Goal: Contribute content: Contribute content

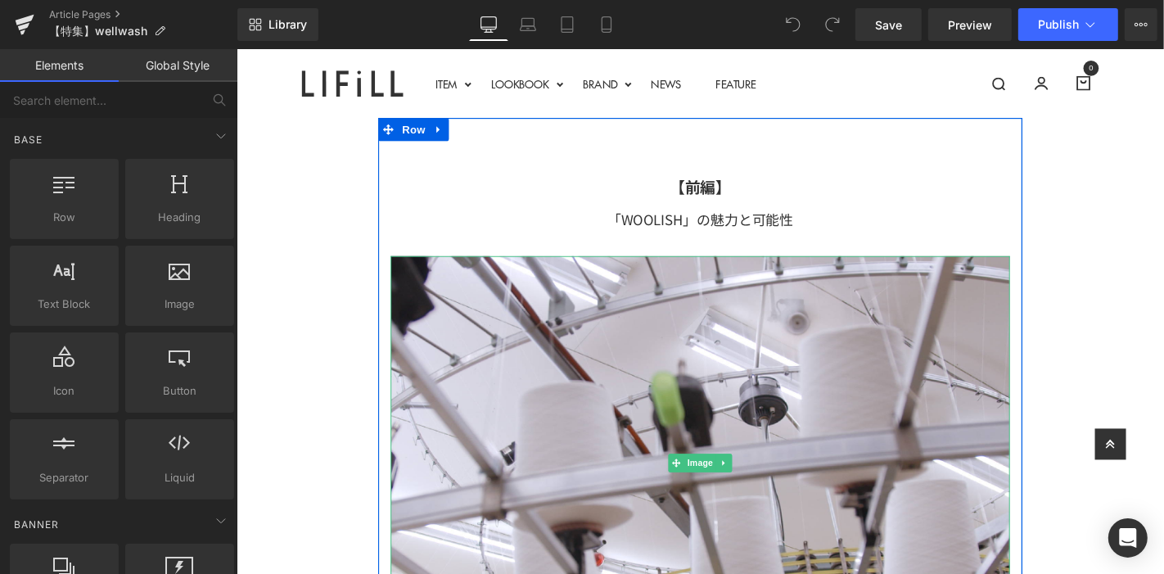
scroll to position [454, 0]
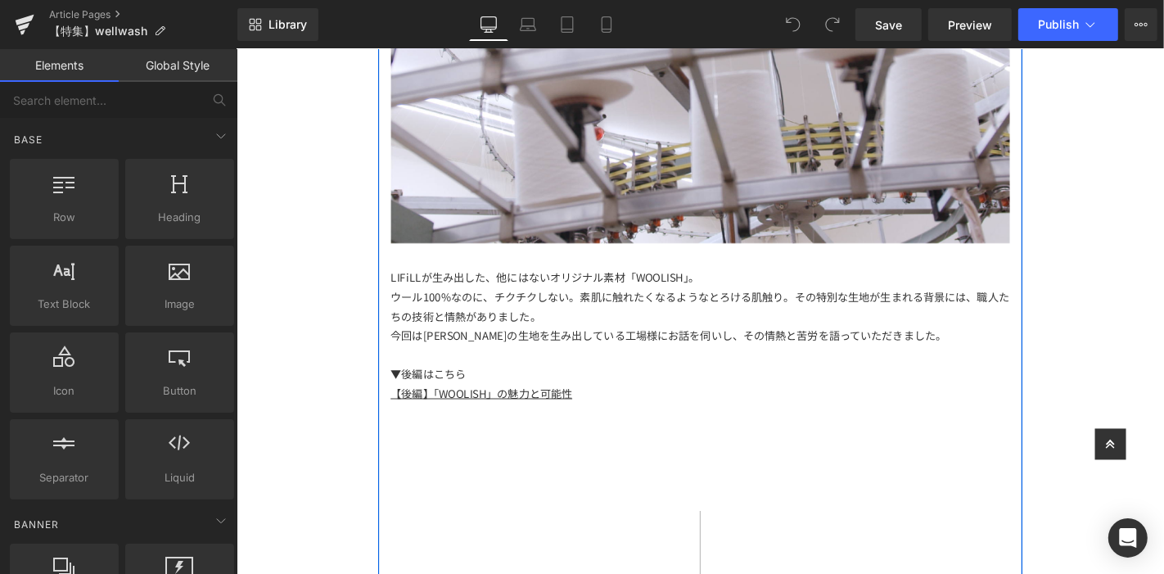
drag, startPoint x: 490, startPoint y: 328, endPoint x: 418, endPoint y: 313, distance: 73.7
click at [490, 328] on span "その特別な生地が生まれる背景には、職人たちの技術と情熱がありました。" at bounding box center [730, 323] width 661 height 37
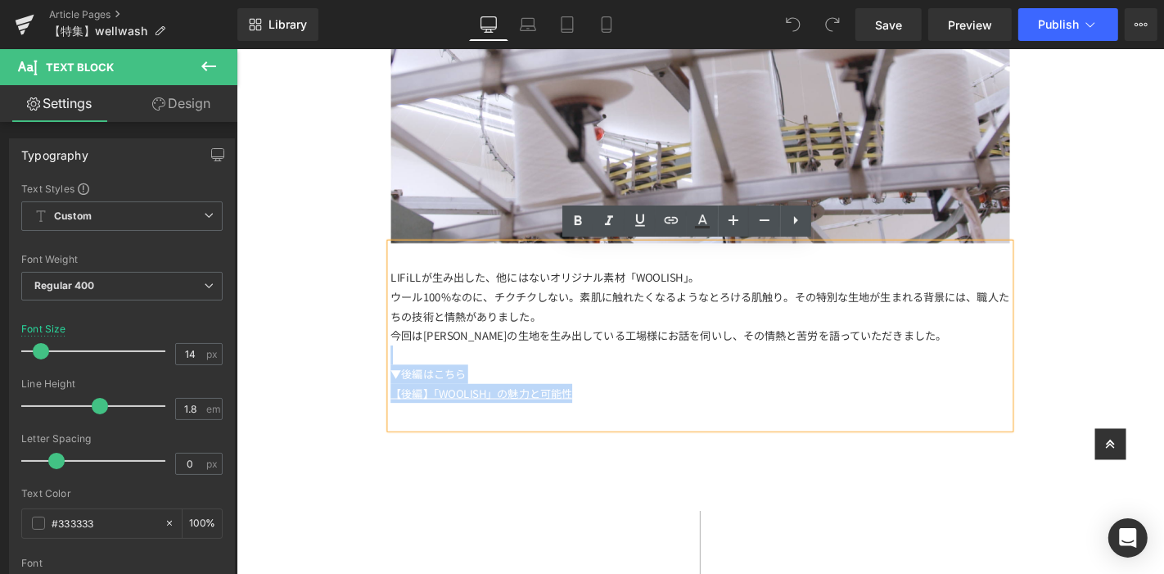
drag, startPoint x: 392, startPoint y: 292, endPoint x: 573, endPoint y: 368, distance: 196.3
click at [573, 368] on div "LIFiLLが生み出した、他にはないオリジナル素材「WOOLISH」。 ウール100%なのに、チクチクしない。素肌に触れたくなるようなとろける肌触り。 その特…" at bounding box center [730, 354] width 661 height 196
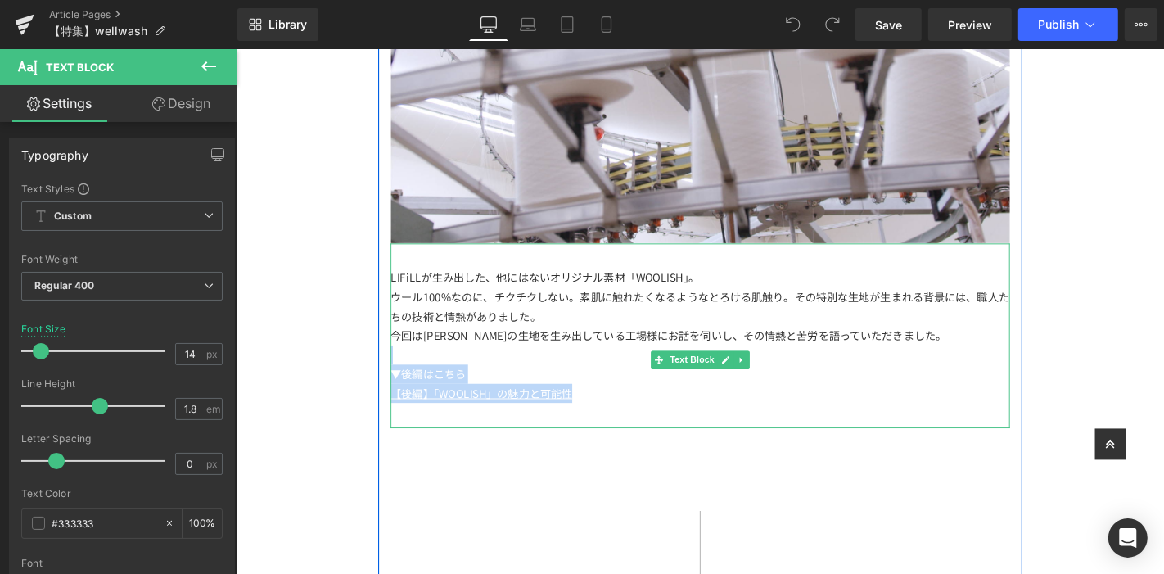
click at [531, 397] on div "▼後編はこちら" at bounding box center [730, 396] width 661 height 20
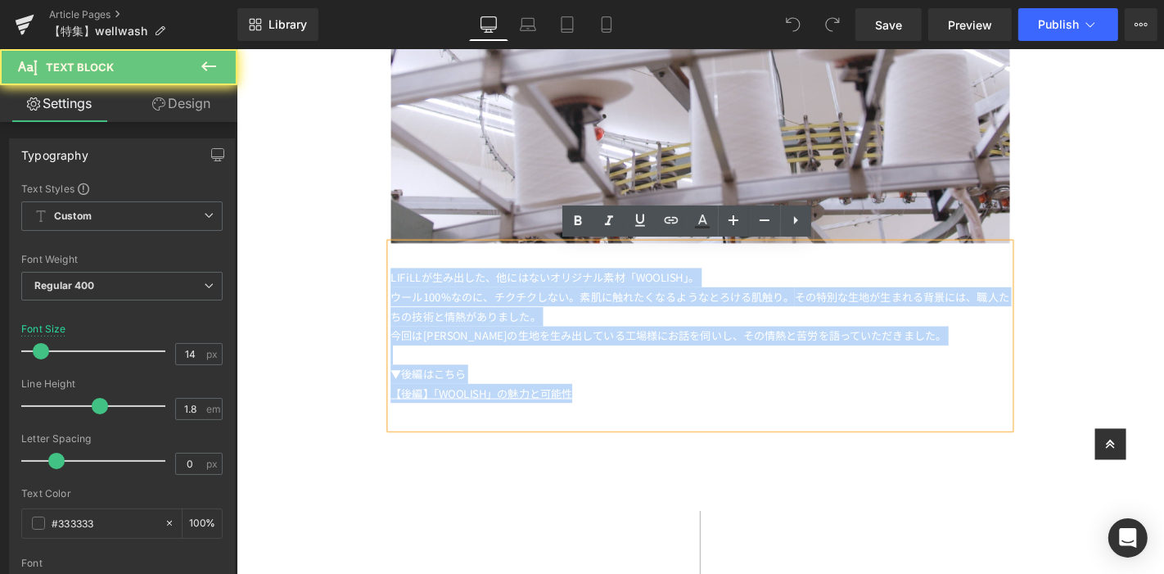
drag, startPoint x: 616, startPoint y: 417, endPoint x: 351, endPoint y: 260, distance: 307.6
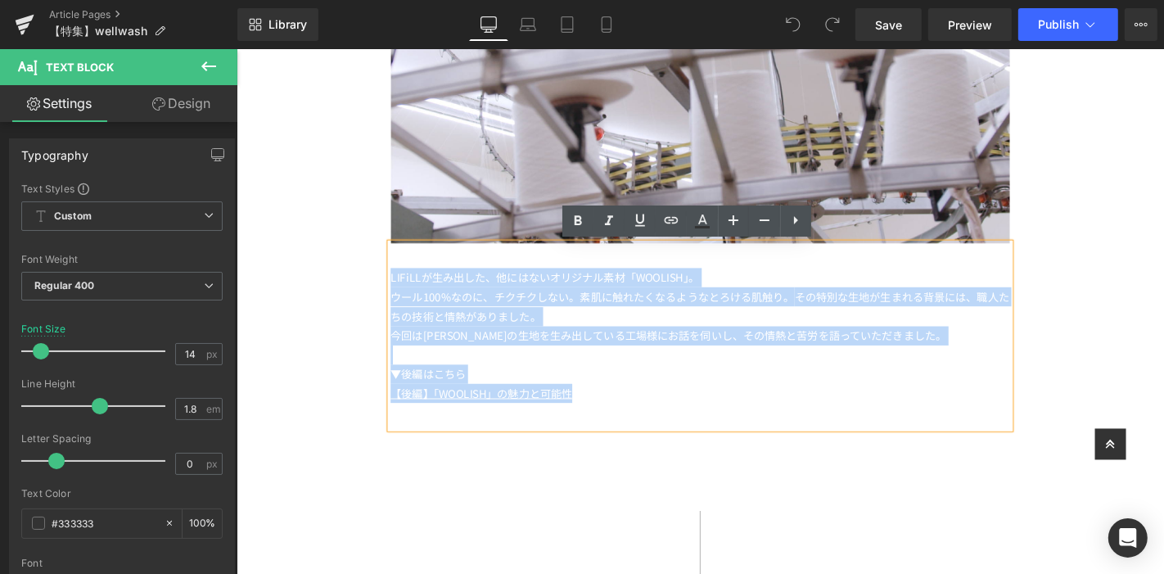
paste div
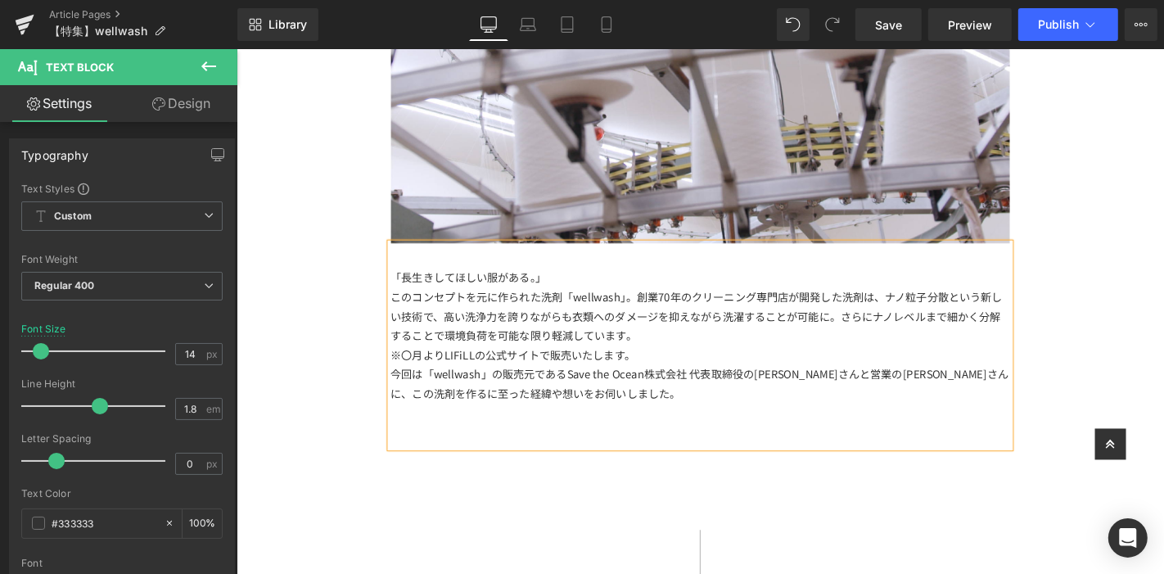
click at [595, 297] on div "「長生きしてほしい服がある。」" at bounding box center [730, 292] width 661 height 20
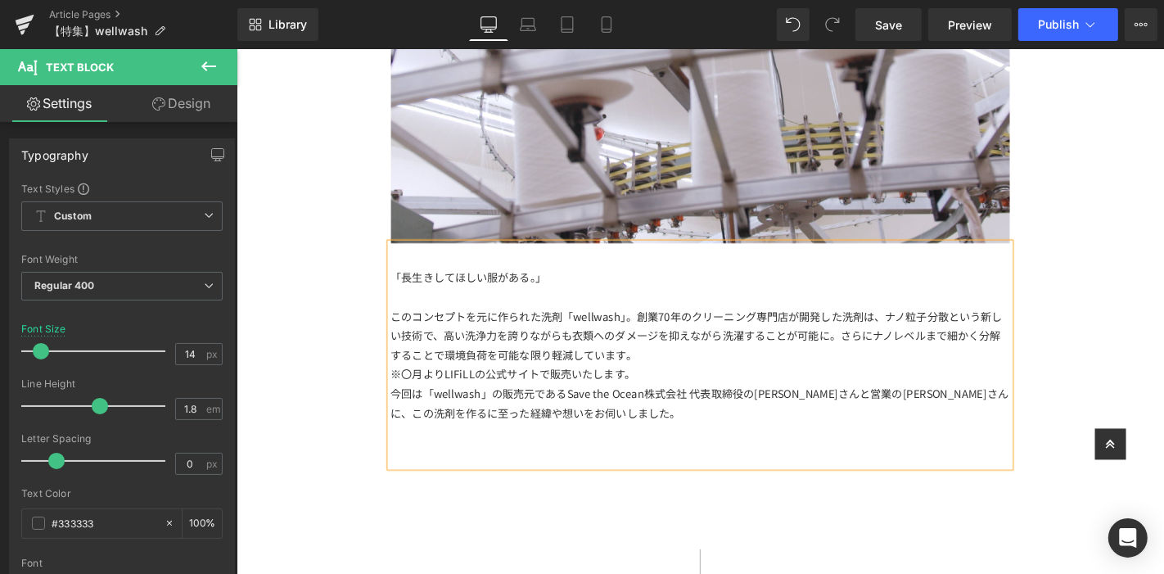
click at [712, 396] on div "※〇月よりLIFiLLの公式サイトで販売いたします。" at bounding box center [730, 396] width 661 height 20
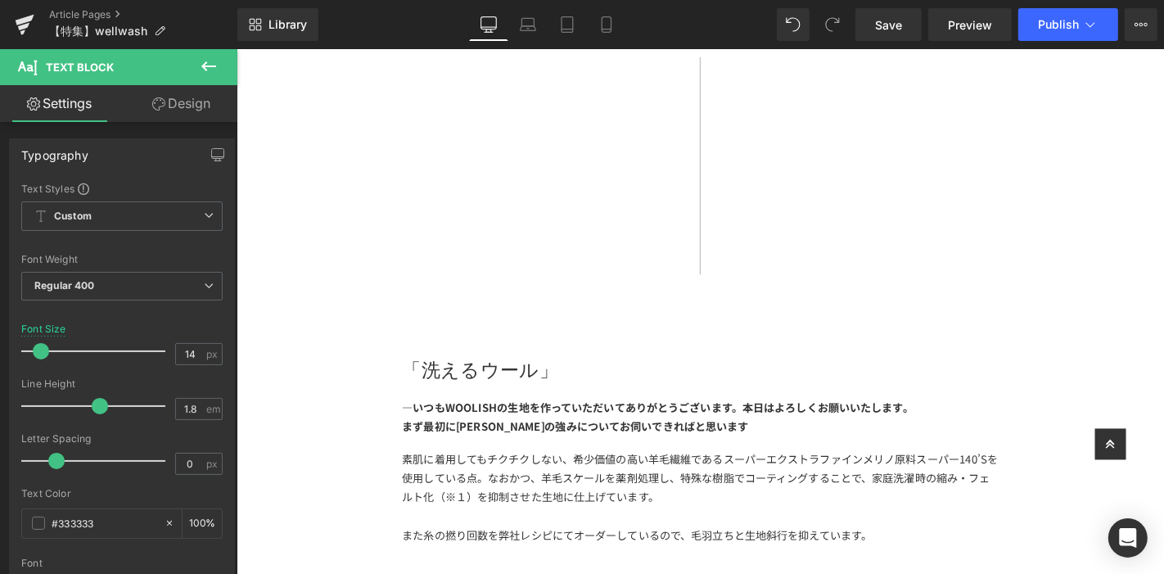
scroll to position [1273, 0]
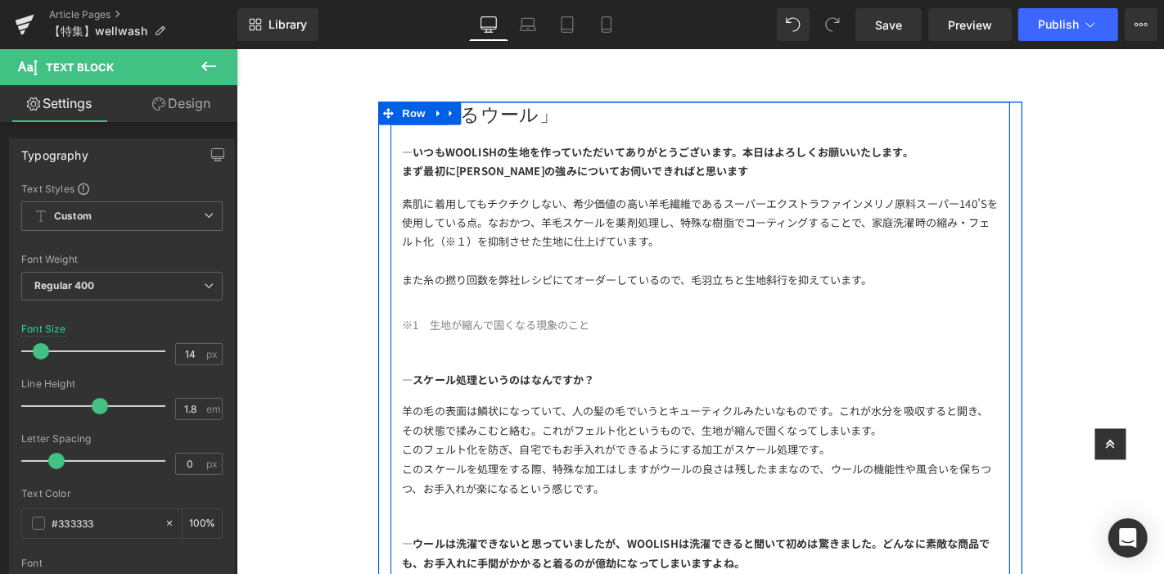
click at [605, 118] on h1 "「洗えるウール」" at bounding box center [731, 117] width 637 height 25
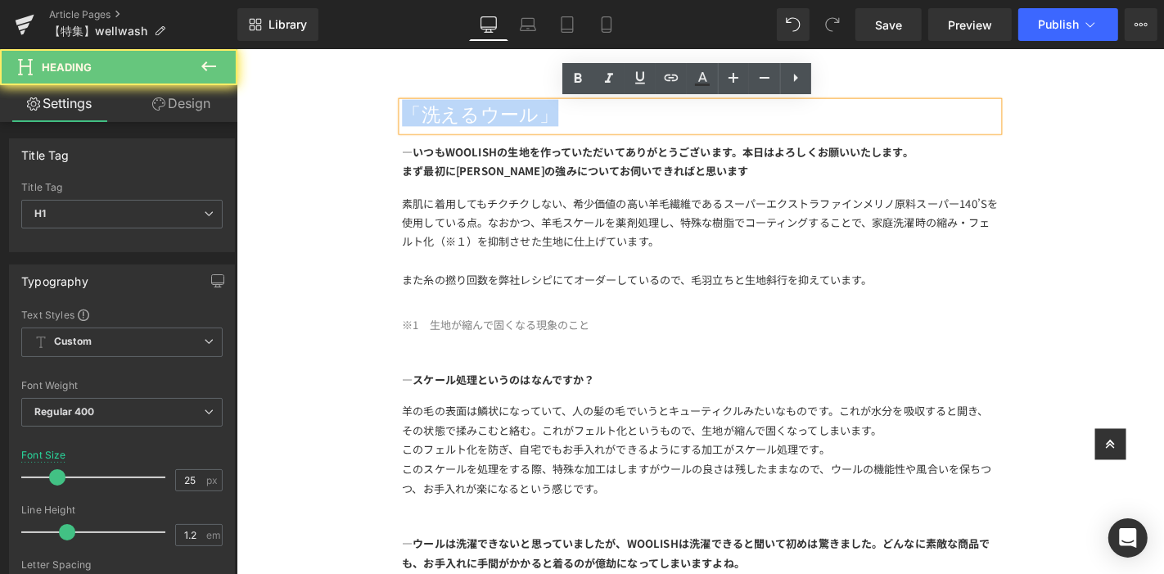
drag, startPoint x: 605, startPoint y: 118, endPoint x: 279, endPoint y: 118, distance: 325.8
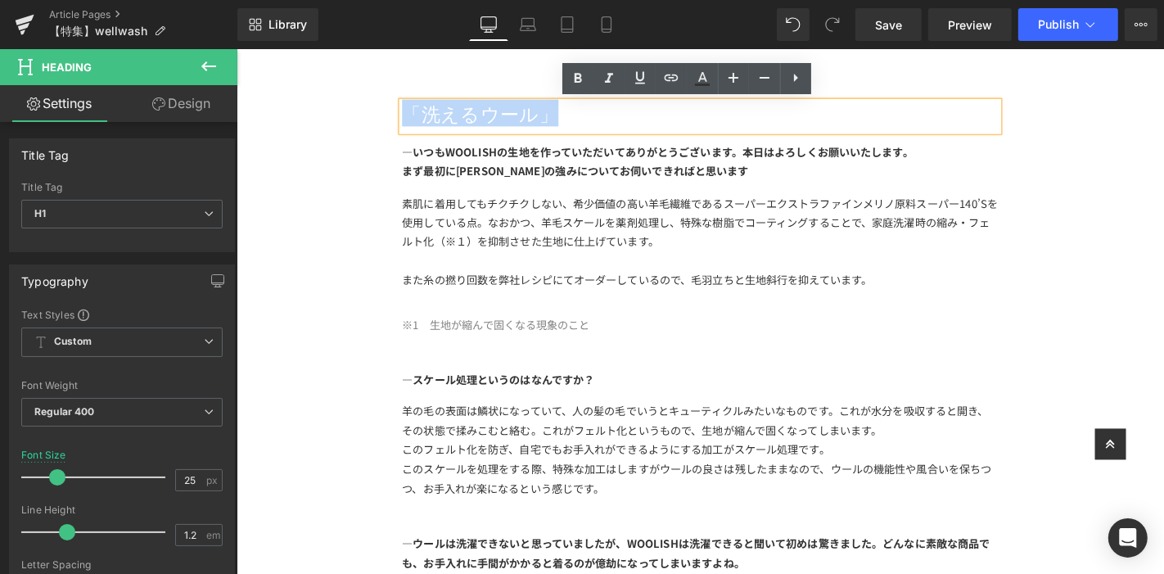
paste div
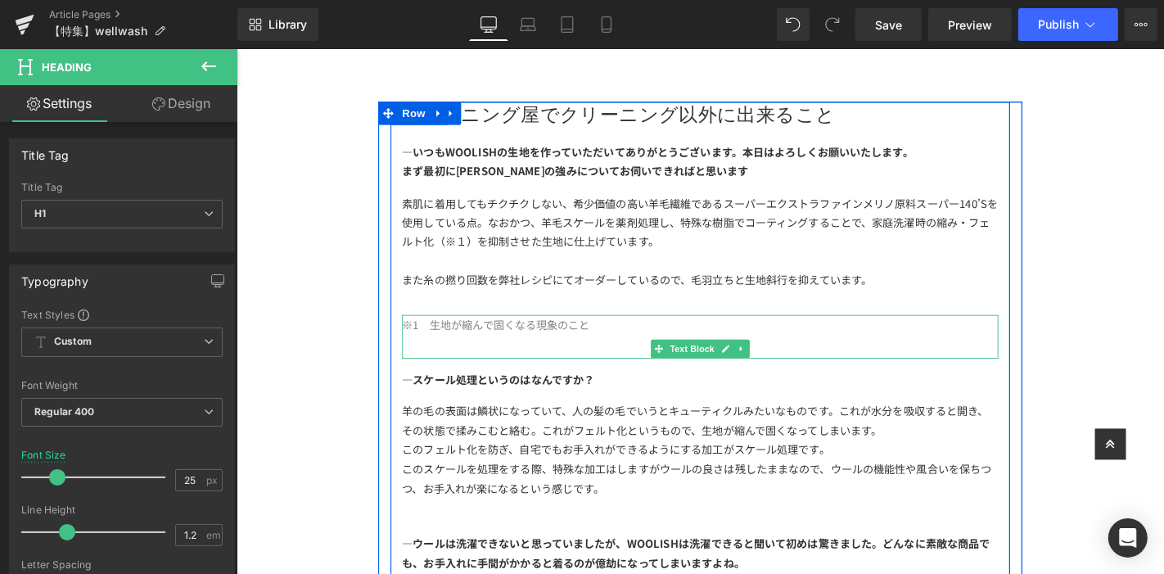
drag, startPoint x: 625, startPoint y: 331, endPoint x: 618, endPoint y: 351, distance: 21.7
click at [625, 332] on div at bounding box center [731, 334] width 637 height 4
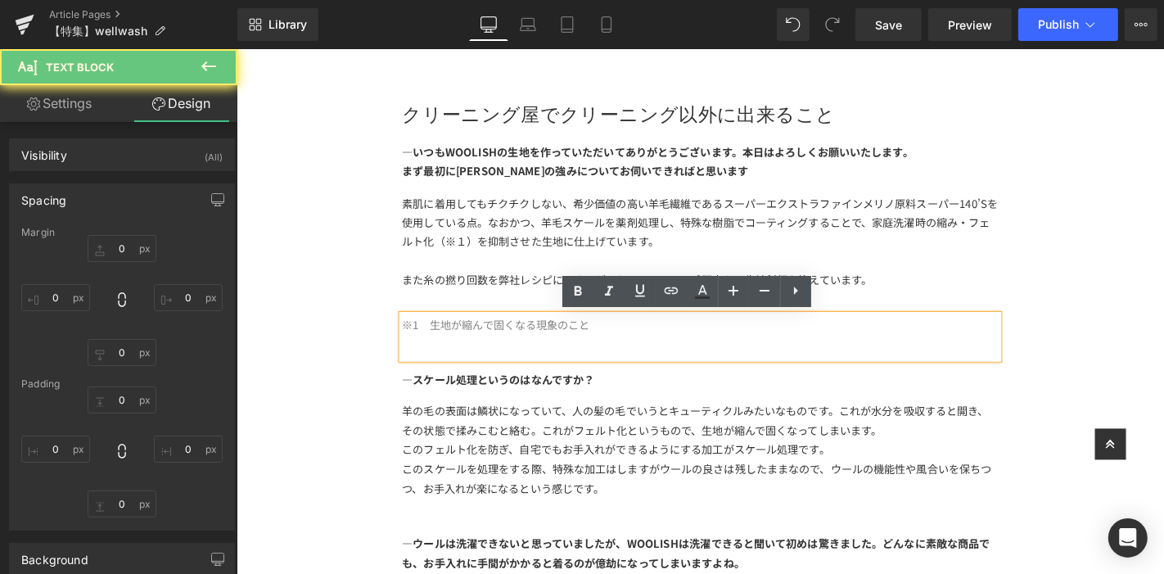
type input "0"
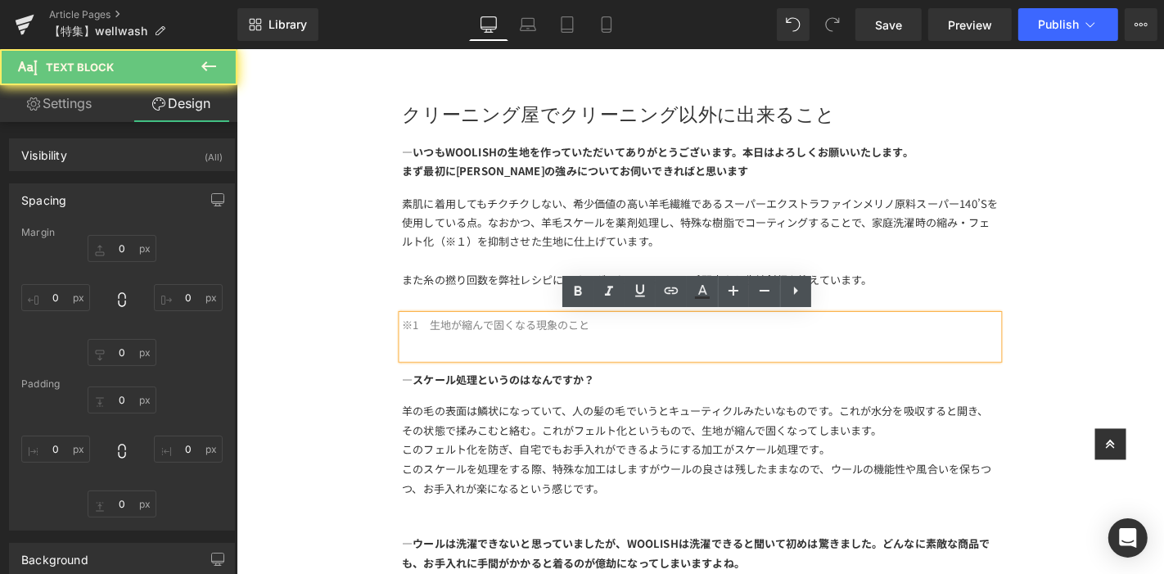
type input "0"
type input "M"
type input "0"
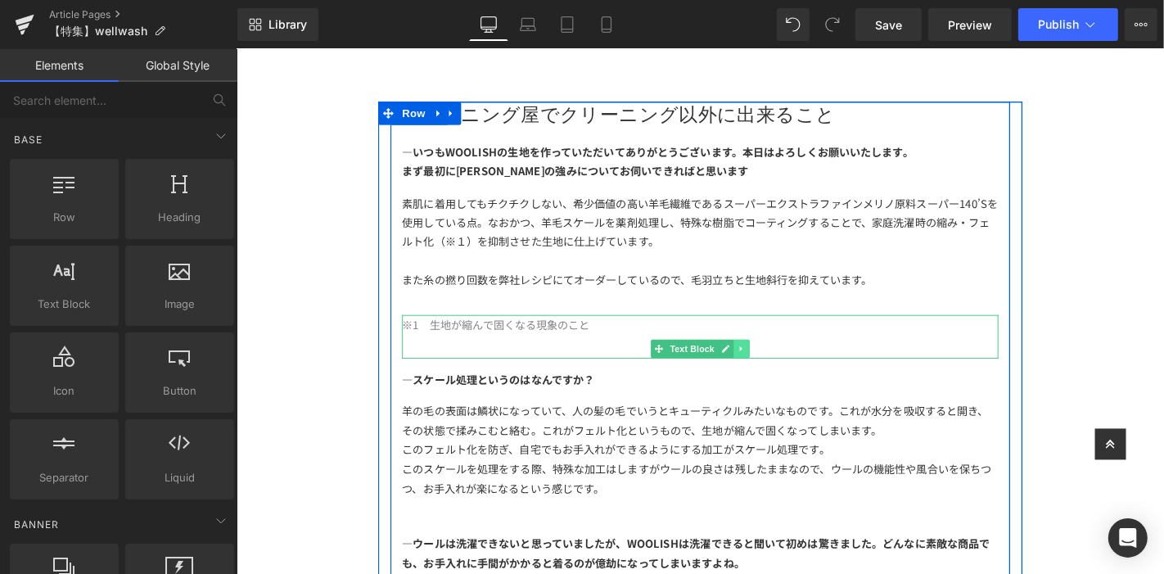
click at [768, 372] on link at bounding box center [775, 369] width 17 height 20
click at [783, 370] on link at bounding box center [783, 369] width 17 height 20
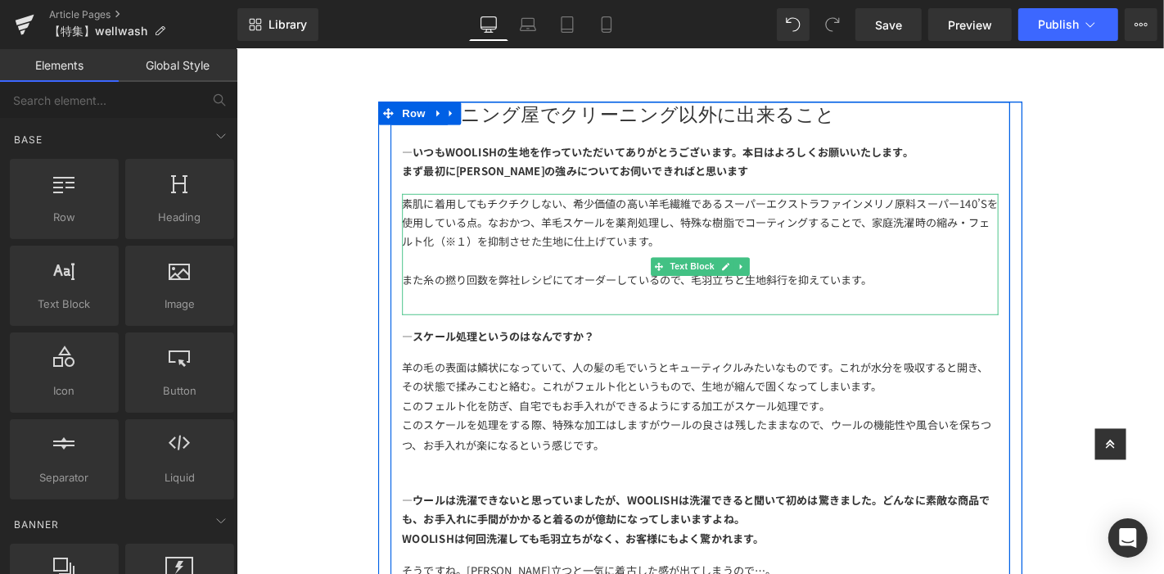
click at [909, 298] on div "また糸の撚り回数を弊社レシピにてオーダーしているので、毛羽立ちと生地斜行を抑えています。" at bounding box center [731, 295] width 637 height 20
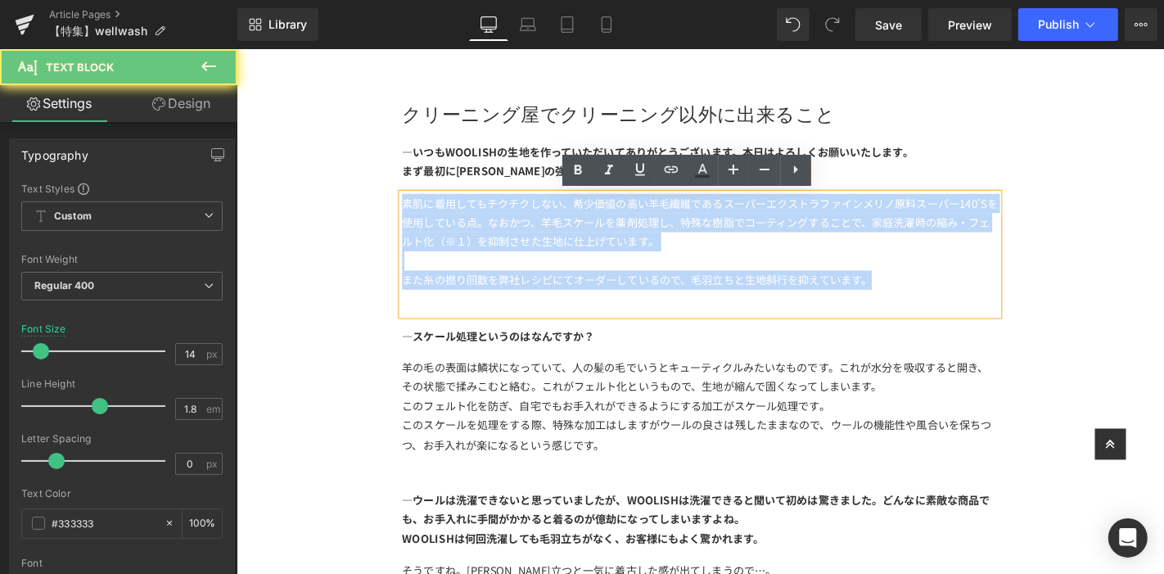
drag, startPoint x: 913, startPoint y: 297, endPoint x: 311, endPoint y: 136, distance: 622.9
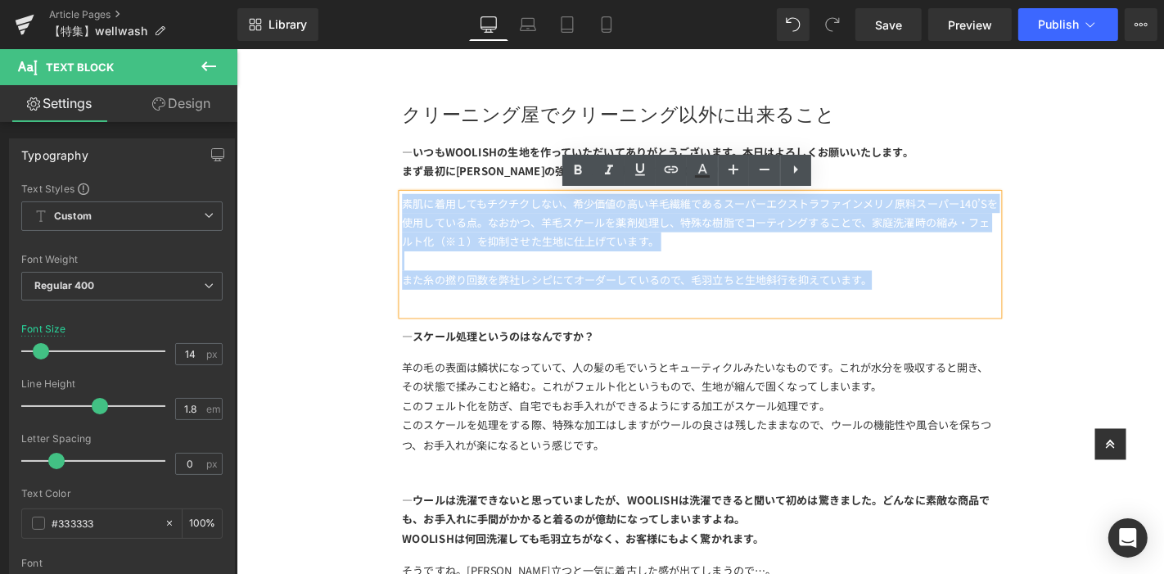
paste div
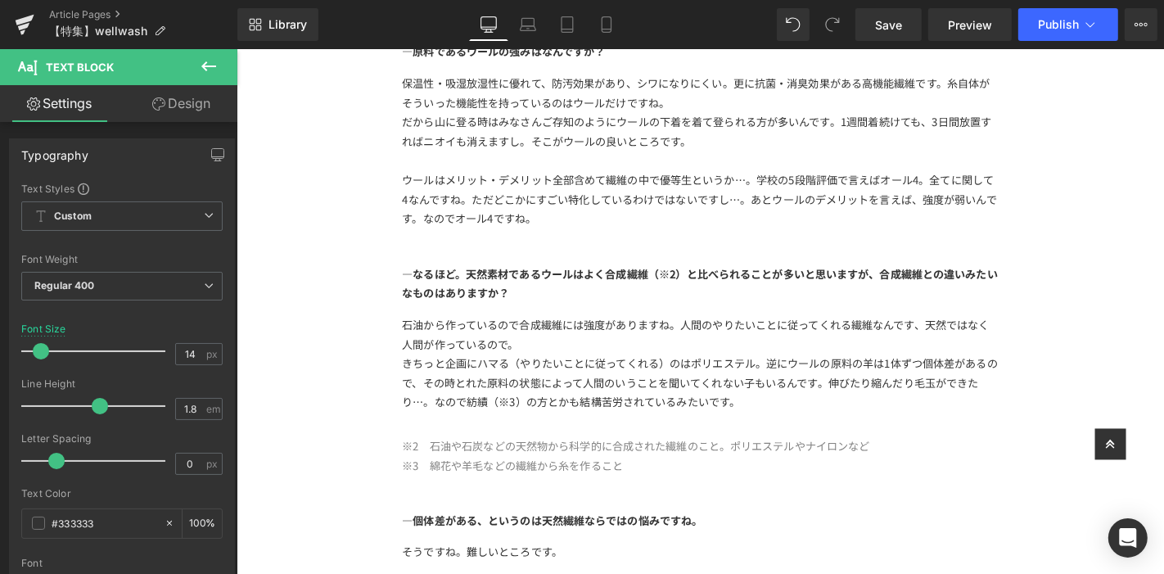
scroll to position [2182, 0]
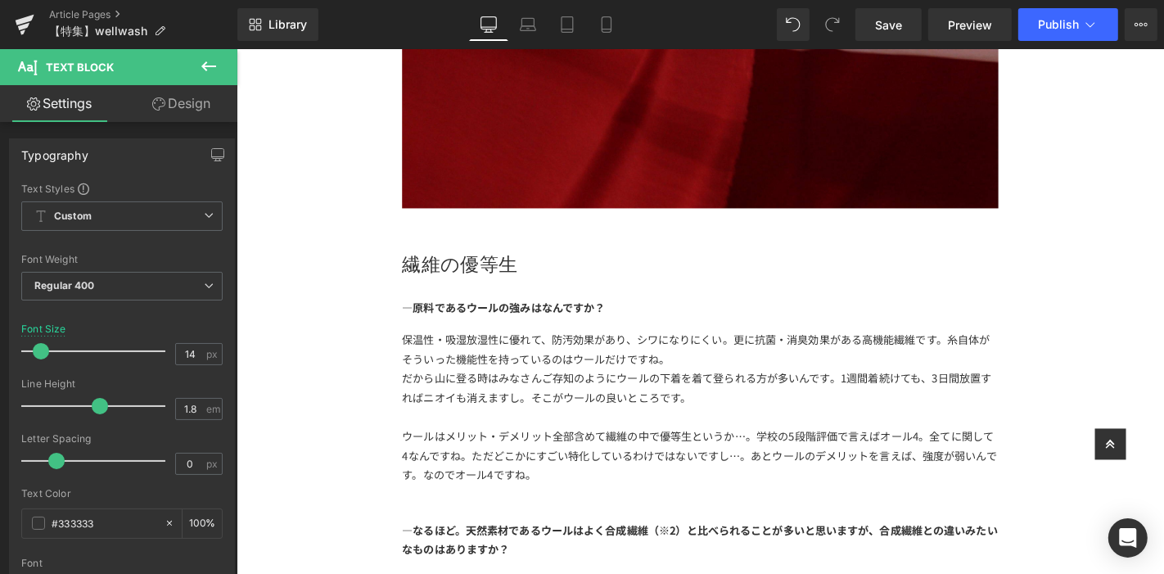
click at [553, 266] on h1 "繊維の優等生" at bounding box center [731, 276] width 637 height 25
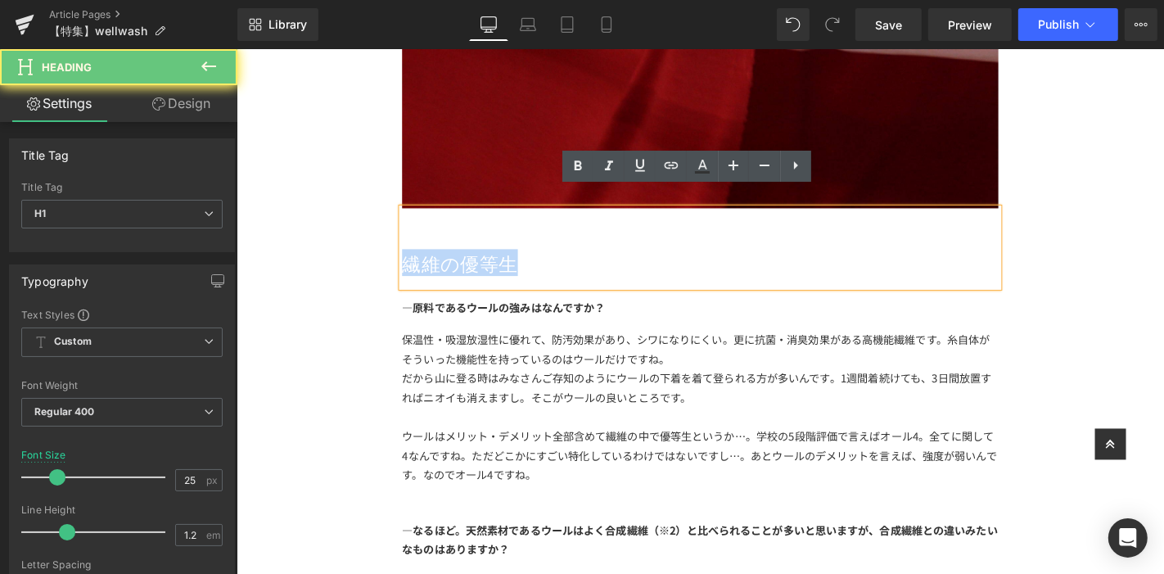
drag, startPoint x: 557, startPoint y: 264, endPoint x: 318, endPoint y: 264, distance: 238.2
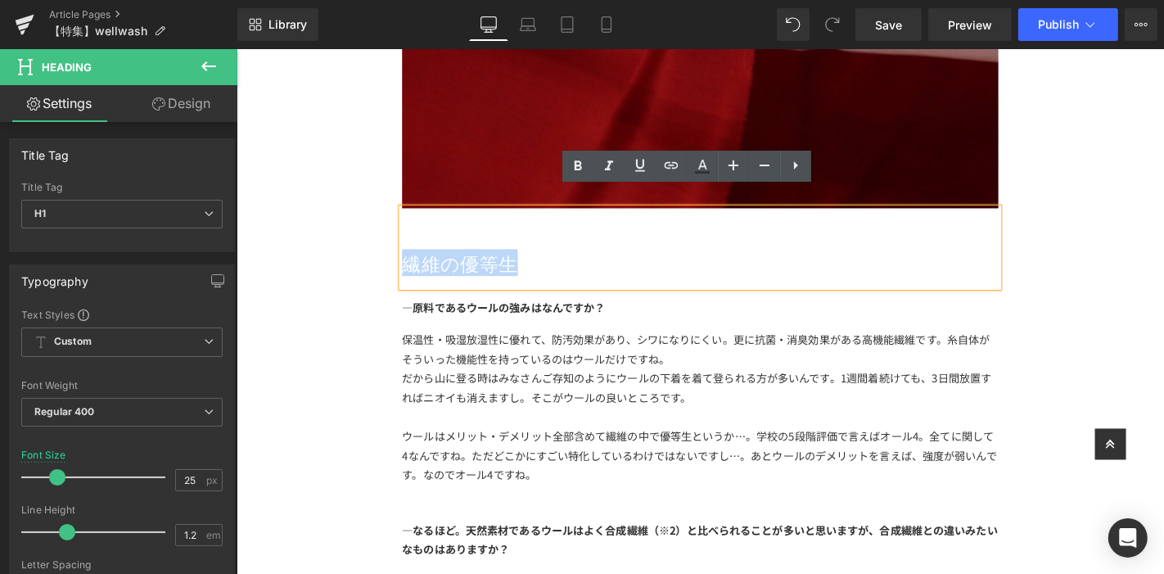
paste div
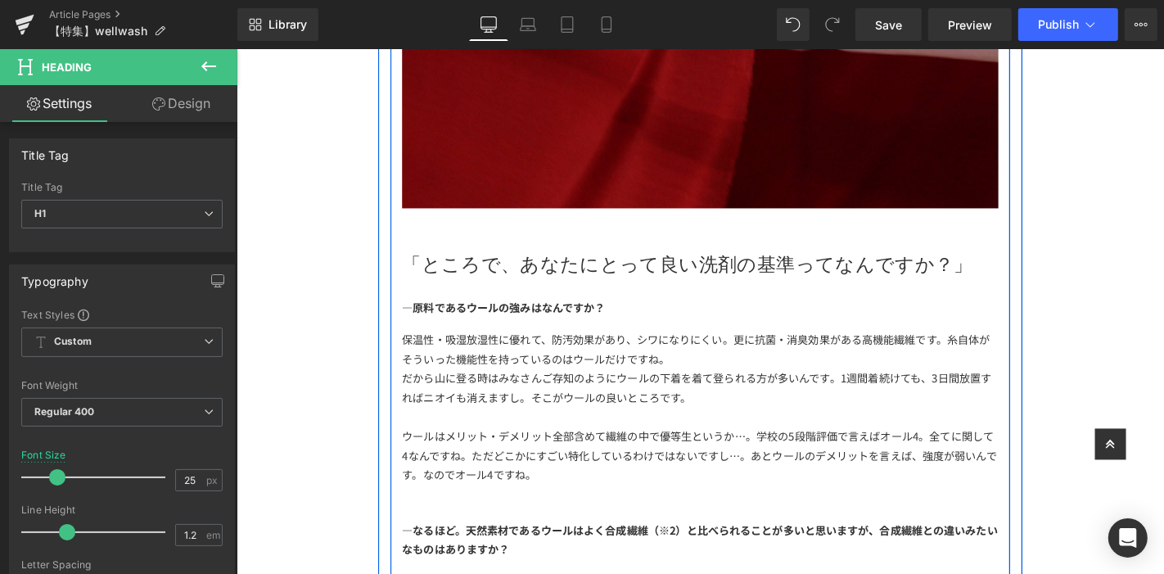
click at [696, 302] on div "―原料であるウールの強みはなんですか？" at bounding box center [731, 325] width 637 height 46
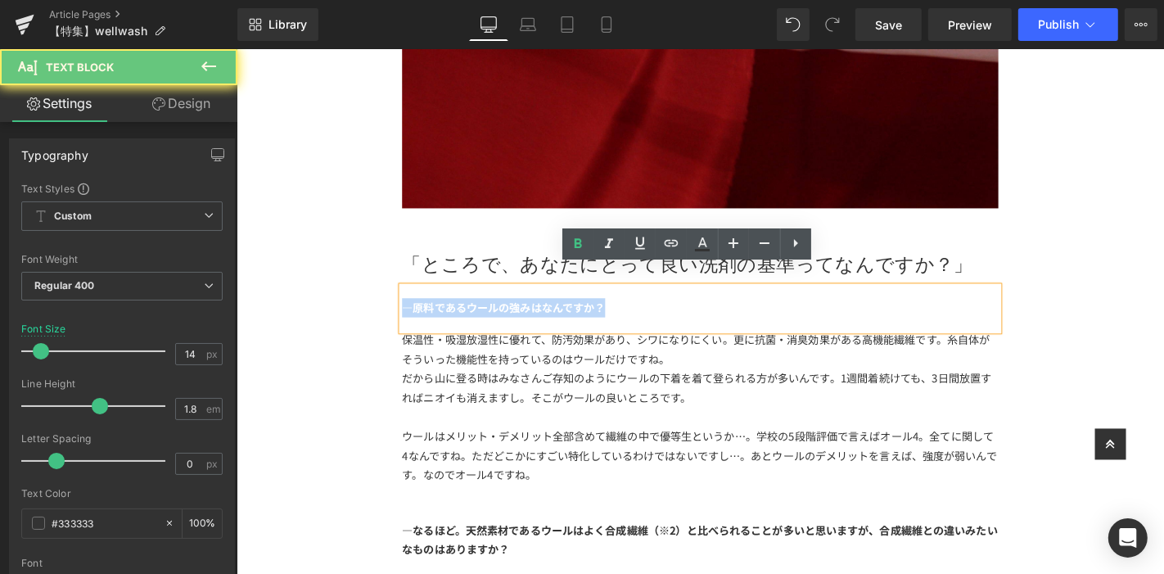
drag, startPoint x: 644, startPoint y: 307, endPoint x: 354, endPoint y: 297, distance: 289.9
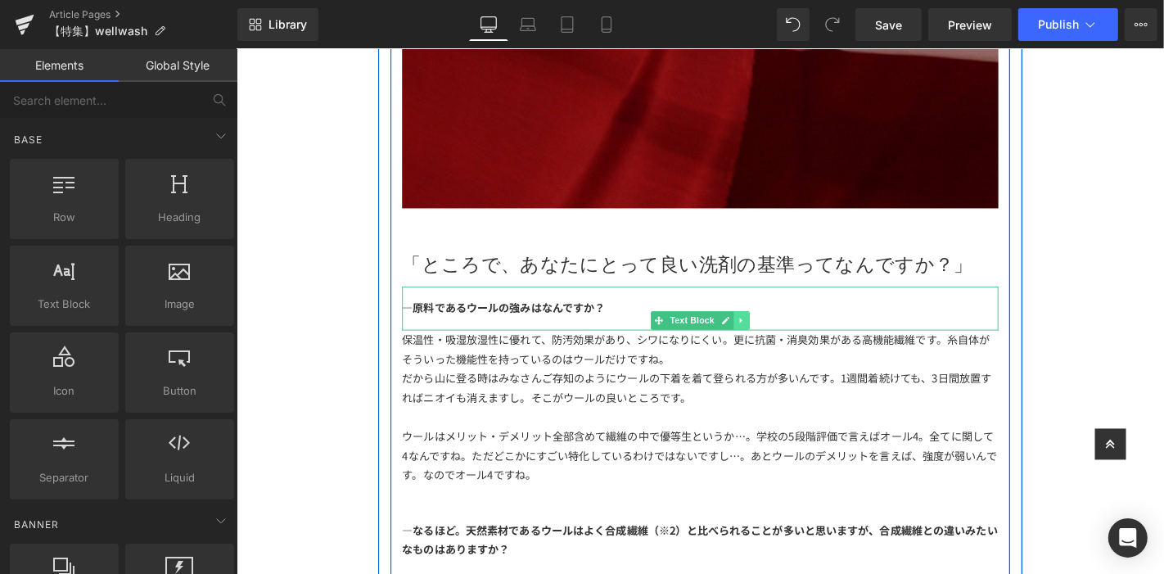
click at [770, 333] on icon at bounding box center [774, 338] width 9 height 10
click at [779, 333] on icon at bounding box center [783, 337] width 9 height 9
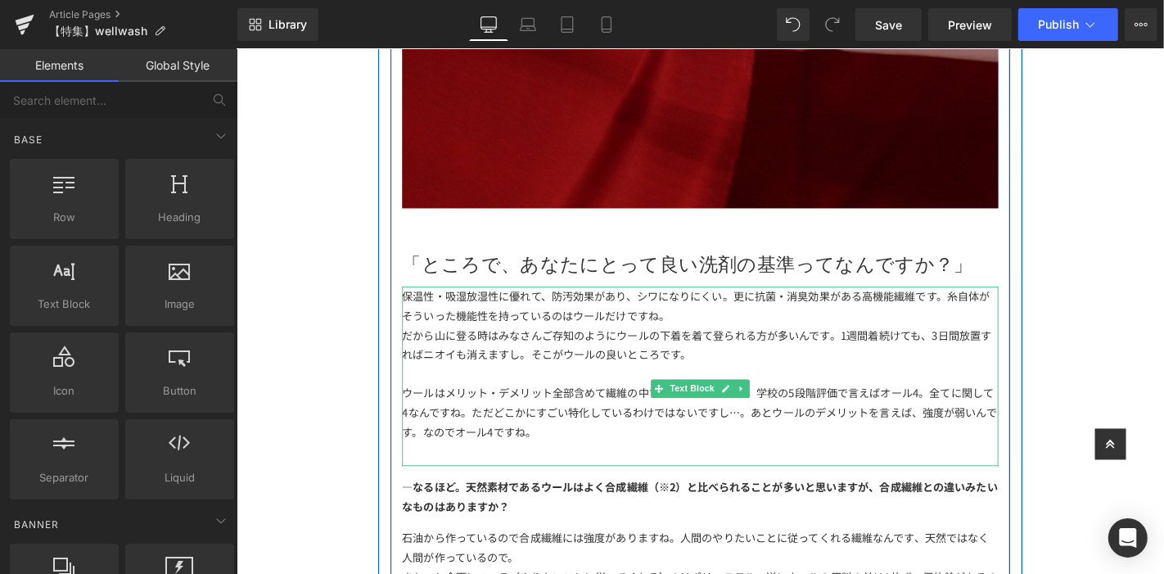
click at [562, 441] on div "ウールはメリット・デメリット全部含めて繊維の中で優等生というか…。学校の5段階評価で言えばオール4。全てに関して4なんですね。ただどこかにすごい特化しているわ…" at bounding box center [731, 436] width 637 height 62
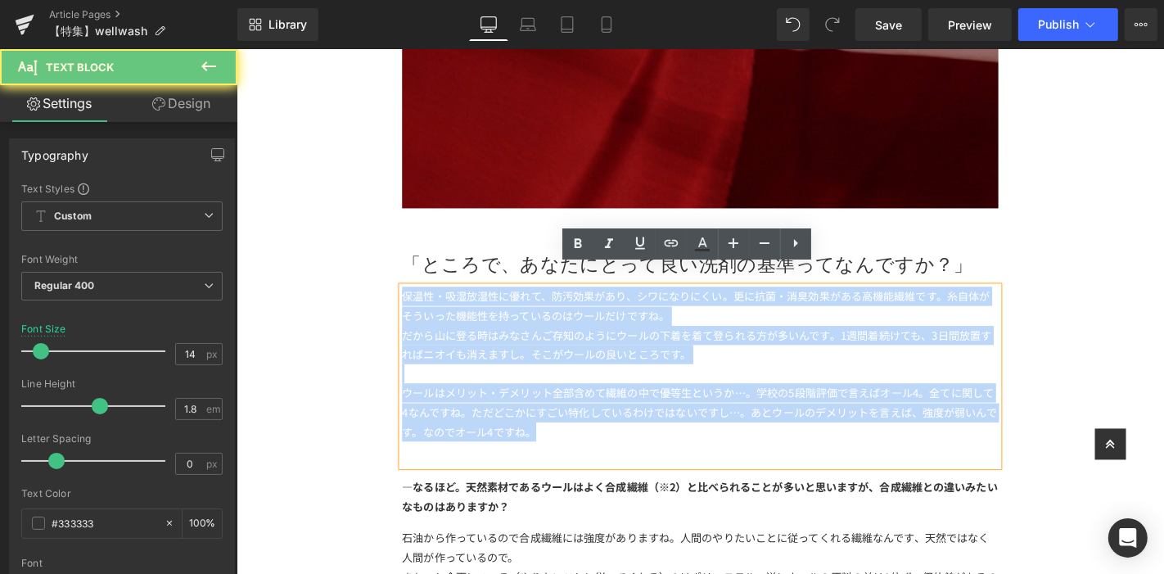
drag, startPoint x: 584, startPoint y: 438, endPoint x: 376, endPoint y: 240, distance: 287.8
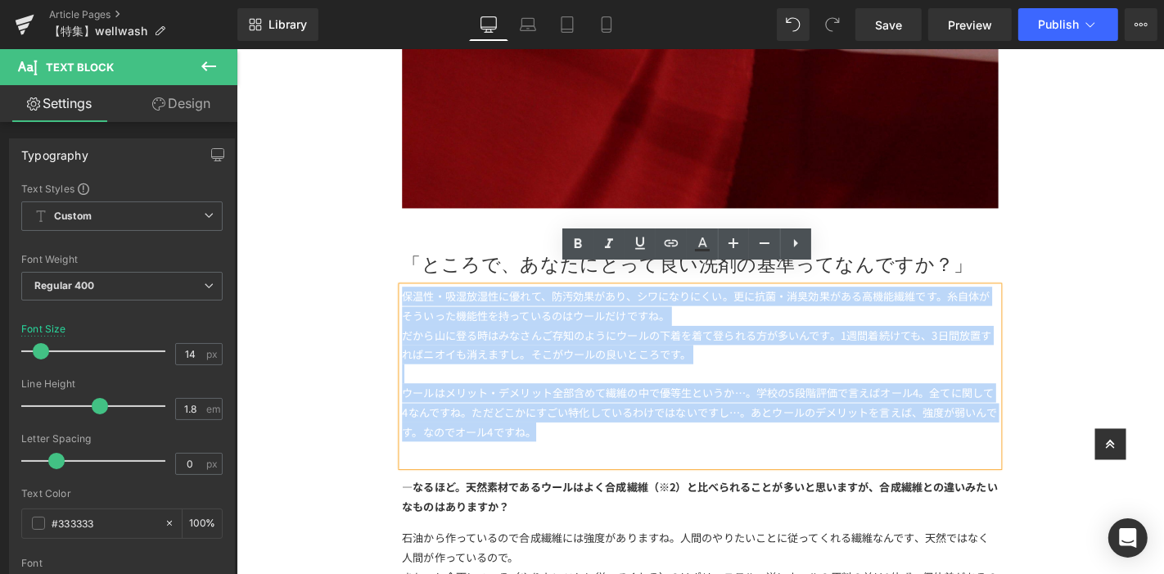
paste div
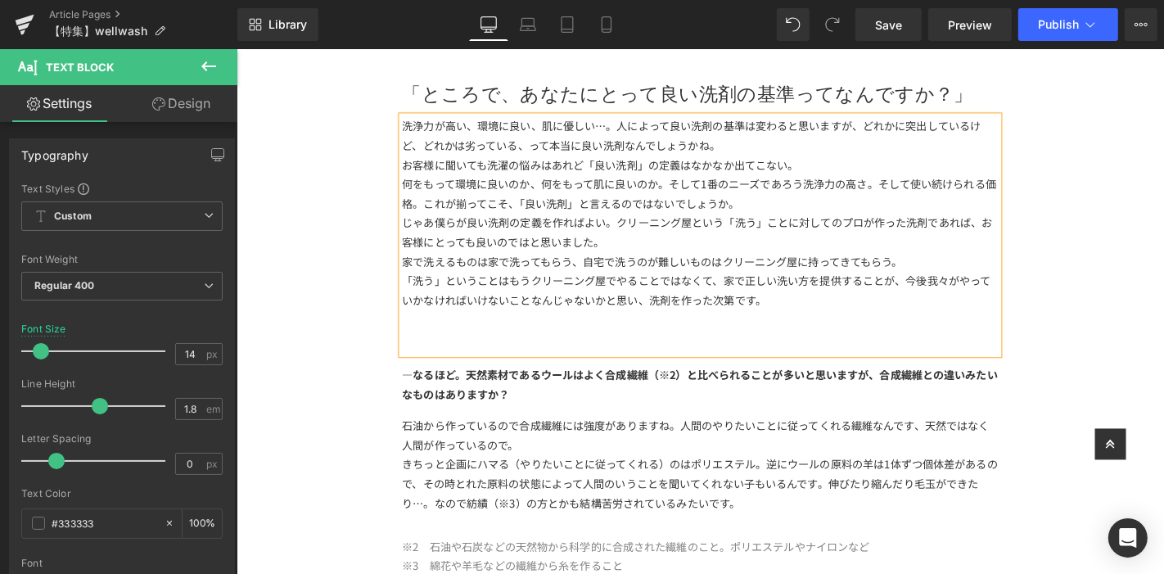
scroll to position [2547, 0]
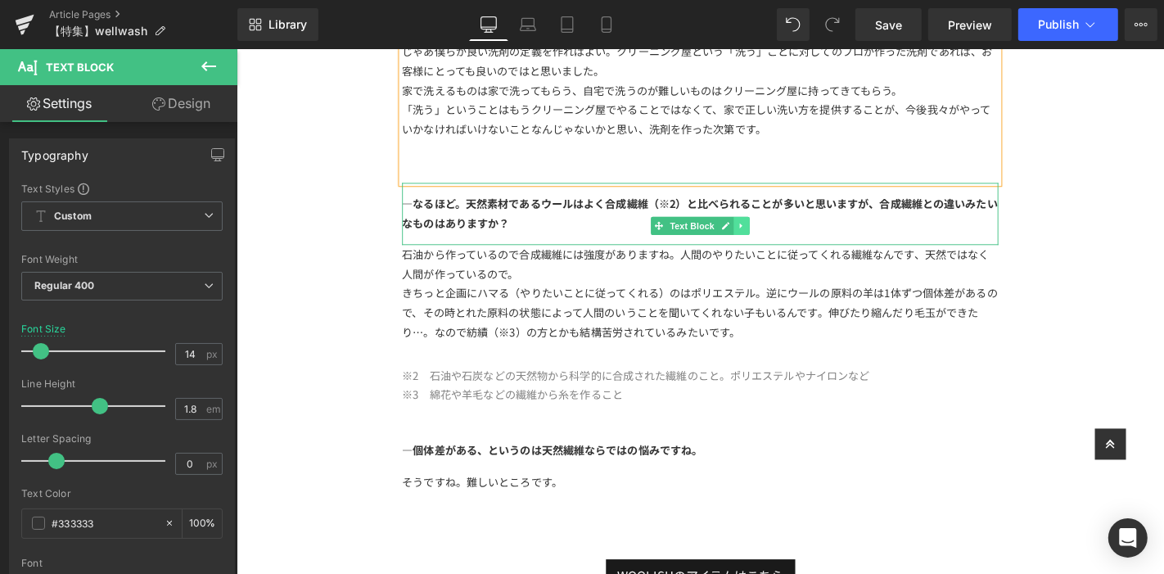
click at [770, 232] on icon at bounding box center [774, 237] width 9 height 10
click at [780, 232] on icon at bounding box center [783, 237] width 9 height 10
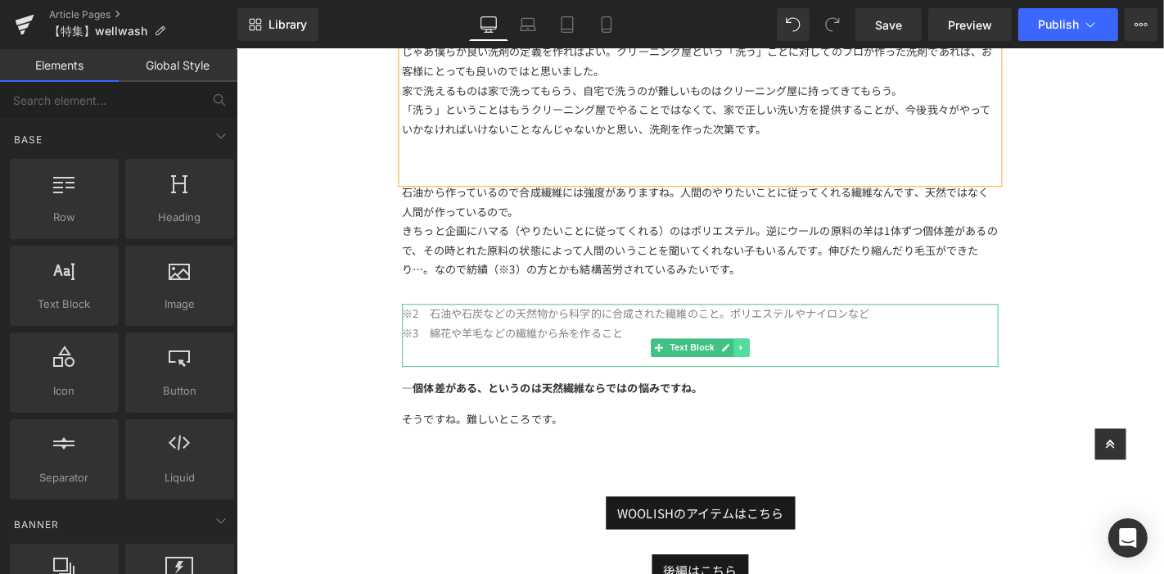
click at [771, 363] on icon at bounding box center [774, 368] width 9 height 10
click at [775, 358] on link at bounding box center [783, 368] width 17 height 20
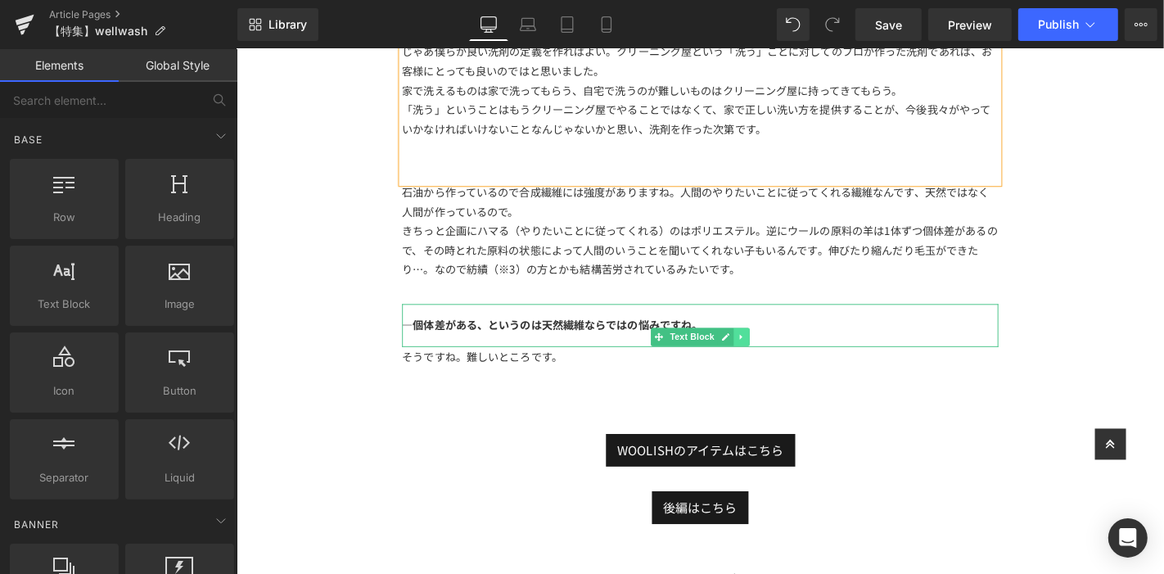
click at [773, 346] on link at bounding box center [775, 356] width 17 height 20
click at [783, 346] on link at bounding box center [783, 356] width 17 height 20
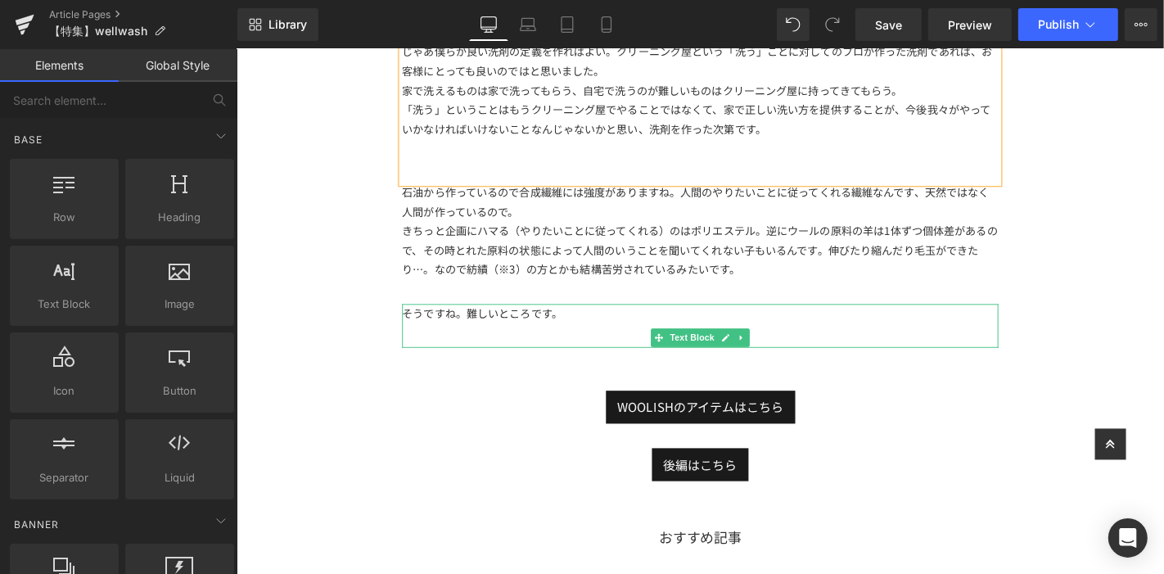
click at [770, 352] on icon at bounding box center [774, 357] width 9 height 10
click at [762, 353] on icon at bounding box center [766, 357] width 9 height 9
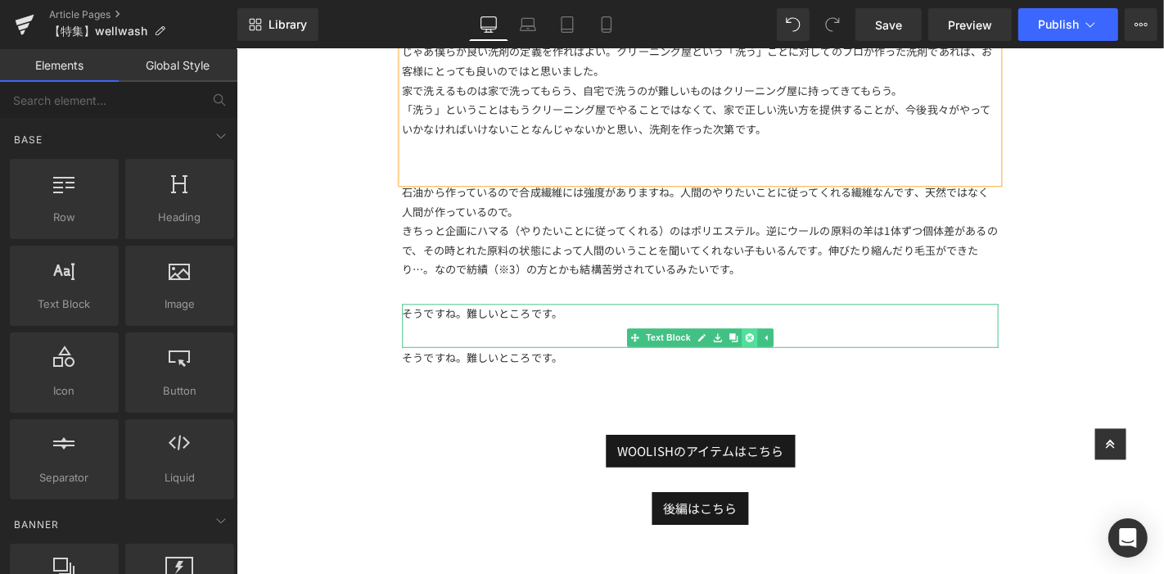
click at [779, 353] on icon at bounding box center [783, 357] width 9 height 9
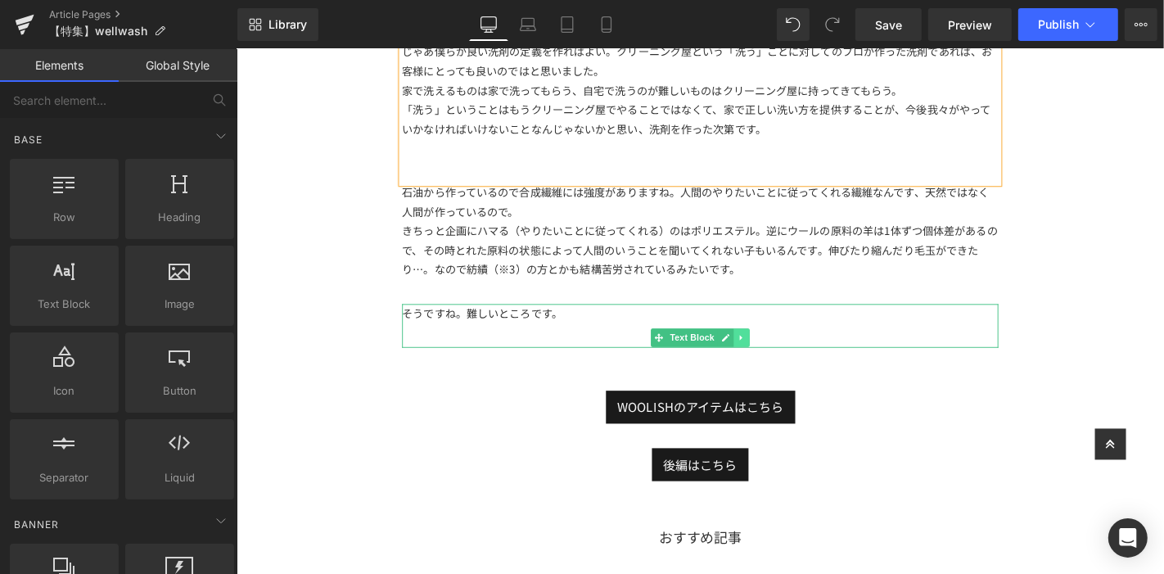
click at [773, 354] on icon at bounding box center [774, 357] width 2 height 6
click at [779, 353] on icon at bounding box center [783, 357] width 9 height 9
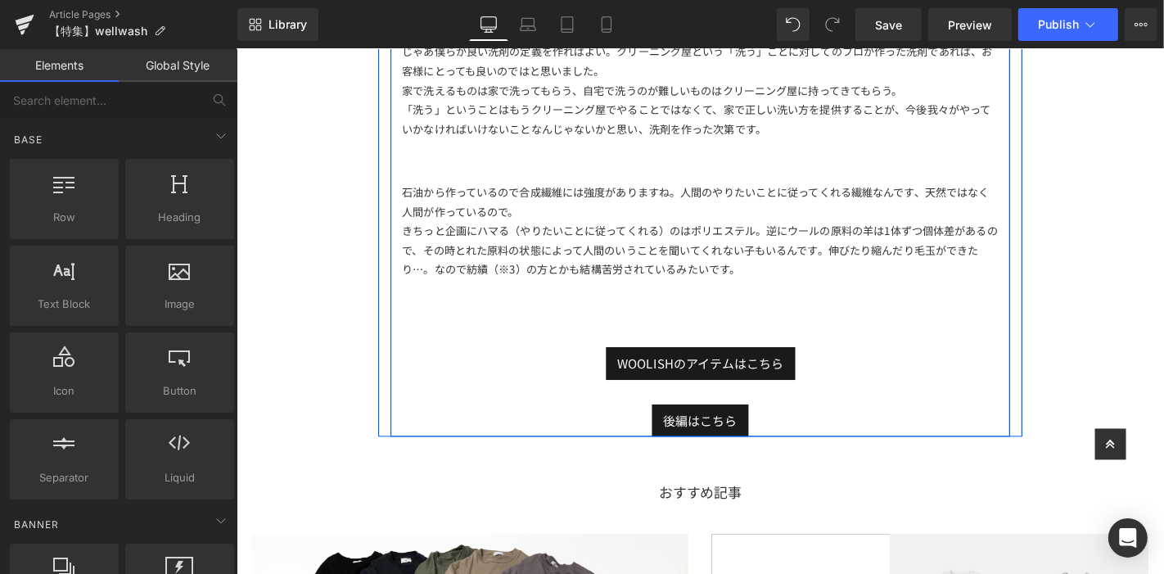
scroll to position [2091, 0]
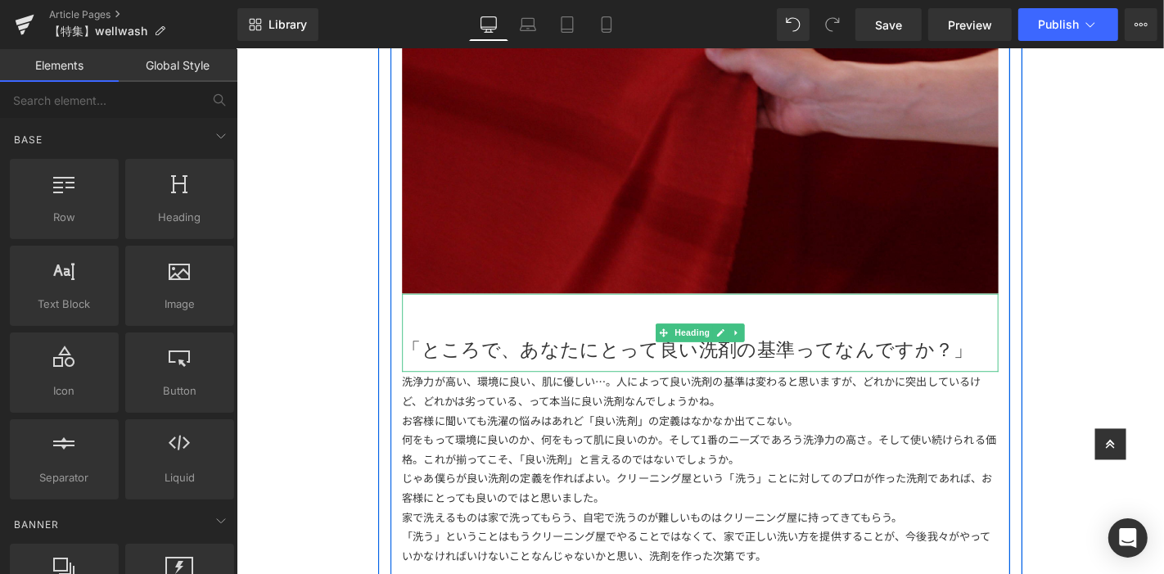
click at [768, 341] on link at bounding box center [769, 351] width 17 height 20
click at [757, 347] on icon at bounding box center [761, 351] width 9 height 9
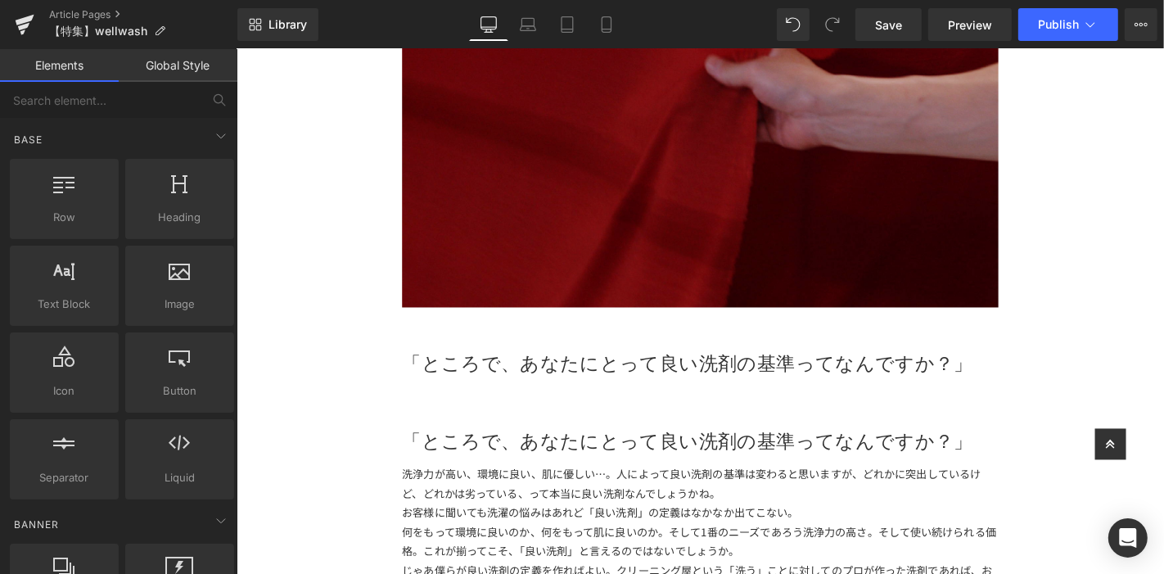
scroll to position [2350, 0]
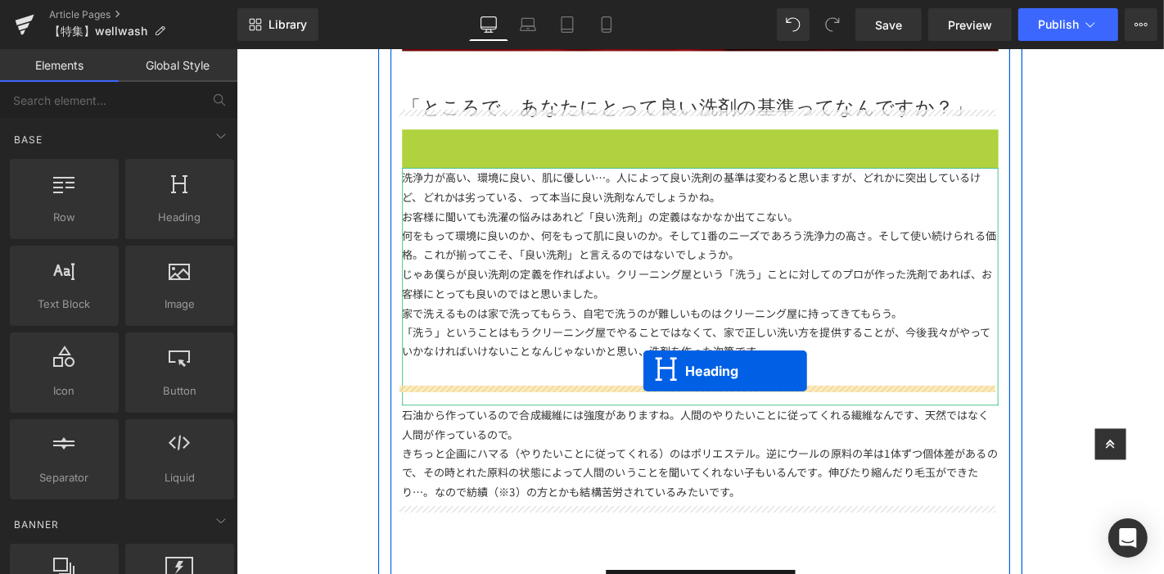
drag, startPoint x: 686, startPoint y: 160, endPoint x: 670, endPoint y: 392, distance: 233.0
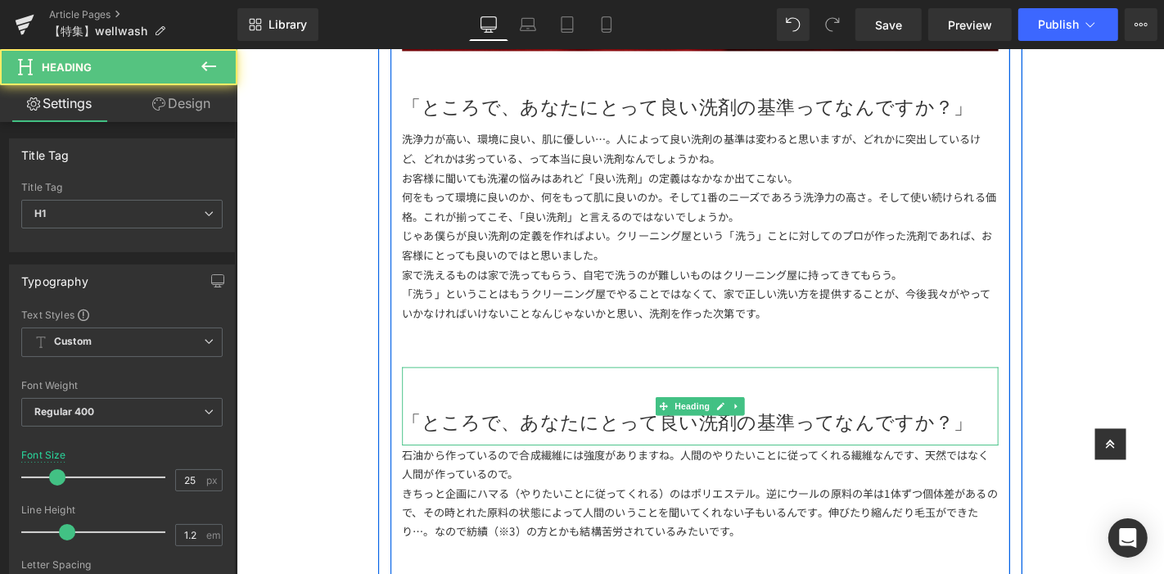
scroll to position [2623, 0]
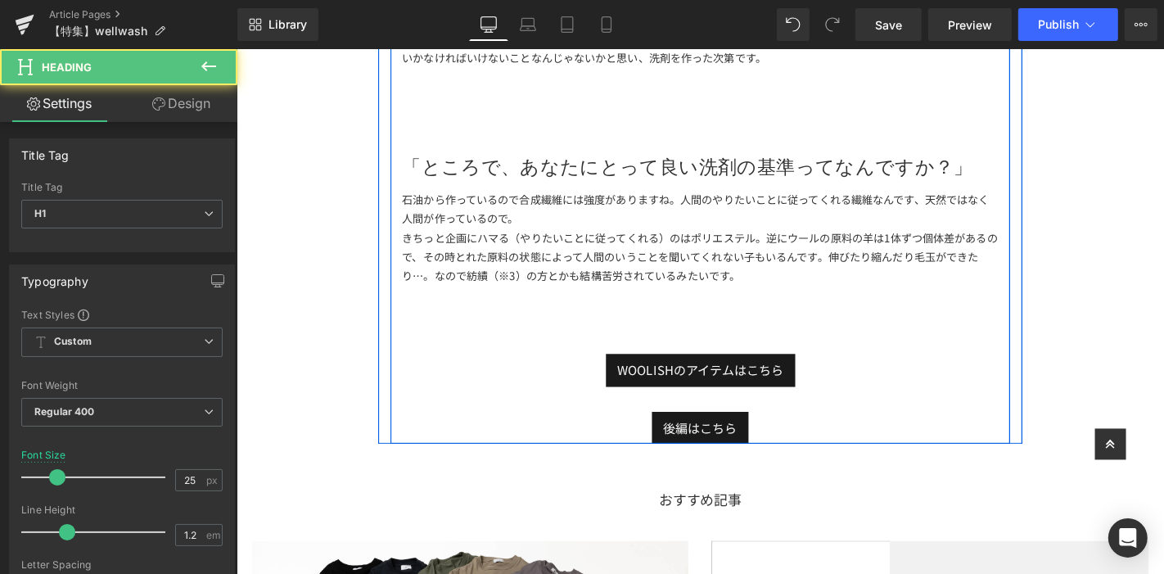
click at [593, 161] on h1 "「ところで、あなたにとって良い洗剤の基準ってなんですか？」" at bounding box center [731, 173] width 637 height 25
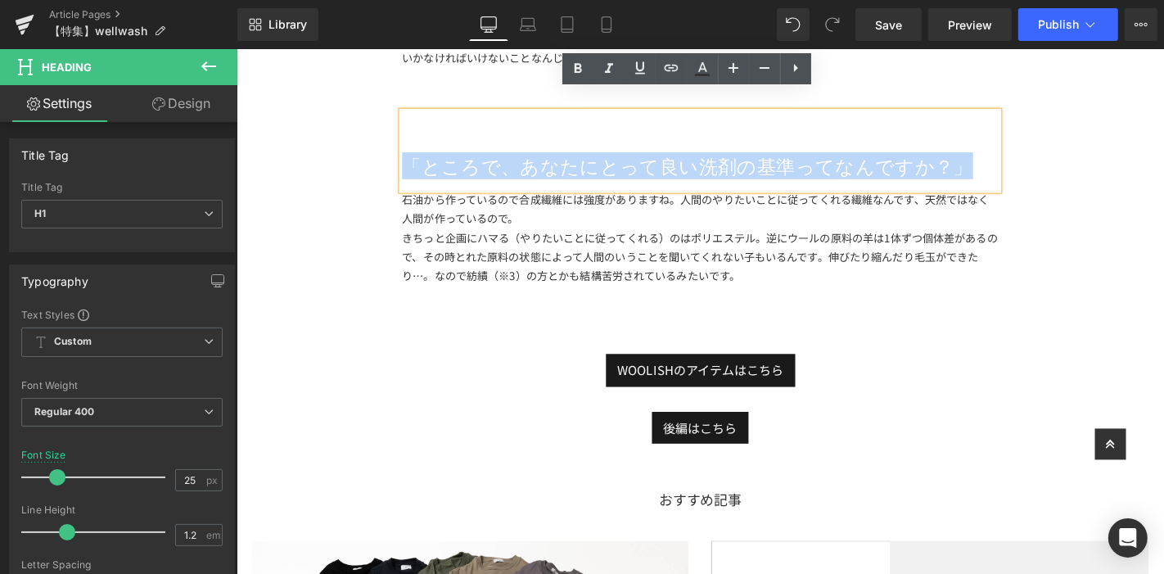
drag, startPoint x: 996, startPoint y: 150, endPoint x: -61, endPoint y: 101, distance: 1058.7
paste div
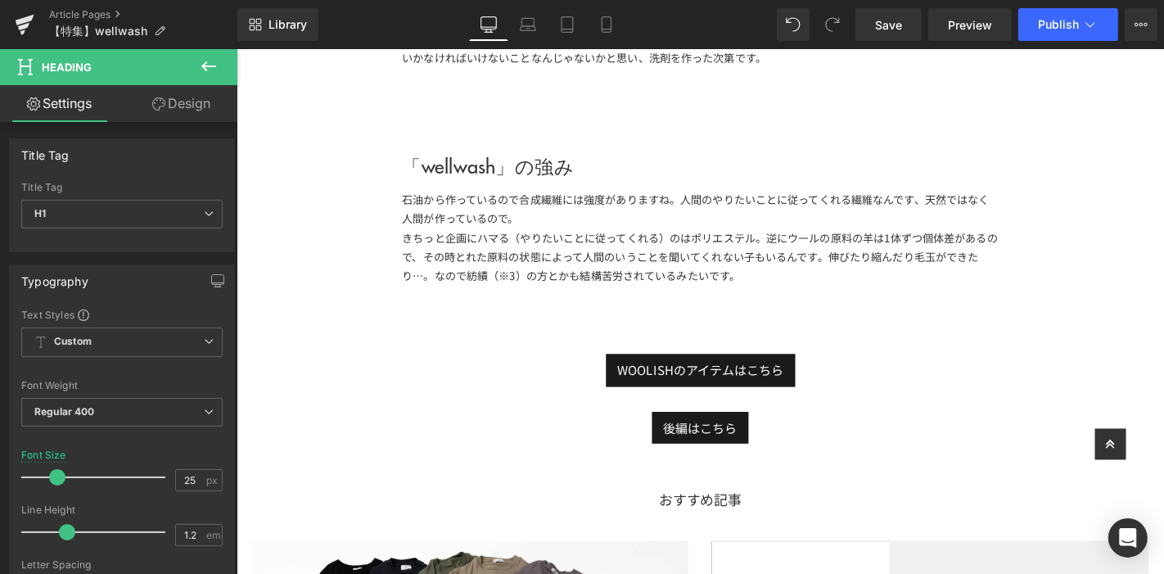
click at [830, 258] on div "きちっと企画にハマる（やりたいことに従ってくれる）のはポリエステル。逆にウールの原料の羊は1体ずつ個体差があるので、その時とれた原料の状態によって人間のいうこ…" at bounding box center [731, 271] width 637 height 62
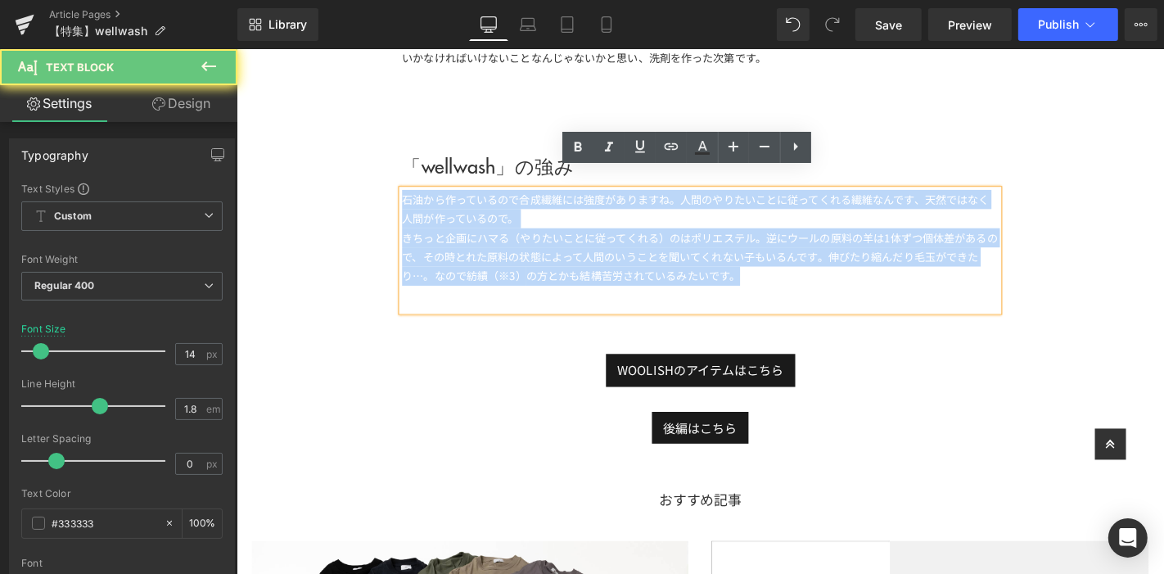
drag, startPoint x: 810, startPoint y: 282, endPoint x: 458, endPoint y: 171, distance: 369.7
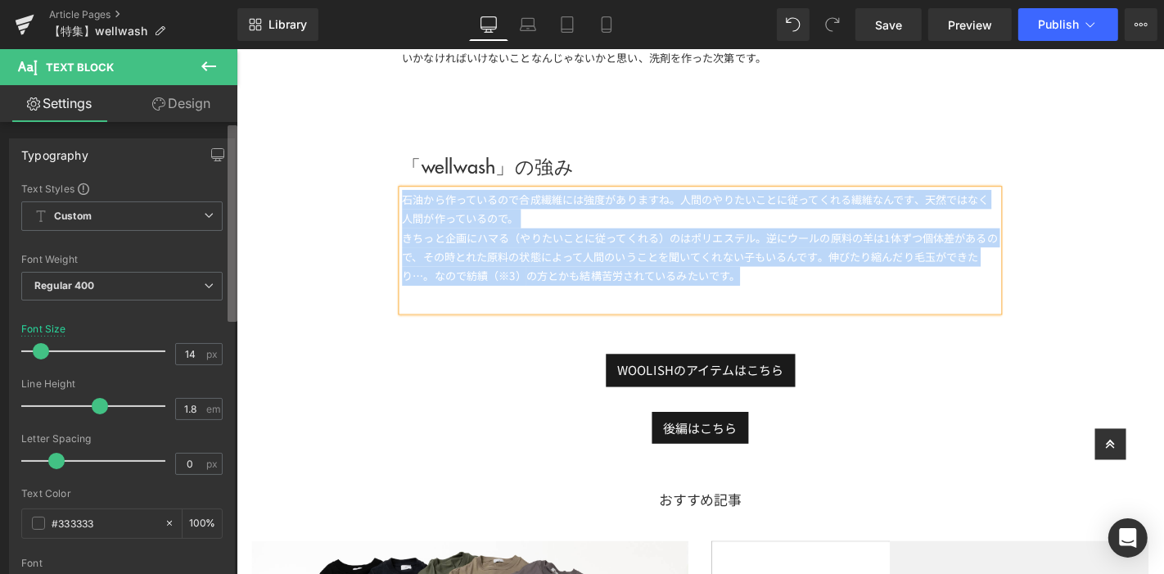
paste div
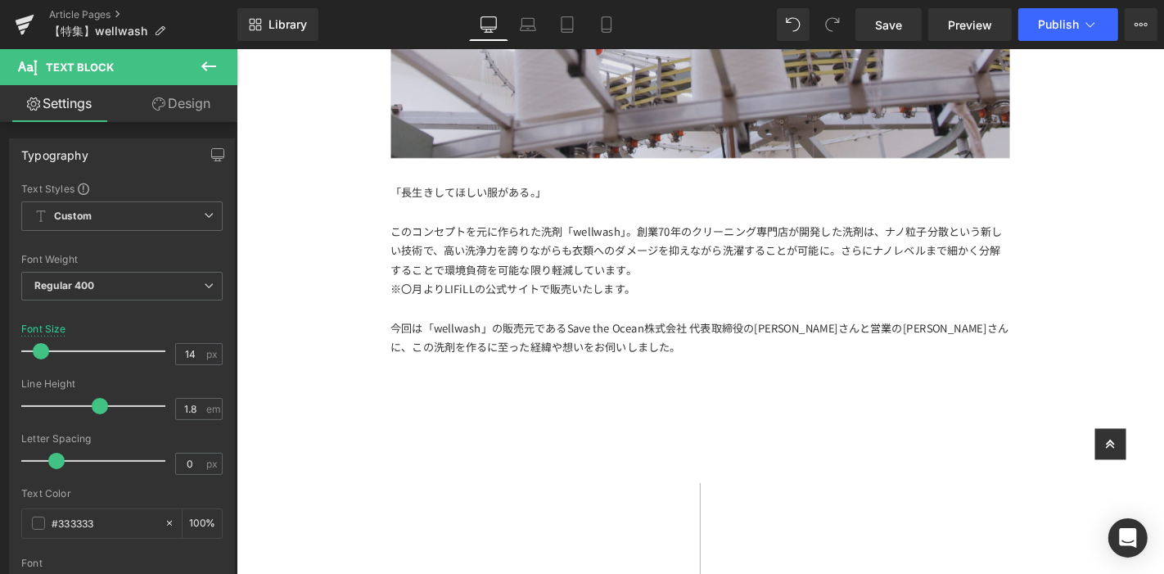
scroll to position [0, 0]
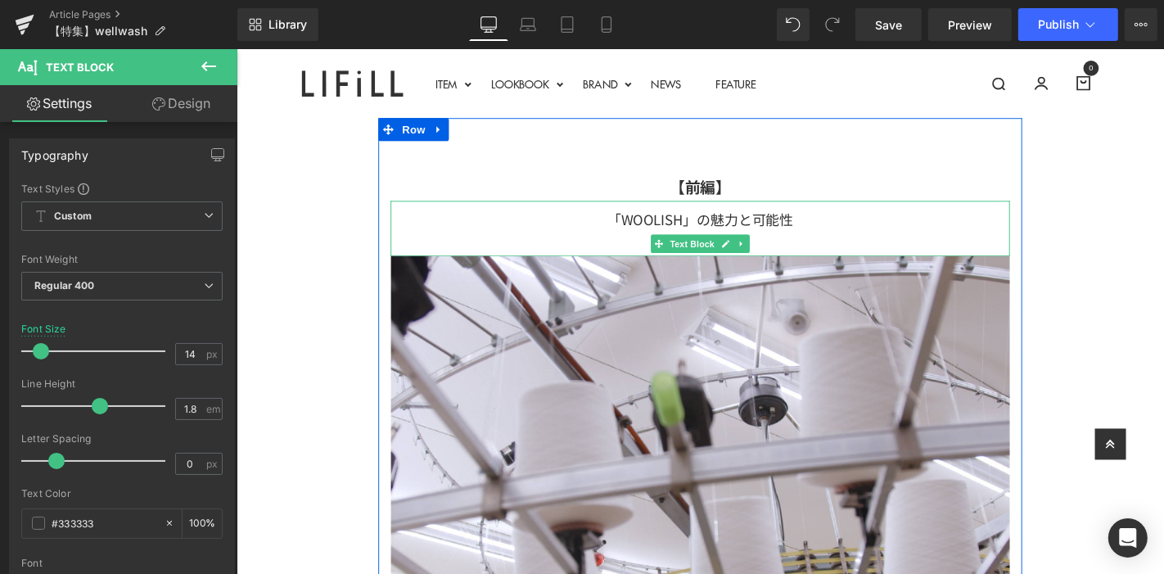
click at [741, 205] on strong "【前編】" at bounding box center [730, 195] width 65 height 24
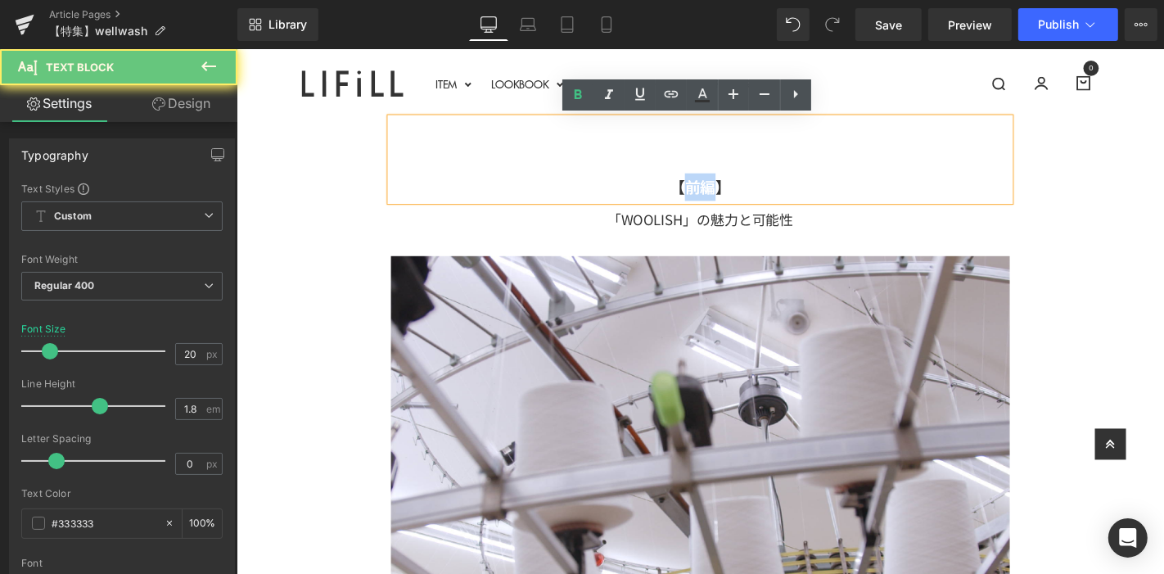
drag, startPoint x: 742, startPoint y: 192, endPoint x: 715, endPoint y: 205, distance: 30.8
click at [715, 205] on strong "【前編】" at bounding box center [730, 195] width 65 height 24
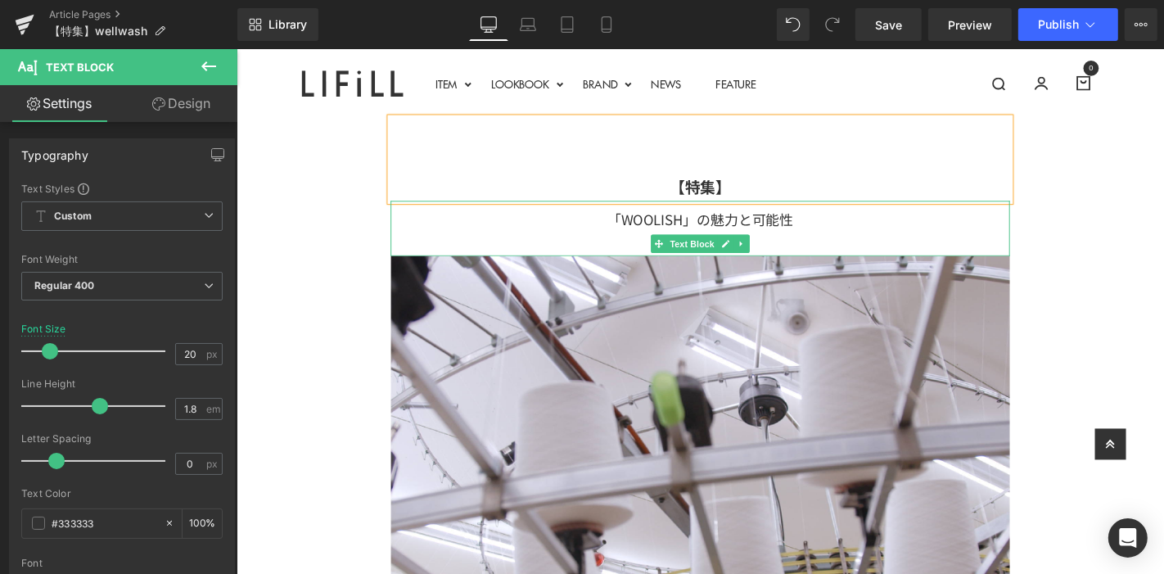
click at [587, 228] on div "「WOOLISH」の魅力と可能性" at bounding box center [730, 230] width 661 height 26
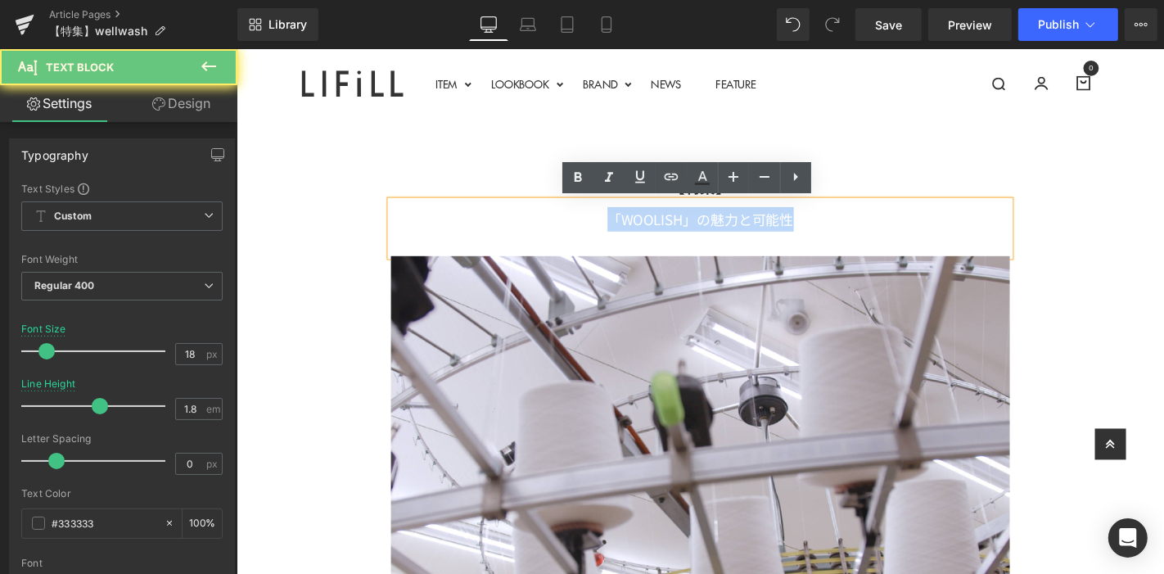
drag, startPoint x: 587, startPoint y: 228, endPoint x: 1075, endPoint y: 280, distance: 490.7
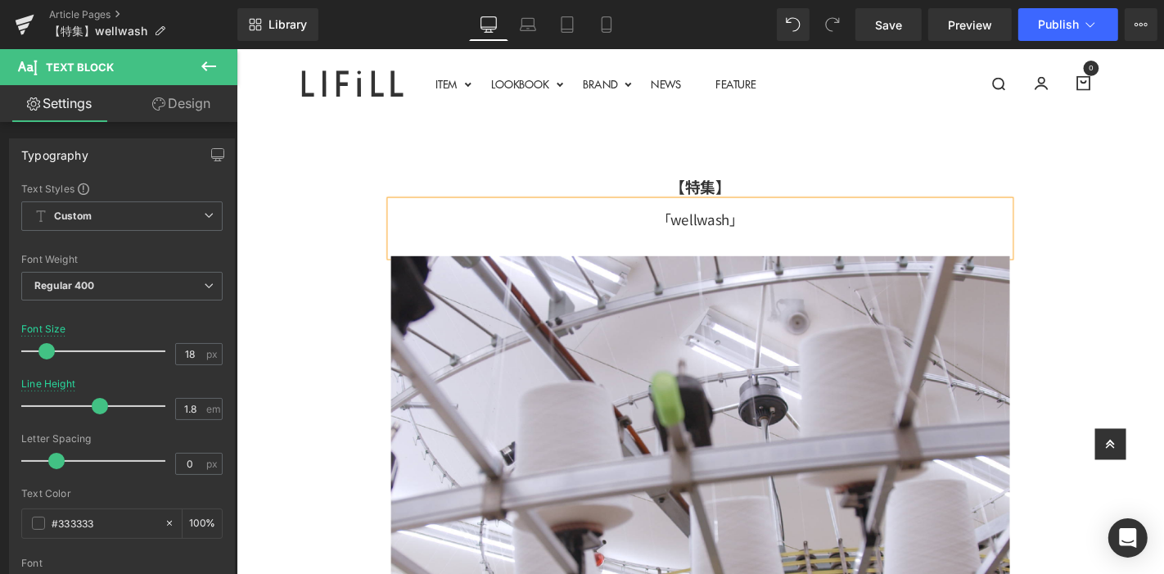
click at [808, 220] on div "「wellwash」" at bounding box center [730, 230] width 661 height 26
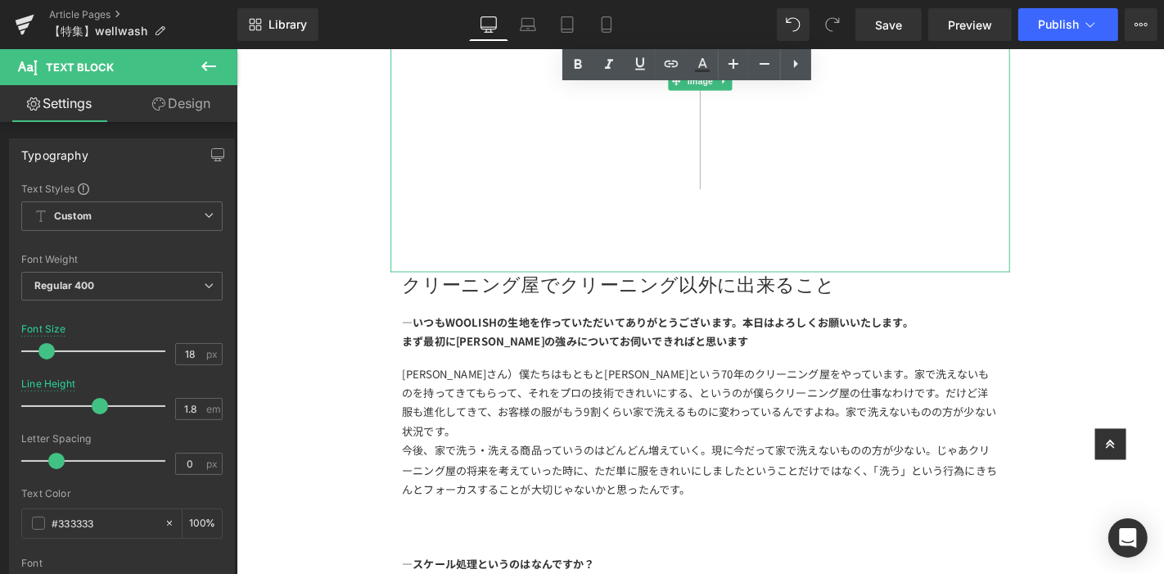
scroll to position [1273, 0]
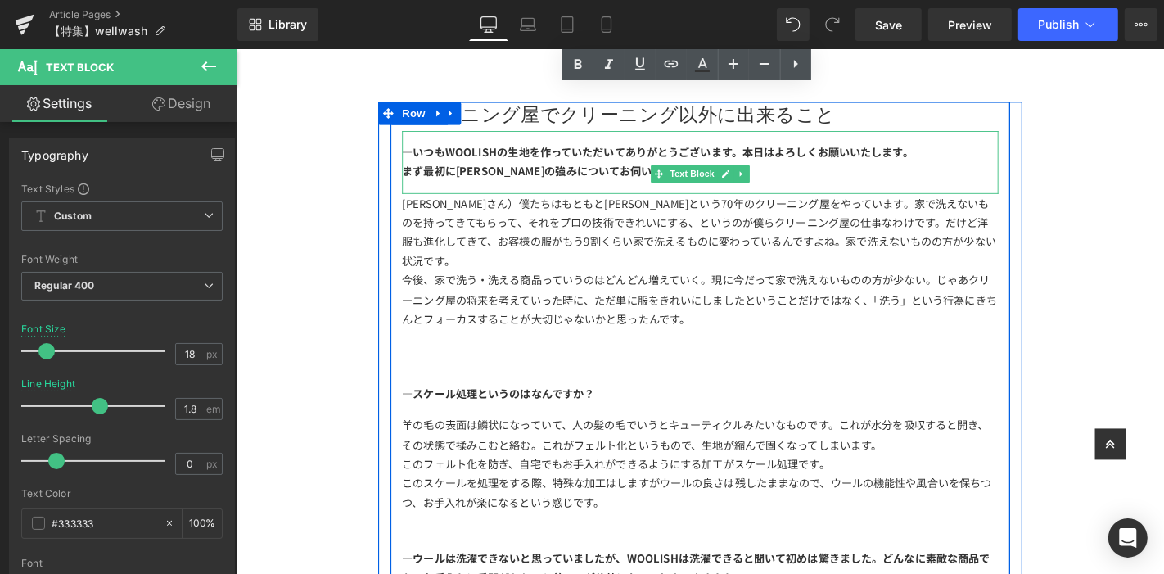
click at [868, 181] on div "まず最初に[PERSON_NAME]の強みについてお伺いできればと思います" at bounding box center [731, 179] width 637 height 20
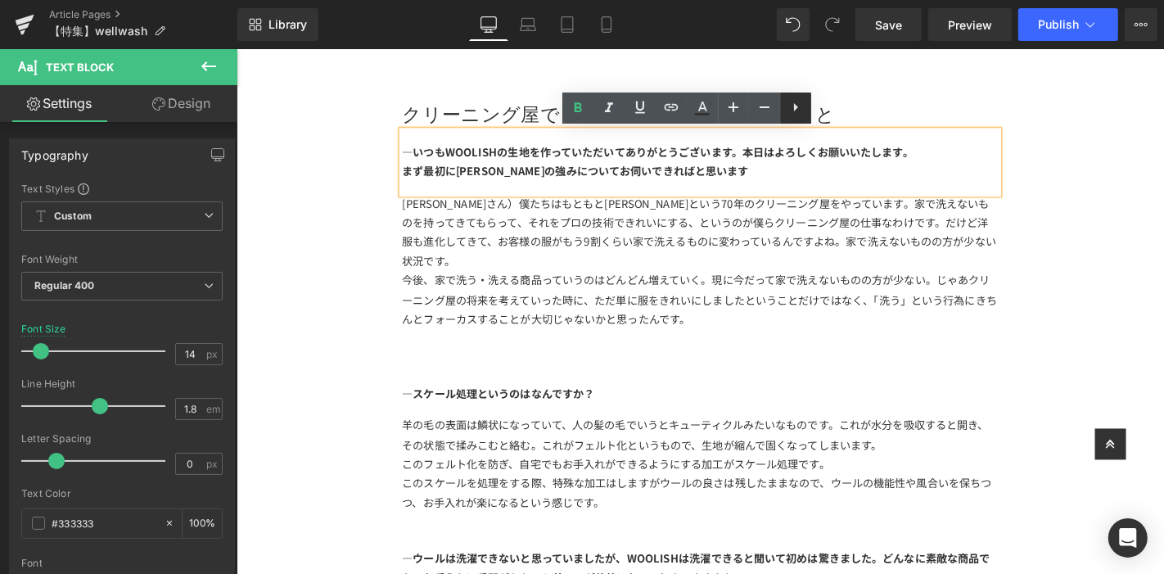
click at [802, 111] on icon at bounding box center [796, 107] width 20 height 20
click at [823, 112] on icon at bounding box center [827, 107] width 20 height 20
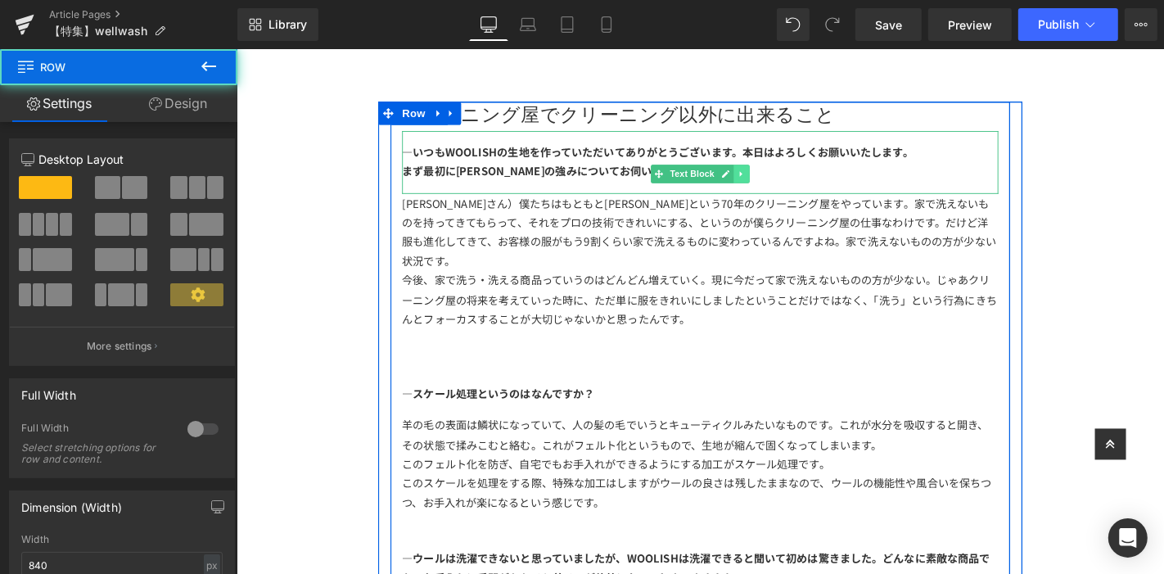
click at [773, 178] on link at bounding box center [775, 182] width 17 height 20
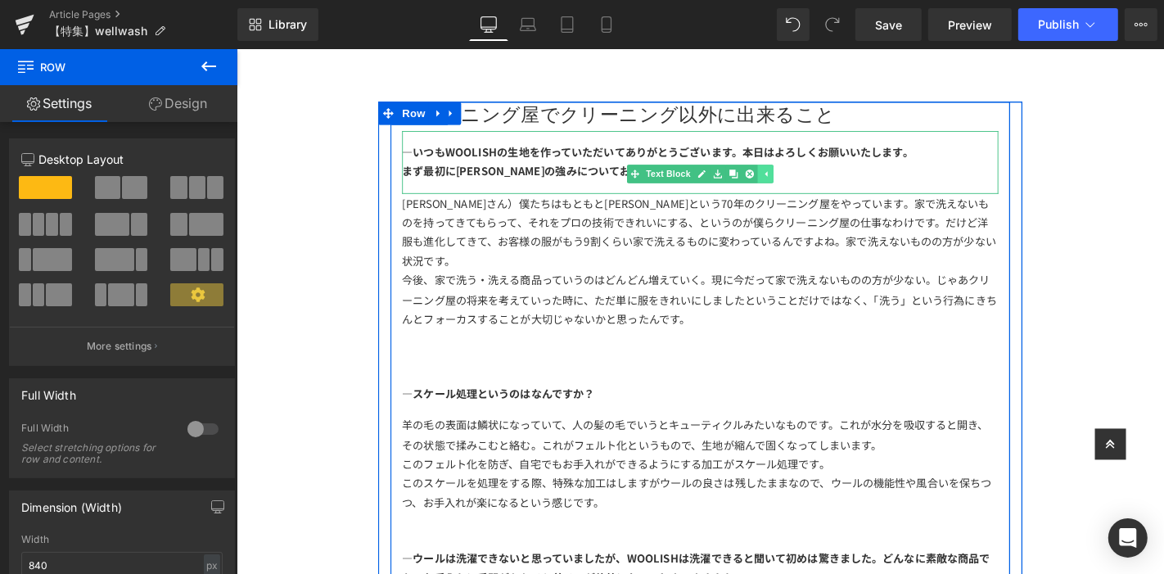
click at [779, 178] on icon at bounding box center [783, 182] width 9 height 9
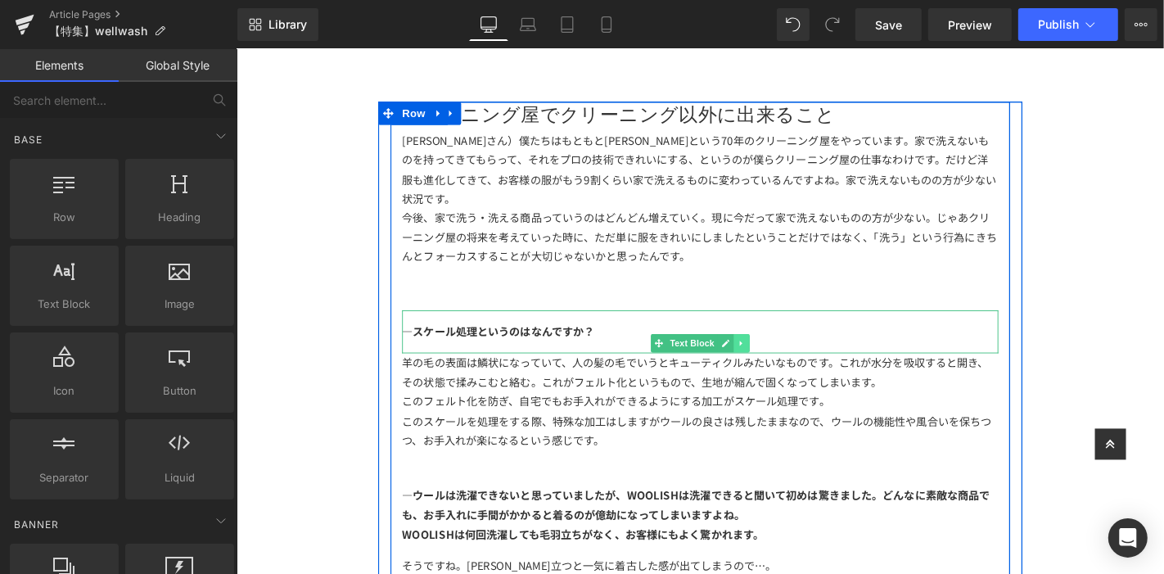
click at [772, 353] on link at bounding box center [775, 363] width 17 height 20
click at [775, 353] on link at bounding box center [783, 363] width 17 height 20
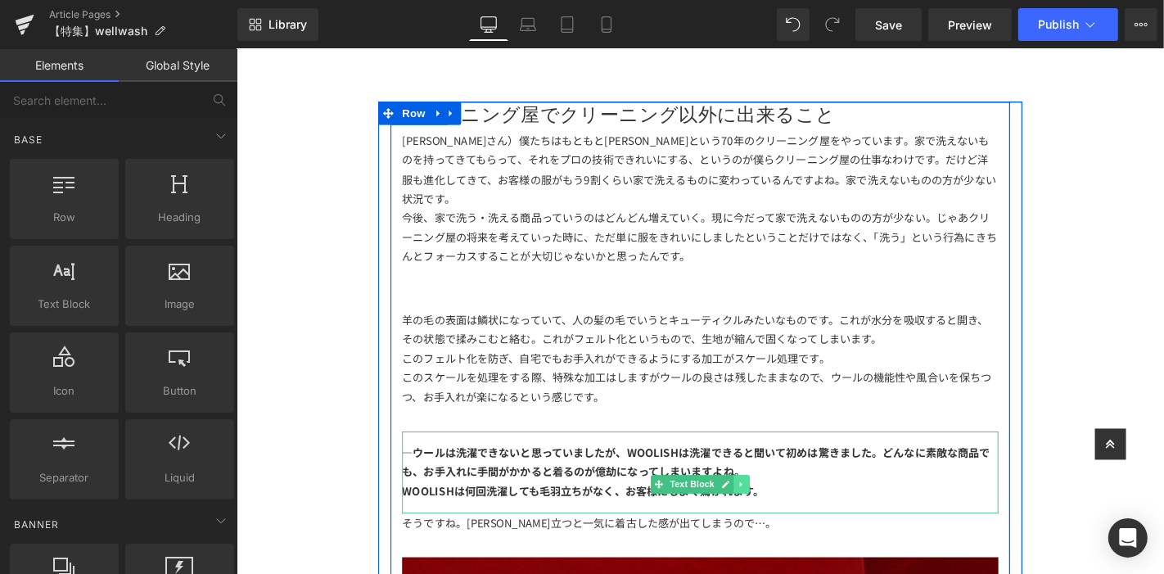
click at [770, 508] on icon at bounding box center [774, 513] width 9 height 10
click at [779, 508] on icon at bounding box center [783, 513] width 9 height 10
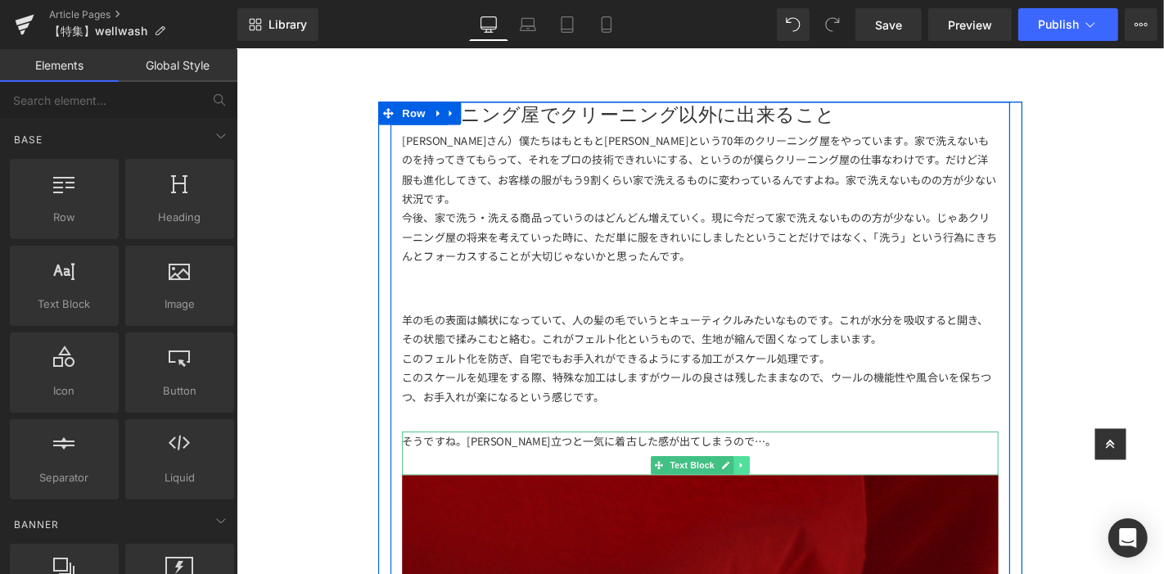
click at [770, 488] on icon at bounding box center [774, 493] width 9 height 10
click at [775, 483] on link at bounding box center [783, 493] width 17 height 20
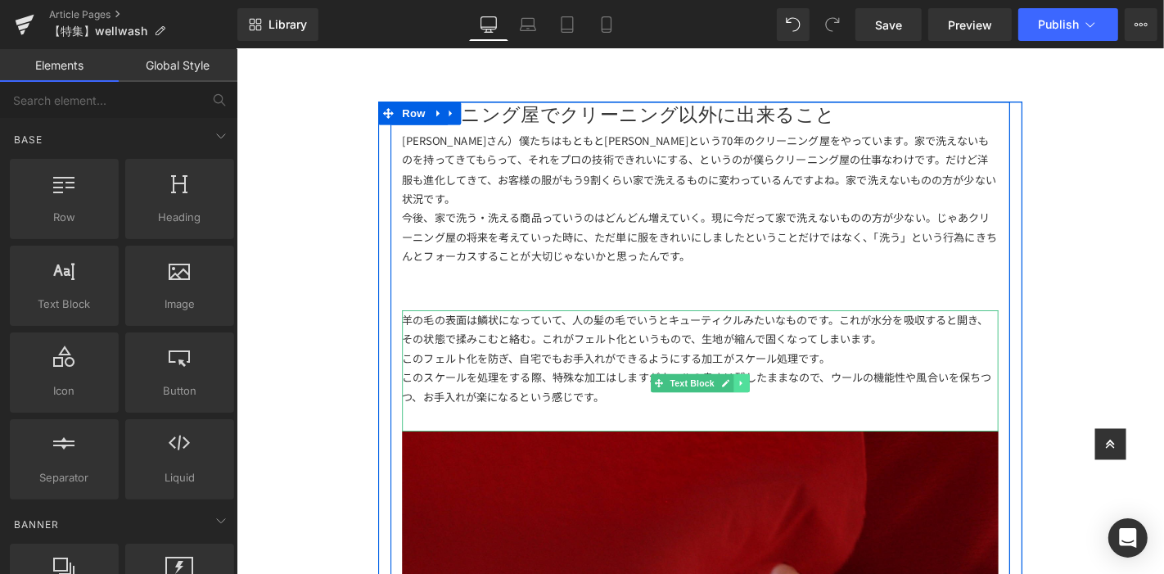
click at [770, 400] on icon at bounding box center [774, 405] width 9 height 10
click at [779, 400] on icon at bounding box center [783, 404] width 9 height 9
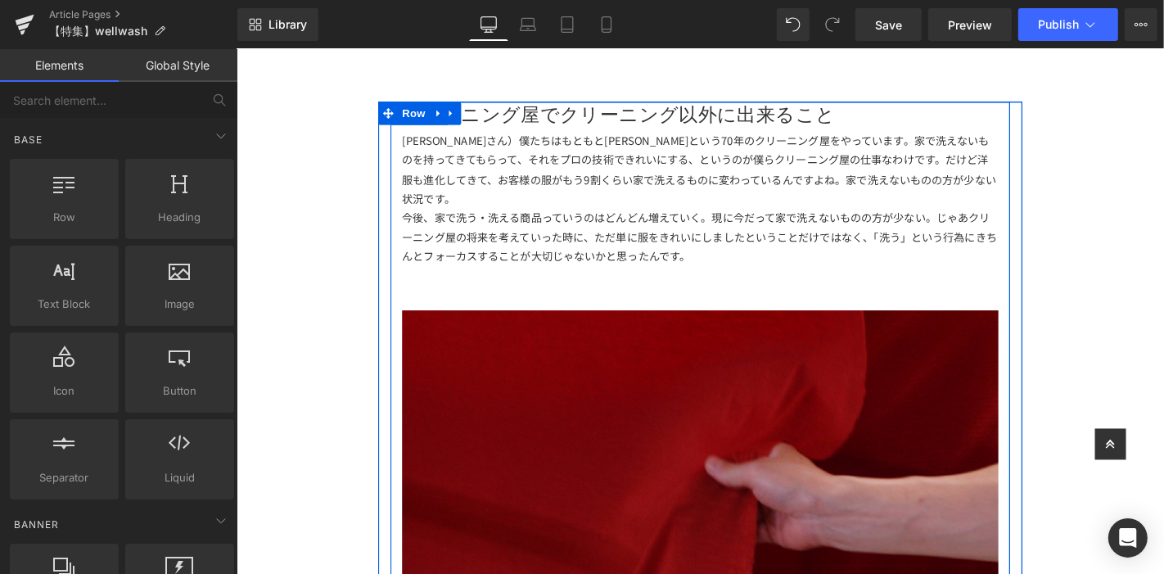
click at [803, 256] on div "今後、家で洗う・洗える商品っていうのはどんどん増えていく。現に今だって家で洗えないものの方が少ない。じゃあクリーニング屋の将来を考えていった時に、ただ単に服を…" at bounding box center [731, 250] width 637 height 62
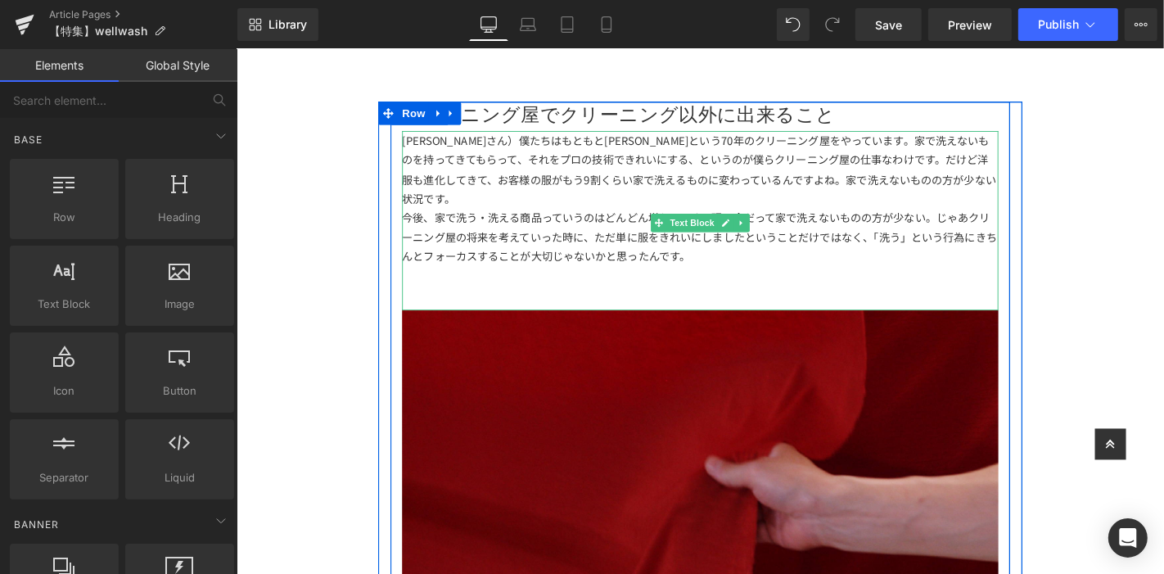
scroll to position [1182, 0]
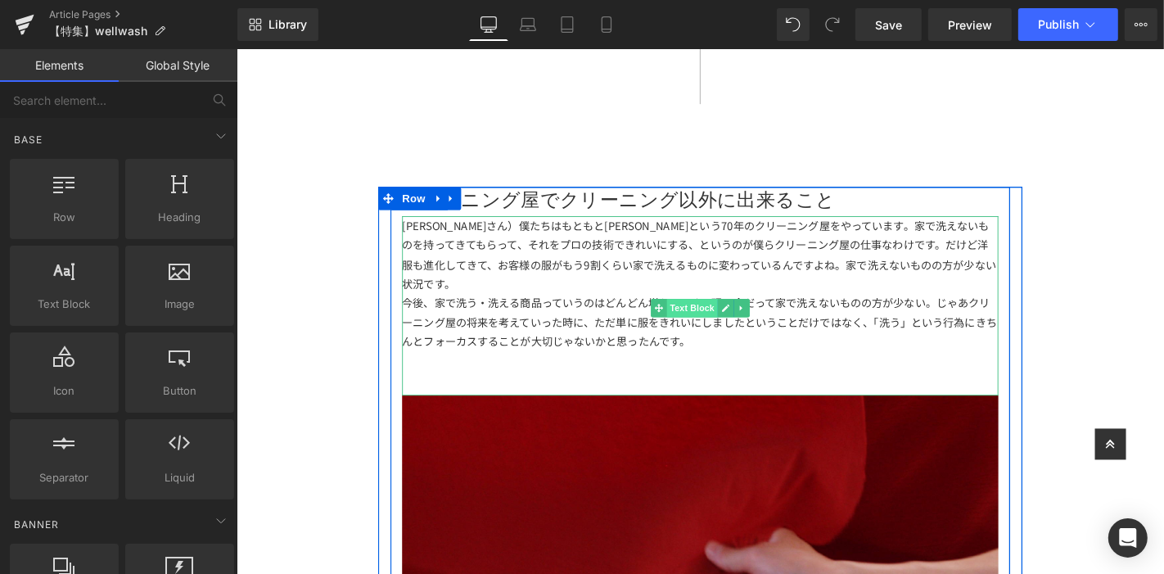
click at [717, 320] on span "Text Block" at bounding box center [722, 325] width 54 height 20
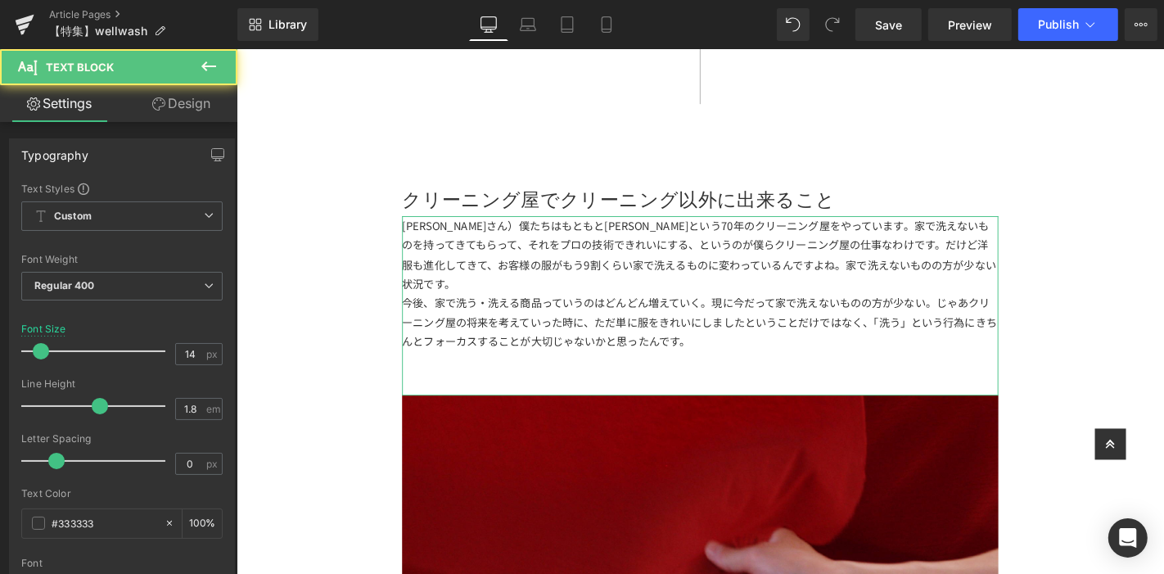
drag, startPoint x: 149, startPoint y: 104, endPoint x: 100, endPoint y: 178, distance: 88.5
click at [152, 104] on icon at bounding box center [158, 103] width 13 height 13
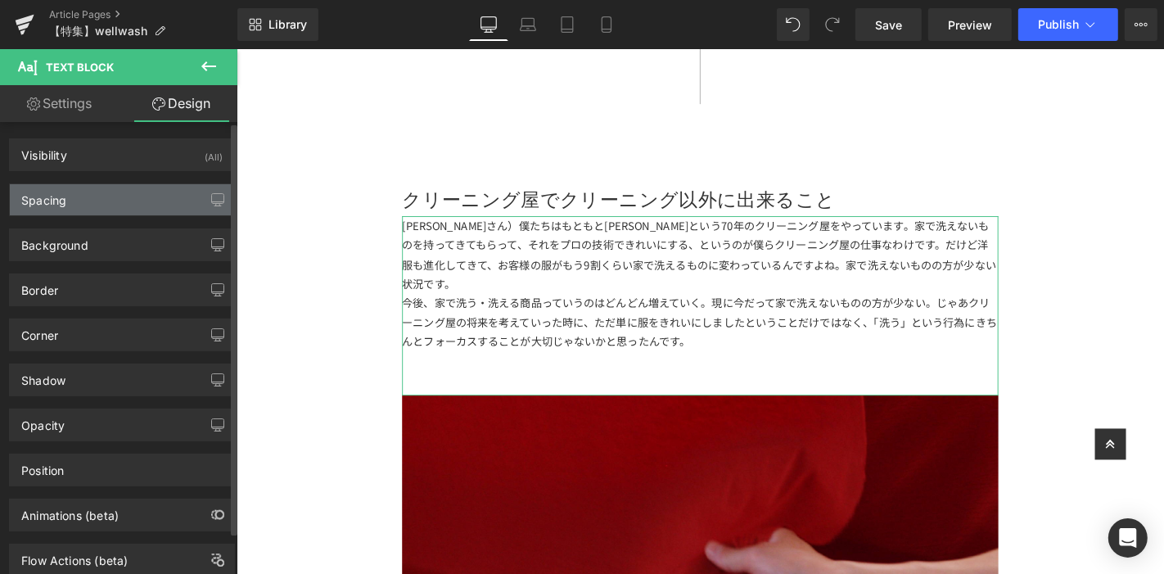
click at [100, 196] on div "Spacing" at bounding box center [122, 199] width 224 height 31
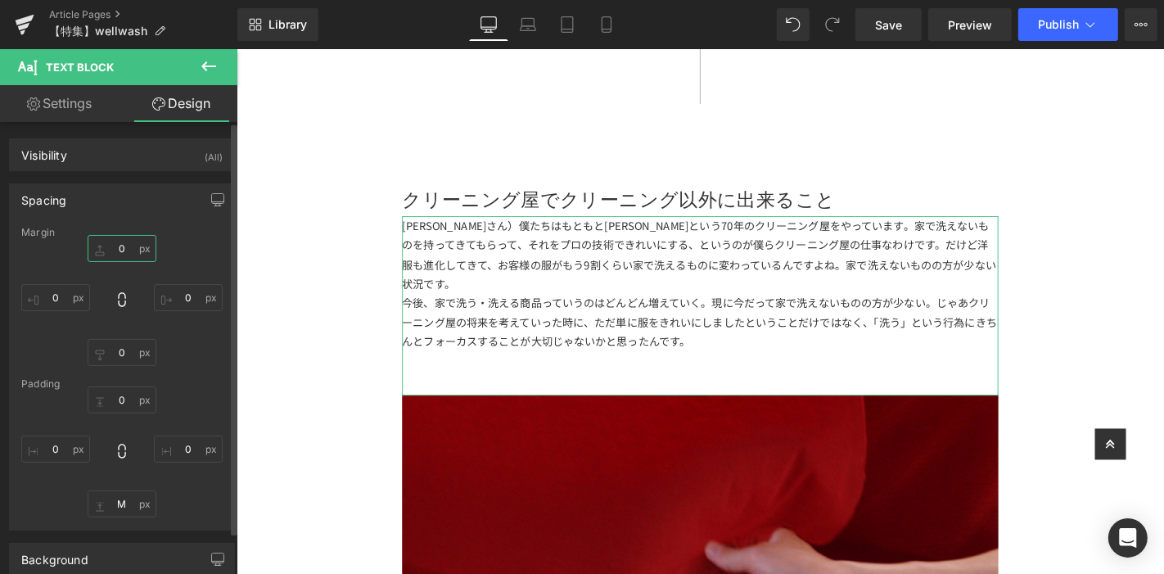
click at [124, 241] on input "0" at bounding box center [122, 248] width 69 height 27
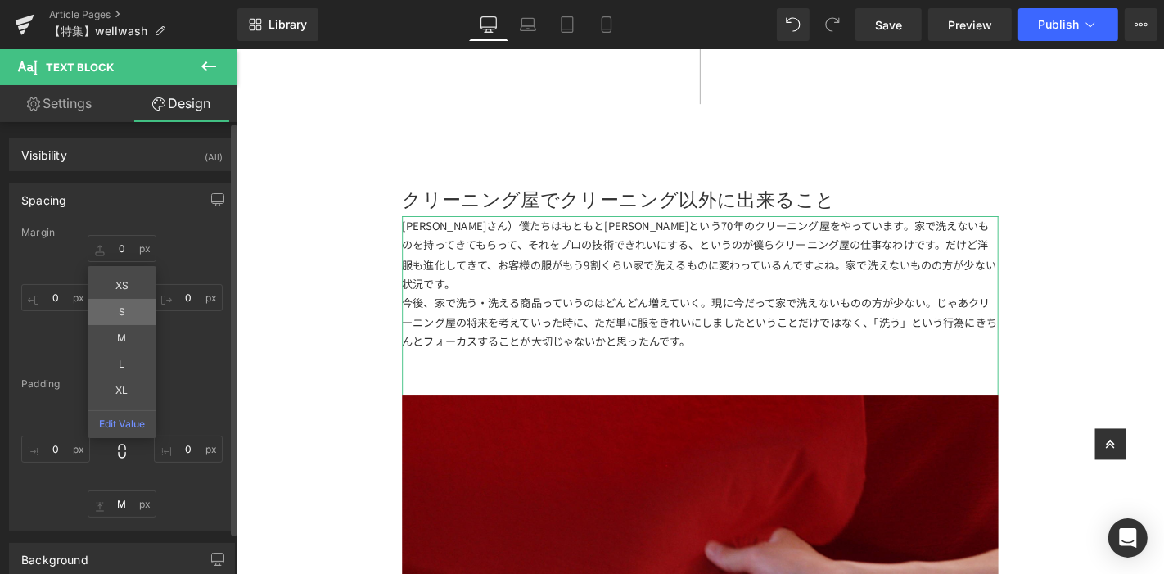
type input "S"
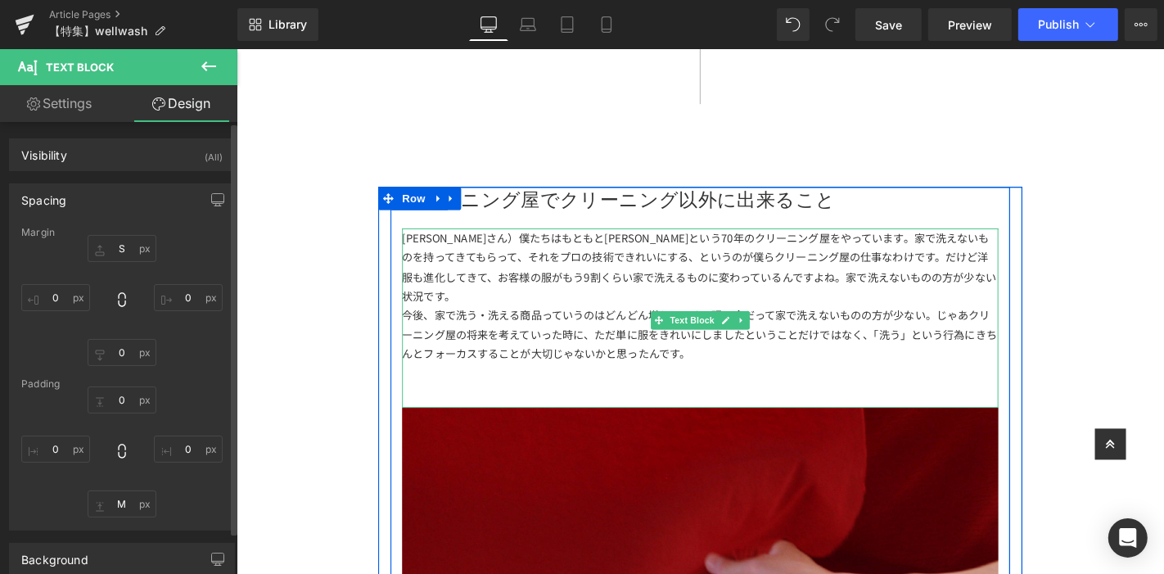
click at [611, 271] on div "[PERSON_NAME]さん）僕たちはもともと[PERSON_NAME]という70年のクリーニング屋をやっています。家で洗えないものを持ってきてもらって、そ…" at bounding box center [731, 281] width 637 height 83
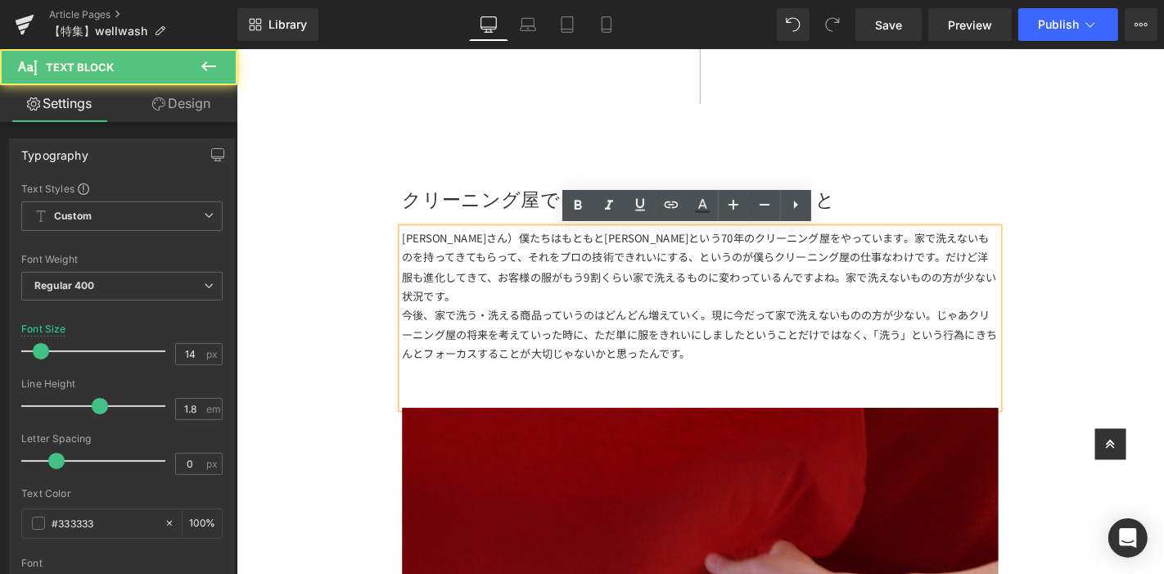
click at [647, 267] on div "[PERSON_NAME]さん）僕たちはもともと[PERSON_NAME]という70年のクリーニング屋をやっています。家で洗えないものを持ってきてもらって、そ…" at bounding box center [731, 281] width 637 height 83
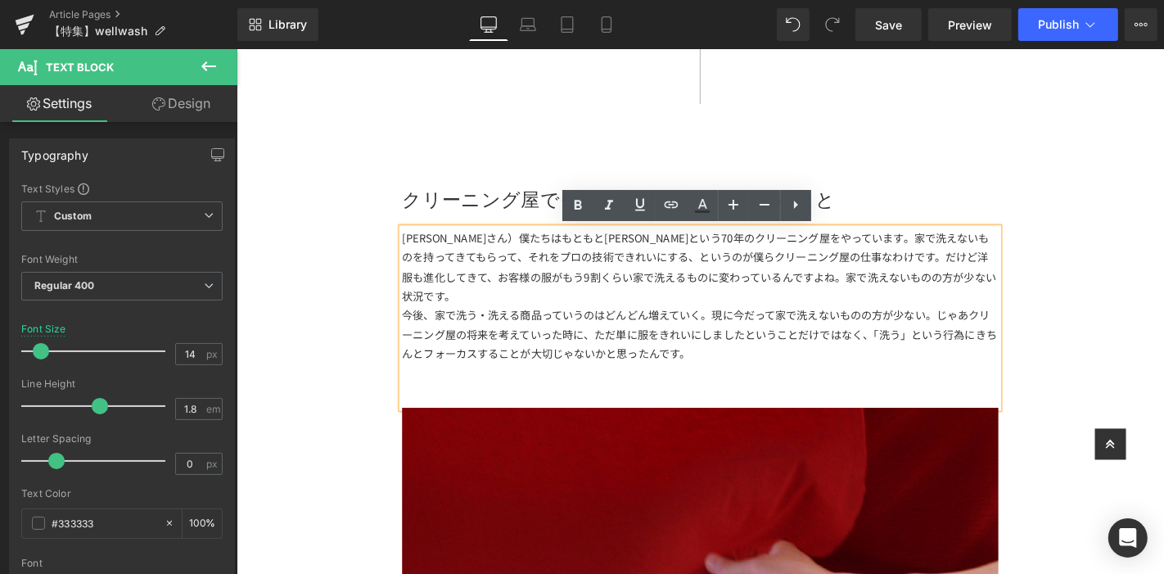
click at [465, 250] on div "[PERSON_NAME]さん）僕たちはもともと[PERSON_NAME]という70年のクリーニング屋をやっています。家で洗えないものを持ってきてもらって、そ…" at bounding box center [731, 281] width 637 height 83
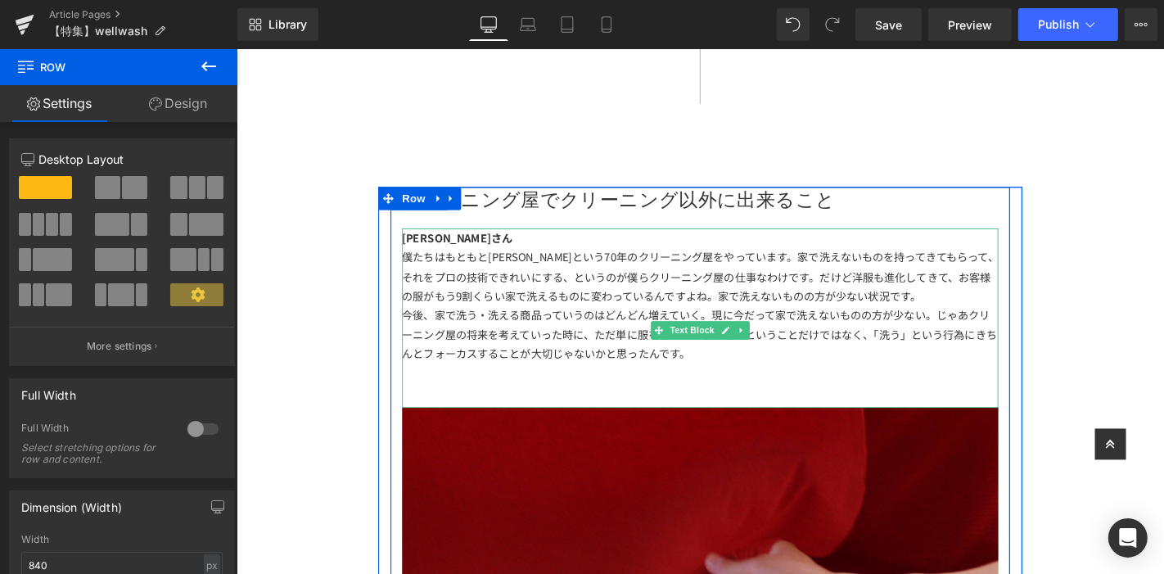
click at [979, 315] on div "僕たちはもともと[PERSON_NAME]という70年のクリーニング屋をやっています。家で洗えないものを持ってきてもらって、それをプロの技術できれいにする、と…" at bounding box center [731, 291] width 637 height 62
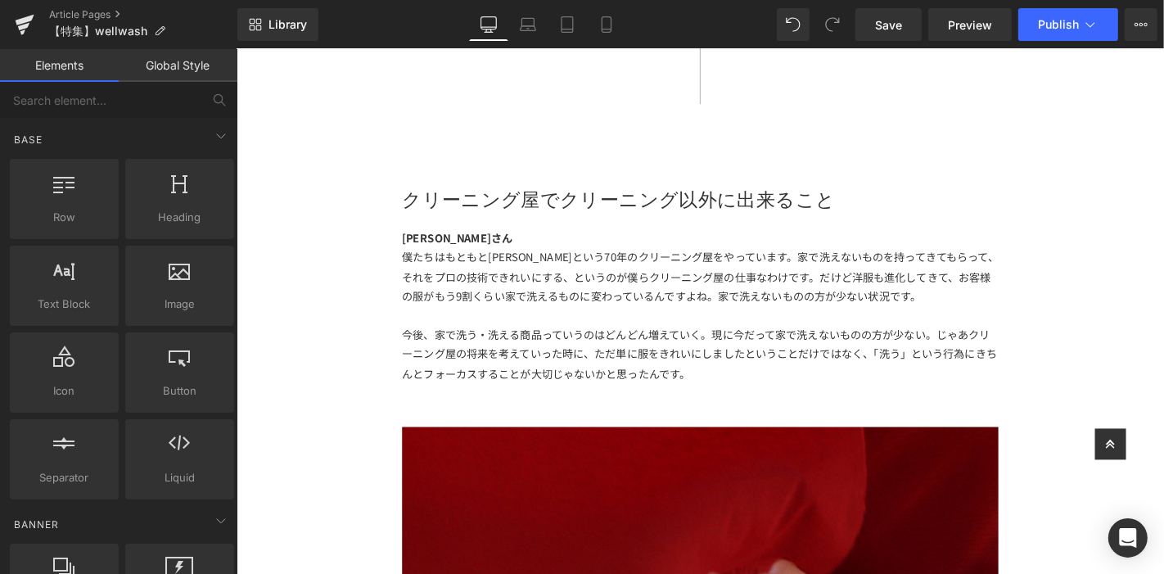
scroll to position [1637, 0]
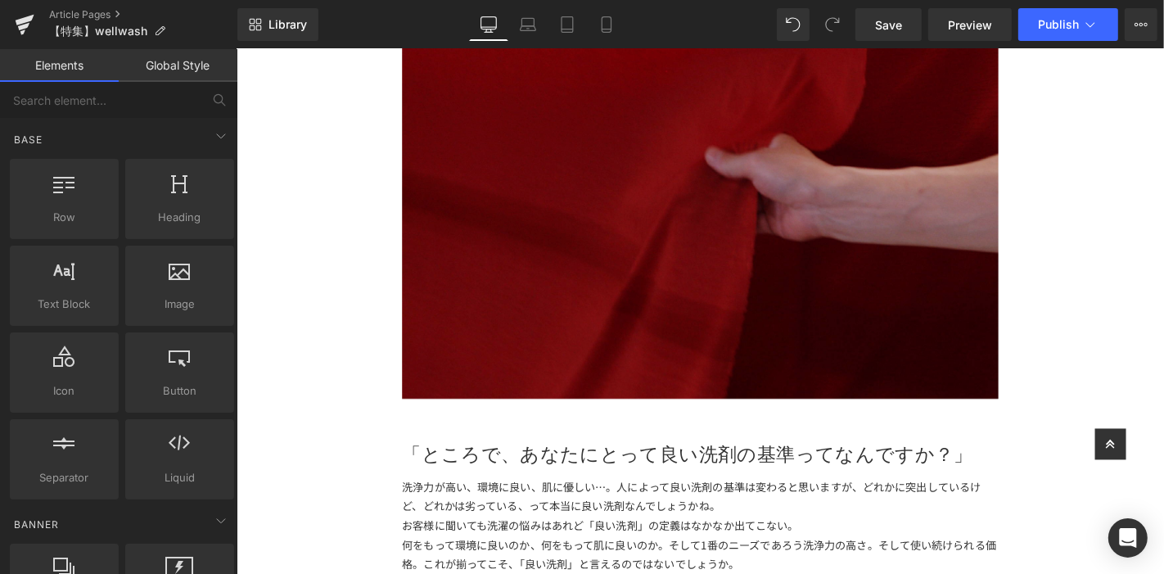
click at [720, 300] on img at bounding box center [731, 209] width 637 height 425
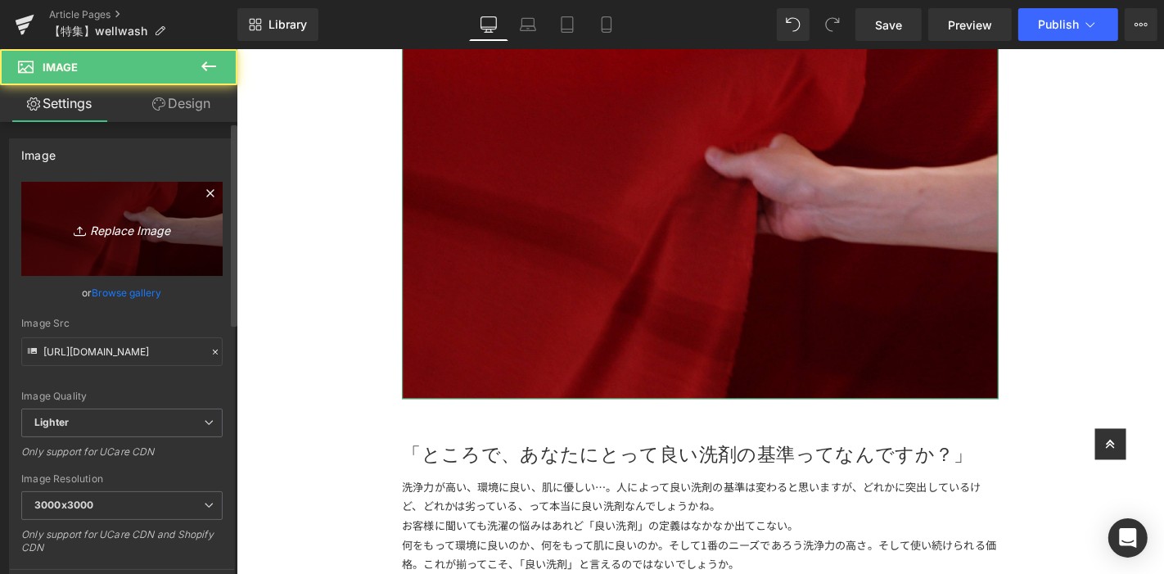
click at [156, 219] on icon "Replace Image" at bounding box center [121, 229] width 131 height 20
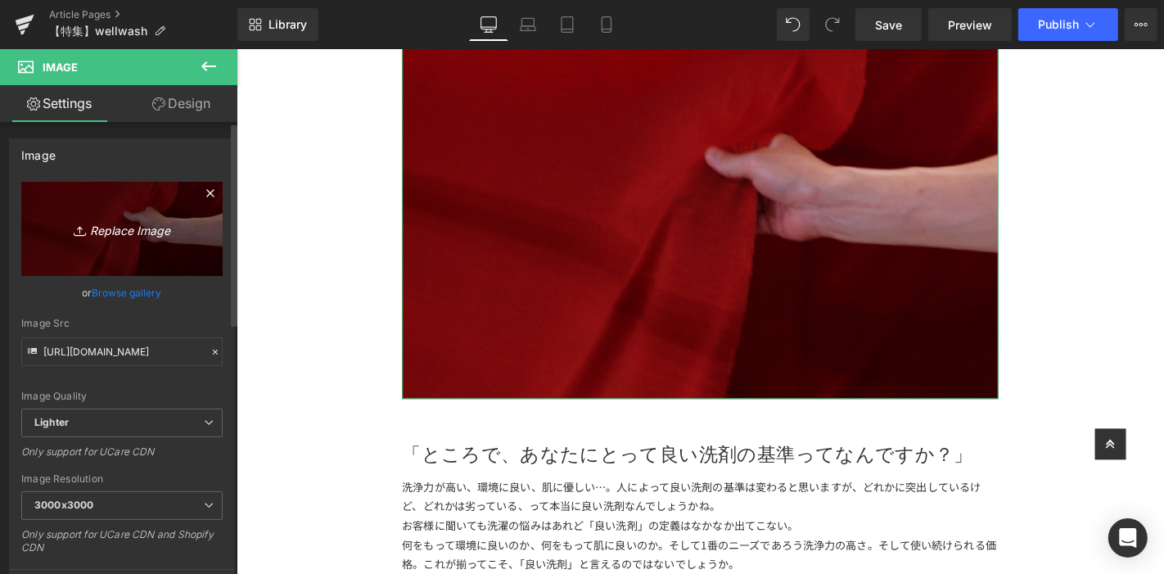
type input "C:\fakepath\アートボード 29洗剤.jpg"
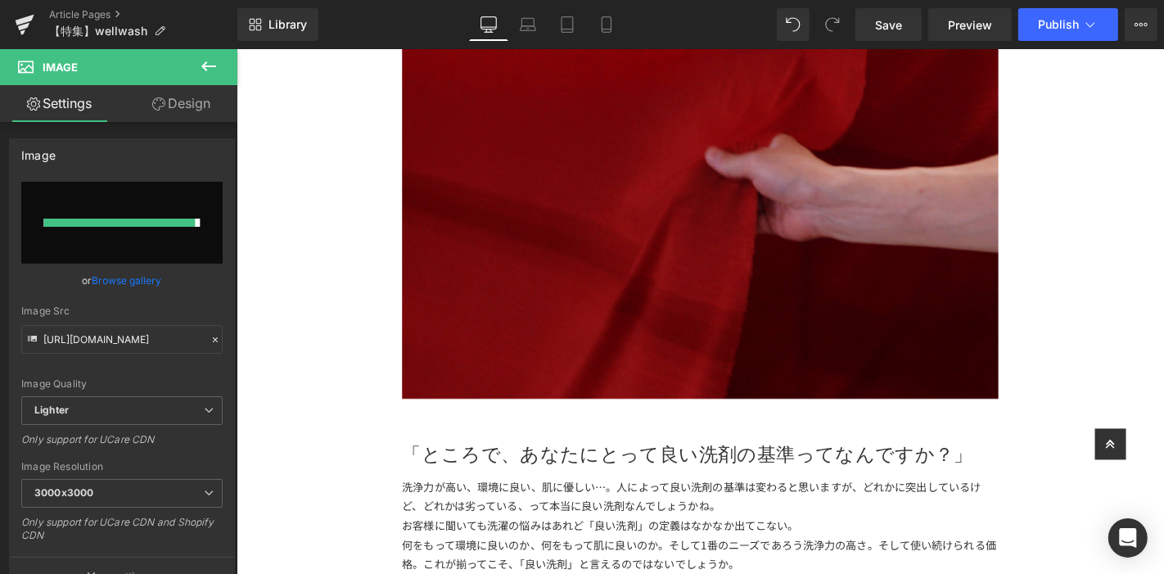
type input "[URL][DOMAIN_NAME]"
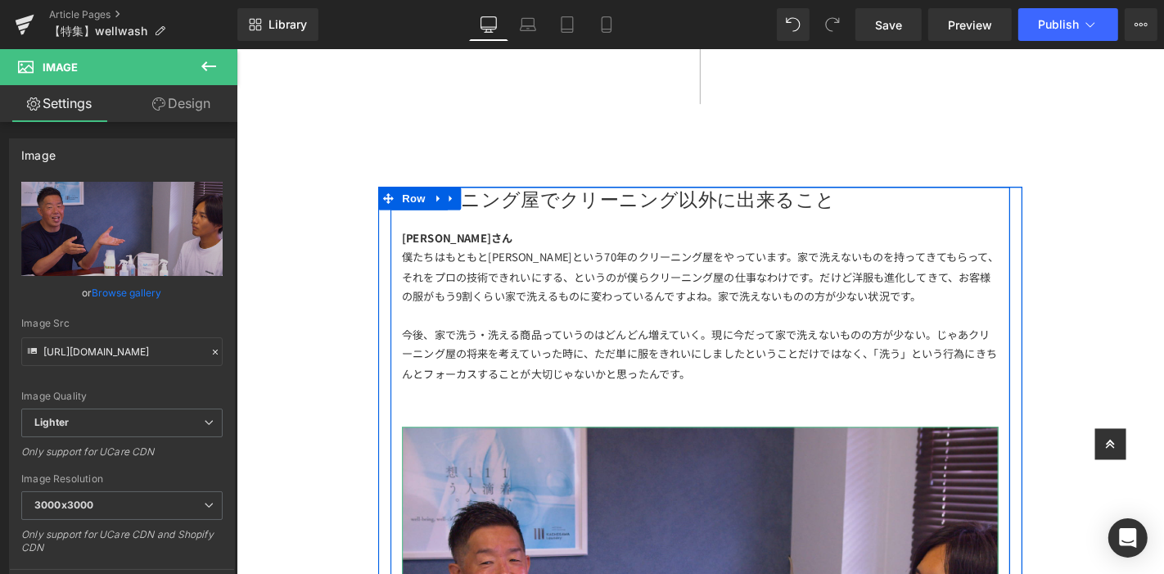
scroll to position [1455, 0]
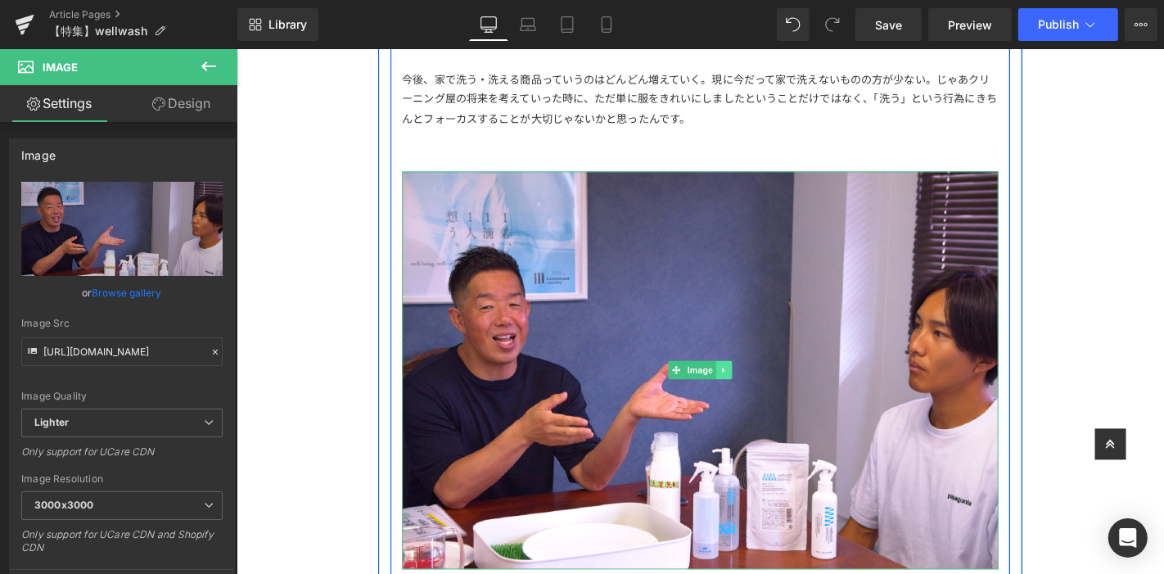
click at [752, 390] on icon at bounding box center [756, 391] width 9 height 10
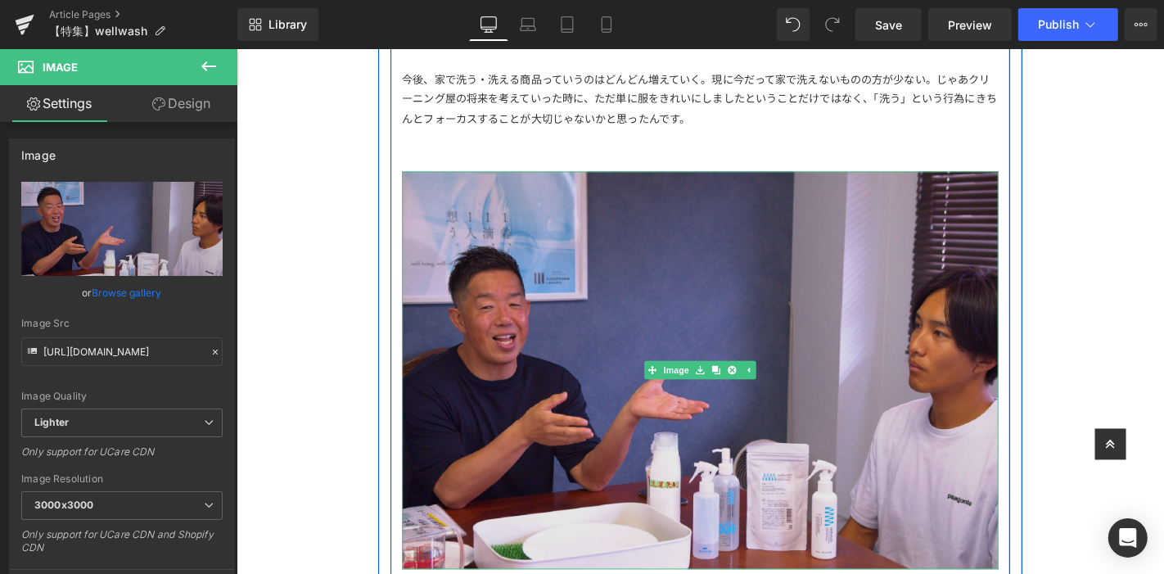
click at [743, 392] on icon at bounding box center [747, 391] width 9 height 9
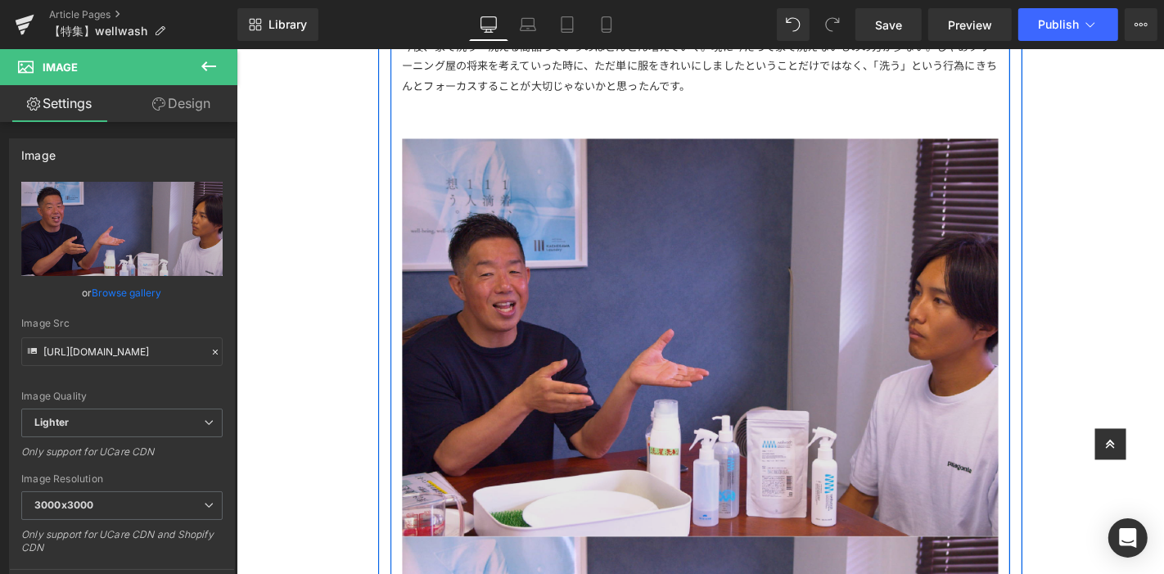
scroll to position [1307, 0]
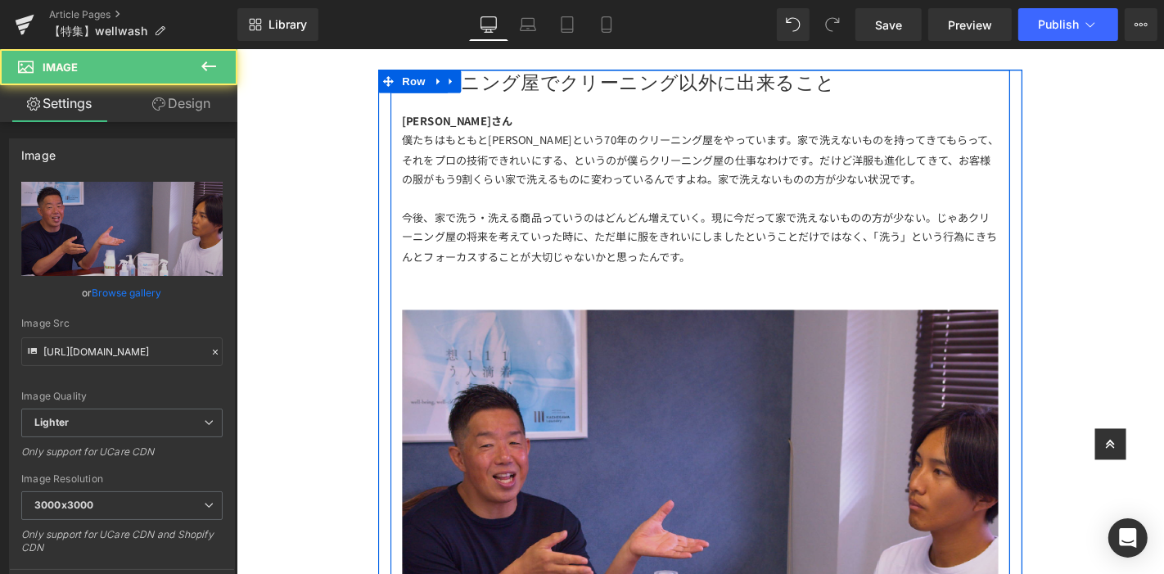
click at [674, 531] on div "Image" at bounding box center [731, 539] width 637 height 425
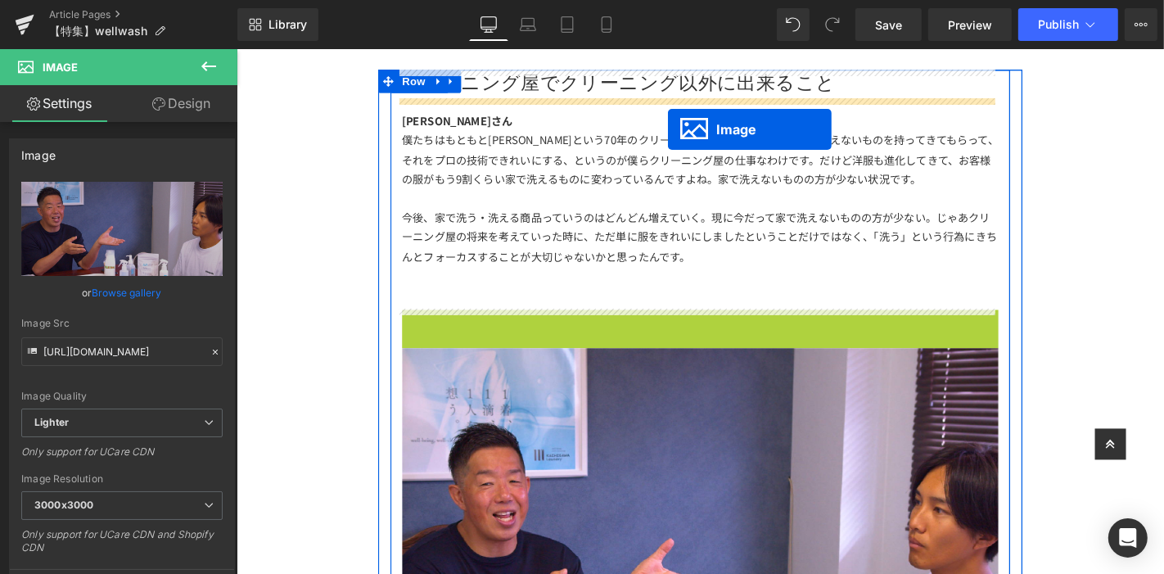
drag, startPoint x: 672, startPoint y: 539, endPoint x: 697, endPoint y: 133, distance: 406.7
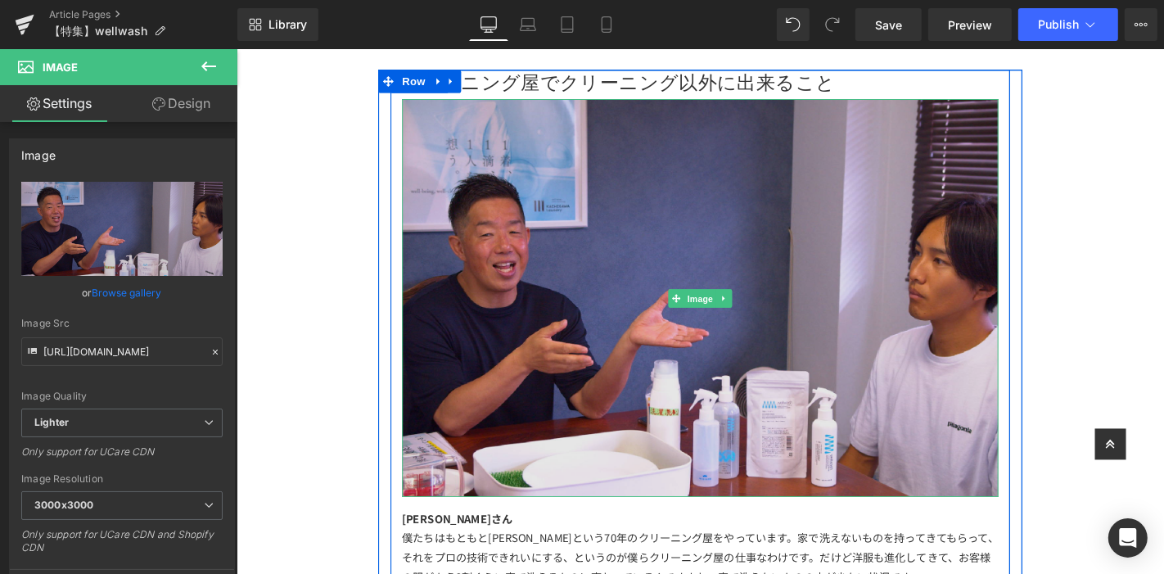
drag, startPoint x: 718, startPoint y: 318, endPoint x: 680, endPoint y: 308, distance: 39.1
click at [718, 318] on span "Image" at bounding box center [731, 315] width 34 height 20
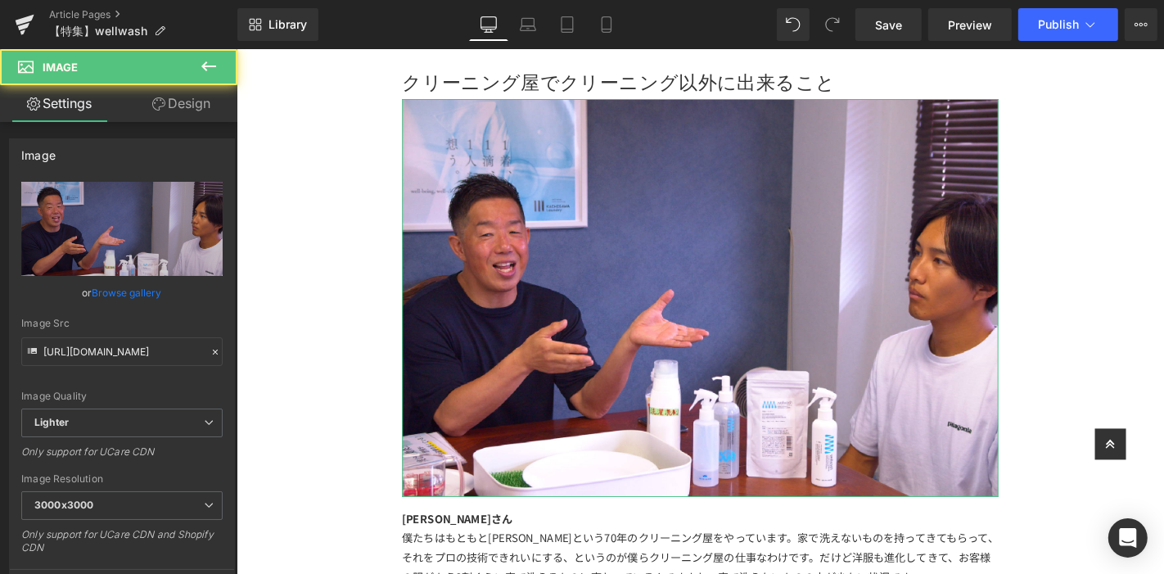
click at [175, 91] on link "Design" at bounding box center [181, 103] width 119 height 37
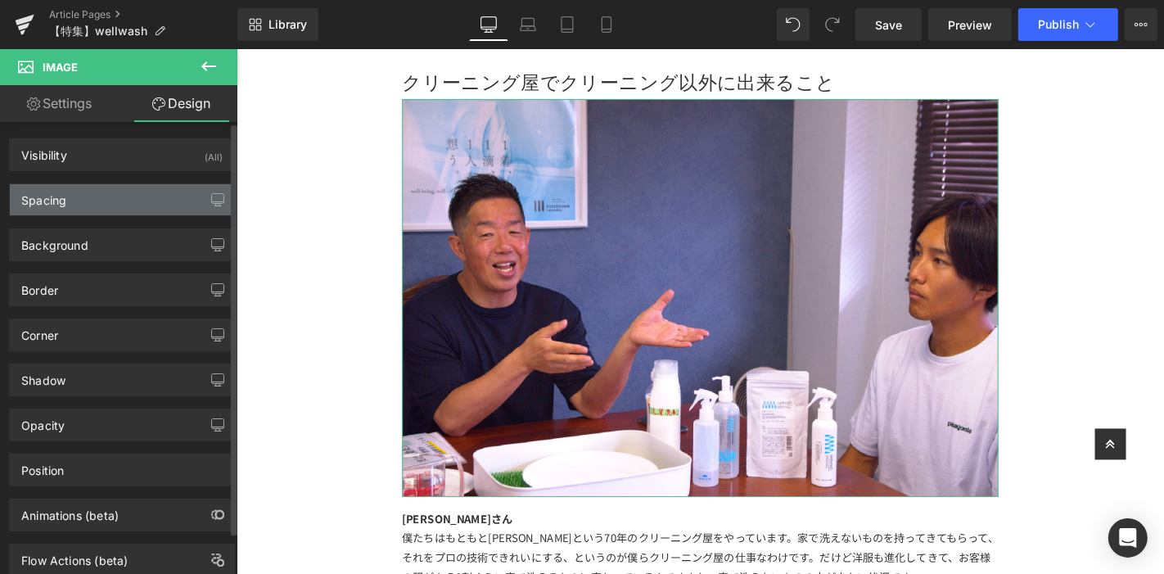
click at [164, 200] on div "Spacing" at bounding box center [122, 199] width 224 height 31
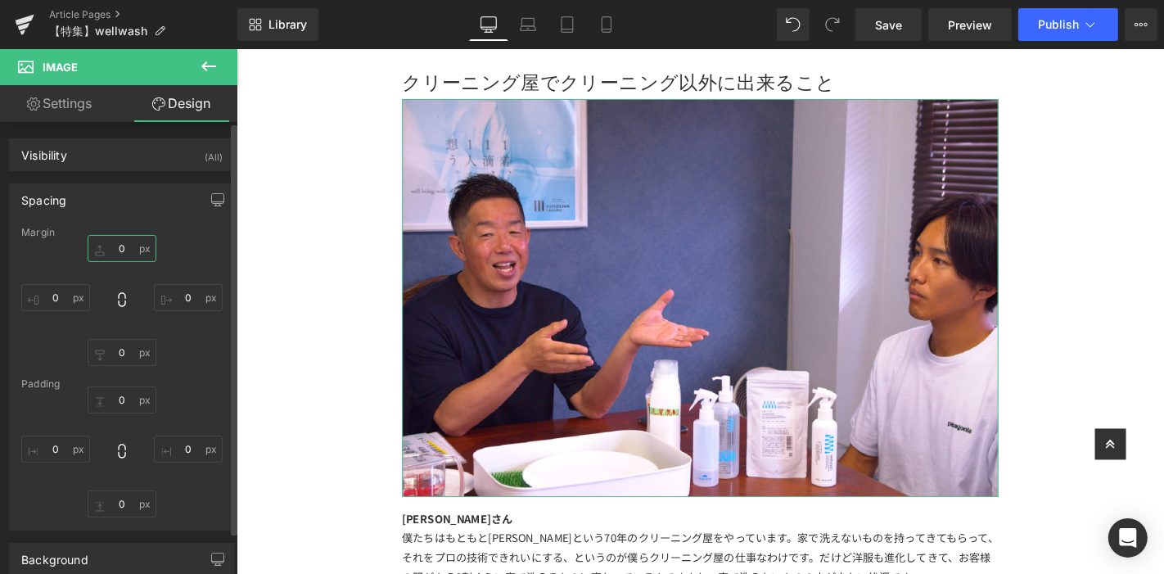
click at [121, 251] on input "0" at bounding box center [122, 248] width 69 height 27
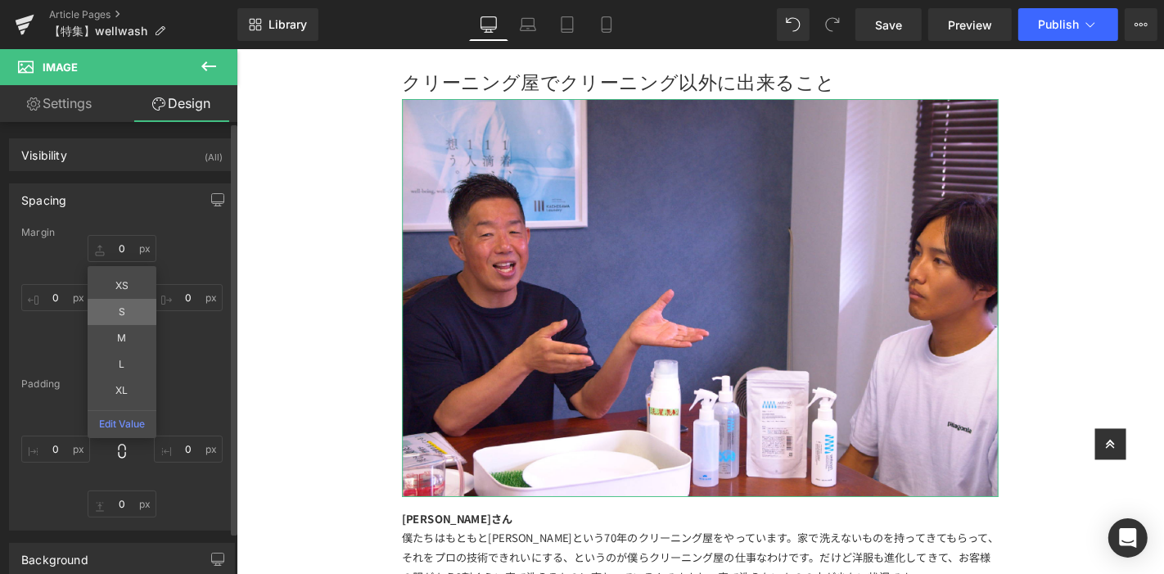
type input "S"
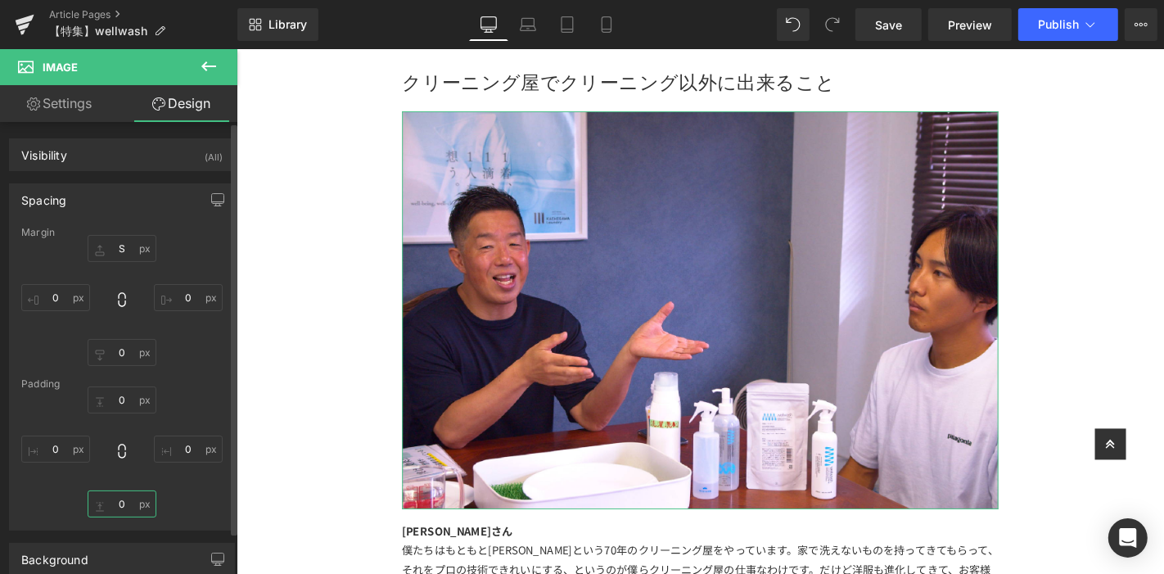
click at [120, 501] on input "0" at bounding box center [122, 503] width 69 height 27
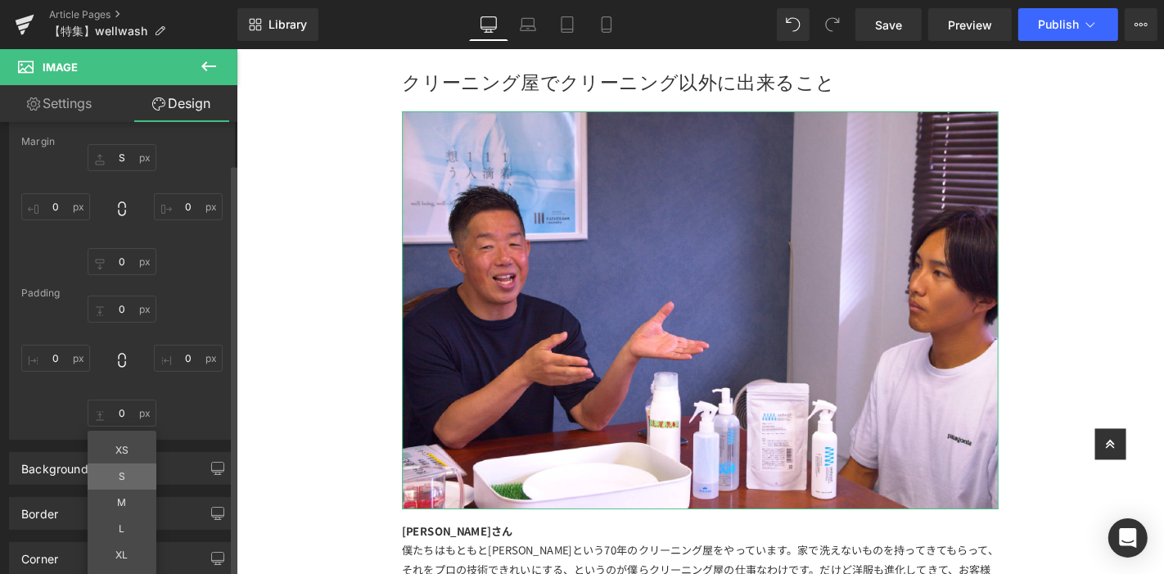
type input "S"
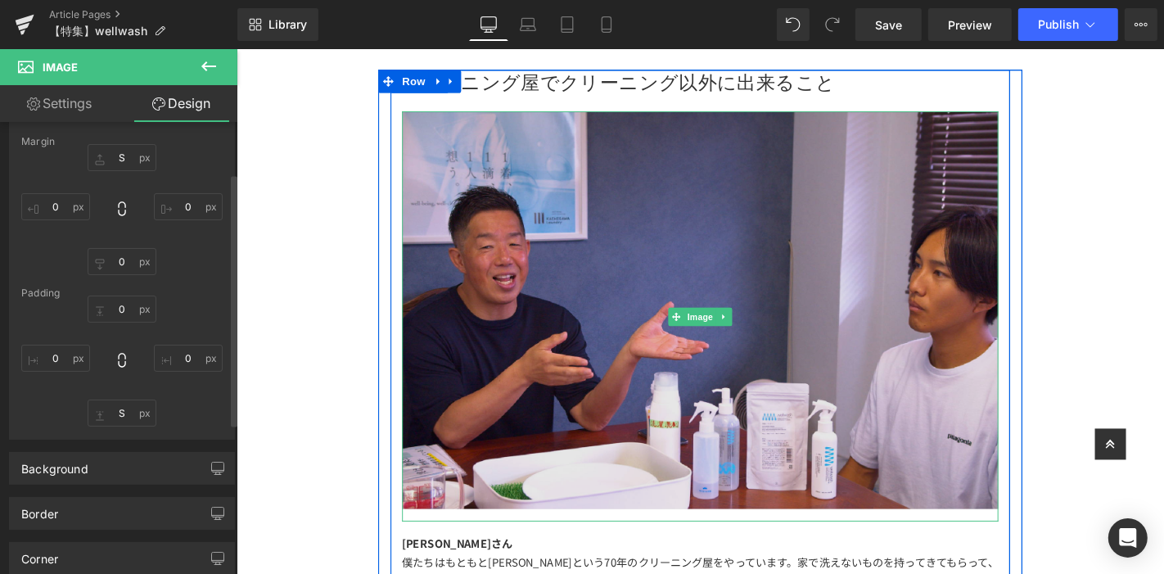
click at [873, 267] on img at bounding box center [731, 334] width 637 height 438
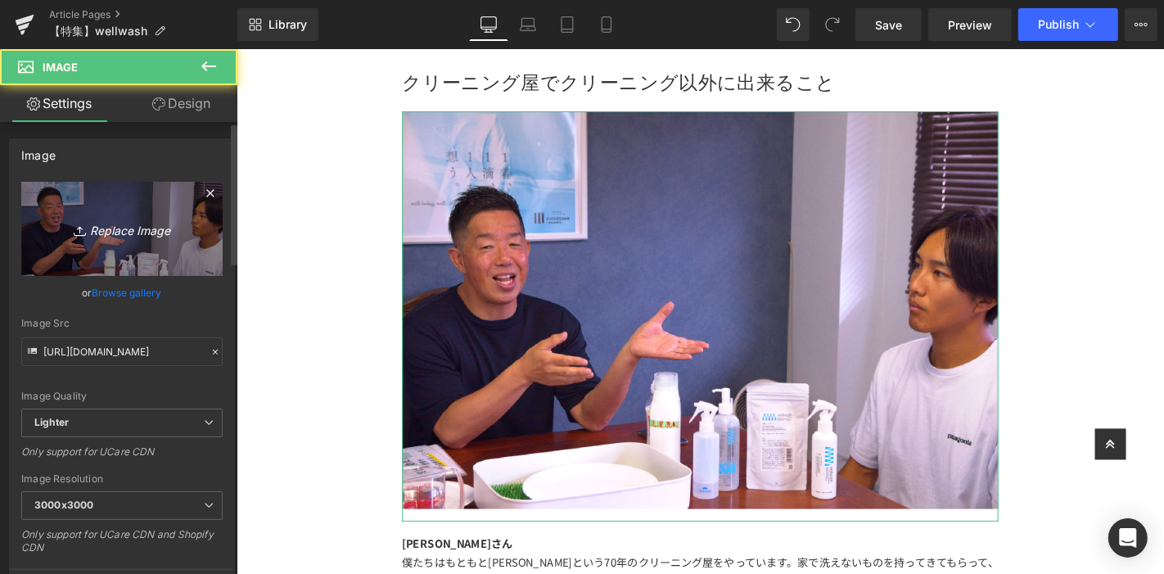
click at [178, 211] on link "Replace Image" at bounding box center [121, 229] width 201 height 94
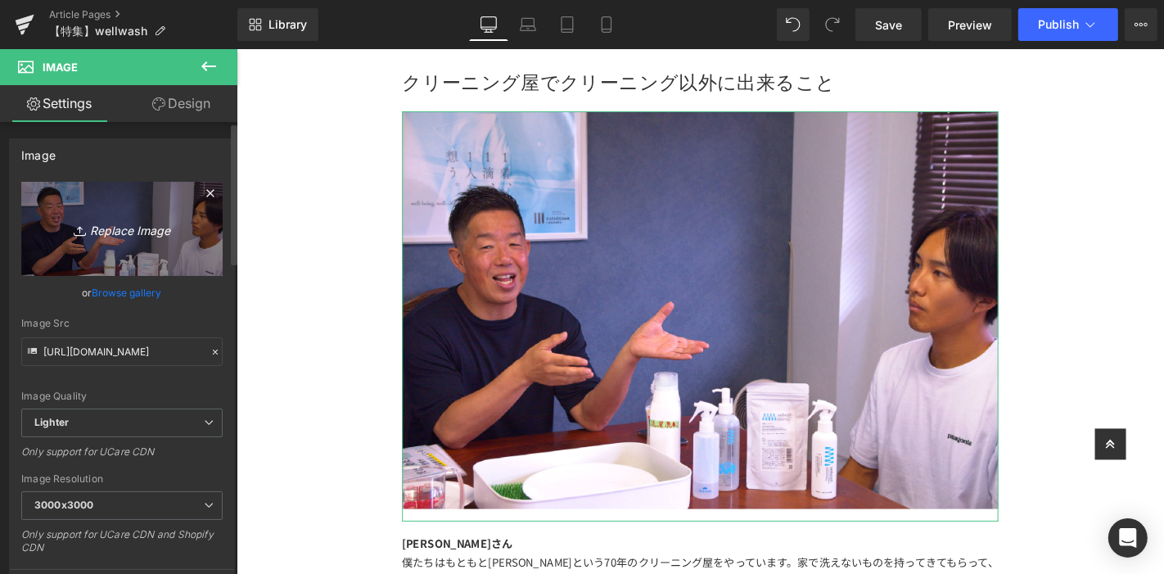
type input "C:\fakepath\アートボード 1洗剤.jpg"
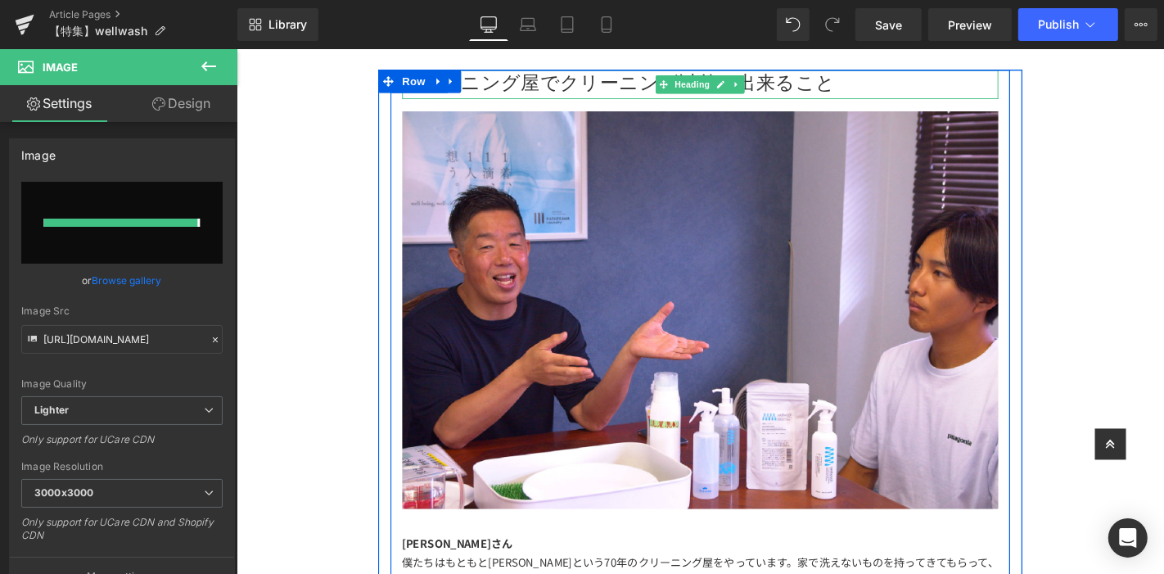
type input "[URL][DOMAIN_NAME]"
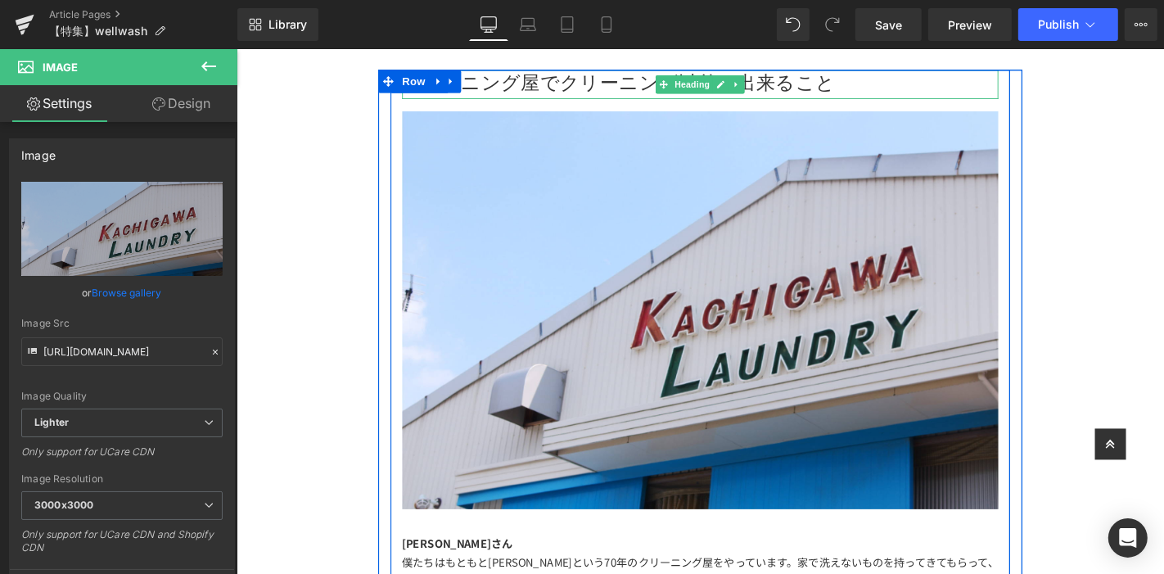
click at [565, 78] on h1 "クリーニング屋でクリーニング以外に出来ること" at bounding box center [731, 82] width 637 height 25
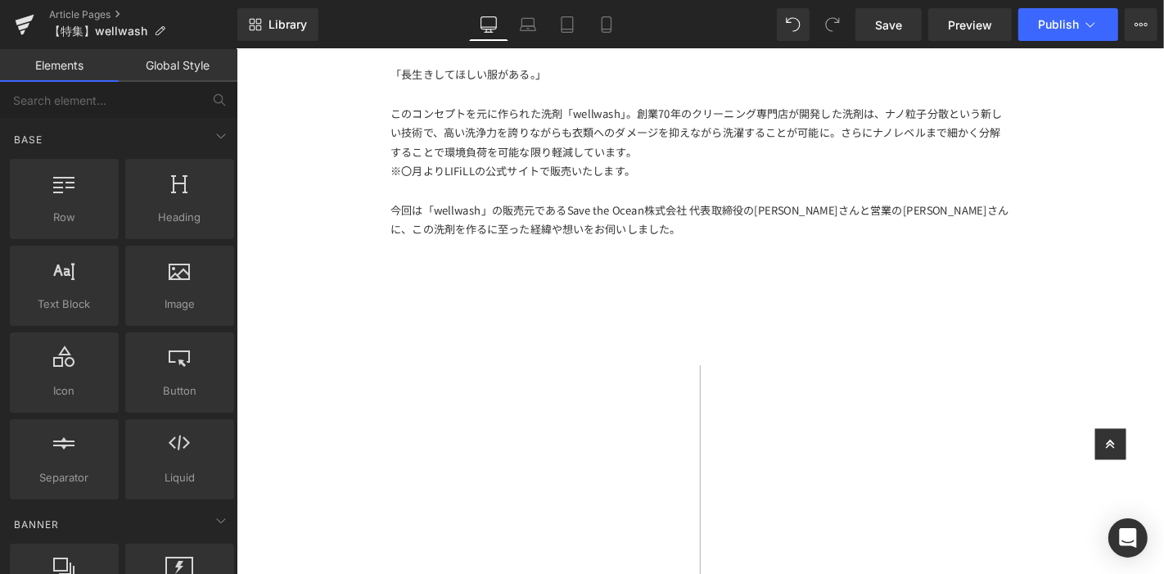
scroll to position [1216, 0]
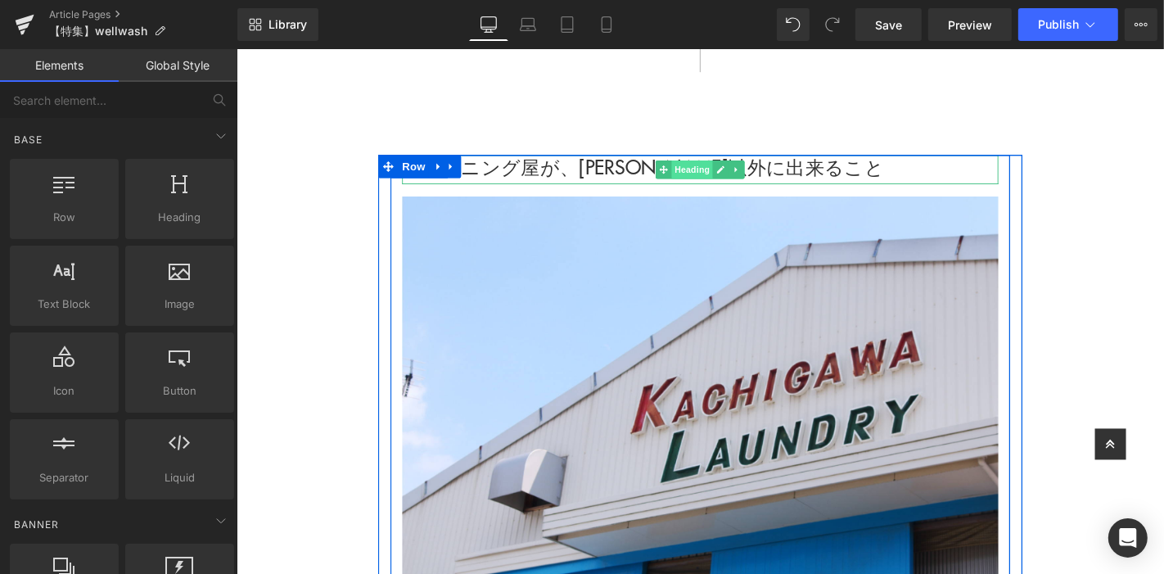
click at [708, 179] on span "Heading" at bounding box center [723, 177] width 44 height 20
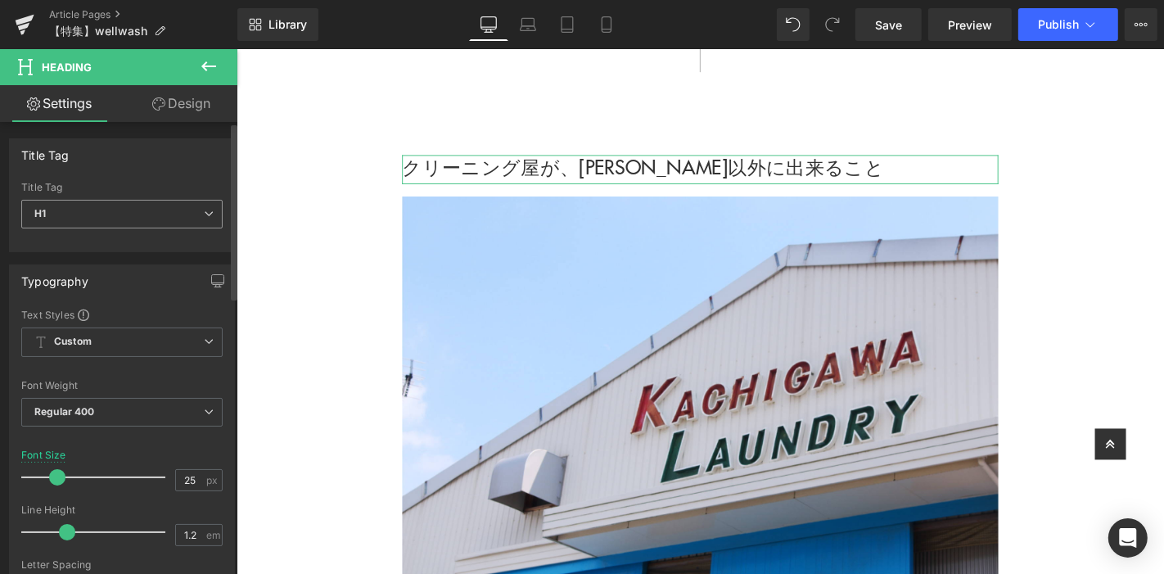
click at [159, 219] on span "H1" at bounding box center [121, 214] width 201 height 29
click at [153, 178] on div "Title Tag H1 H2 H3 H4 H5 H6 Title Tag H1 H1 H2 H3 H4 H5 H6" at bounding box center [122, 195] width 226 height 114
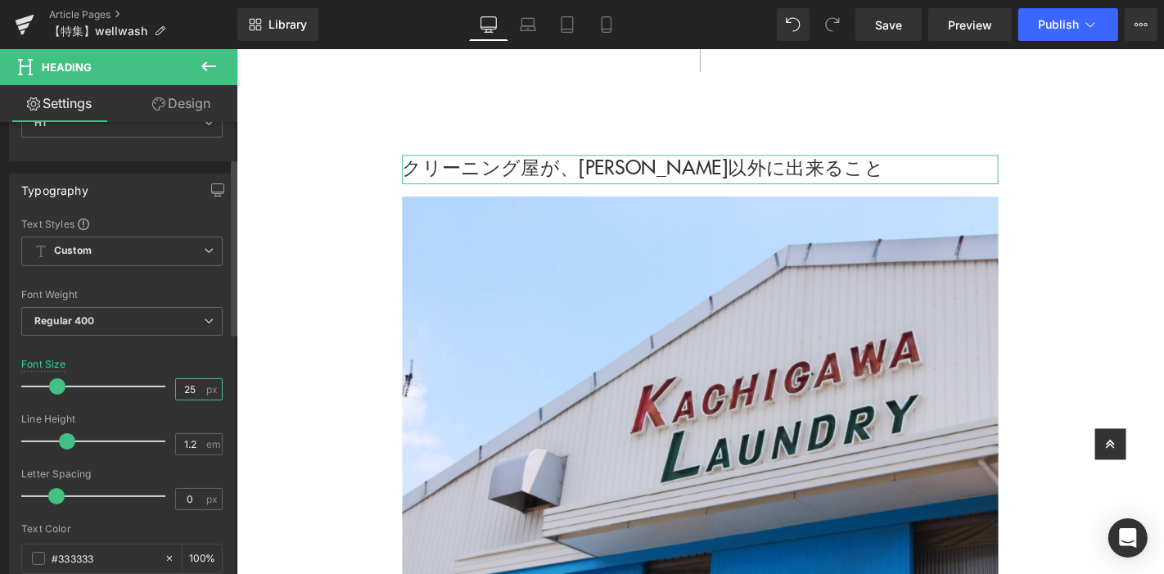
drag, startPoint x: 188, startPoint y: 382, endPoint x: 152, endPoint y: 382, distance: 36.0
click at [152, 382] on div "Font Size 25 px" at bounding box center [121, 386] width 201 height 55
type input "18"
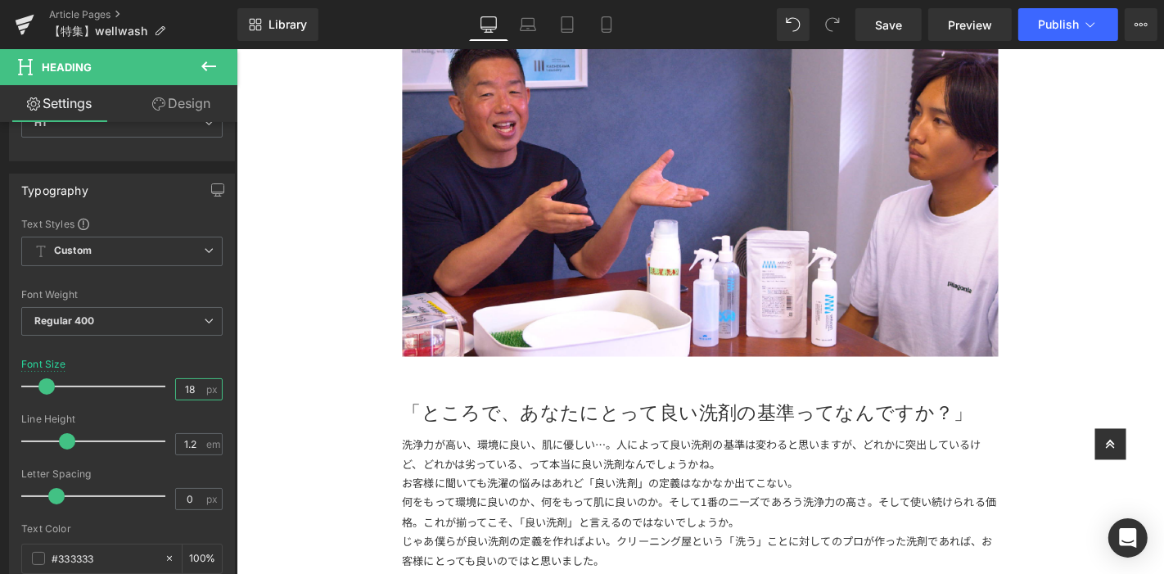
scroll to position [2308, 0]
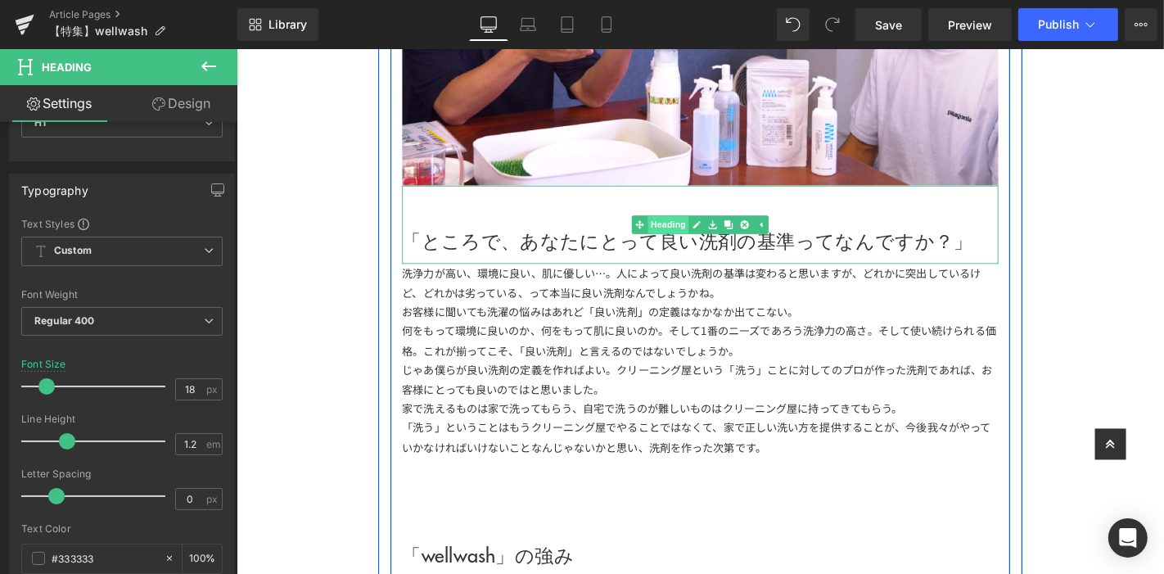
click at [691, 232] on link "Heading" at bounding box center [688, 236] width 61 height 20
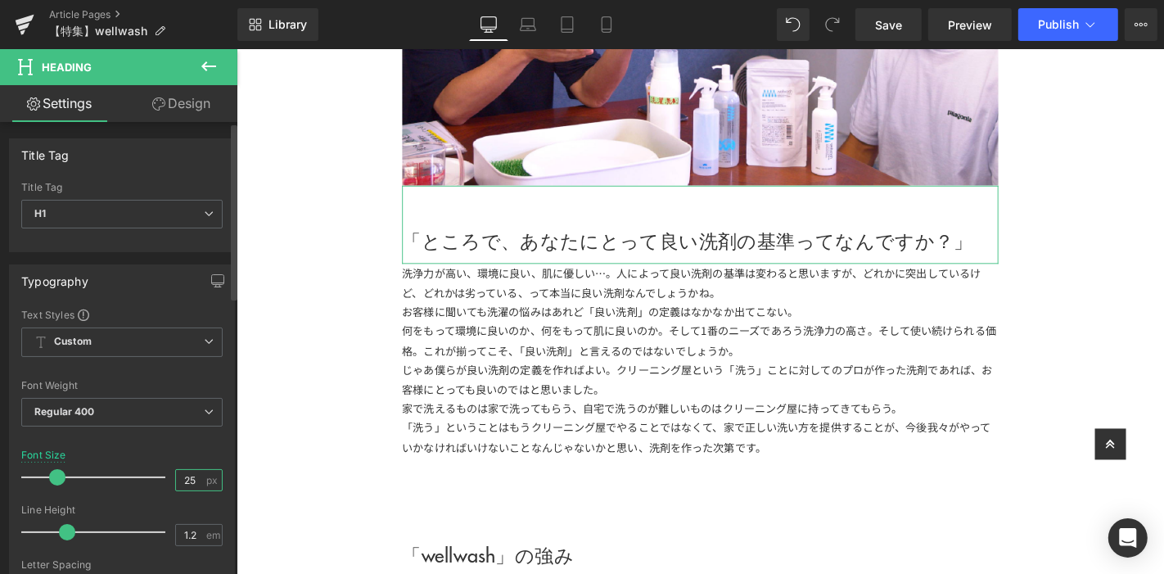
drag, startPoint x: 192, startPoint y: 480, endPoint x: 156, endPoint y: 476, distance: 35.5
click at [157, 476] on div "Font Size 25 px" at bounding box center [121, 476] width 201 height 55
type input "18"
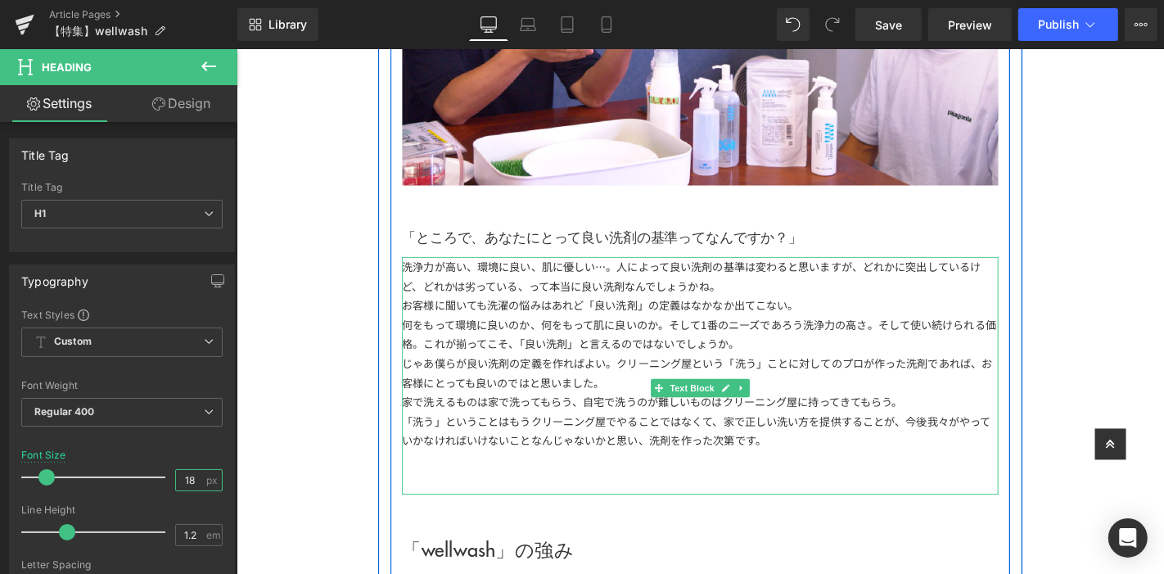
scroll to position [2490, 0]
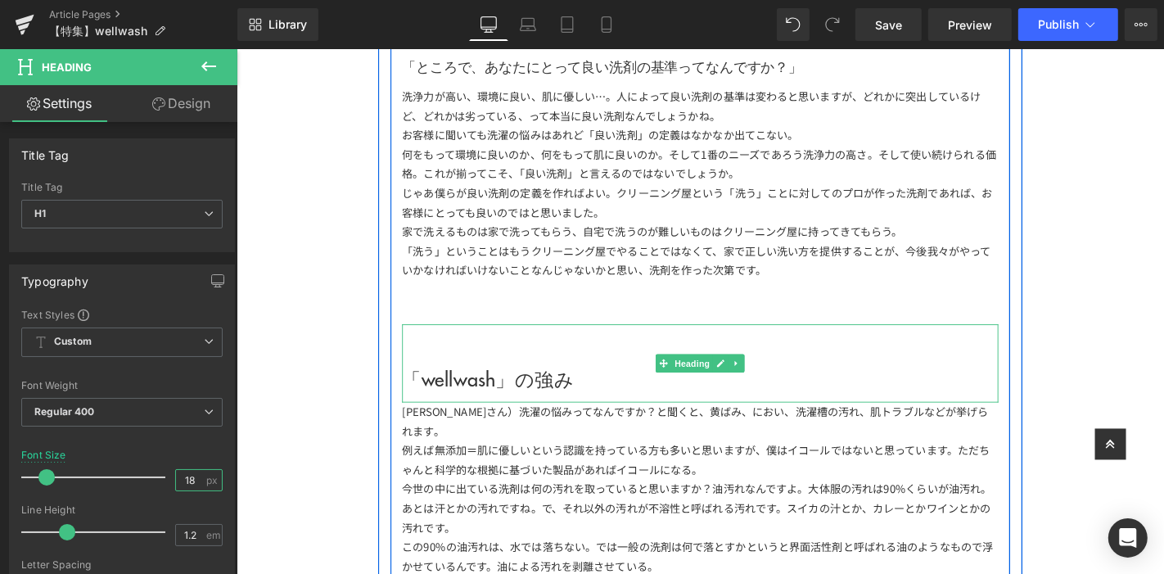
drag, startPoint x: 711, startPoint y: 383, endPoint x: 291, endPoint y: 401, distance: 420.3
click at [711, 383] on span "Heading" at bounding box center [723, 384] width 44 height 20
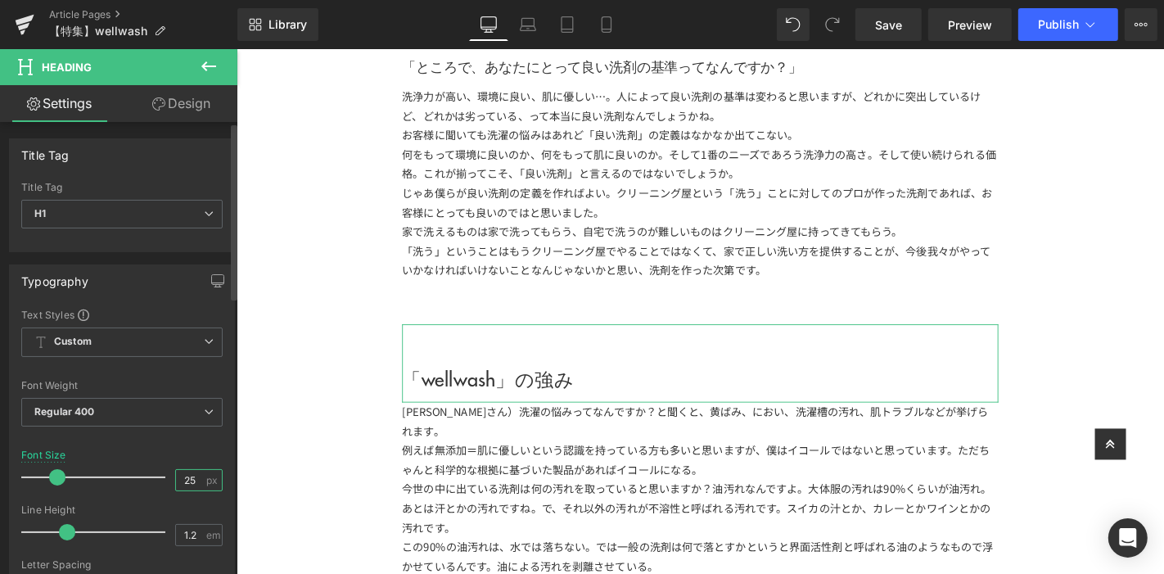
drag, startPoint x: 192, startPoint y: 476, endPoint x: 147, endPoint y: 478, distance: 44.3
click at [147, 478] on div "Font Size 25 px" at bounding box center [121, 476] width 201 height 55
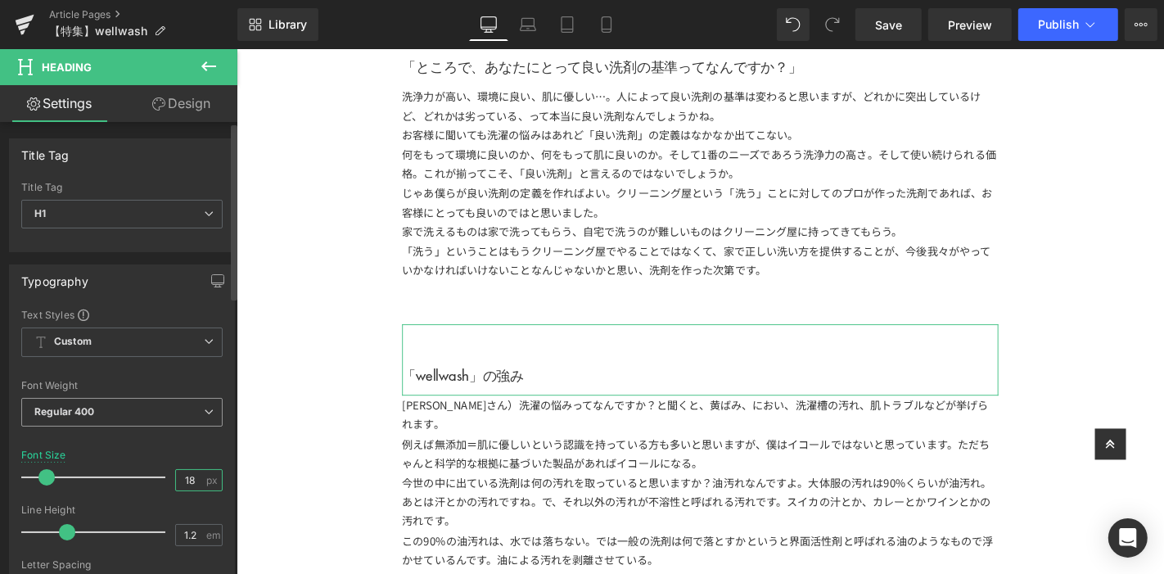
type input "18"
click at [208, 412] on icon at bounding box center [209, 412] width 10 height 10
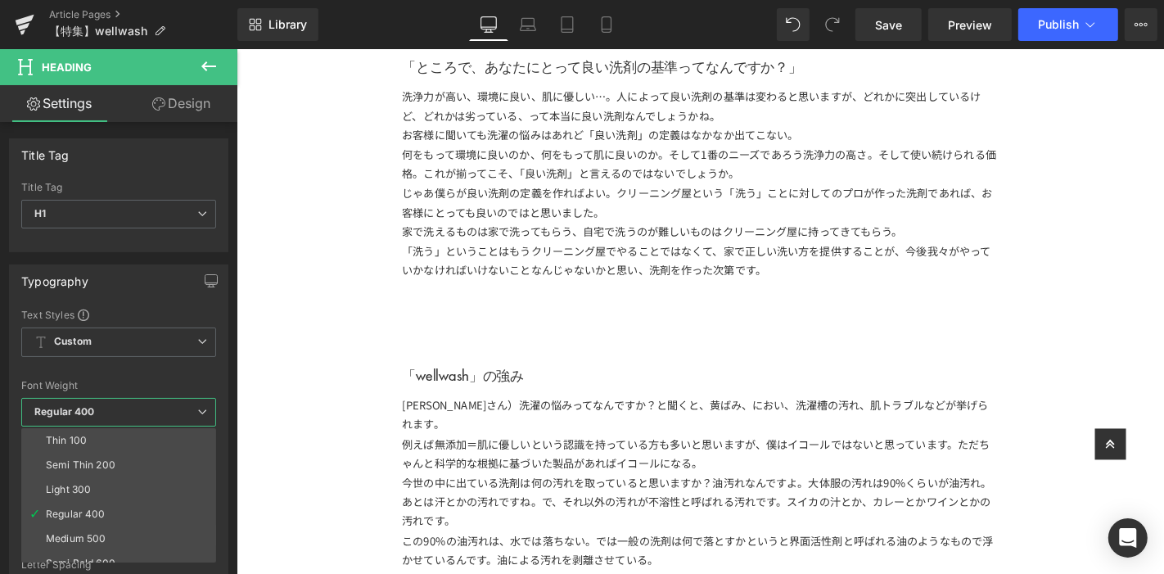
click at [340, 434] on body "ITEM ITEM TOPS 0" at bounding box center [731, 275] width 990 height 5434
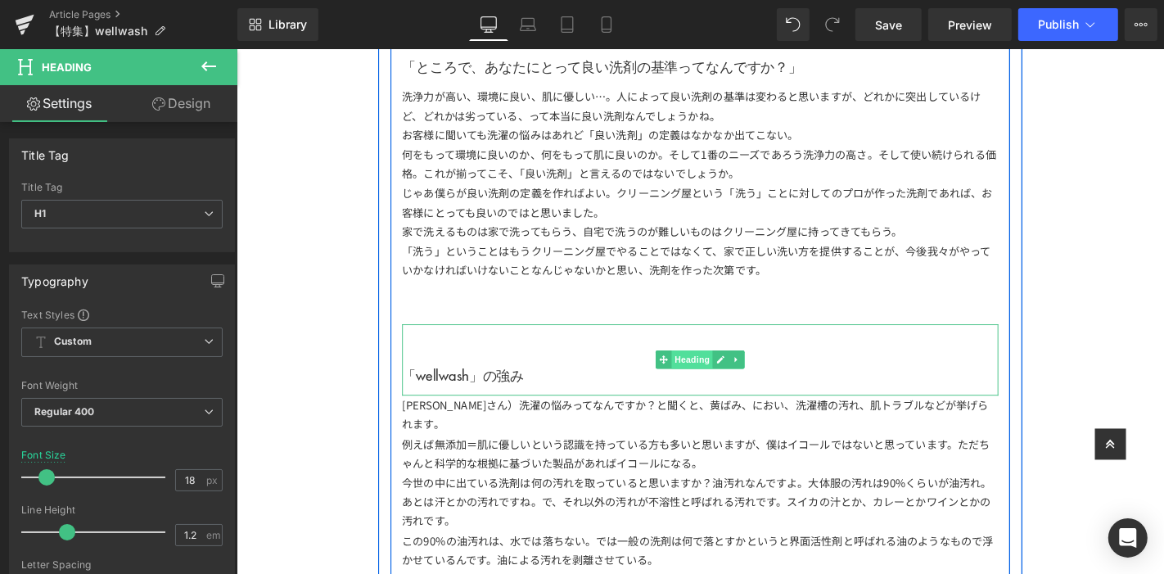
click at [722, 379] on span "Heading" at bounding box center [723, 380] width 44 height 20
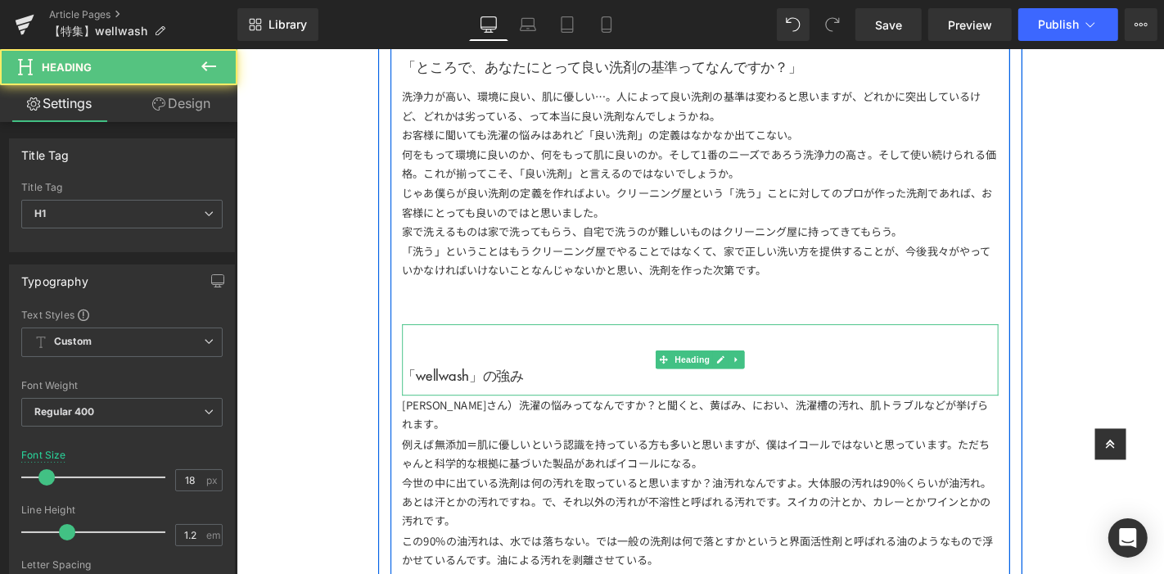
click at [634, 400] on h1 "「wellwash」の強み" at bounding box center [731, 397] width 637 height 18
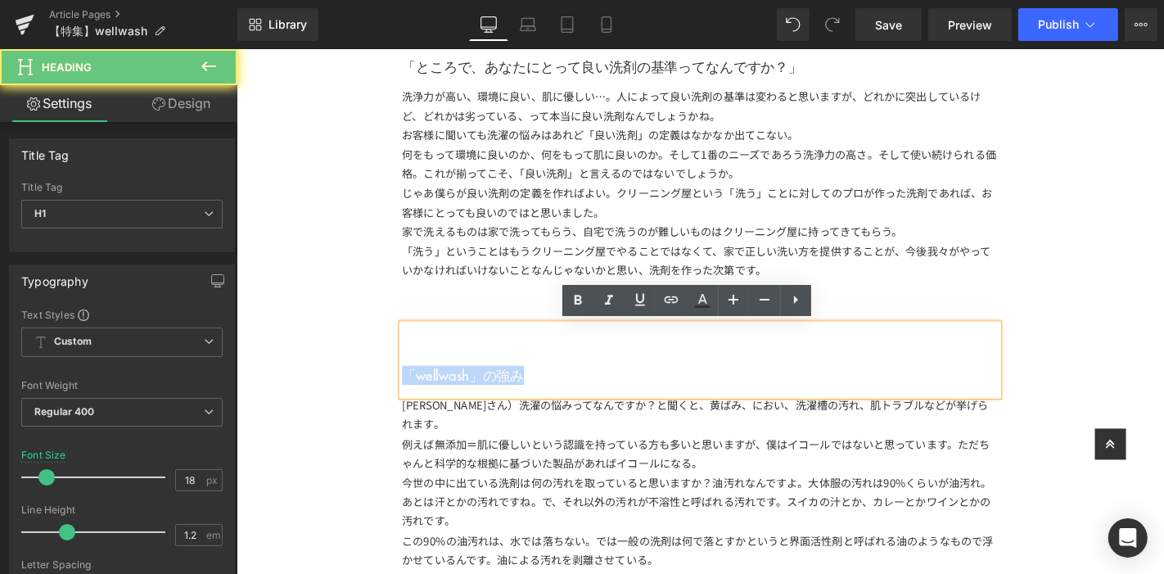
drag, startPoint x: 634, startPoint y: 400, endPoint x: 211, endPoint y: 397, distance: 423.2
click at [236, 397] on html "ITEM ITEM TOPS SHORTSLEEVE LONGSLEEVE SWEAT NEWS" at bounding box center [731, 275] width 990 height 5434
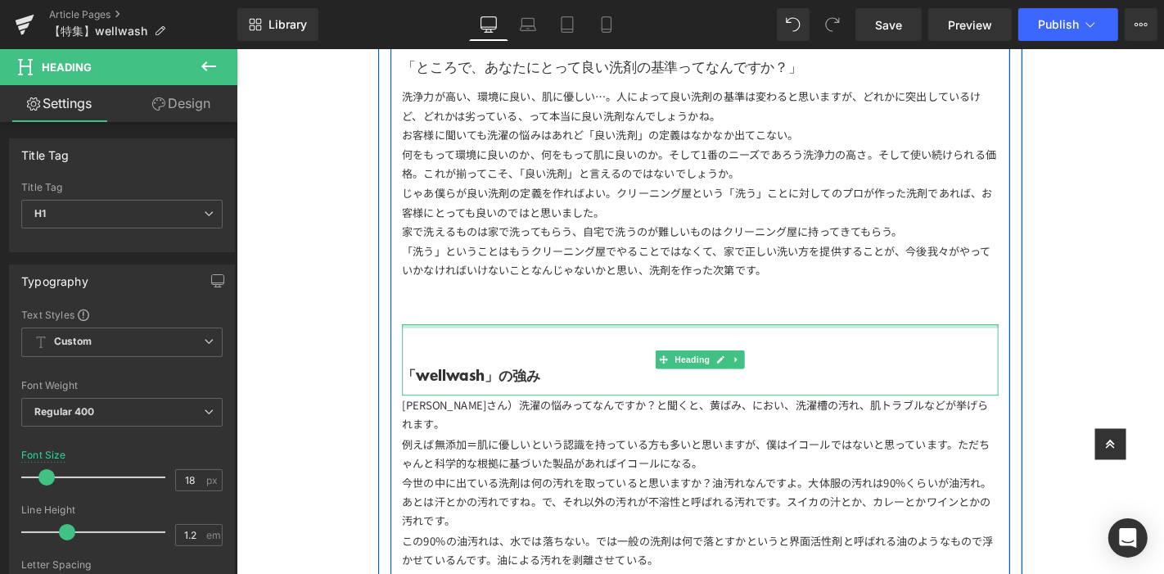
click at [548, 332] on div "洗浄力が高い、環境に良い、肌に優しい…。人によって良い洗剤の基準は変わると思いますが、どれかに突出しているけど、どれかは劣っている、って本当に良い洗剤なんでし…" at bounding box center [731, 214] width 637 height 253
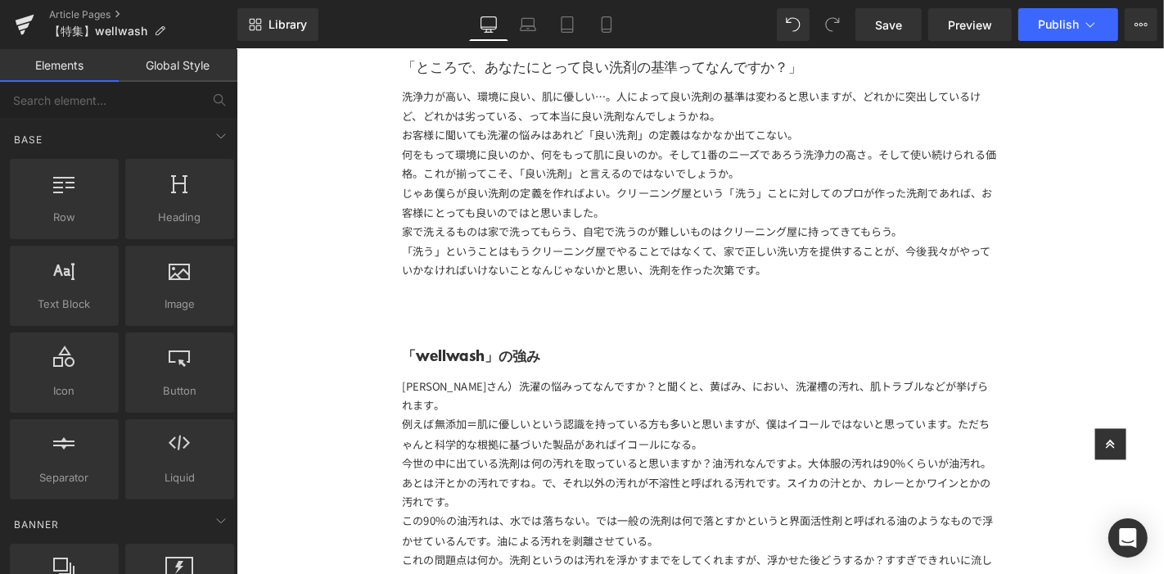
scroll to position [2308, 0]
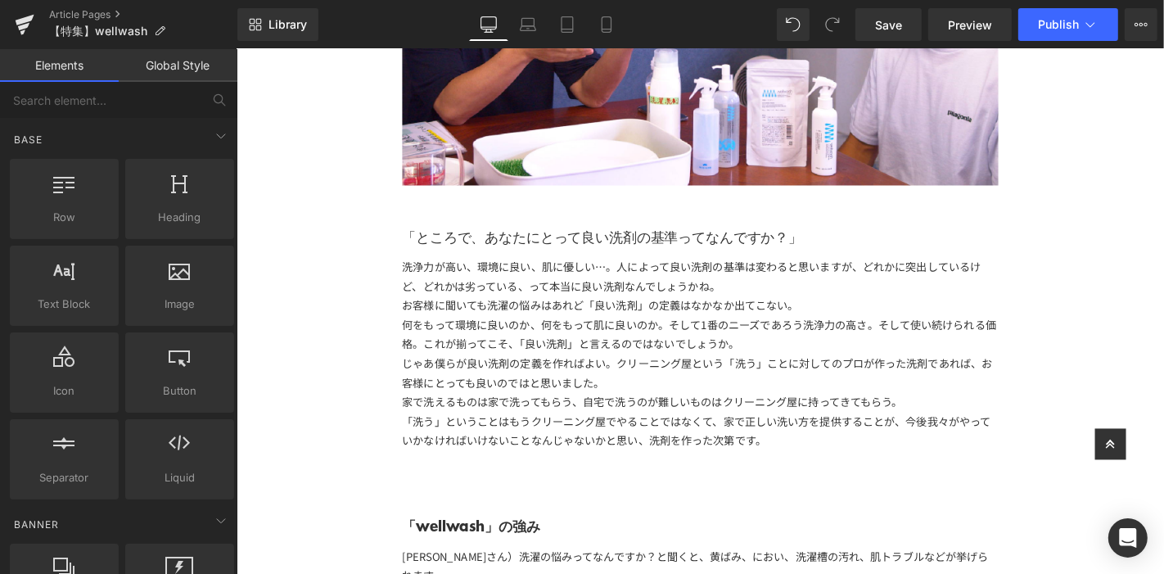
click at [736, 264] on div "「ところで、あなたにとって良い洗剤の基準ってなんですか？」" at bounding box center [731, 232] width 637 height 77
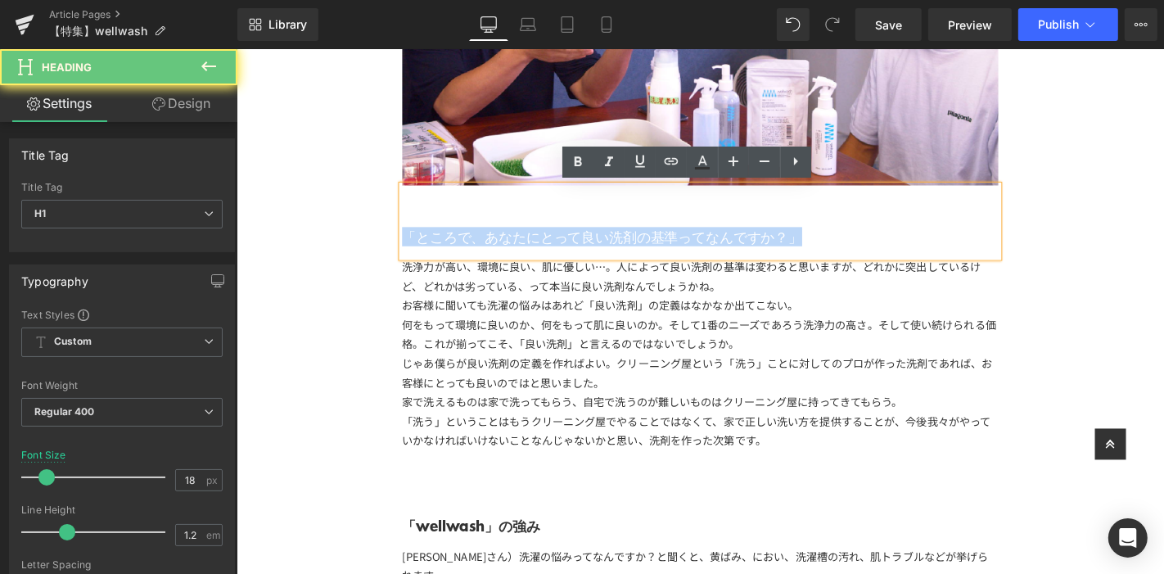
drag, startPoint x: 861, startPoint y: 241, endPoint x: 415, endPoint y: 266, distance: 446.8
click at [236, 211] on html "ITEM ITEM TOPS SHORTSLEEVE LONGSLEEVE SWEAT NEWS" at bounding box center [731, 447] width 990 height 5414
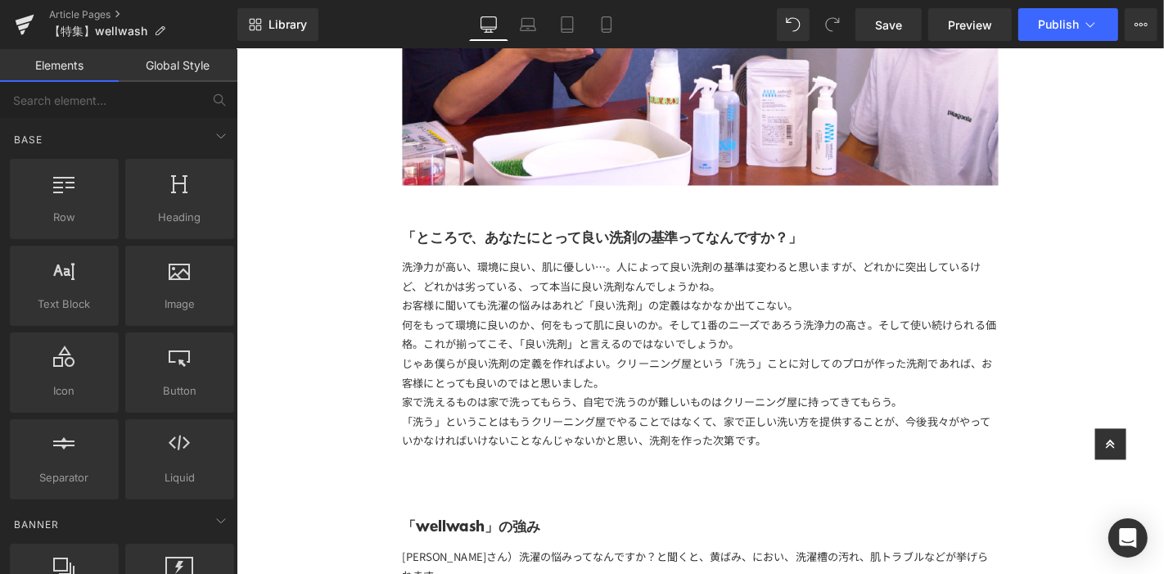
click at [307, 220] on div "【特集】 Text Block 「wellwash」 Text Block Image 「長生きしてほしい服がある。」 このコンセプトを元に作られた洗剤「w…" at bounding box center [731, 74] width 990 height 4521
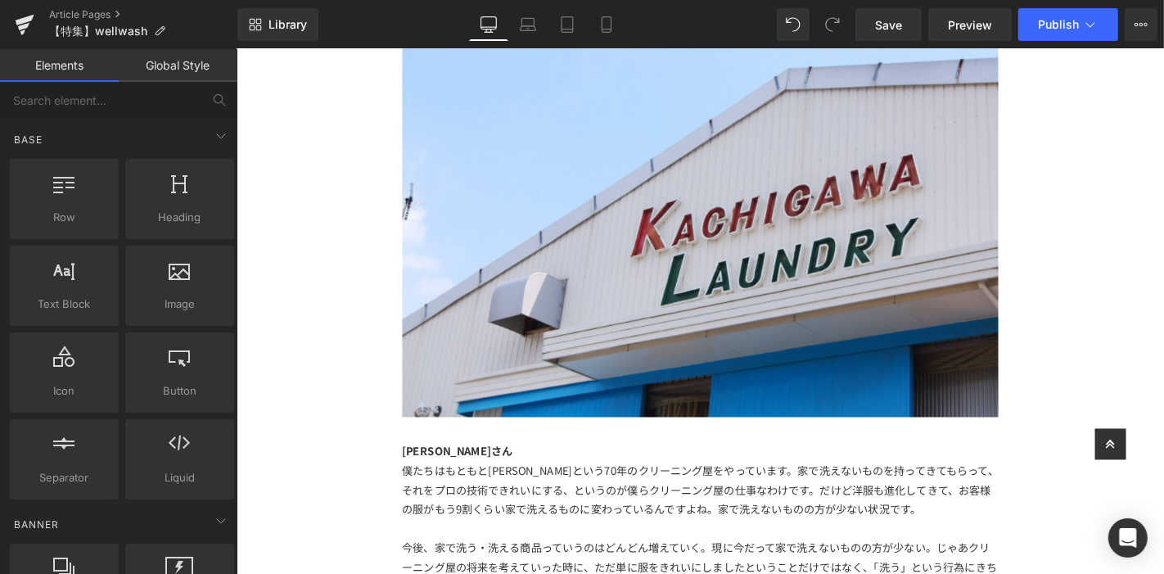
scroll to position [1035, 0]
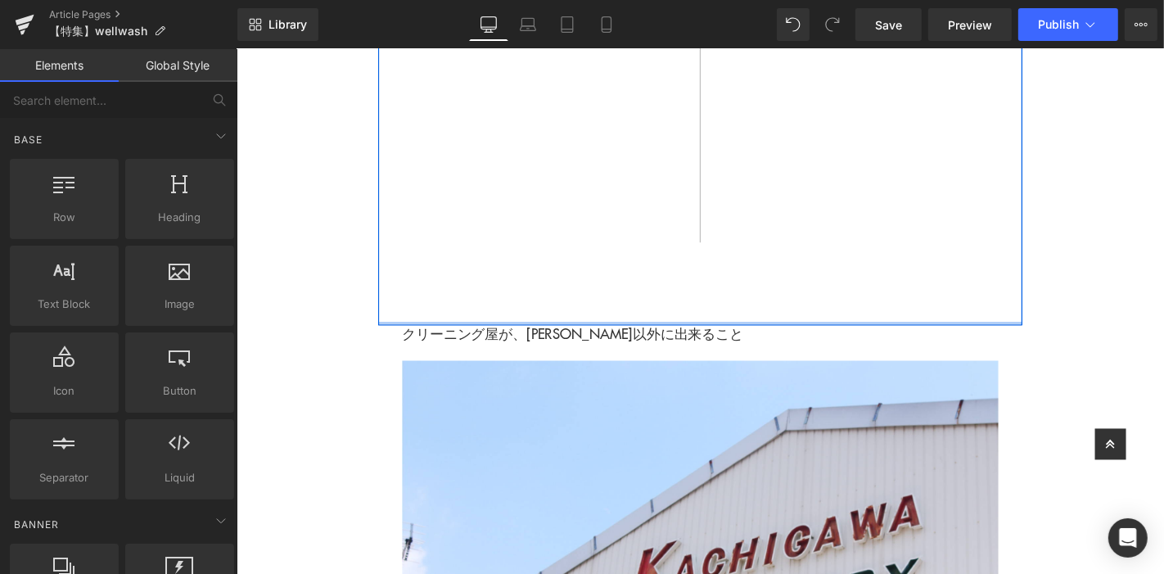
click at [775, 343] on div "クリーニング屋が、クリーニング以外に出来ること Heading" at bounding box center [731, 355] width 637 height 25
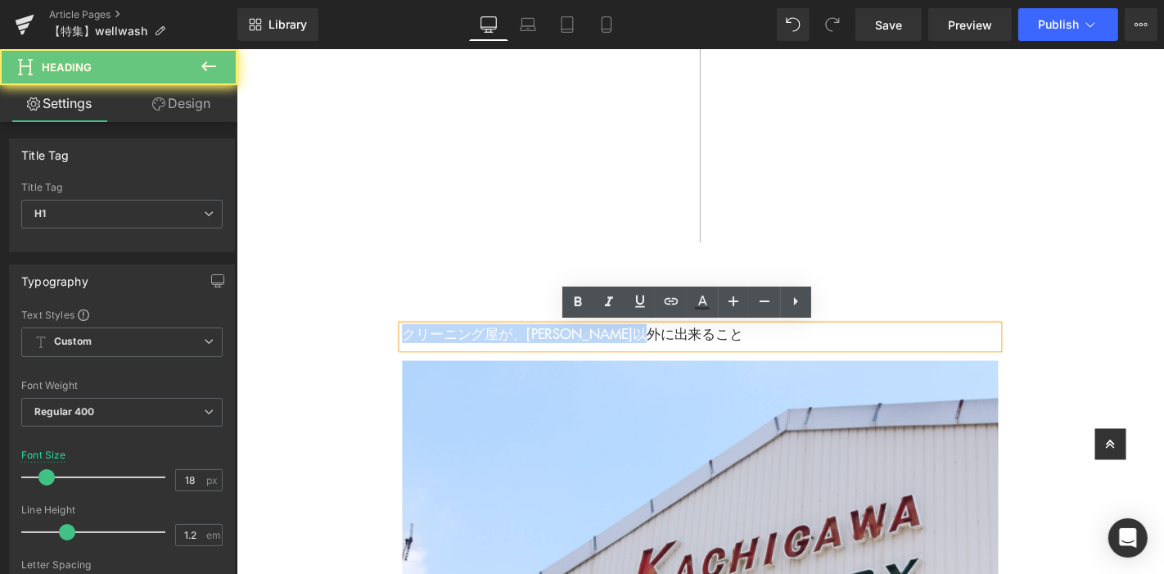
drag, startPoint x: 770, startPoint y: 350, endPoint x: 324, endPoint y: 327, distance: 446.7
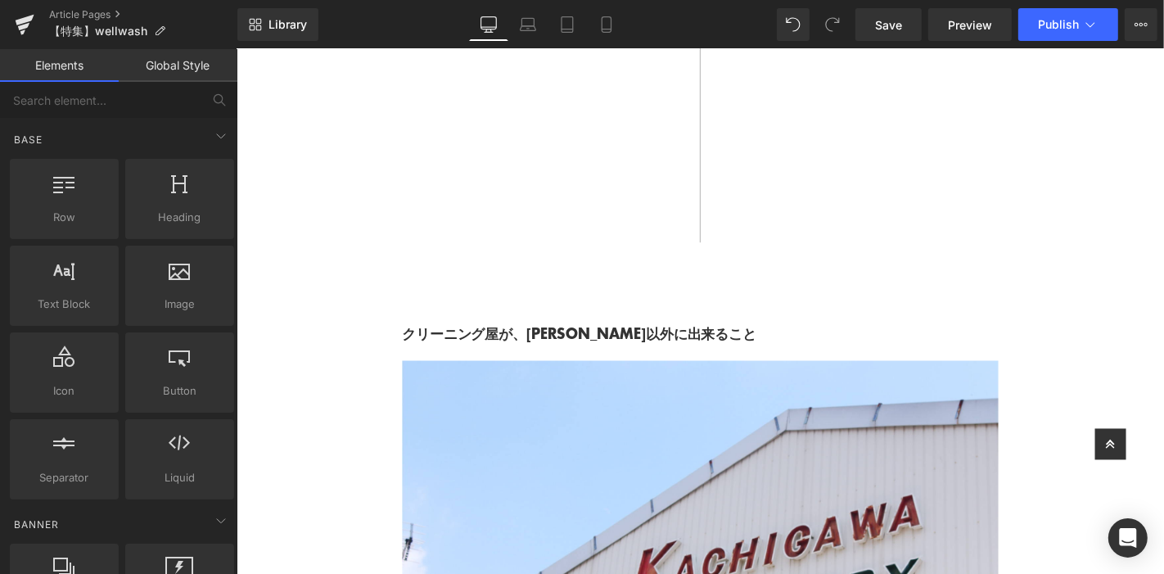
scroll to position [1672, 0]
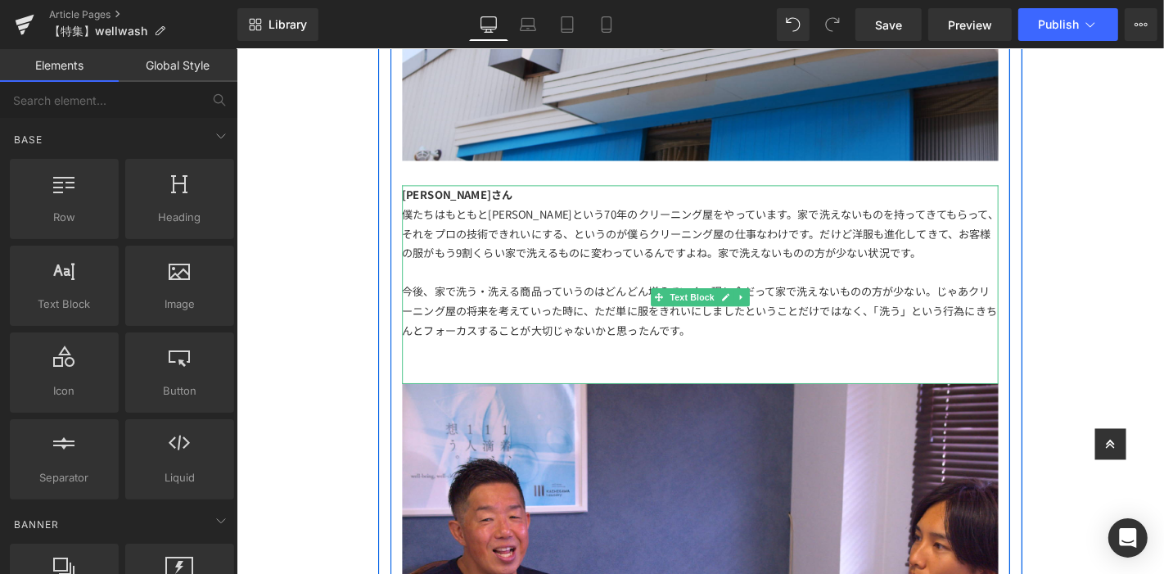
click at [471, 205] on div "[PERSON_NAME]さん" at bounding box center [731, 204] width 637 height 20
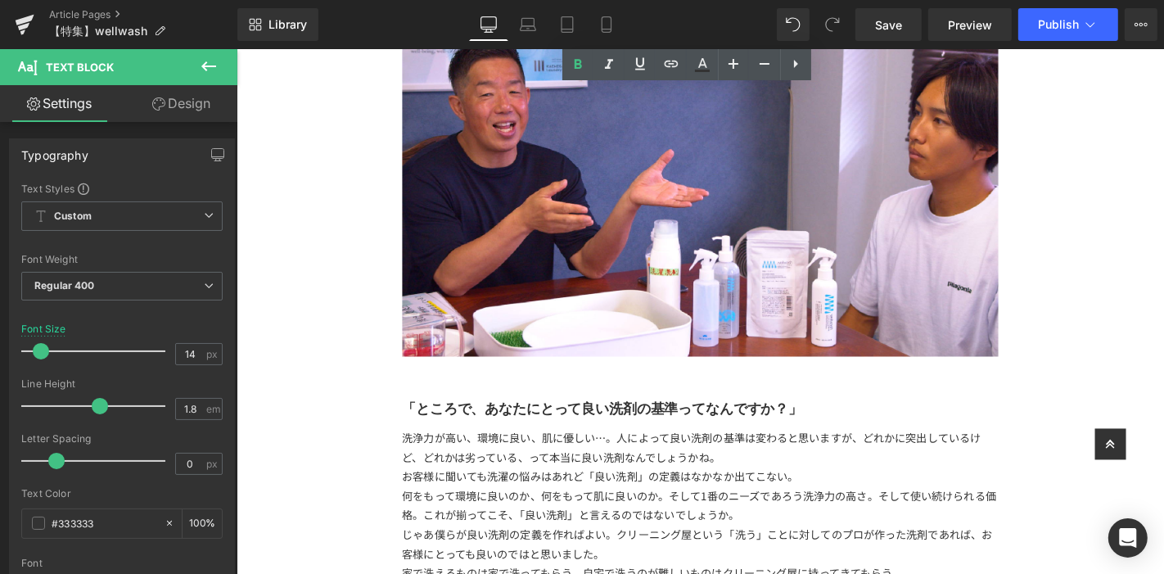
scroll to position [1853, 0]
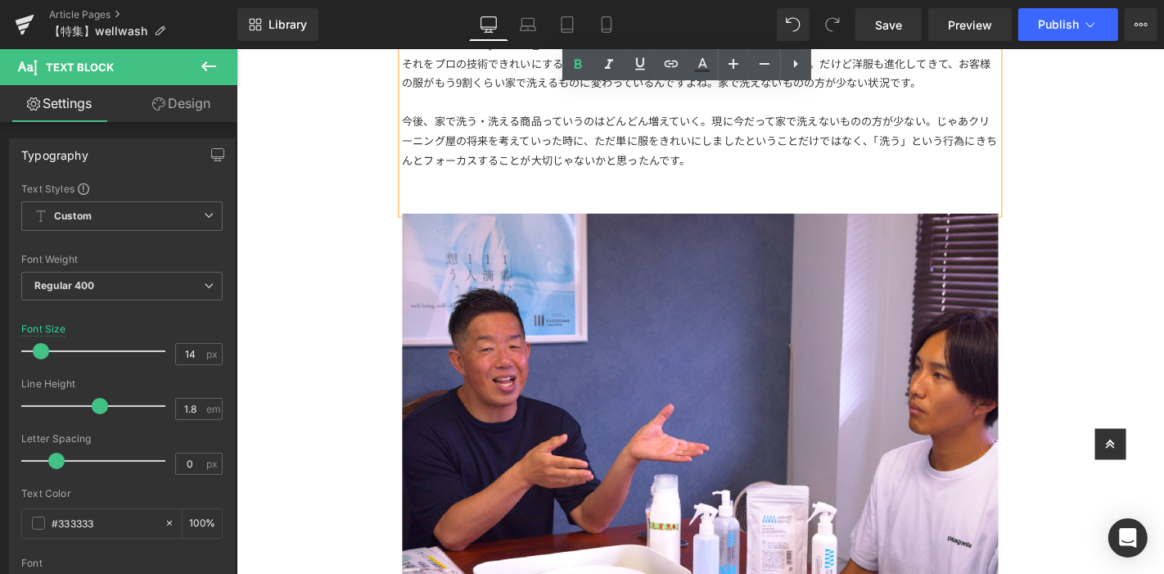
click at [783, 150] on div "今後、家で洗う・洗える商品っていうのはどんどん増えていく。現に今だって家で洗えないものの方が少ない。じゃあクリーニング屋の将来を考えていった時に、ただ単に服を…" at bounding box center [731, 146] width 637 height 62
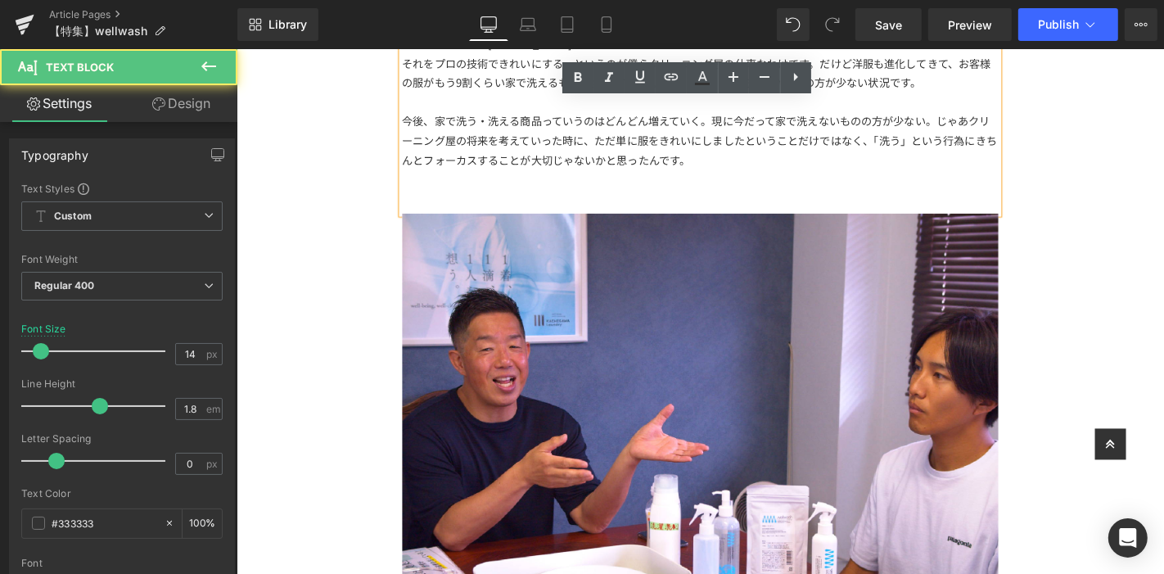
scroll to position [1762, 0]
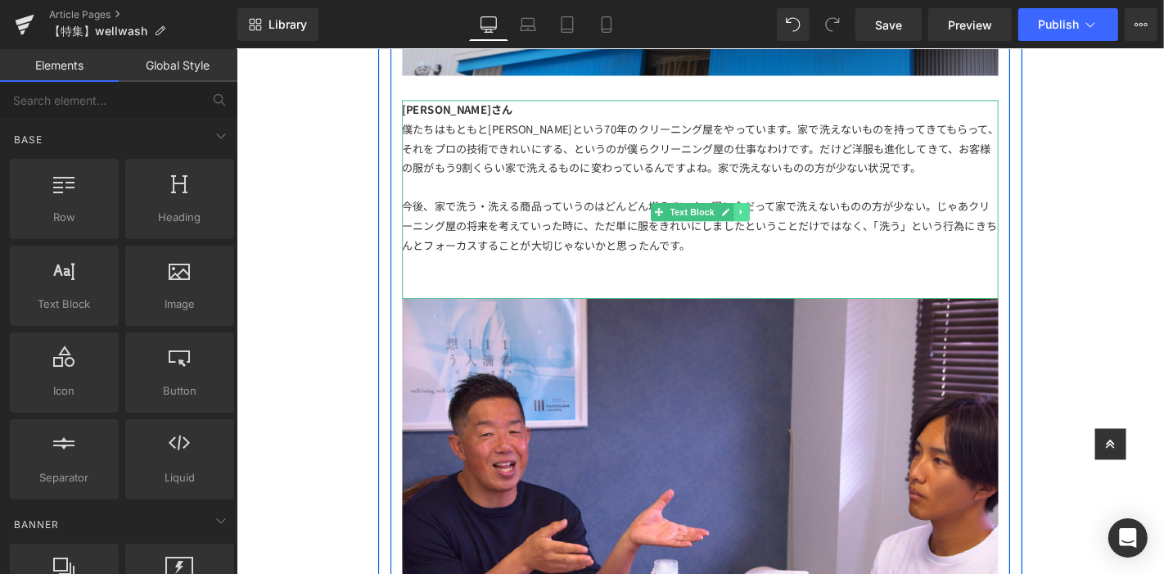
click at [770, 223] on icon at bounding box center [774, 223] width 9 height 10
click at [758, 220] on link at bounding box center [766, 223] width 17 height 20
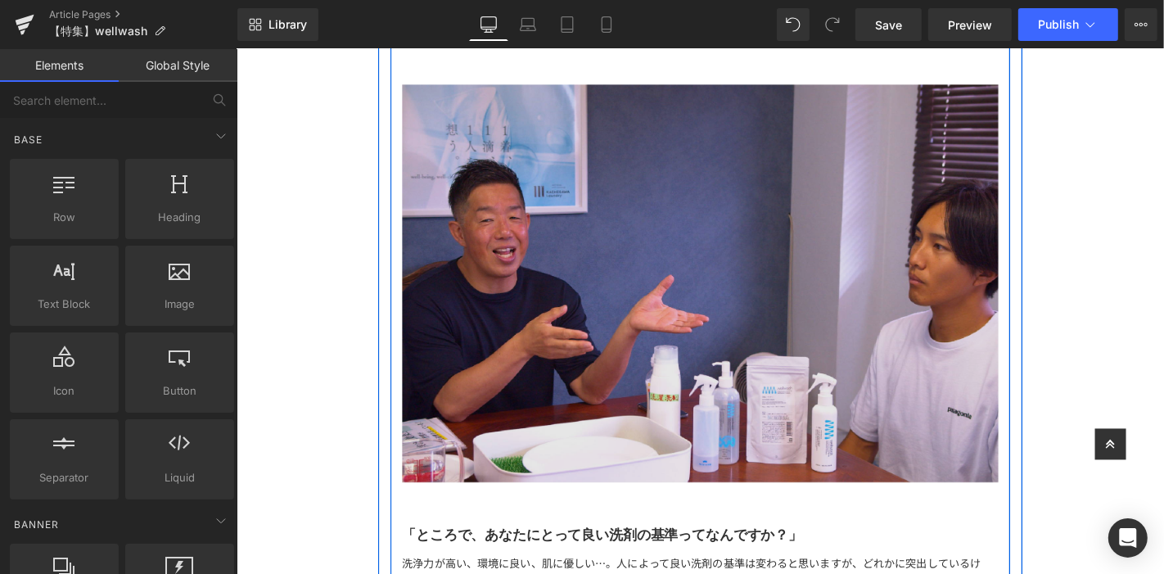
scroll to position [2035, 0]
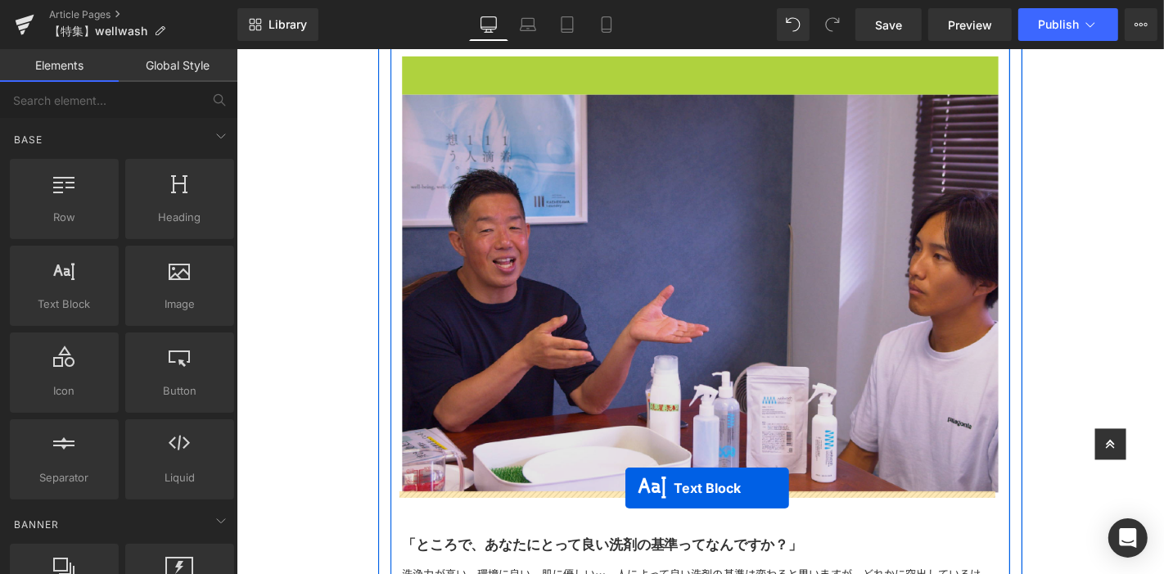
drag, startPoint x: 671, startPoint y: 169, endPoint x: 651, endPoint y: 517, distance: 347.7
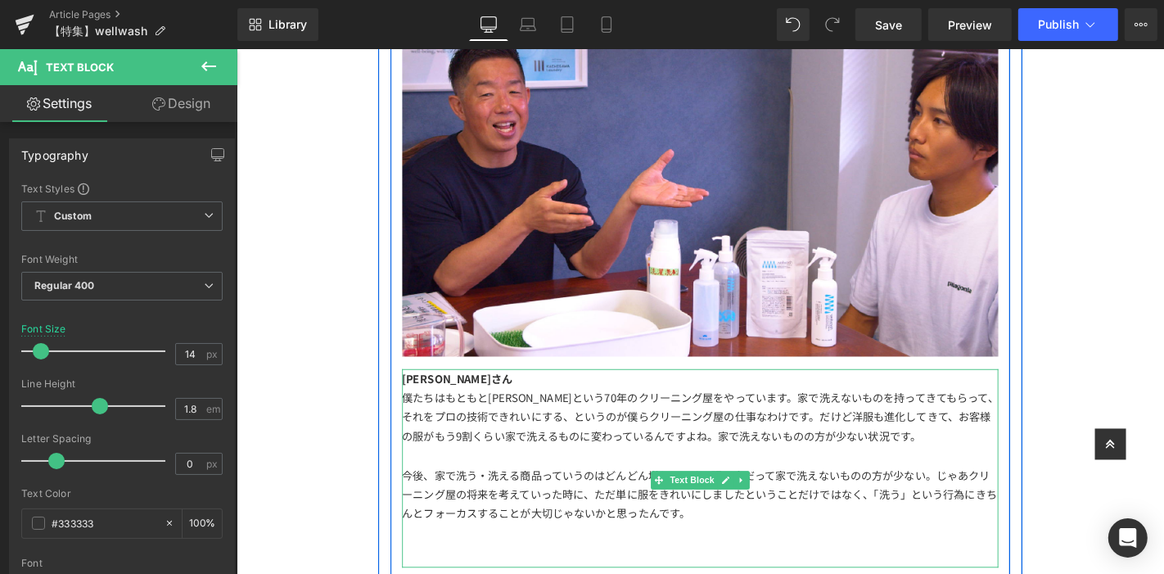
scroll to position [2308, 0]
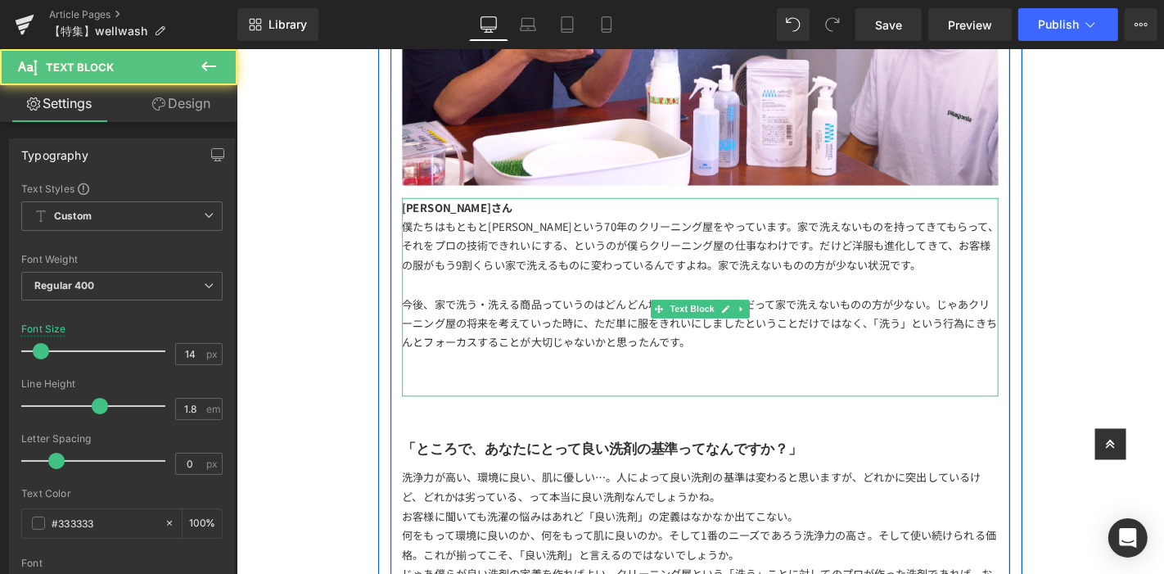
click at [760, 387] on div at bounding box center [731, 382] width 637 height 20
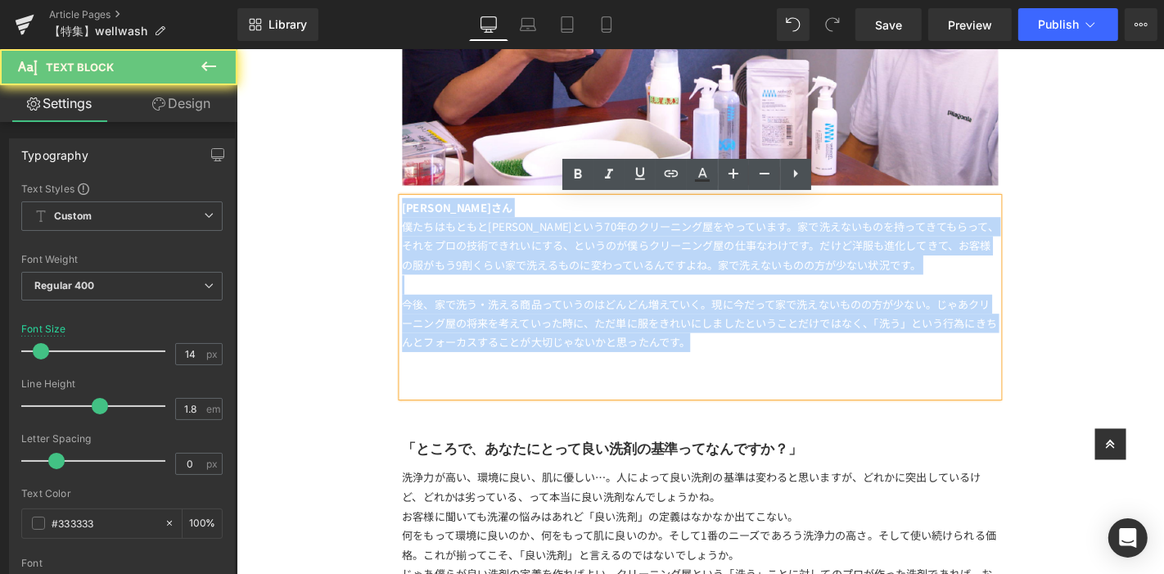
drag, startPoint x: 766, startPoint y: 366, endPoint x: 209, endPoint y: 152, distance: 597.0
click at [236, 152] on html "ITEM ITEM TOPS SHORTSLEEVE LONGSLEEVE SWEAT NEWS" at bounding box center [731, 559] width 990 height 5639
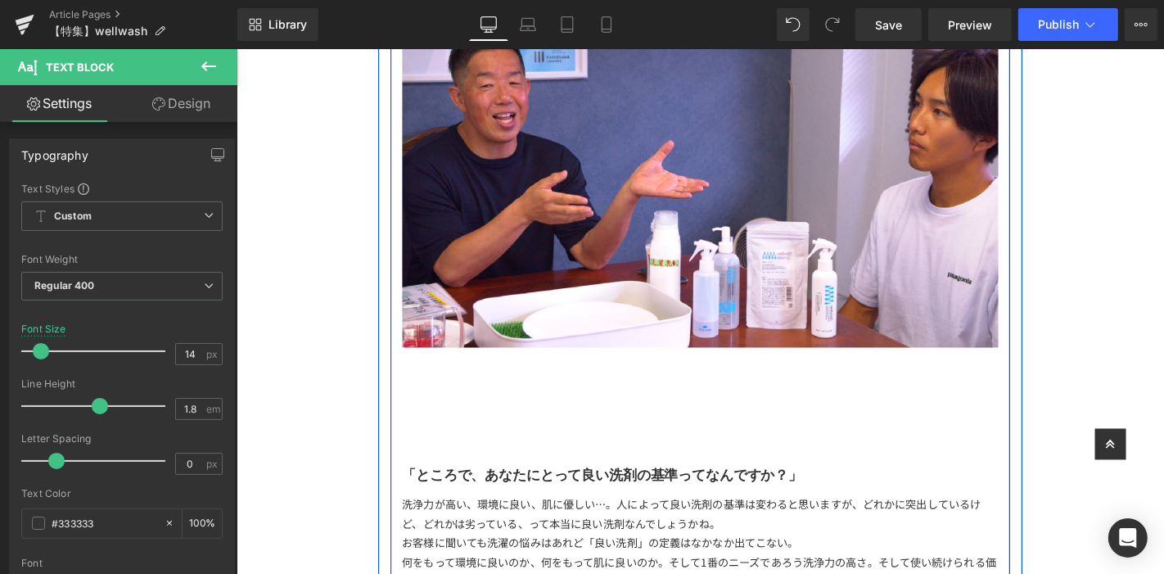
scroll to position [2118, 0]
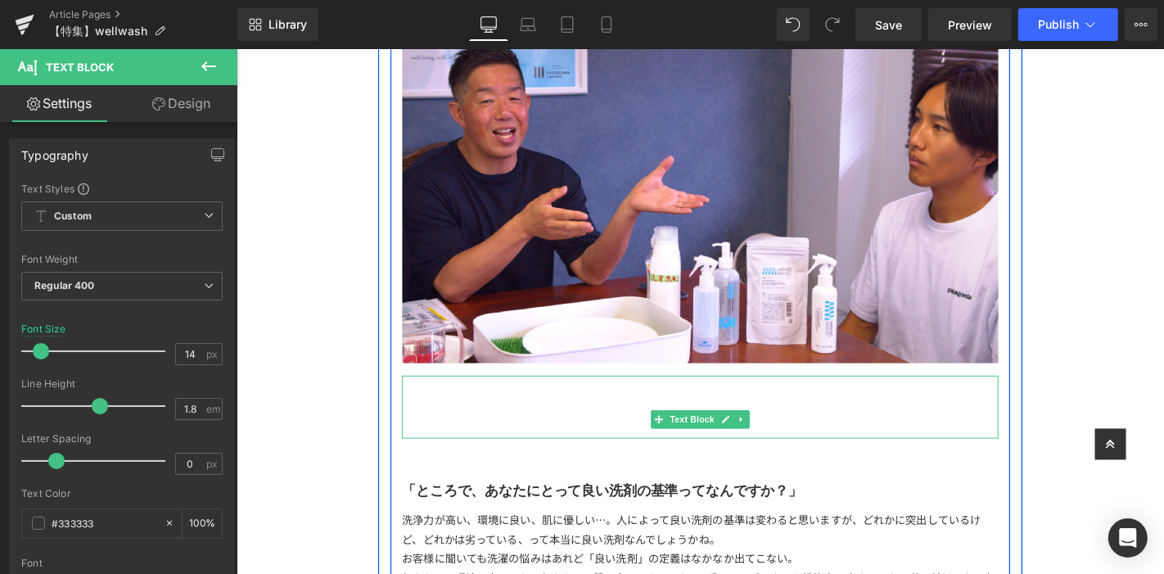
click at [522, 441] on div at bounding box center [731, 430] width 637 height 67
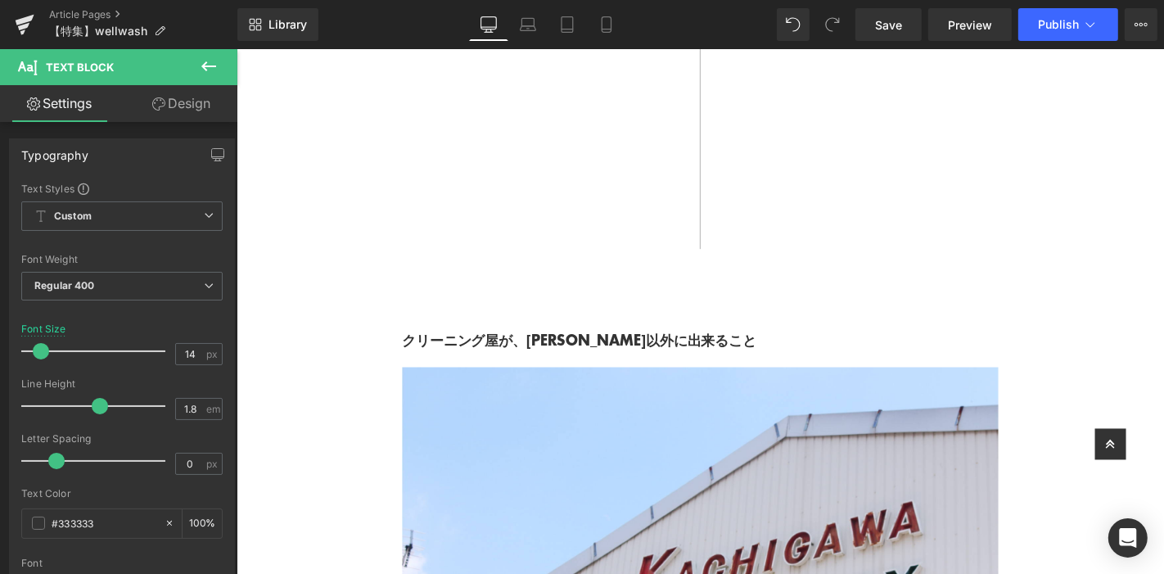
scroll to position [573, 0]
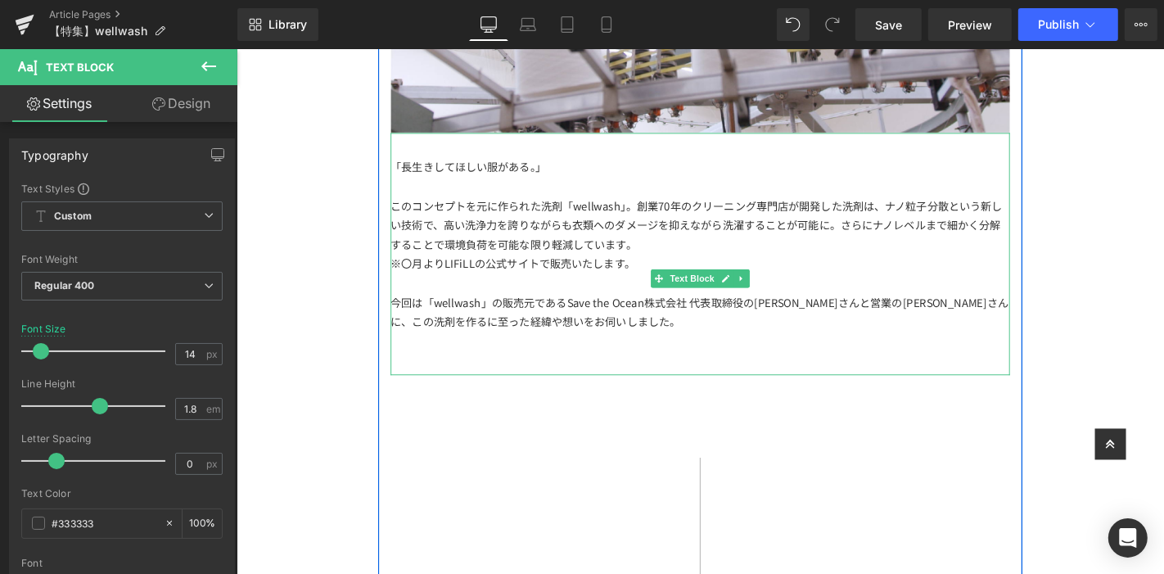
click at [880, 295] on div at bounding box center [730, 297] width 661 height 20
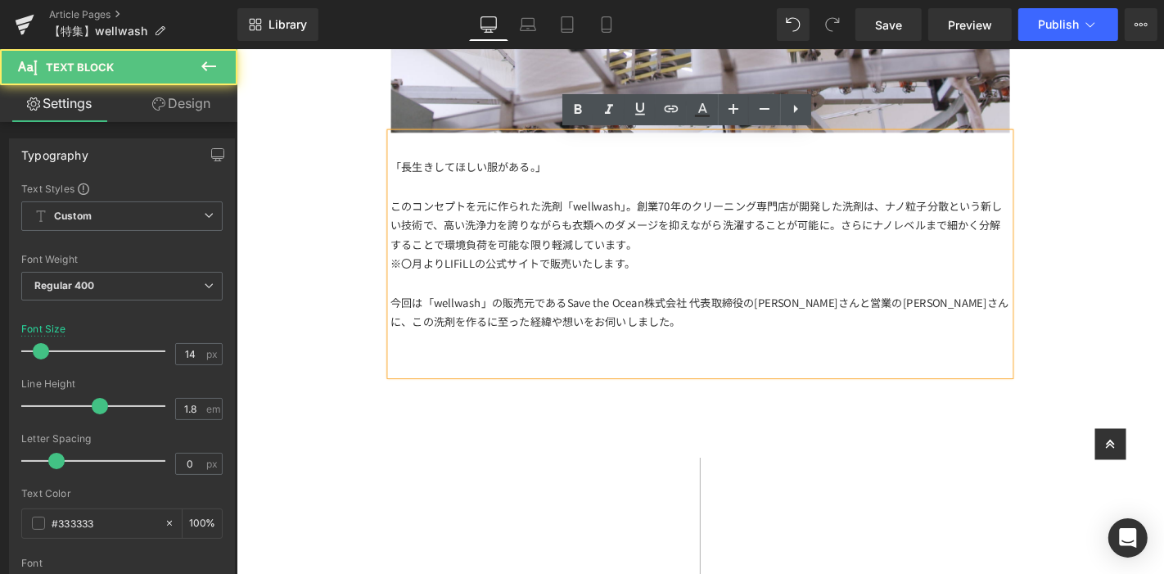
click at [580, 319] on div "今回は「wellwash」の販売元であるSave the Ocean株式会社 代表取締役の[PERSON_NAME]さんと営業の[PERSON_NAME]さん…" at bounding box center [730, 329] width 661 height 41
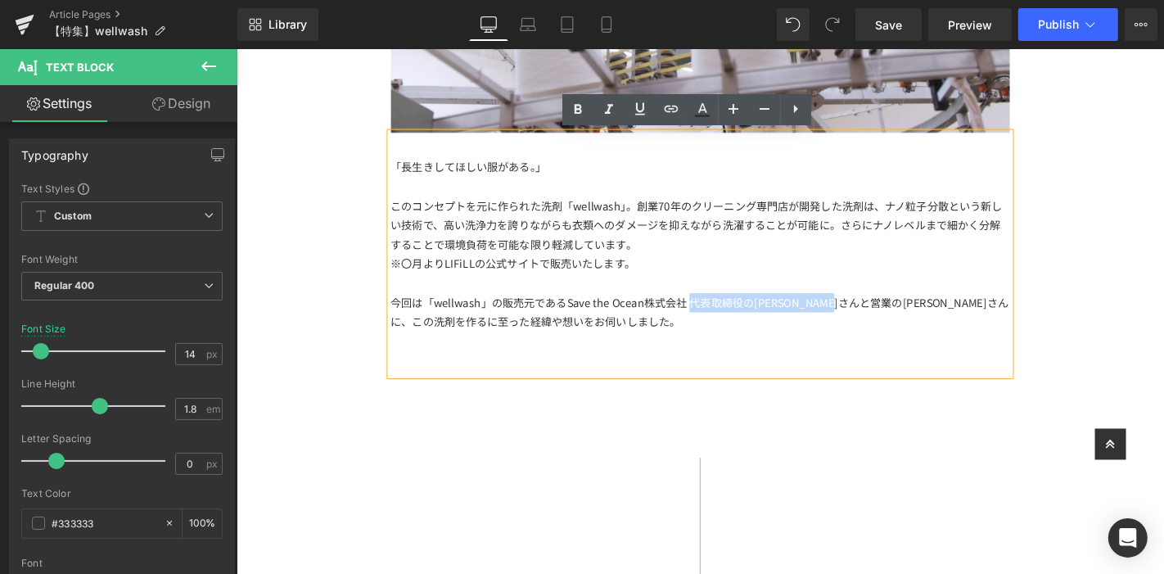
drag, startPoint x: 710, startPoint y: 320, endPoint x: 913, endPoint y: 323, distance: 203.0
click at [913, 323] on div "今回は「wellwash」の販売元であるSave the Ocean株式会社 代表取締役の[PERSON_NAME]さんと営業の[PERSON_NAME]さん…" at bounding box center [730, 329] width 661 height 41
copy div "代表取締役の[PERSON_NAME]と営業の[PERSON_NAME]"
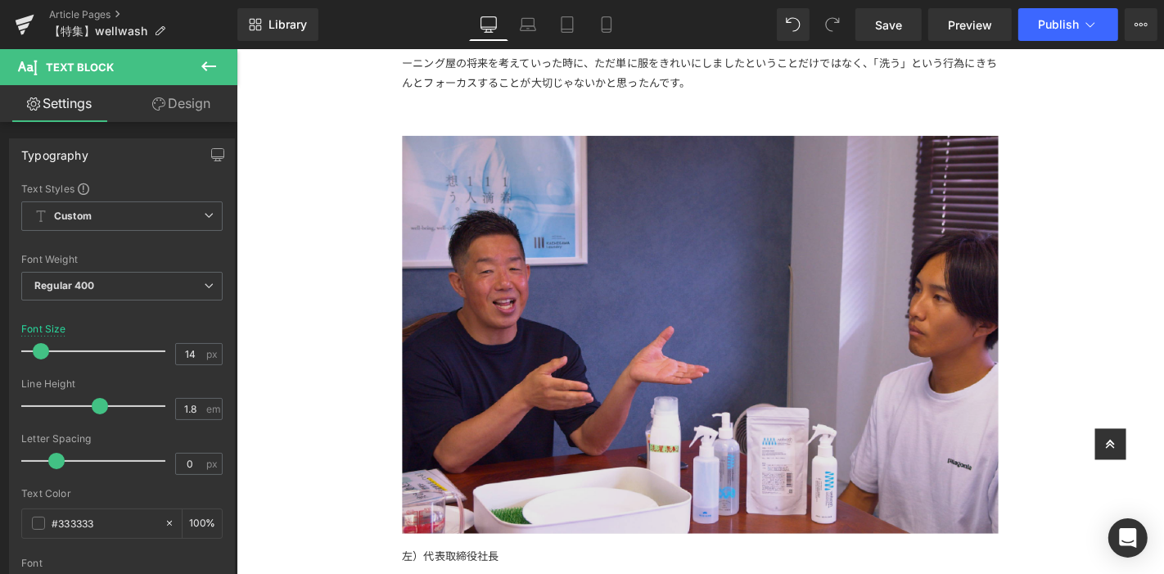
scroll to position [2118, 0]
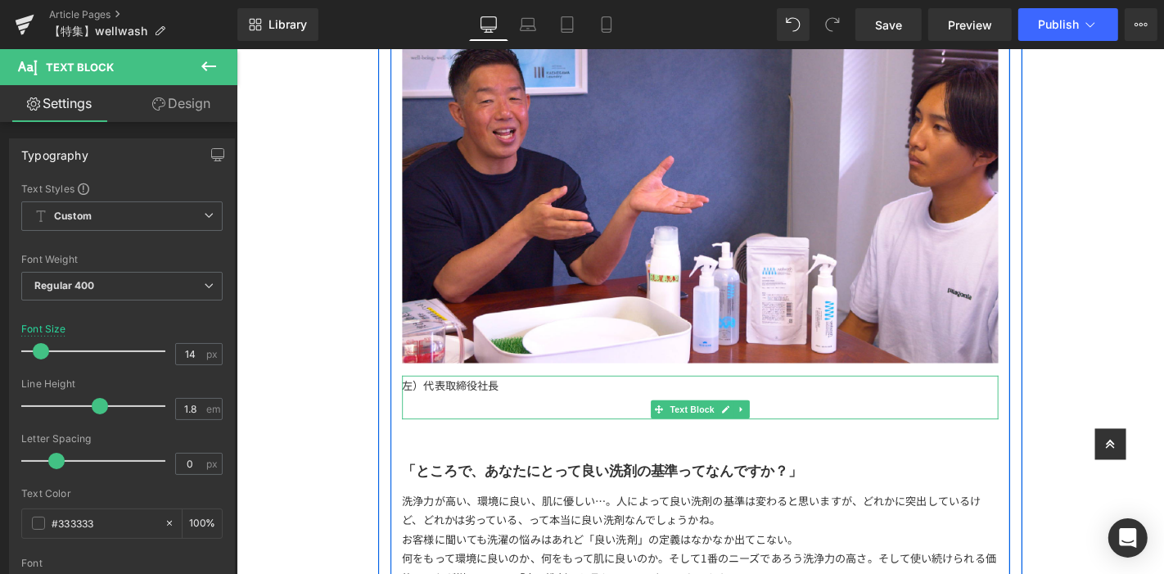
click at [552, 425] on div "左）代表取締役社長" at bounding box center [731, 420] width 637 height 47
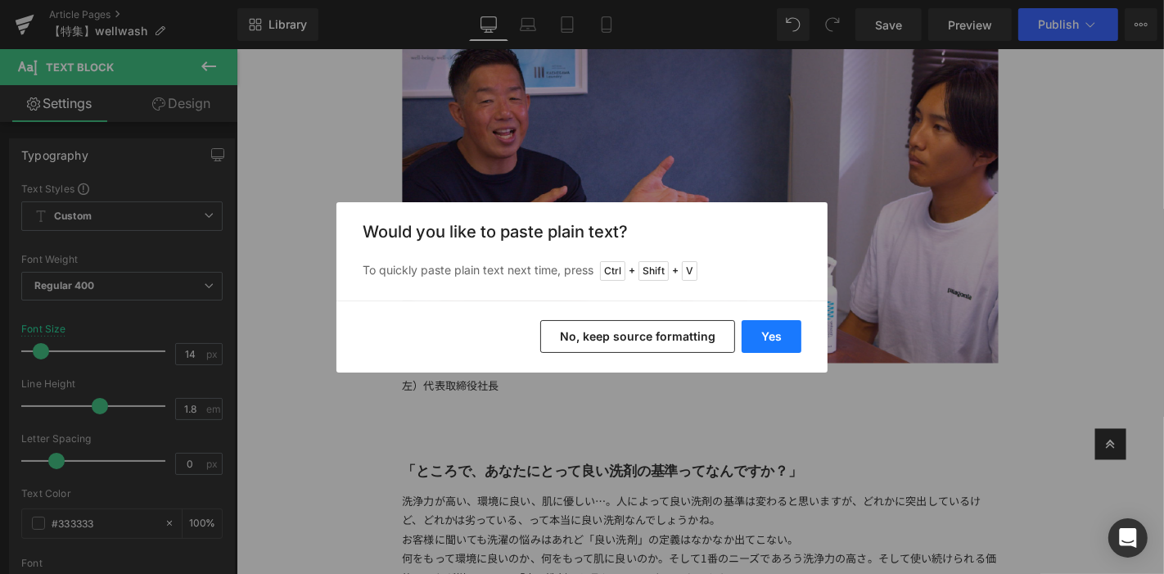
click at [755, 341] on button "Yes" at bounding box center [772, 336] width 60 height 33
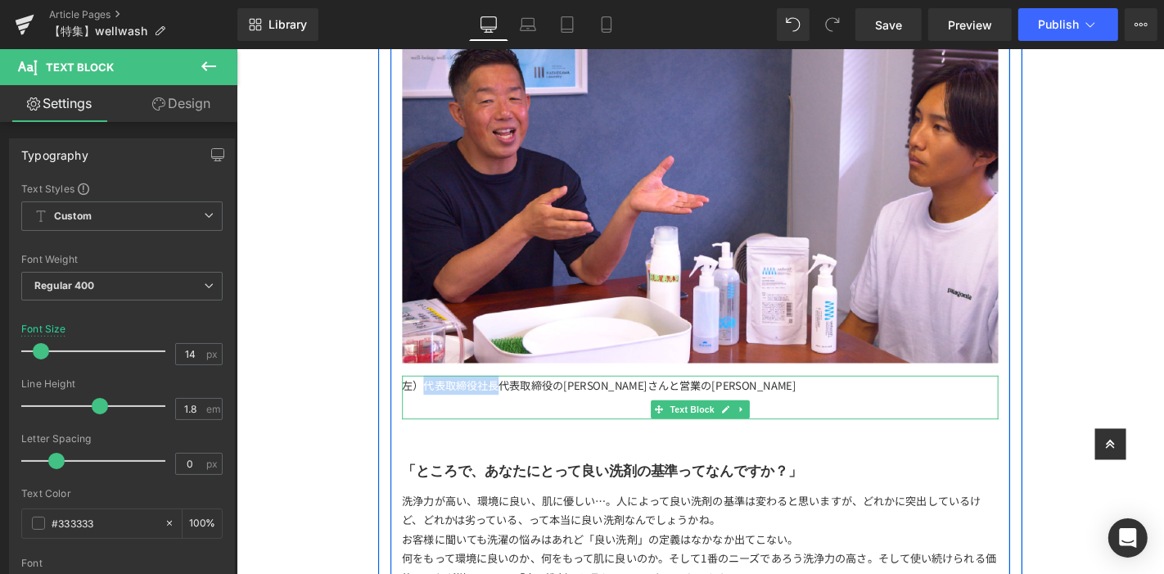
drag, startPoint x: 506, startPoint y: 408, endPoint x: 431, endPoint y: 408, distance: 74.5
click at [431, 408] on div "左）代表取締役社長代表取締役の[PERSON_NAME]さんと営業の[PERSON_NAME]" at bounding box center [731, 407] width 637 height 20
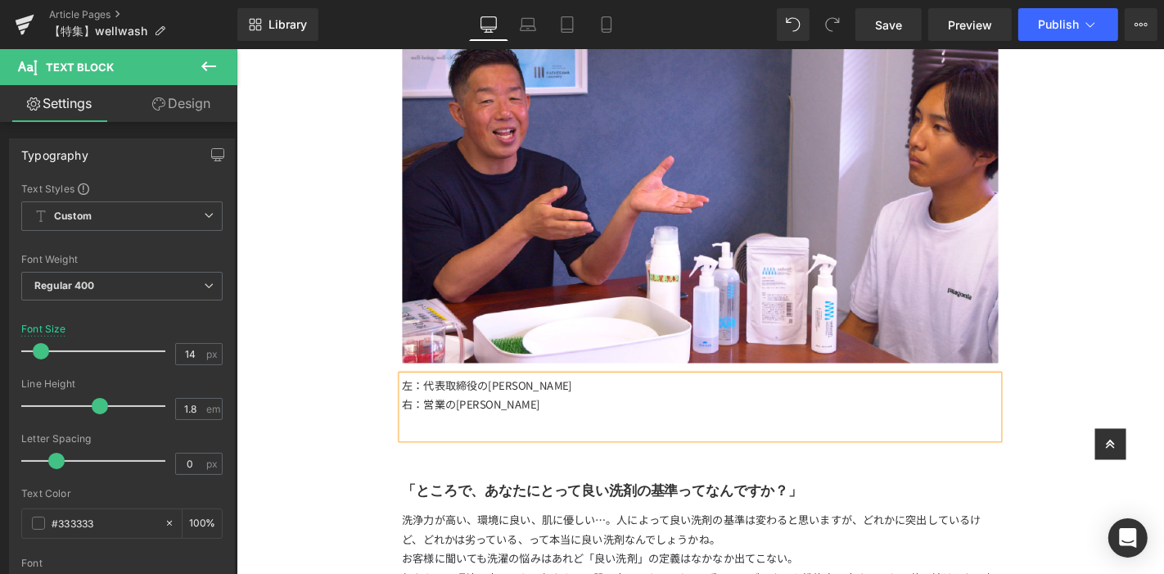
click at [551, 439] on div "左：代表取締役の[PERSON_NAME]さん 右：営業の[PERSON_NAME]" at bounding box center [731, 430] width 637 height 67
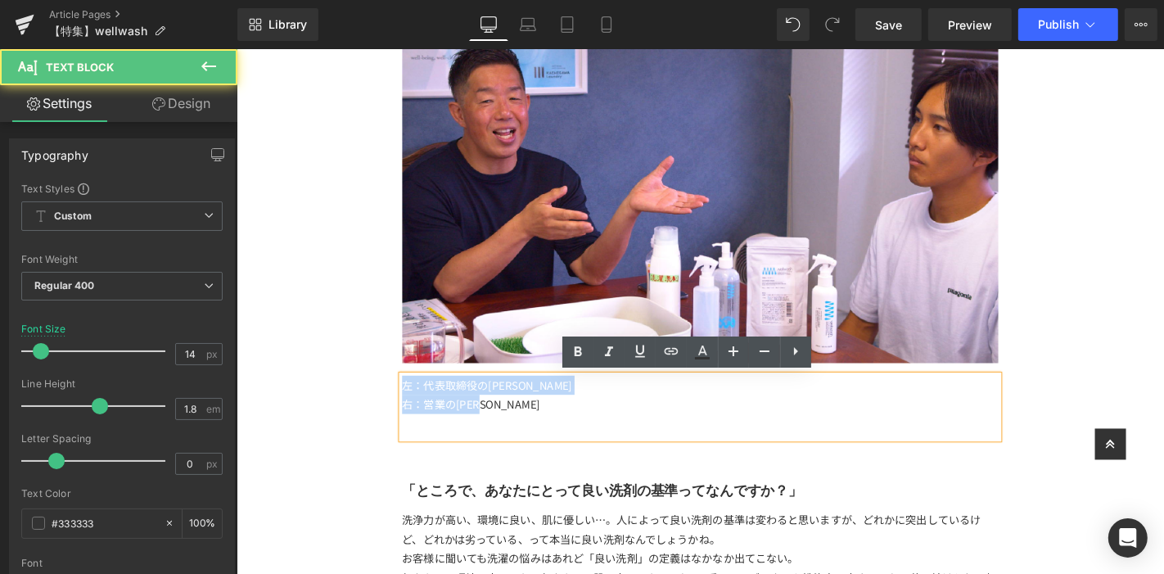
drag, startPoint x: 561, startPoint y: 429, endPoint x: 330, endPoint y: 392, distance: 233.8
click at [330, 392] on div "【特集】 Text Block 「wellwash」 Text Block Image 「長生きしてほしい服がある。」 このコンセプトを元に作られた洗剤「w…" at bounding box center [731, 304] width 990 height 4601
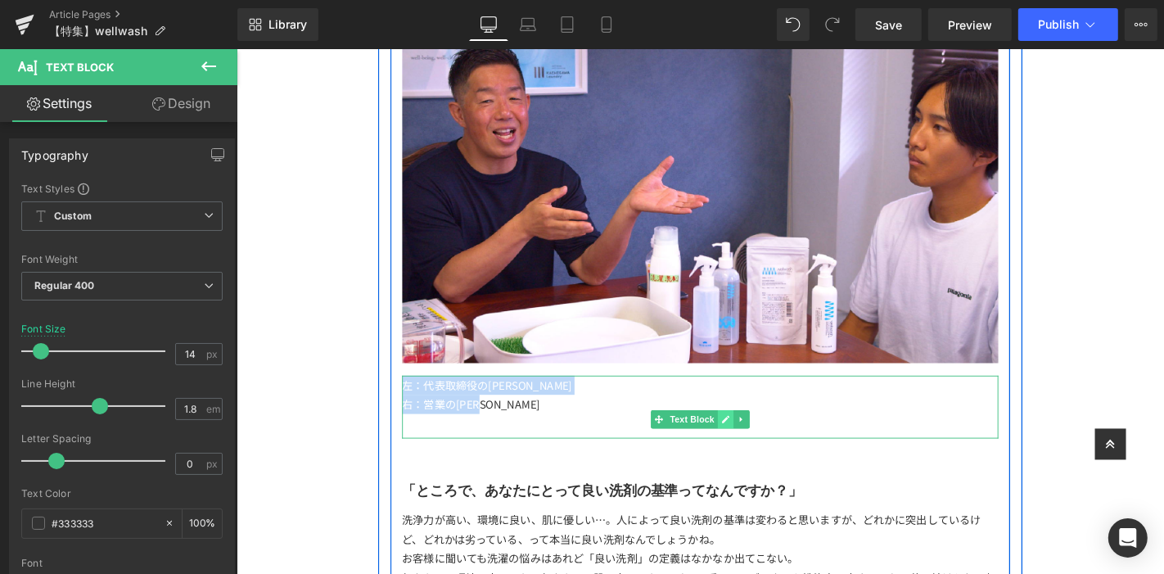
click at [754, 447] on icon at bounding box center [758, 444] width 9 height 10
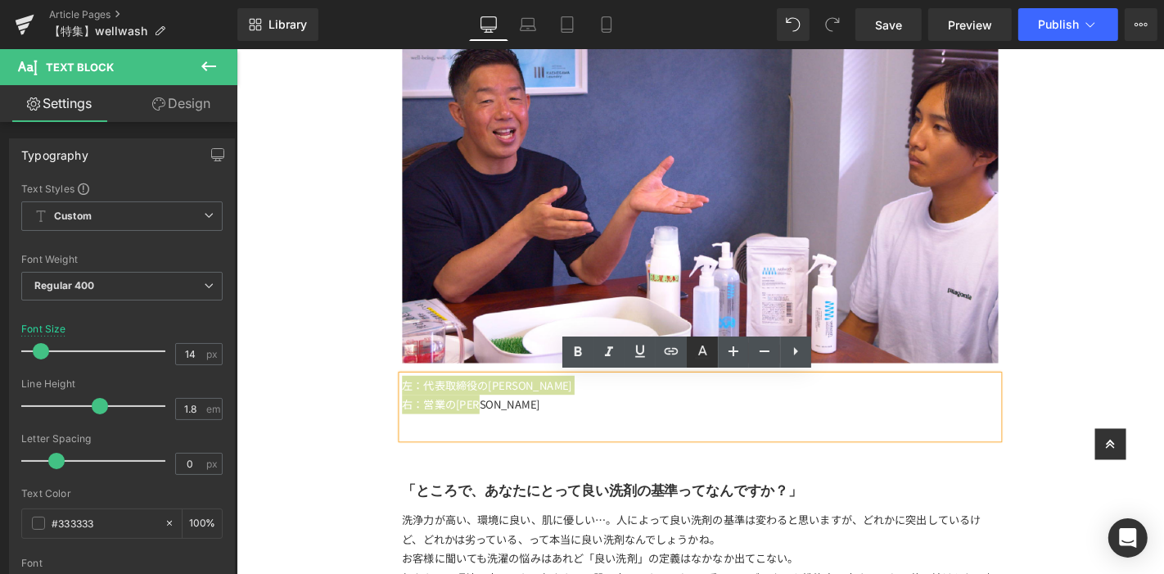
click at [704, 345] on icon at bounding box center [703, 352] width 20 height 20
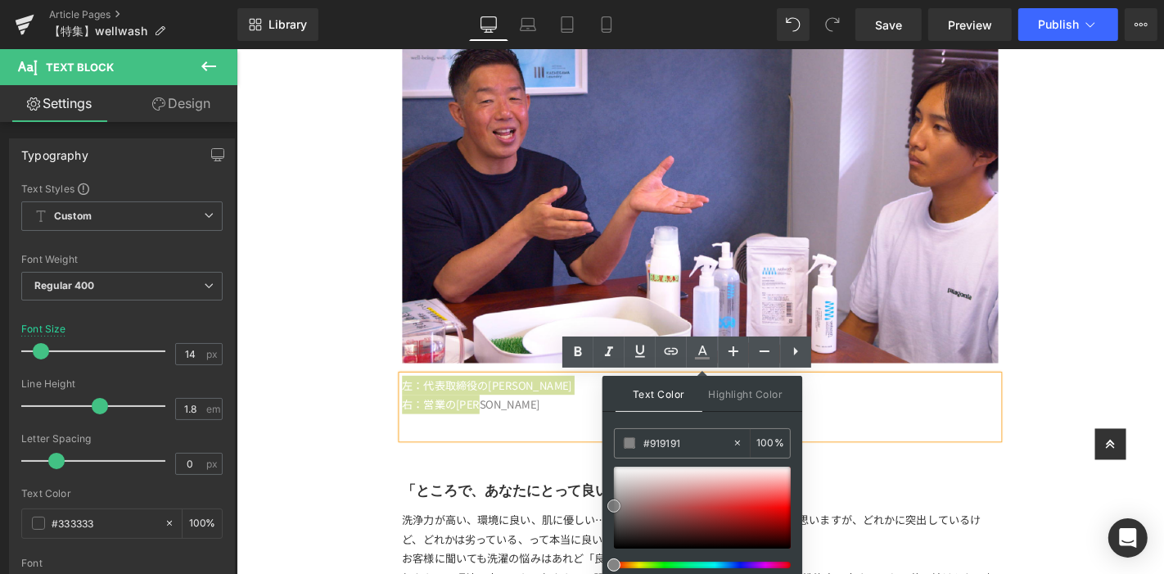
type input "#9e9e9e"
drag, startPoint x: 638, startPoint y: 499, endPoint x: 605, endPoint y: 497, distance: 32.8
click at [605, 497] on div "Text Color Highlight Color rgba(158, 158, 158, 1) #9e9e9e 100 % transparent tra…" at bounding box center [702, 487] width 200 height 223
click at [512, 404] on span "左：代表取締役の[PERSON_NAME]" at bounding box center [504, 407] width 182 height 16
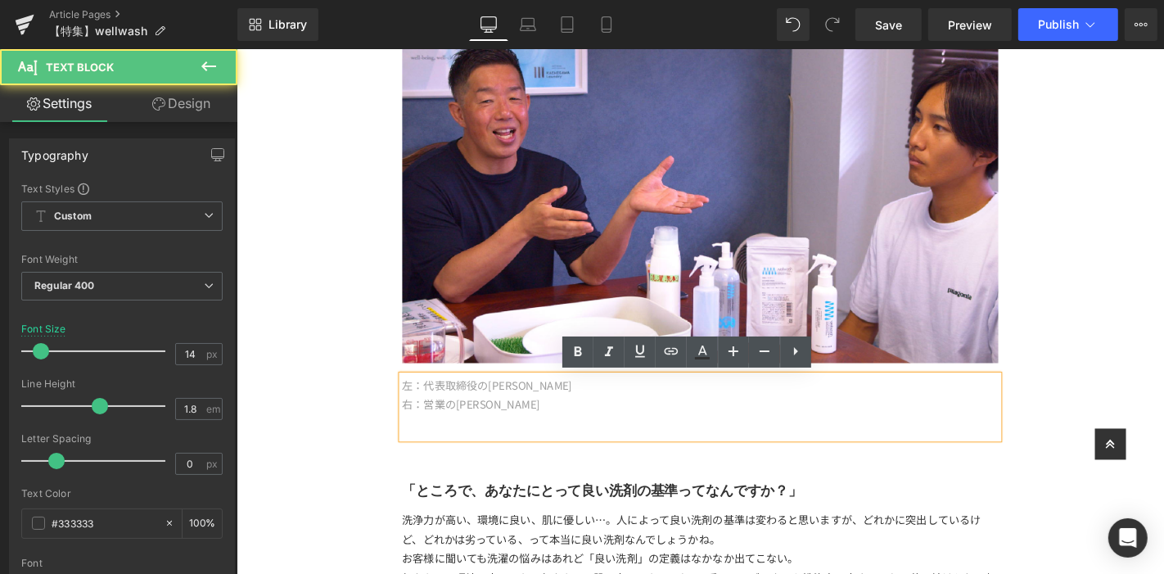
click at [547, 428] on div "右：営業の[PERSON_NAME]" at bounding box center [731, 427] width 637 height 20
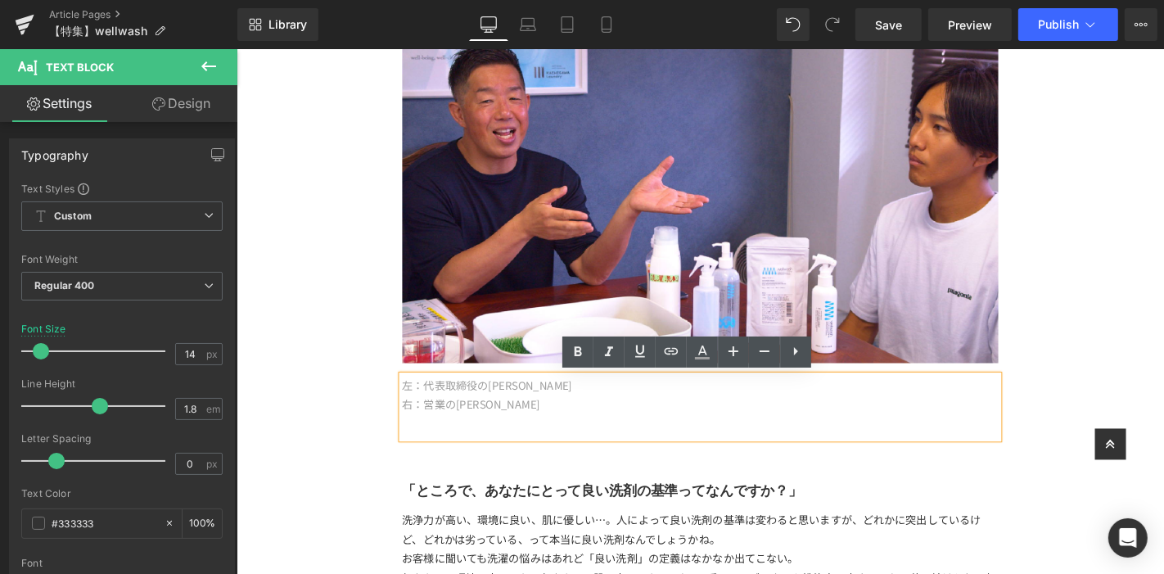
click at [1150, 310] on div "【特集】 Text Block 「wellwash」 Text Block Image 「長生きしてほしい服がある。」 このコンセプトを元に作られた洗剤「w…" at bounding box center [731, 304] width 990 height 4601
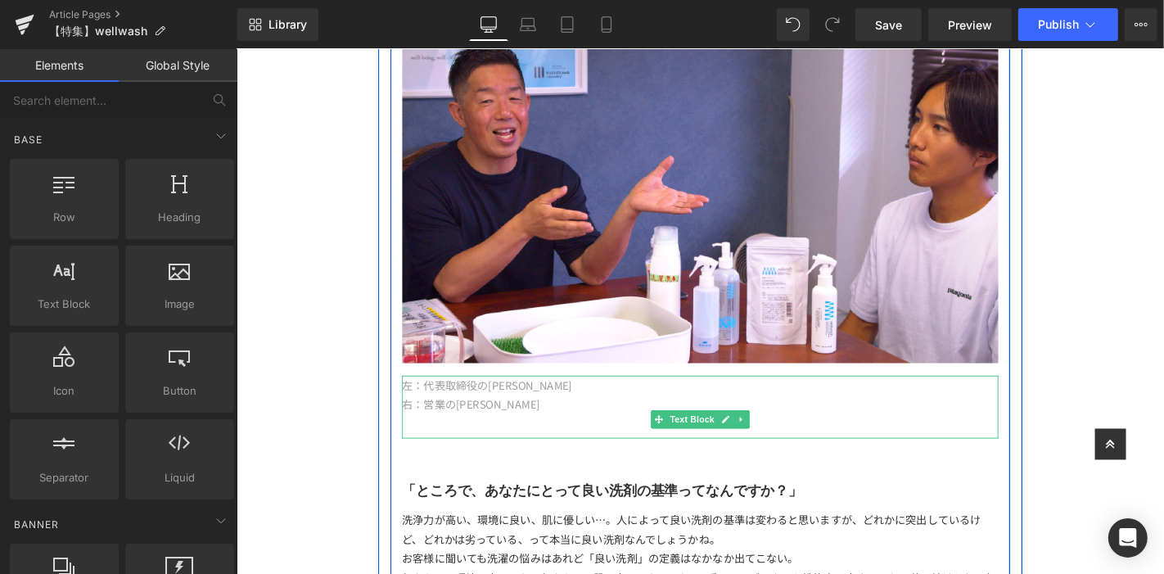
click at [413, 424] on span "右：営業の[PERSON_NAME]" at bounding box center [486, 427] width 147 height 16
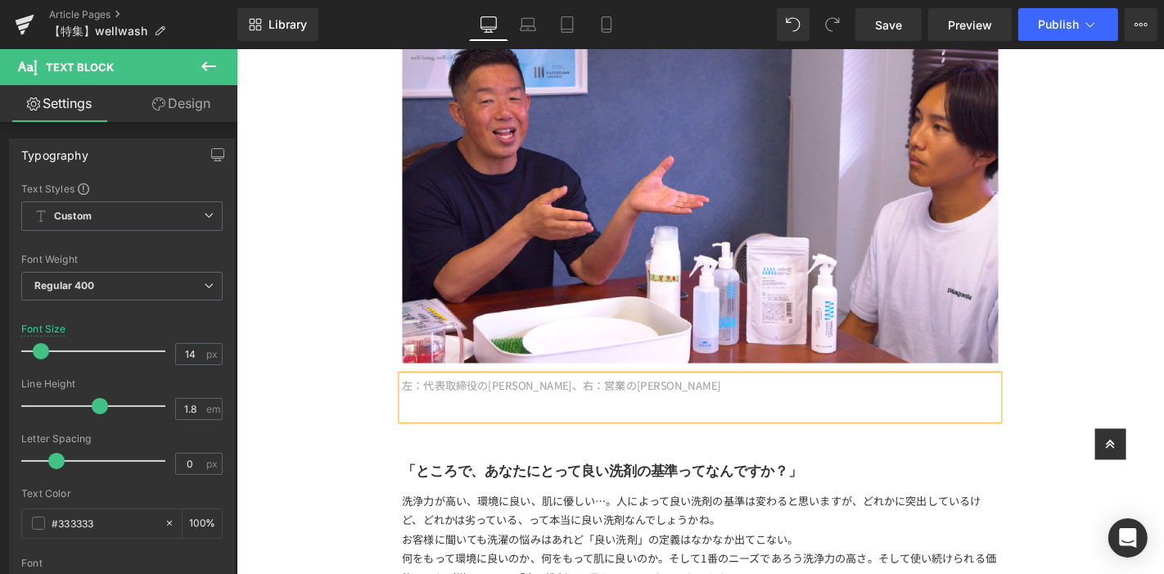
click at [340, 372] on div "【特集】 Text Block 「wellwash」 Text Block Image 「長生きしてほしい服がある。」 このコンセプトを元に作られた洗剤「w…" at bounding box center [731, 294] width 990 height 4581
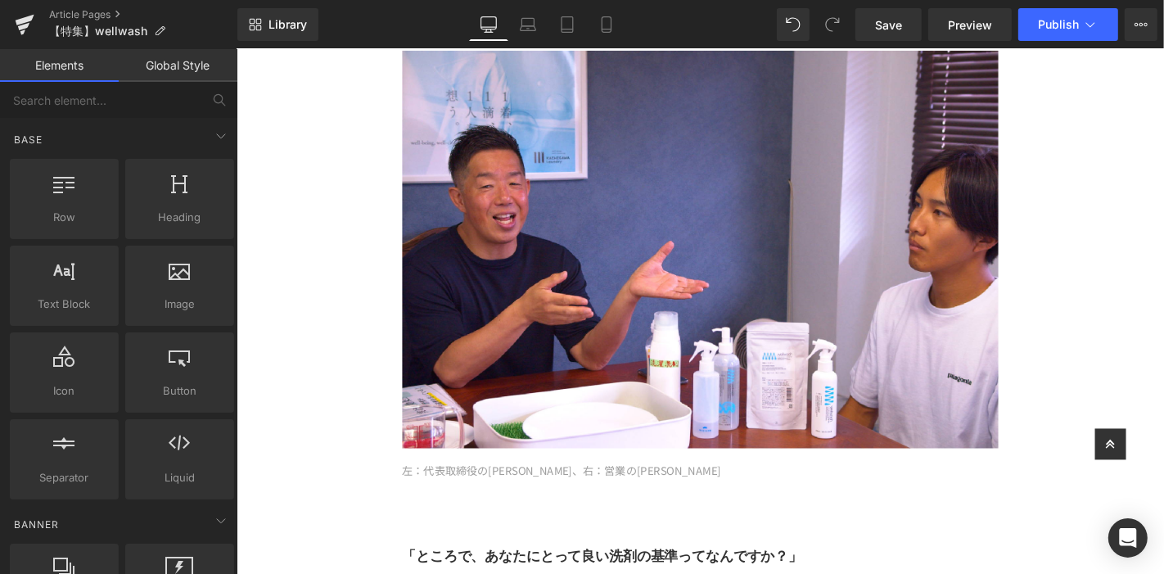
scroll to position [2392, 0]
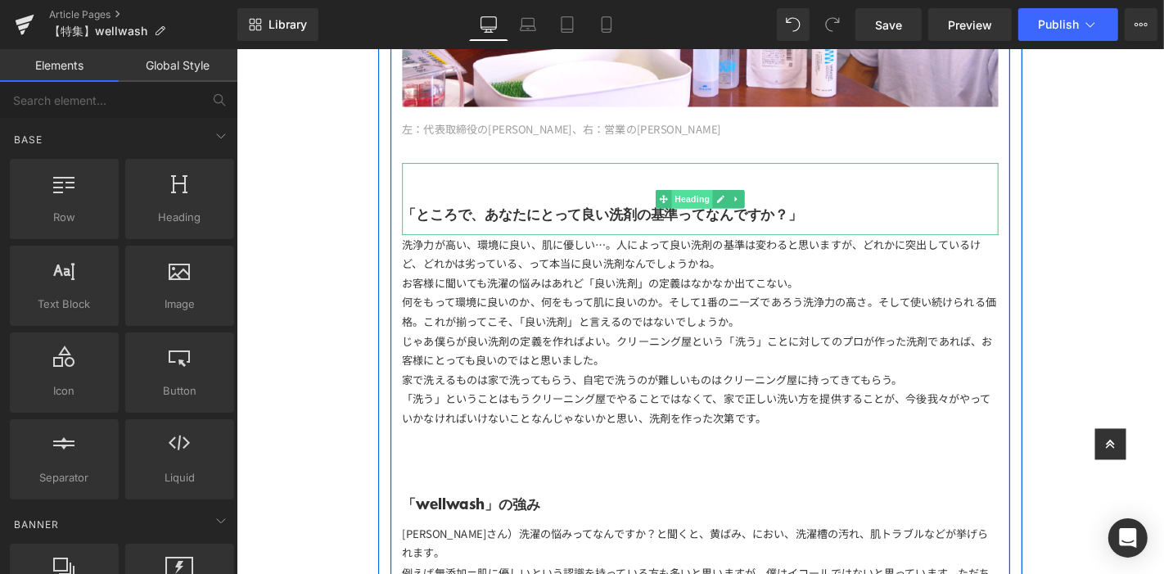
click at [713, 199] on span "Heading" at bounding box center [723, 209] width 44 height 20
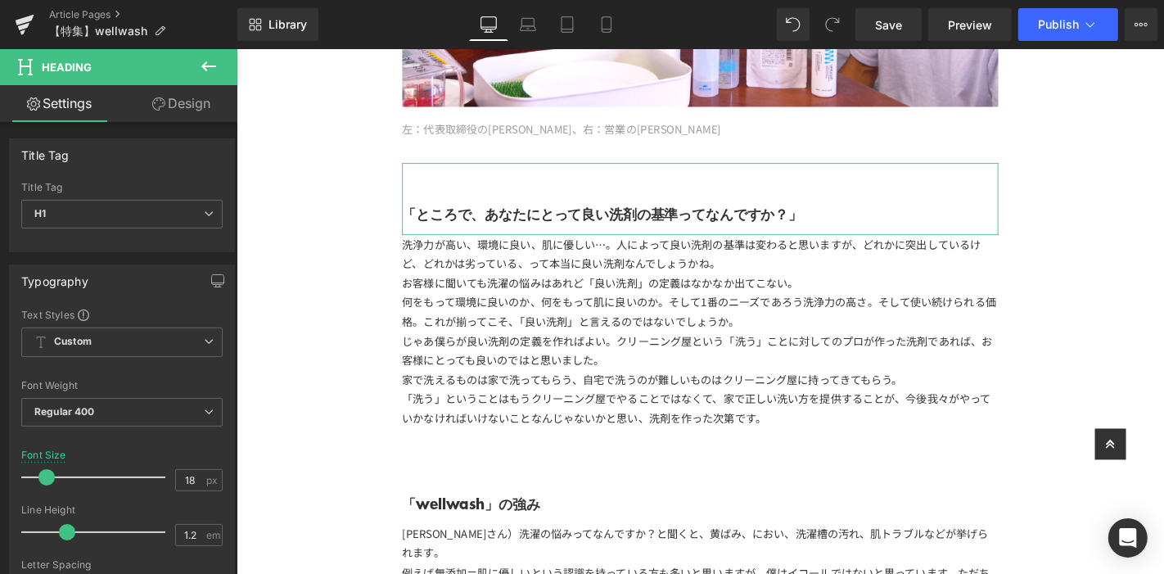
drag, startPoint x: 164, startPoint y: 108, endPoint x: 100, endPoint y: 239, distance: 145.7
click at [164, 108] on link "Design" at bounding box center [181, 103] width 119 height 37
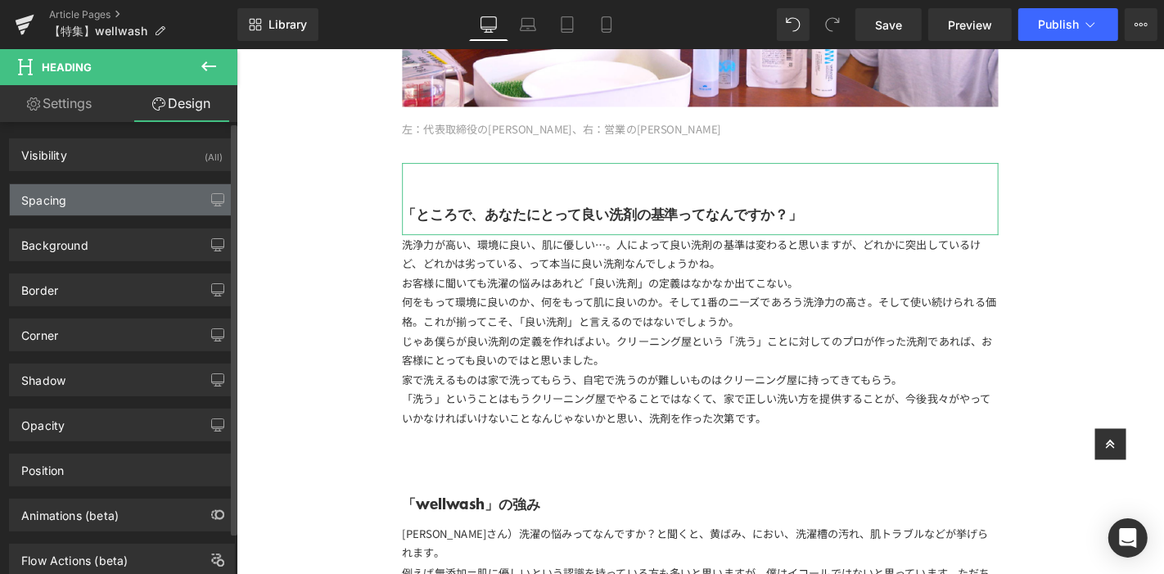
click at [114, 200] on div "Spacing" at bounding box center [122, 199] width 224 height 31
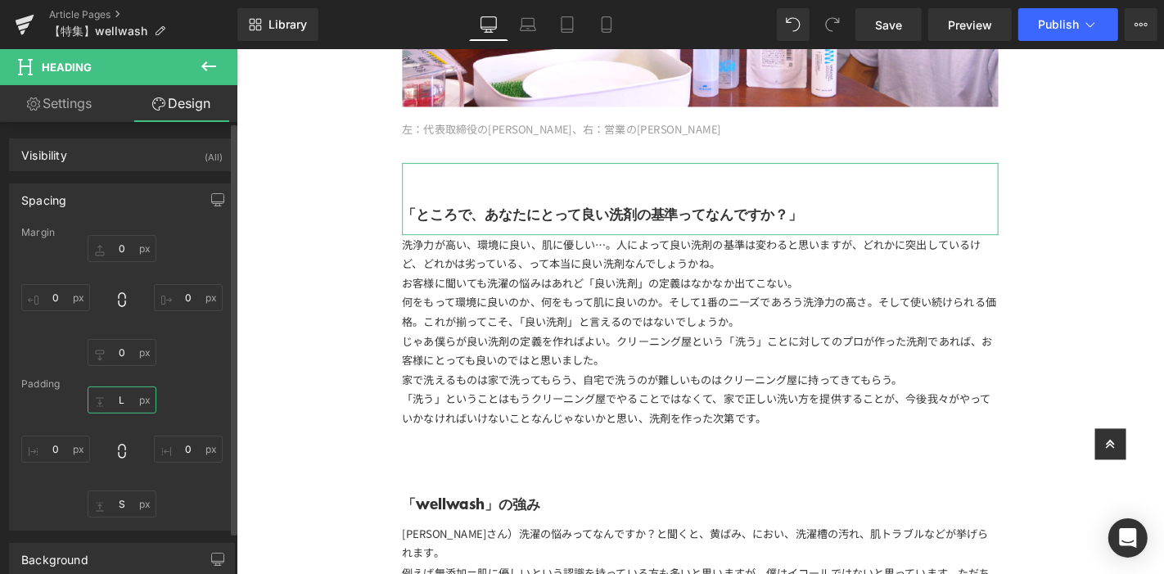
click at [126, 403] on input "L" at bounding box center [122, 399] width 69 height 27
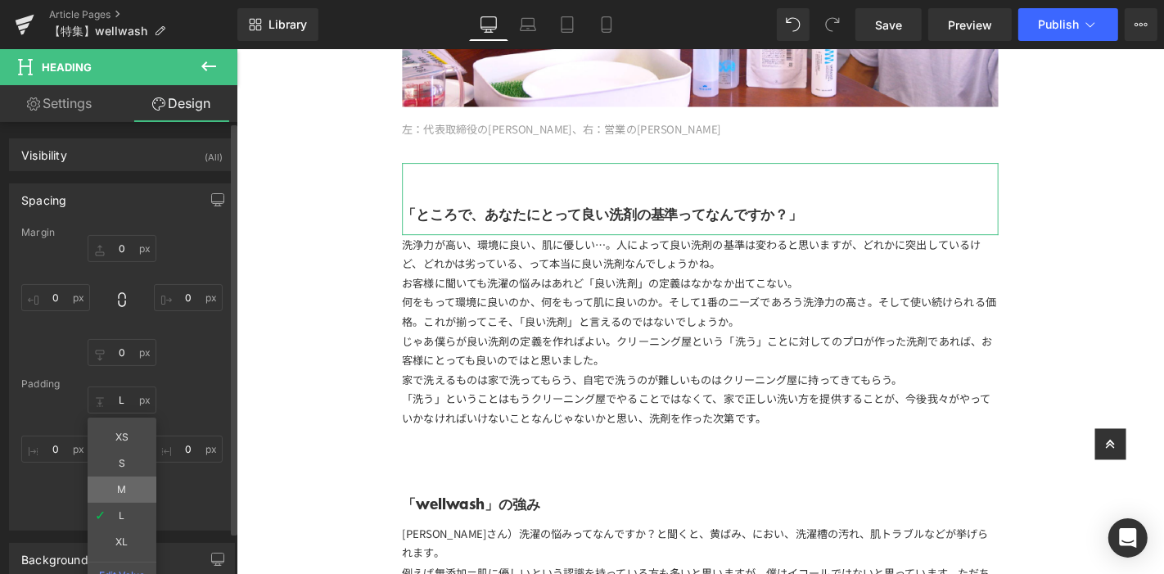
type input "M"
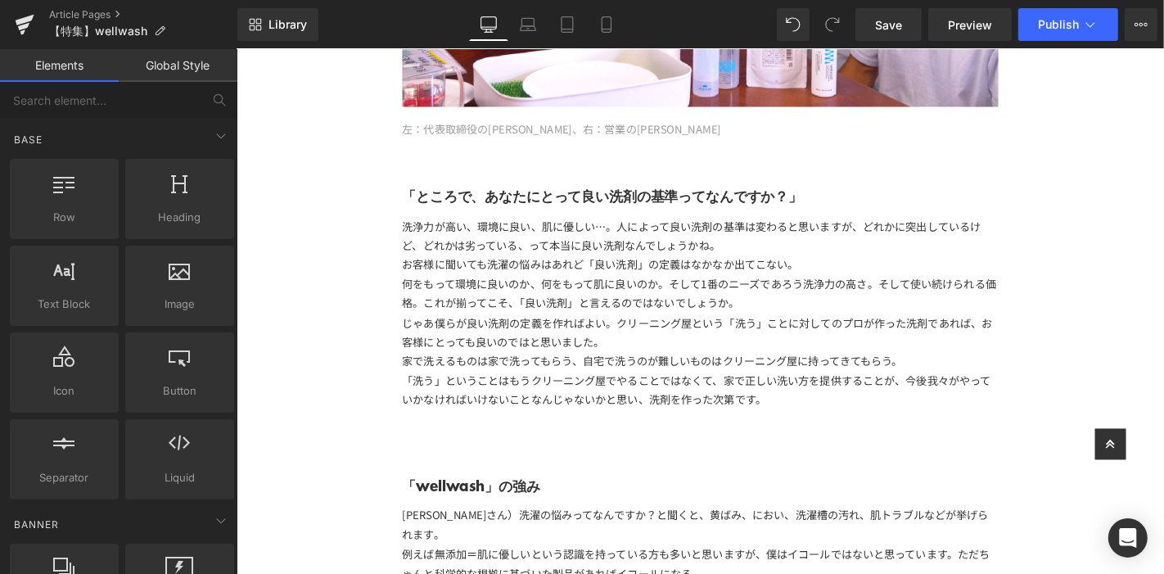
click at [325, 284] on div "【特集】 Text Block 「wellwash」 Text Block Image 「長生きしてほしい服がある。」 このコンセプトを元に作られた洗剤「w…" at bounding box center [731, 10] width 990 height 4561
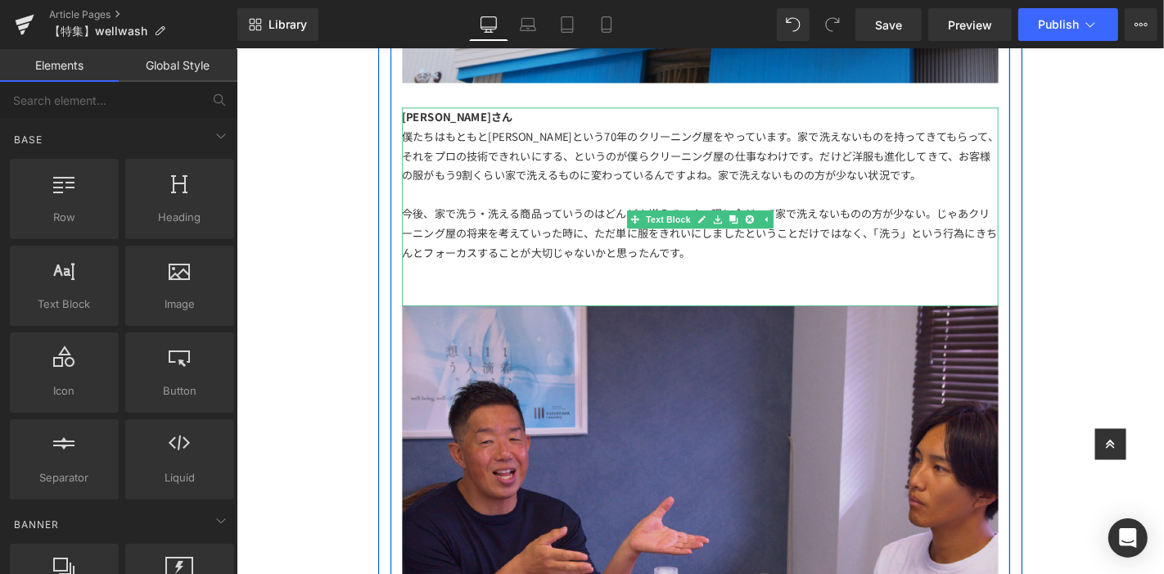
scroll to position [1664, 0]
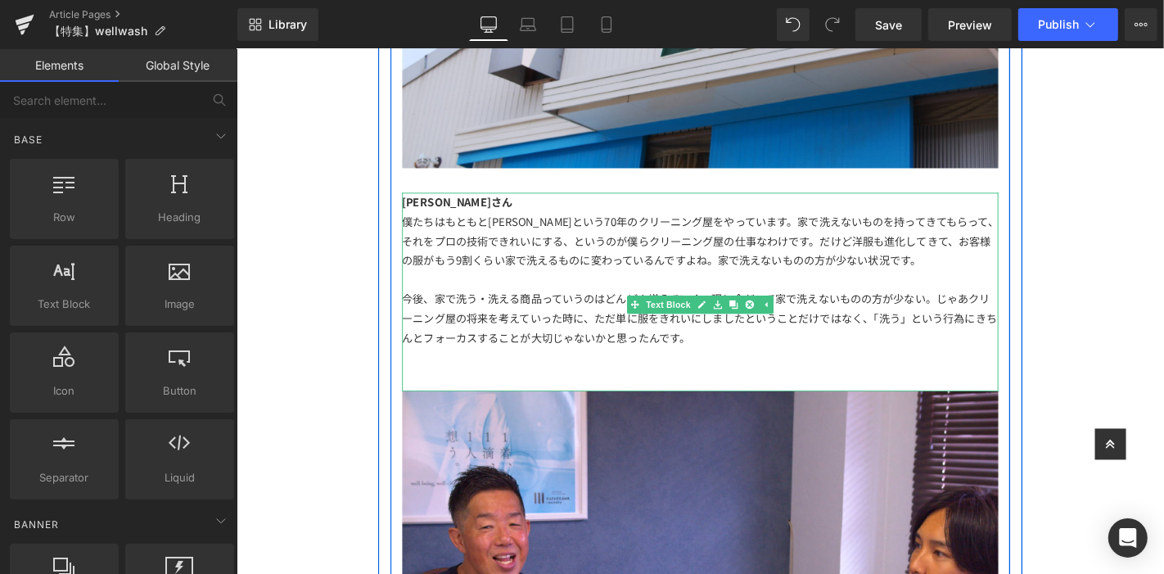
click at [525, 208] on div "[PERSON_NAME]さん" at bounding box center [731, 211] width 637 height 20
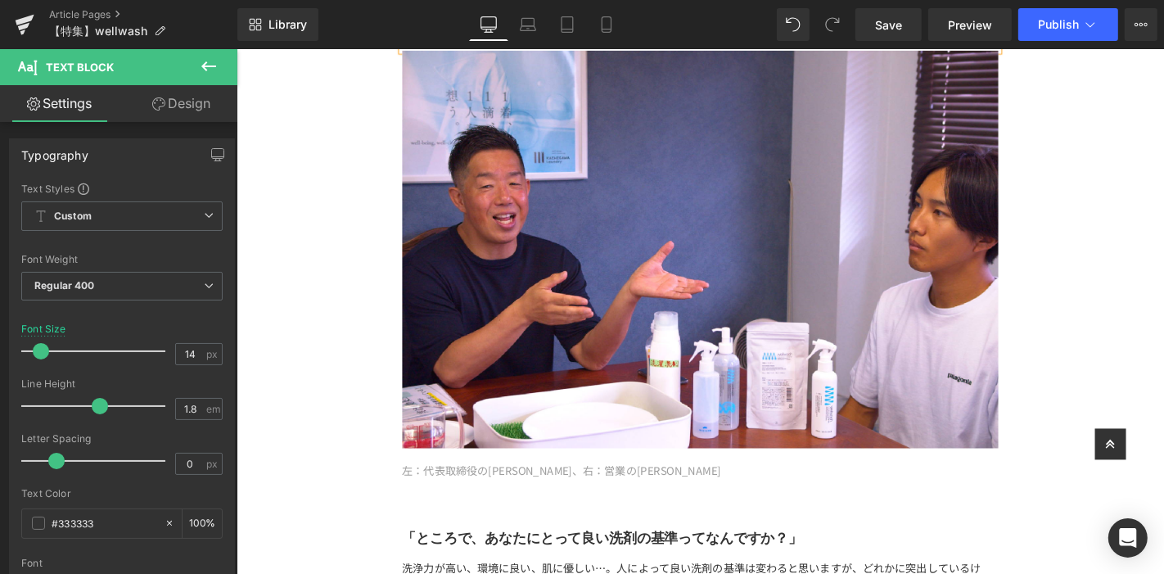
scroll to position [2210, 0]
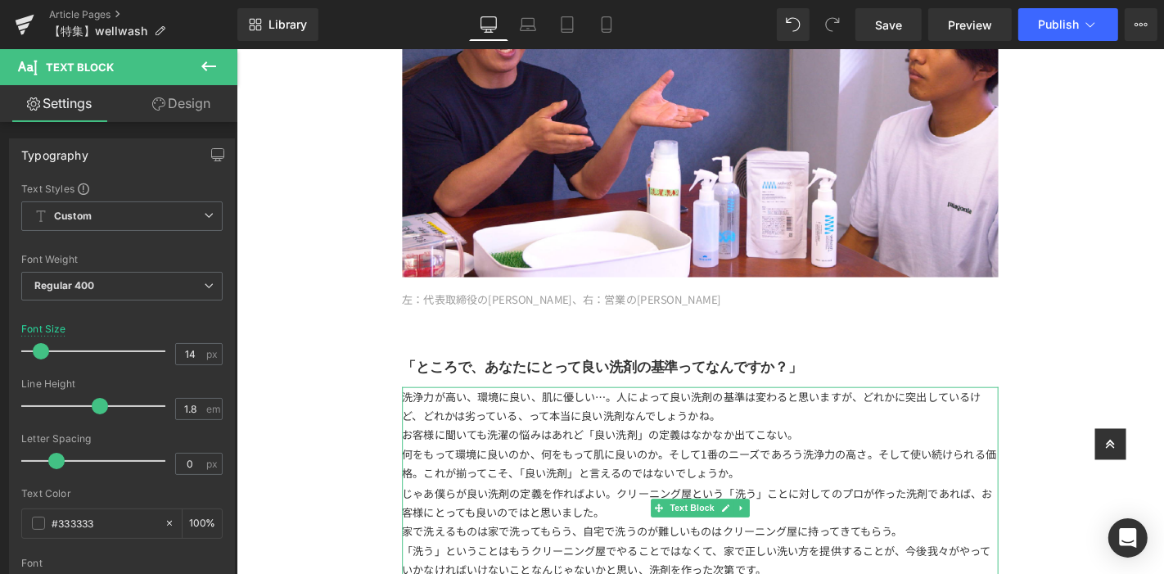
click at [413, 409] on div "洗浄力が高い、環境に良い、肌に優しい…。人によって良い洗剤の基準は変わると思いますが、どれかに突出しているけど、どれかは劣っている、って本当に良い洗剤なんでし…" at bounding box center [731, 429] width 637 height 41
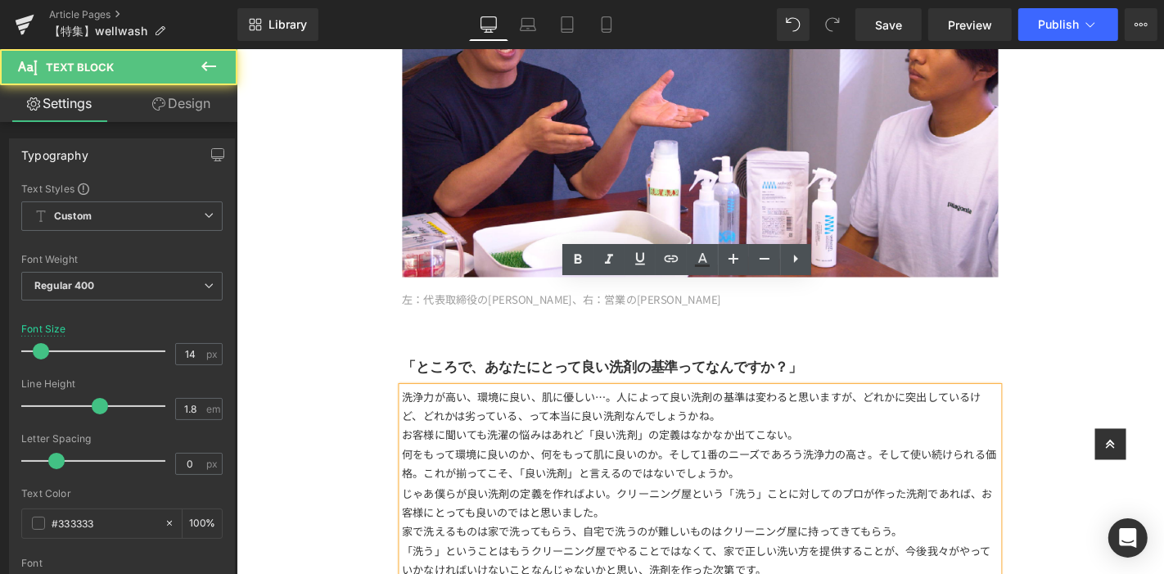
scroll to position [2392, 0]
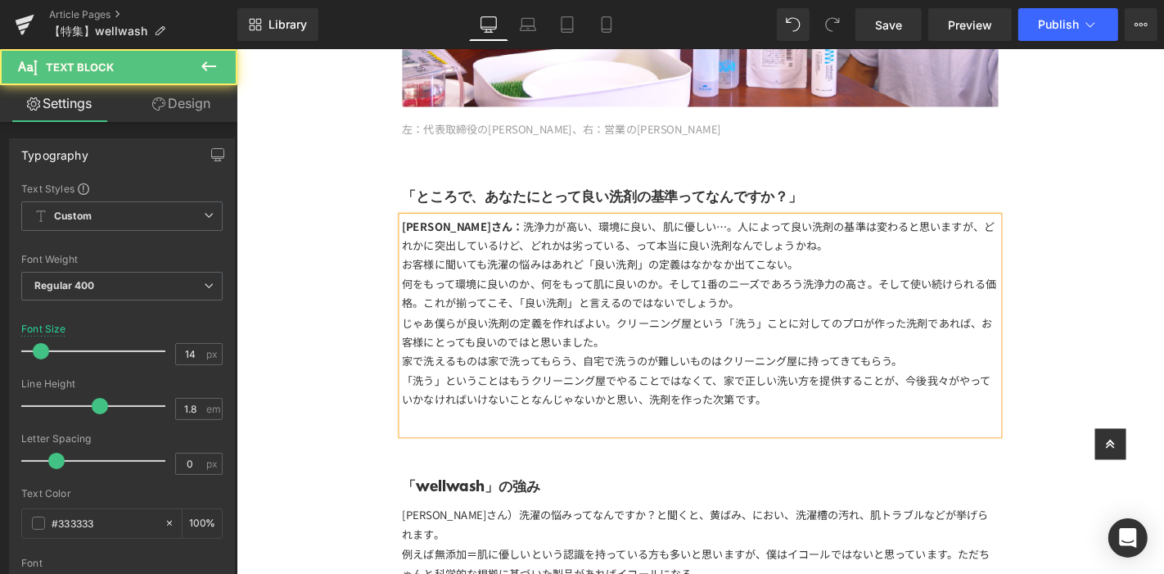
click at [957, 289] on div "何をもって環境に良いのか、何をもって肌に良いのか。そして1番のニーズであろう洗浄力の高さ。そして使い続けられる価格。これが揃ってこそ、「良い洗剤」と言えるので…" at bounding box center [731, 309] width 637 height 41
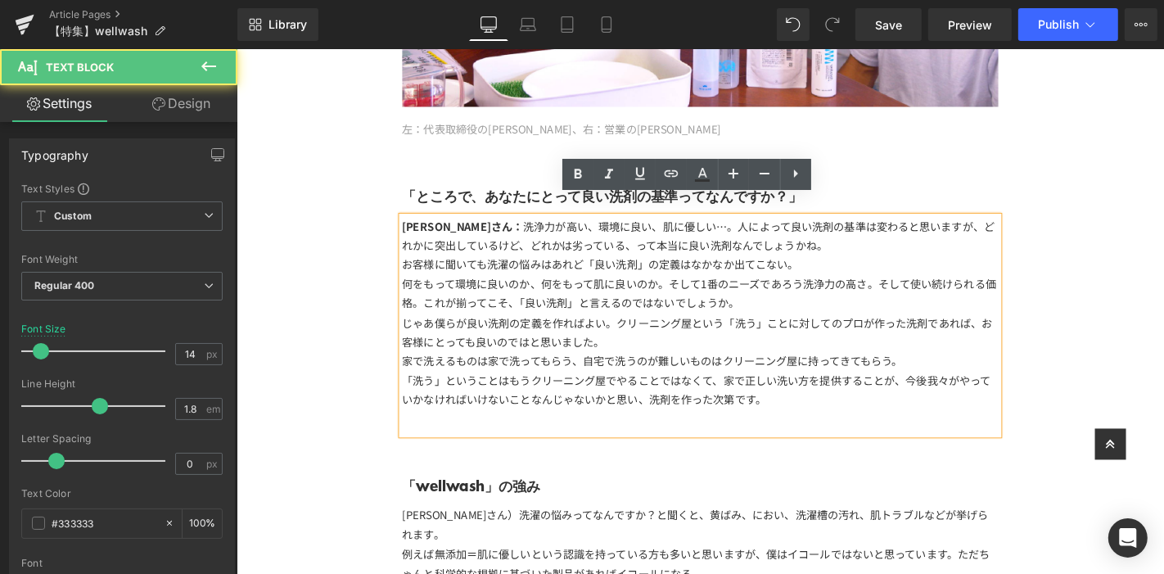
click at [789, 296] on div "何をもって環境に良いのか、何をもって肌に良いのか。そして1番のニーズであろう洗浄力の高さ。そして使い続けられる価格。これが揃ってこそ、「良い洗剤」と言えるので…" at bounding box center [731, 309] width 637 height 41
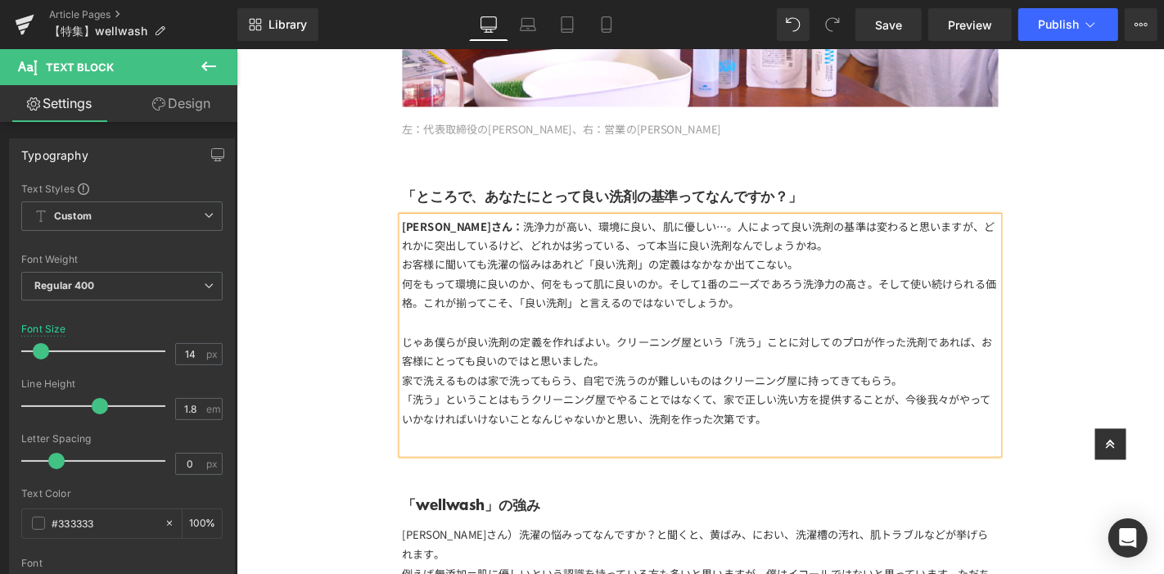
scroll to position [2755, 0]
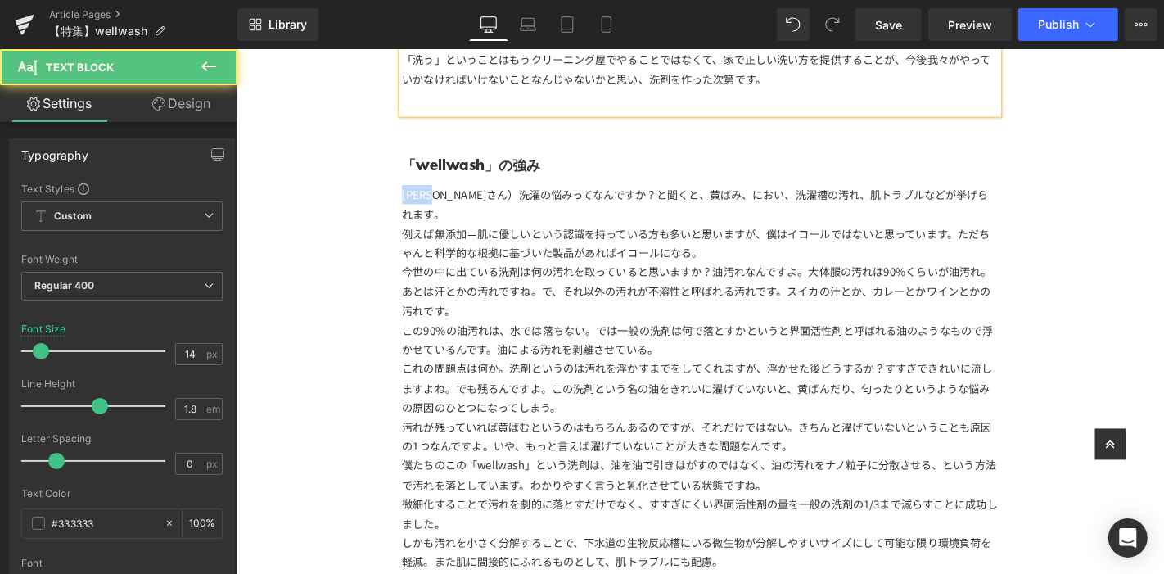
drag, startPoint x: 463, startPoint y: 181, endPoint x: 344, endPoint y: 167, distance: 120.3
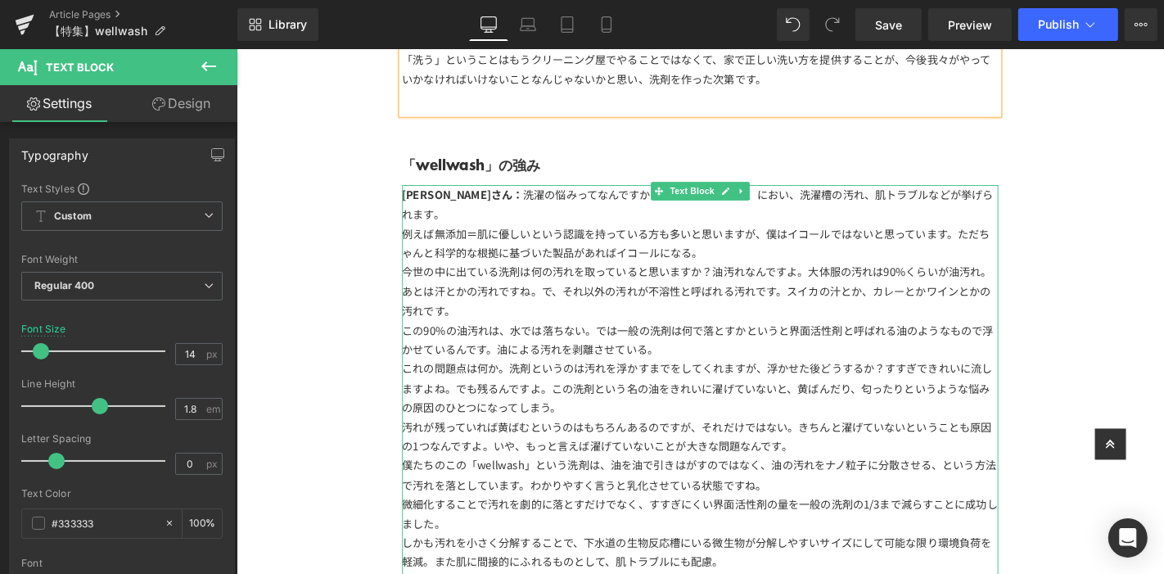
click at [909, 235] on div "例えば無添加＝肌に優しいという認識を持っている方も多いと思いますが、僕はイコールではないと思っています。ただちゃんと科学的な根拠に基づいた製品があればイコール…" at bounding box center [731, 255] width 637 height 41
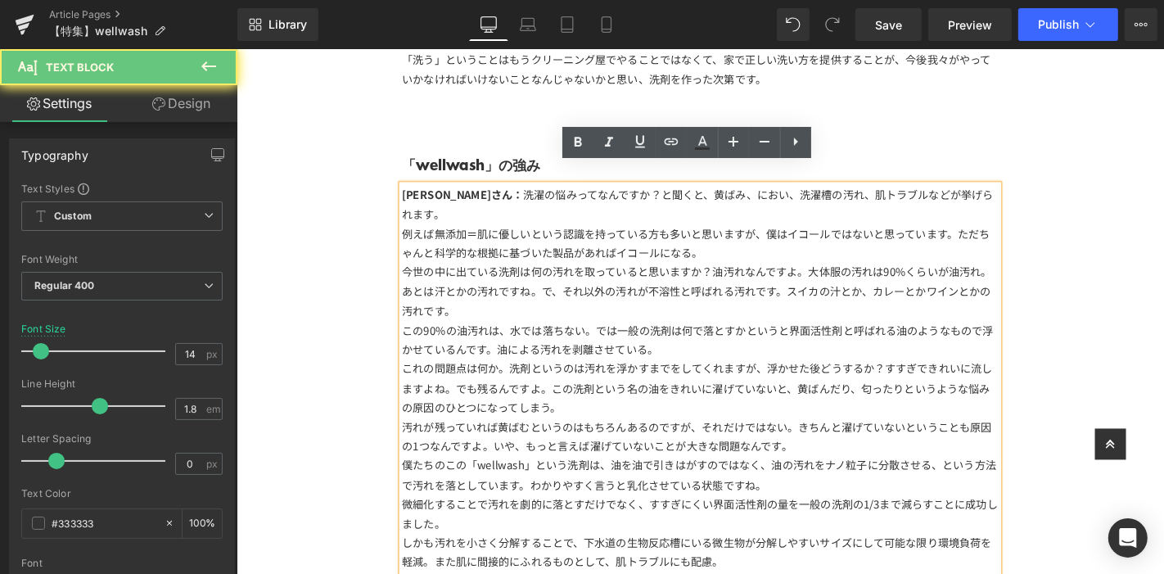
click at [869, 235] on div "例えば無添加＝肌に優しいという認識を持っている方も多いと思いますが、僕はイコールではないと思っています。ただちゃんと科学的な根拠に基づいた製品があればイコール…" at bounding box center [731, 255] width 637 height 41
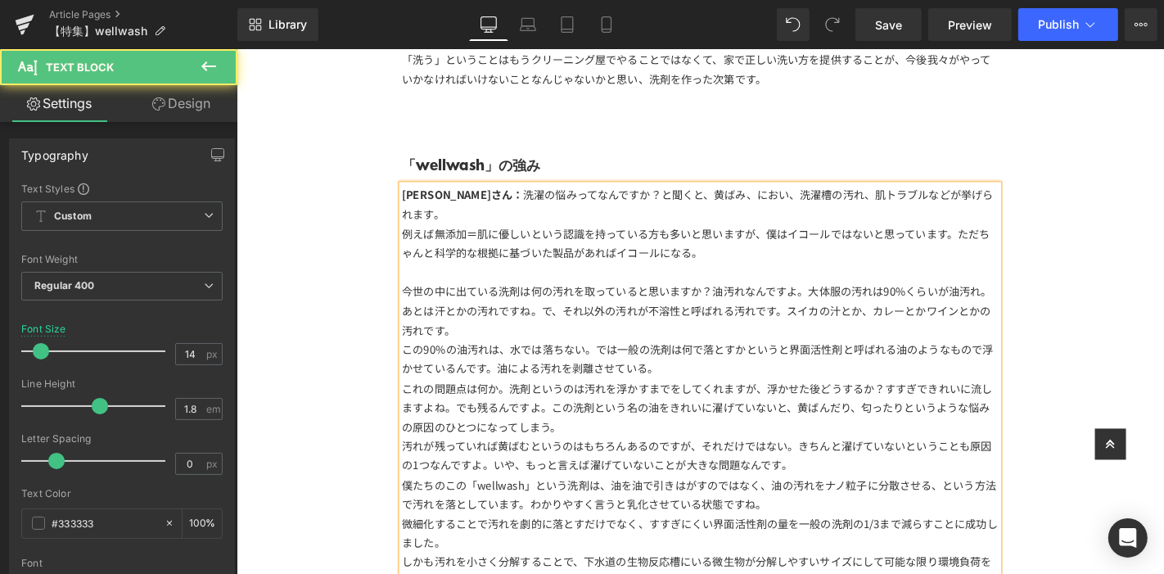
click at [702, 312] on div "今世の中に出ている洗剤は何の汚れを取っていると思いますか？油汚れなんですよ。大体服の汚れは90%くらいが油汚れ。あとは汗とかの汚れですね。で、それ以外の汚れが…" at bounding box center [731, 327] width 637 height 62
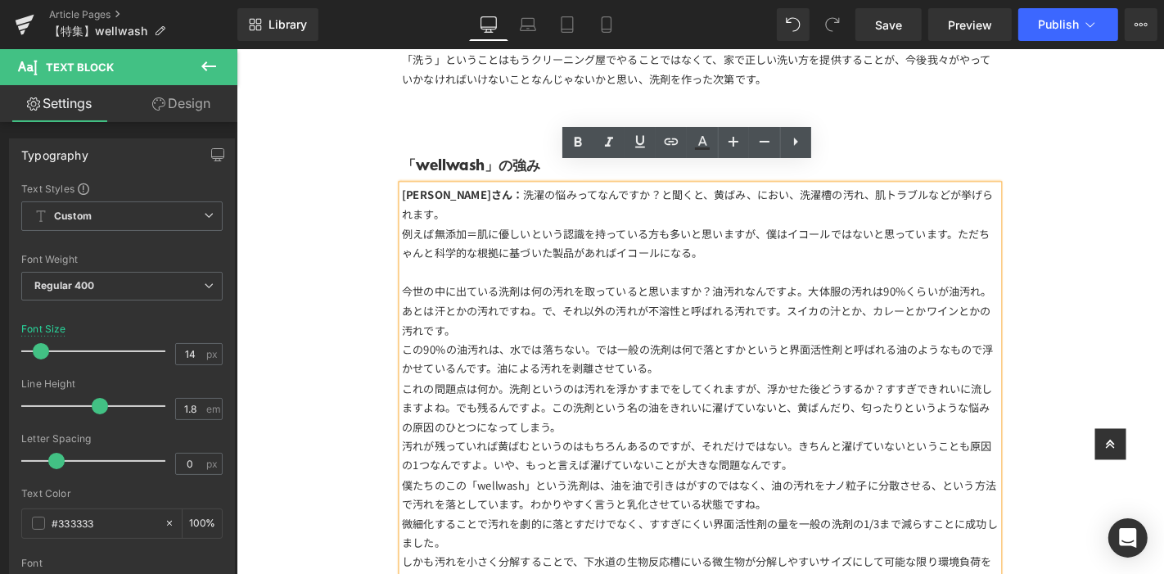
click at [694, 359] on div "この90%の油汚れは、水では落ちない。では一般の洗剤は何で落とすかというと界面活性剤と呼ばれる油のようなもので浮かせているんです。油による汚れを剥離させている。" at bounding box center [731, 379] width 637 height 41
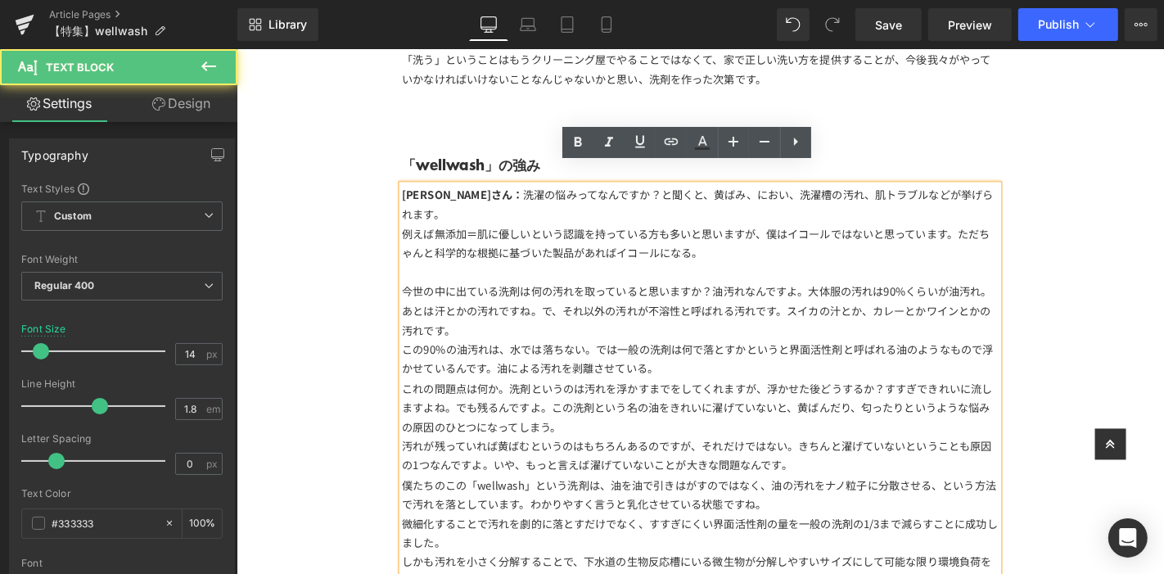
click at [659, 410] on div "これの問題点は何か。洗剤というのは汚れを浮かすまでをしてくれますが、浮かせた後どうするか？すすぎできれいに流しますよね。でも残るんですよ。この洗剤という名の油…" at bounding box center [731, 431] width 637 height 62
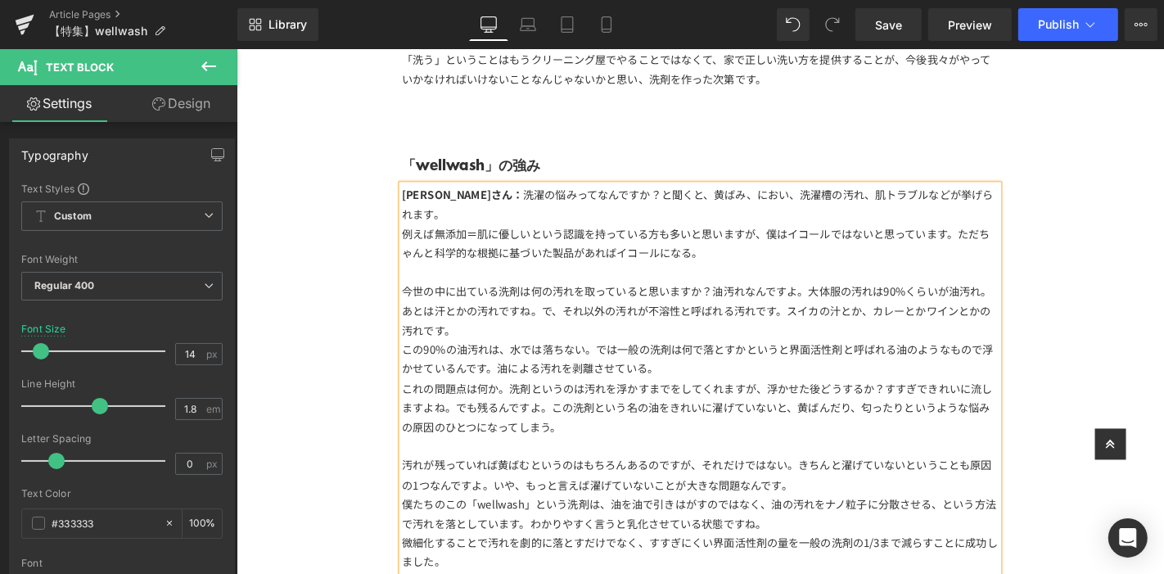
scroll to position [2846, 0]
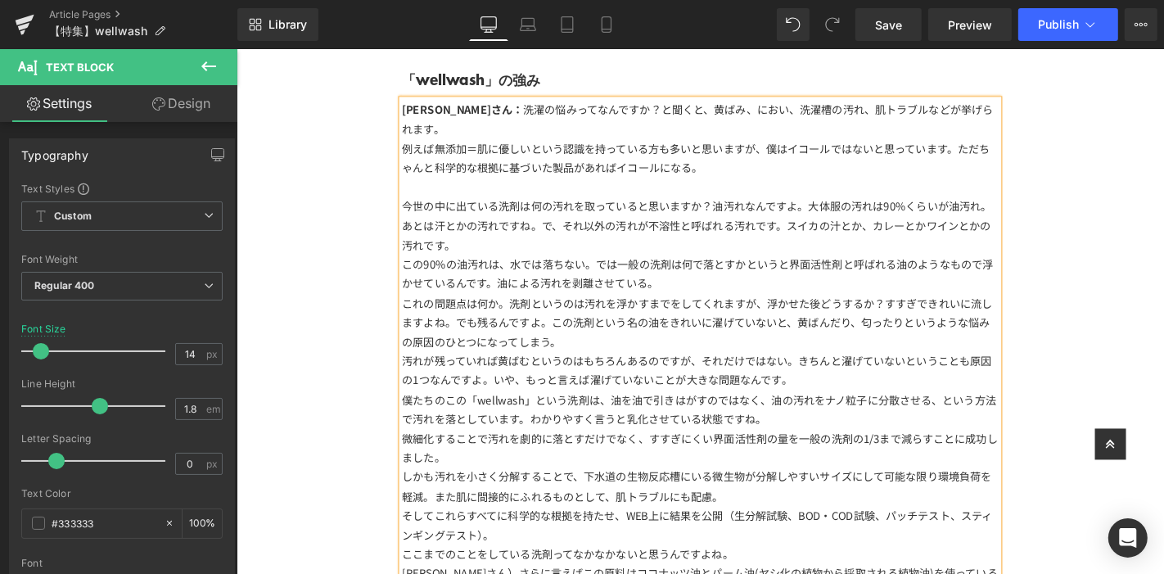
click at [824, 371] on div "汚れが残っていれば黄ばむというのはもちろんあるのですが、それだけではない。きちんと濯げていないということも原因の1つなんですよ。いや、もっと言えば濯げていない…" at bounding box center [731, 391] width 637 height 41
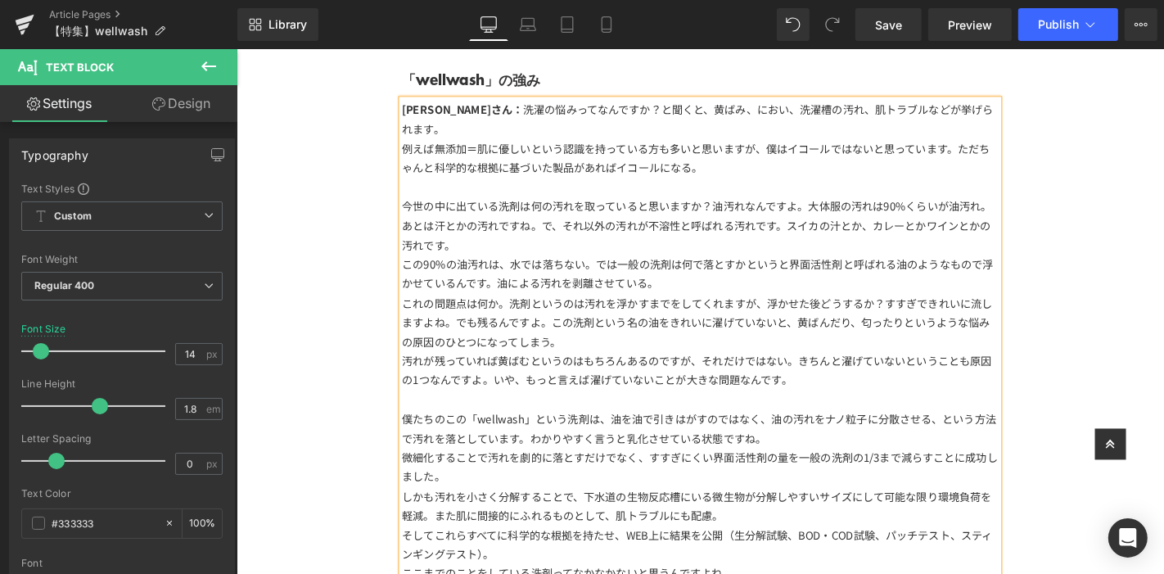
scroll to position [2937, 0]
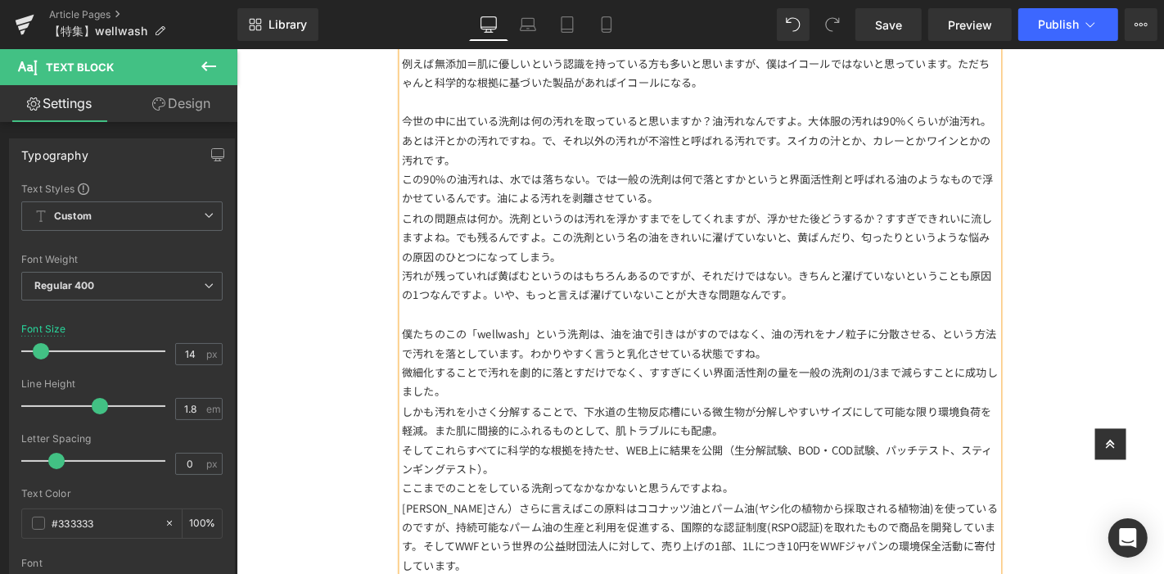
click at [674, 383] on div "微細化することで汚れを劇的に落とすだけでなく、すすぎにくい界面活性剤の量を一般の洗剤の1/3まで減らすことに成功しました。" at bounding box center [731, 403] width 637 height 41
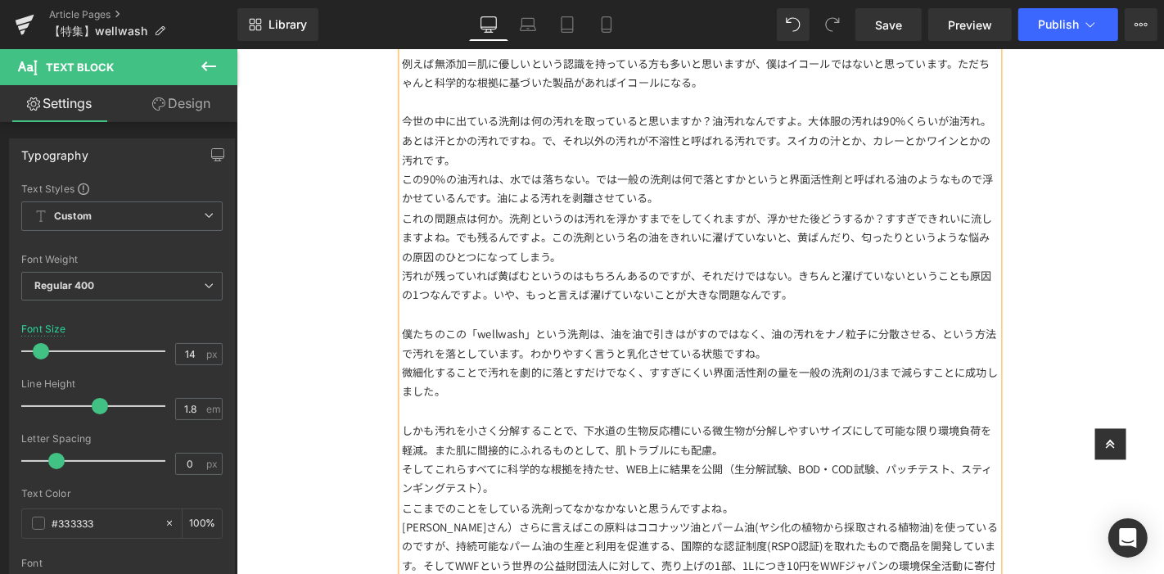
scroll to position [3120, 0]
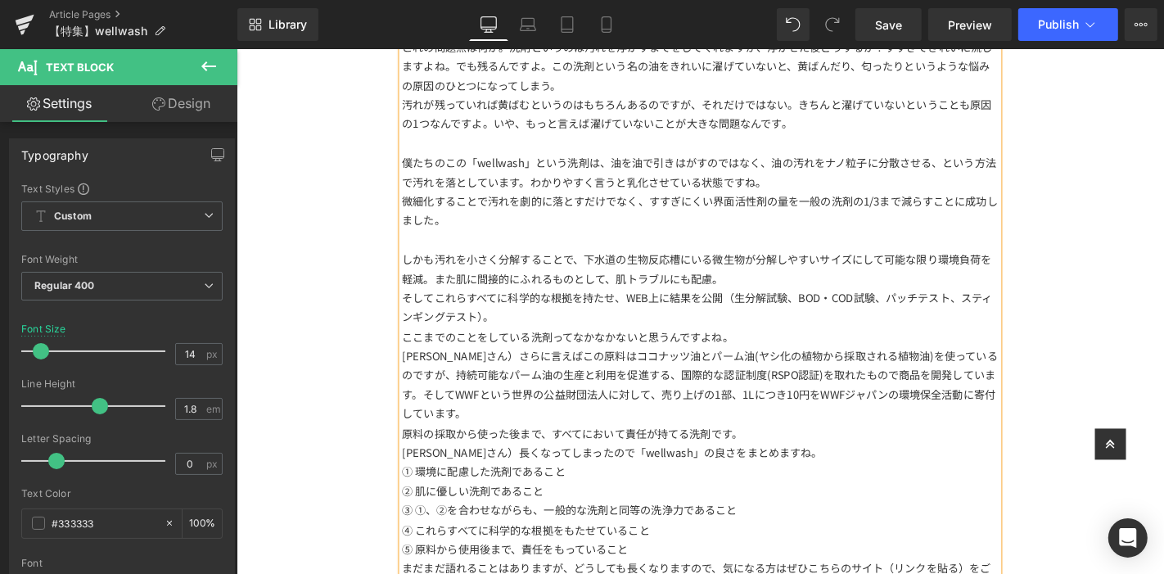
click at [774, 345] on div "ここまでのことをしている洗剤ってなかなかないと思うんですよね。" at bounding box center [731, 355] width 637 height 20
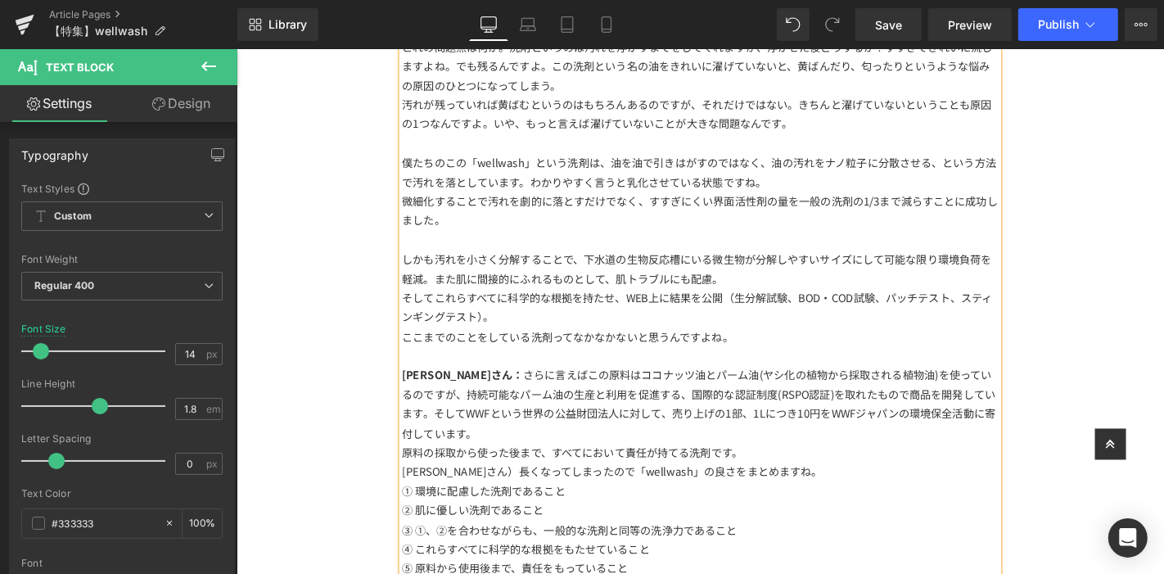
scroll to position [3301, 0]
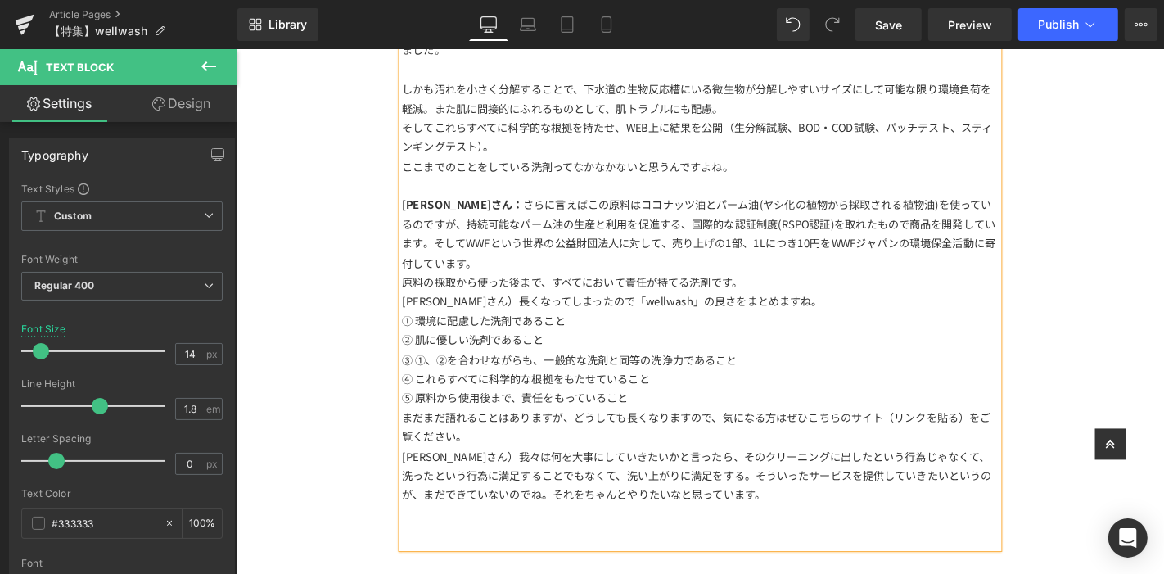
click at [659, 228] on div "[PERSON_NAME]さん： さらに言えばこの原料はココナッツ油とパーム油(ヤシ化の植物から採取される植物油)を使っているのですが、持続可能なパーム油の生…" at bounding box center [731, 246] width 637 height 83
click at [798, 287] on div "原料の採取から使った後まで、すべてにおいて責任が持てる洗剤です。" at bounding box center [731, 297] width 637 height 20
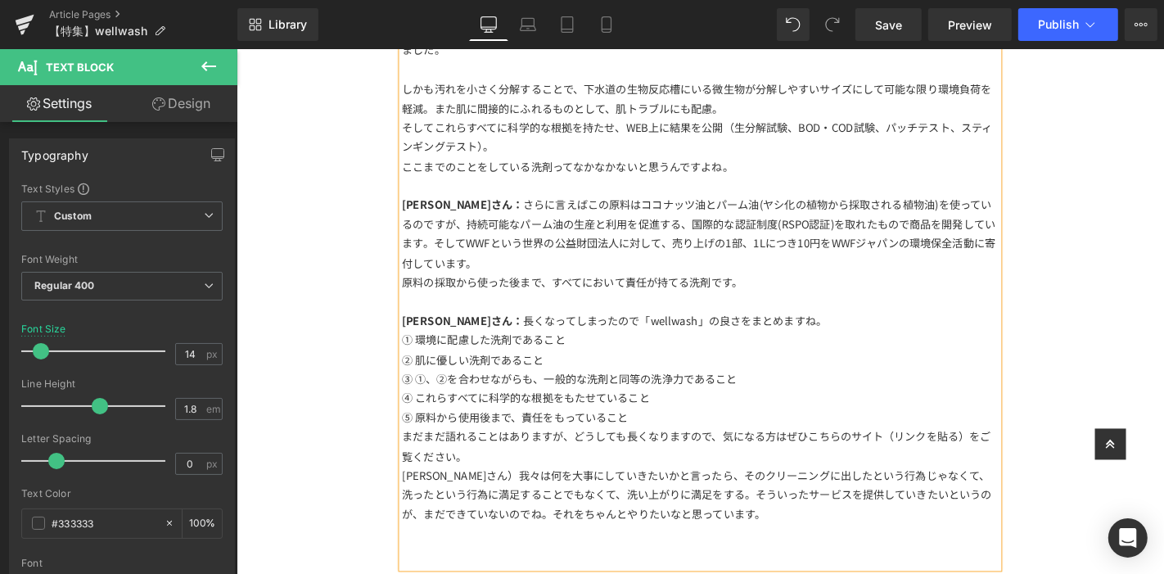
click at [675, 431] on div "⑤ 原料から使用後まで、責任をもっていること" at bounding box center [731, 441] width 637 height 20
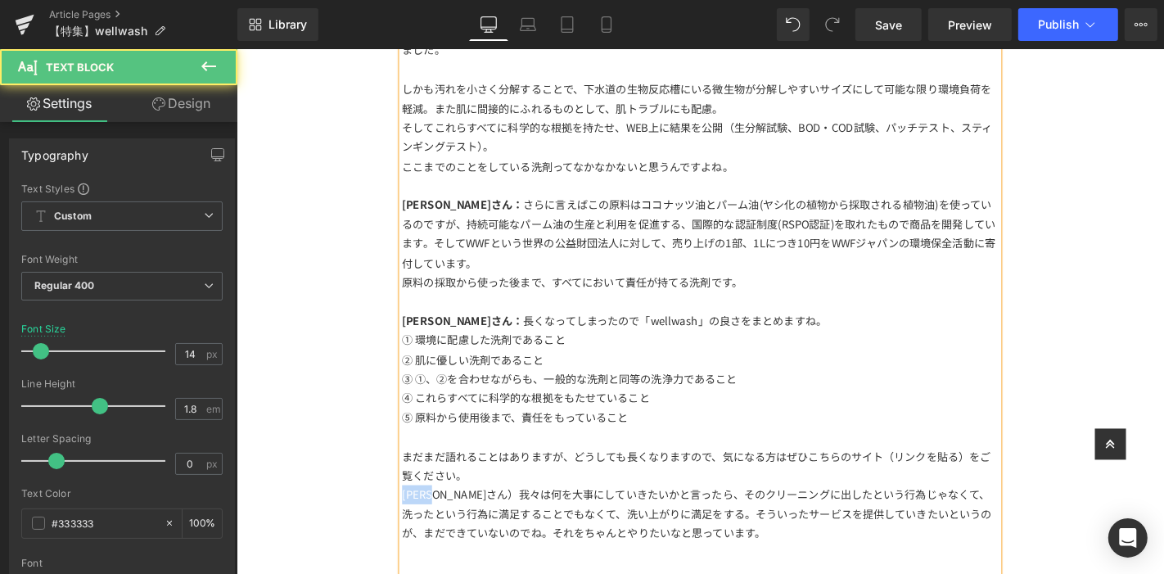
drag, startPoint x: 395, startPoint y: 481, endPoint x: 361, endPoint y: 481, distance: 33.6
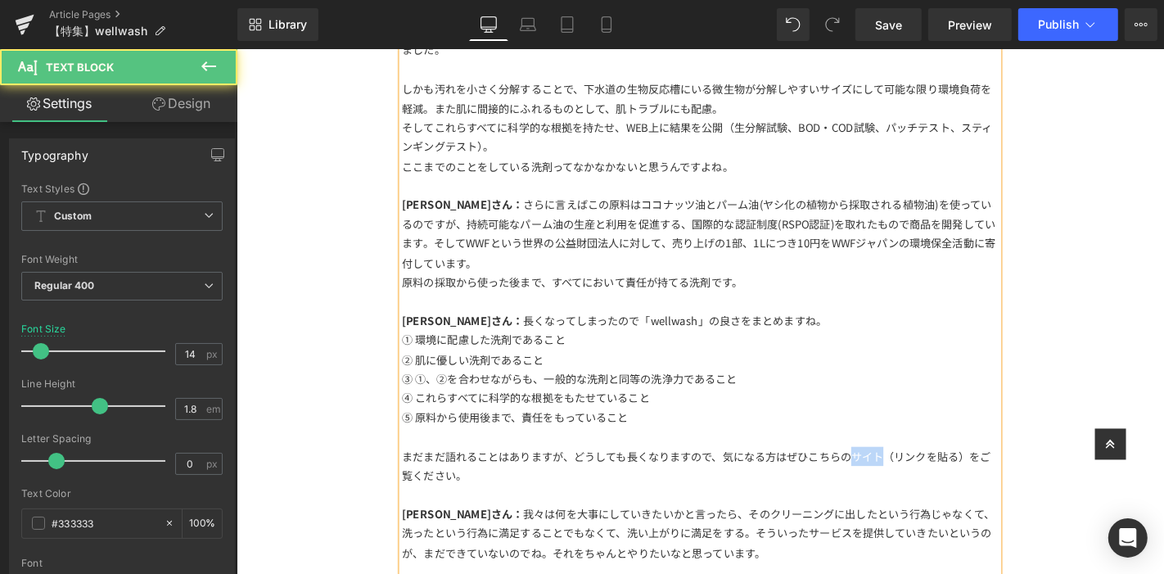
drag, startPoint x: 885, startPoint y: 445, endPoint x: 918, endPoint y: 438, distance: 33.6
click at [918, 473] on div "まだまだ語れることはありますが、どうしても長くなりますので、気になる方はぜひこちらのサイト（リンクを貼る）をご覧ください。" at bounding box center [731, 493] width 637 height 41
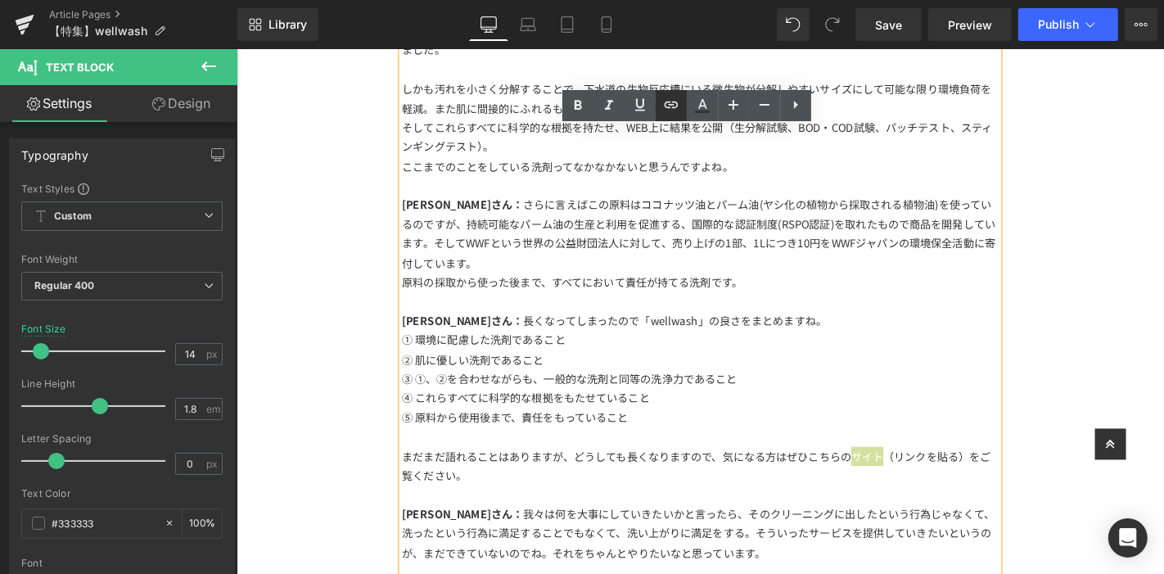
click at [673, 112] on icon at bounding box center [671, 105] width 20 height 20
click at [905, 464] on input "text" at bounding box center [842, 447] width 252 height 41
paste input "[URL][DOMAIN_NAME]"
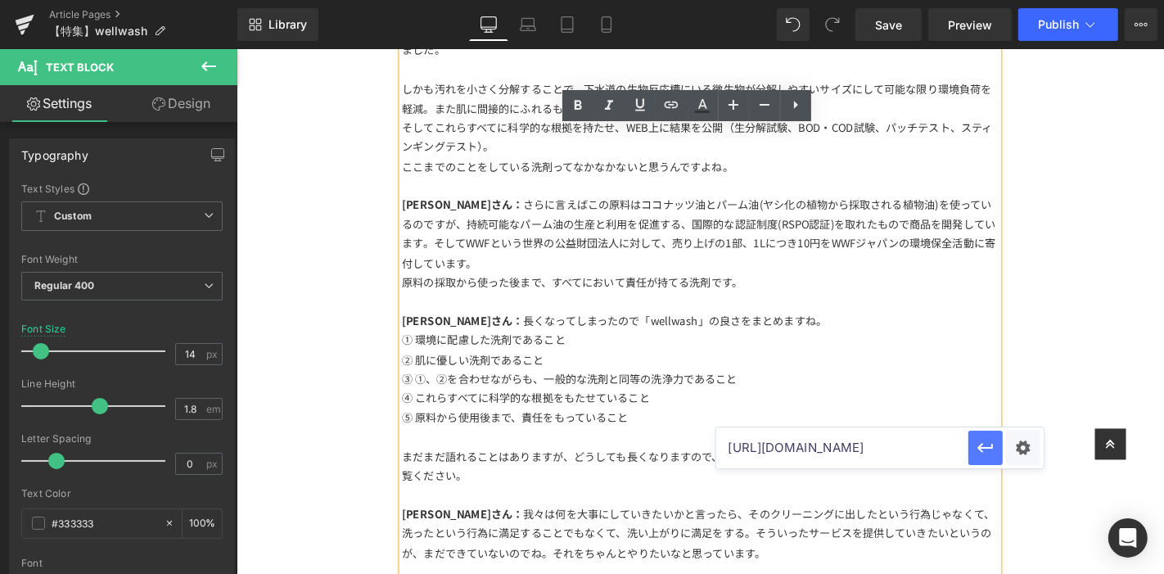
type input "[URL][DOMAIN_NAME]"
click at [977, 452] on icon "button" at bounding box center [986, 448] width 20 height 20
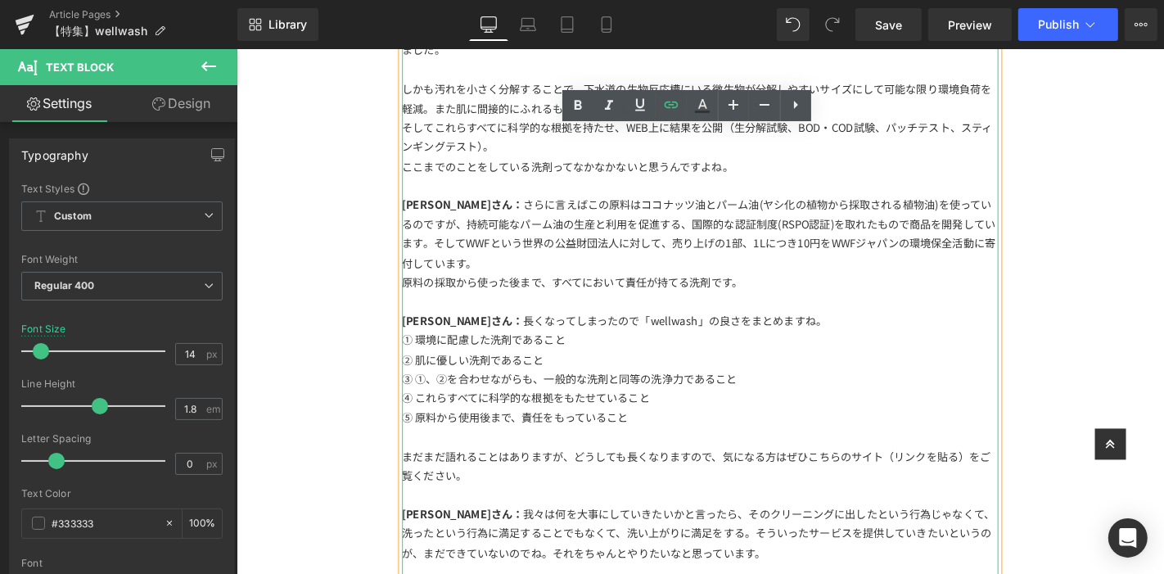
click at [956, 473] on div "まだまだ語れることはありますが、どうしても長くなりますので、気になる方はぜひこちらの サイト （リンクを貼る）をご覧ください。" at bounding box center [731, 493] width 637 height 41
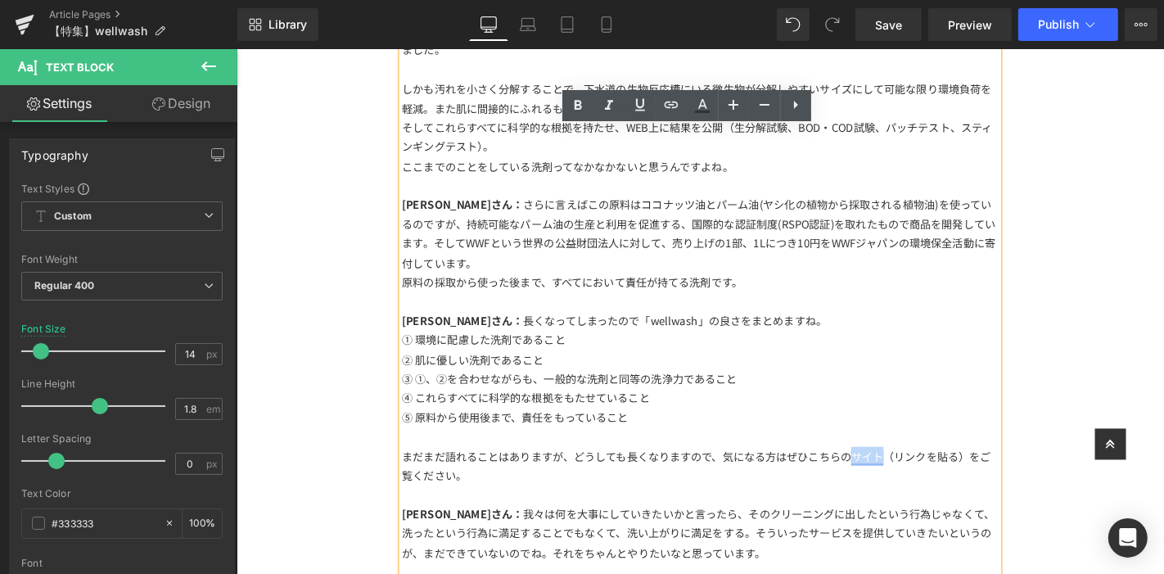
drag, startPoint x: 878, startPoint y: 443, endPoint x: 914, endPoint y: 440, distance: 36.1
click at [914, 473] on div "まだまだ語れることはありますが、どうしても長くなりますので、気になる方はぜひこちらの サイト （リンクを貼る）をご覧ください。" at bounding box center [731, 493] width 637 height 41
click at [631, 115] on link at bounding box center [640, 105] width 31 height 31
click at [923, 473] on div "まだまだ語れることはありますが、どうしても長くなりますので、気になる方はぜひこちらの サイト （リンクを貼る）をご覧ください。" at bounding box center [731, 493] width 637 height 41
drag, startPoint x: 922, startPoint y: 444, endPoint x: 1012, endPoint y: 444, distance: 90.0
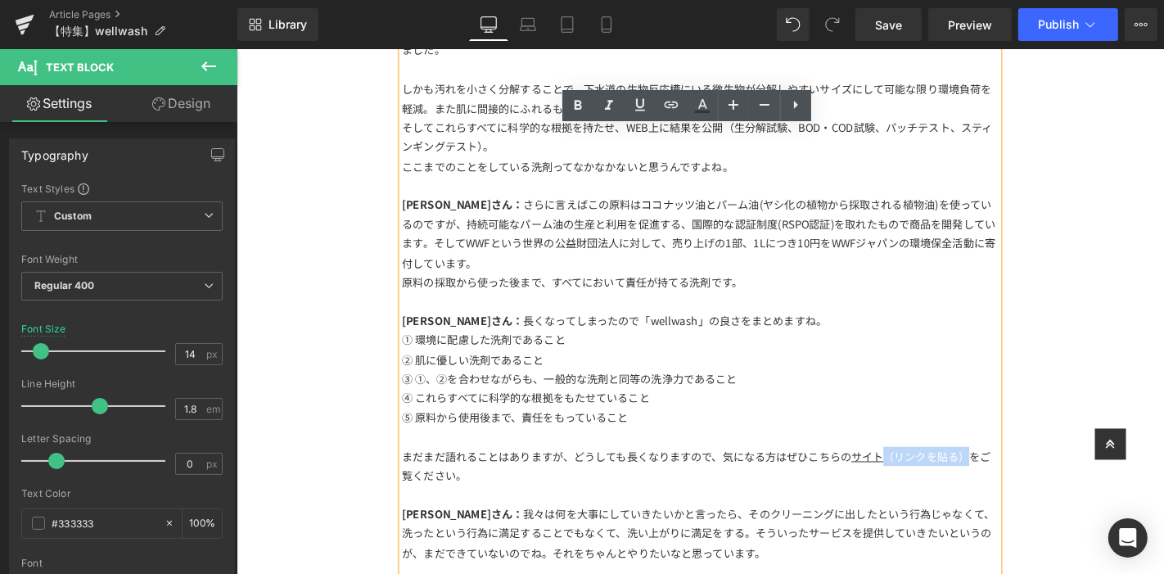
click at [1012, 473] on div "まだまだ語れることはありますが、どうしても長くなりますので、気になる方はぜひこちらの サイト （リンクを貼る）をご覧ください。" at bounding box center [731, 493] width 637 height 41
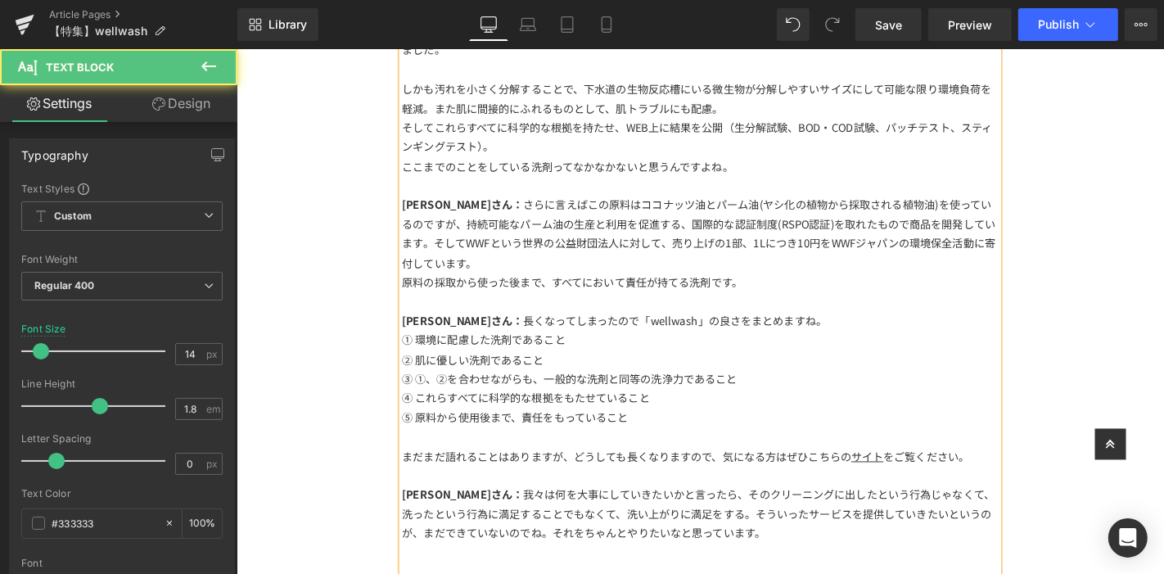
click at [834, 473] on div "まだまだ語れることはありますが、どうしても長くなりますので、気になる方はぜひこちらの サイト をご覧ください。" at bounding box center [731, 483] width 637 height 20
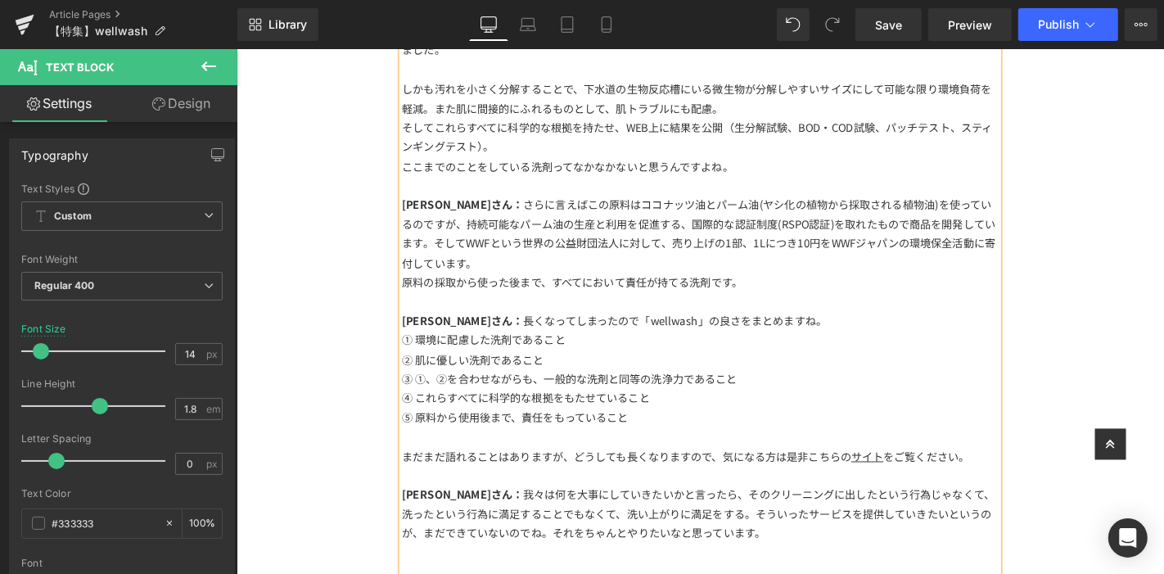
click at [656, 494] on div at bounding box center [731, 504] width 637 height 20
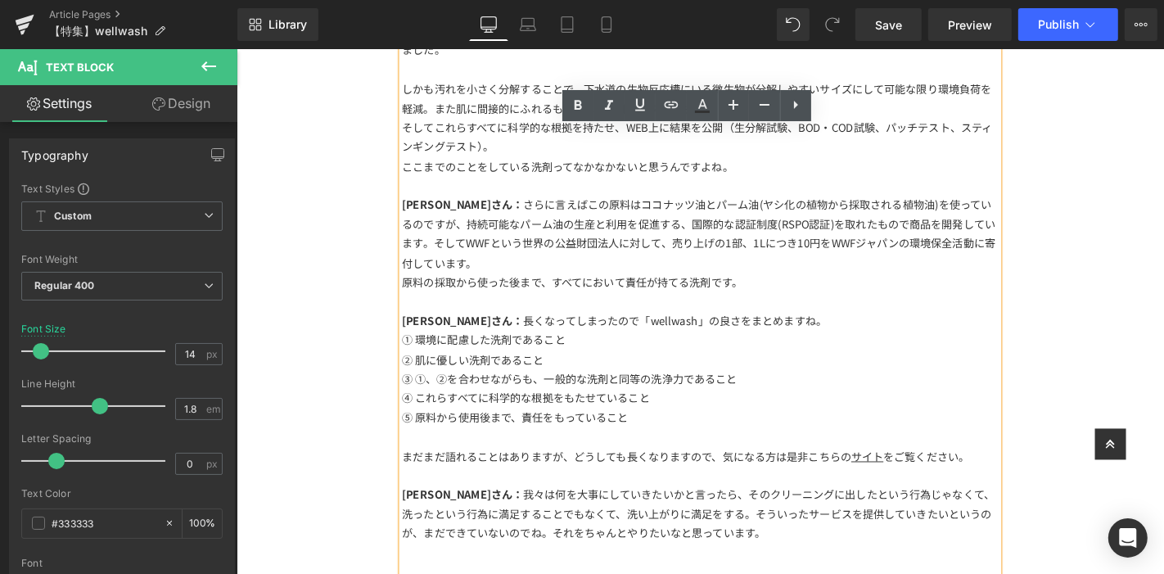
click at [593, 473] on div "まだまだ語れることはありますが、どうしても長くなりますので、気になる方は是非こちらの サイト をご覧ください。" at bounding box center [731, 483] width 637 height 20
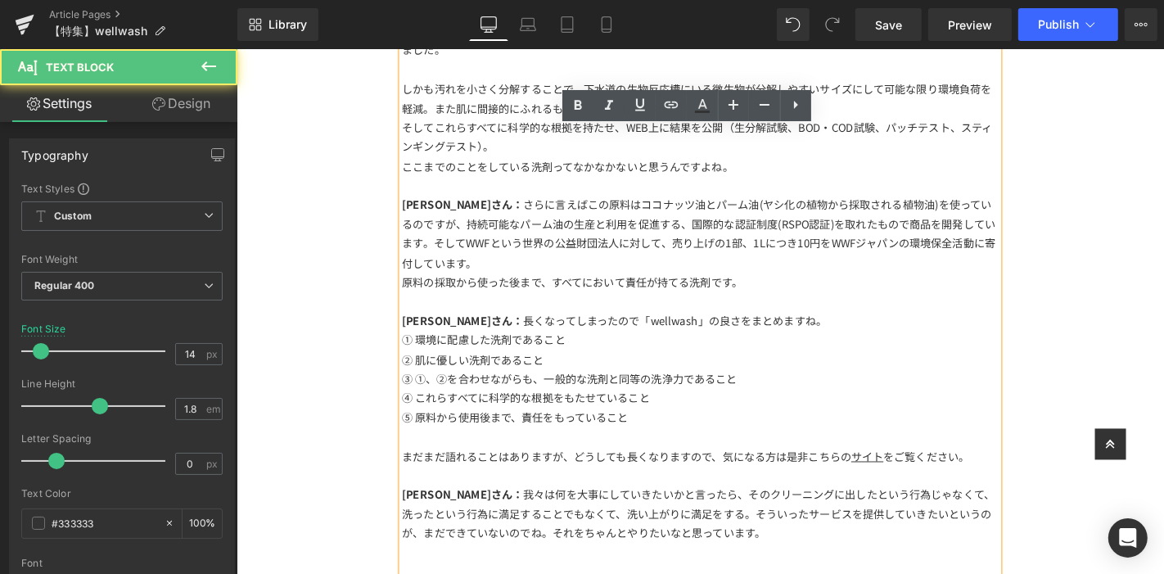
click at [746, 473] on div "まだまだ語れることはありますが、どうしても長くなりますので、気になる方は是非こちらの サイト をご覧ください。" at bounding box center [731, 483] width 637 height 20
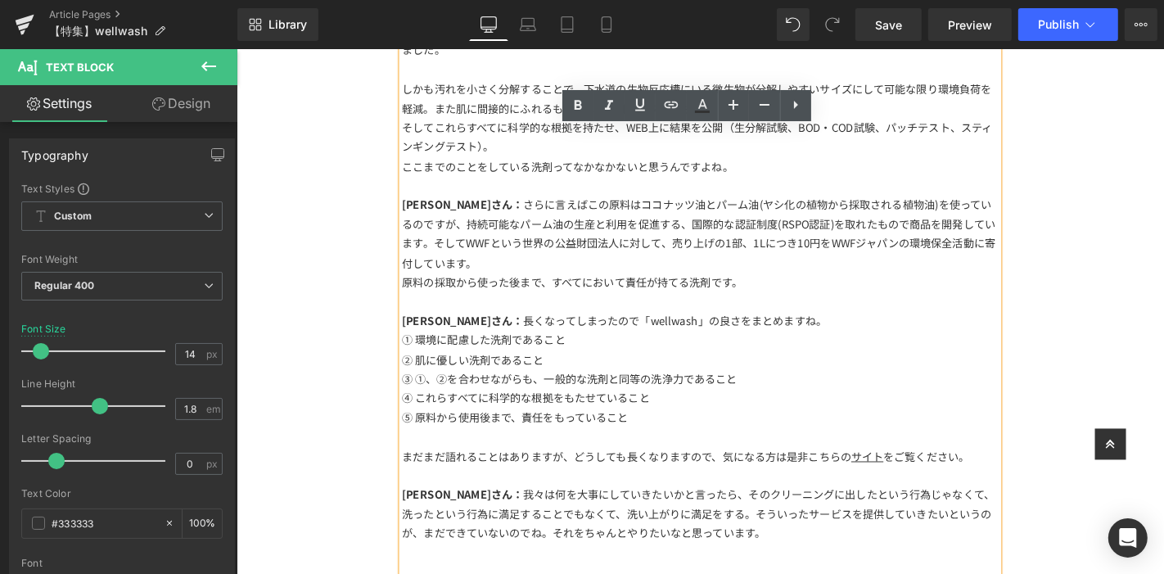
scroll to position [3483, 0]
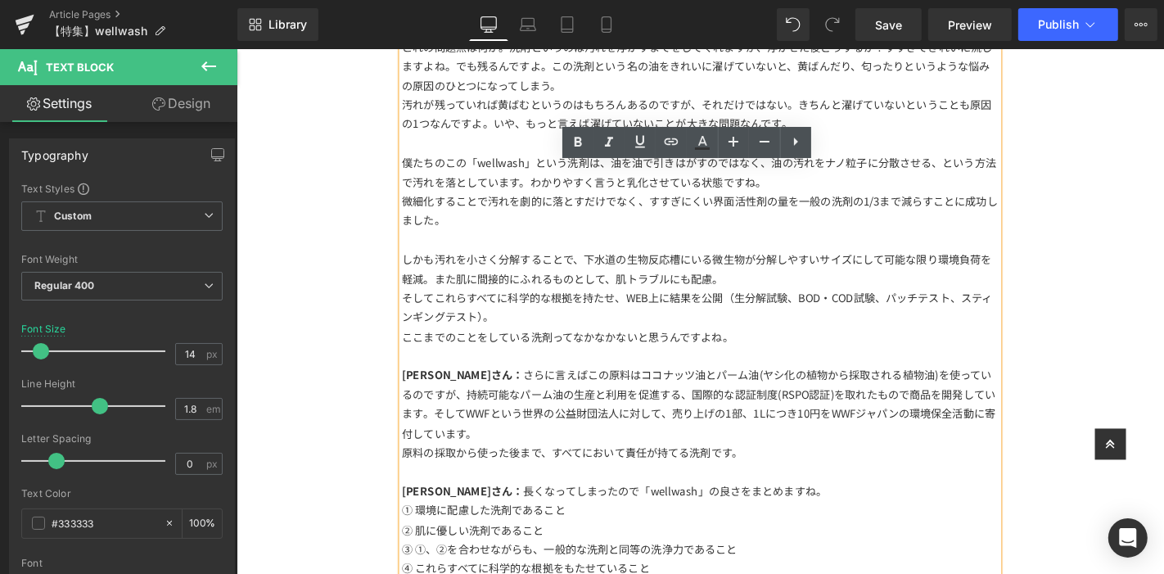
scroll to position [2664, 0]
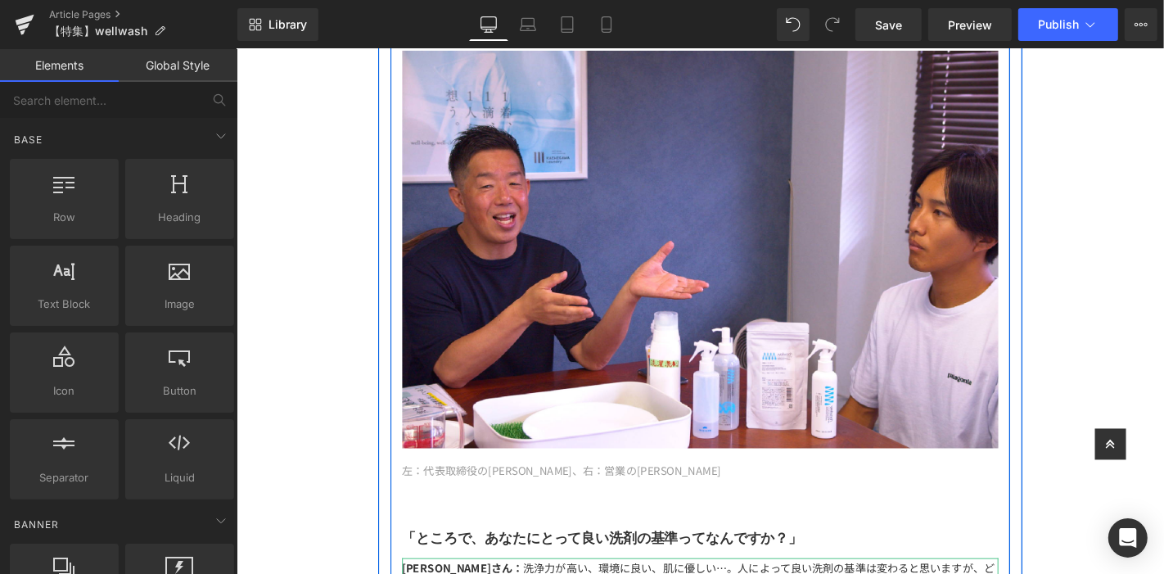
scroll to position [1937, 0]
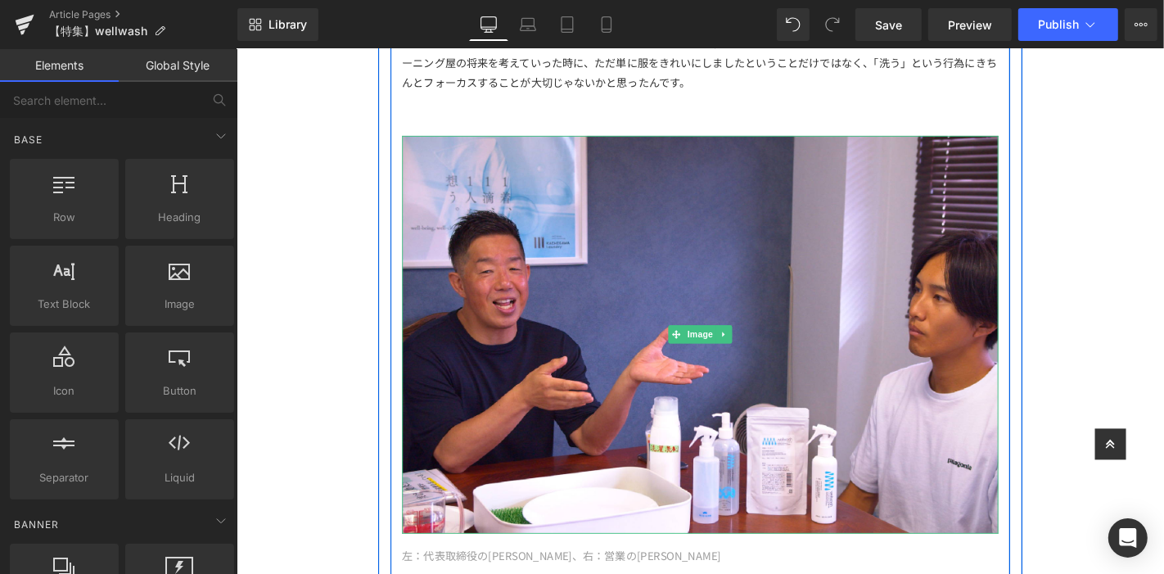
drag, startPoint x: 751, startPoint y: 328, endPoint x: 742, endPoint y: 330, distance: 10.0
click at [752, 348] on icon at bounding box center [756, 353] width 9 height 10
drag, startPoint x: 740, startPoint y: 328, endPoint x: 751, endPoint y: 325, distance: 11.9
click at [743, 349] on icon at bounding box center [747, 353] width 9 height 9
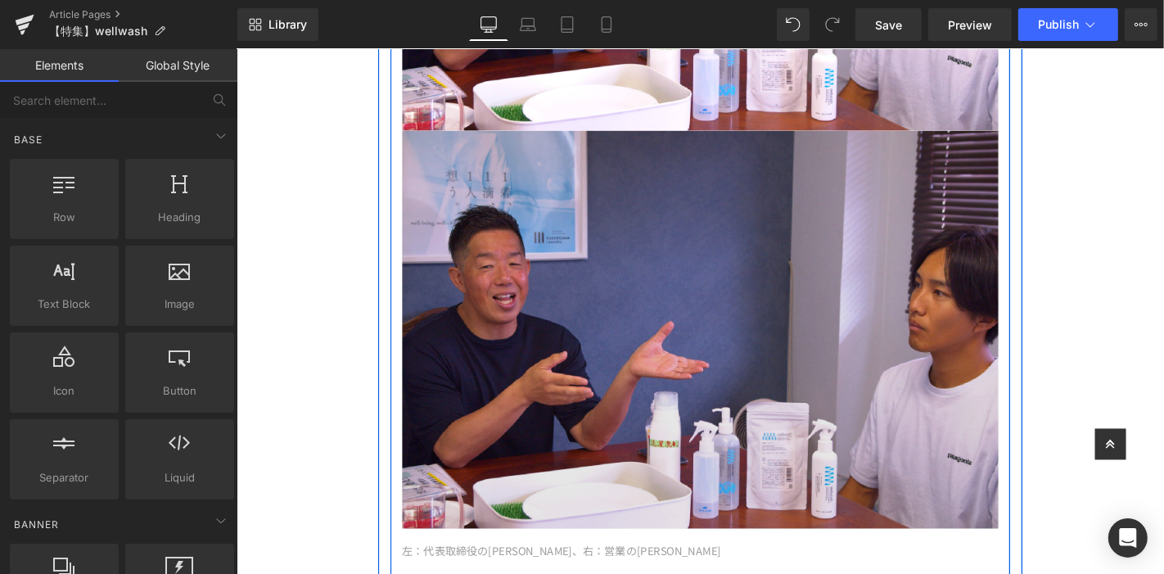
scroll to position [2640, 0]
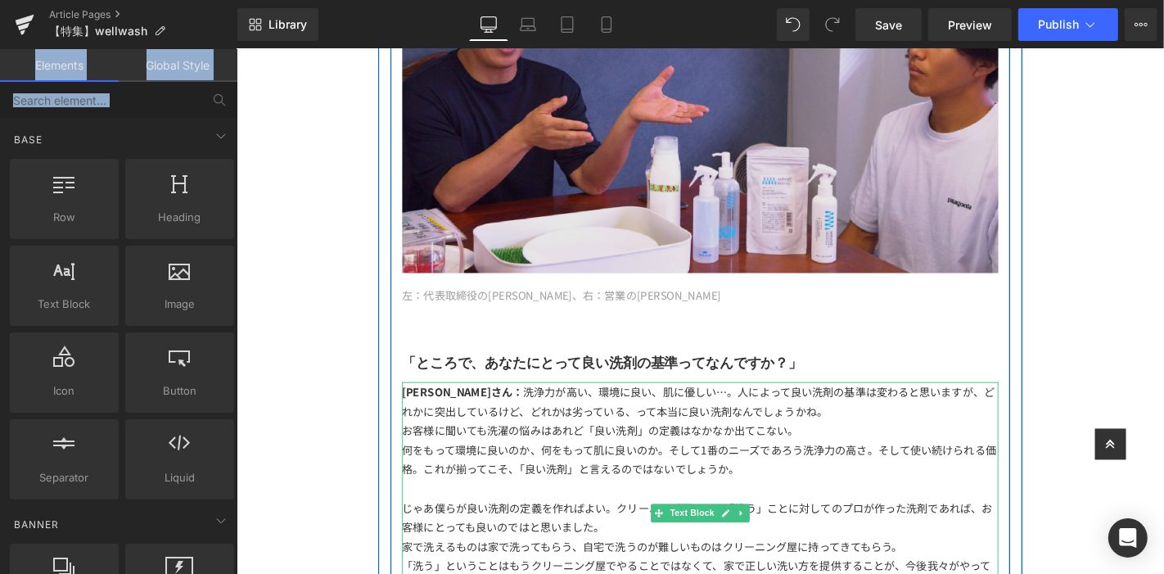
drag, startPoint x: 902, startPoint y: 97, endPoint x: 711, endPoint y: 107, distance: 191.0
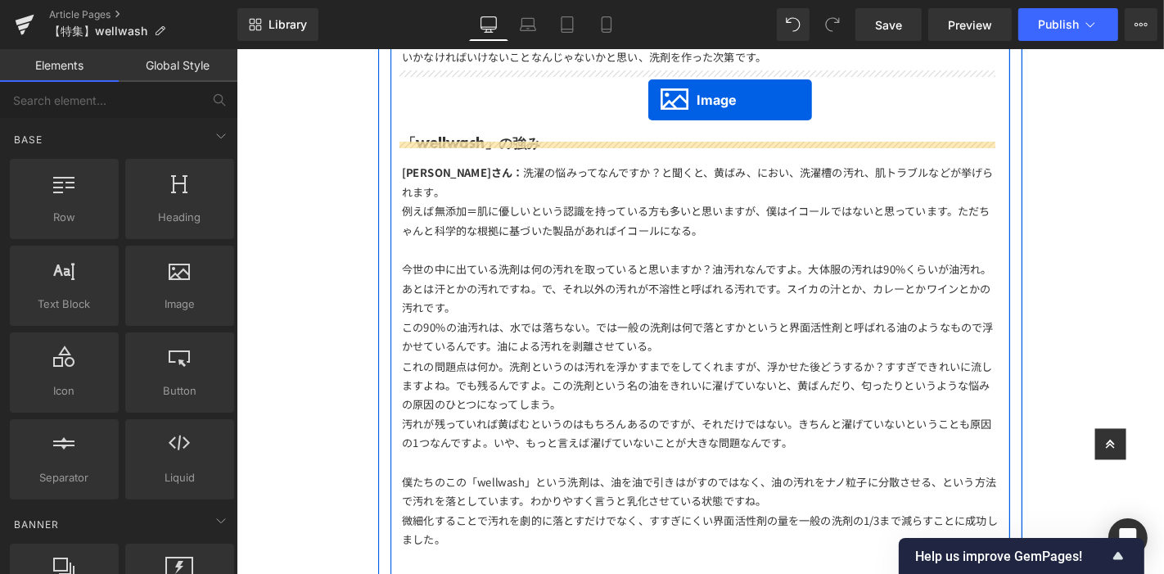
scroll to position [2771, 0]
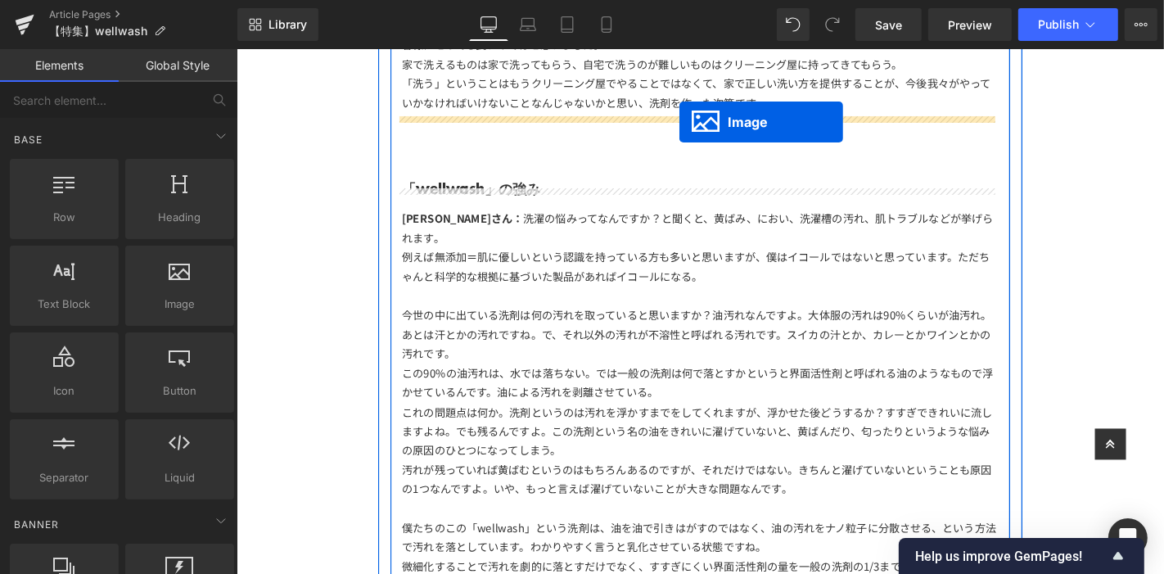
drag, startPoint x: 694, startPoint y: 55, endPoint x: 705, endPoint y: 128, distance: 73.6
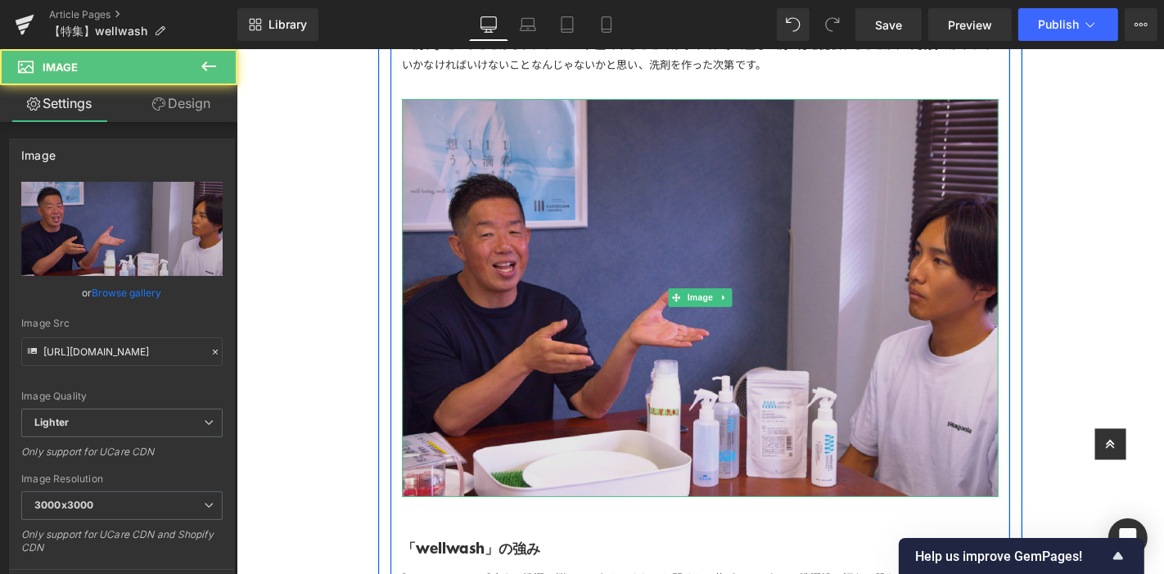
scroll to position [2680, 0]
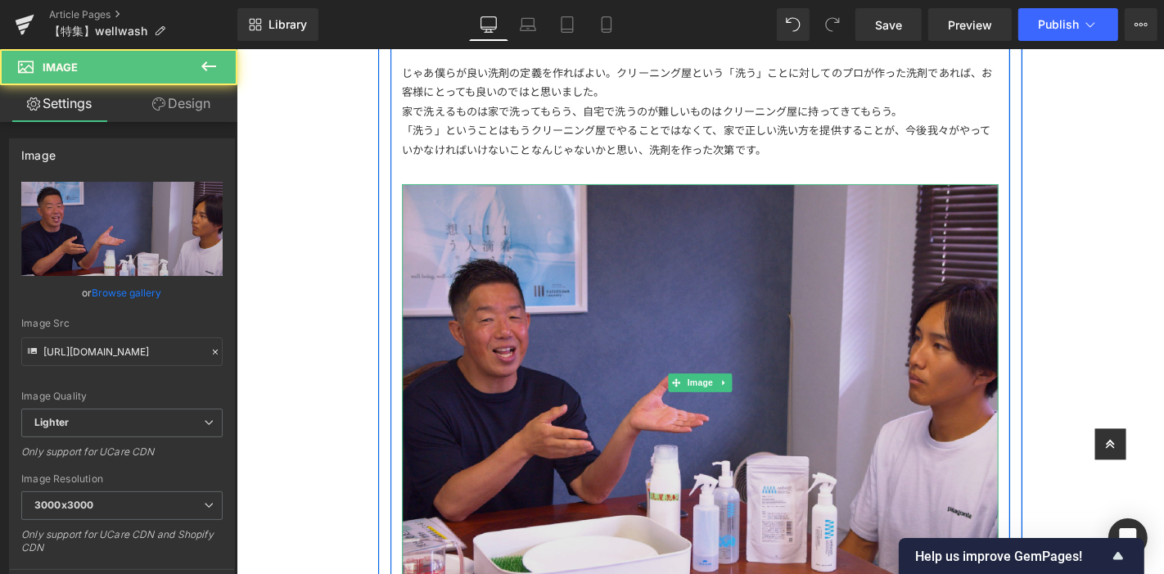
click at [724, 273] on img at bounding box center [731, 404] width 637 height 425
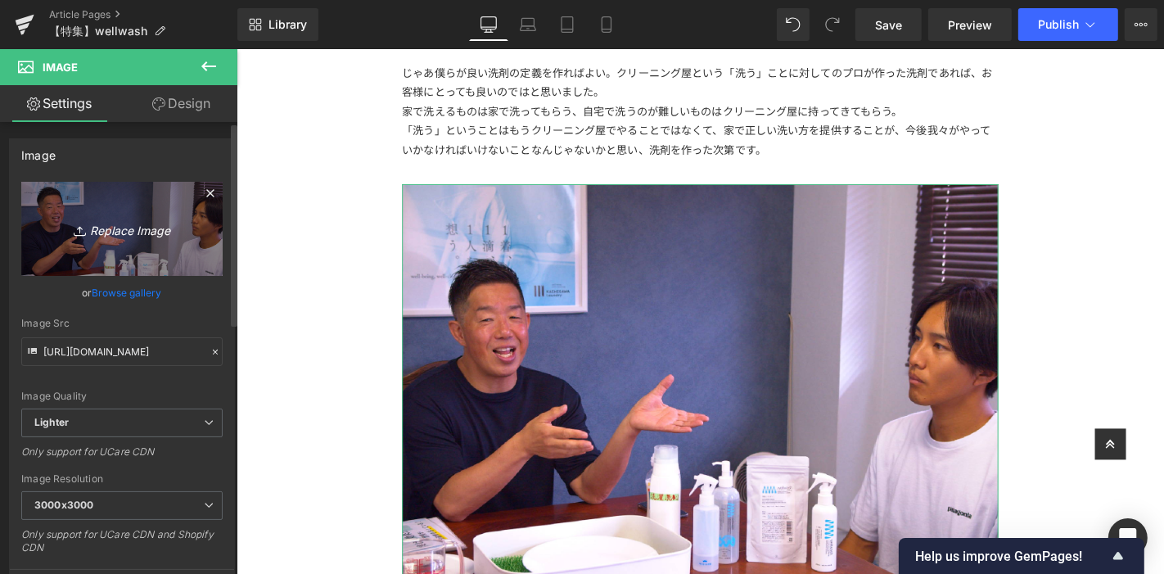
click at [168, 241] on link "Replace Image" at bounding box center [121, 229] width 201 height 94
type input "C:\fakepath\アートボード 19洗剤.jpg"
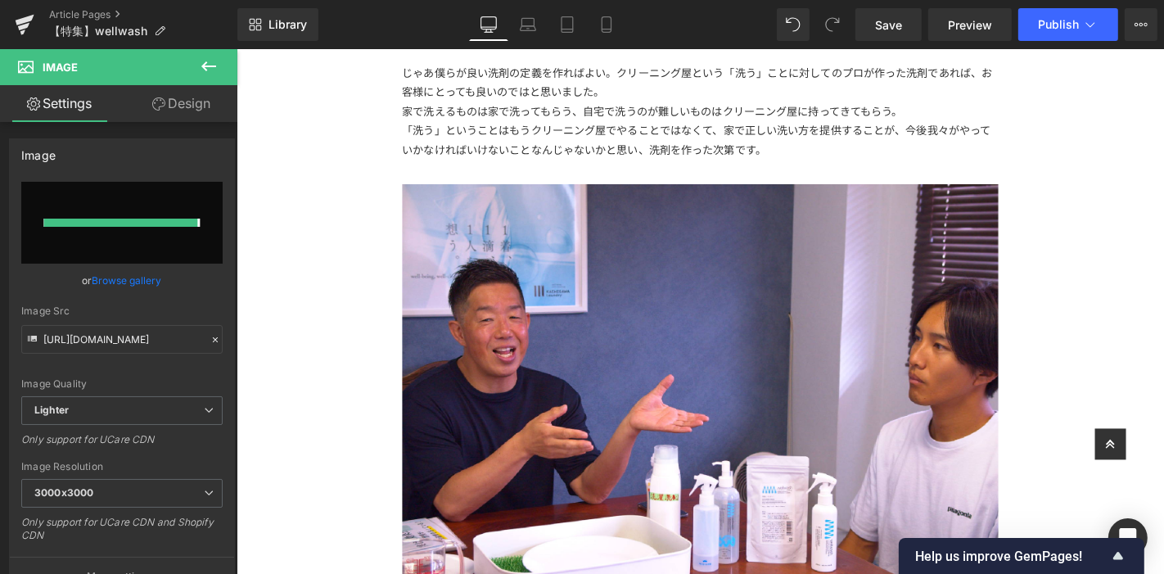
type input "[URL][DOMAIN_NAME]"
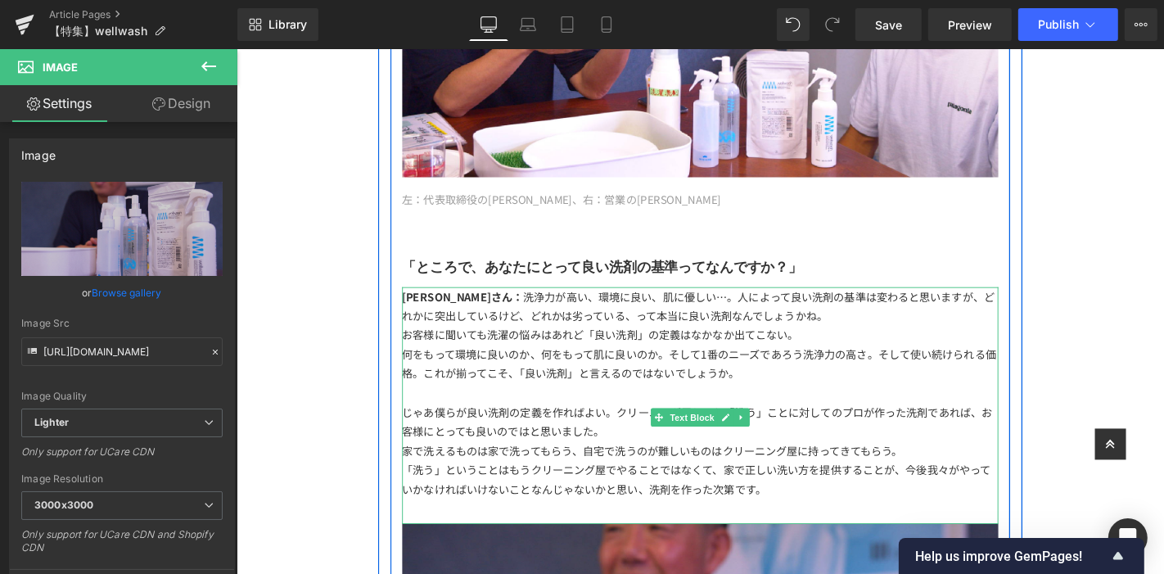
scroll to position [2407, 0]
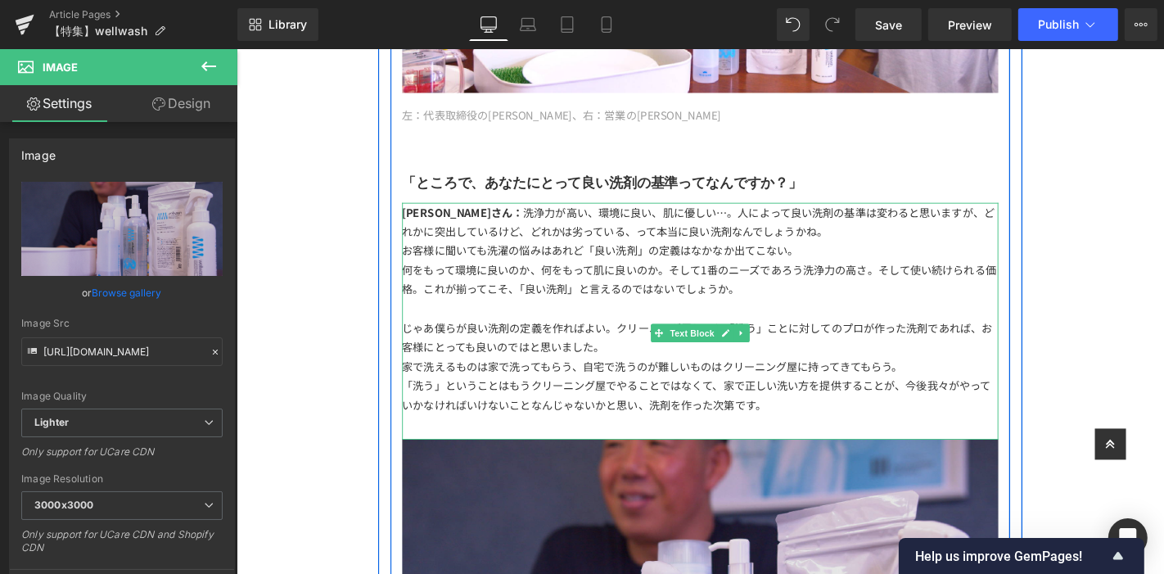
click at [857, 315] on div at bounding box center [731, 325] width 637 height 20
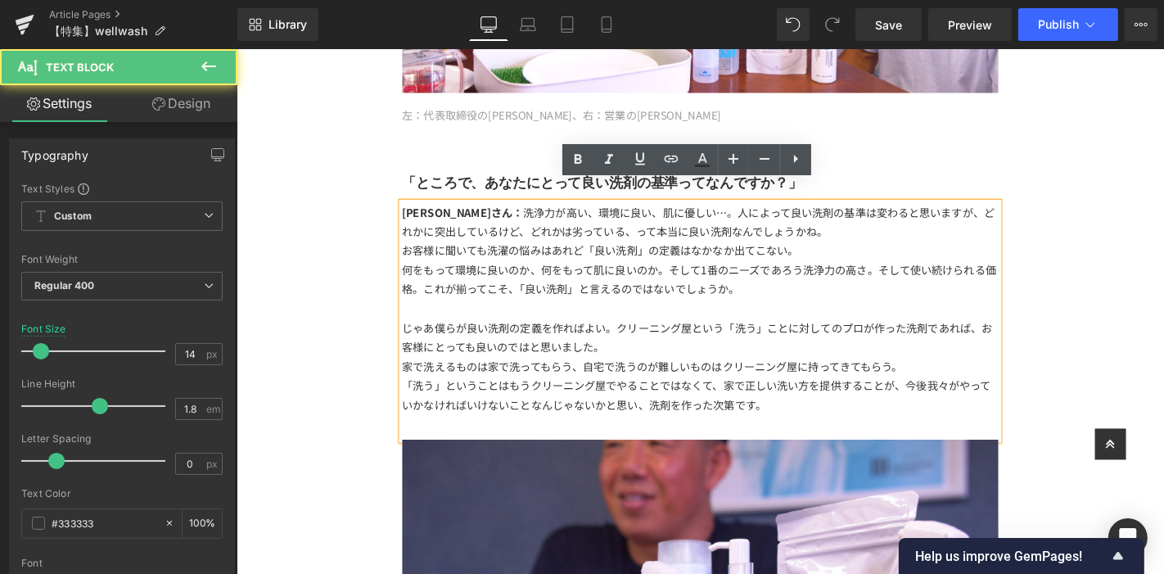
click at [863, 315] on div at bounding box center [731, 325] width 637 height 20
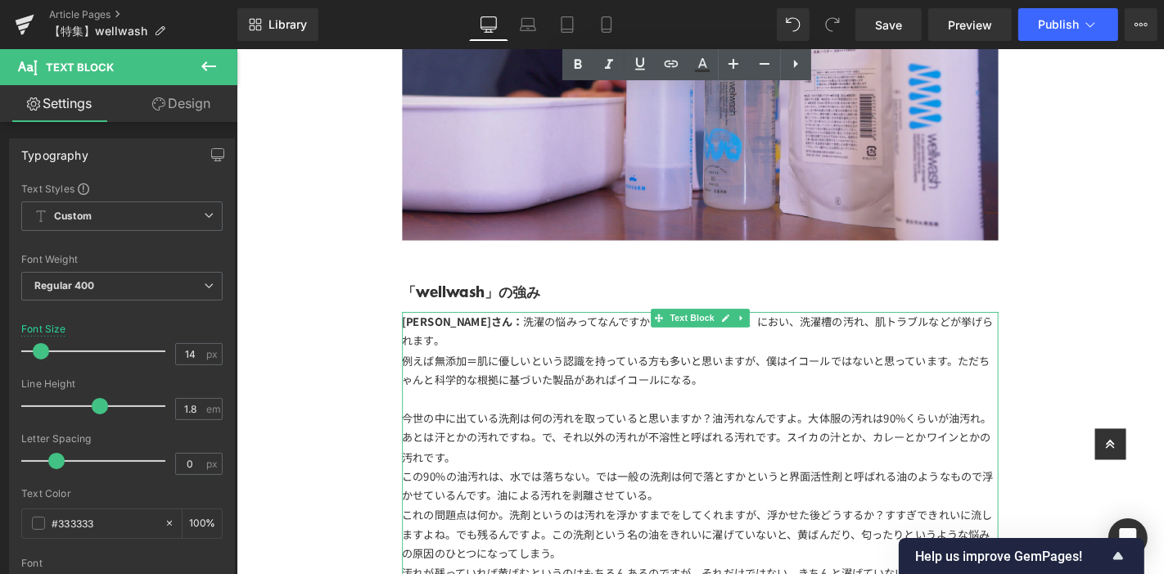
scroll to position [3226, 0]
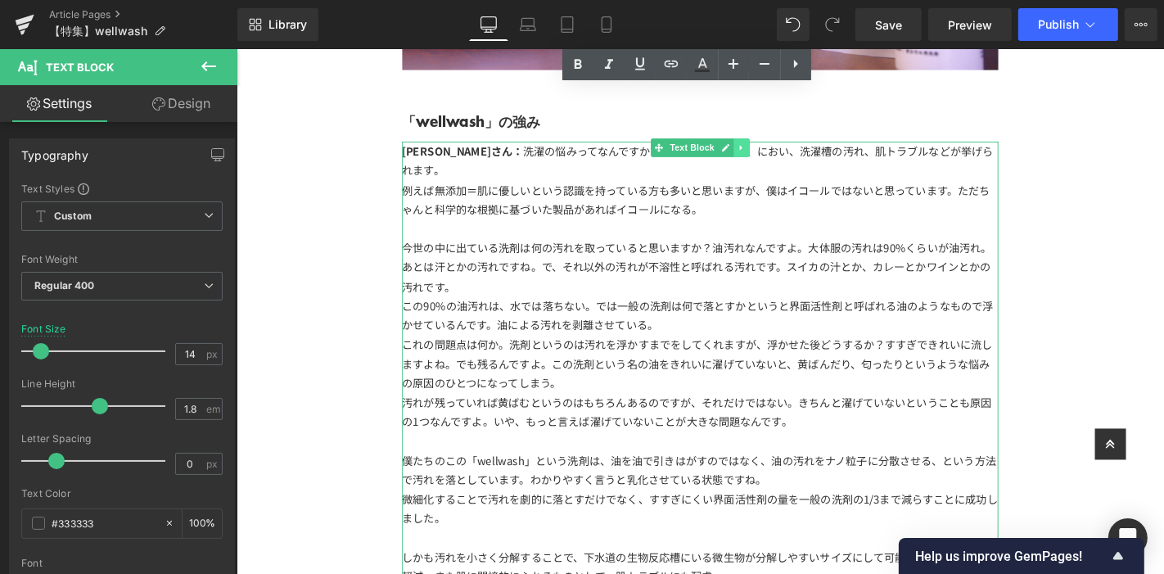
click at [773, 151] on icon at bounding box center [774, 154] width 2 height 6
click at [762, 150] on icon at bounding box center [766, 154] width 9 height 9
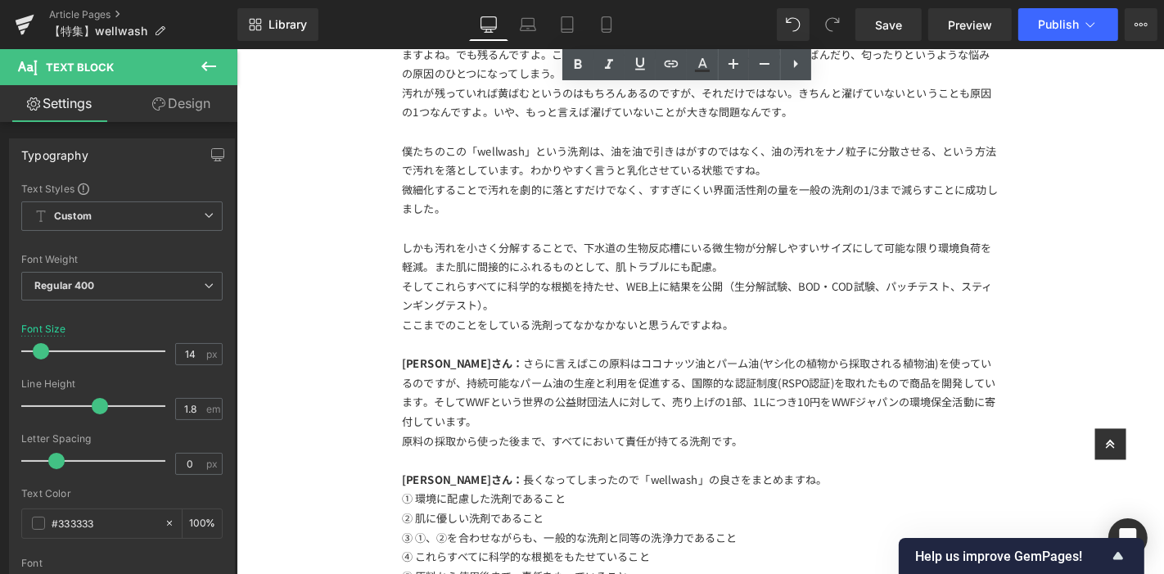
scroll to position [3374, 0]
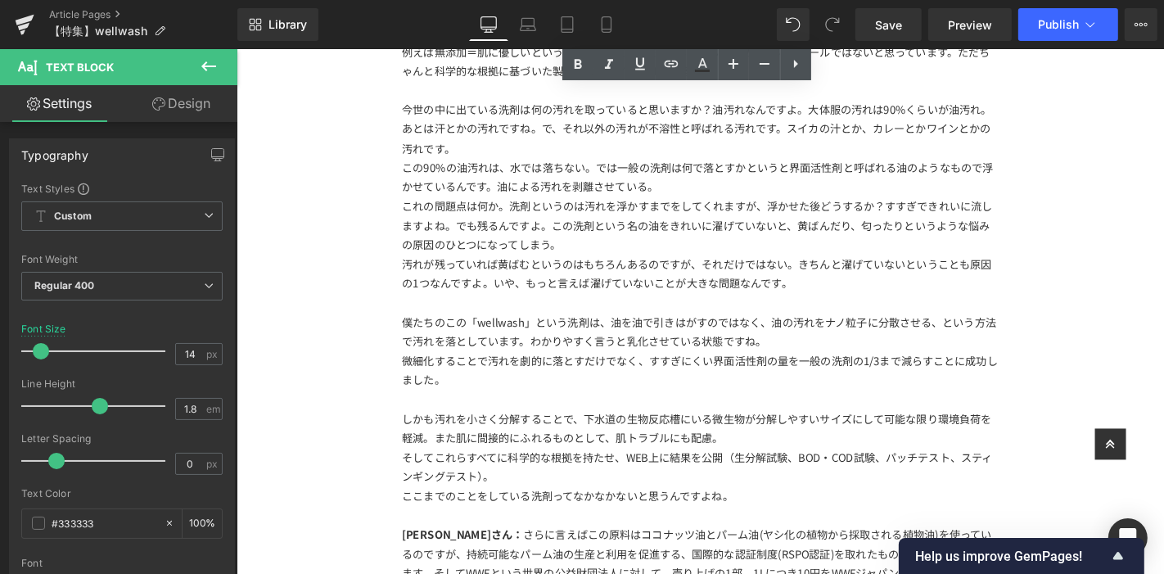
click at [738, 309] on div at bounding box center [731, 319] width 637 height 20
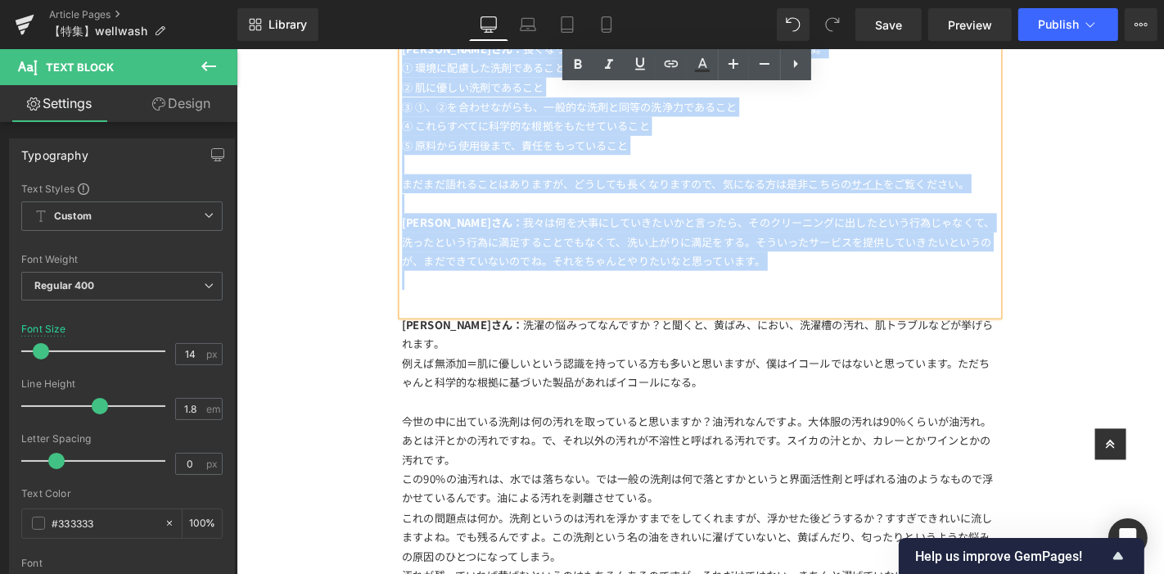
scroll to position [4041, 0]
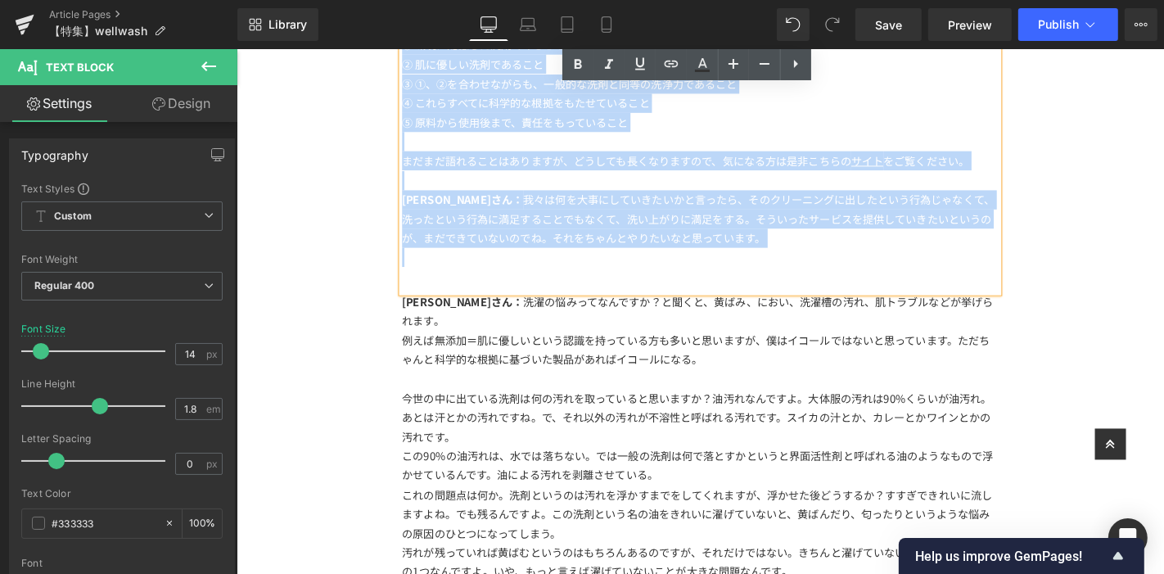
drag, startPoint x: 407, startPoint y: 256, endPoint x: 816, endPoint y: 301, distance: 411.8
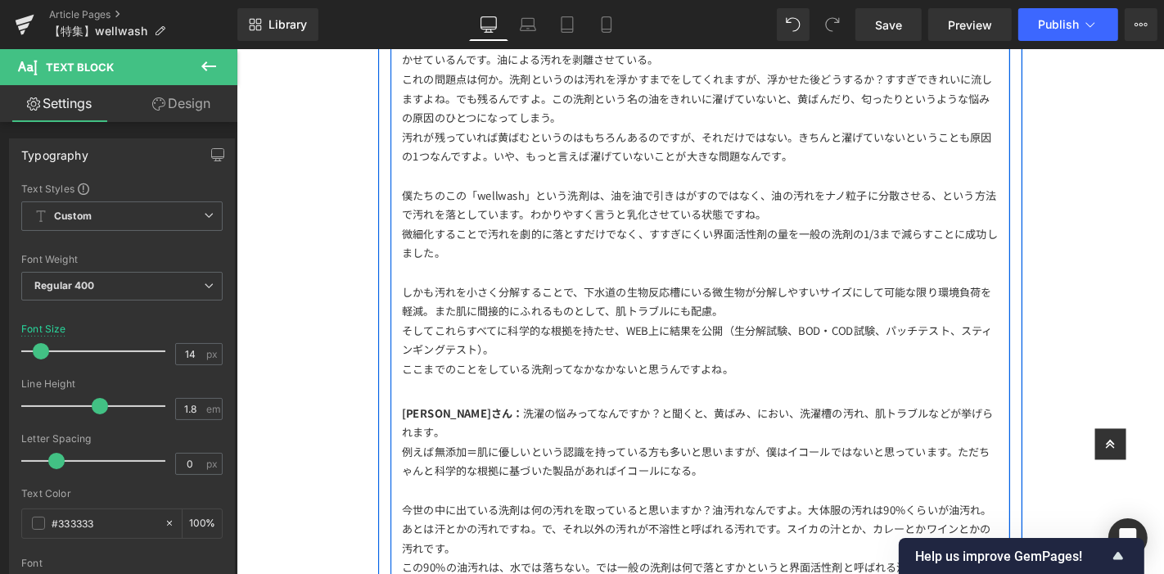
scroll to position [3691, 0]
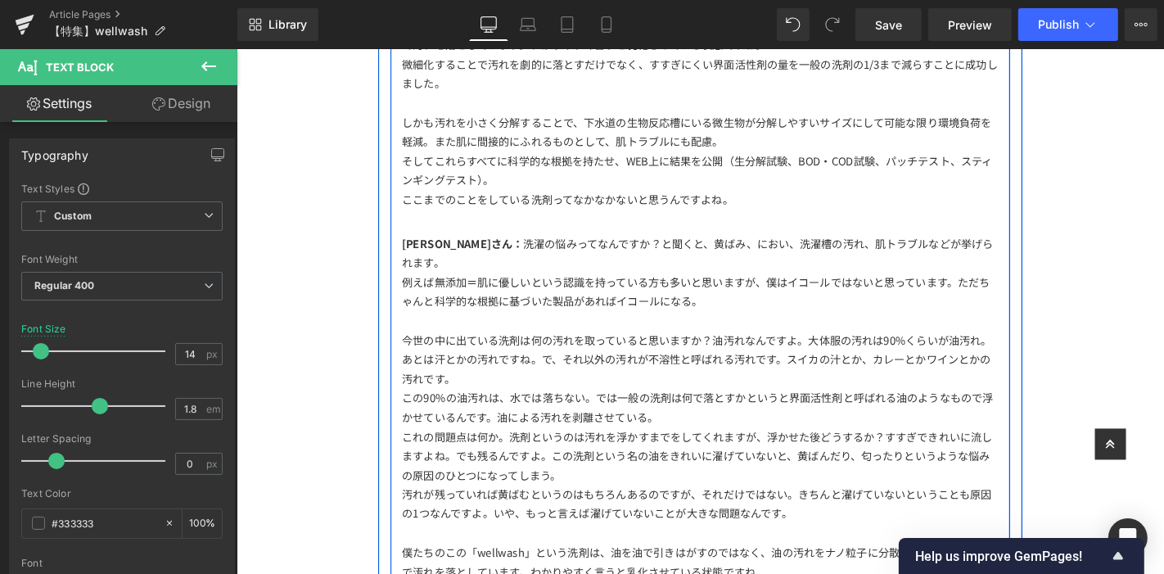
click at [635, 349] on div "今世の中に出ている洗剤は何の汚れを取っていると思いますか？油汚れなんですよ。大体服の汚れは90%くらいが油汚れ。あとは汗とかの汚れですね。で、それ以外の汚れが…" at bounding box center [731, 380] width 637 height 62
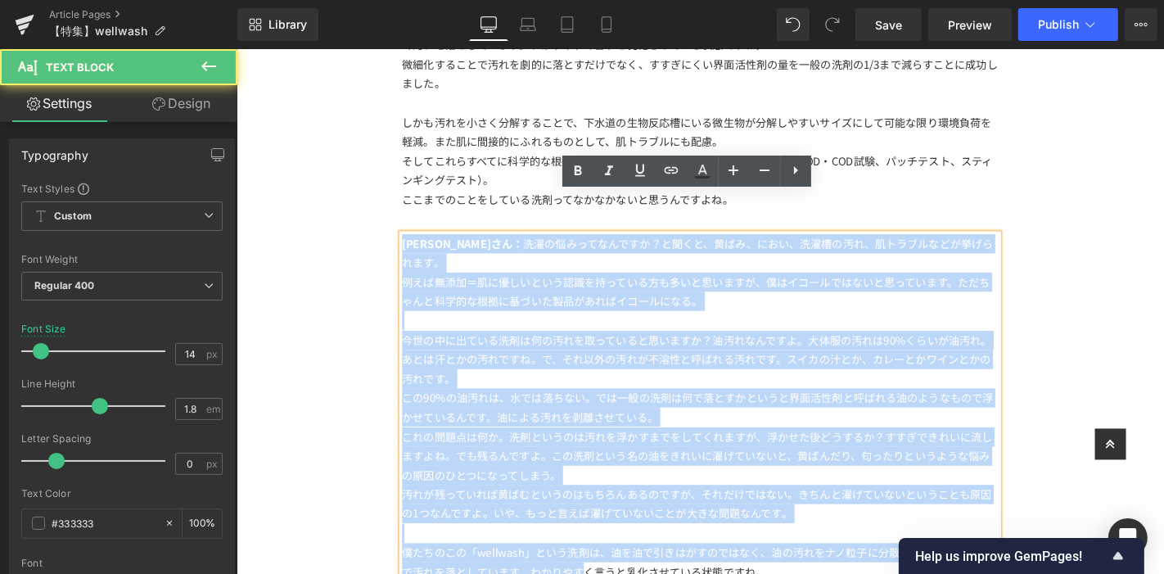
drag, startPoint x: 407, startPoint y: 214, endPoint x: 817, endPoint y: 563, distance: 538.3
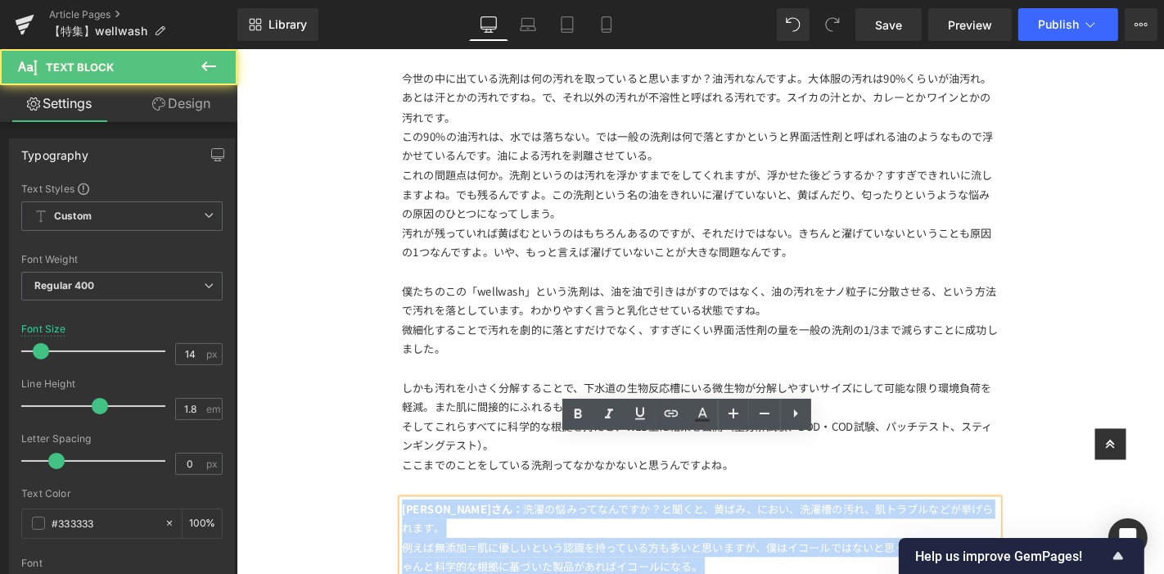
scroll to position [3376, 0]
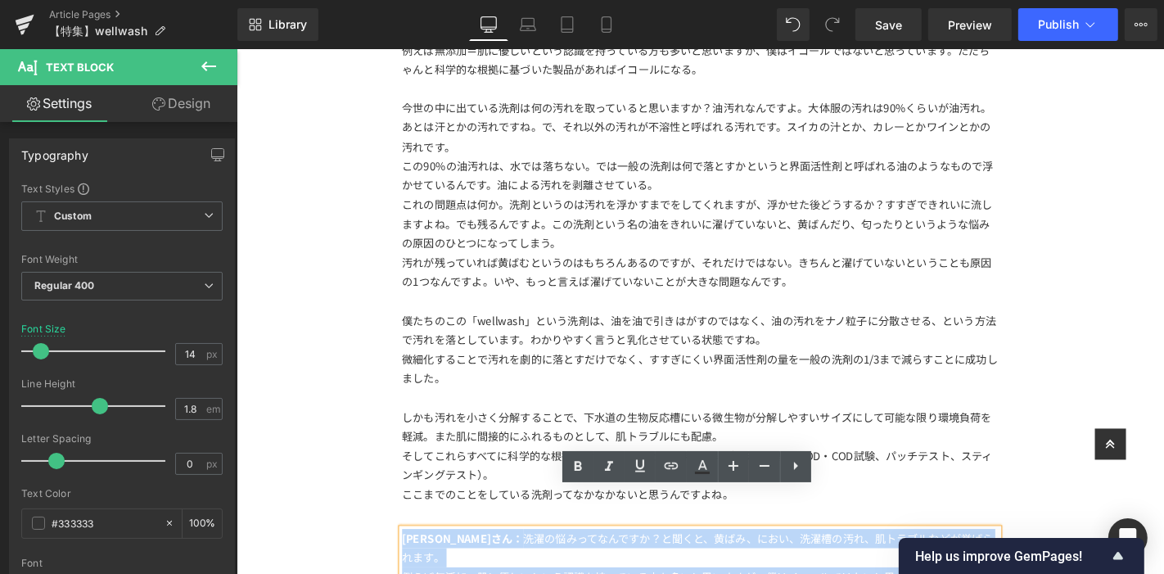
drag, startPoint x: 765, startPoint y: 526, endPoint x: 368, endPoint y: 291, distance: 462.0
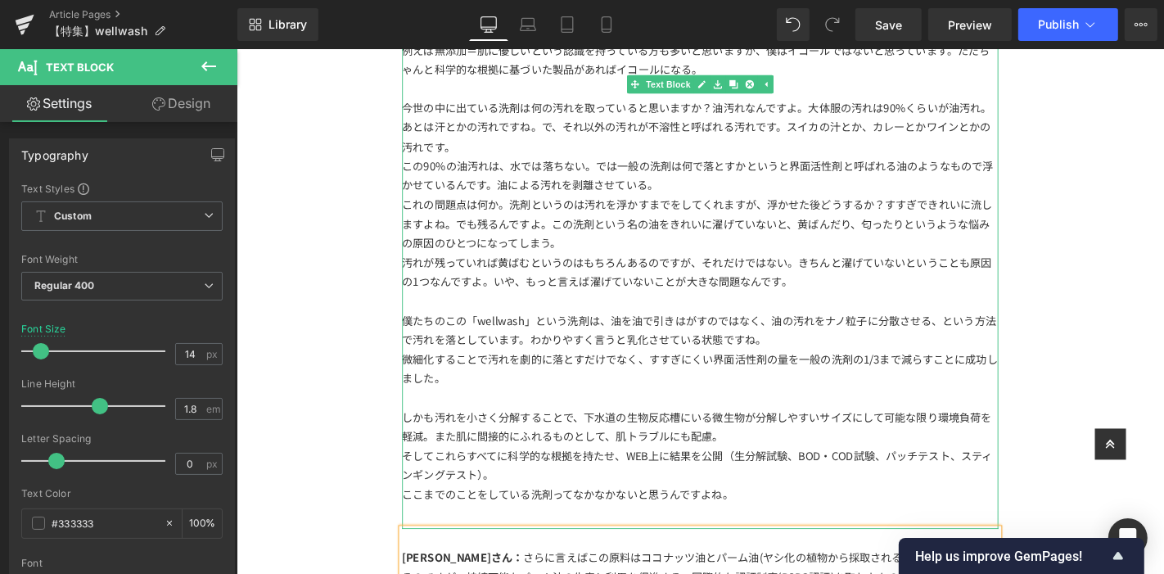
click at [584, 431] on div "しかも汚れを小さく分解することで、下水道の生物反応槽にいる微生物が分解しやすいサイズにして可能な限り環境負荷を軽減。また肌に間接的にふれるものとして、肌トラブ…" at bounding box center [731, 451] width 637 height 41
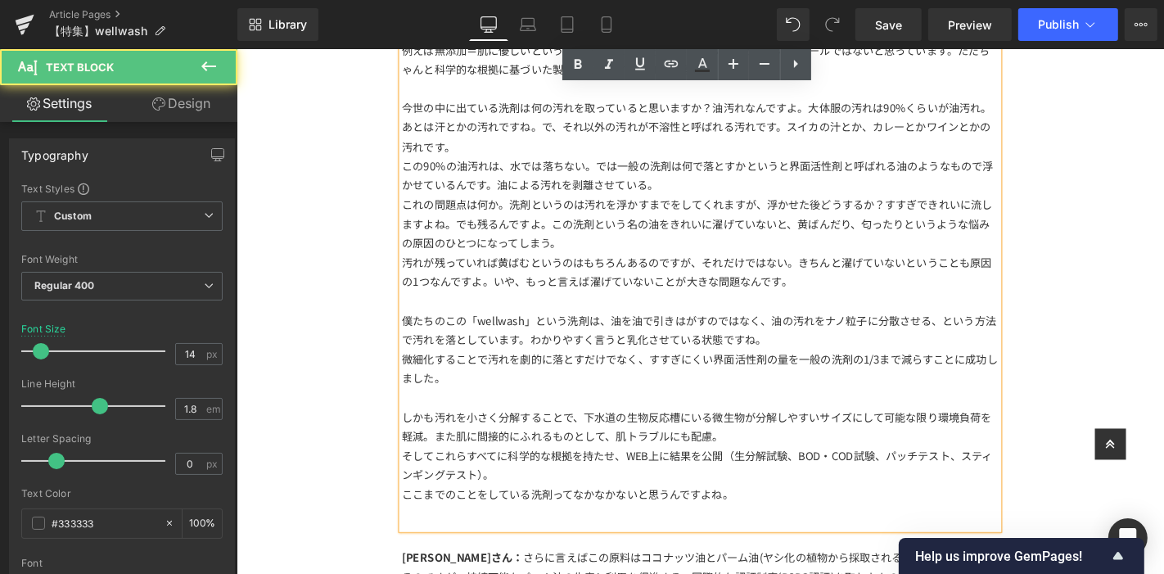
scroll to position [3739, 0]
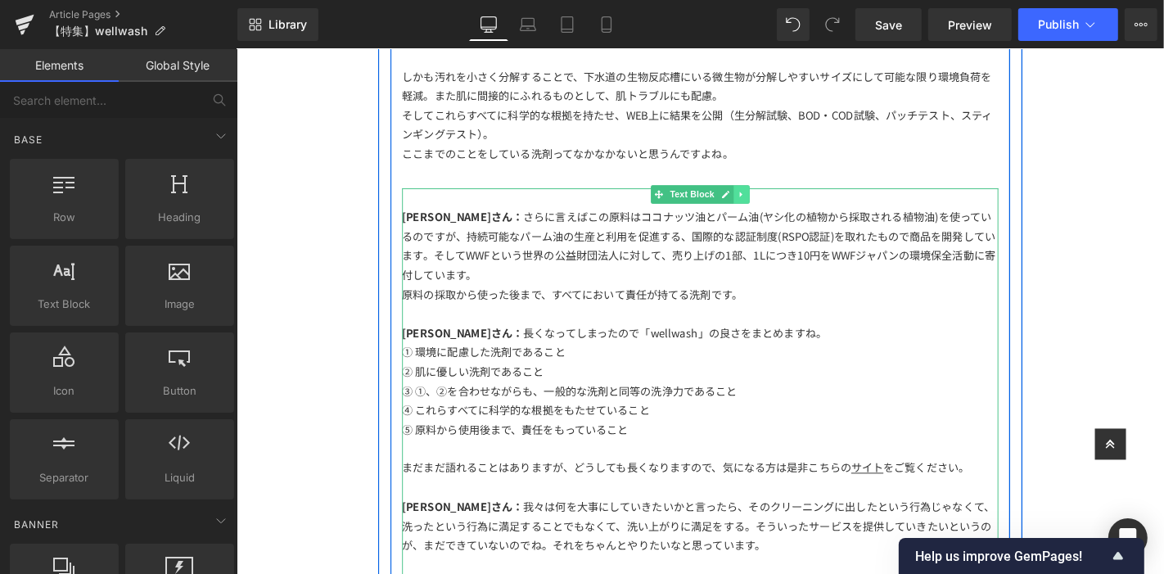
click at [770, 199] on icon at bounding box center [774, 204] width 9 height 10
click at [762, 199] on icon at bounding box center [766, 203] width 9 height 9
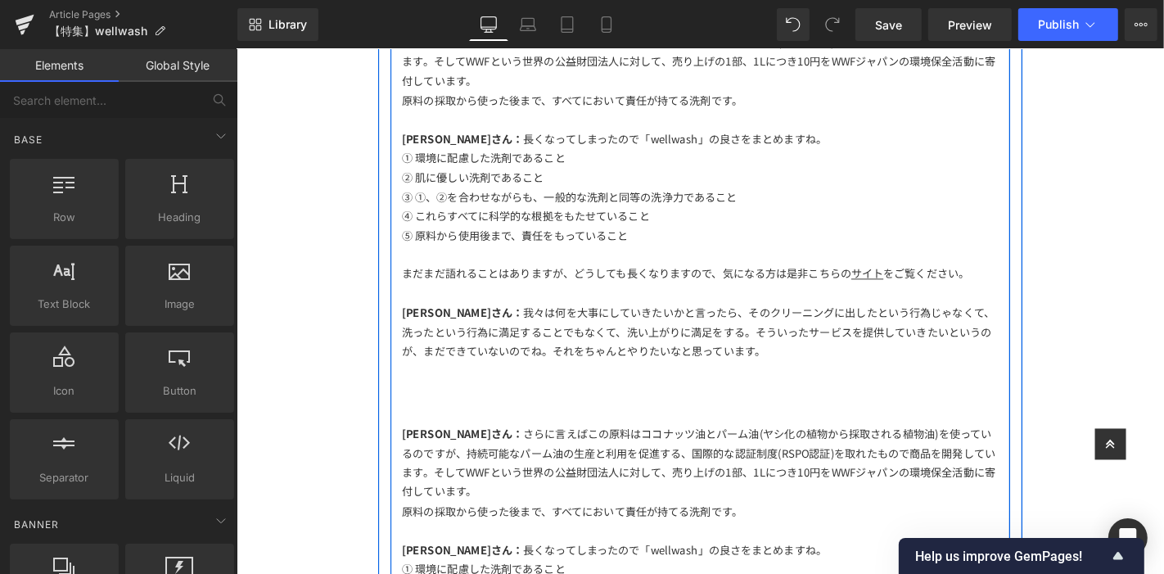
scroll to position [3765, 0]
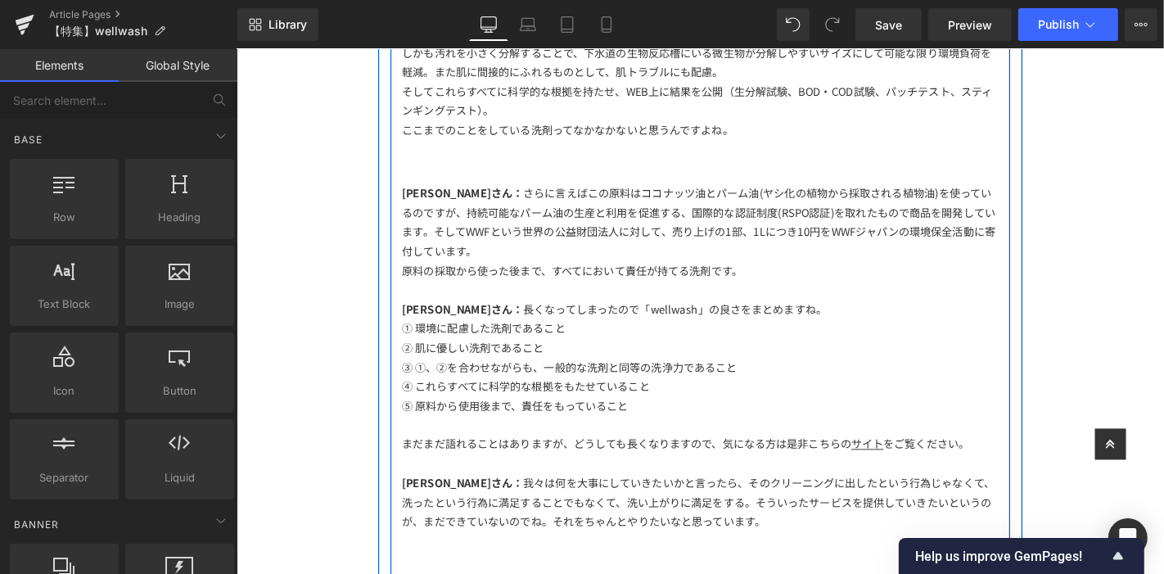
click at [714, 296] on div at bounding box center [731, 306] width 637 height 20
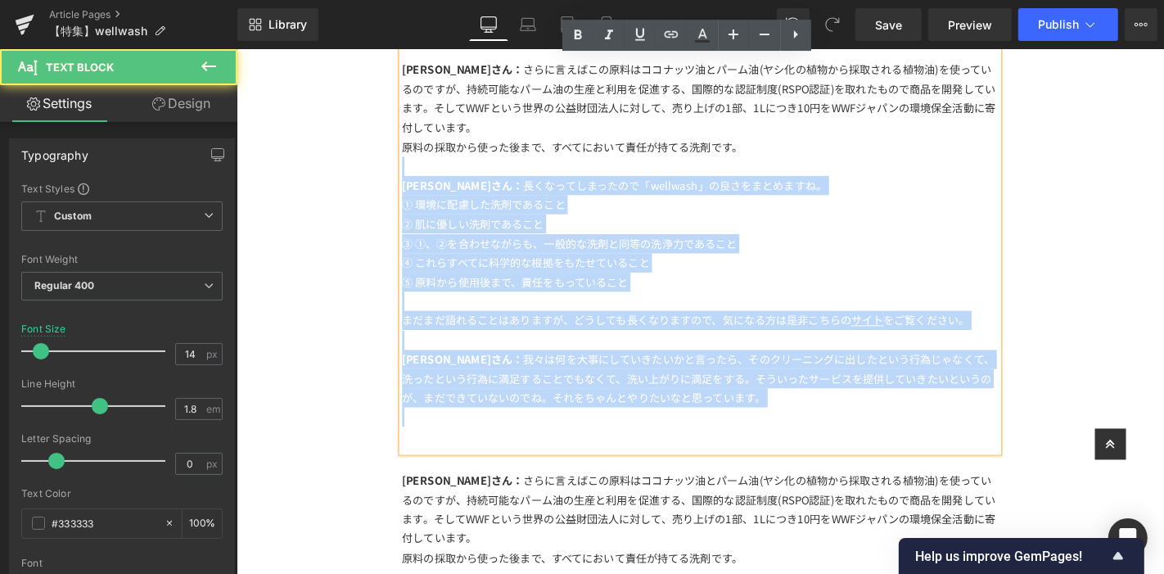
drag, startPoint x: 416, startPoint y: 265, endPoint x: 894, endPoint y: 618, distance: 594.1
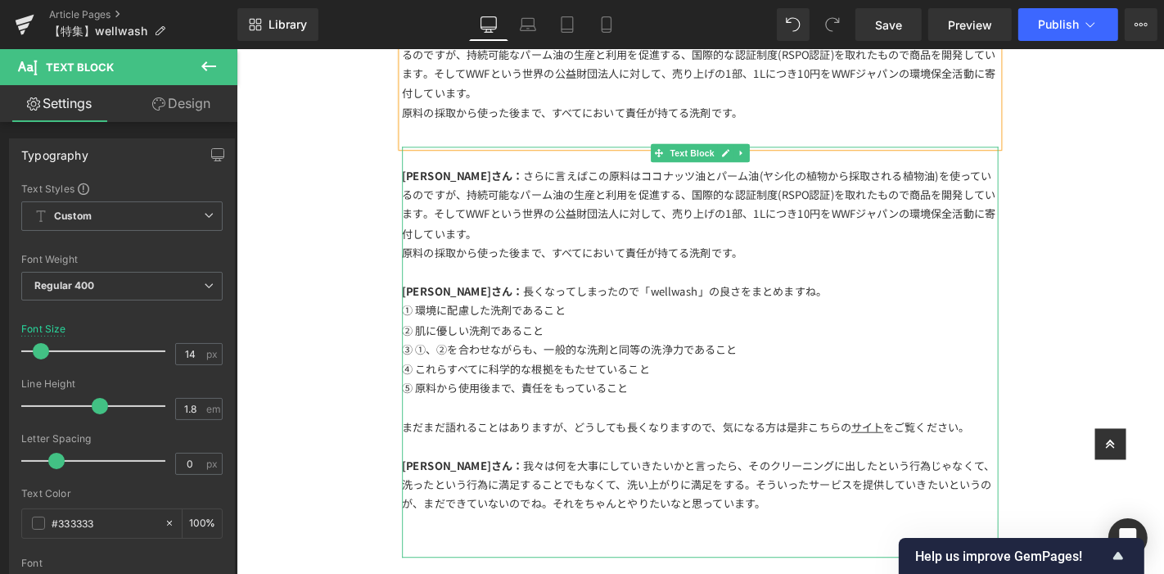
click at [706, 339] on div "② 肌に優しい洗剤であること" at bounding box center [731, 349] width 637 height 20
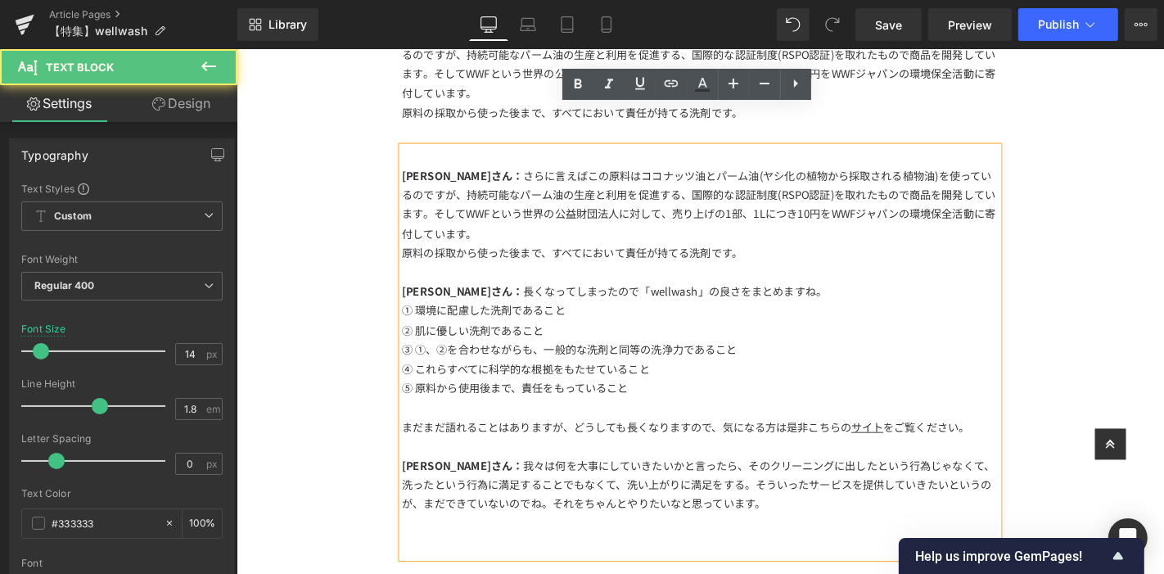
click at [547, 277] on div at bounding box center [731, 287] width 637 height 20
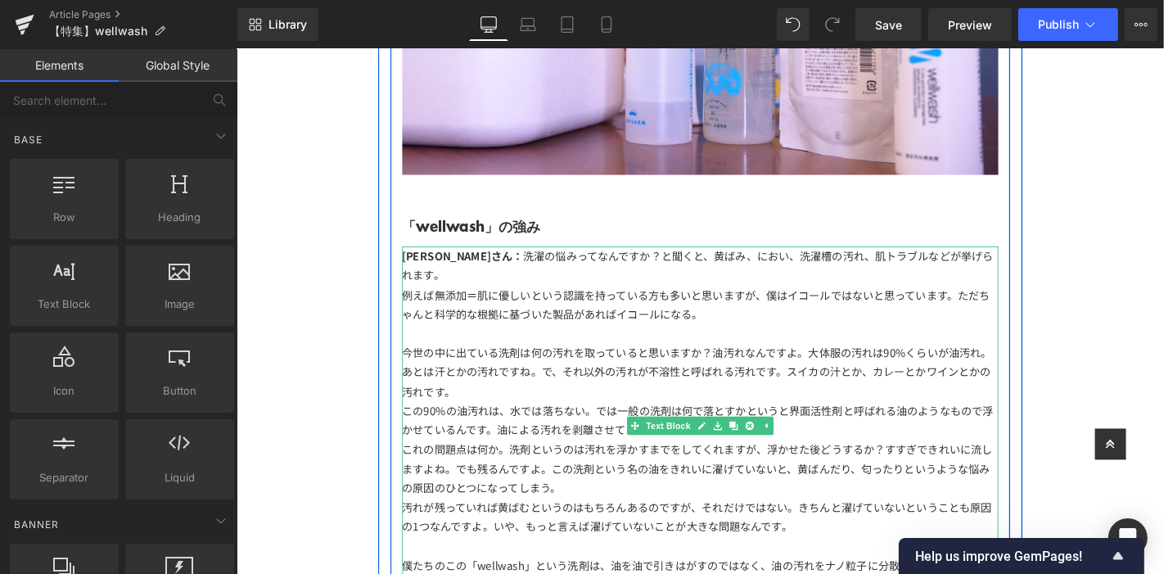
scroll to position [3297, 0]
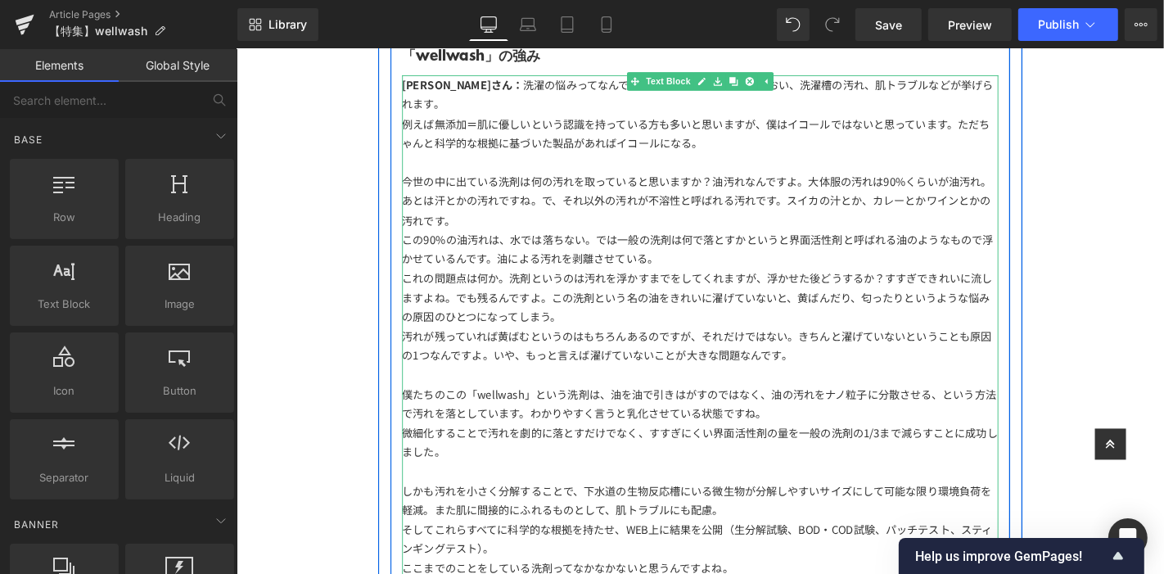
click at [740, 345] on div "汚れが残っていれば黄ばむというのはもちろんあるのですが、それだけではない。きちんと濯げていないということも原因の1つなんですよ。いや、もっと言えば濯げていない…" at bounding box center [731, 365] width 637 height 41
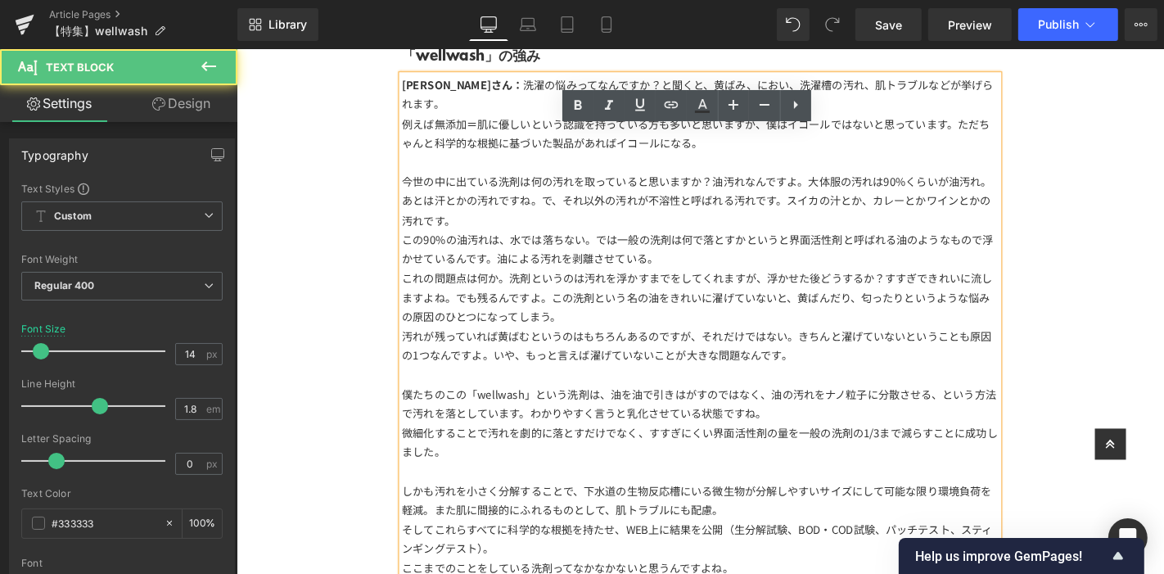
scroll to position [3388, 0]
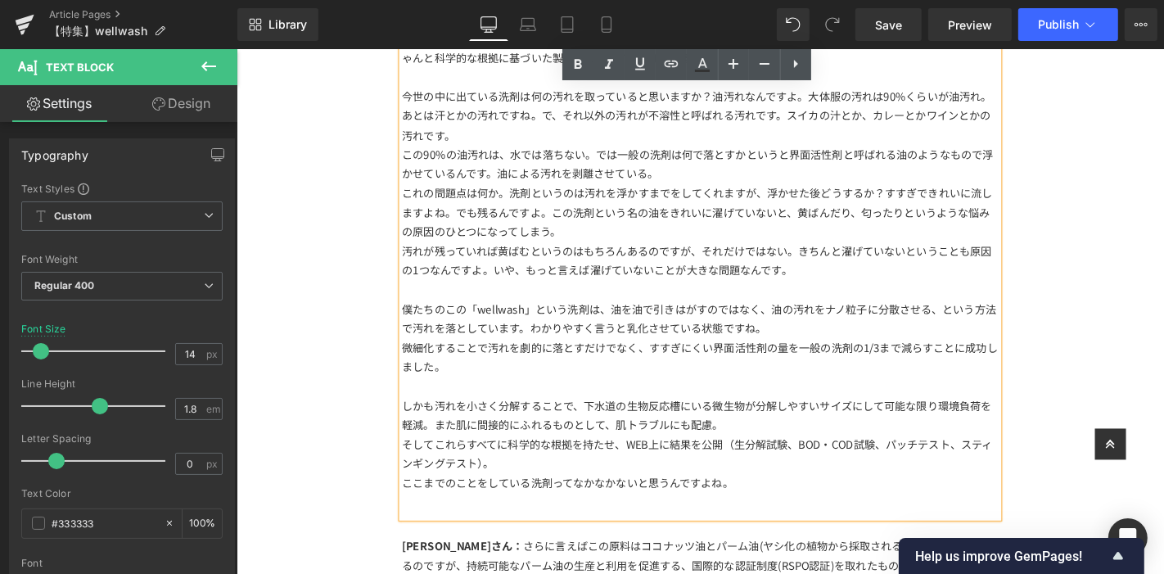
click at [802, 73] on icon at bounding box center [796, 64] width 20 height 20
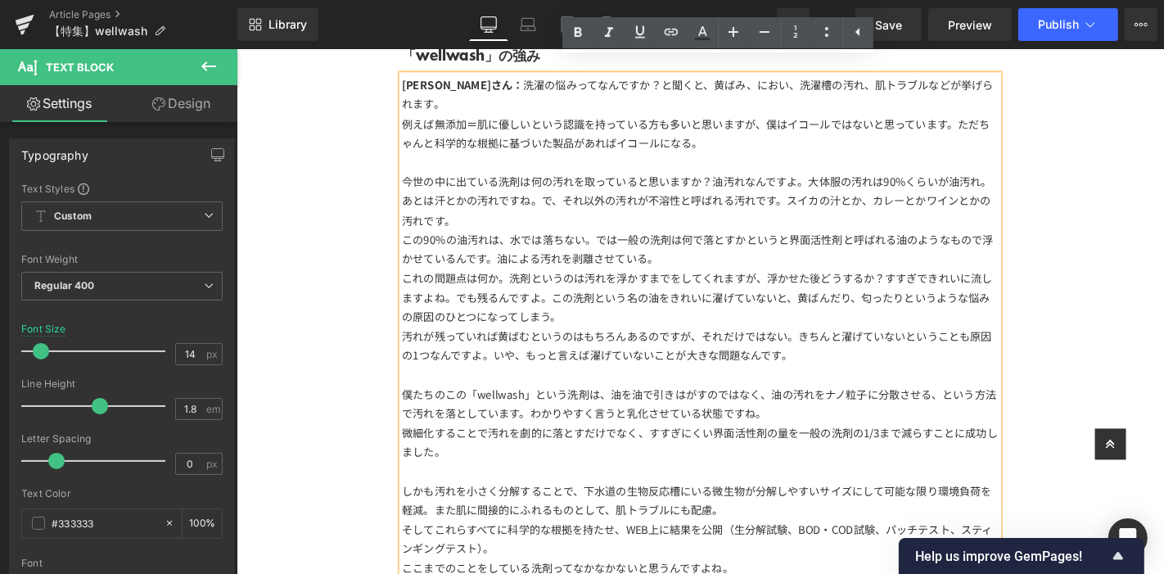
click at [886, 282] on div "これの問題点は何か。洗剤というのは汚れを浮かすまでをしてくれますが、浮かせた後どうするか？すすぎできれいに流しますよね。でも残るんですよ。この洗剤という名の油…" at bounding box center [731, 313] width 637 height 62
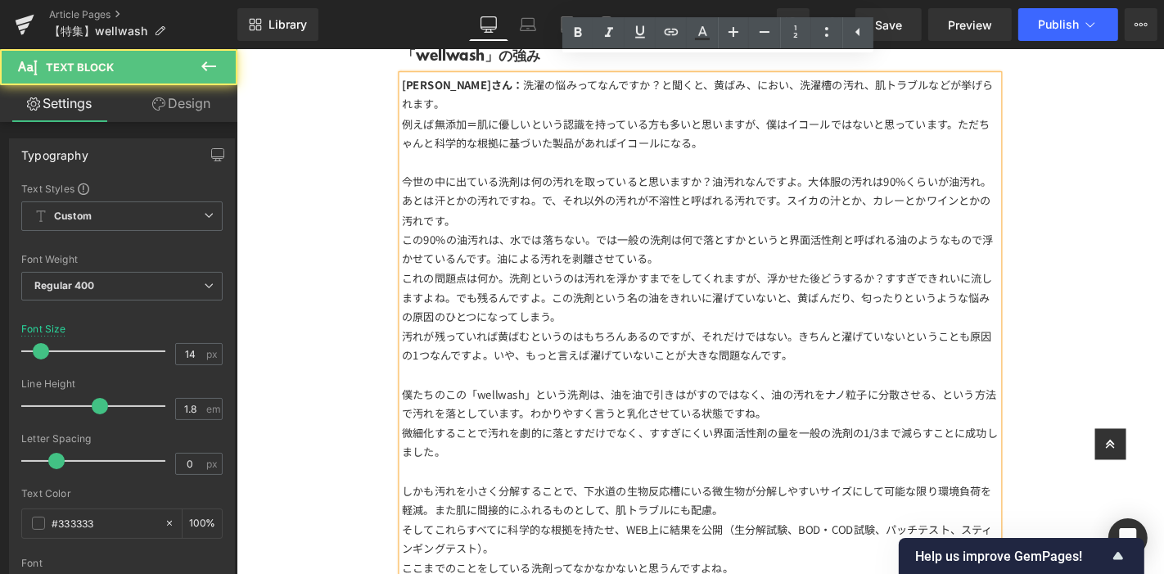
scroll to position [3115, 0]
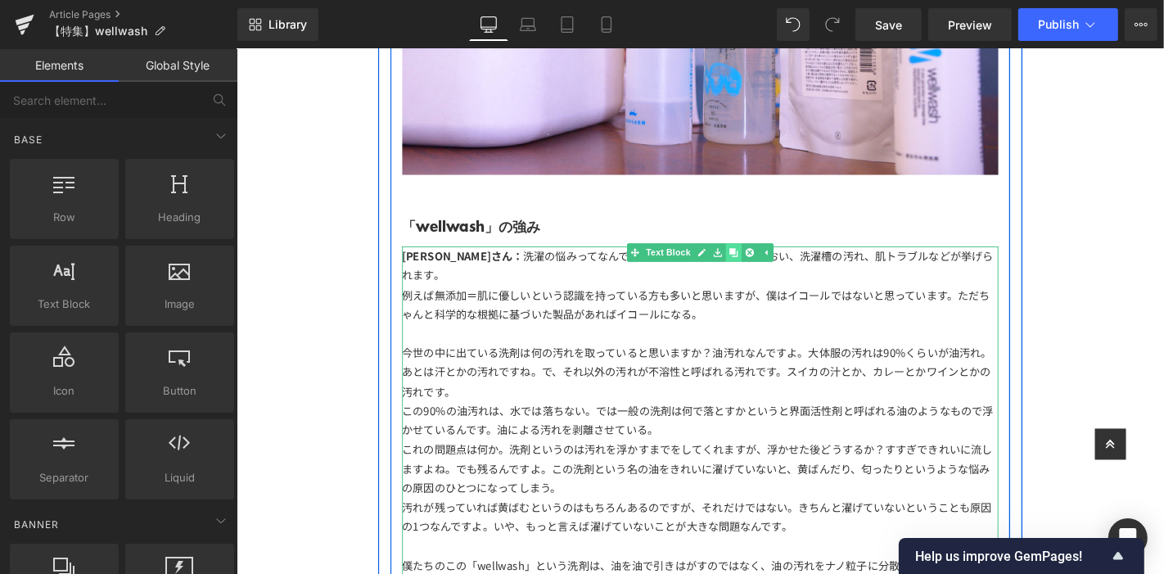
click at [762, 261] on icon at bounding box center [766, 265] width 9 height 9
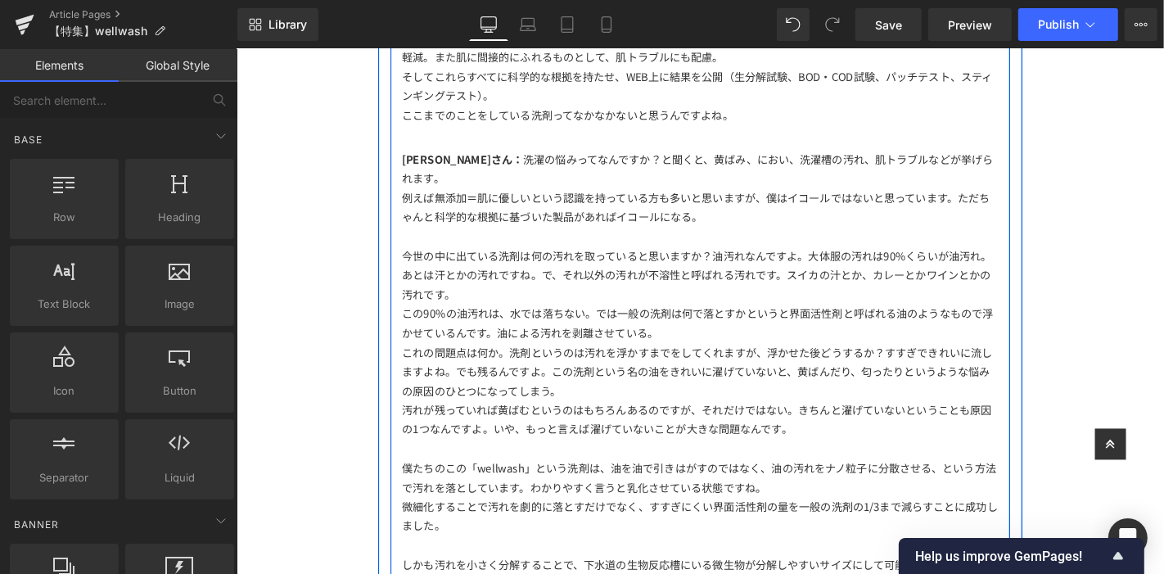
scroll to position [3508, 0]
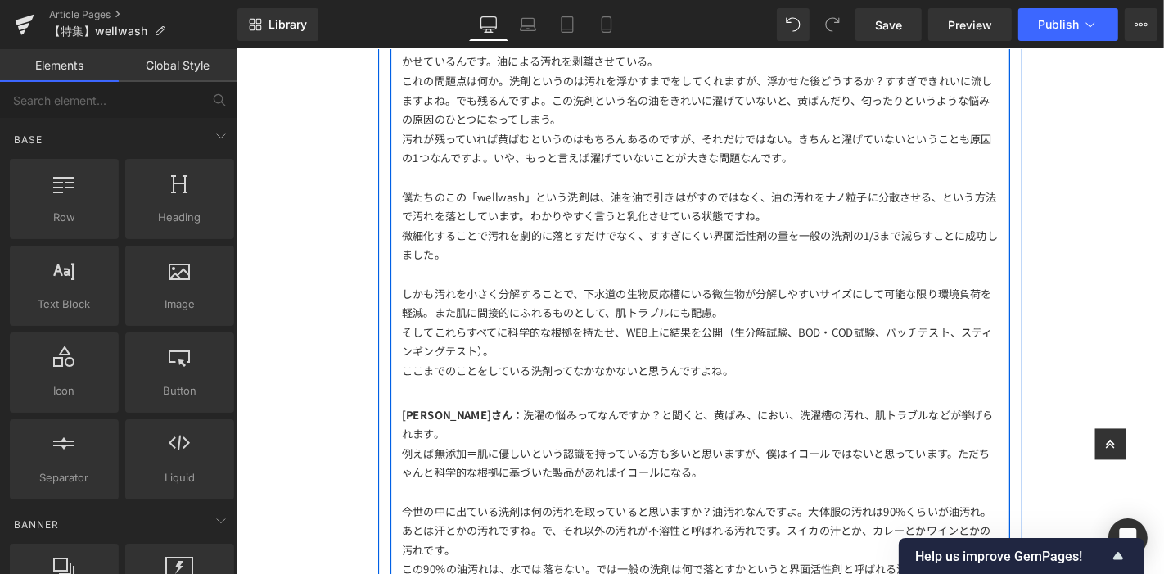
click at [715, 237] on div "微細化することで汚れを劇的に落とすだけでなく、すすぎにくい界面活性剤の量を一般の洗剤の1/3まで減らすことに成功しました。" at bounding box center [731, 257] width 637 height 41
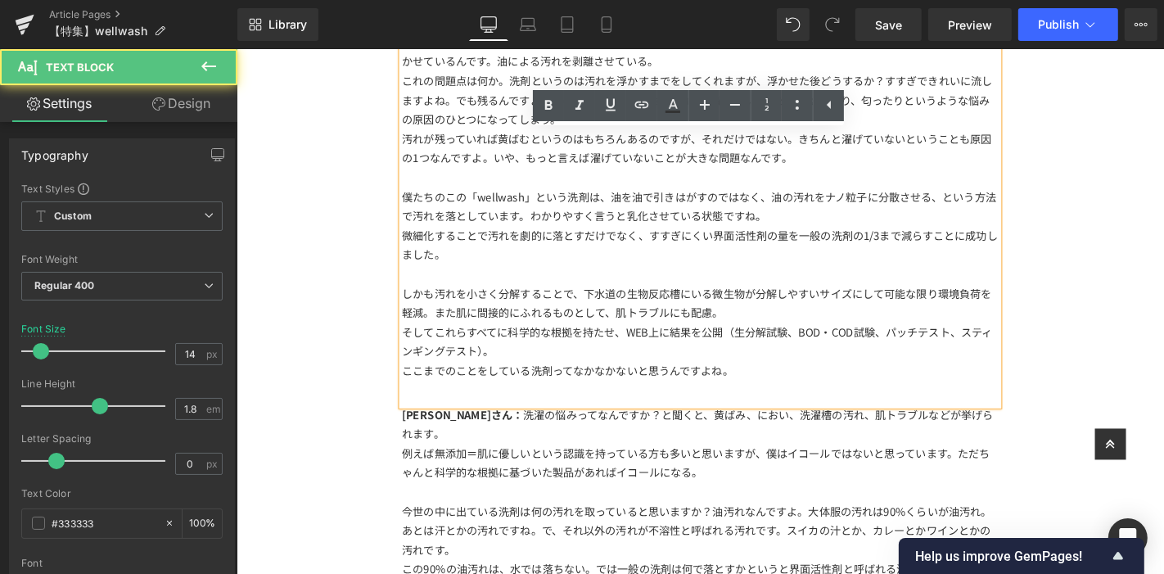
scroll to position [3417, 0]
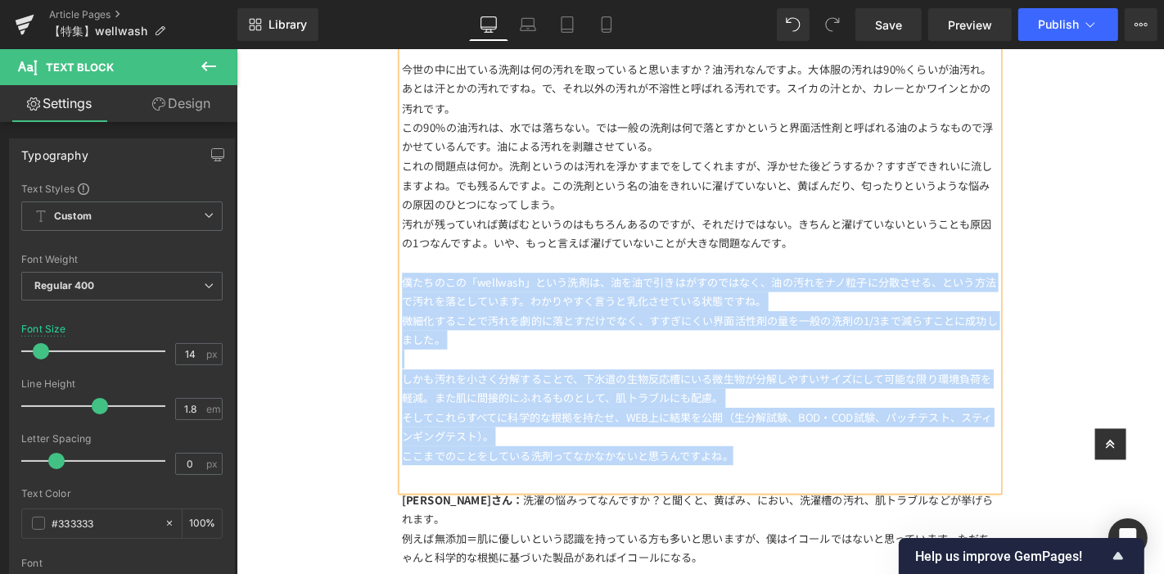
drag, startPoint x: 707, startPoint y: 420, endPoint x: 404, endPoint y: 257, distance: 343.9
click at [413, 257] on div "[PERSON_NAME]さん： 洗濯の悩みってなんですか？と聞くと、黄ばみ、におい、洗濯槽の汚れ、肌トラブルなどが挙げられます。 例えば無添加＝肌に優しい…" at bounding box center [731, 238] width 637 height 562
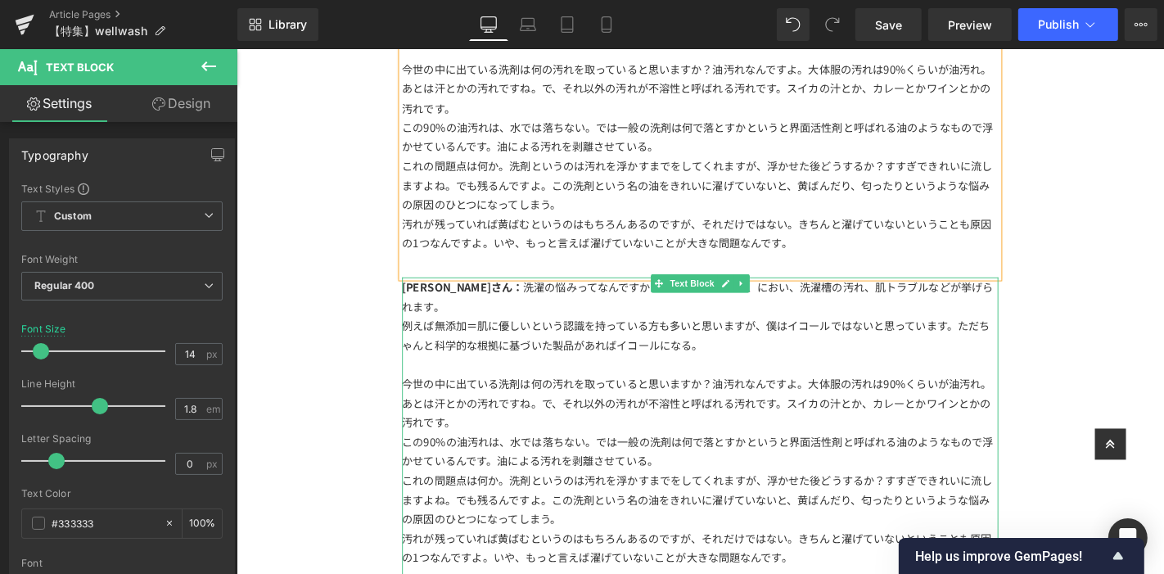
click at [622, 458] on div "この90%の油汚れは、水では落ちない。では一般の洗剤は何で落とすかというと界面活性剤と呼ばれる油のようなもので浮かせているんです。油による汚れを剥離させている。" at bounding box center [731, 478] width 637 height 41
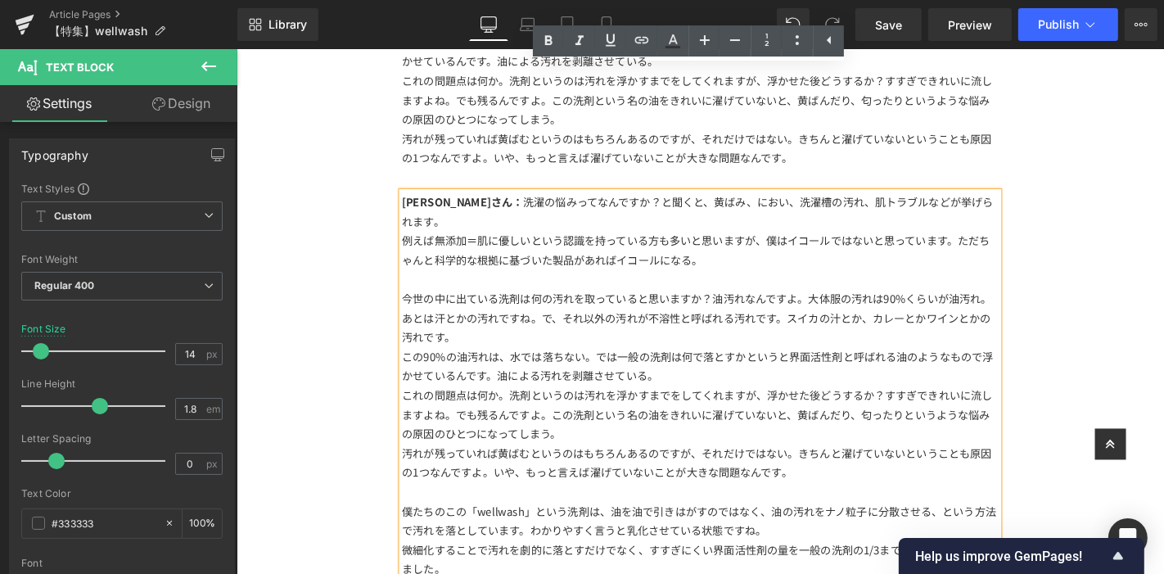
scroll to position [3689, 0]
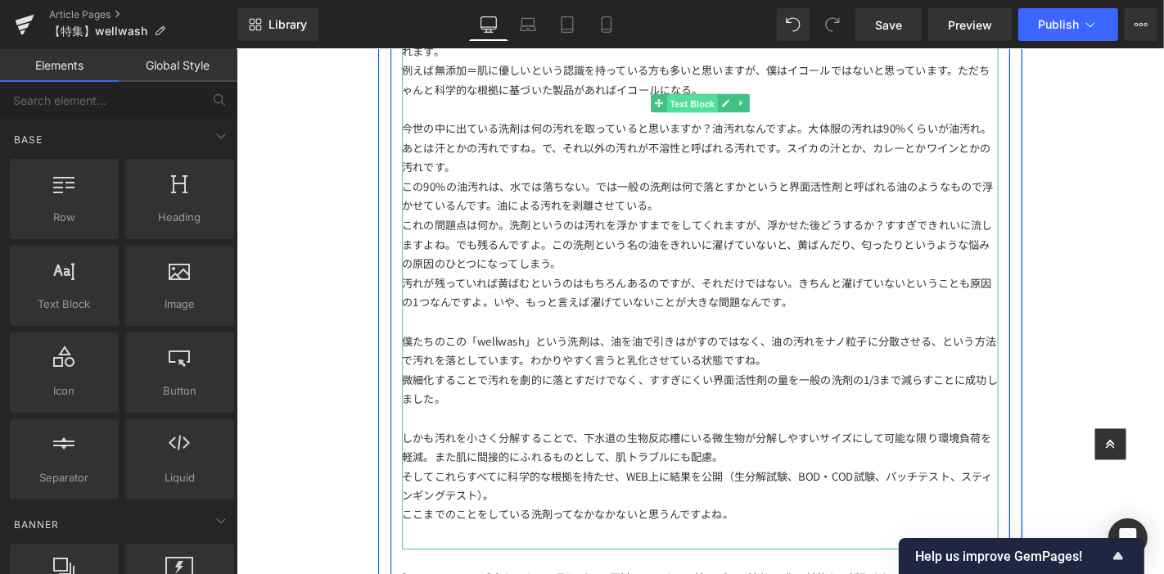
click at [715, 97] on span "Text Block" at bounding box center [722, 107] width 54 height 20
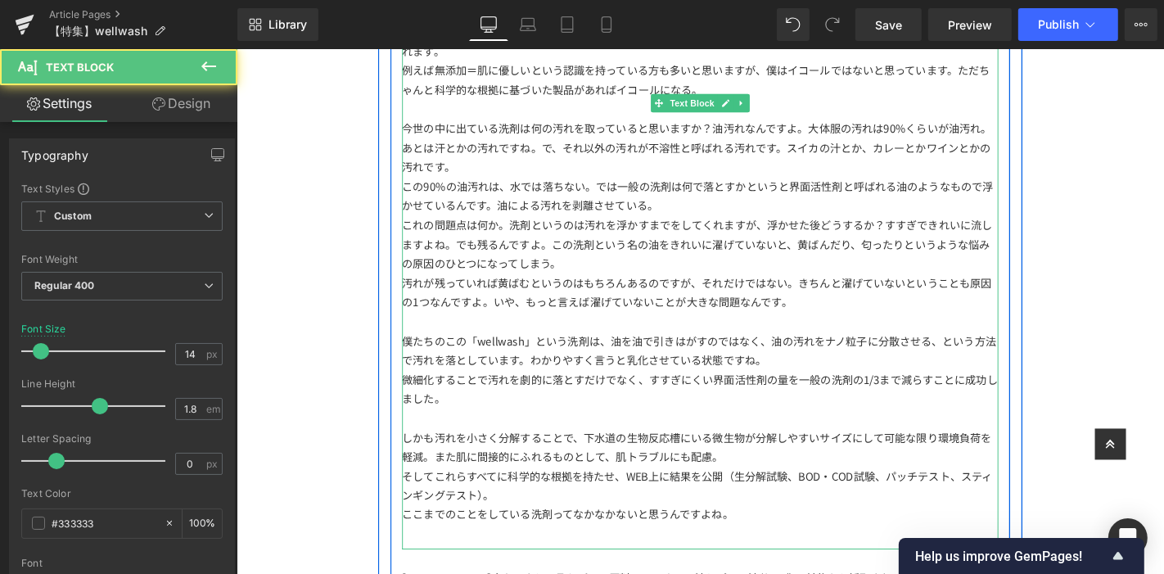
click at [798, 535] on div "ここまでのことをしている洗剤ってなかなかないと思うんですよね。" at bounding box center [731, 545] width 637 height 20
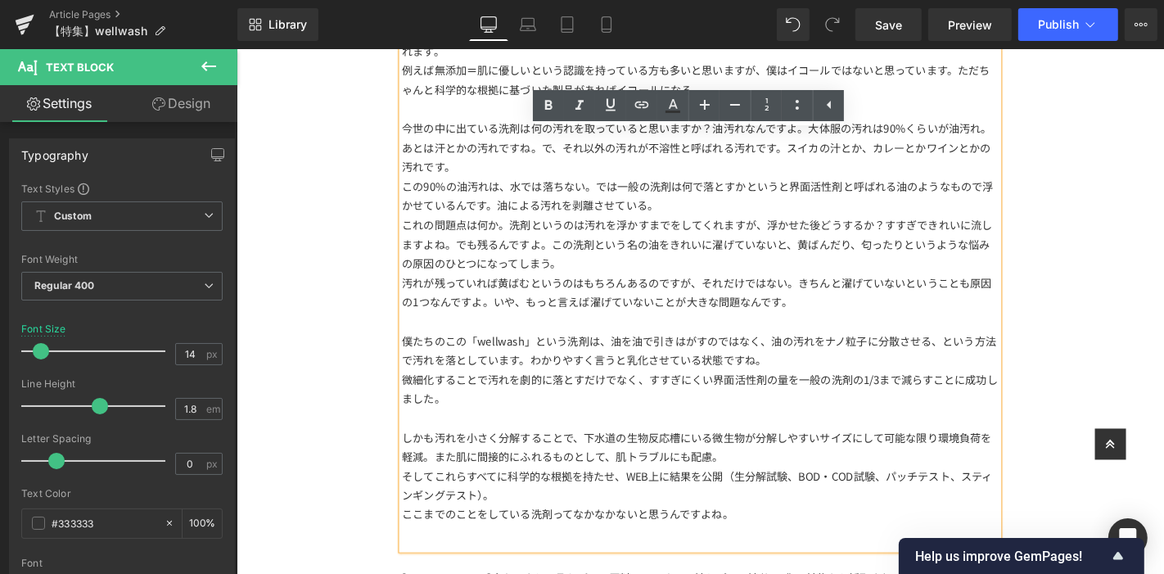
scroll to position [3598, 0]
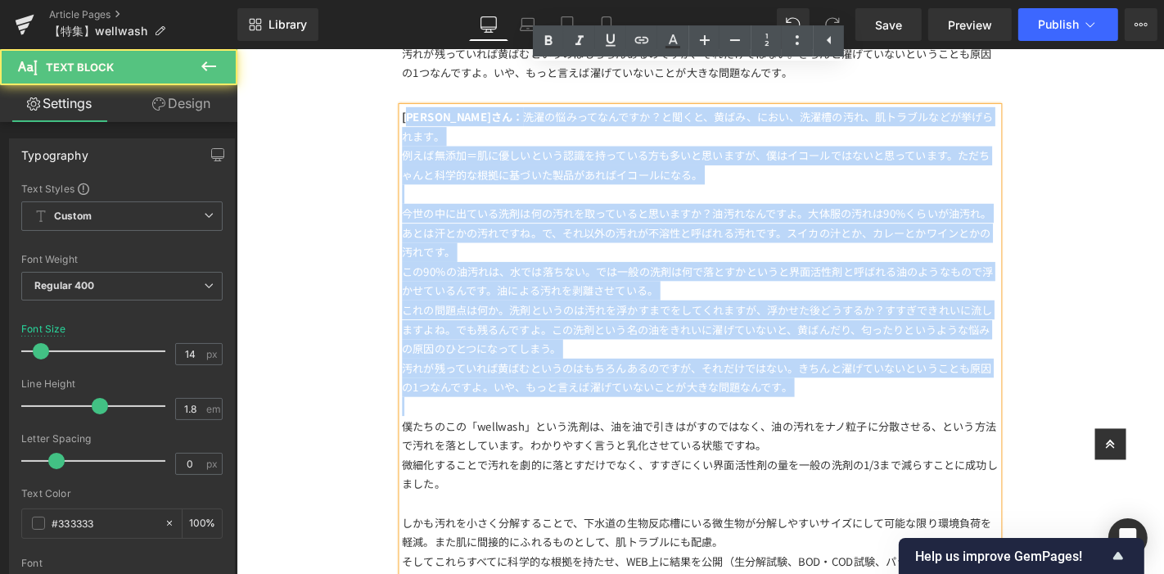
drag, startPoint x: 406, startPoint y: 390, endPoint x: 413, endPoint y: 79, distance: 311.1
click at [413, 111] on div "[PERSON_NAME]さん： 洗濯の悩みってなんですか？と聞くと、黄ばみ、におい、洗濯槽の汚れ、肌トラブルなどが挙げられます。 例えば無添加＝肌に優しいと…" at bounding box center [731, 392] width 637 height 562
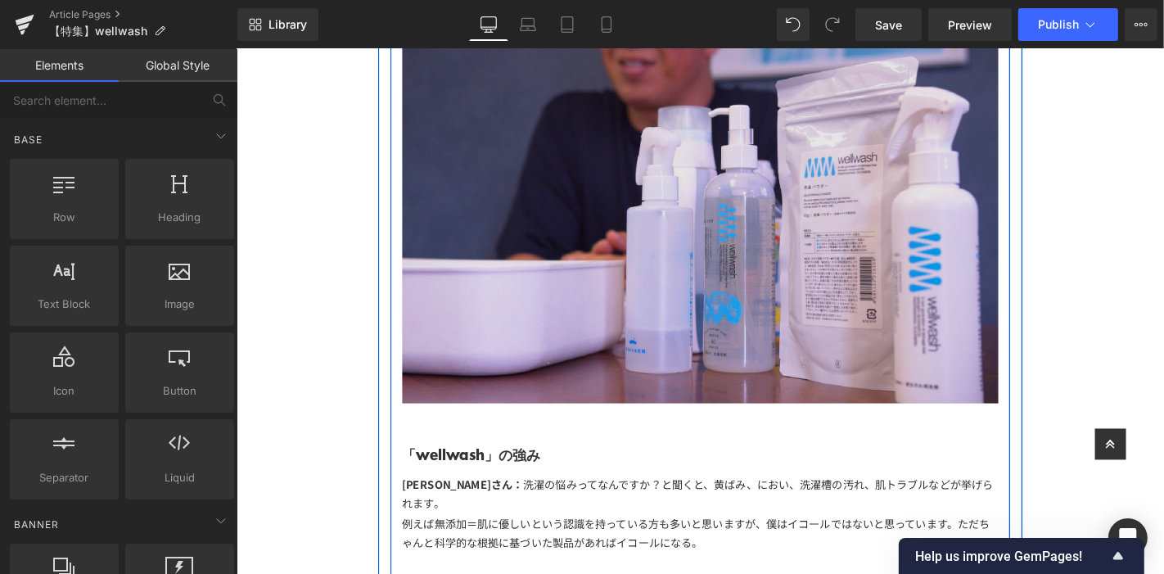
scroll to position [2780, 0]
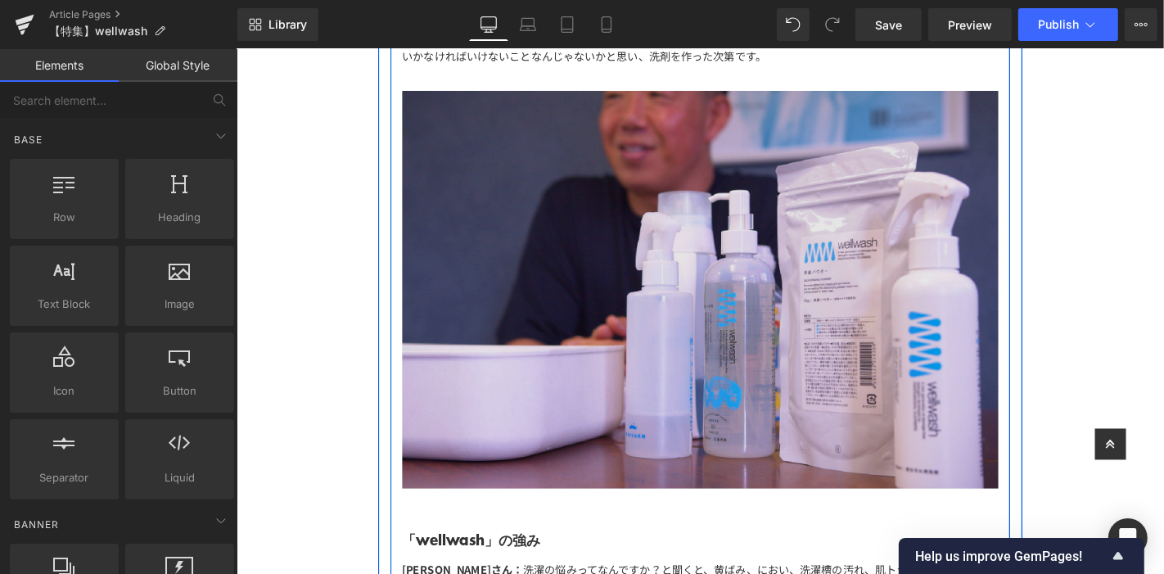
click at [758, 259] on img at bounding box center [731, 304] width 637 height 425
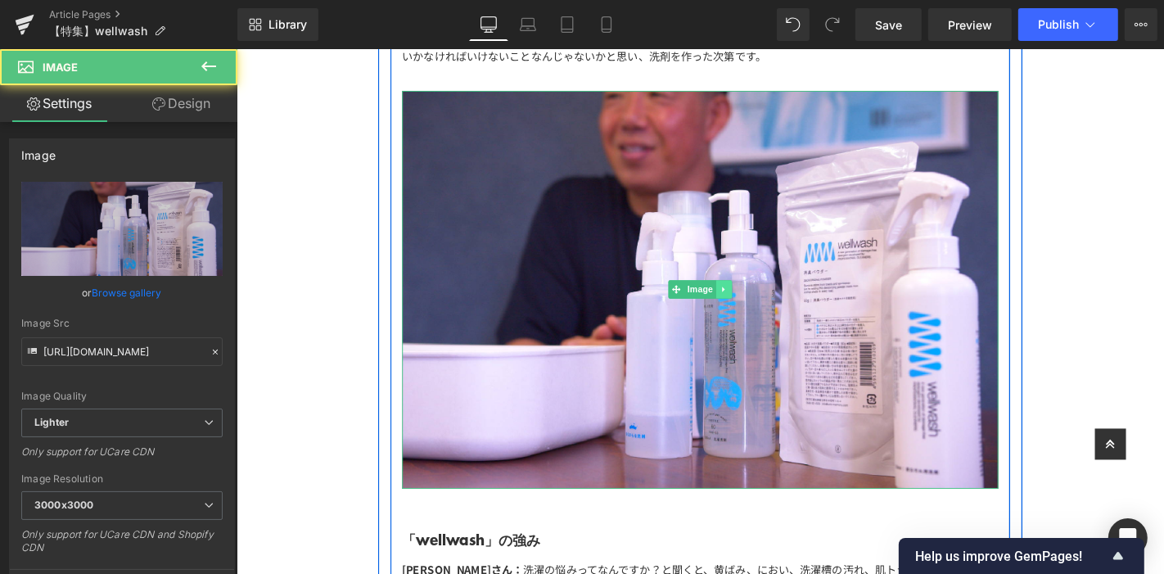
click at [755, 302] on icon at bounding box center [756, 305] width 2 height 6
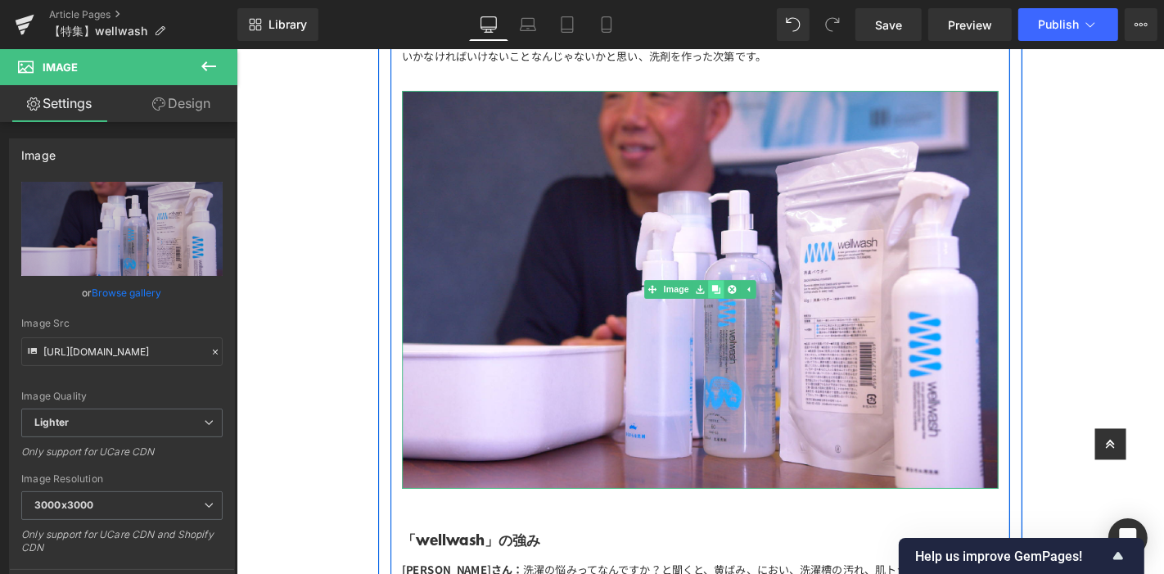
click at [743, 300] on icon at bounding box center [747, 304] width 9 height 9
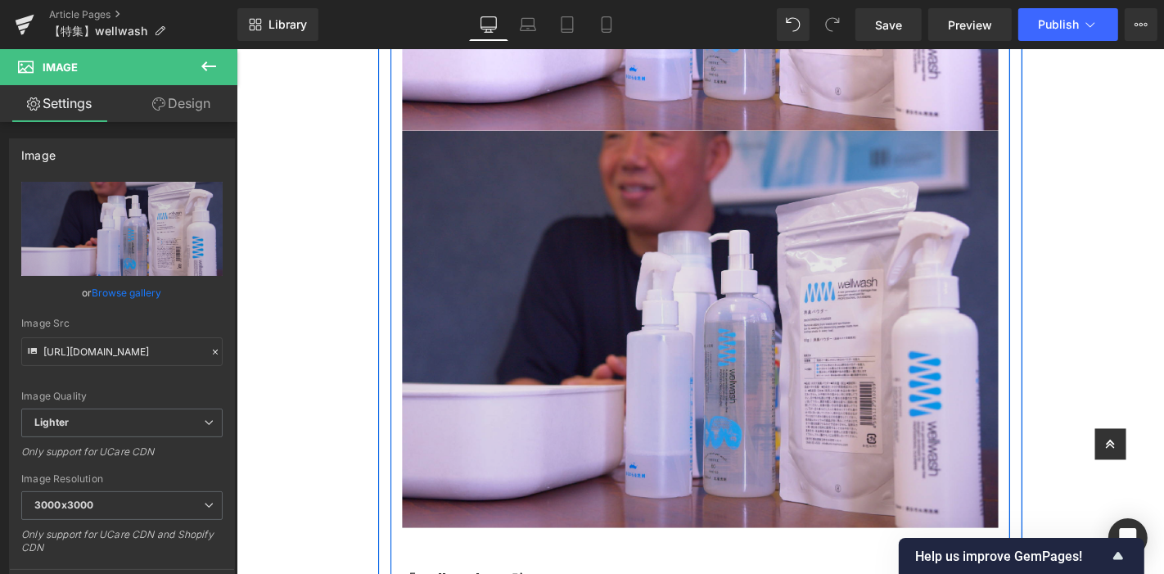
scroll to position [3344, 0]
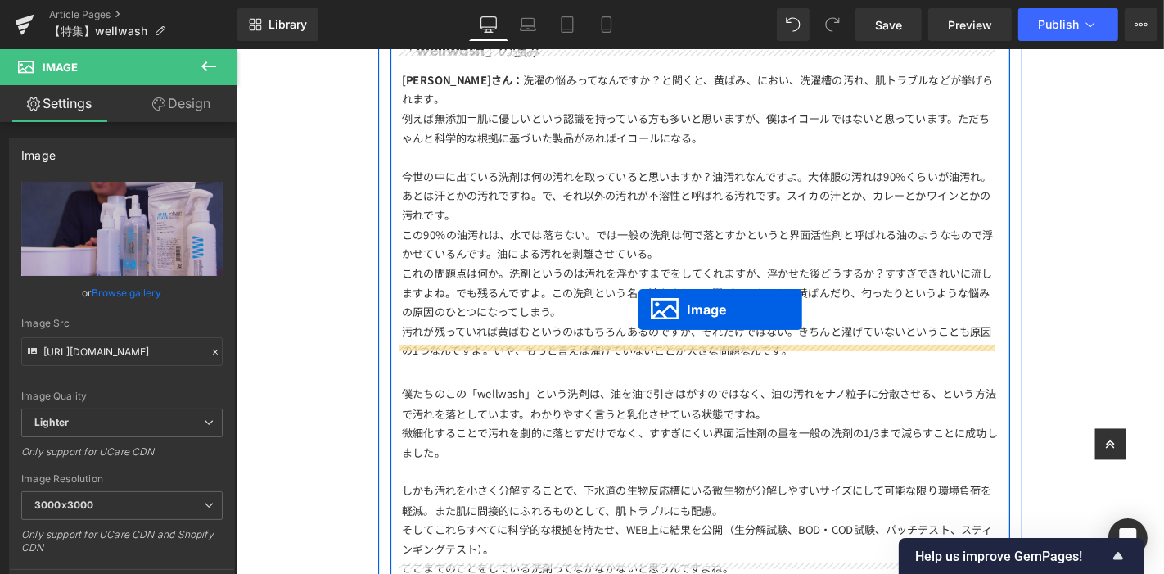
drag, startPoint x: 696, startPoint y: 135, endPoint x: 665, endPoint y: 327, distance: 194.1
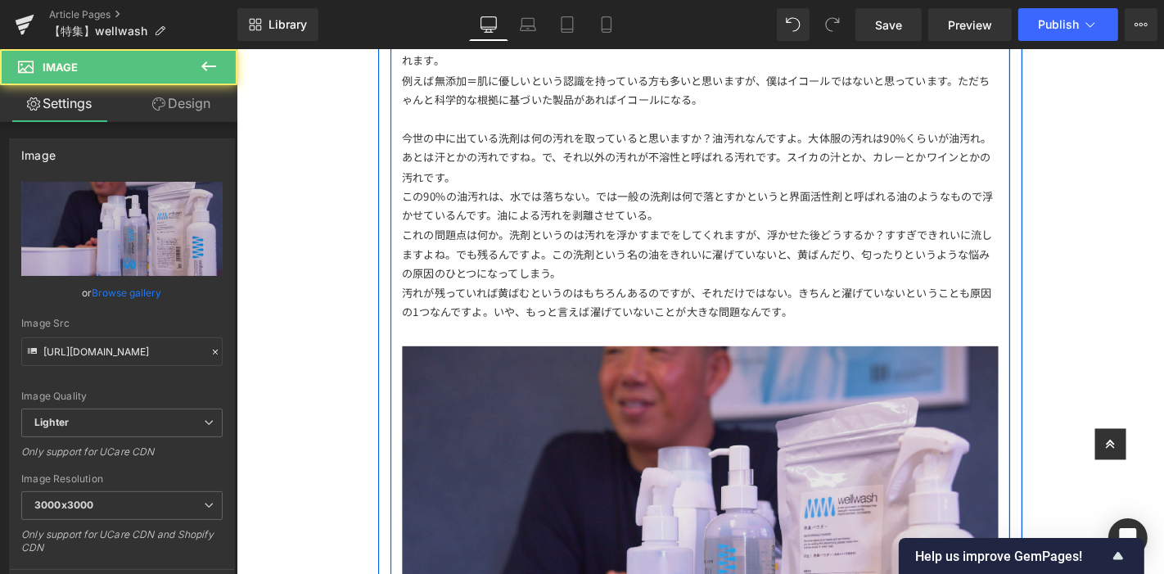
click at [656, 391] on img at bounding box center [731, 577] width 637 height 425
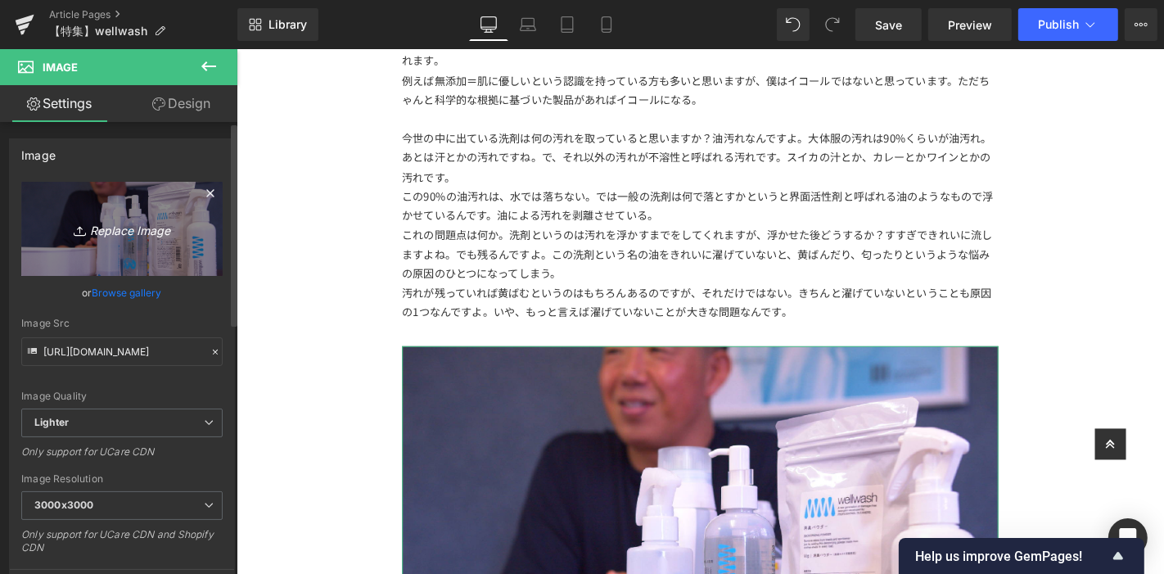
click at [182, 227] on icon "Replace Image" at bounding box center [121, 229] width 131 height 20
type input "C:\fakepath\アートボード 7洗剤.jpg"
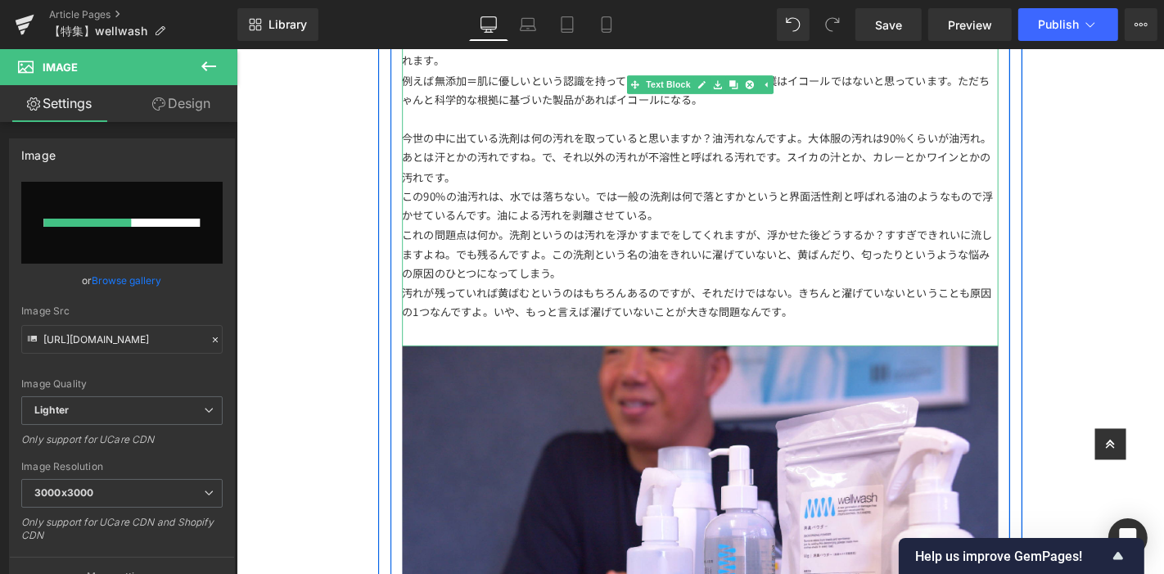
scroll to position [3616, 0]
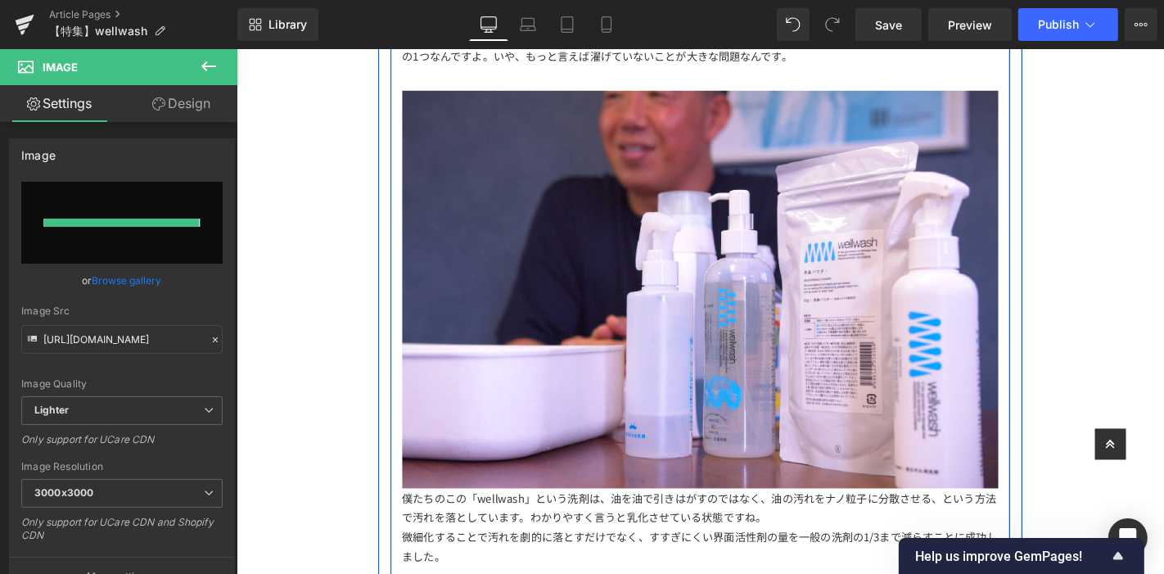
type input "[URL][DOMAIN_NAME]"
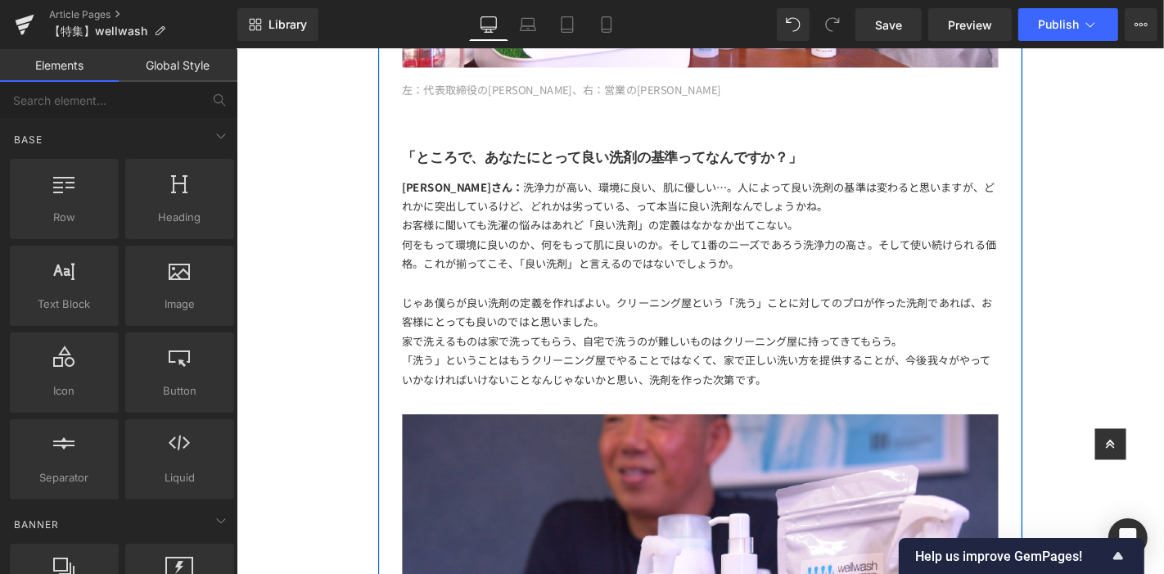
scroll to position [2252, 0]
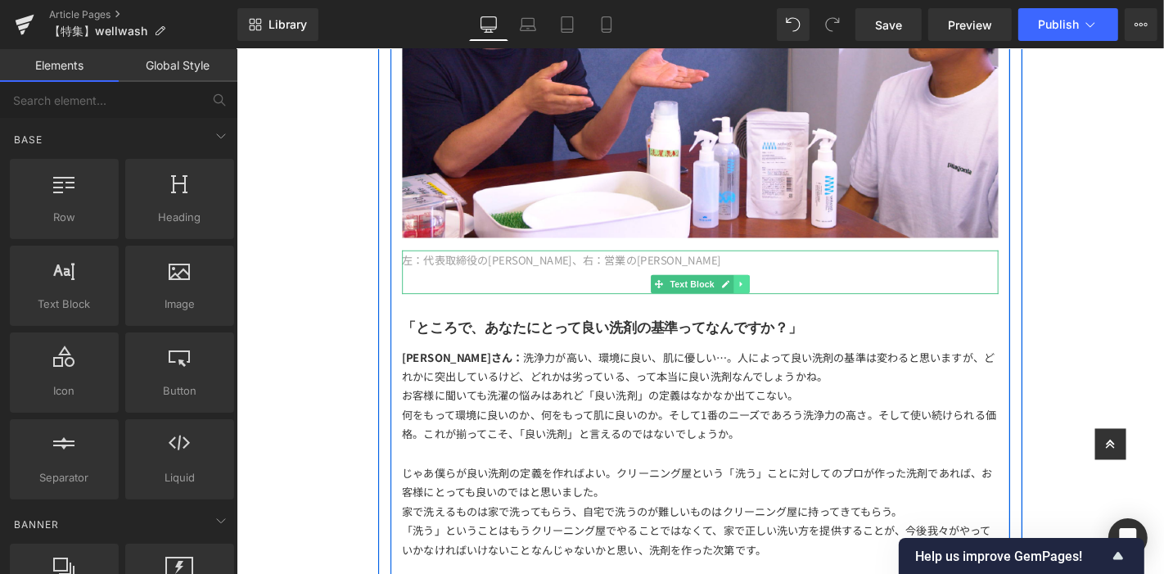
click at [770, 295] on icon at bounding box center [774, 300] width 9 height 10
click at [762, 296] on icon at bounding box center [766, 300] width 9 height 9
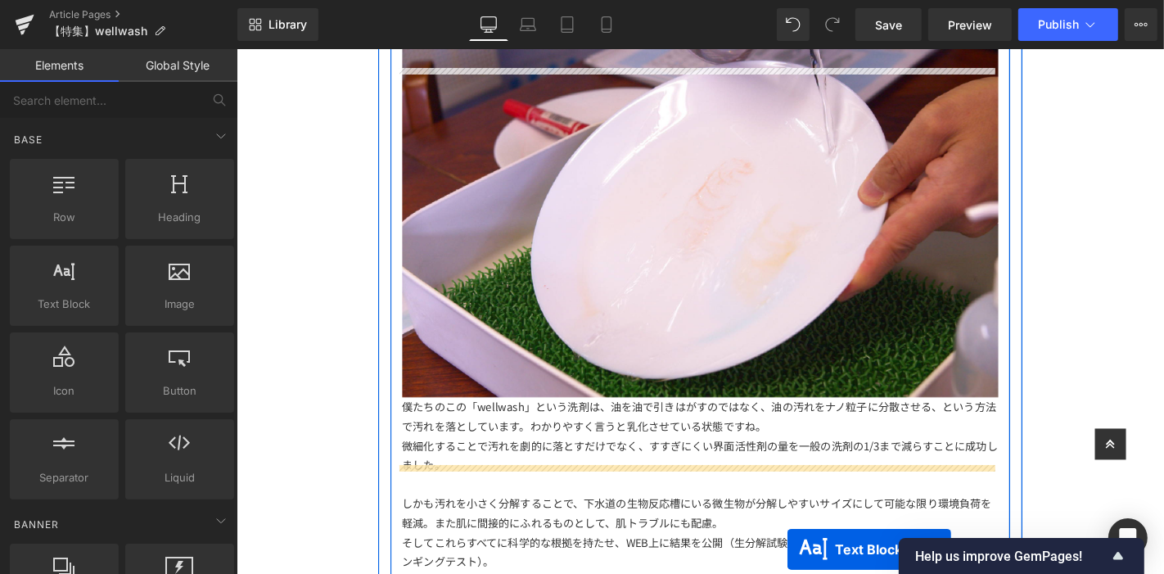
scroll to position [3865, 0]
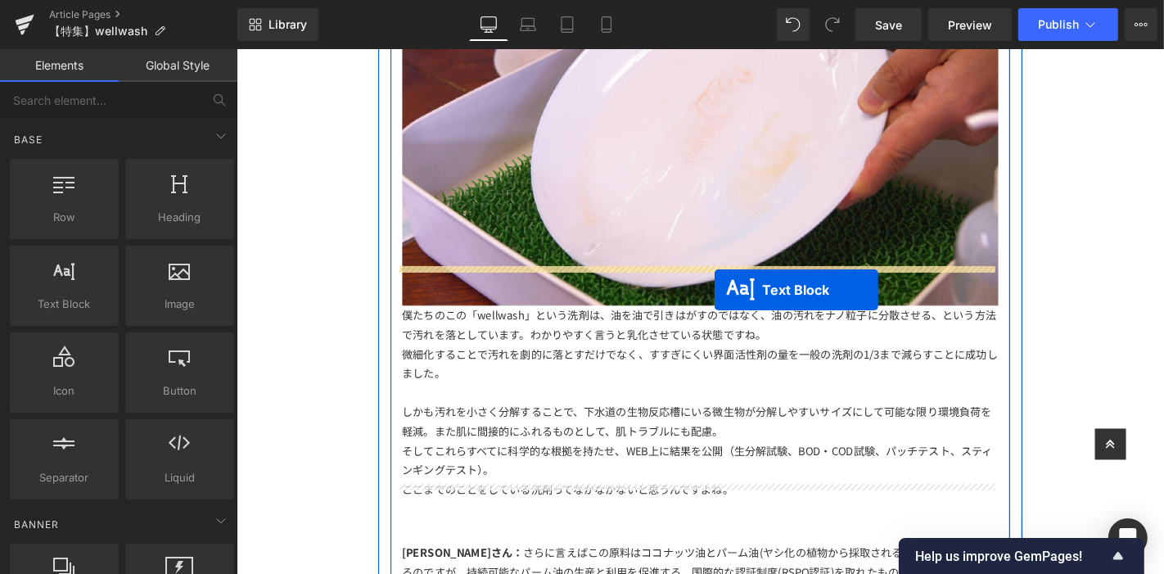
drag, startPoint x: 674, startPoint y: 250, endPoint x: 746, endPoint y: 305, distance: 89.9
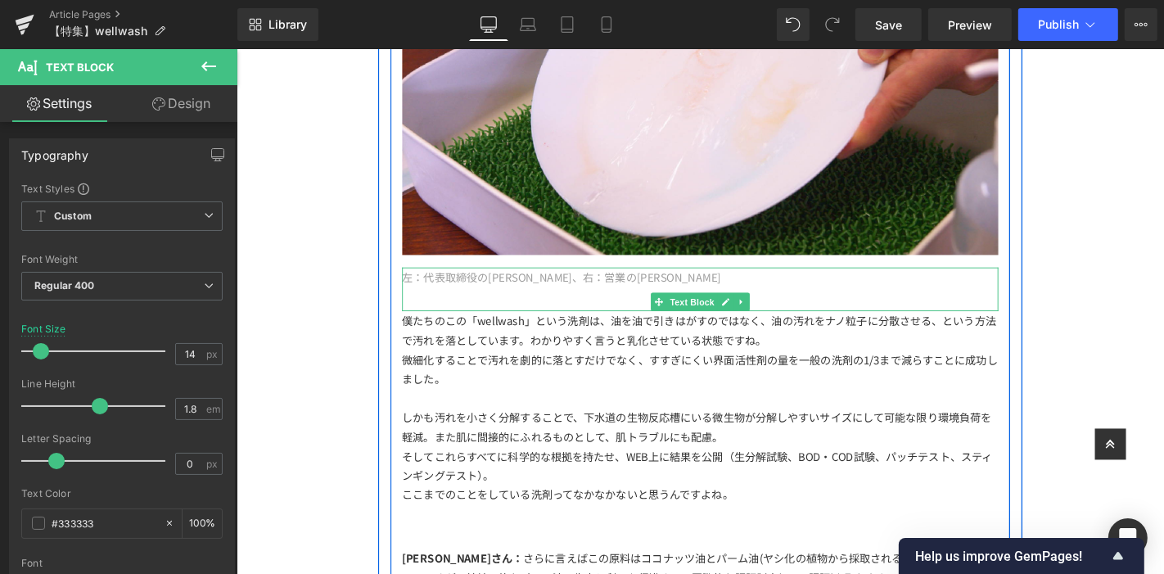
click at [637, 283] on span "右：営業の[PERSON_NAME]" at bounding box center [679, 291] width 147 height 16
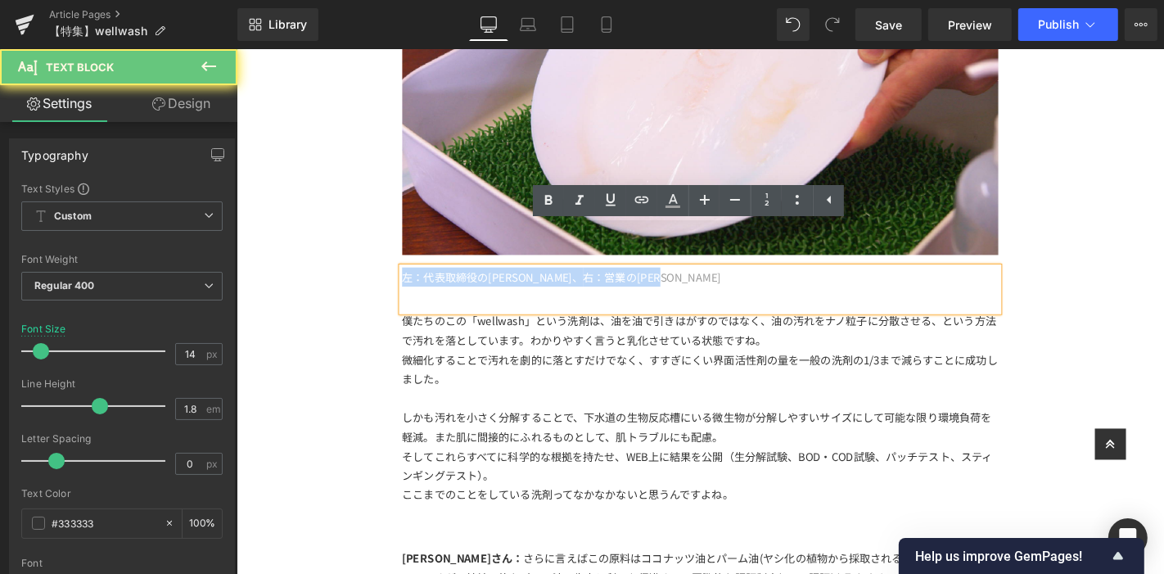
drag, startPoint x: 674, startPoint y: 251, endPoint x: 159, endPoint y: 237, distance: 515.9
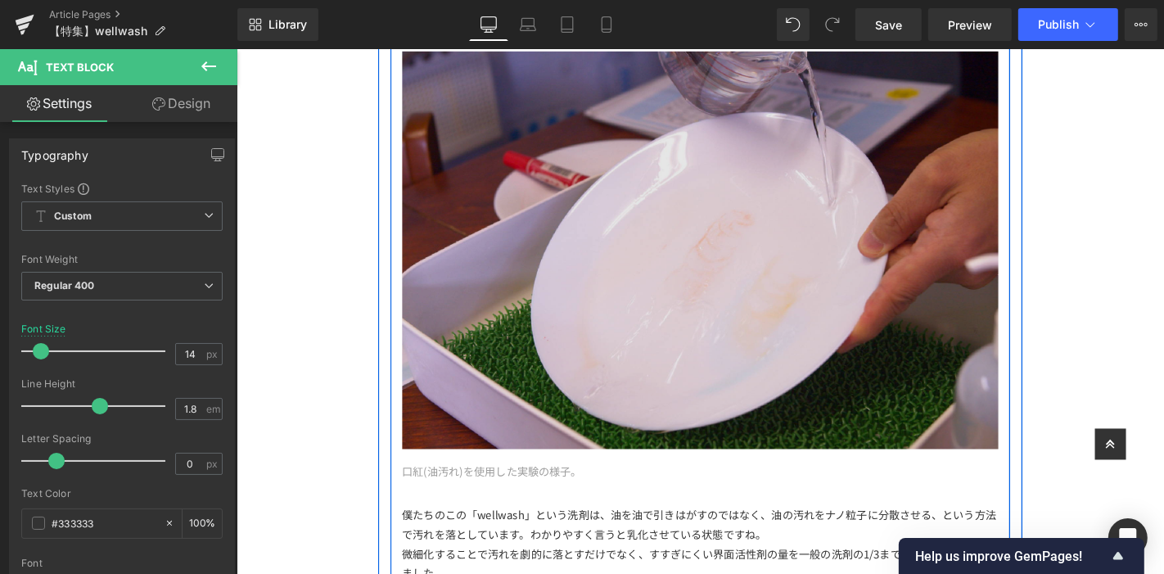
scroll to position [3660, 0]
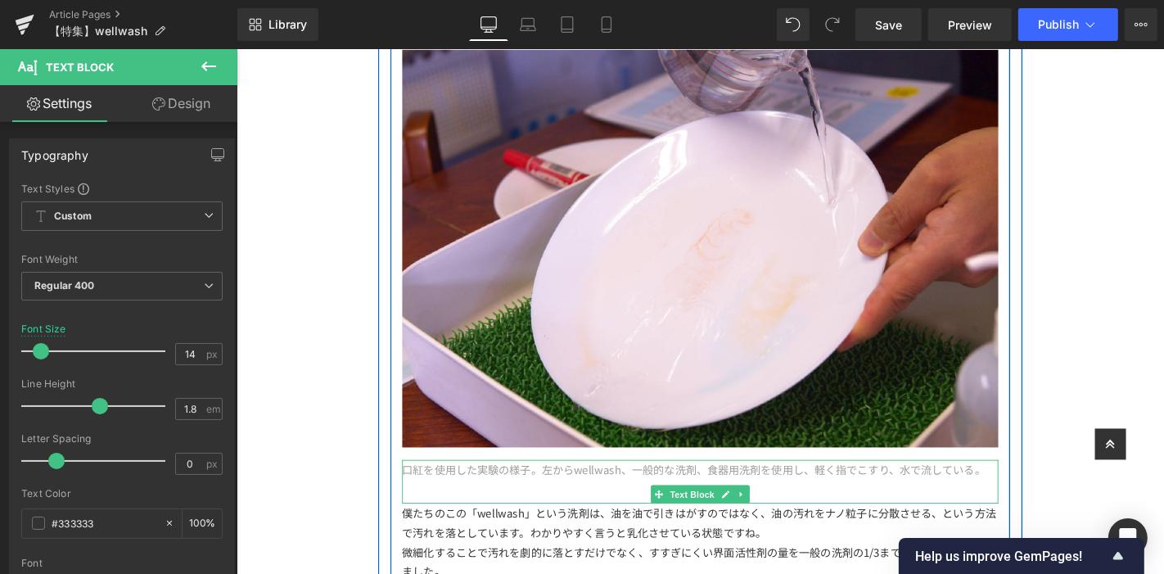
click at [932, 489] on span "口紅を使用した実験の様子。左からwellwash、一般的な洗剤、食器用洗剤を使用し、軽く指でこすり、水で流している。" at bounding box center [724, 497] width 623 height 16
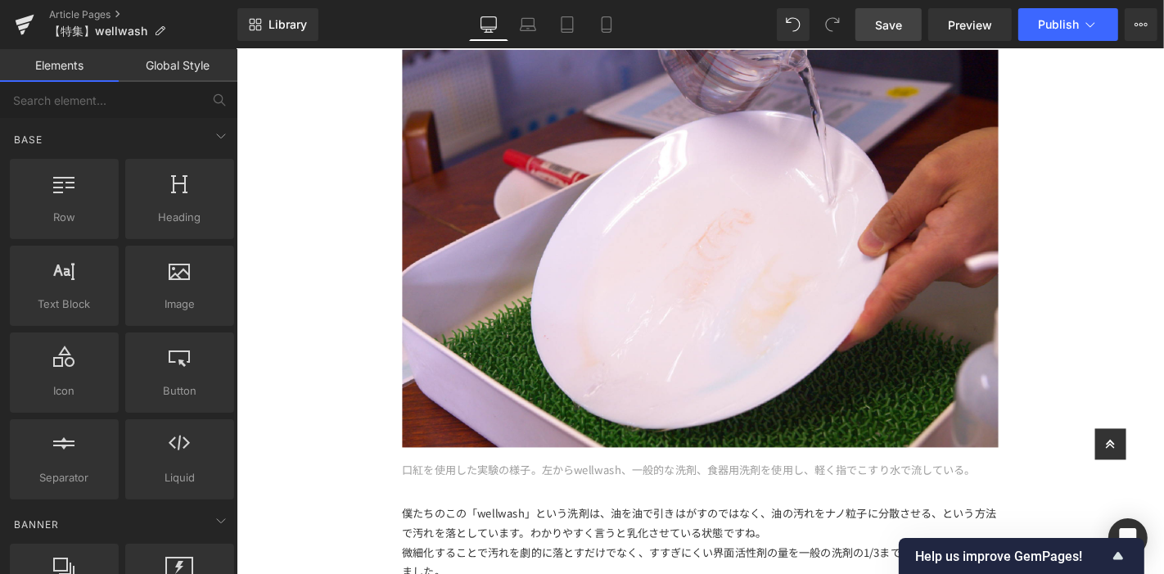
click at [900, 30] on span "Save" at bounding box center [888, 24] width 27 height 17
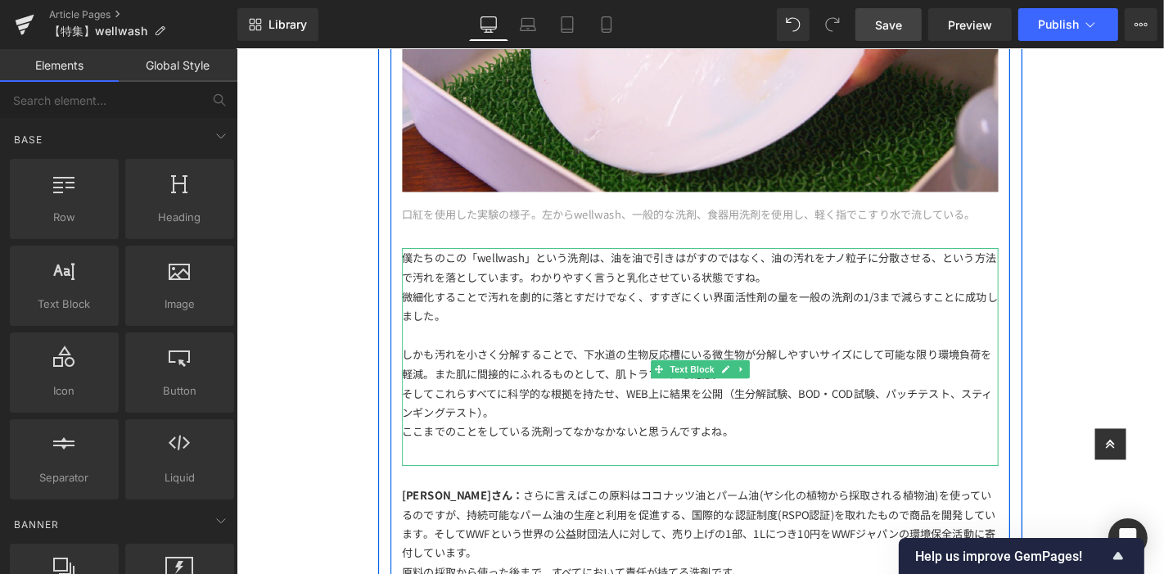
scroll to position [4023, 0]
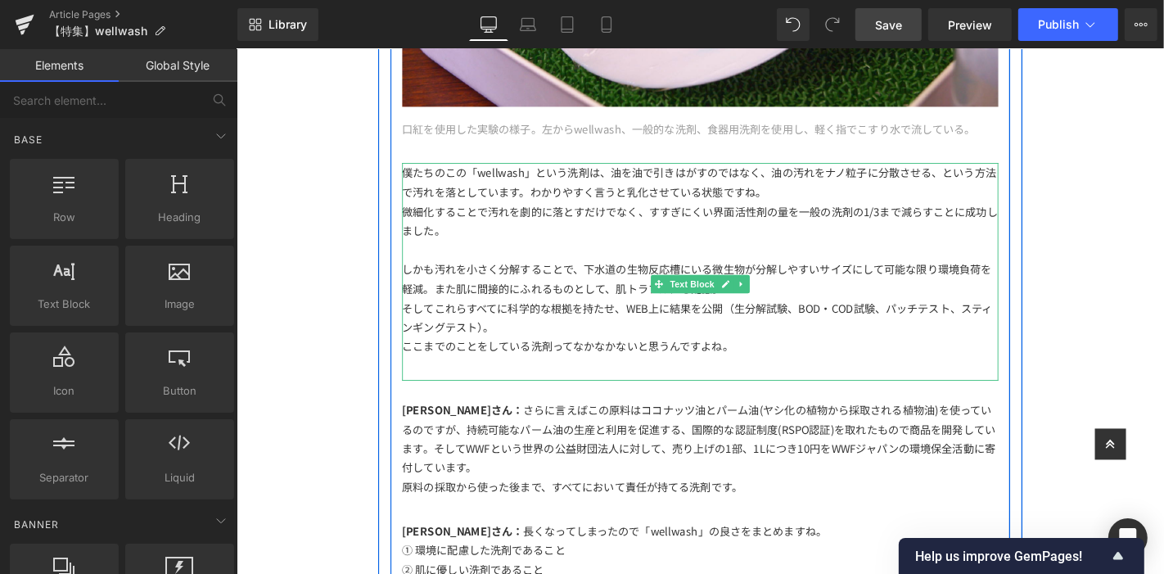
click at [686, 212] on div "微細化することで汚れを劇的に落とすだけでなく、すすぎにくい界面活性剤の量を一般の洗剤の1/3まで減らすことに成功しました。" at bounding box center [731, 232] width 637 height 41
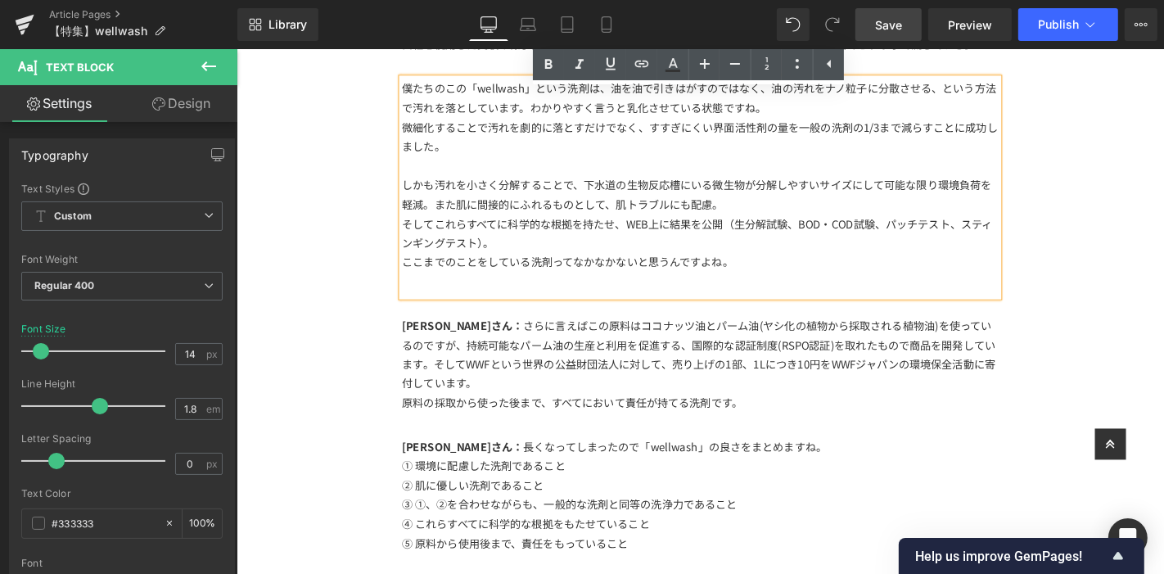
scroll to position [3660, 0]
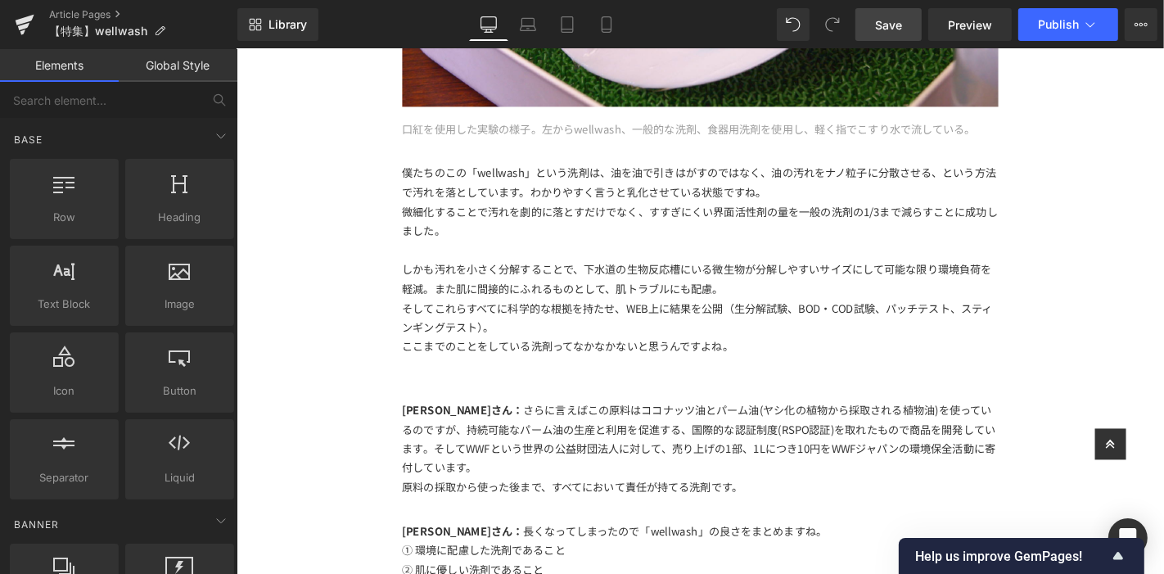
scroll to position [3477, 0]
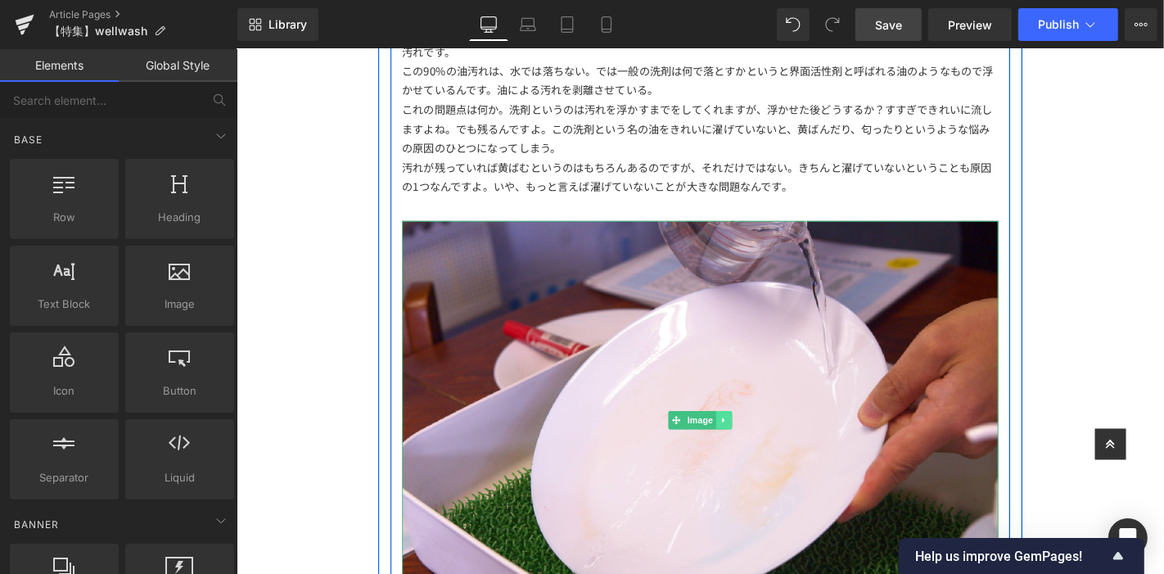
click at [752, 440] on icon at bounding box center [756, 445] width 9 height 10
click at [743, 440] on icon at bounding box center [747, 444] width 9 height 9
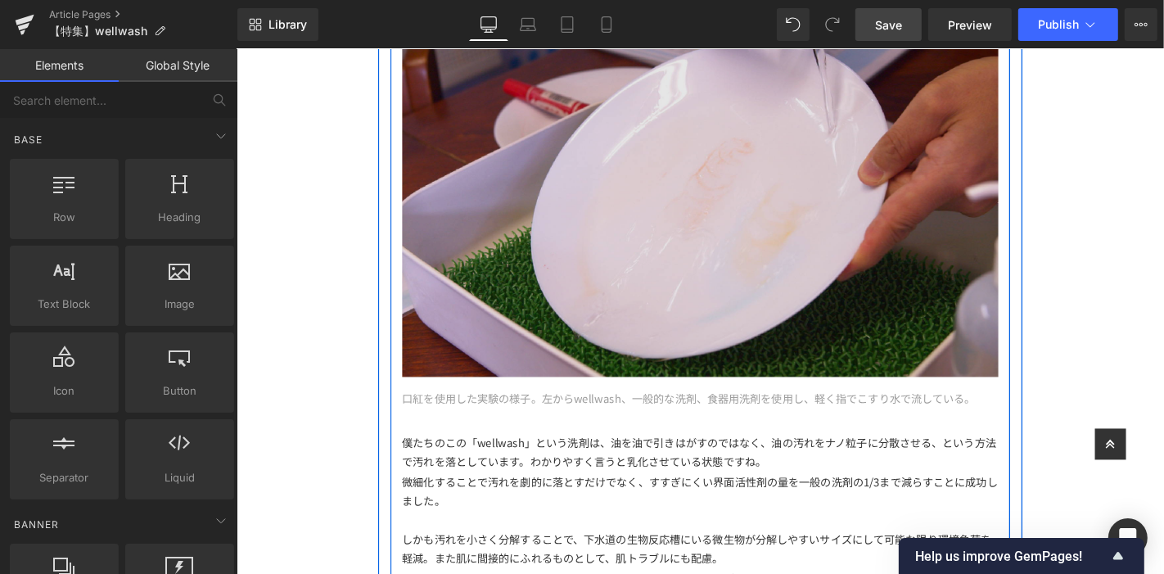
scroll to position [4069, 0]
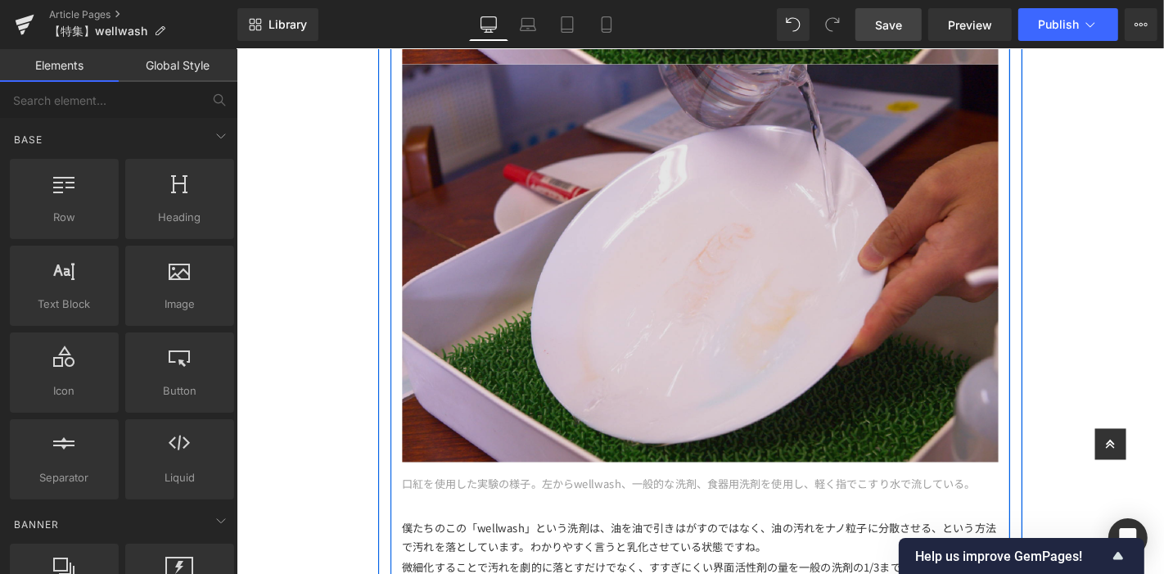
click at [661, 230] on img at bounding box center [731, 277] width 637 height 425
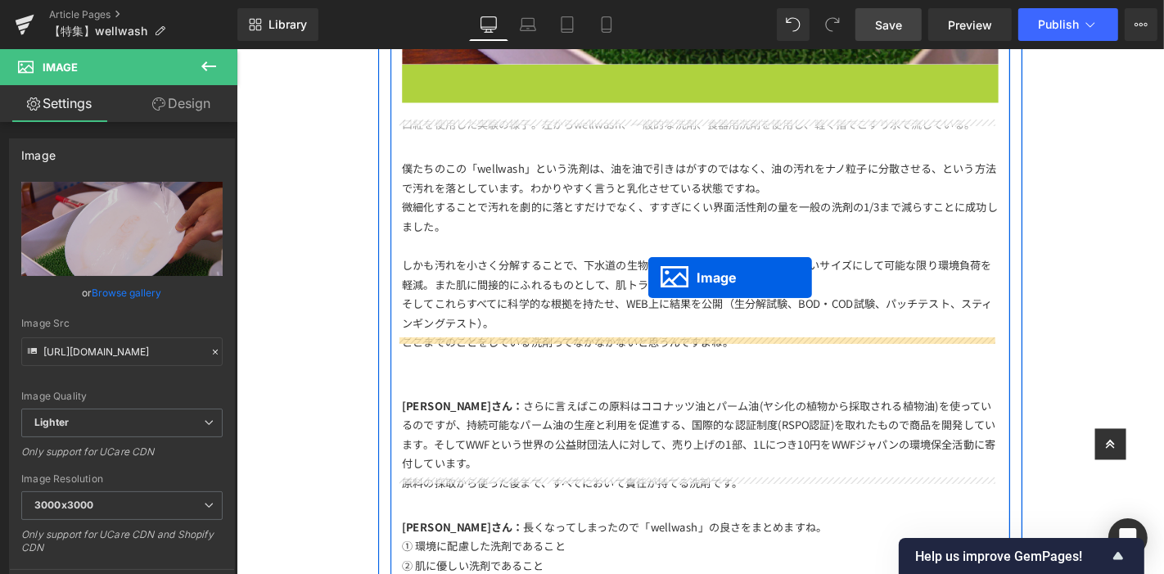
drag, startPoint x: 696, startPoint y: 236, endPoint x: 675, endPoint y: 292, distance: 60.1
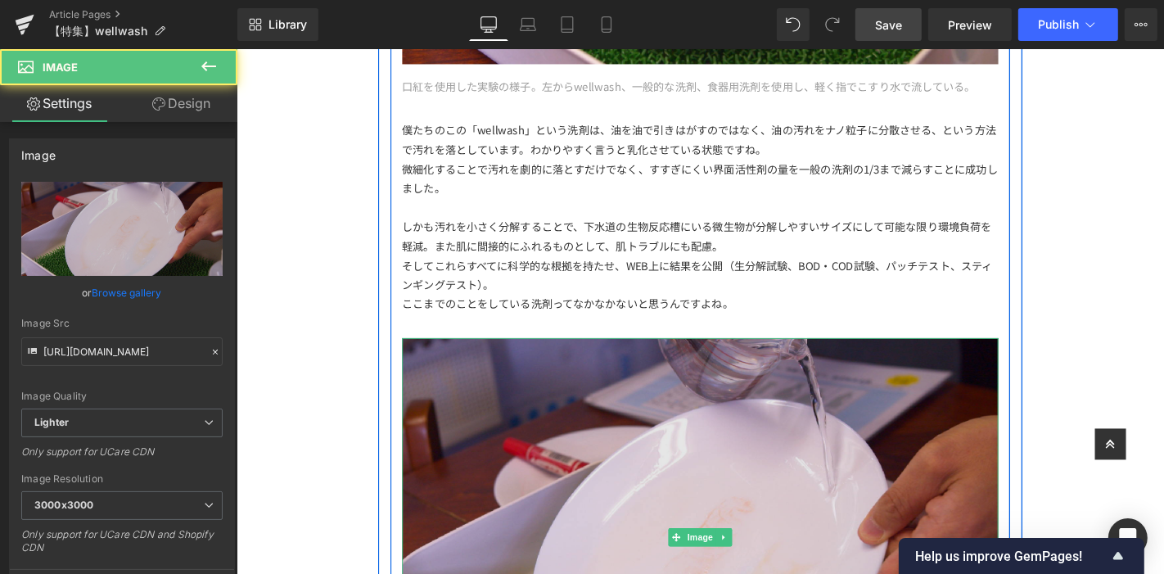
scroll to position [4433, 0]
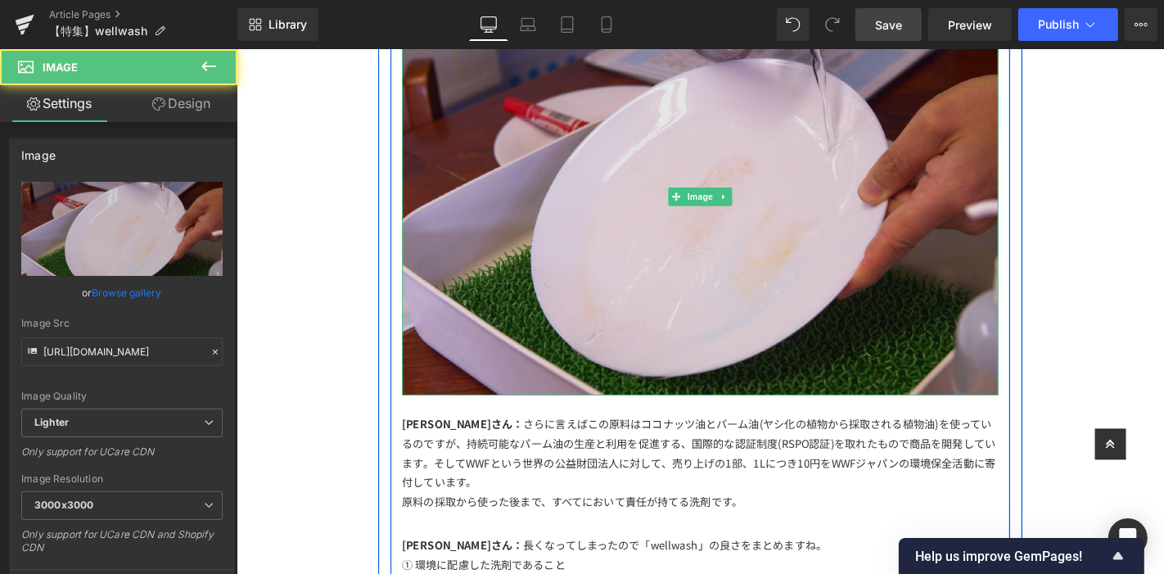
click at [699, 196] on img at bounding box center [731, 205] width 637 height 425
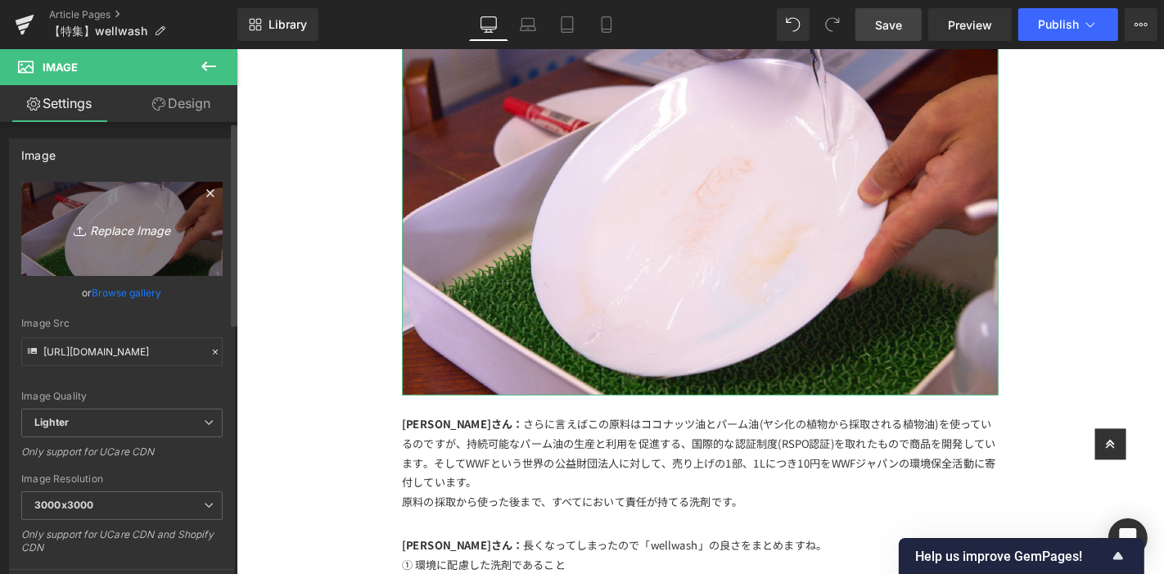
click at [151, 243] on link "Replace Image" at bounding box center [121, 229] width 201 height 94
type input "C:\fakepath\アートボード 23洗剤.jpg"
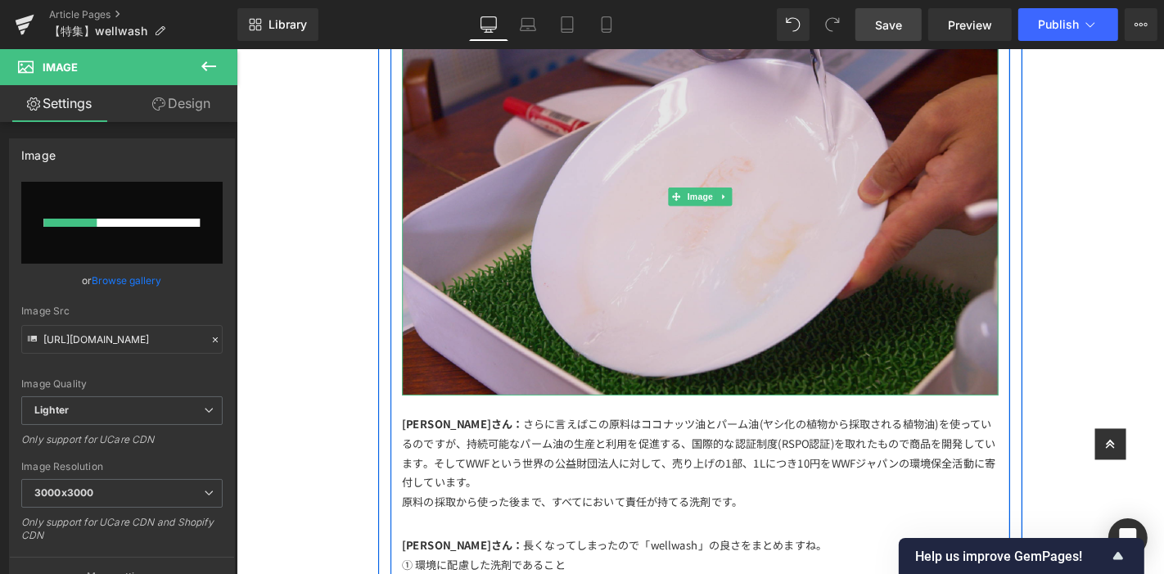
scroll to position [4069, 0]
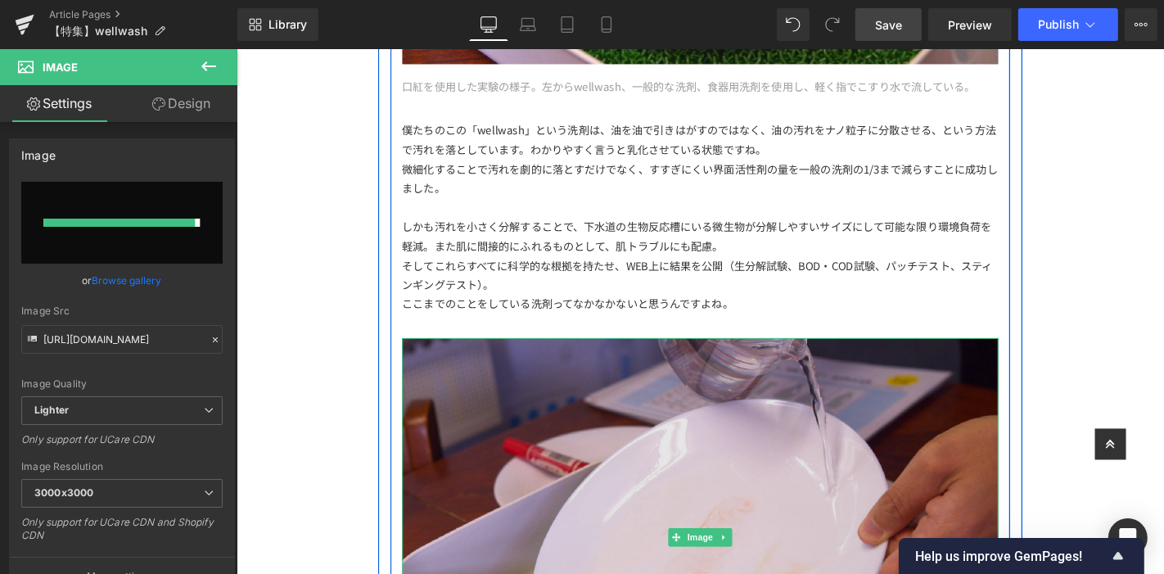
type input "[URL][DOMAIN_NAME]"
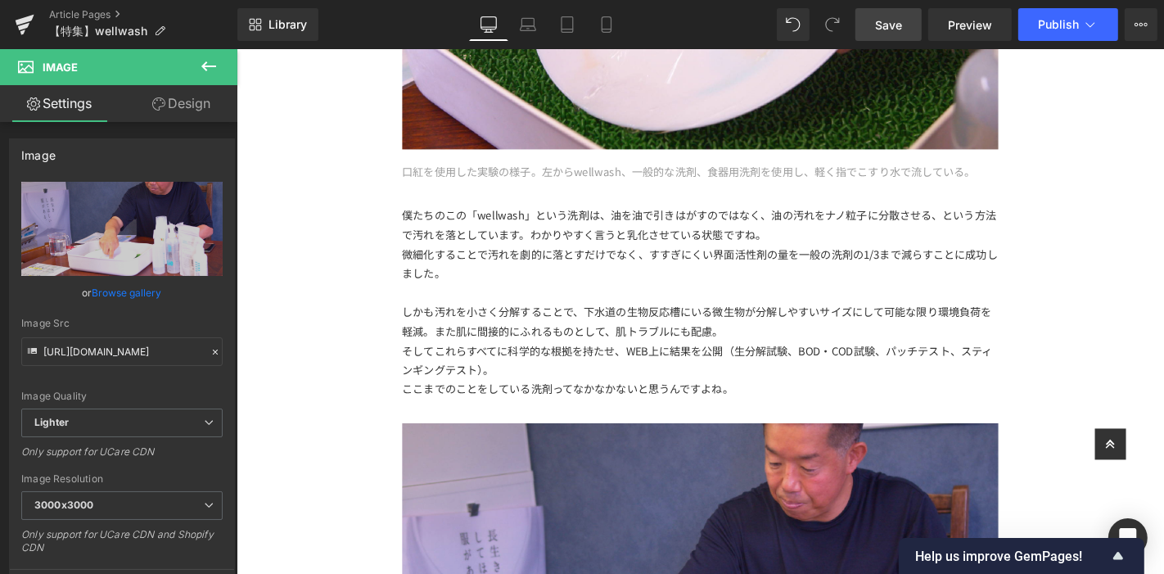
scroll to position [4160, 0]
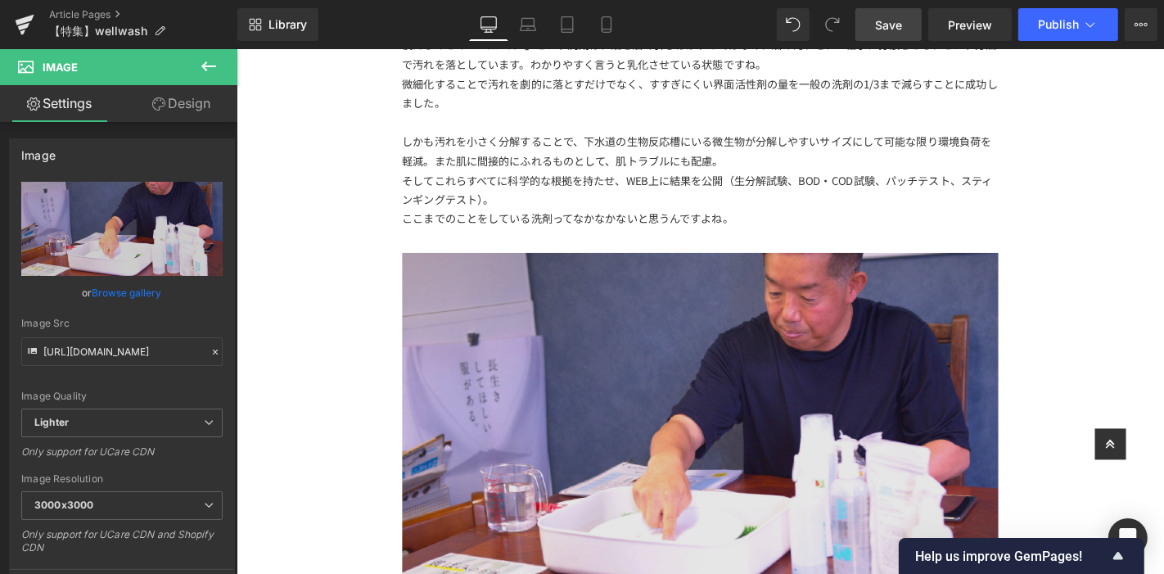
click at [674, 474] on img at bounding box center [731, 478] width 637 height 425
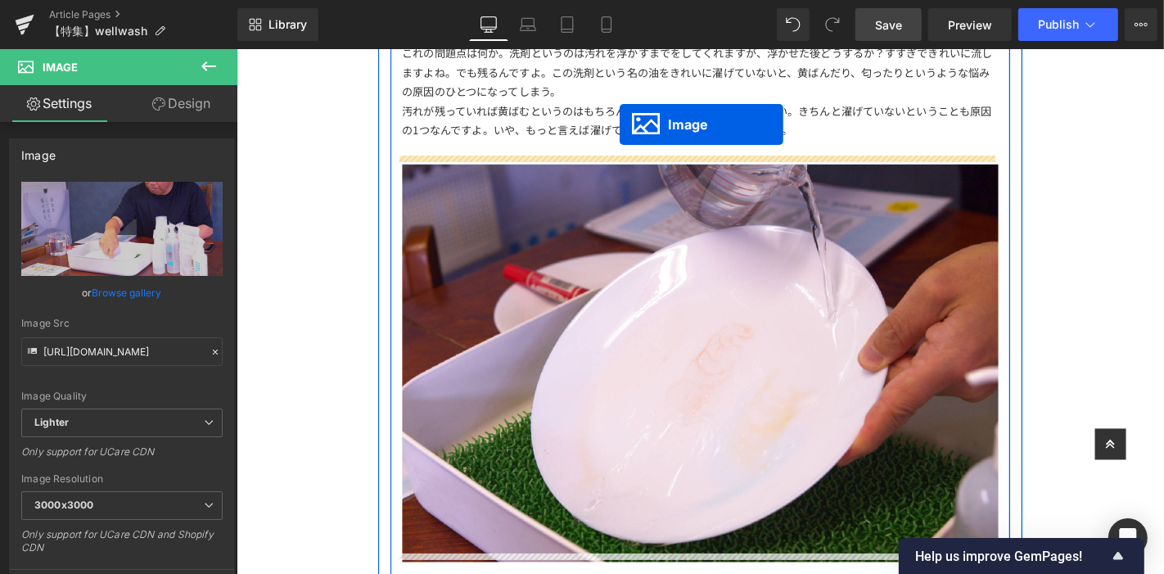
scroll to position [3505, 0]
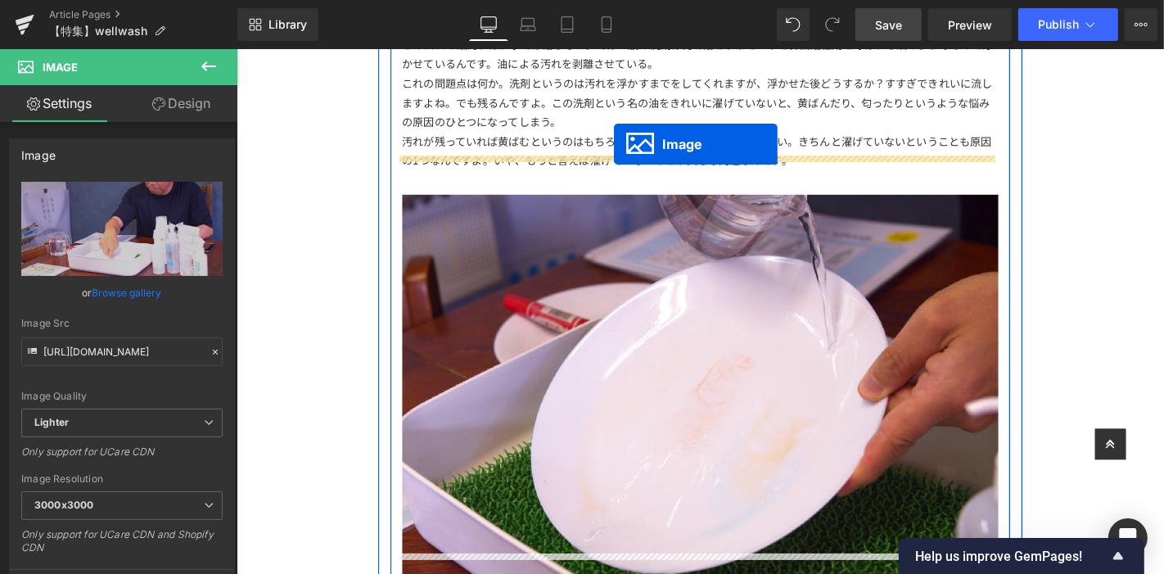
drag, startPoint x: 696, startPoint y: 440, endPoint x: 638, endPoint y: 151, distance: 294.6
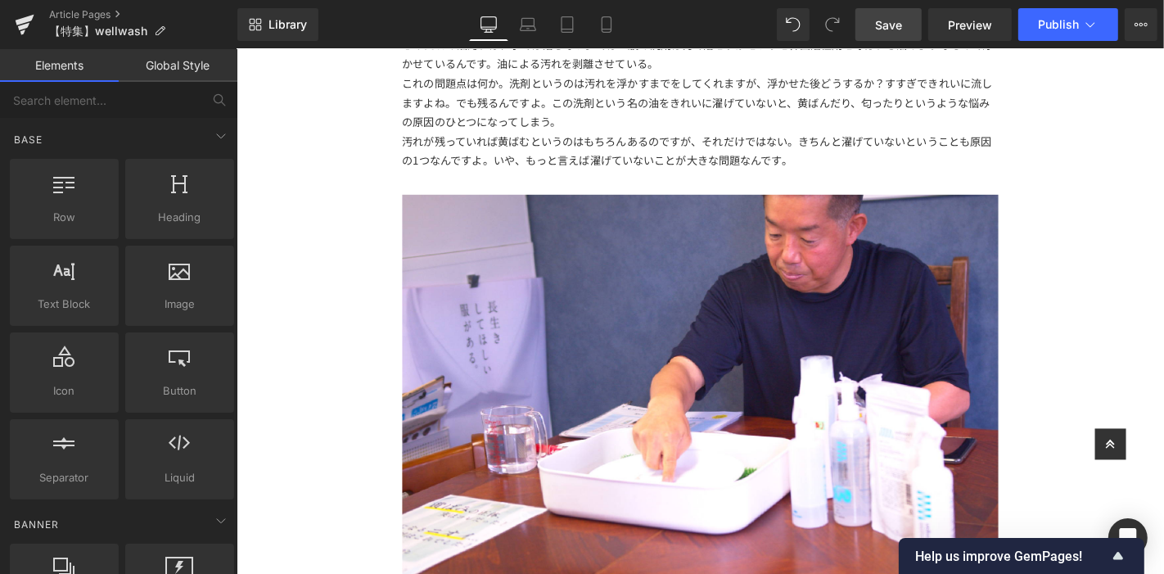
scroll to position [3687, 0]
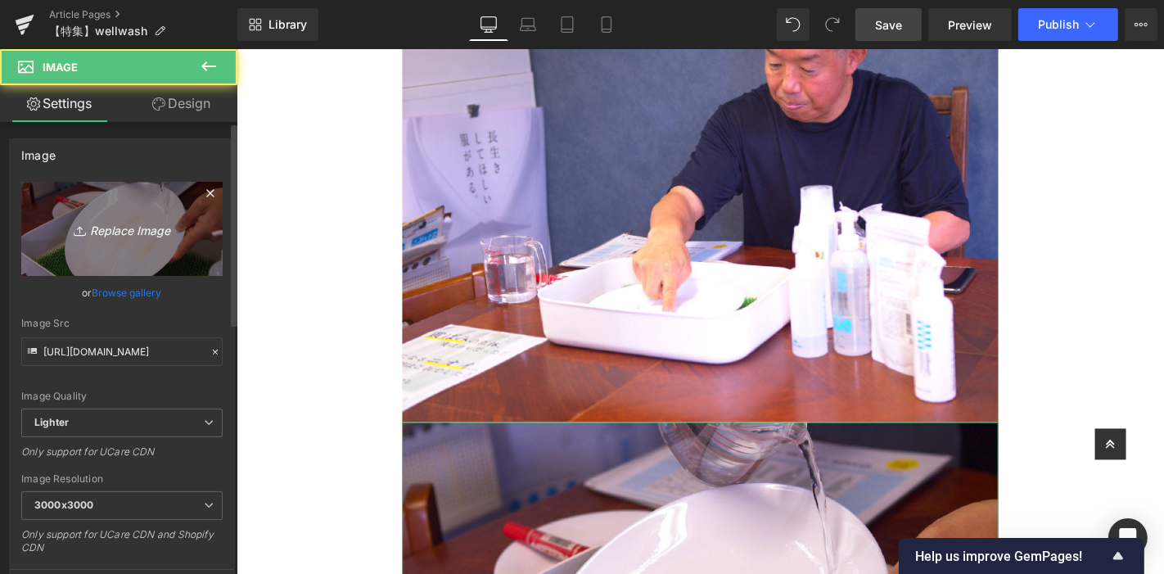
click at [92, 226] on icon "Replace Image" at bounding box center [121, 229] width 131 height 20
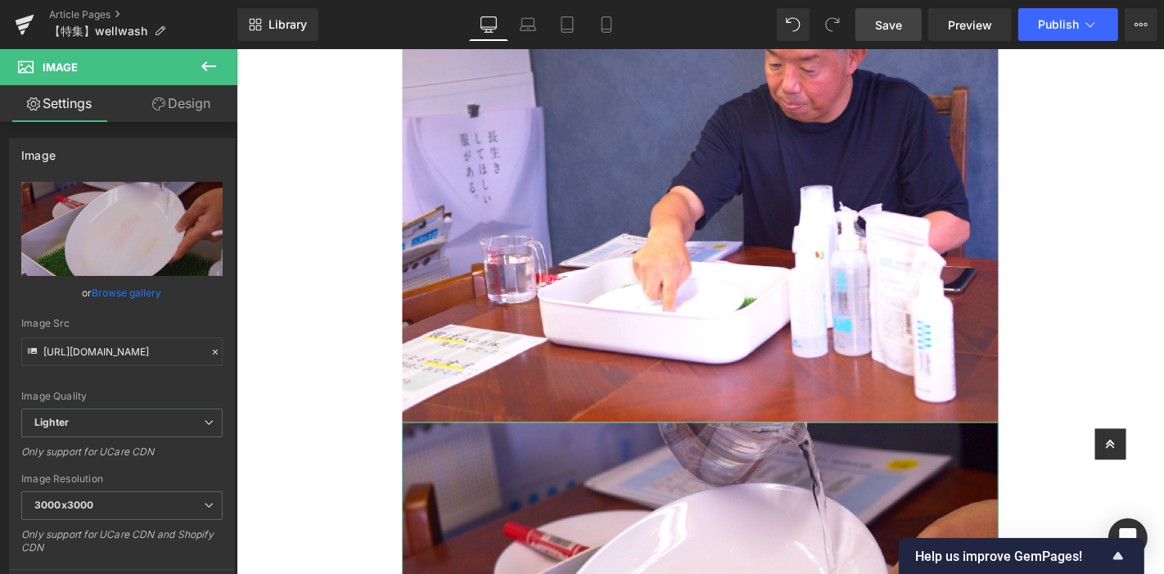
click at [187, 113] on link "Design" at bounding box center [181, 103] width 119 height 37
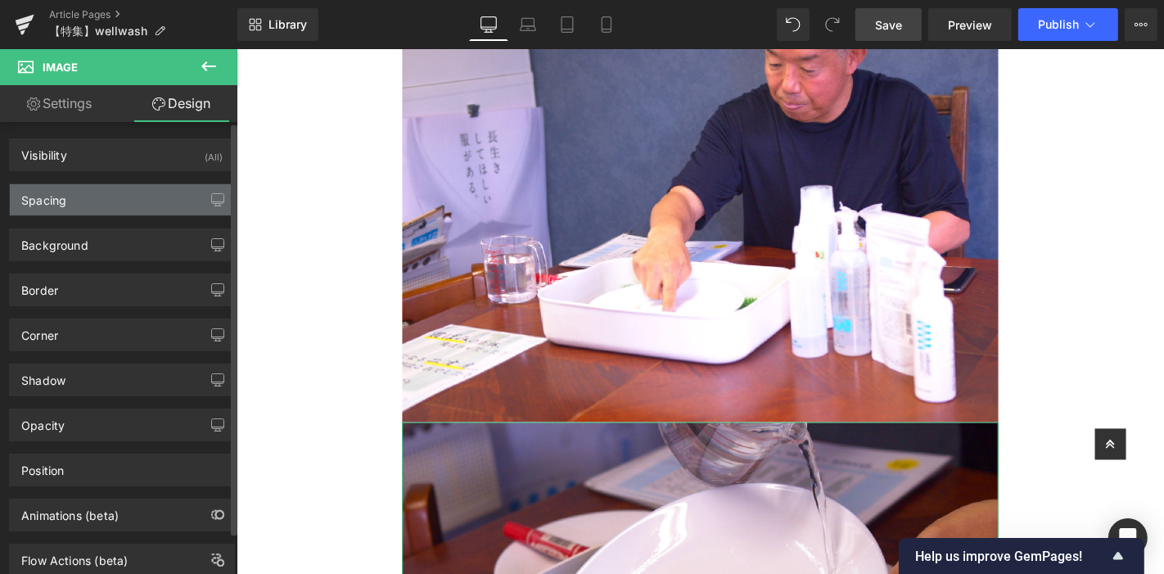
click at [131, 202] on div "Spacing" at bounding box center [122, 199] width 224 height 31
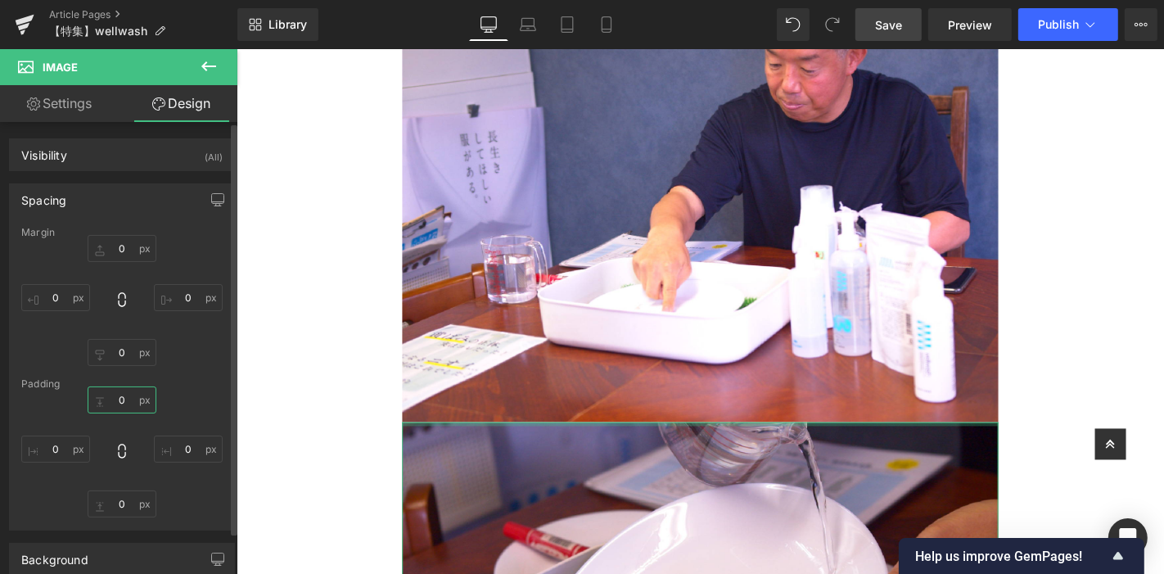
click at [120, 397] on input "0" at bounding box center [122, 399] width 69 height 27
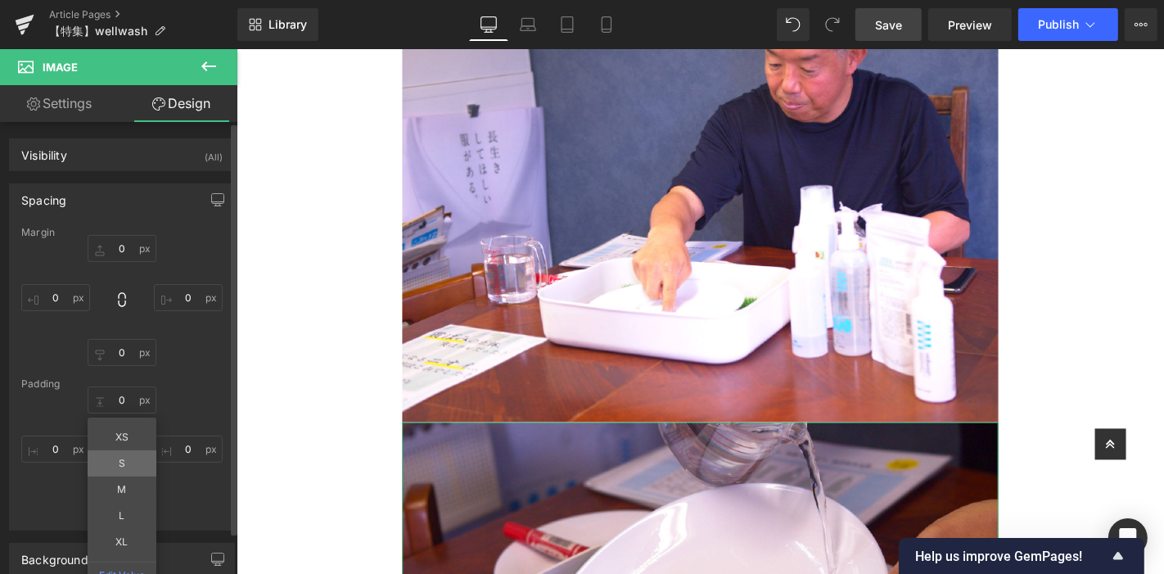
type input "S"
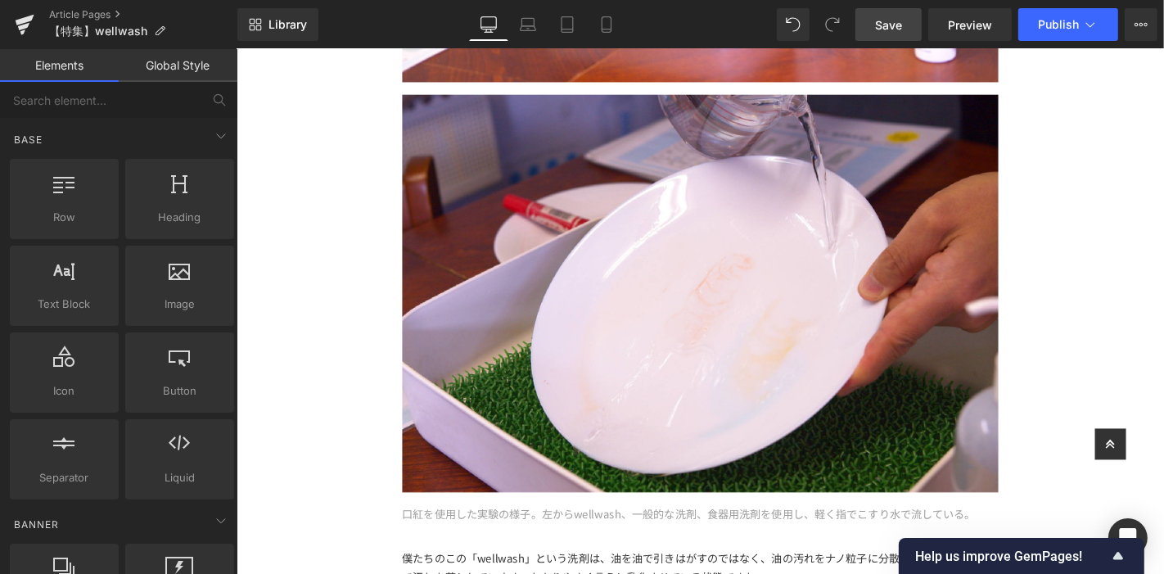
scroll to position [4233, 0]
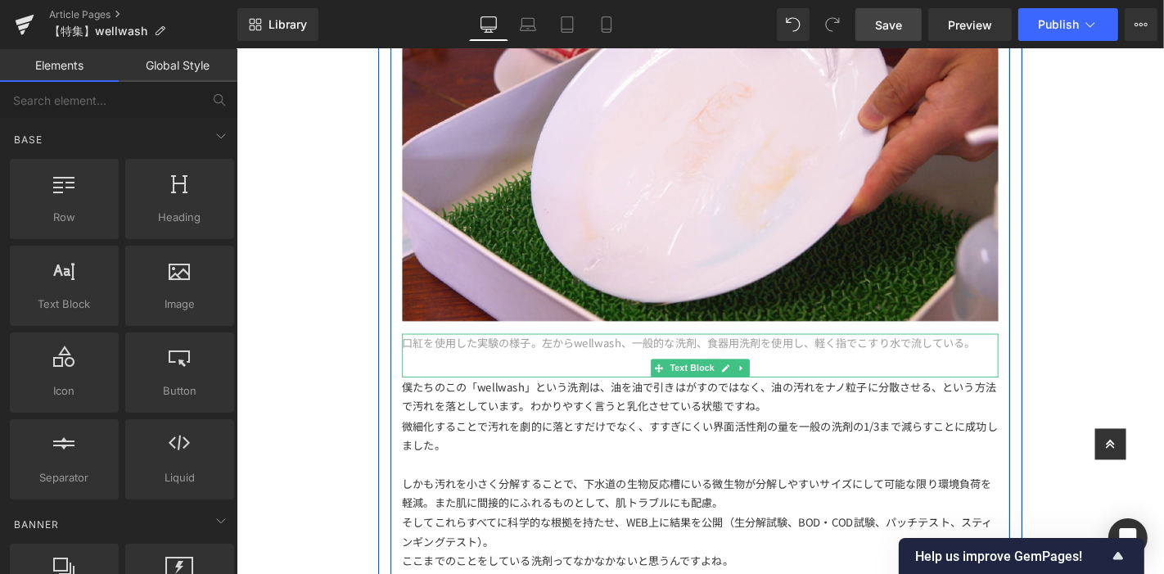
click at [922, 354] on span "口紅を使用した実験の様子。左からwellwash、一般的な洗剤、食器用洗剤を使用し、軽く指でこすり水で流している。" at bounding box center [719, 362] width 612 height 16
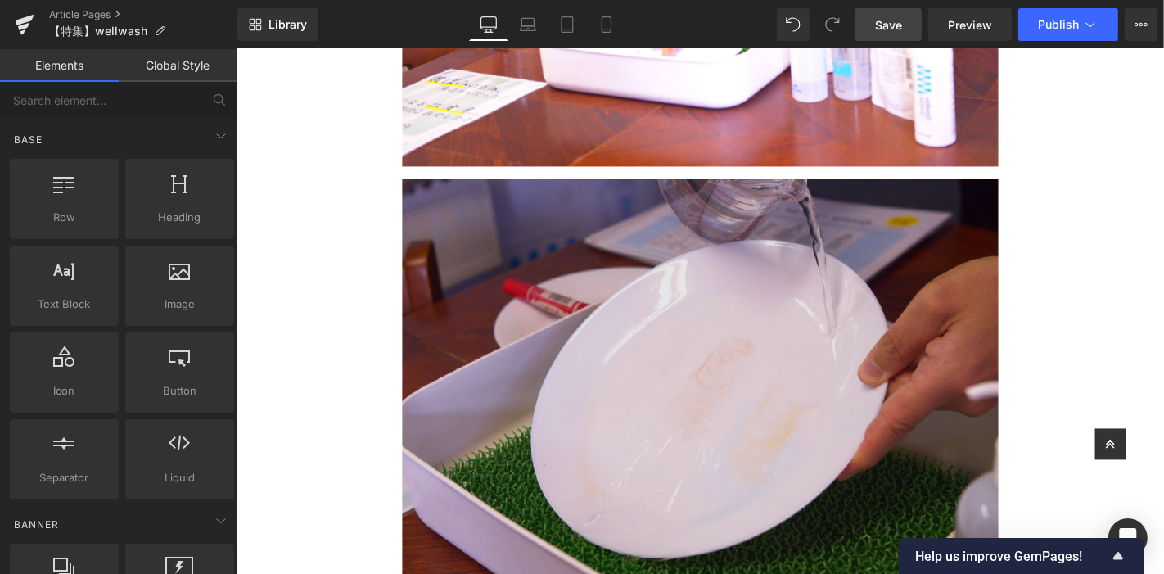
scroll to position [4142, 0]
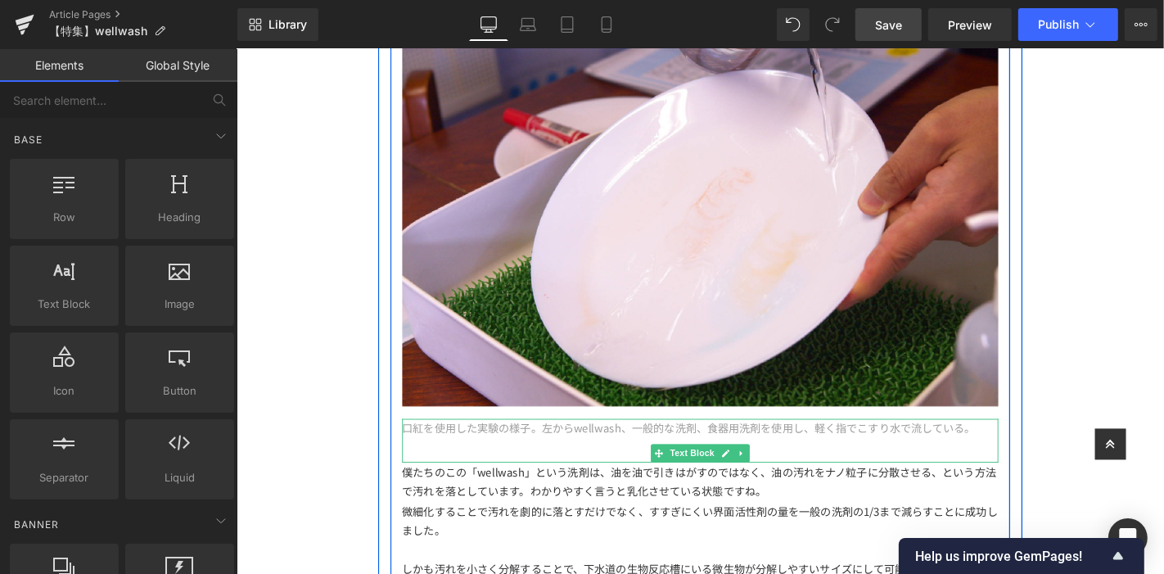
click at [441, 444] on span "口紅を使用した実験の様子。左からwellwash、一般的な洗剤、食器用洗剤を使用し、軽く指でこすり水で流している。" at bounding box center [719, 452] width 612 height 16
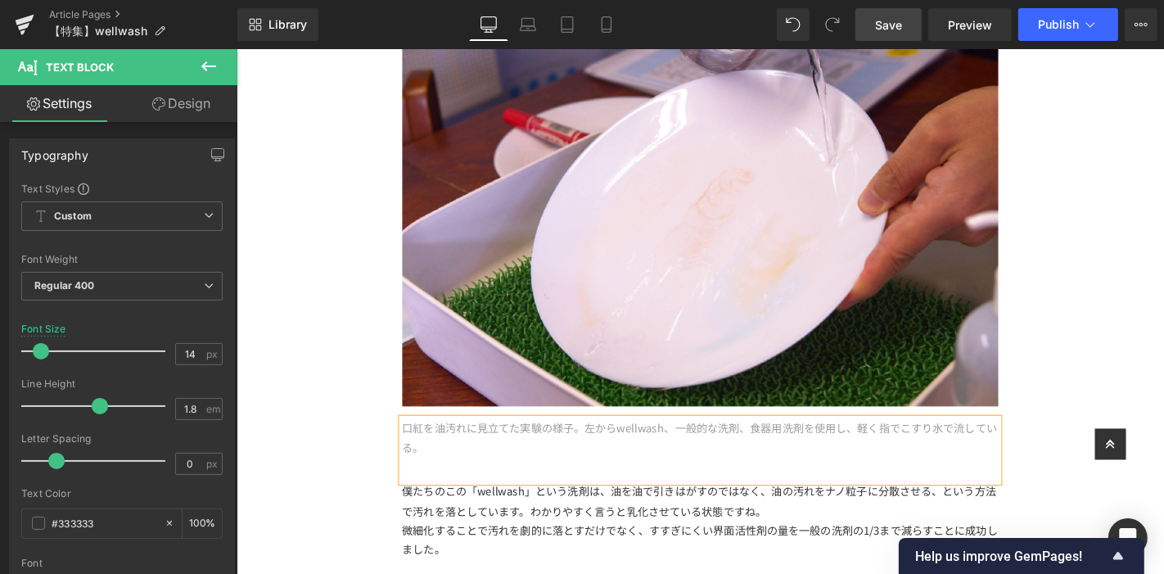
click at [884, 20] on span "Save" at bounding box center [888, 24] width 27 height 17
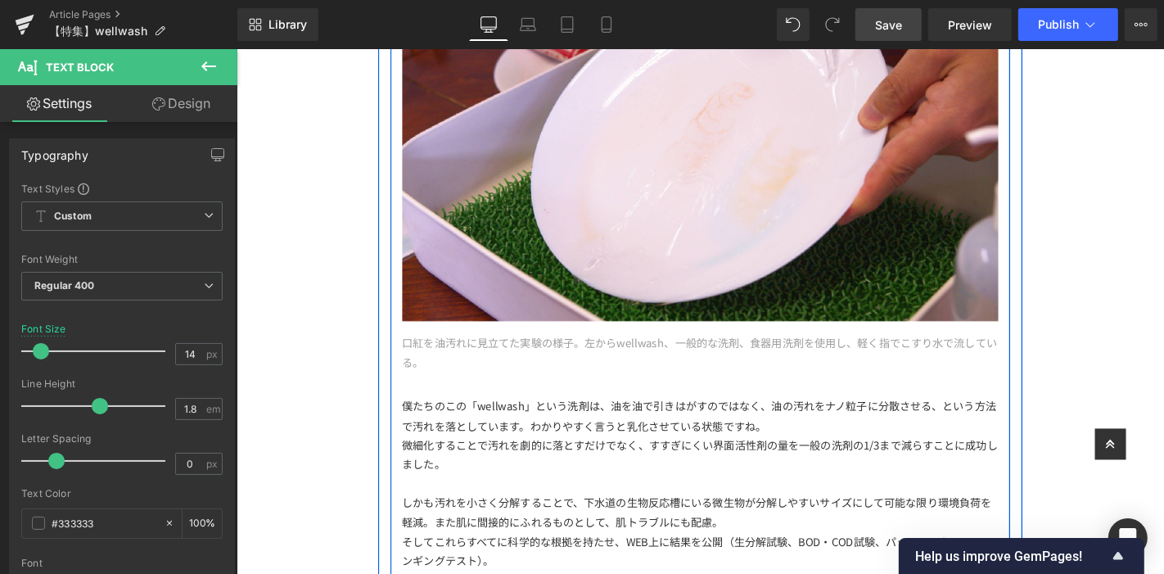
scroll to position [4050, 0]
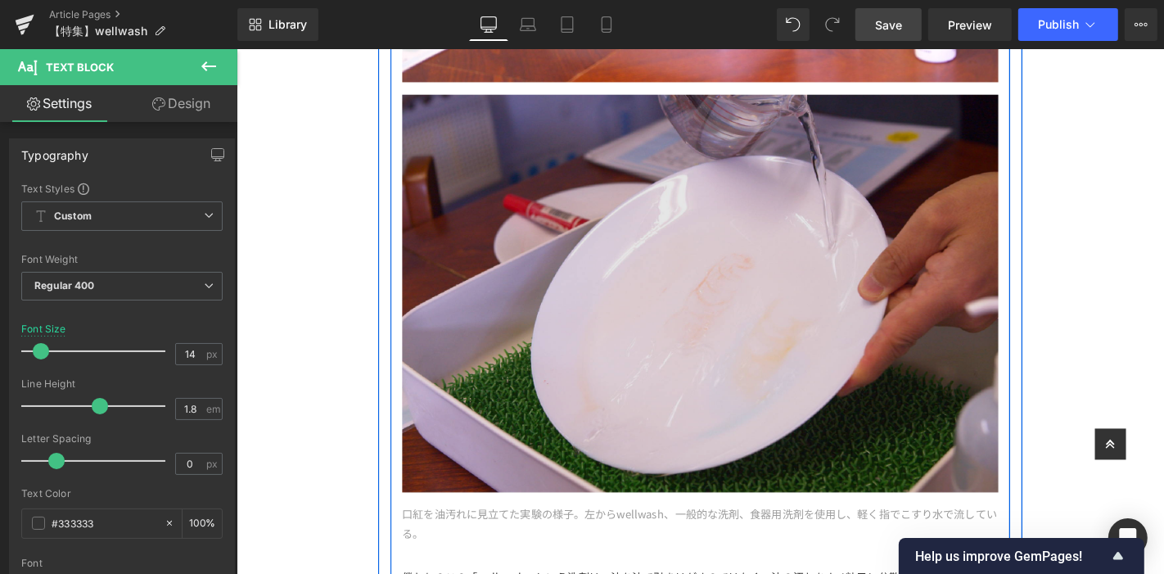
click at [761, 259] on div "Image" at bounding box center [731, 302] width 637 height 438
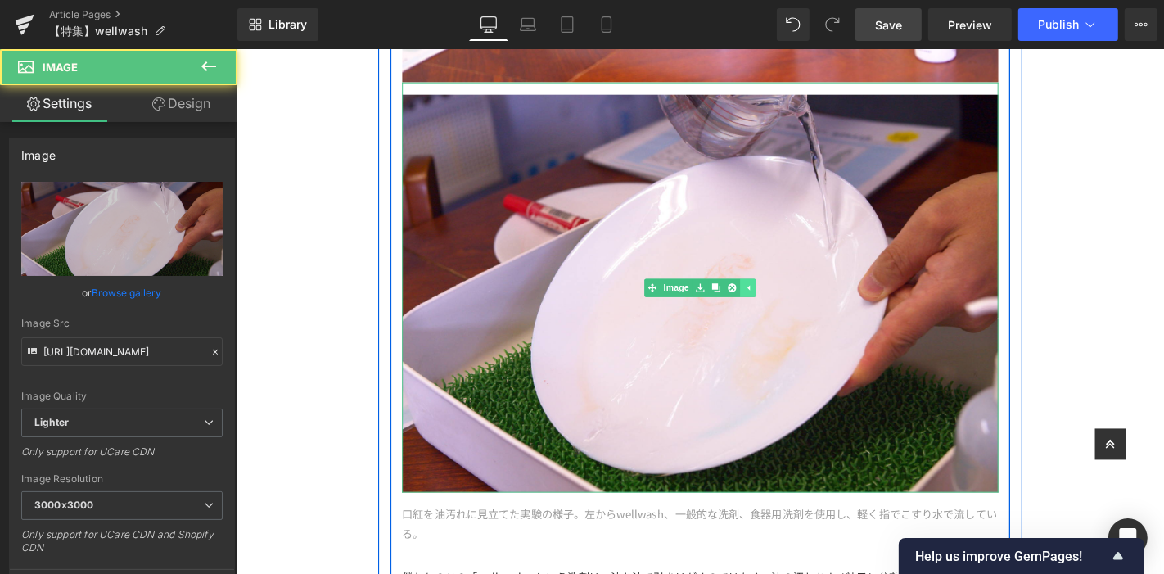
click at [778, 298] on icon at bounding box center [782, 303] width 9 height 10
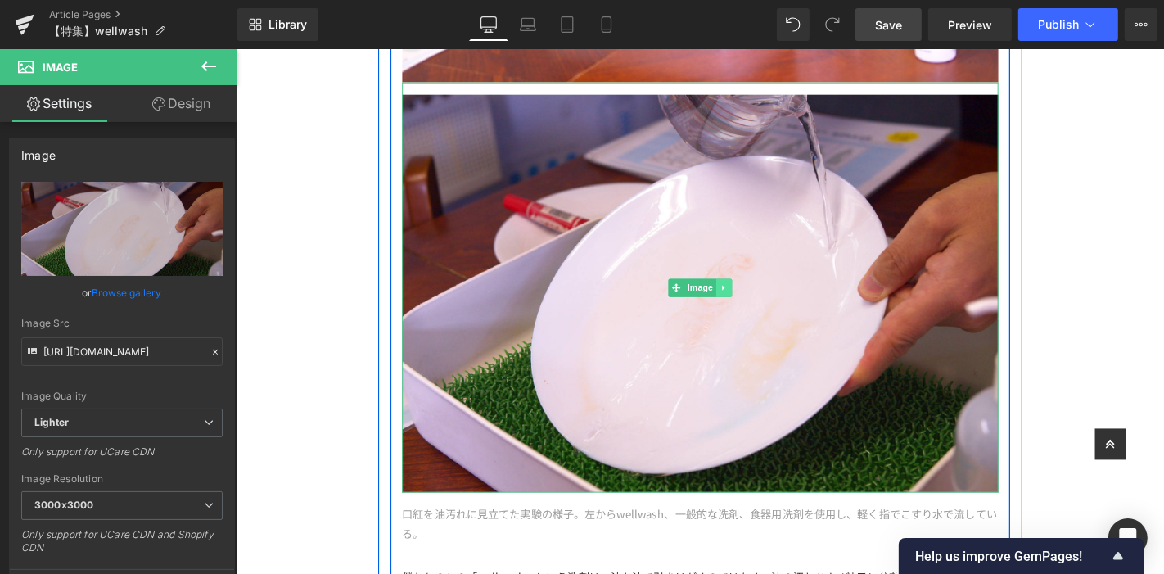
click at [755, 300] on icon at bounding box center [756, 303] width 2 height 6
click at [743, 298] on icon at bounding box center [747, 303] width 9 height 10
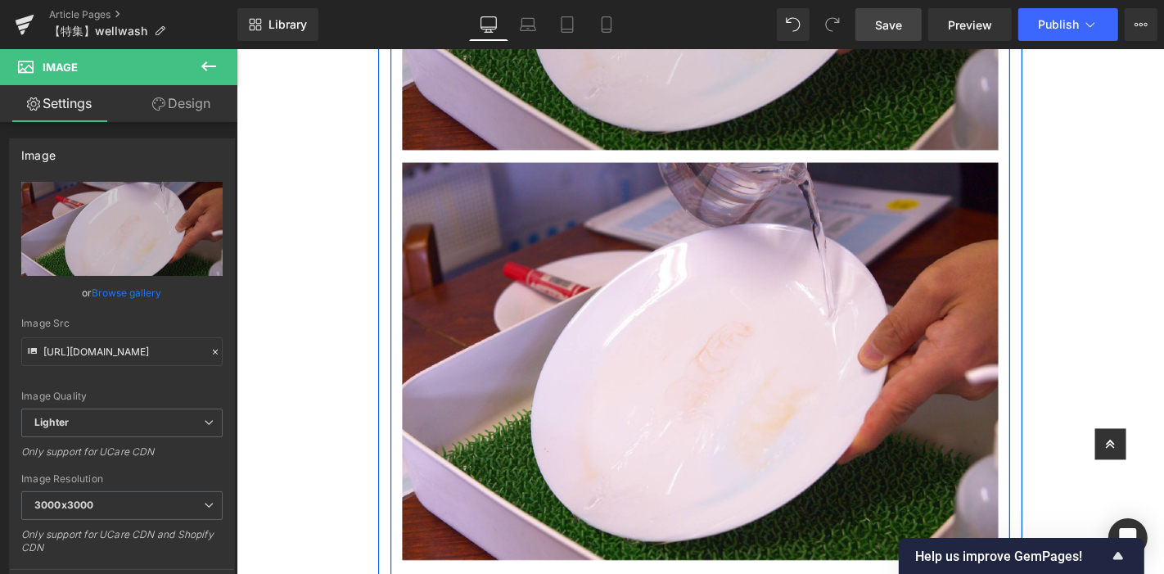
scroll to position [4506, 0]
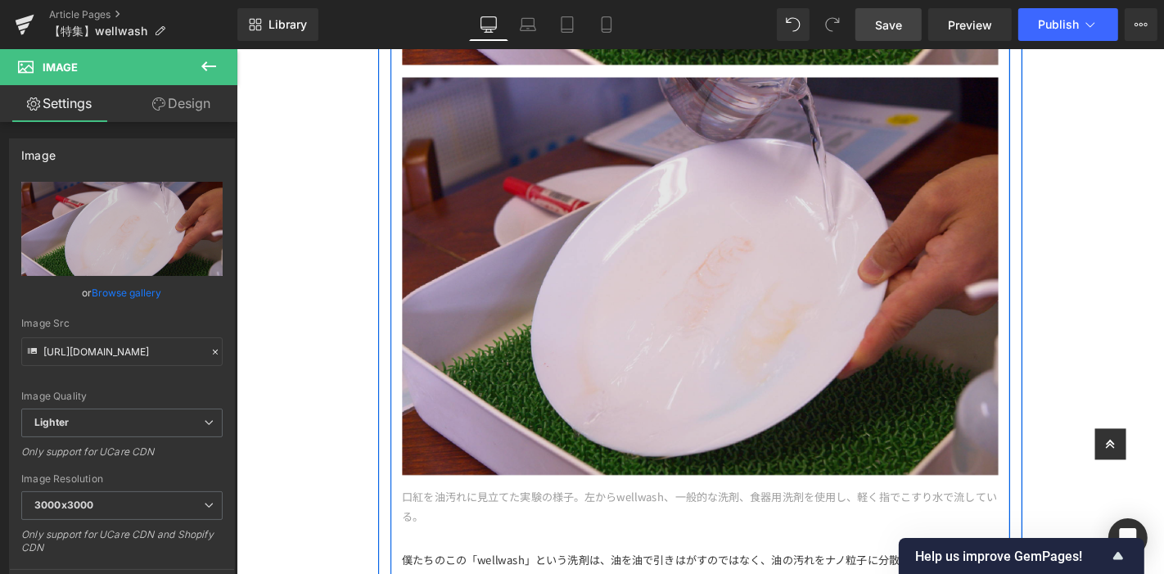
click at [659, 237] on img at bounding box center [731, 284] width 637 height 438
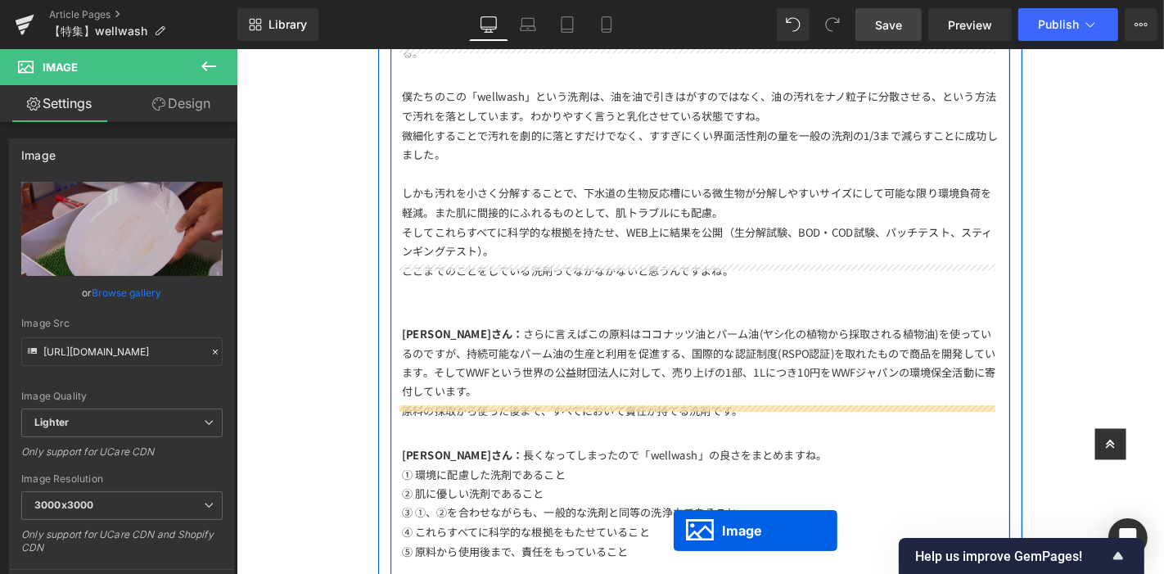
scroll to position [4703, 0]
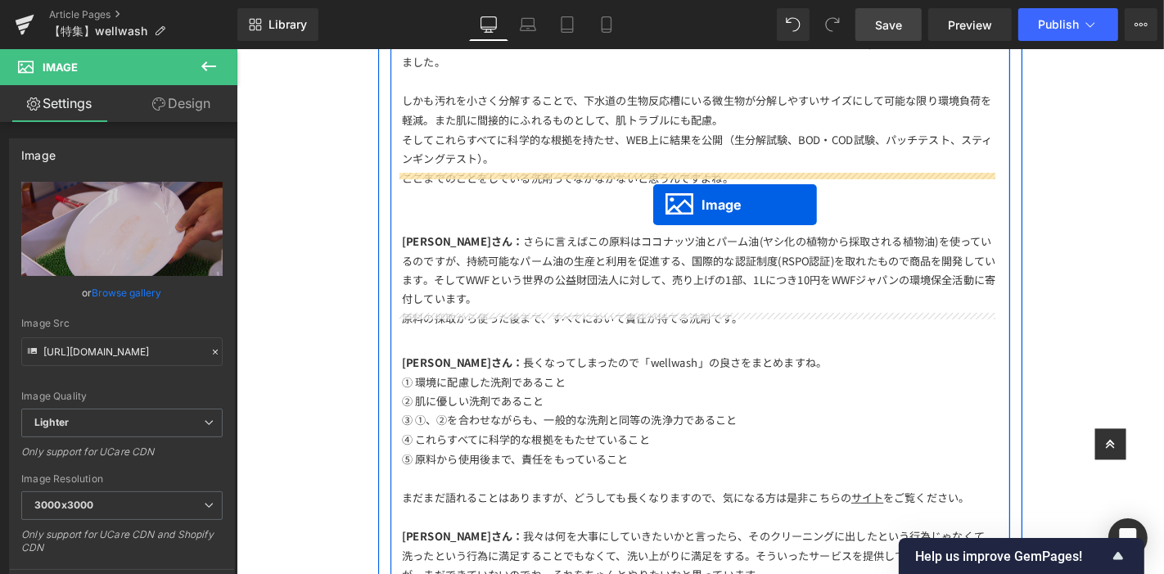
drag, startPoint x: 693, startPoint y: 234, endPoint x: 680, endPoint y: 214, distance: 23.6
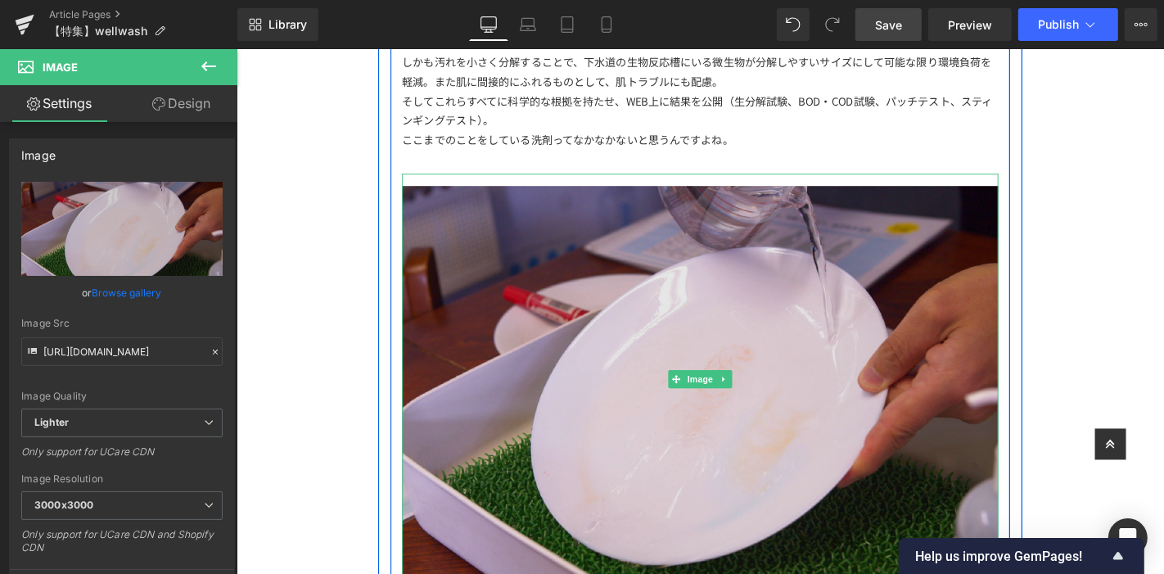
scroll to position [4885, 0]
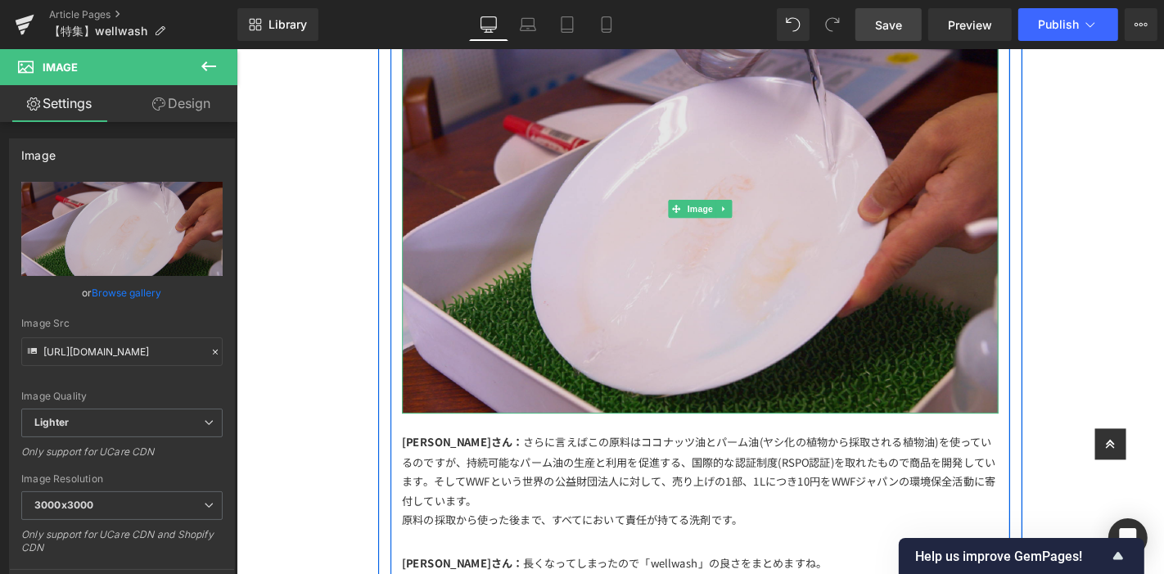
click at [687, 190] on img at bounding box center [731, 218] width 637 height 438
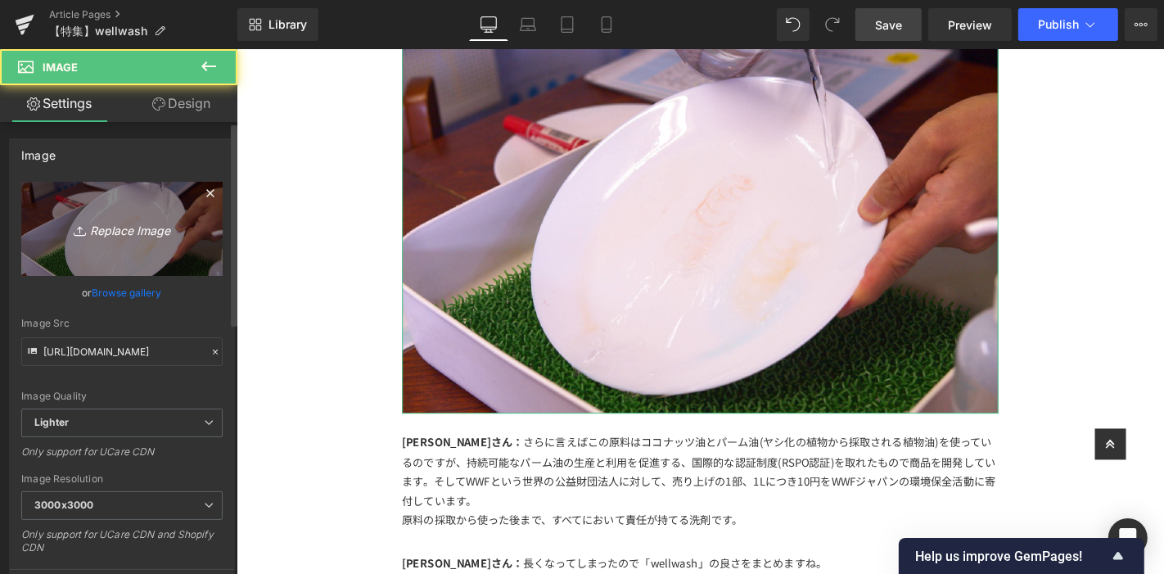
click at [110, 223] on icon "Replace Image" at bounding box center [121, 229] width 131 height 20
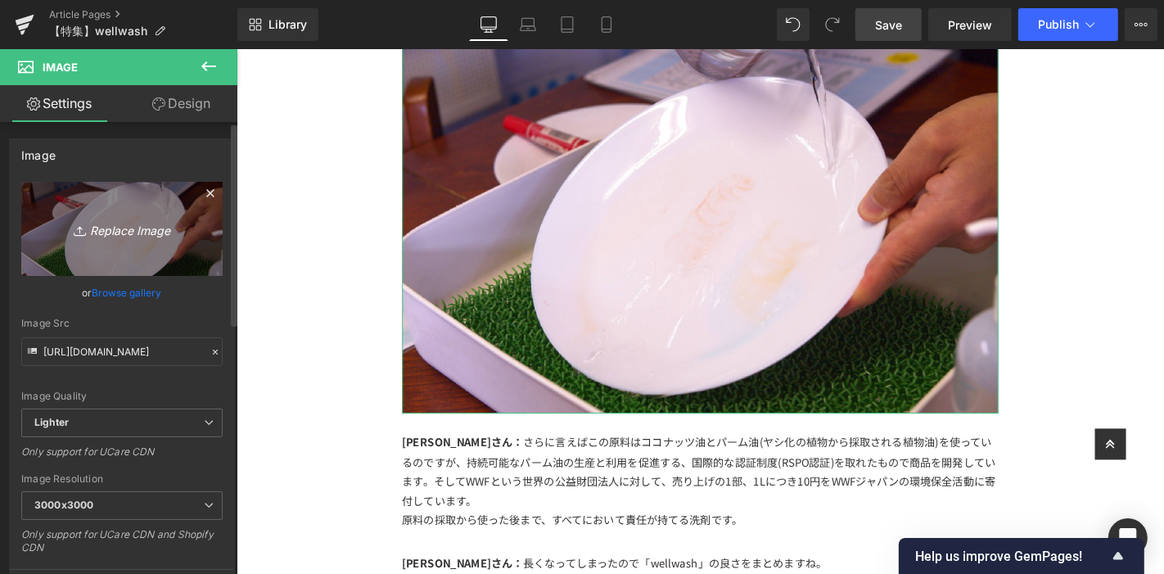
type input "C:\fakepath\アートボード 32洗剤.jpg"
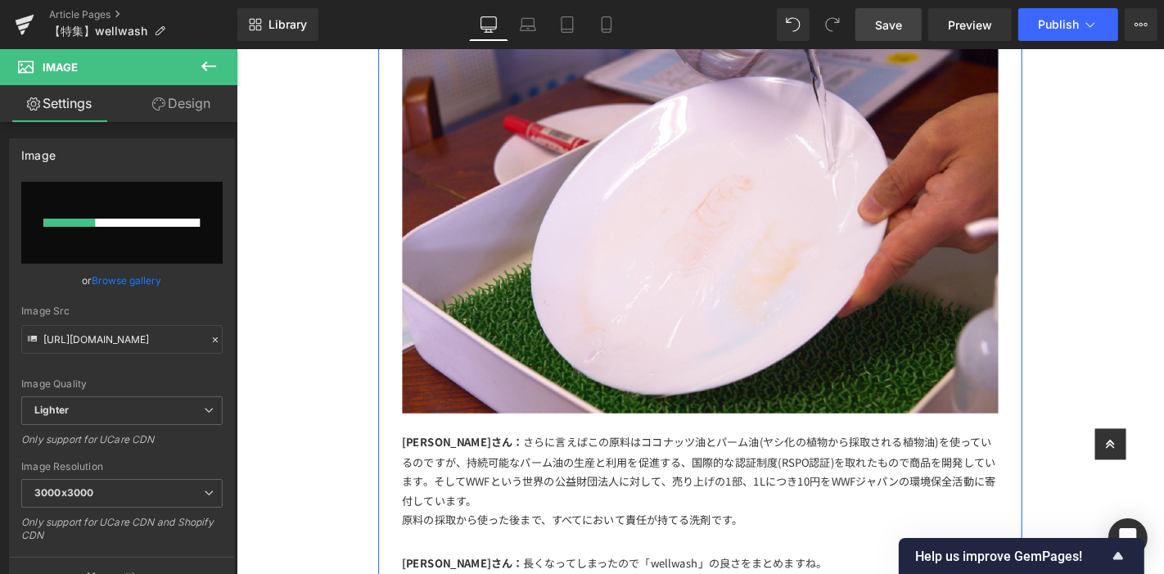
scroll to position [4430, 0]
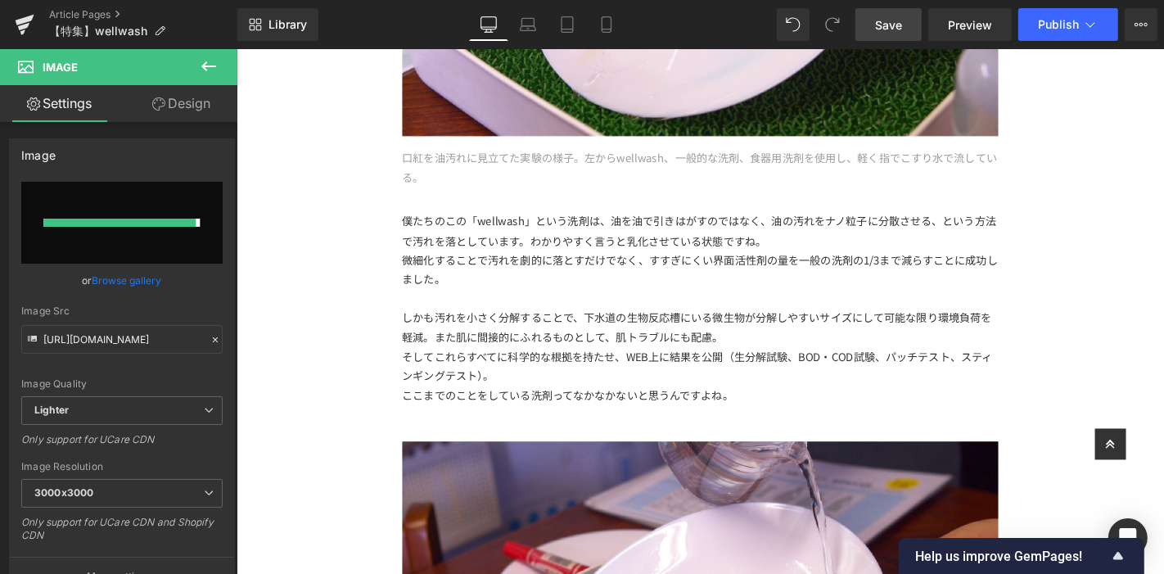
type input "[URL][DOMAIN_NAME]"
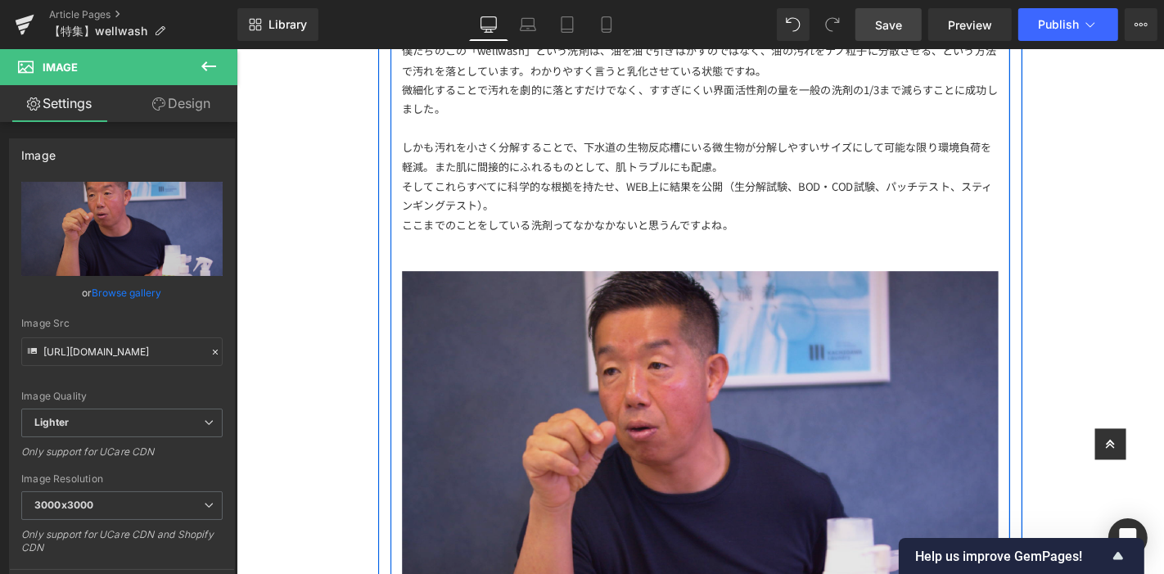
scroll to position [4885, 0]
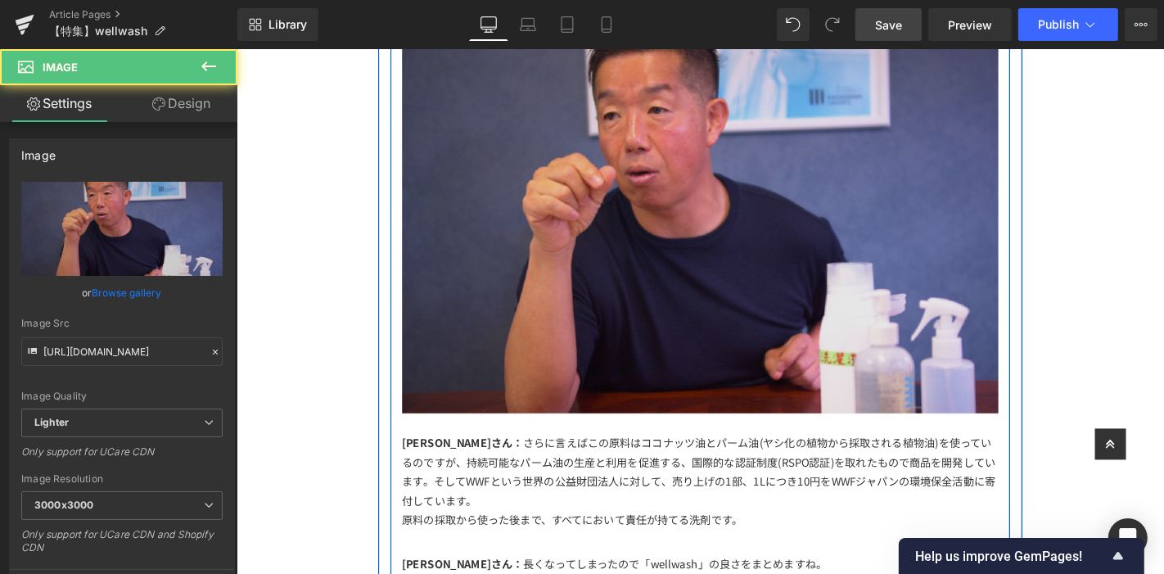
click at [643, 166] on img at bounding box center [731, 218] width 637 height 438
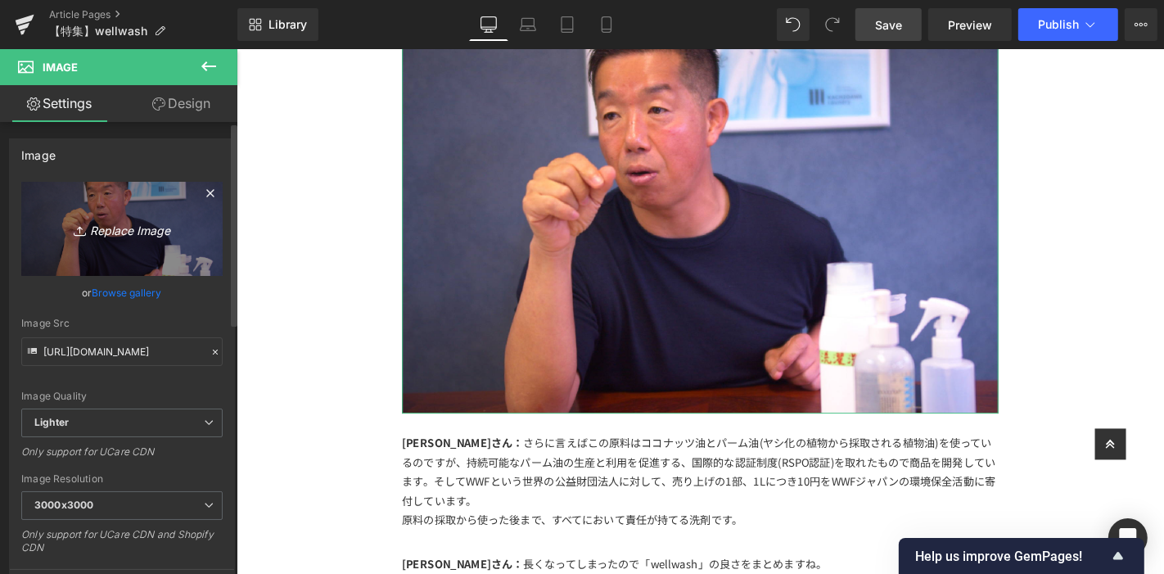
click at [188, 251] on link "Replace Image" at bounding box center [121, 229] width 201 height 94
type input "C:\fakepath\アートボード 6洗剤.jpg"
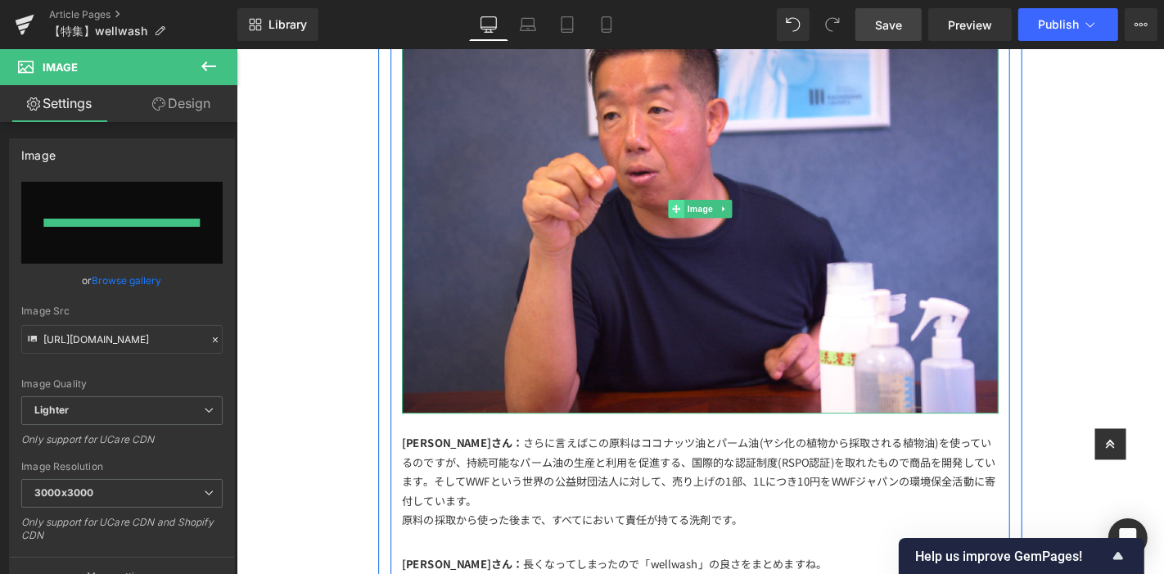
type input "[URL][DOMAIN_NAME]"
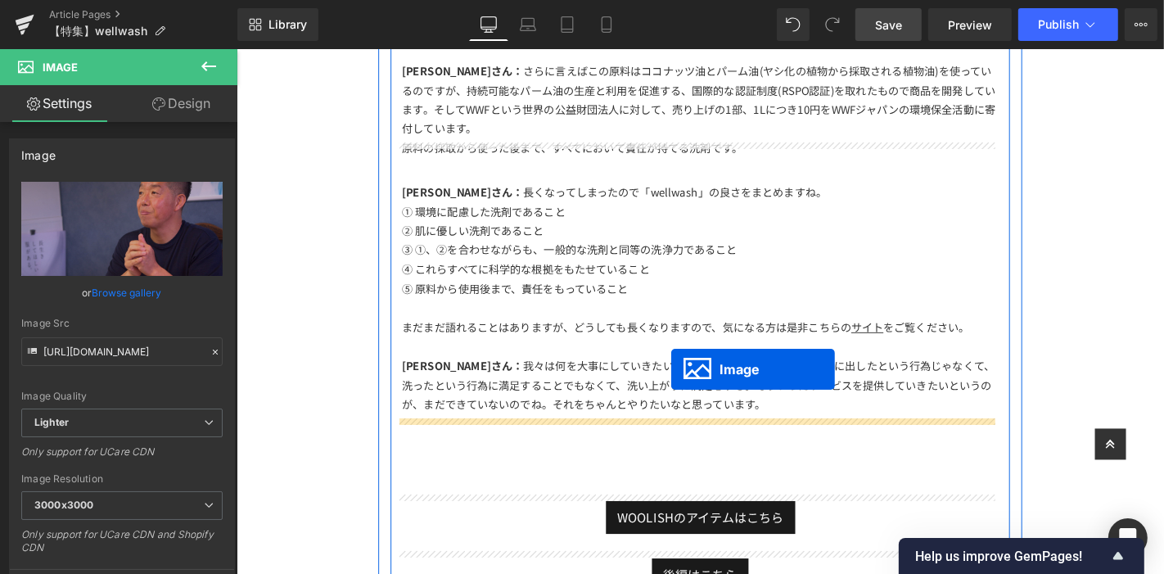
drag, startPoint x: 693, startPoint y: 177, endPoint x: 700, endPoint y: 390, distance: 213.8
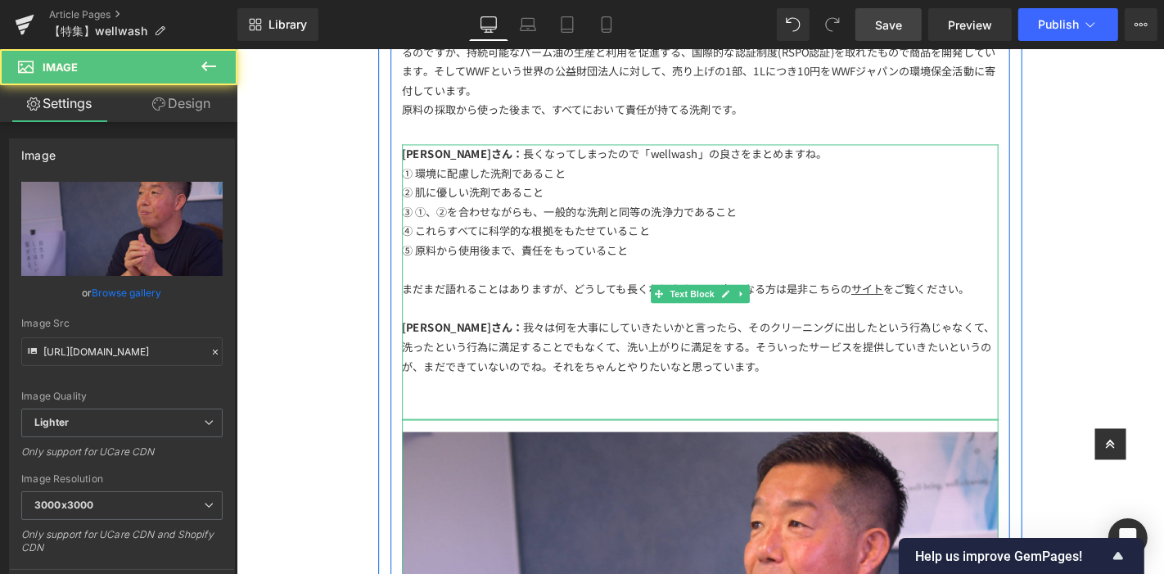
scroll to position [4430, 0]
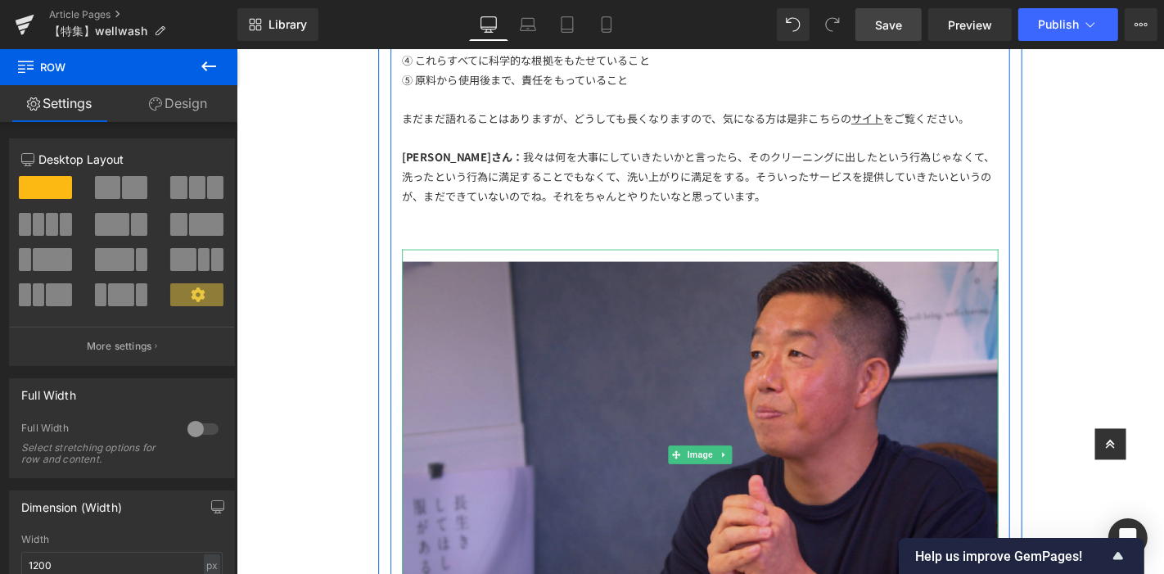
scroll to position [5521, 0]
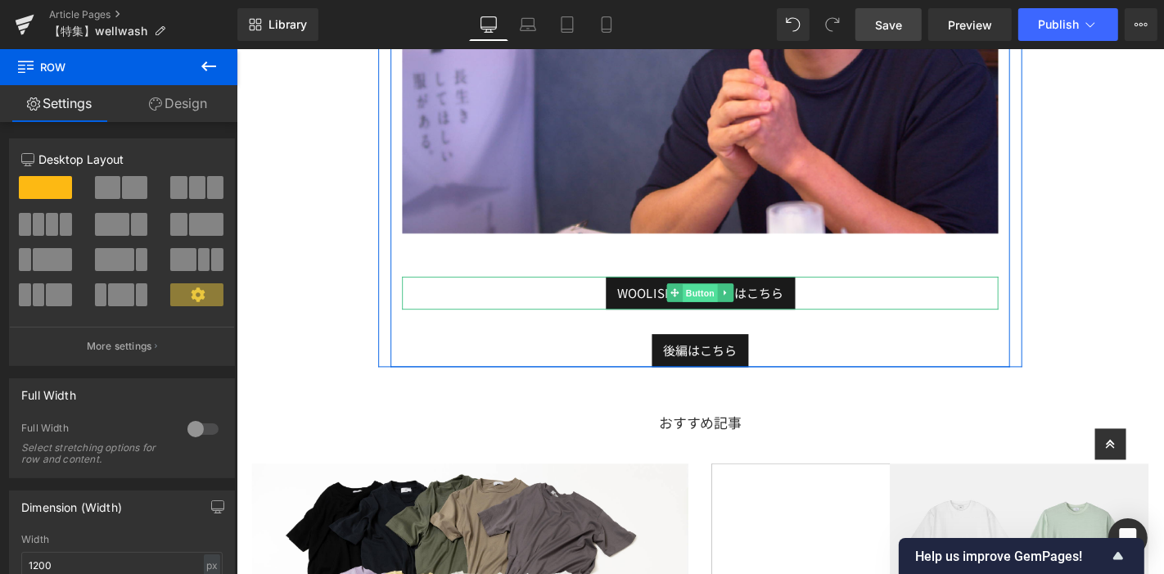
click at [723, 300] on span "Button" at bounding box center [731, 310] width 38 height 20
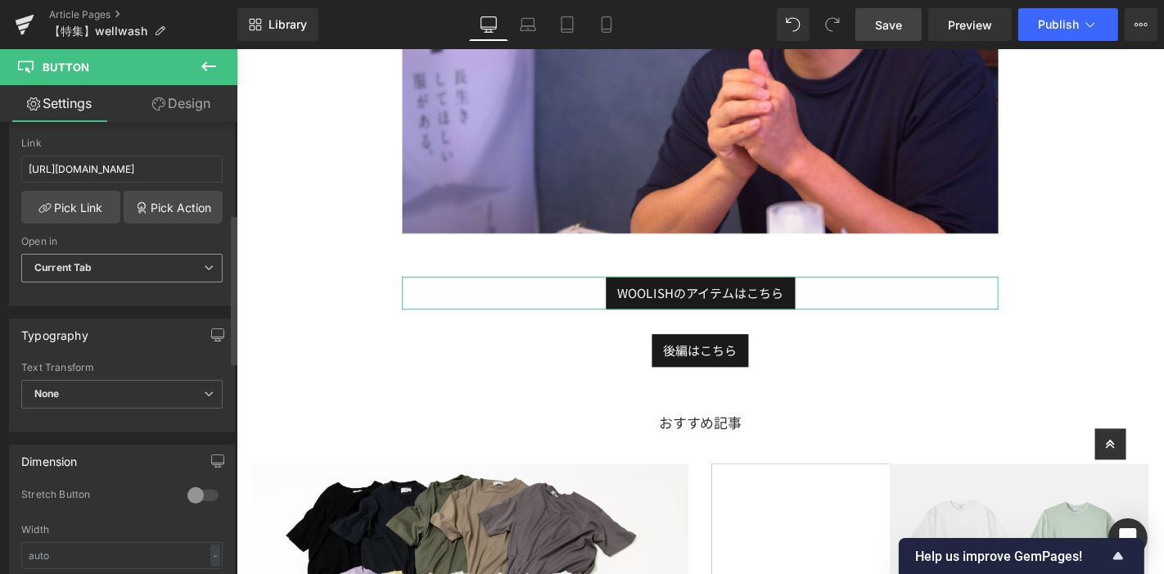
scroll to position [182, 0]
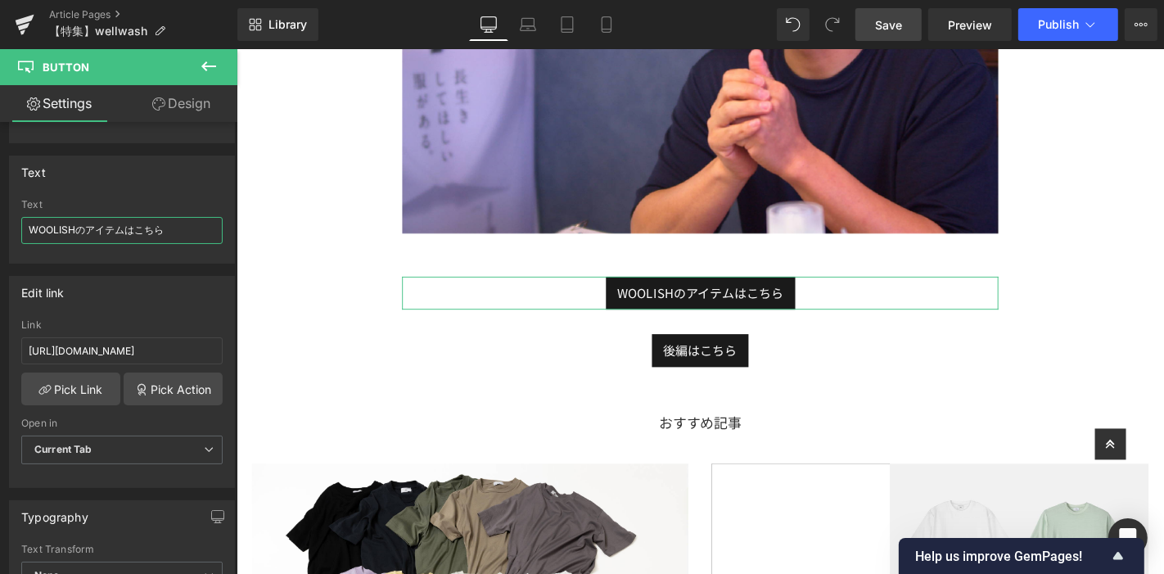
drag, startPoint x: 159, startPoint y: 222, endPoint x: -28, endPoint y: 230, distance: 186.8
click at [0, 230] on html "Button You are previewing how the will restyle your page. You can not edit Elem…" at bounding box center [582, 287] width 1164 height 574
click at [46, 232] on input "WOOLISHのアイテムはこちら" at bounding box center [121, 230] width 201 height 27
drag, startPoint x: 79, startPoint y: 225, endPoint x: 14, endPoint y: 237, distance: 66.6
click at [14, 237] on div "WOOLISHのアイテムはこちら Text WOOLISHのアイテムはこちら" at bounding box center [122, 231] width 224 height 64
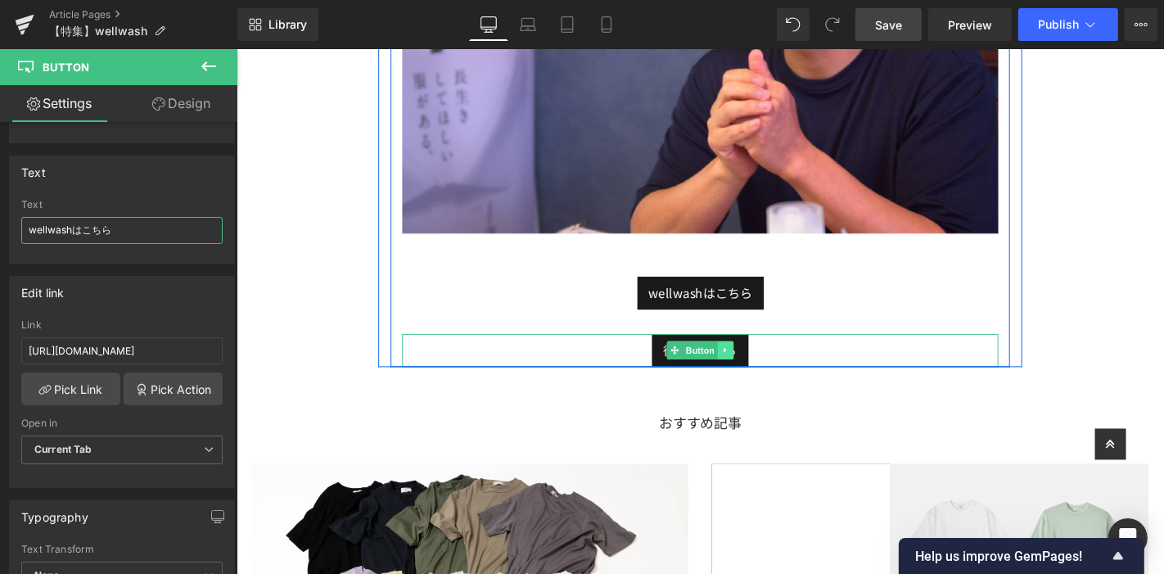
type input "wellwashはこちら"
click at [750, 360] on link at bounding box center [758, 370] width 17 height 20
click at [762, 366] on icon at bounding box center [766, 370] width 9 height 9
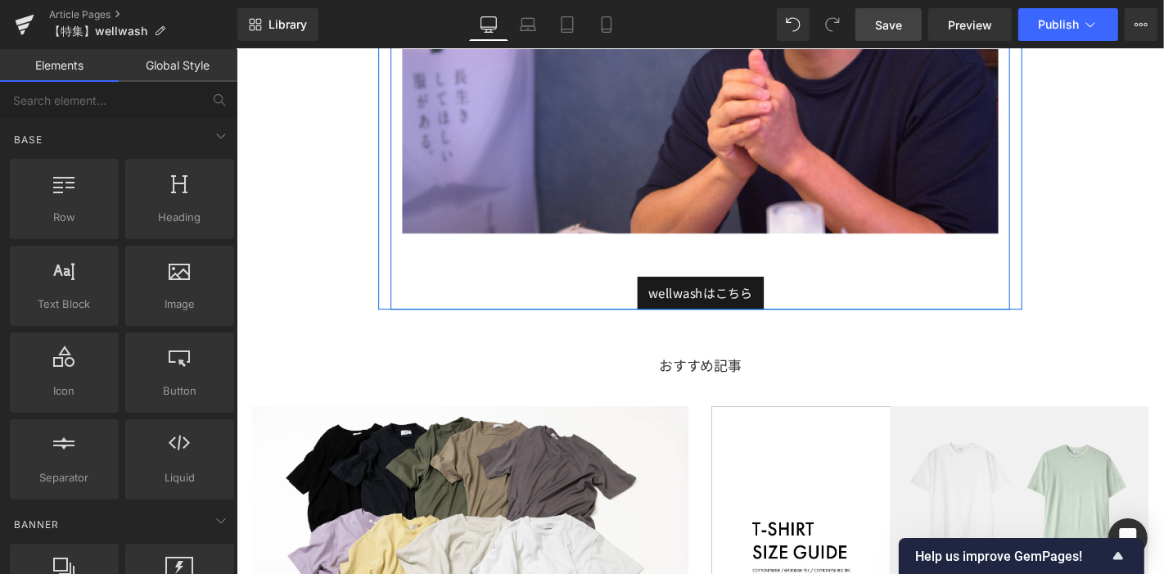
click at [236, 48] on div at bounding box center [236, 48] width 0 height 0
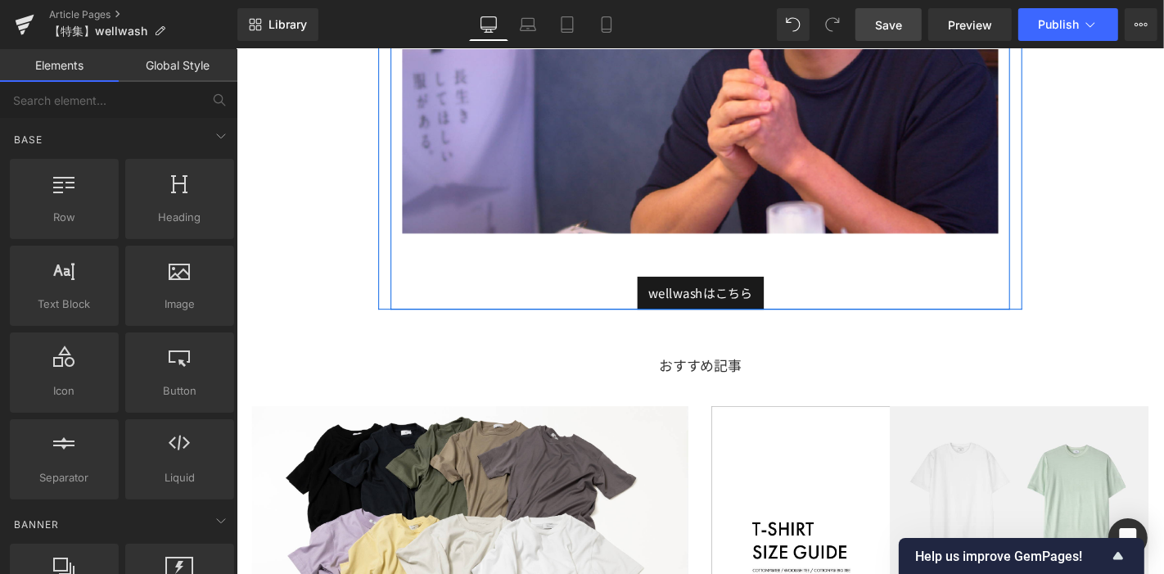
scroll to position [5249, 0]
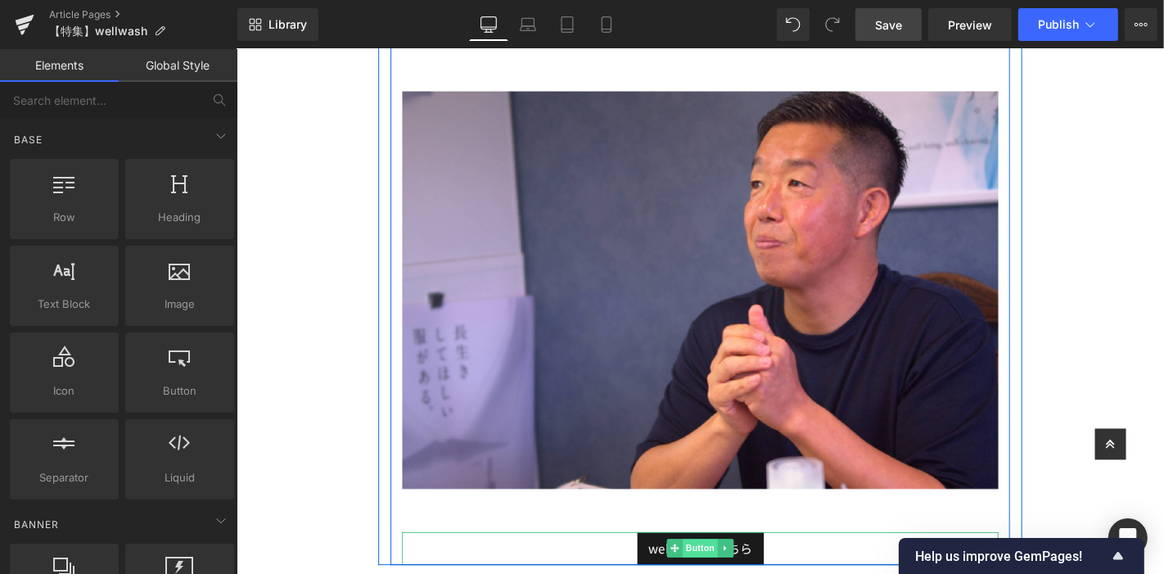
click at [740, 571] on span "Button" at bounding box center [731, 581] width 38 height 20
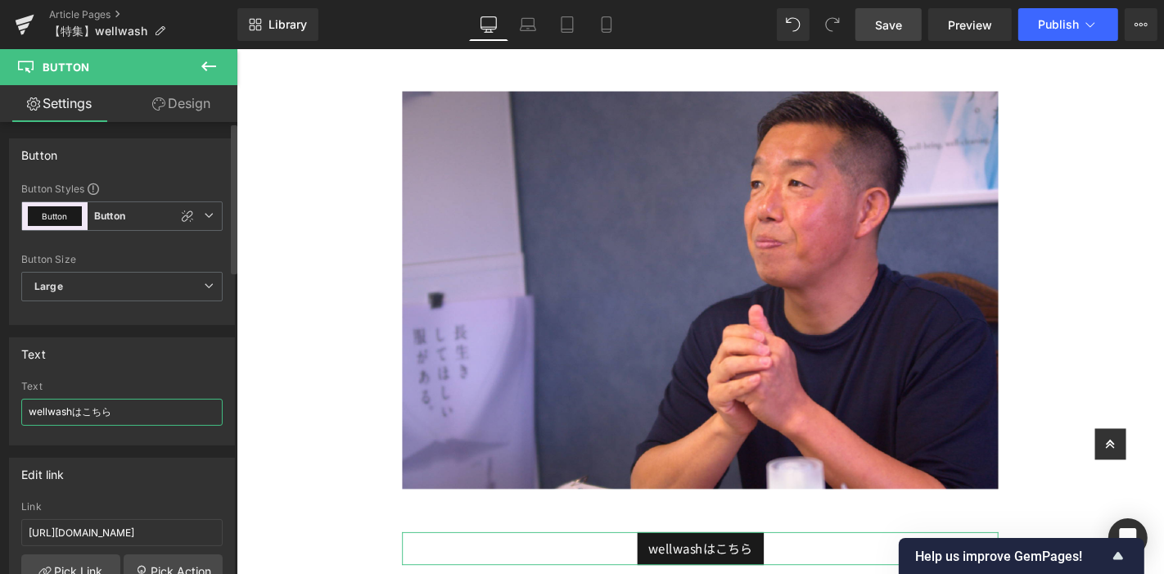
click at [119, 411] on input "wellwashはこちら" at bounding box center [121, 412] width 201 height 27
type input "wellwashはこちらから"
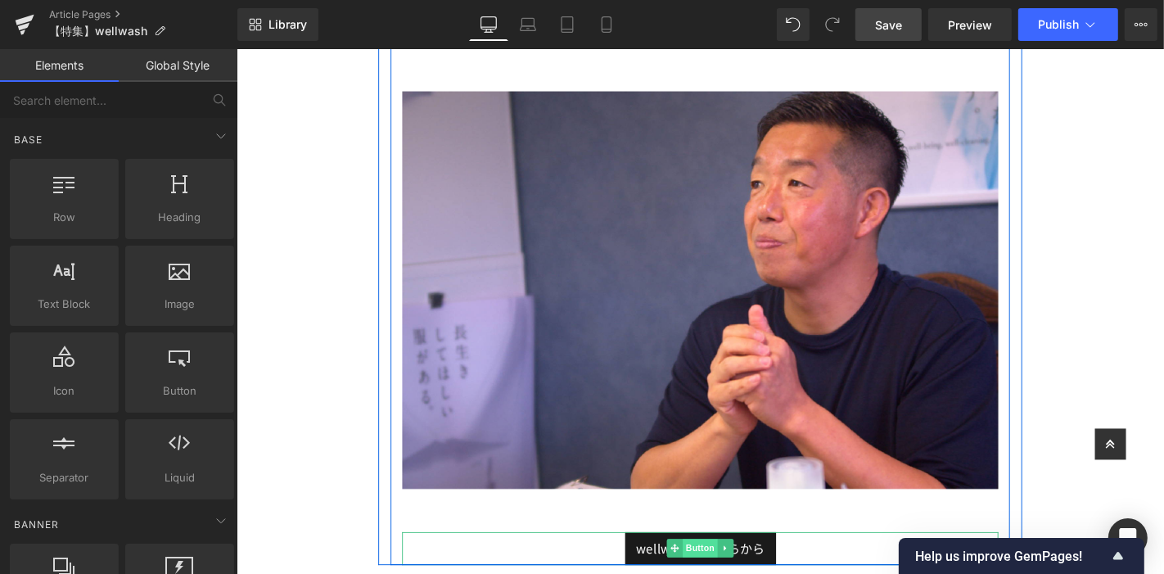
click at [736, 571] on span "Button" at bounding box center [731, 581] width 38 height 20
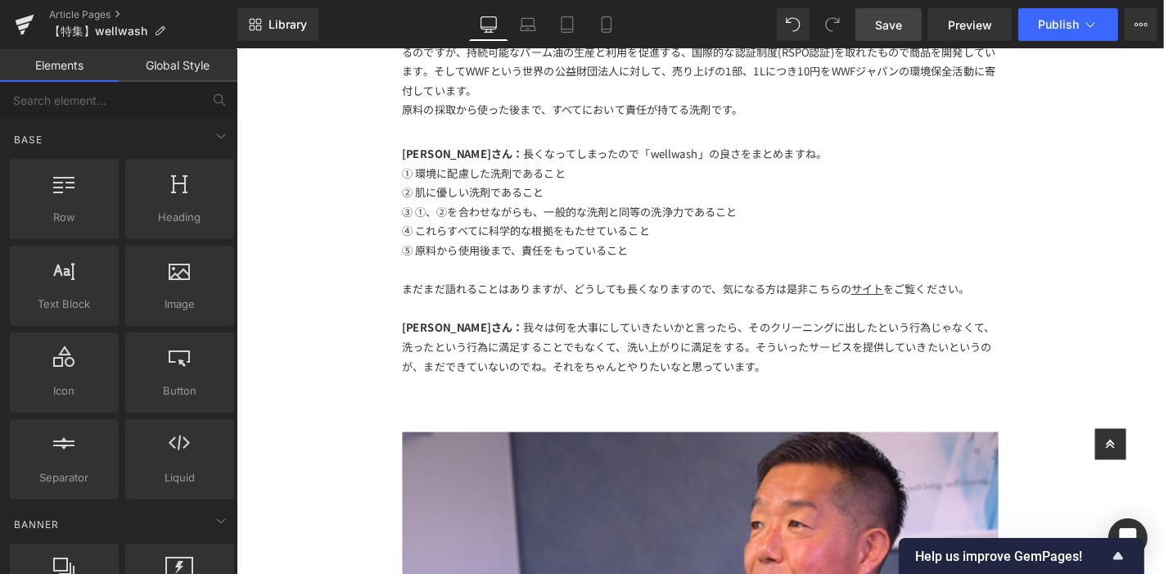
scroll to position [4794, 0]
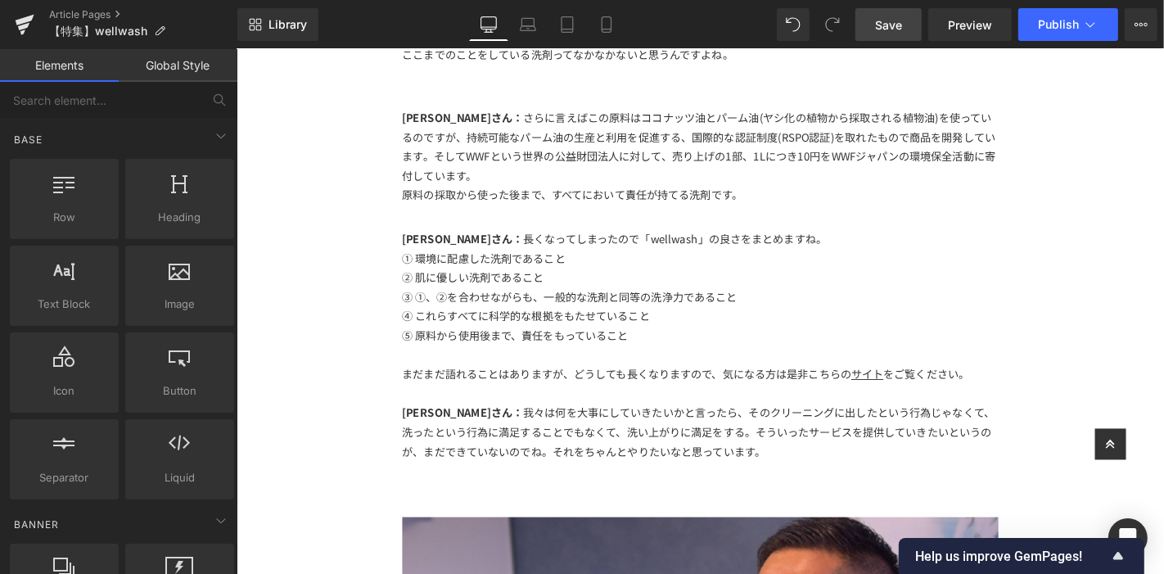
click at [882, 40] on link "Save" at bounding box center [888, 24] width 66 height 33
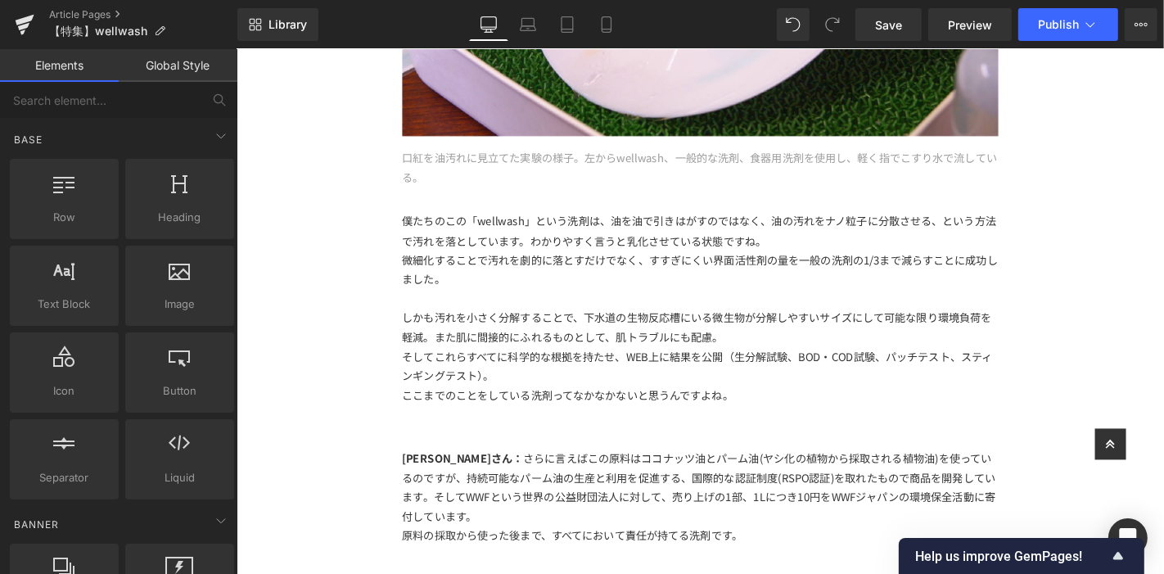
scroll to position [4521, 0]
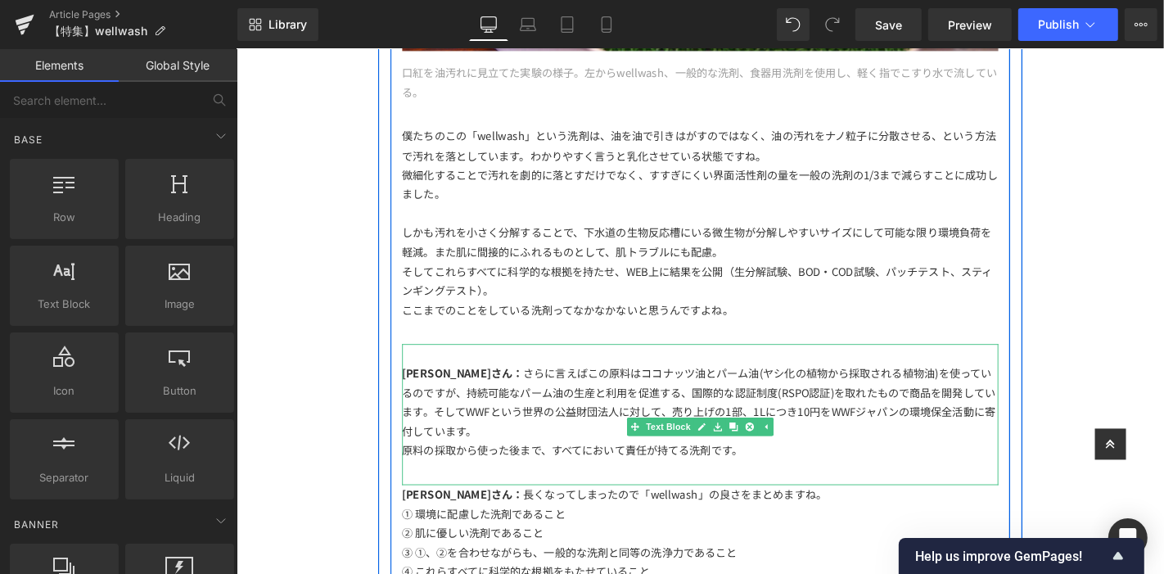
click at [780, 467] on div "原料の採取から使った後まで、すべてにおいて責任が持てる洗剤です。" at bounding box center [731, 477] width 637 height 20
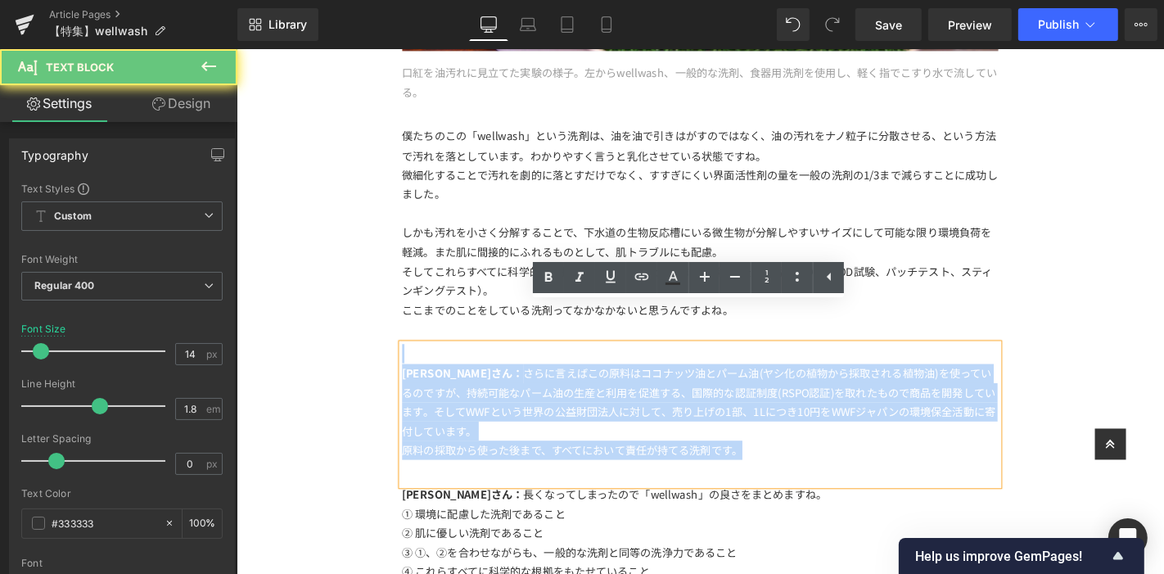
drag, startPoint x: 809, startPoint y: 440, endPoint x: 459, endPoint y: 343, distance: 362.8
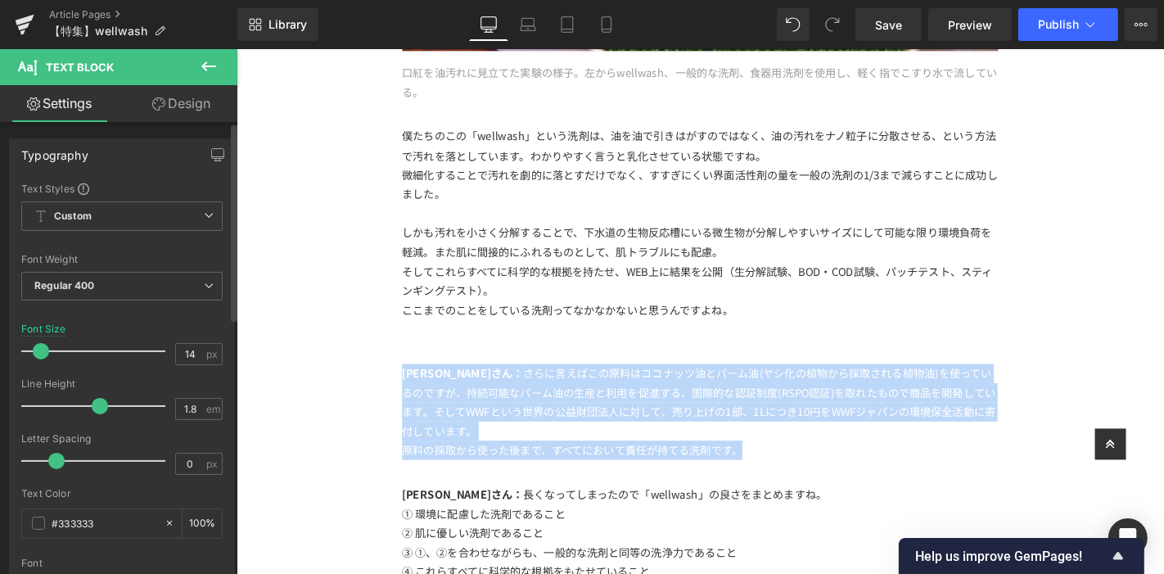
copy div "[PERSON_NAME]さん： さらに言えばこの原料はココナッツ油とパーム油(ヤシ化の植物から採取される植物油)を使っているのですが、持続可能なパーム油の生…"
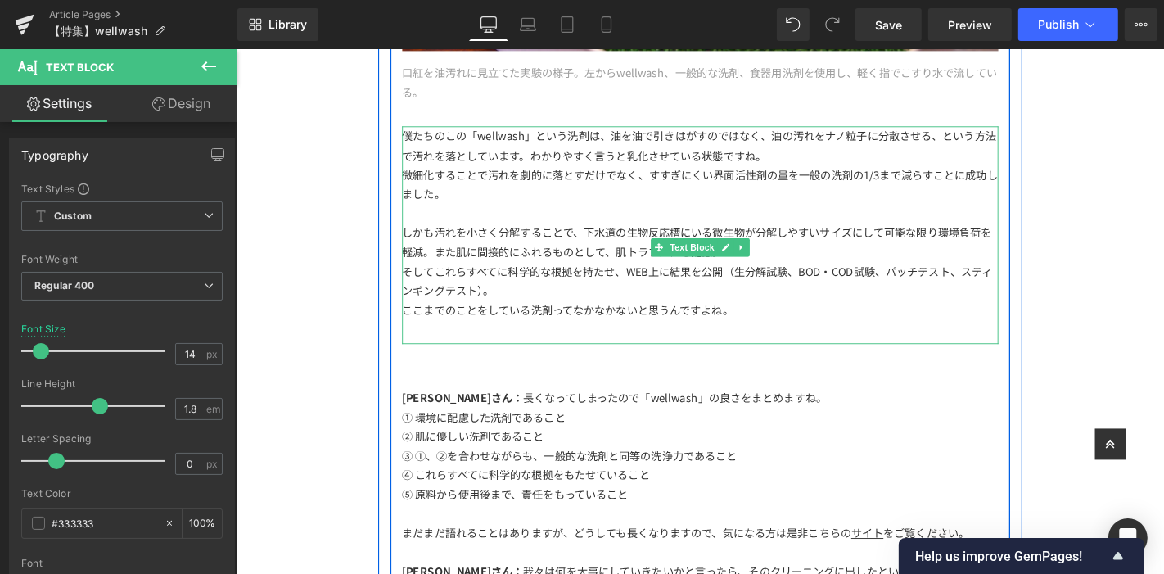
drag, startPoint x: 756, startPoint y: 288, endPoint x: 774, endPoint y: 289, distance: 18.8
click at [756, 317] on div "ここまでのことをしている洗剤ってなかなかないと思うんですよね。" at bounding box center [731, 327] width 637 height 20
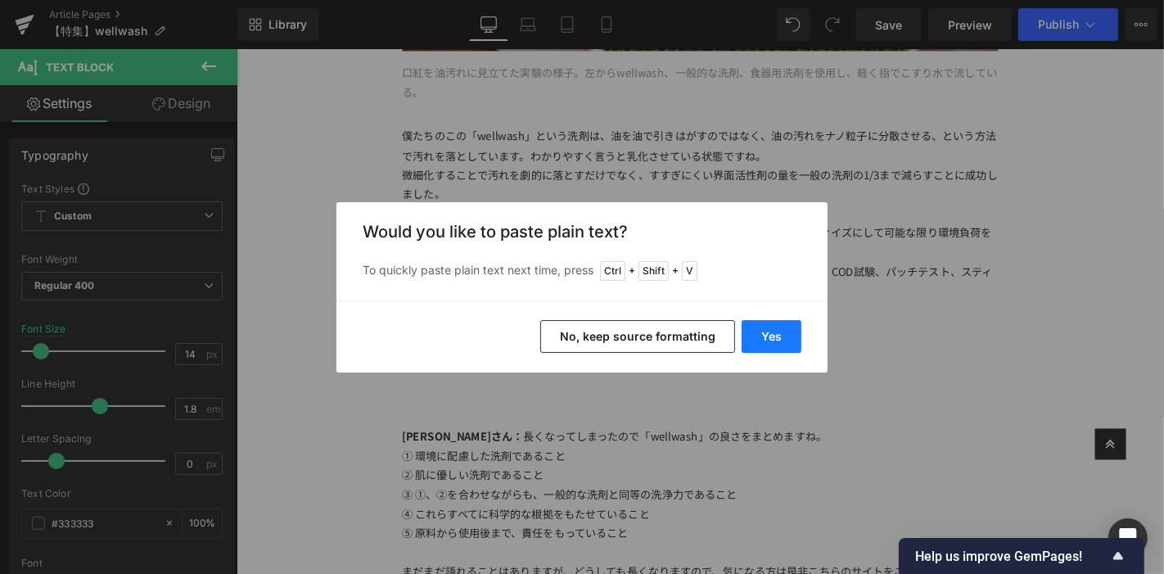
click at [774, 332] on button "Yes" at bounding box center [772, 336] width 60 height 33
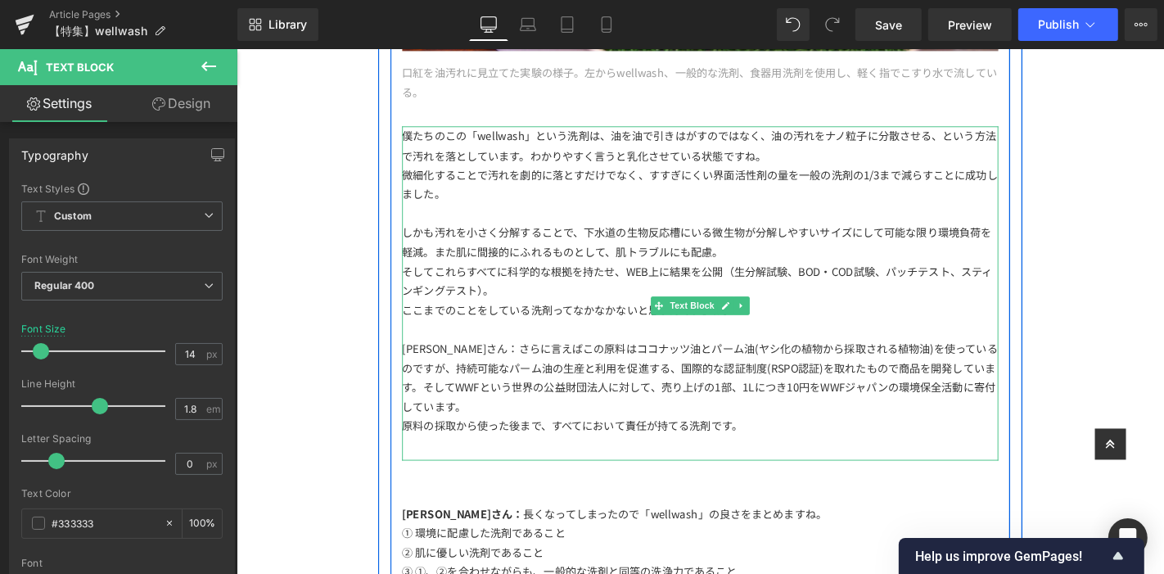
scroll to position [4612, 0]
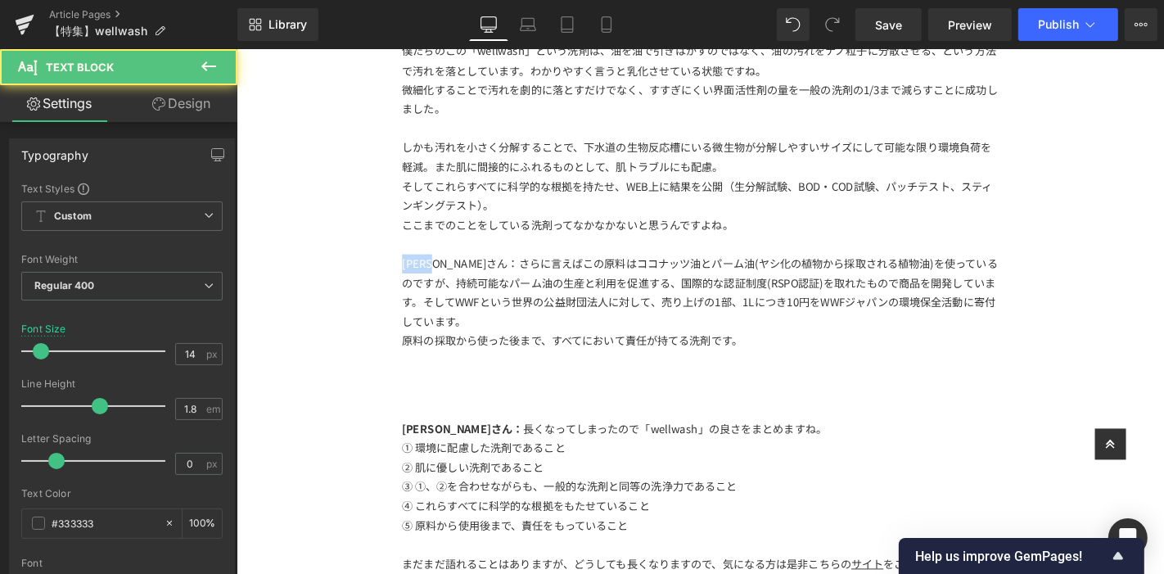
drag, startPoint x: 462, startPoint y: 228, endPoint x: 326, endPoint y: 228, distance: 136.7
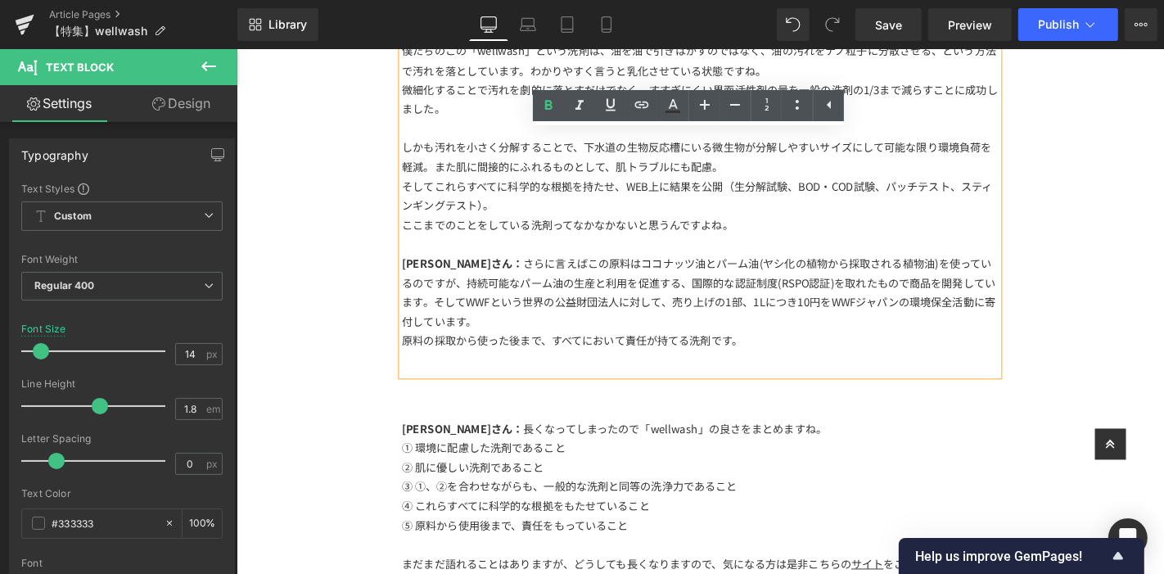
click at [625, 397] on div at bounding box center [731, 420] width 637 height 47
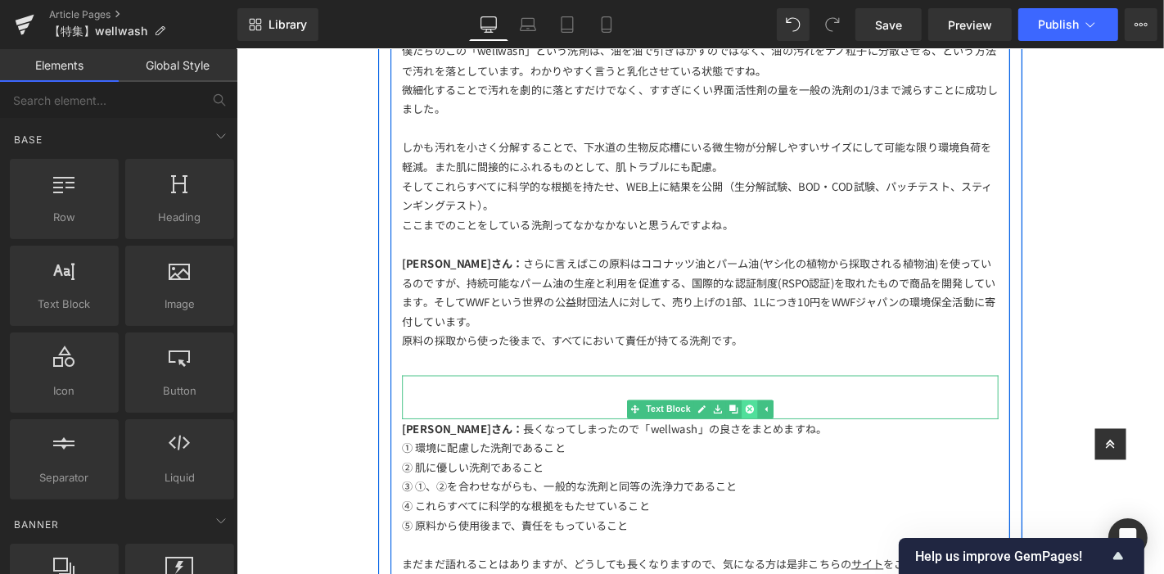
click at [779, 429] on icon at bounding box center [783, 433] width 9 height 9
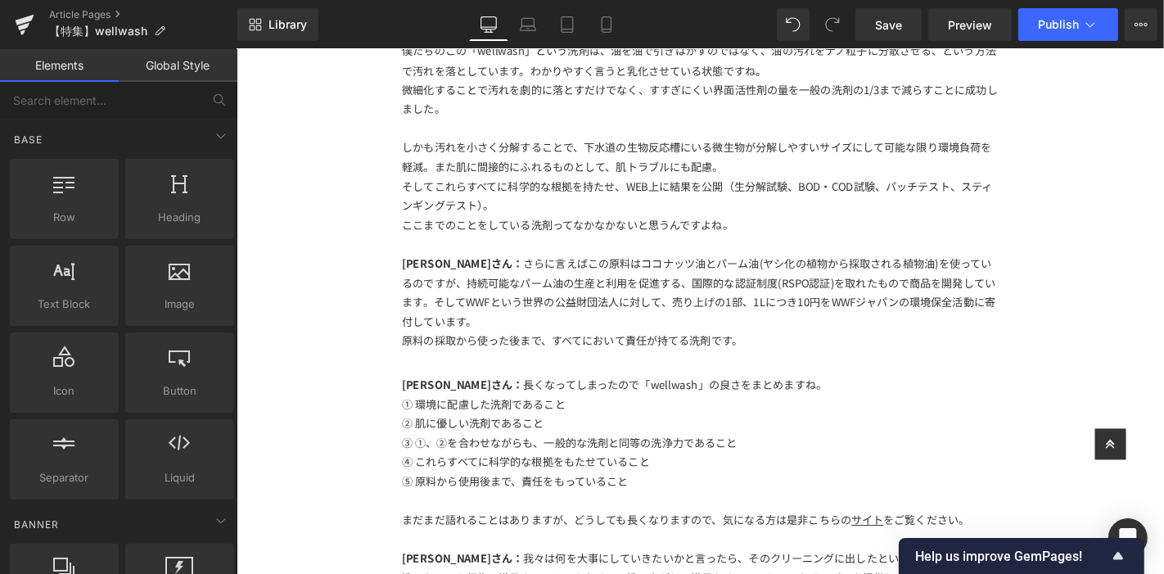
click at [877, 36] on link "Save" at bounding box center [888, 24] width 66 height 33
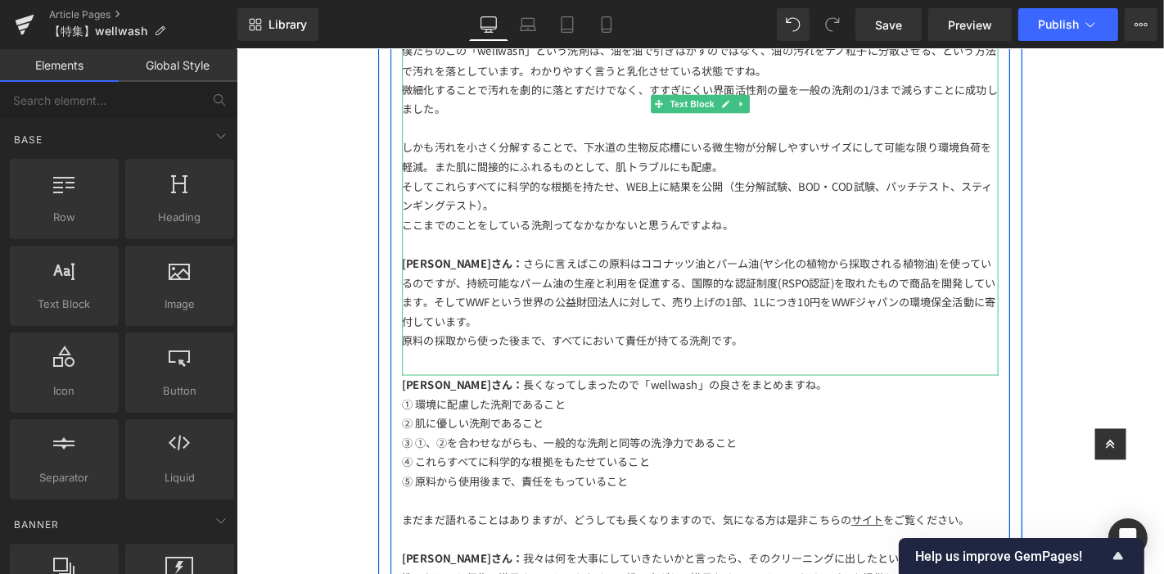
scroll to position [4976, 0]
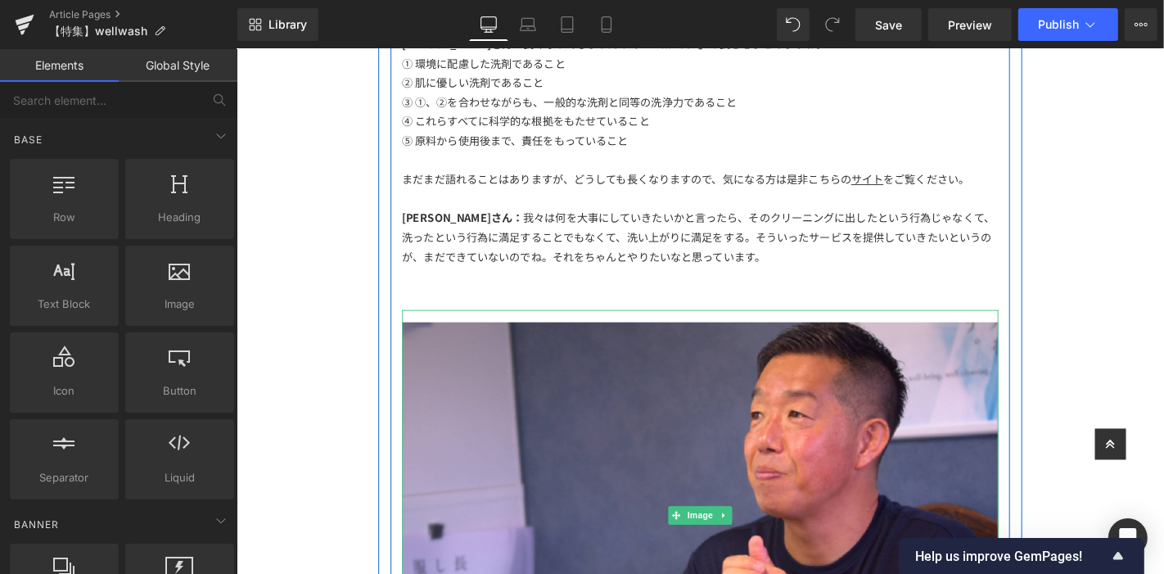
click at [756, 536] on link at bounding box center [756, 546] width 17 height 20
drag, startPoint x: 740, startPoint y: 504, endPoint x: 739, endPoint y: 491, distance: 13.1
click at [743, 541] on icon at bounding box center [747, 545] width 9 height 9
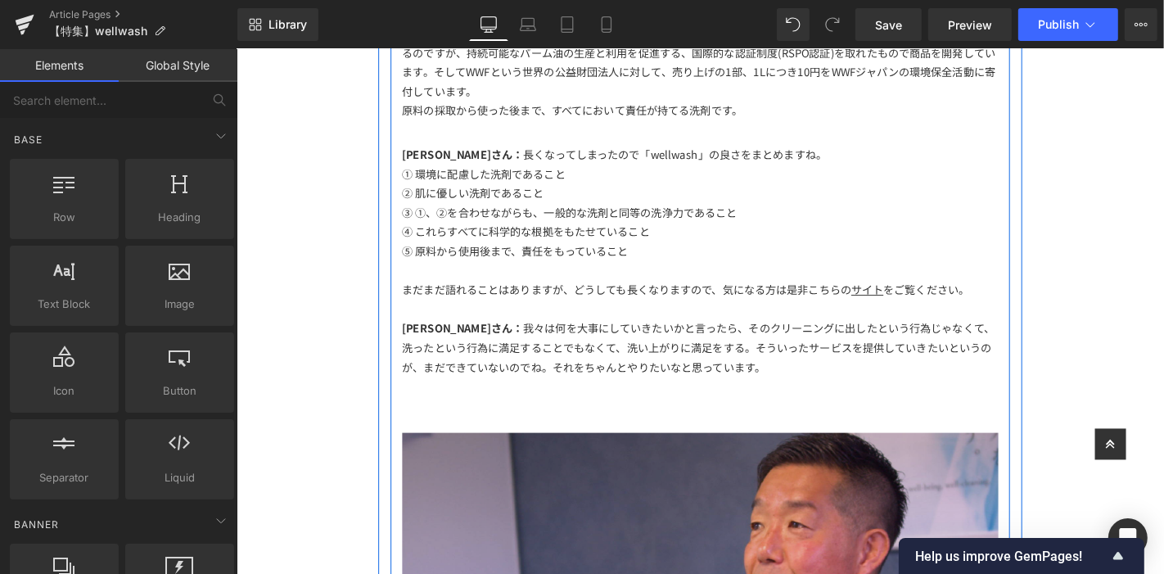
scroll to position [5039, 0]
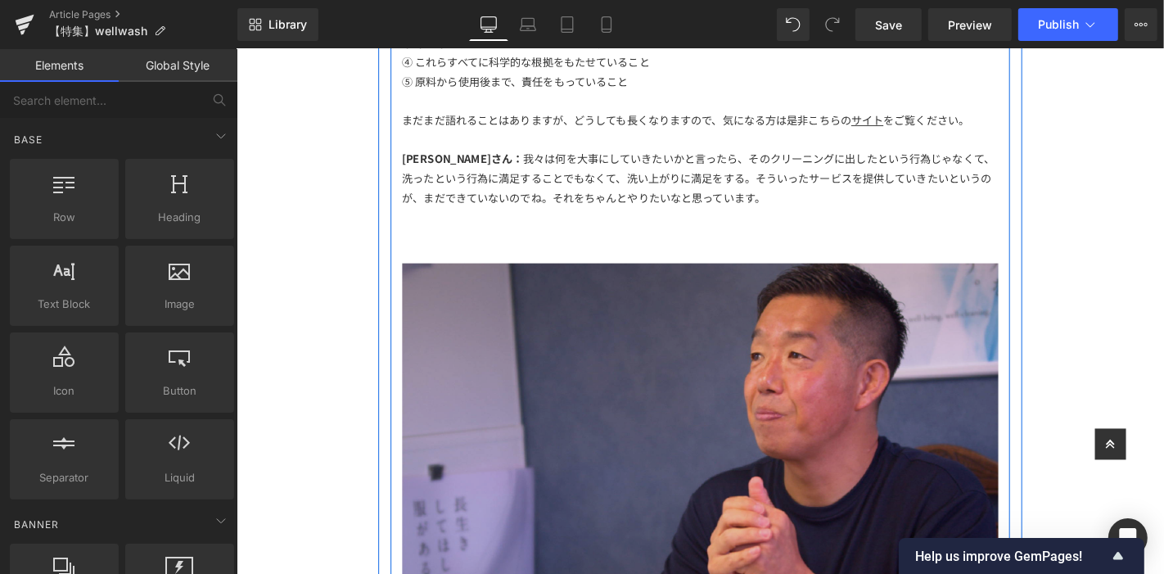
click at [696, 471] on img at bounding box center [731, 483] width 637 height 438
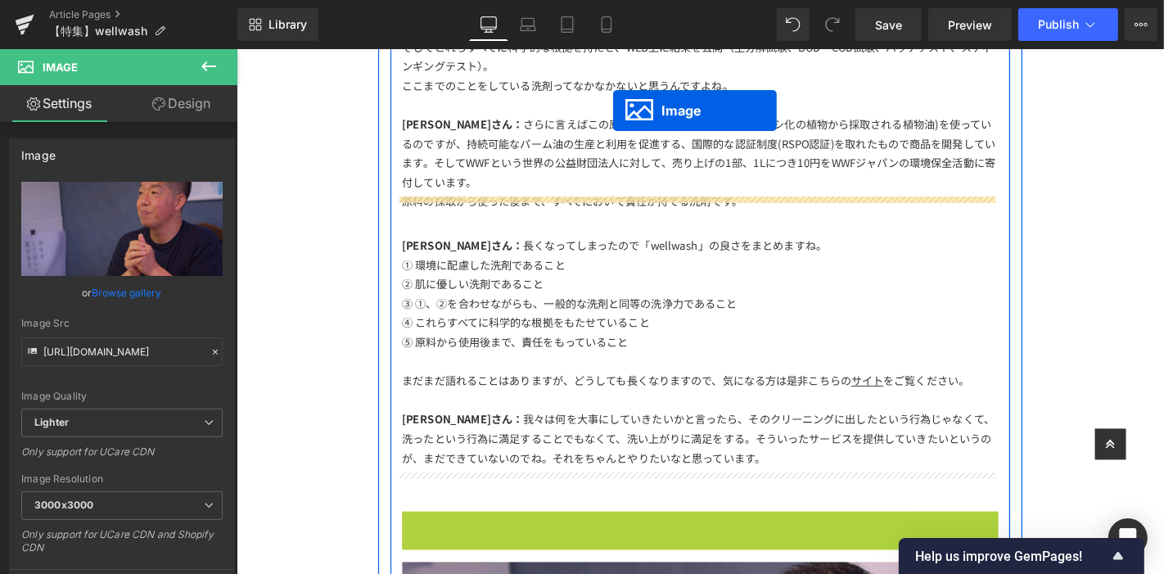
scroll to position [4712, 0]
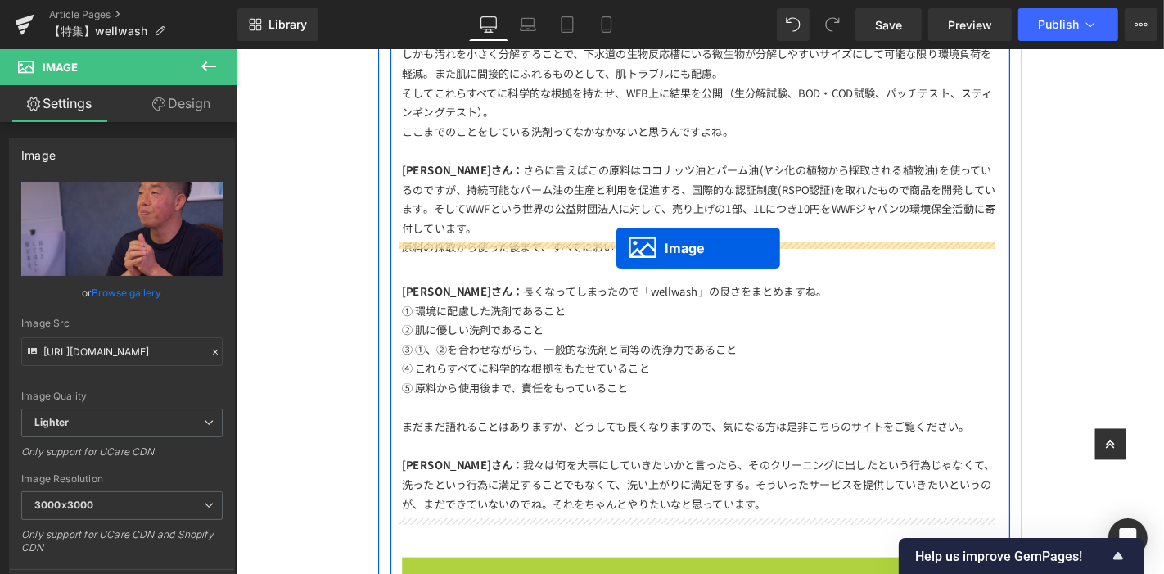
drag, startPoint x: 670, startPoint y: 442, endPoint x: 641, endPoint y: 261, distance: 183.2
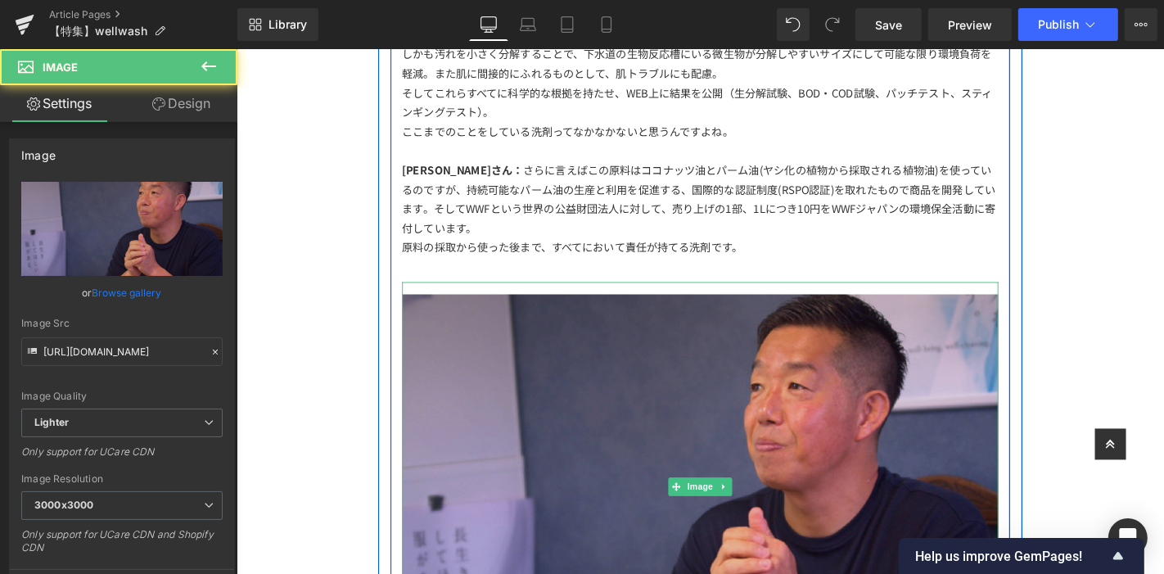
click at [717, 404] on img at bounding box center [731, 516] width 637 height 438
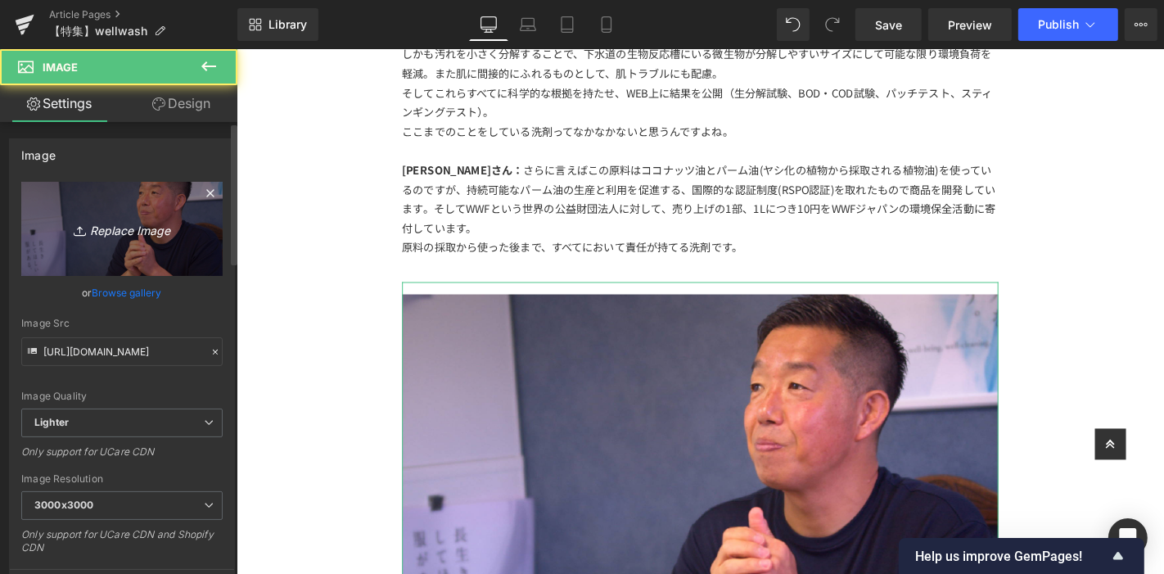
click at [142, 206] on link "Replace Image" at bounding box center [121, 229] width 201 height 94
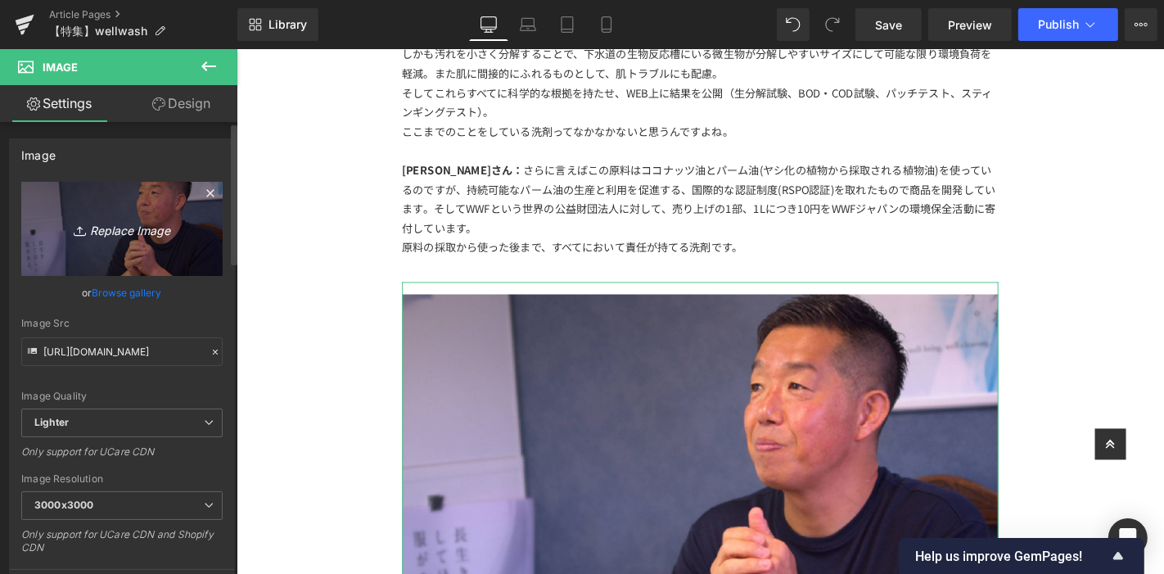
type input "C:\fakepath\アートボード 30洗剤.jpg"
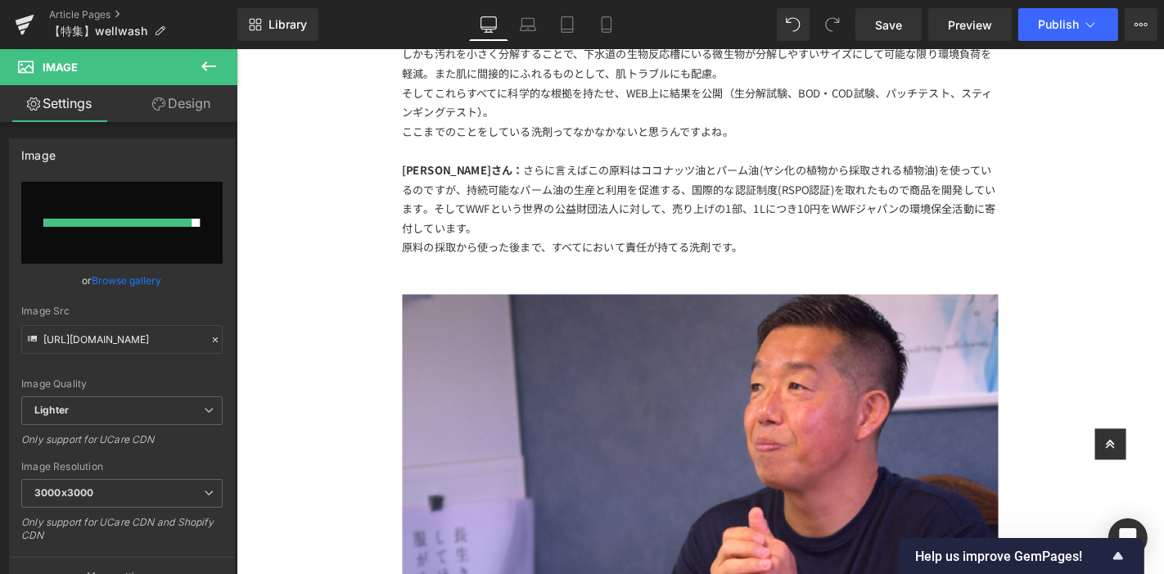
type input "[URL][DOMAIN_NAME]"
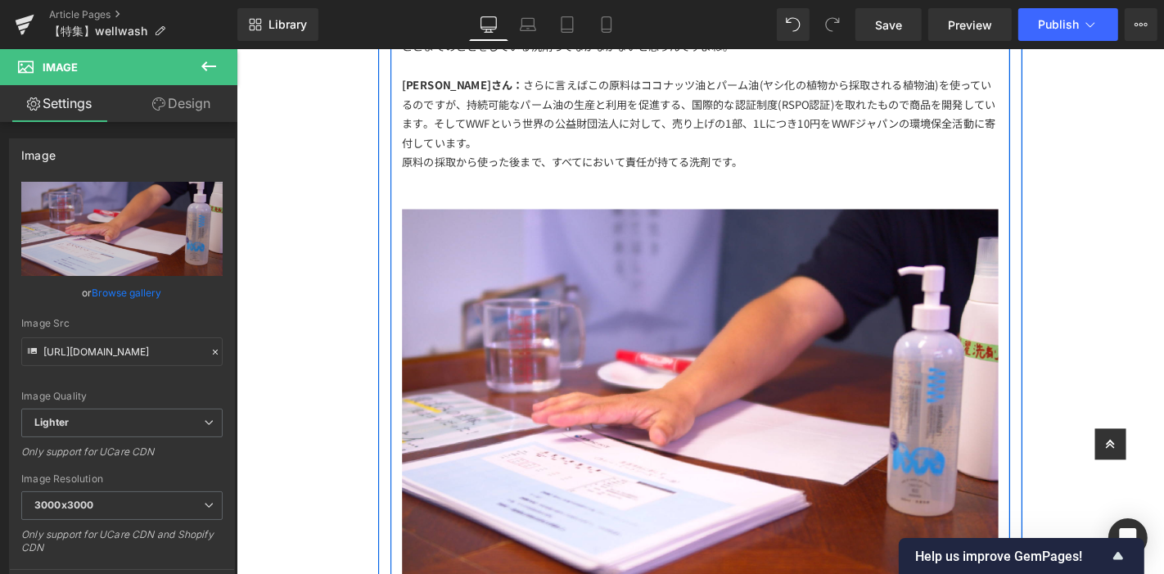
scroll to position [4984, 0]
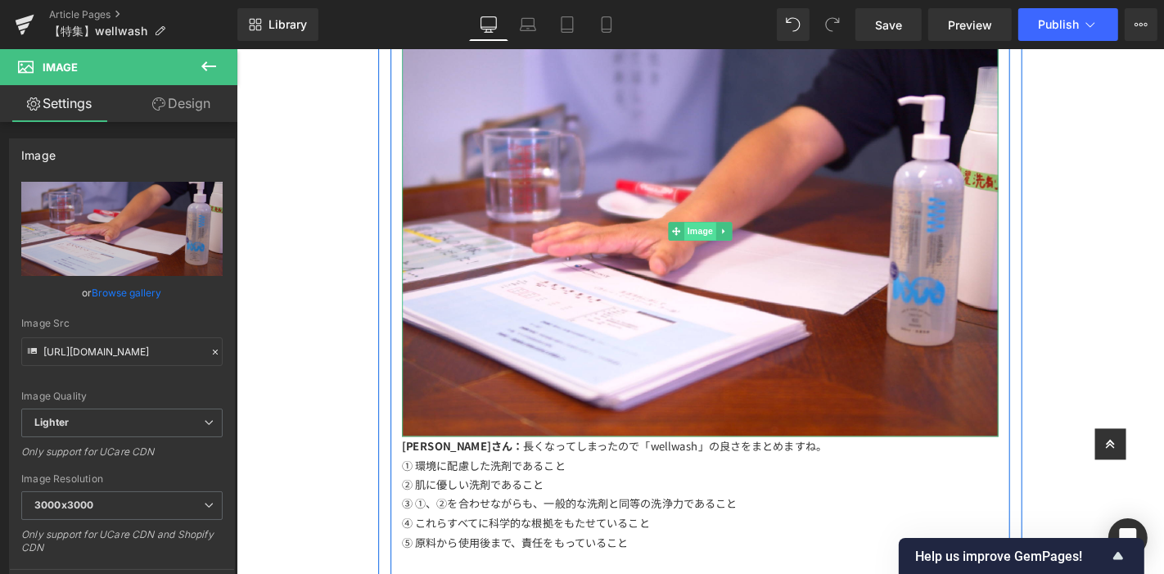
click at [718, 233] on span "Image" at bounding box center [731, 243] width 34 height 20
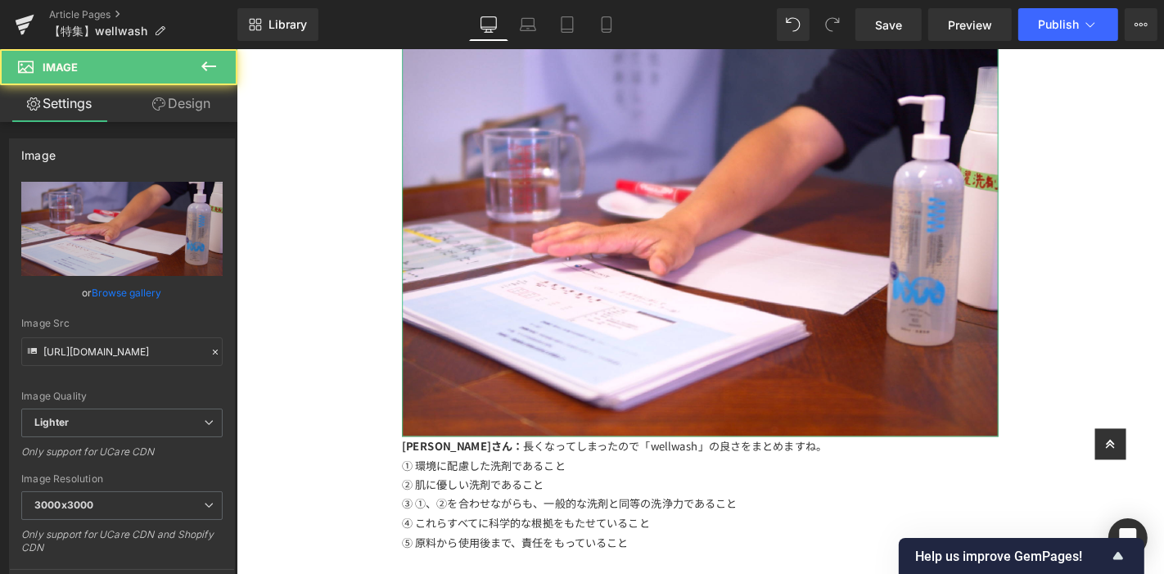
click at [187, 99] on link "Design" at bounding box center [181, 103] width 119 height 37
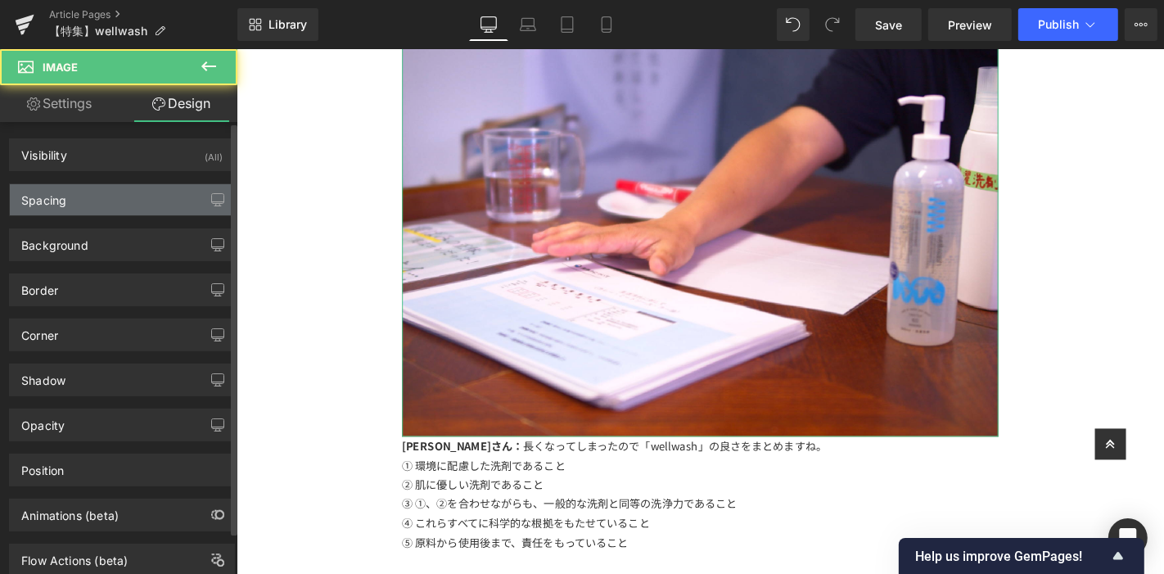
click at [125, 199] on div "Spacing" at bounding box center [122, 199] width 224 height 31
type input "0"
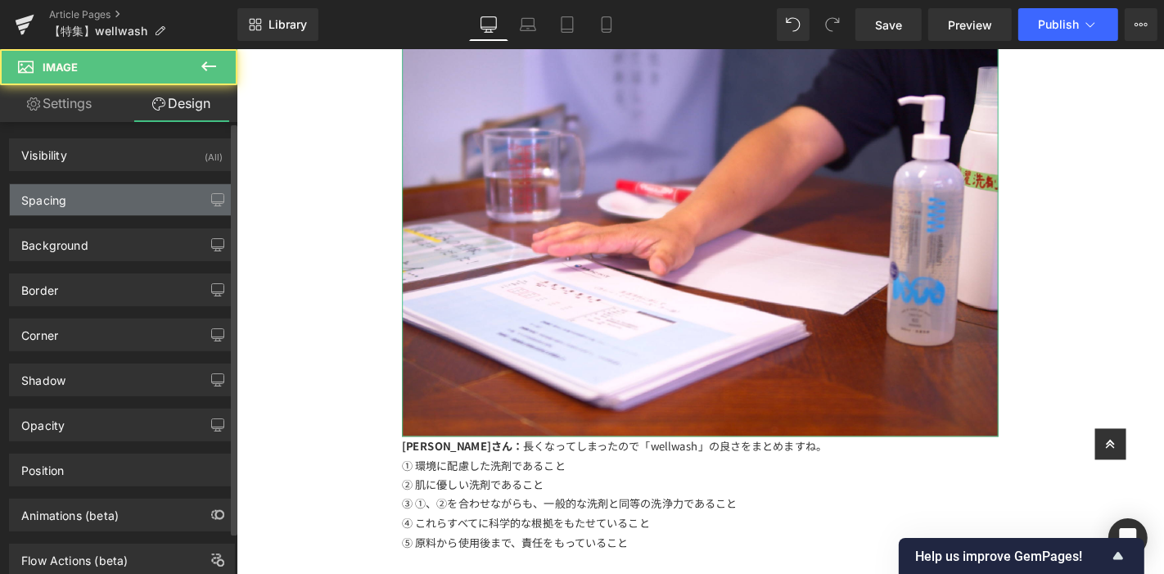
type input "S"
type input "0"
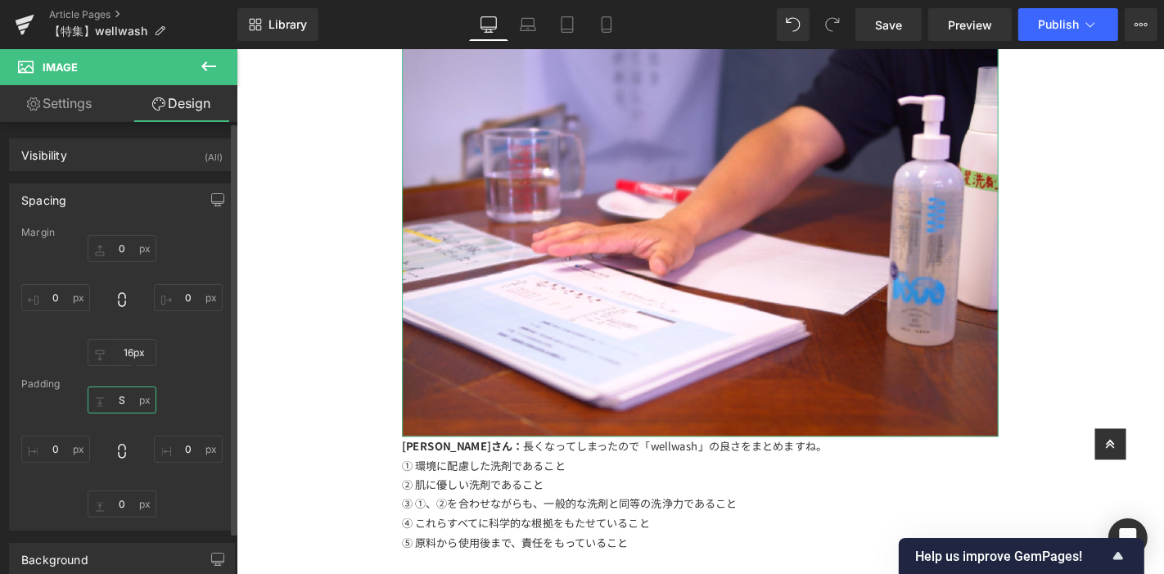
click at [126, 396] on input "S" at bounding box center [122, 399] width 69 height 27
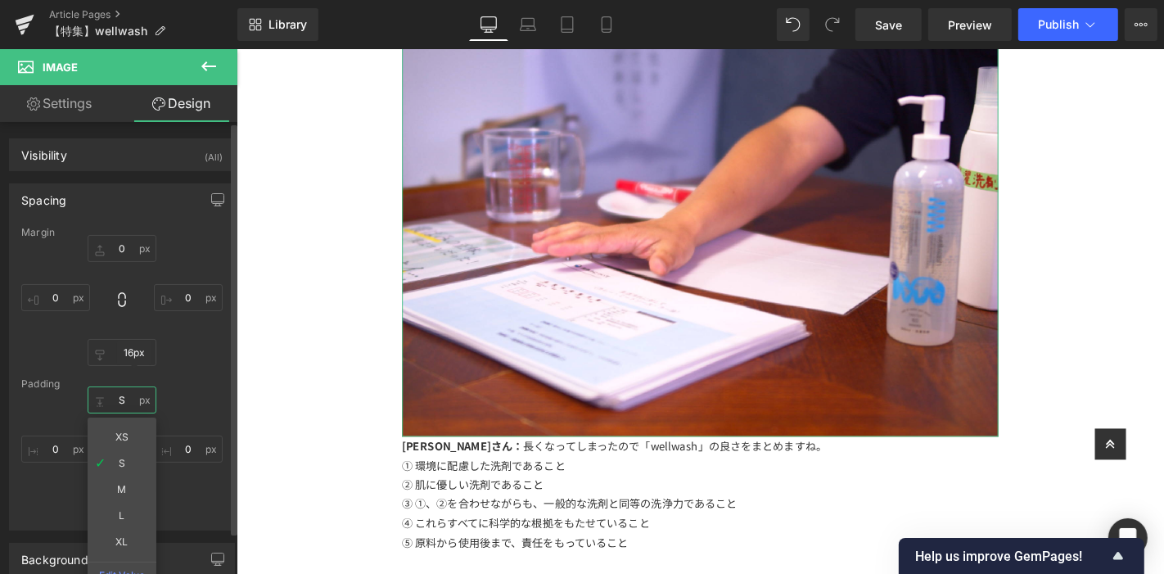
type input "０"
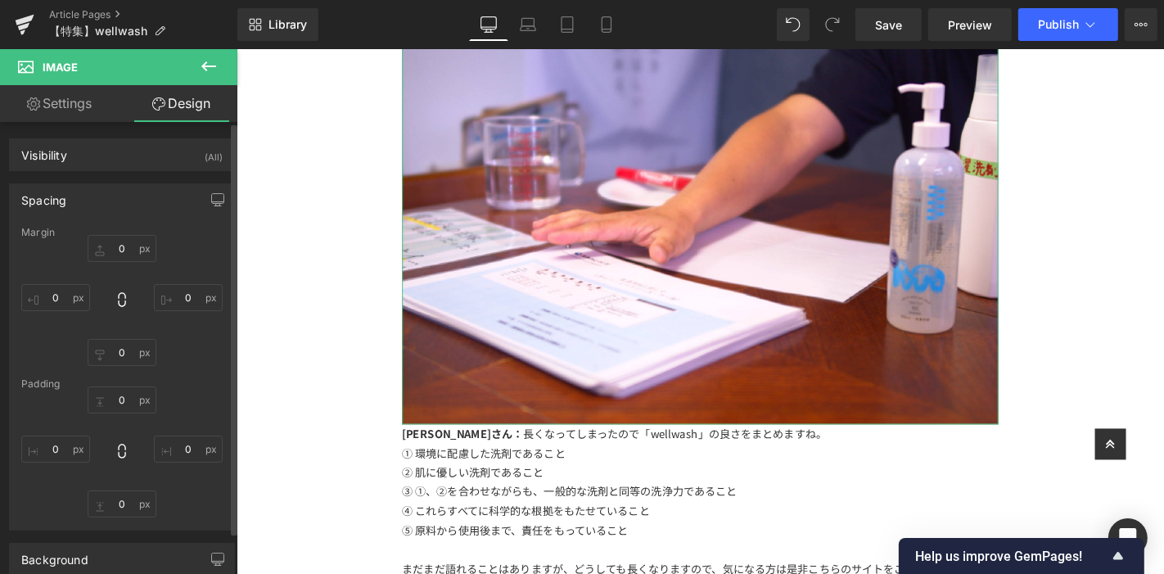
click at [186, 381] on div "Padding" at bounding box center [121, 383] width 201 height 11
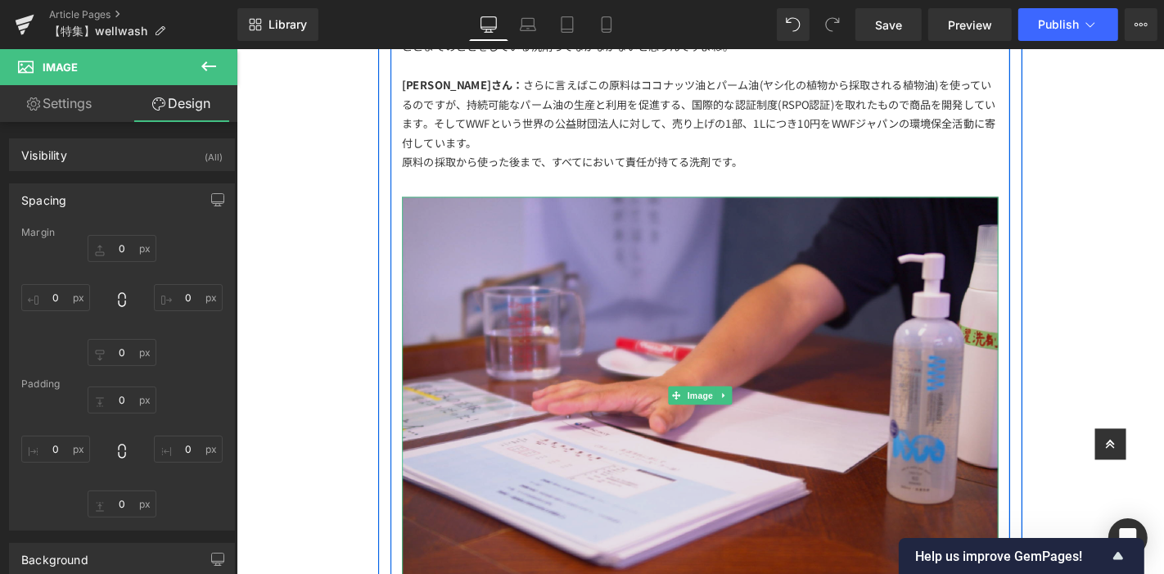
scroll to position [5075, 0]
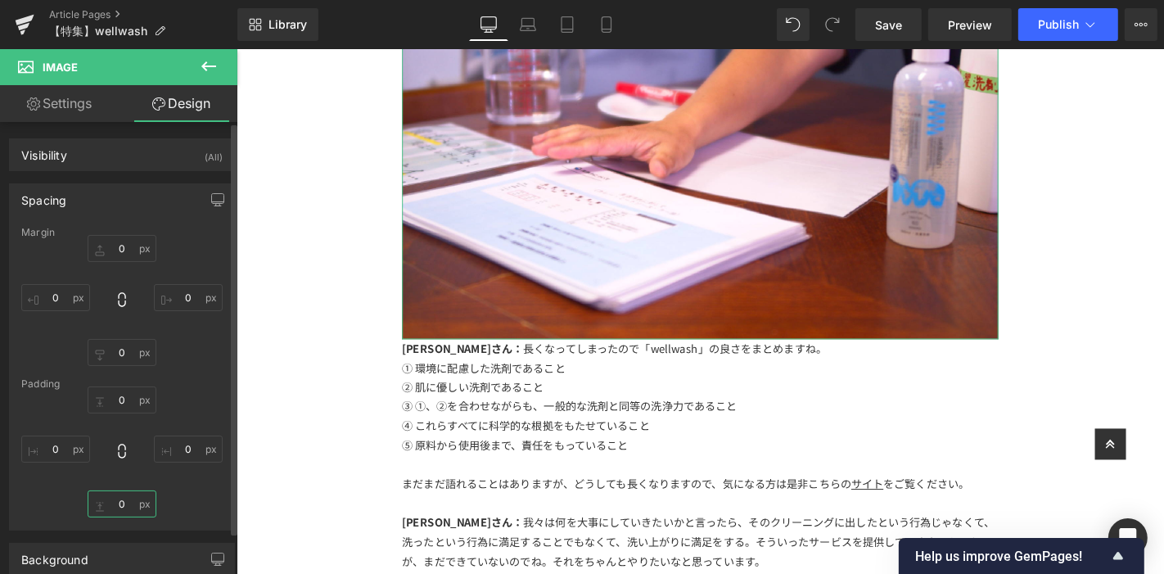
click at [124, 497] on input "0" at bounding box center [122, 503] width 69 height 27
type input "S"
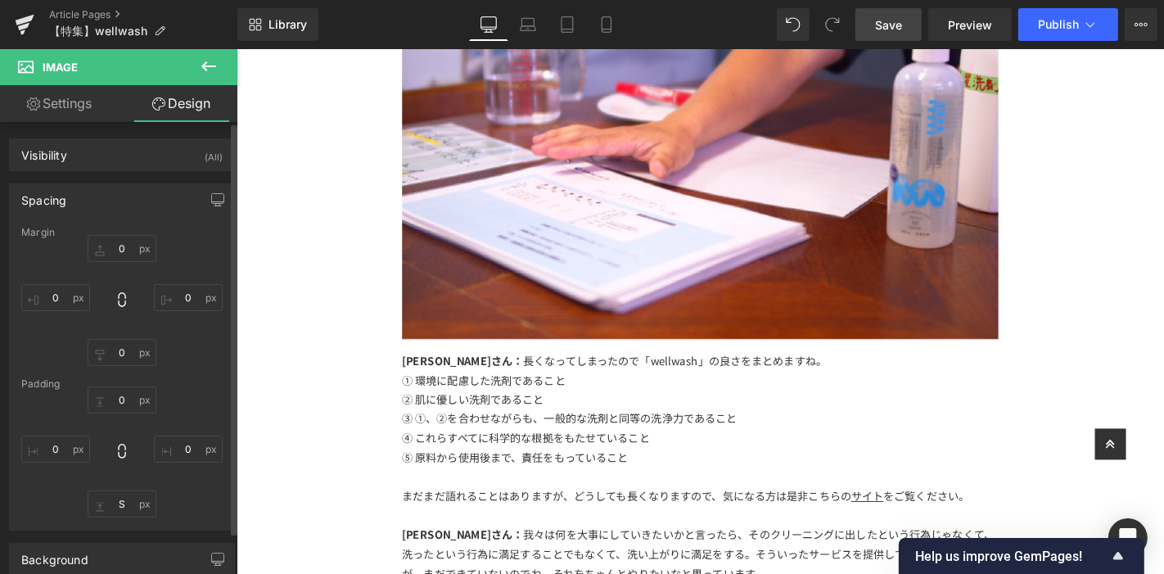
click at [902, 22] on span "Save" at bounding box center [888, 24] width 27 height 17
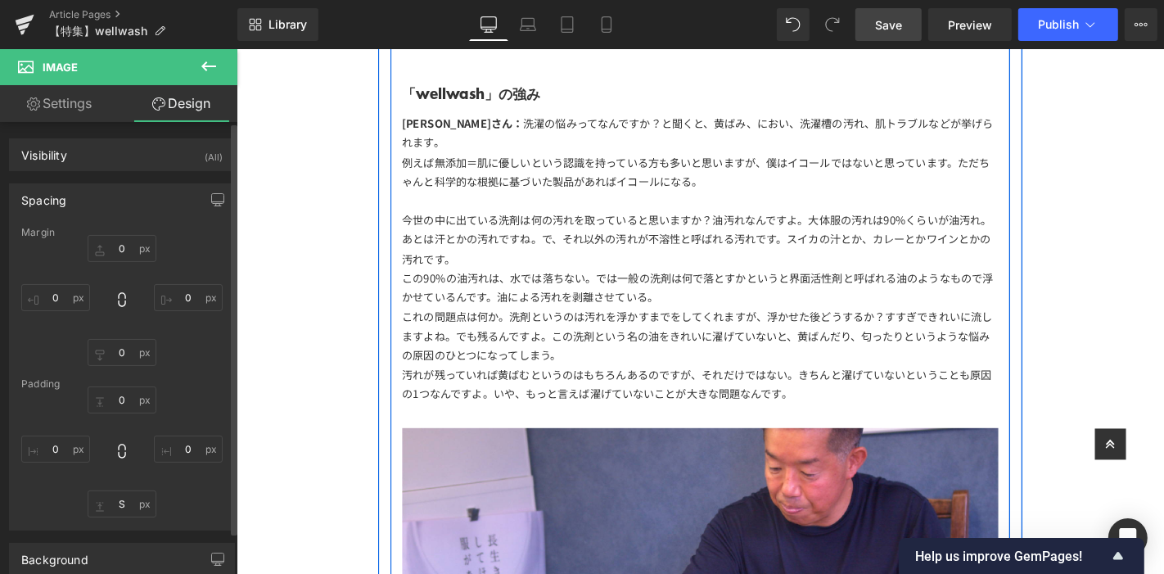
scroll to position [2893, 0]
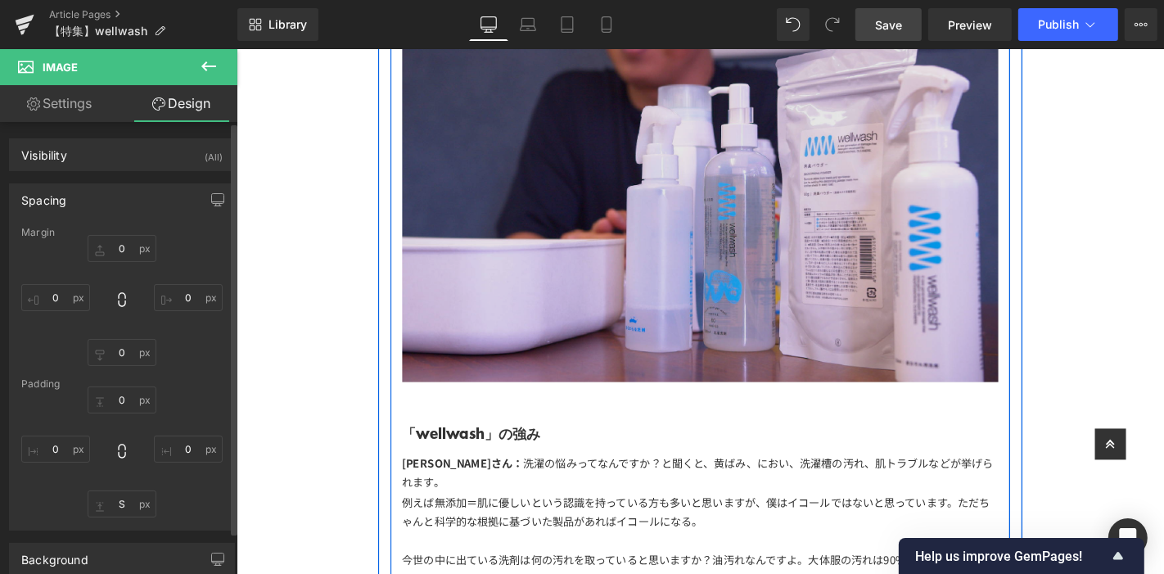
click at [662, 177] on img at bounding box center [731, 192] width 637 height 425
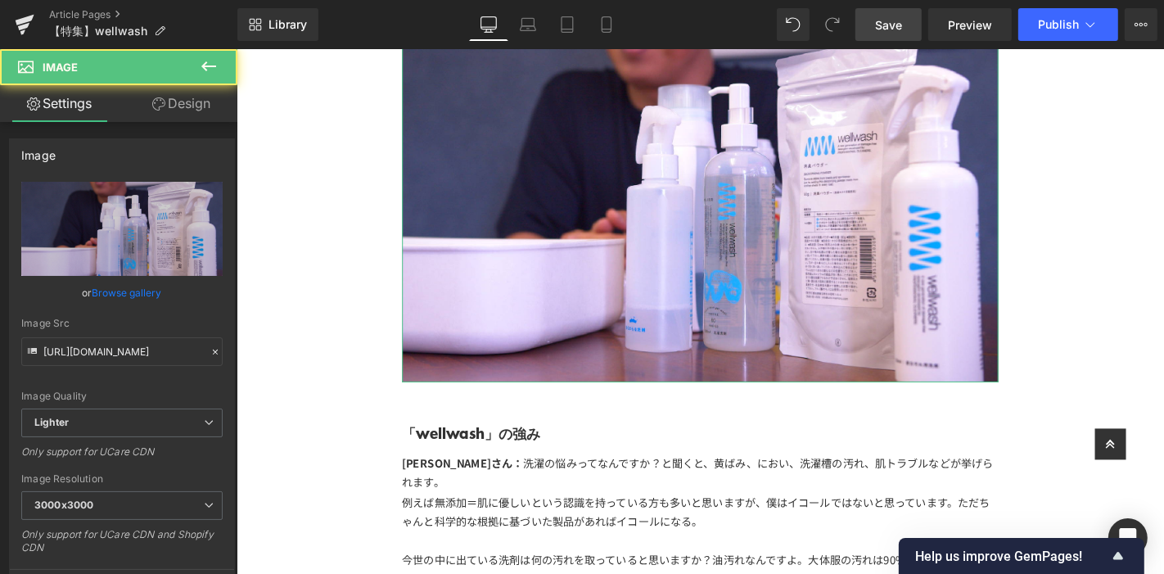
click at [177, 97] on link "Design" at bounding box center [181, 103] width 119 height 37
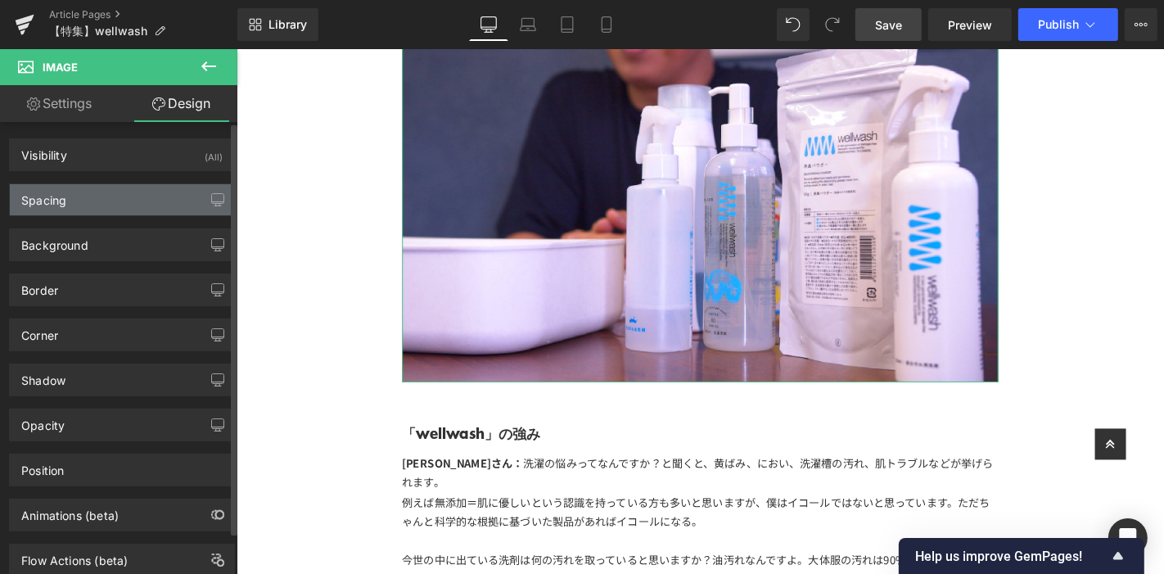
click at [138, 205] on div "Spacing" at bounding box center [122, 199] width 224 height 31
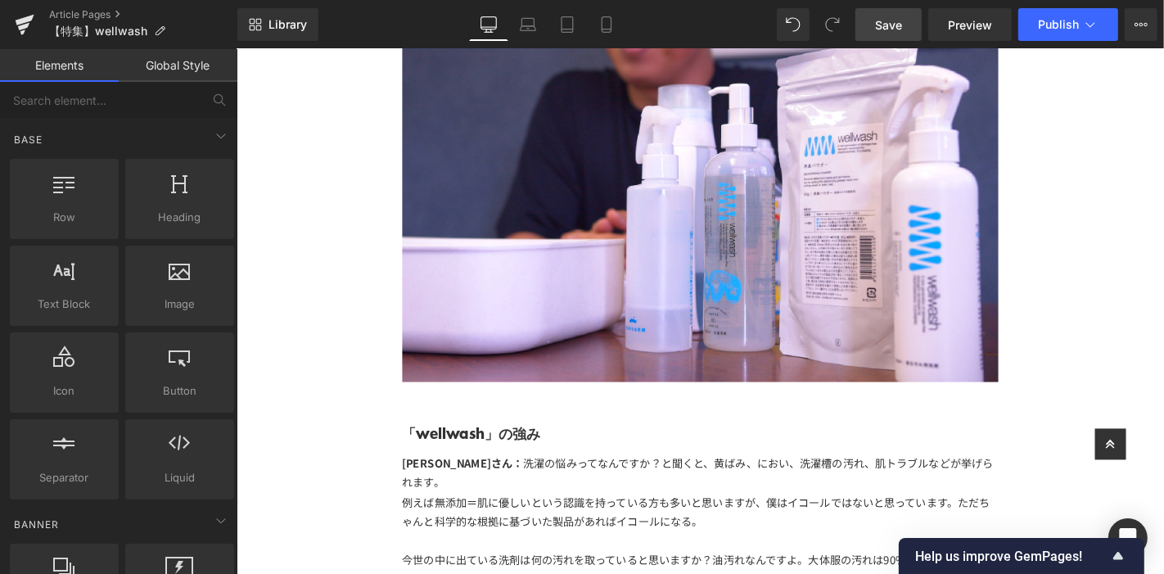
scroll to position [2256, 0]
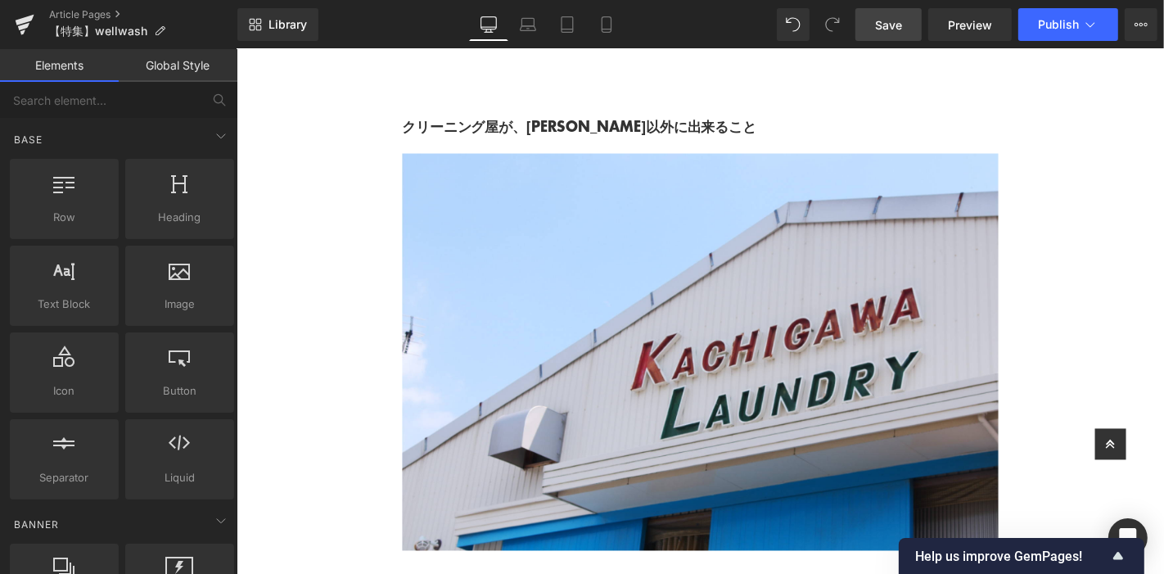
scroll to position [1619, 0]
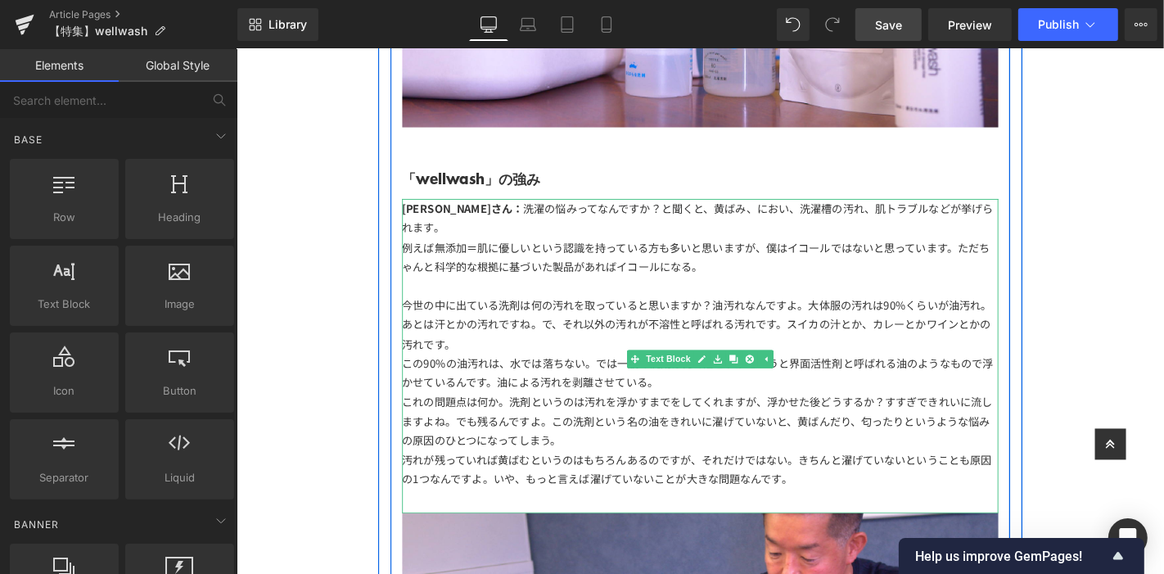
click at [830, 315] on div "今世の中に出ている洗剤は何の汚れを取っていると思いますか？油汚れなんですよ。大体服の汚れは90%くらいが油汚れ。あとは汗とかの汚れですね。で、それ以外の汚れが…" at bounding box center [731, 342] width 637 height 62
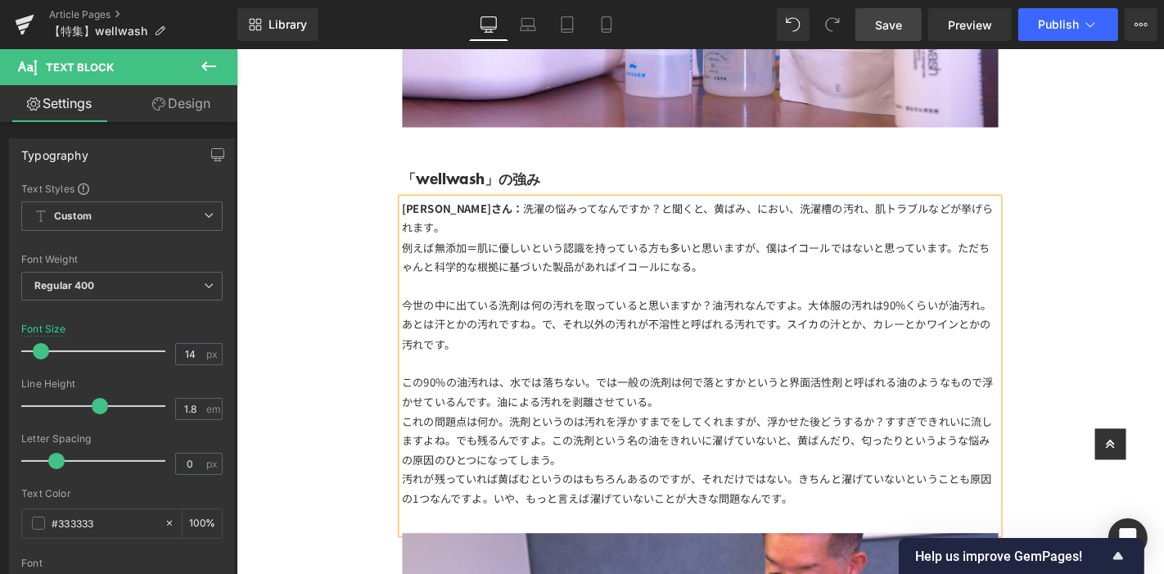
scroll to position [3256, 0]
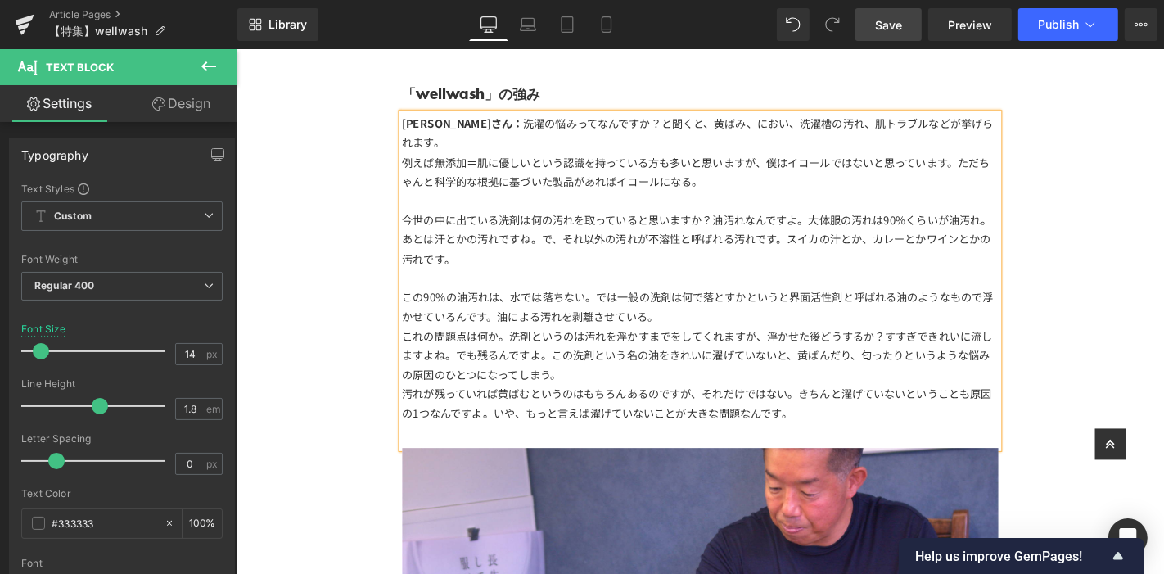
click at [783, 345] on div "これの問題点は何か。洗剤というのは汚れを浮かすまでをしてくれますが、浮かせた後どうするか？すすぎできれいに流しますよね。でも残るんですよ。この洗剤という名の油…" at bounding box center [731, 376] width 637 height 62
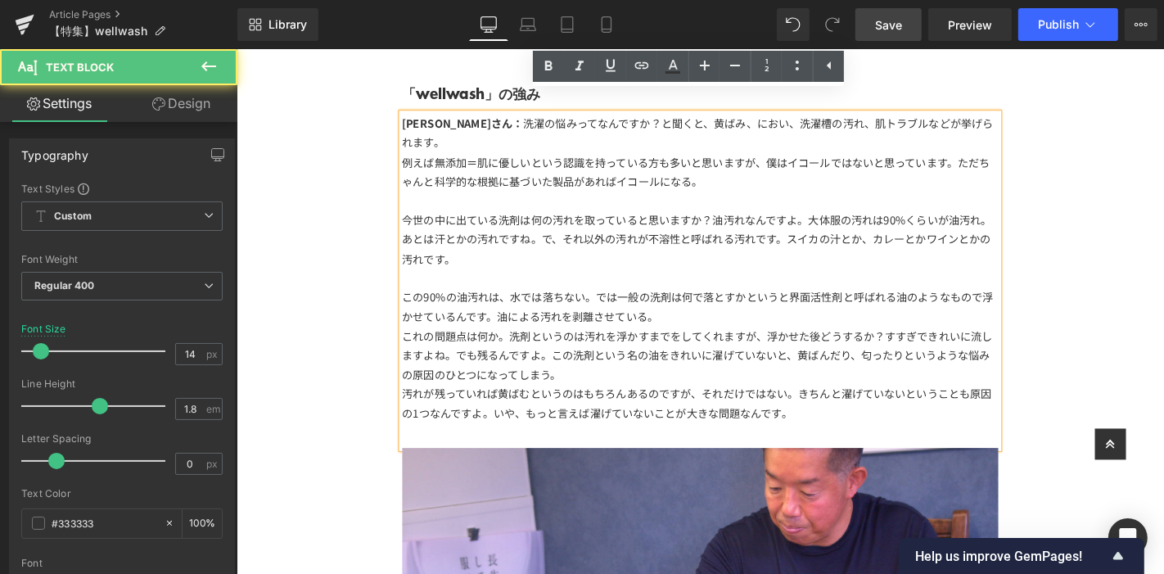
click at [783, 359] on div "これの問題点は何か。洗剤というのは汚れを浮かすまでをしてくれますが、浮かせた後どうするか？すすぎできれいに流しますよね。でも残るんですよ。この洗剤という名の油…" at bounding box center [731, 376] width 637 height 62
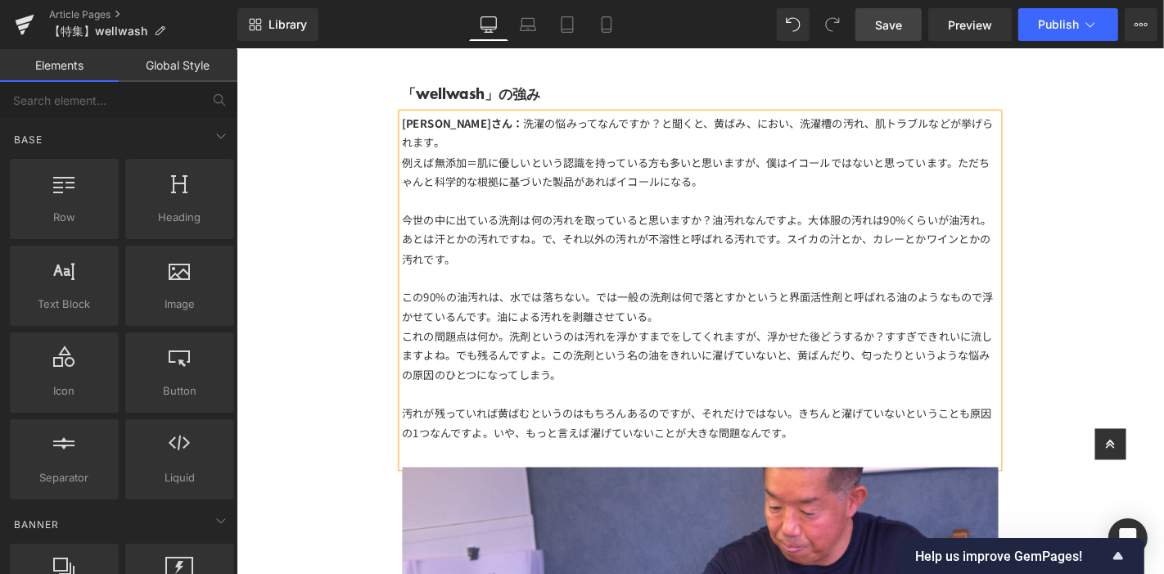
click at [1162, 346] on div "【特集】 Text Block 「wellwash」 Text Block Image 「長生きしてほしい服がある。」 このコンセプトを元に作られた洗剤「w…" at bounding box center [731, 336] width 990 height 6940
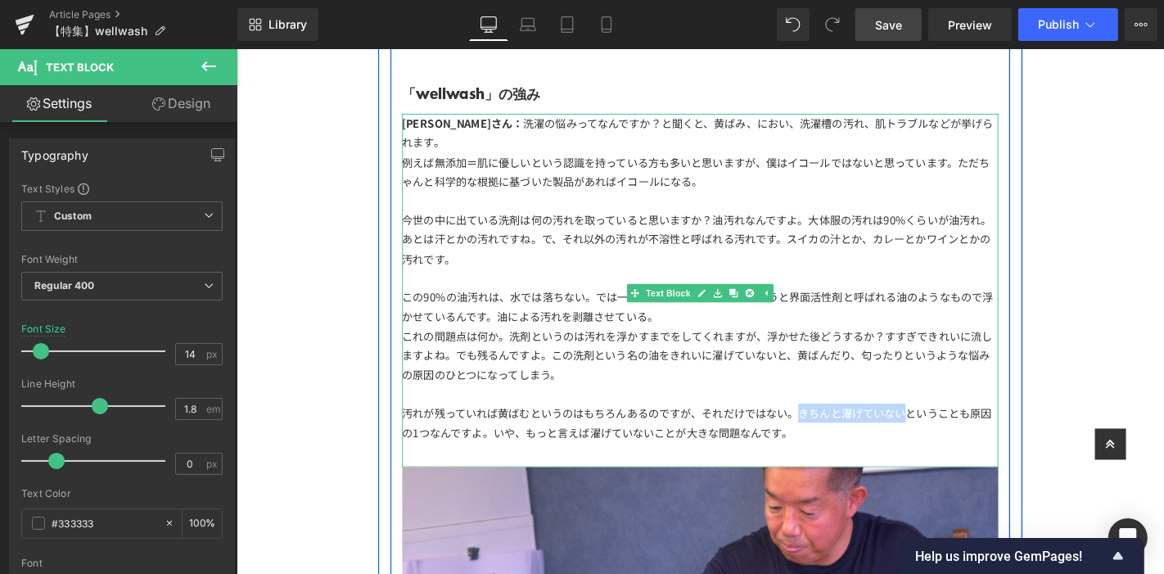
drag, startPoint x: 830, startPoint y: 397, endPoint x: 946, endPoint y: 405, distance: 116.5
click at [946, 426] on div "汚れが残っていれば黄ばむというのはもちろんあるのですが、それだけではない。きちんと濯げていないということも原因の1つなんですよ。いや、もっと言えば濯げていない…" at bounding box center [731, 446] width 637 height 41
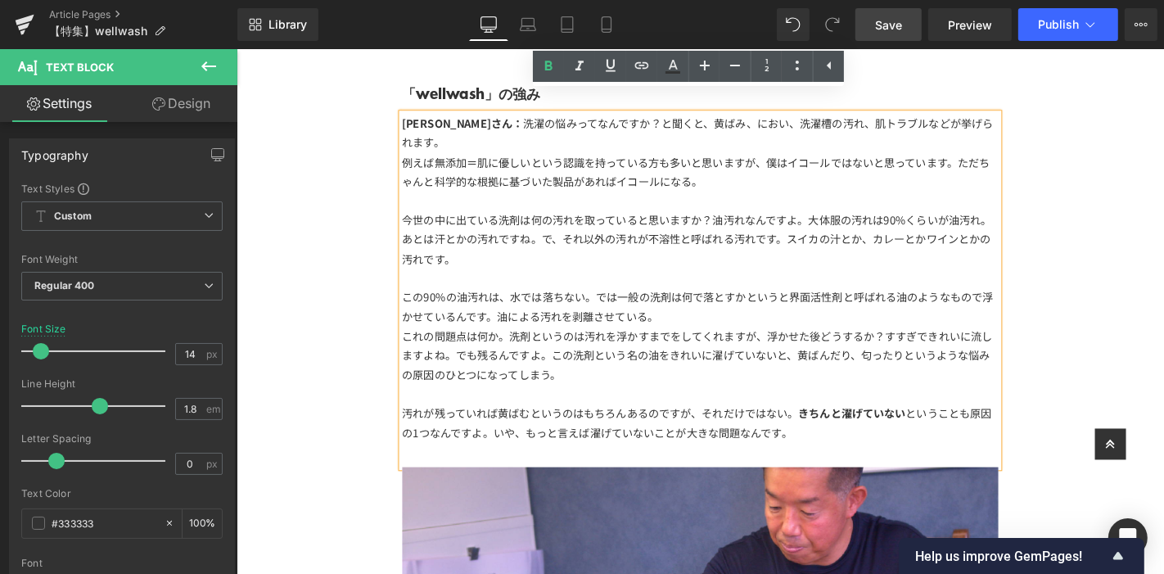
click at [968, 426] on div "汚れが残っていれば黄ばむというのはもちろんあるのですが、それだけではない。 きちんと濯げていない ということも原因の1つなんですよ。いや、もっと言えば濯げてい…" at bounding box center [731, 446] width 637 height 41
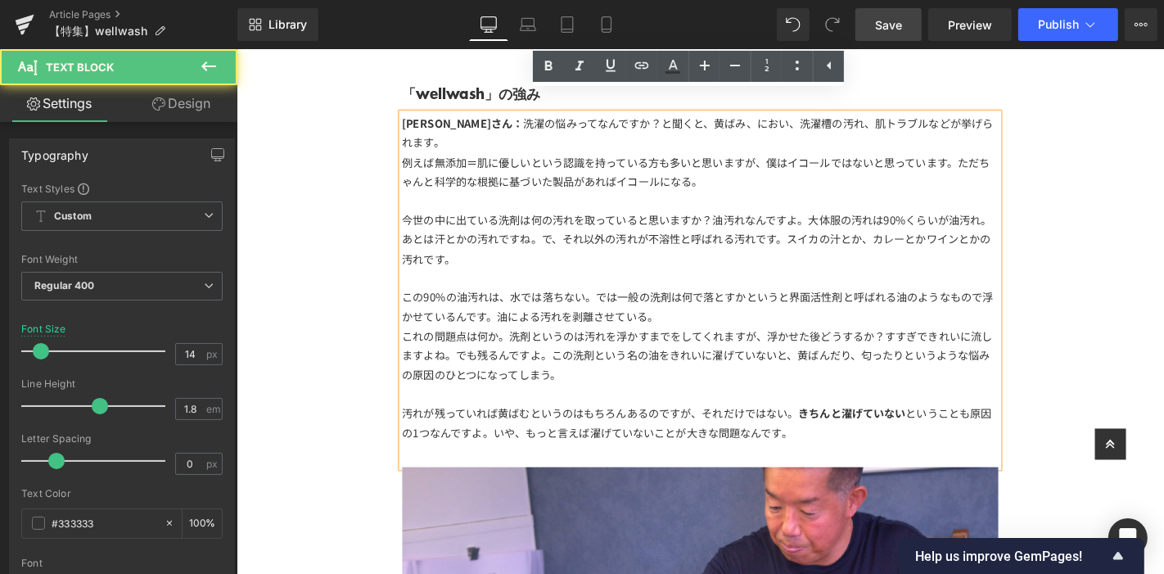
scroll to position [3438, 0]
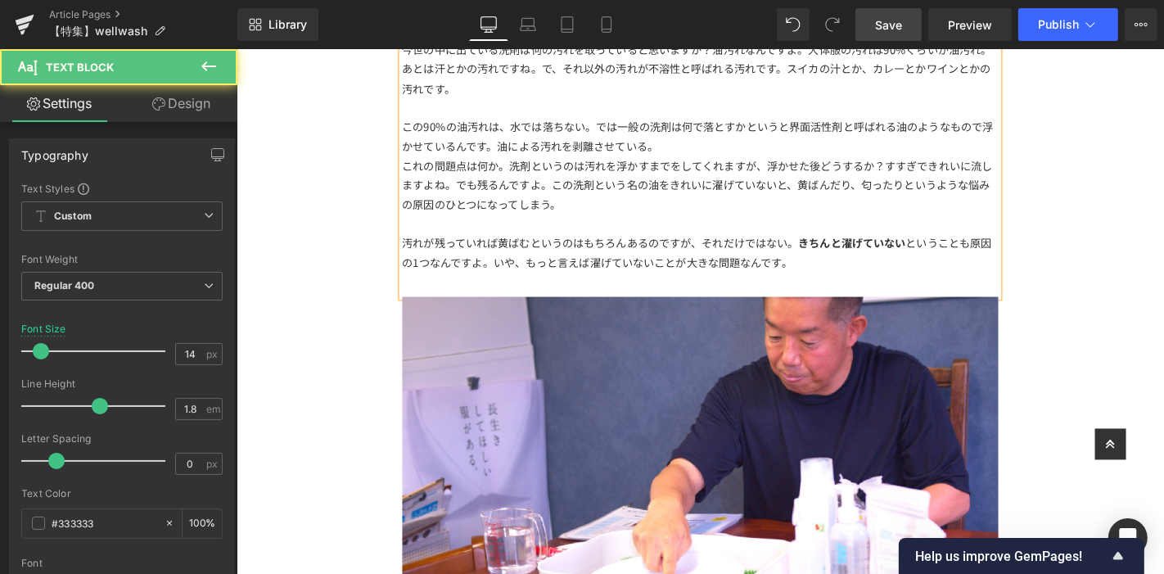
click at [947, 254] on div "[PERSON_NAME]さん： 洗濯の悩みってなんですか？と聞くと、黄ばみ、におい、洗濯槽の汚れ、肌トラブルなどが挙げられます。 例えば無添加＝肌に優しい…" at bounding box center [731, 123] width 637 height 377
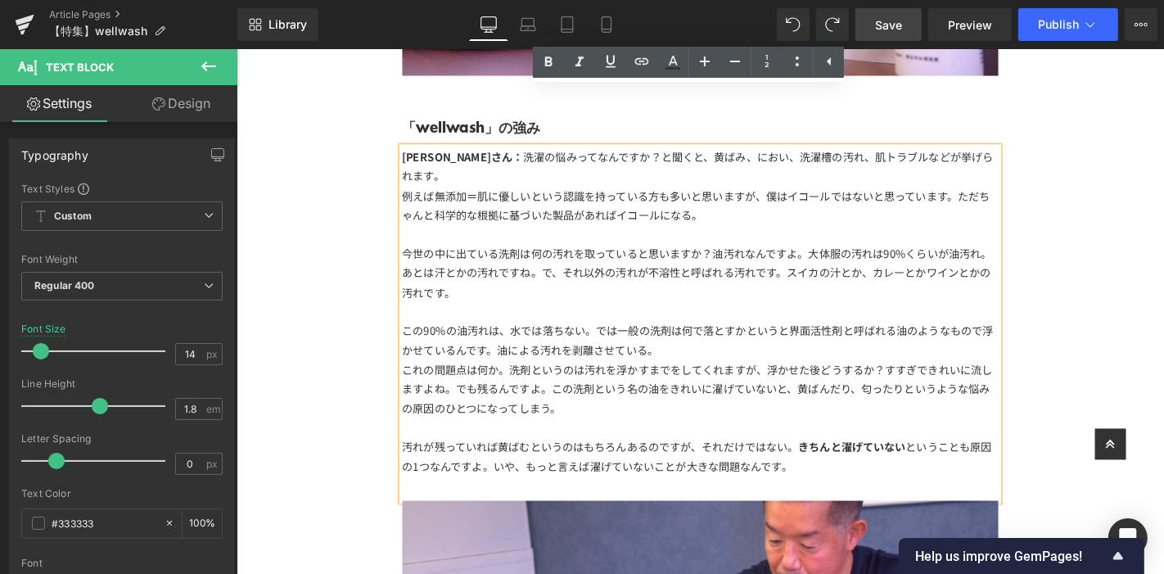
scroll to position [3127, 0]
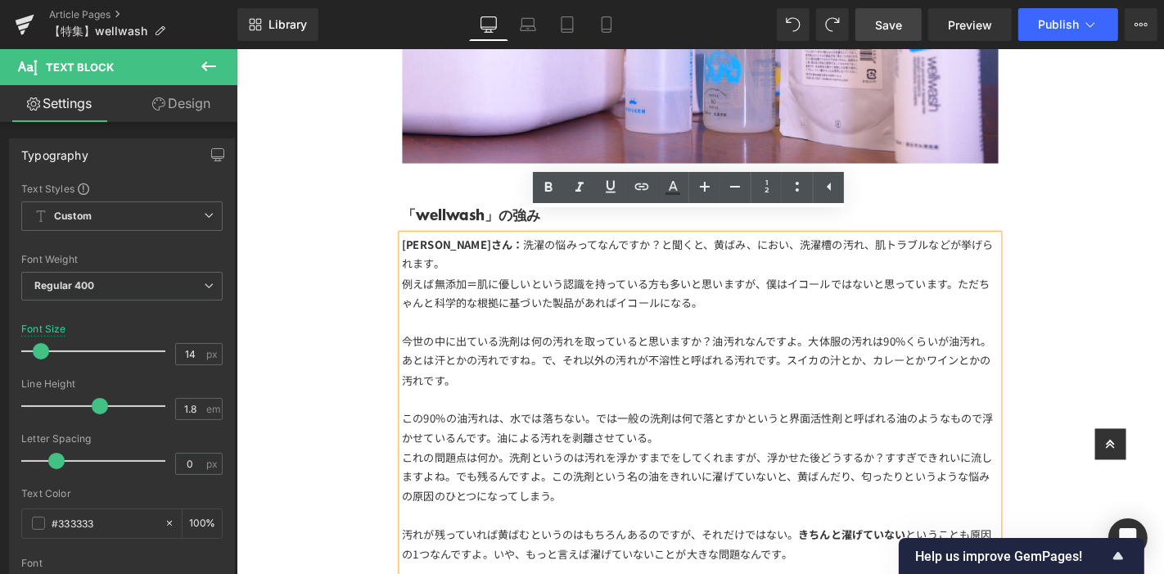
click at [817, 535] on div at bounding box center [731, 545] width 637 height 20
drag, startPoint x: 831, startPoint y: 521, endPoint x: 947, endPoint y: 522, distance: 116.2
click at [945, 556] on div "汚れが残っていれば黄ばむというのはもちろんあるのですが、それだけではない。 きちんと濯げていない ということも原因の1つなんですよ。いや、もっと言えば濯げてい…" at bounding box center [731, 576] width 637 height 41
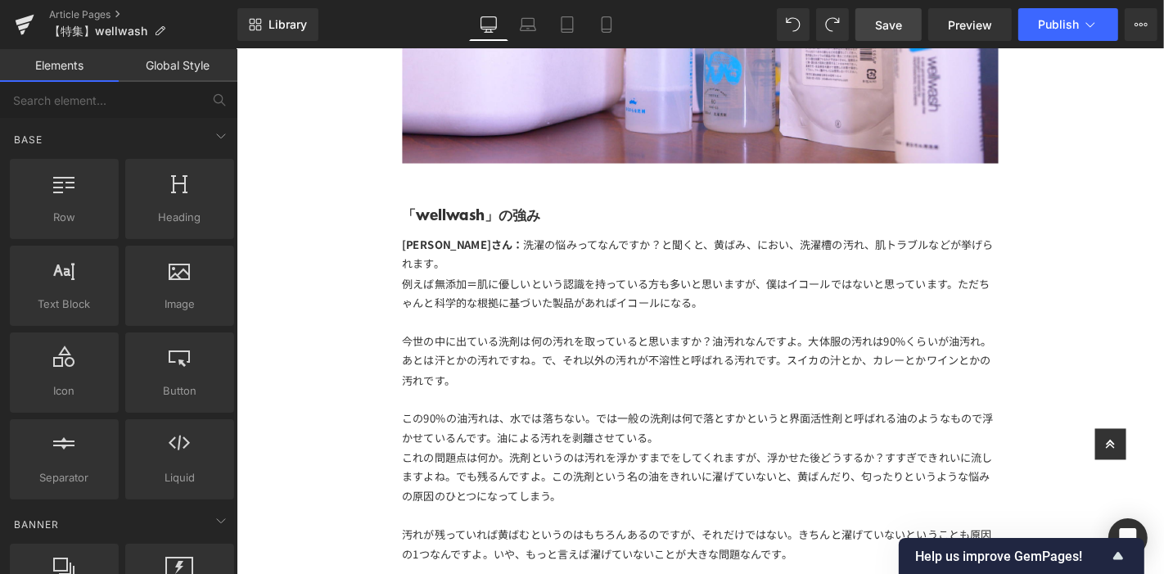
click at [1129, 348] on div "【特集】 Text Block 「wellwash」 Text Block Image 「長生きしてほしい服がある。」 このコンセプトを元に作られた洗剤「w…" at bounding box center [731, 465] width 990 height 6940
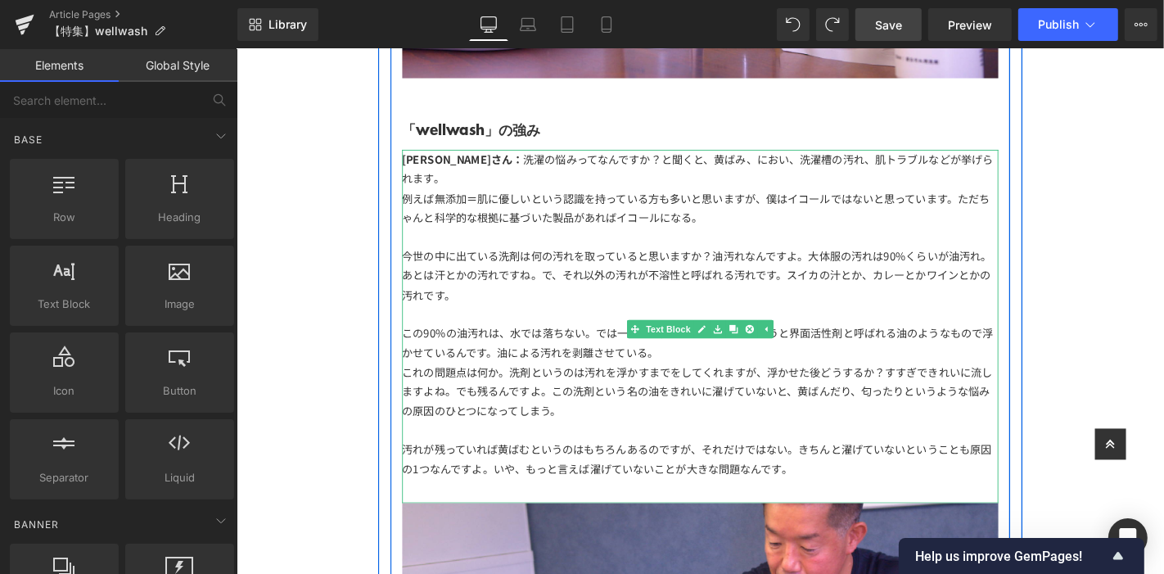
click at [851, 341] on div "この90%の油汚れは、水では落ちない。では一般の洗剤は何で落とすかというと界面活性剤と呼ばれる油のようなもので浮かせているんです。油による汚れを剥離させている。" at bounding box center [731, 361] width 637 height 41
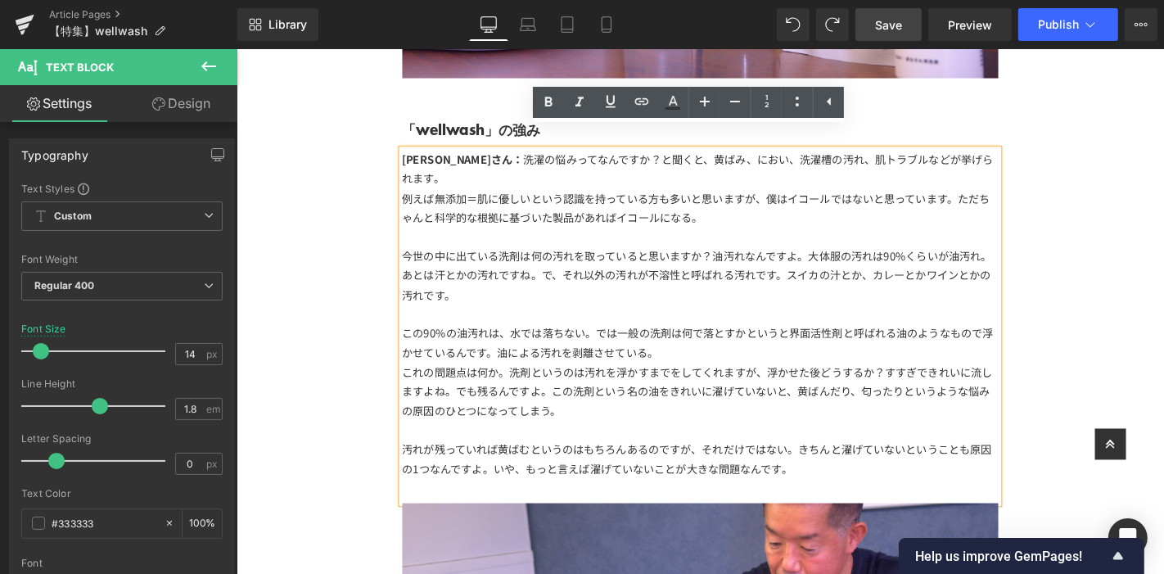
click at [1117, 308] on div "【特集】 Text Block 「wellwash」 Text Block Image 「長生きしてほしい服がある。」 このコンセプトを元に作られた洗剤「w…" at bounding box center [731, 374] width 990 height 6940
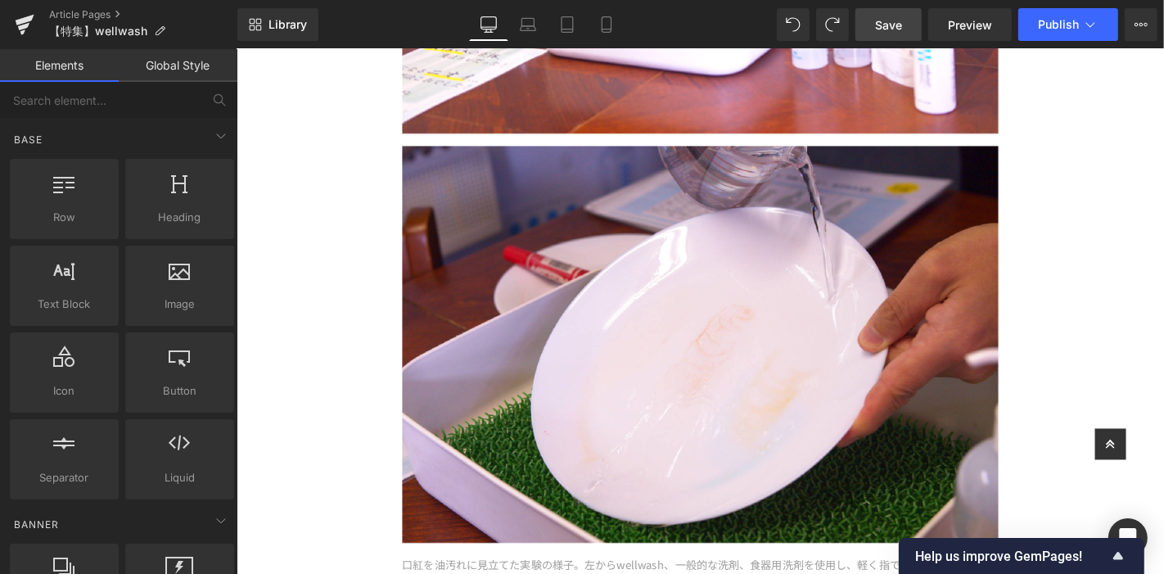
scroll to position [4309, 0]
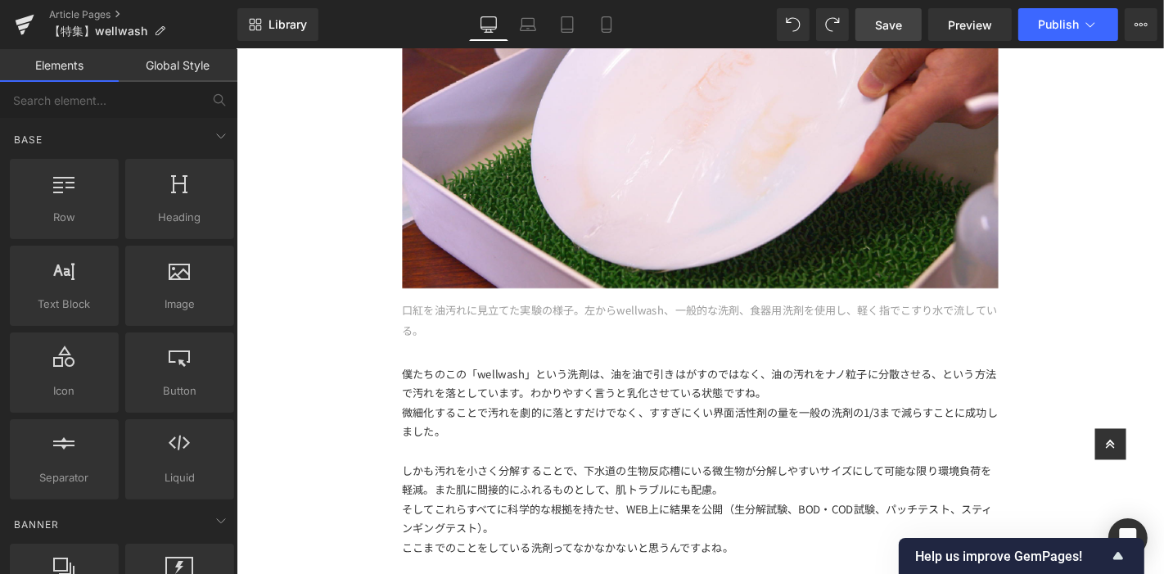
click at [900, 21] on span "Save" at bounding box center [888, 24] width 27 height 17
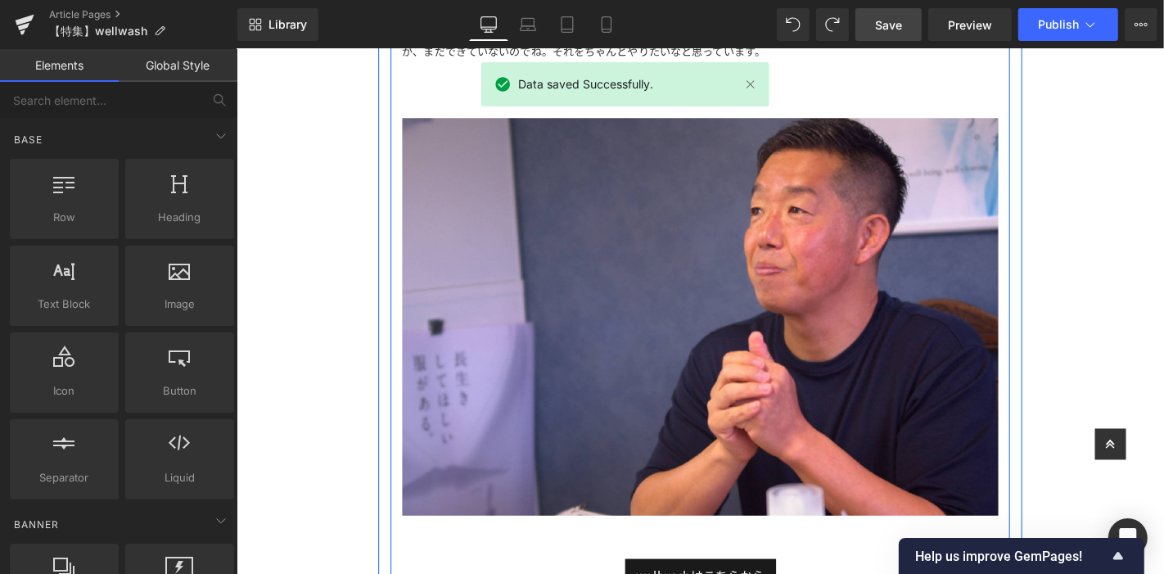
scroll to position [6037, 0]
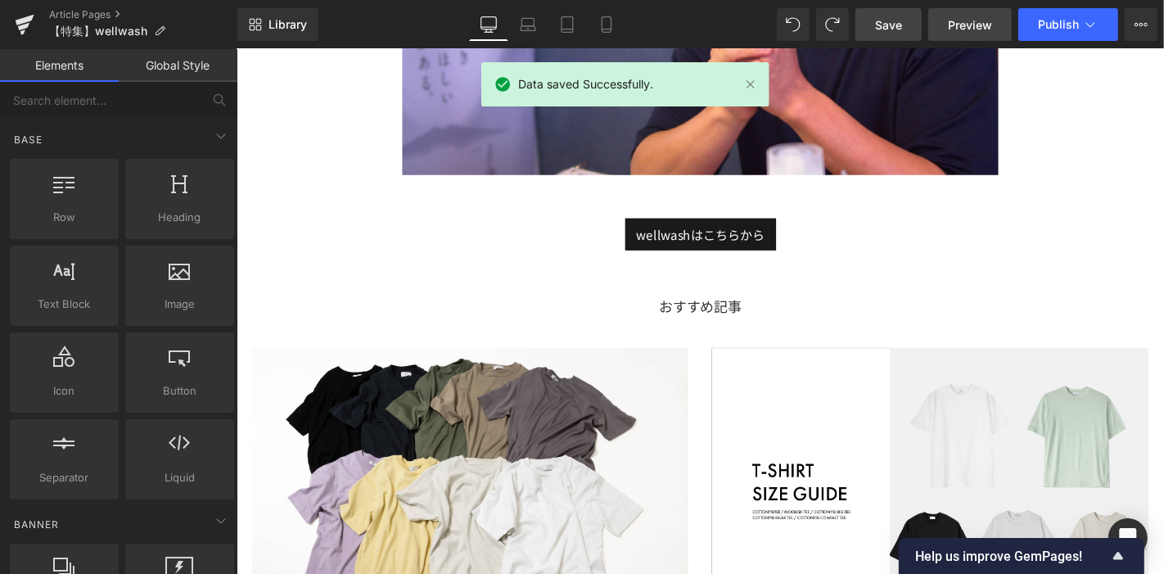
click at [968, 25] on span "Preview" at bounding box center [970, 24] width 44 height 17
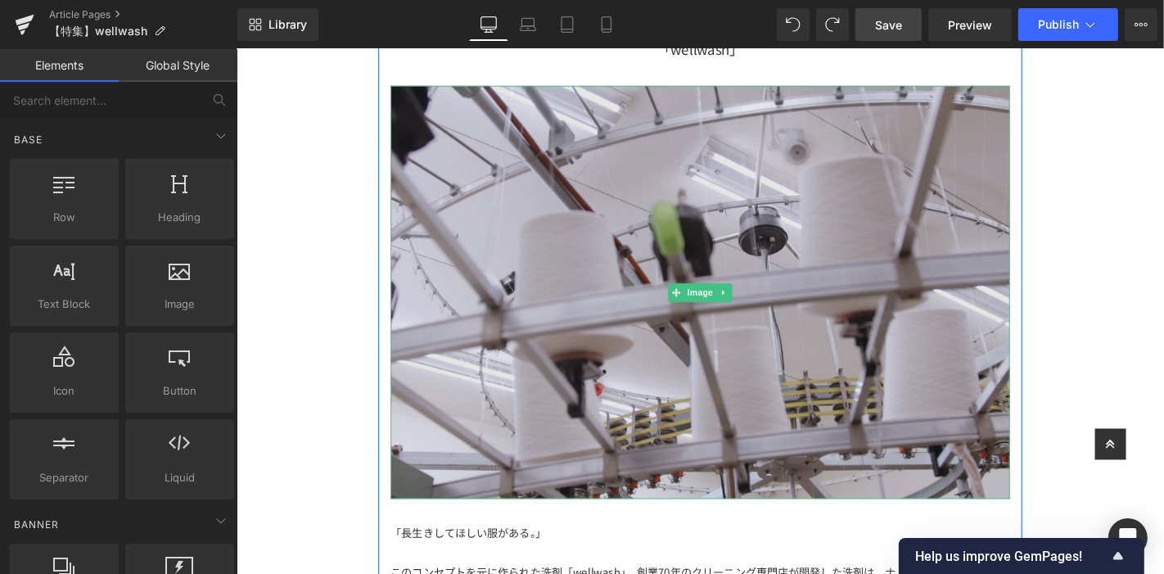
scroll to position [273, 0]
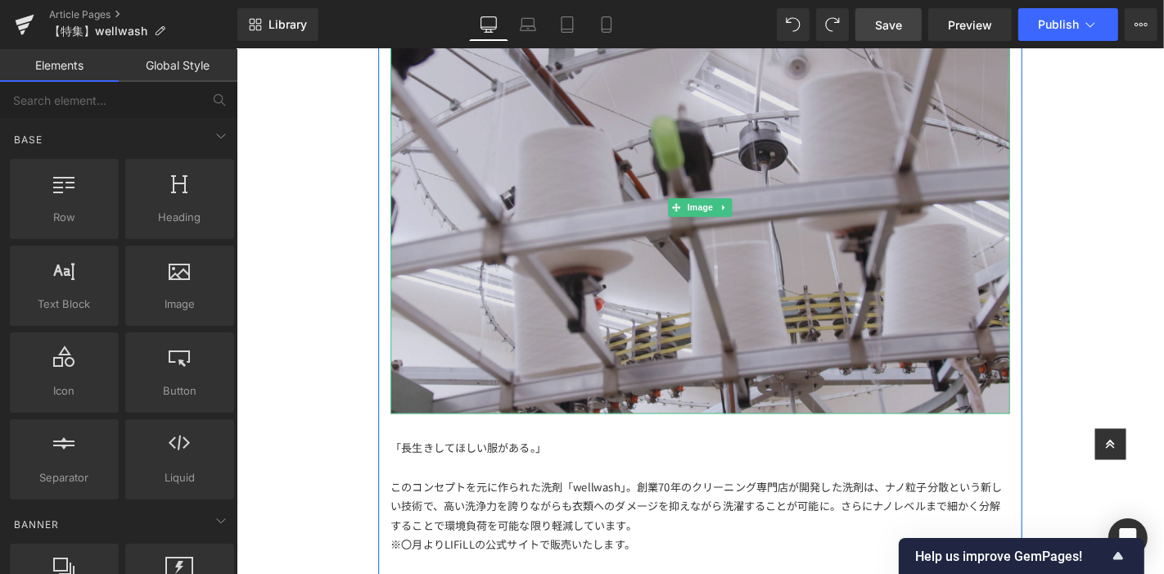
click at [755, 301] on img at bounding box center [730, 217] width 661 height 441
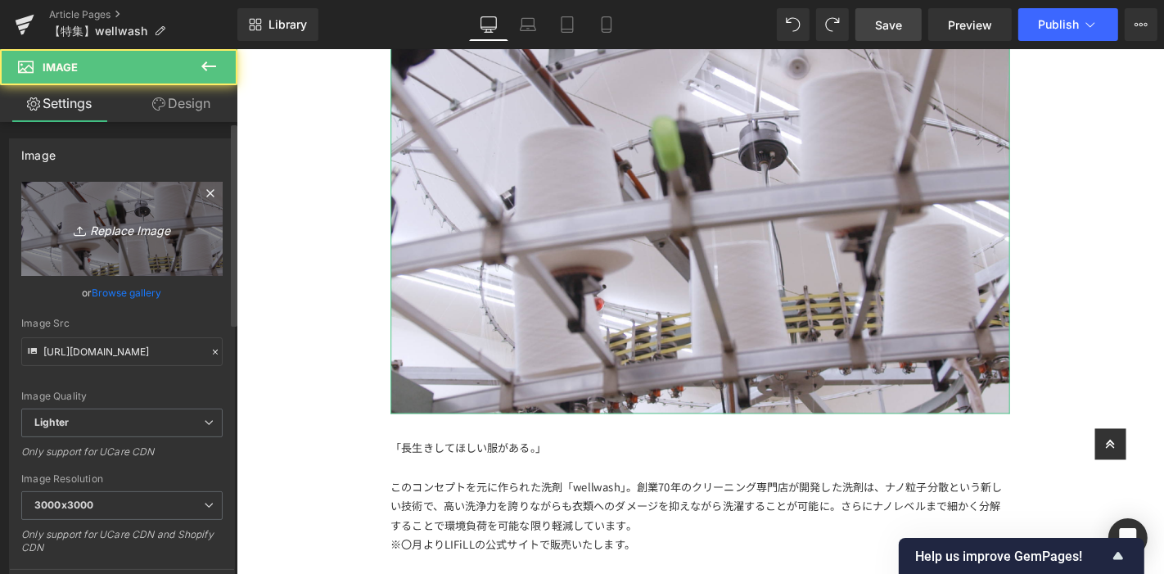
click at [79, 185] on link "Replace Image" at bounding box center [121, 229] width 201 height 94
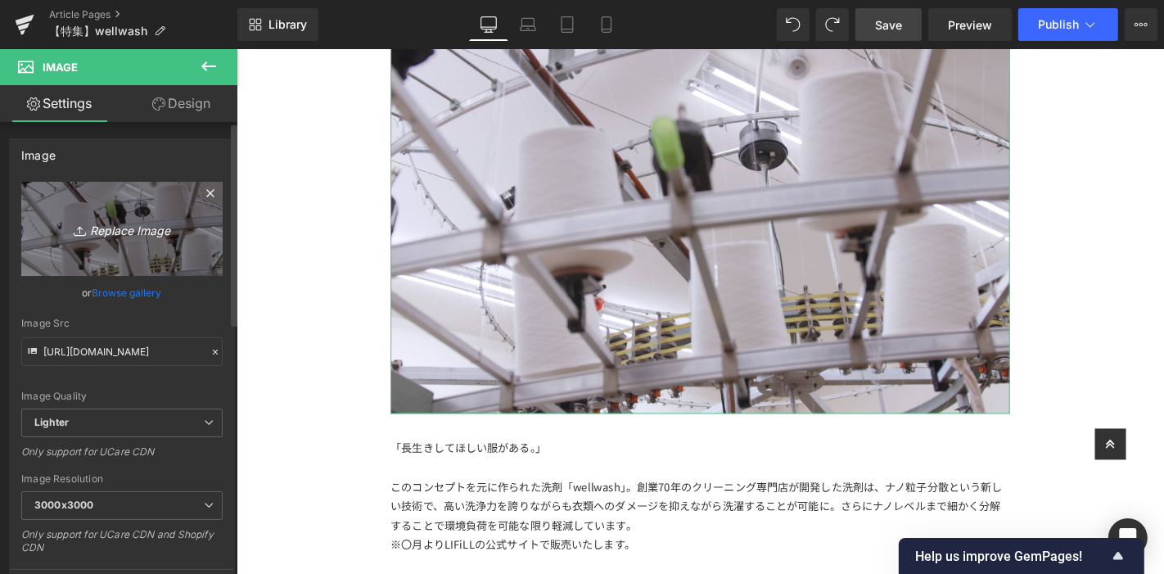
type input "C:\fakepath\アートボード 19洗剤.jpg"
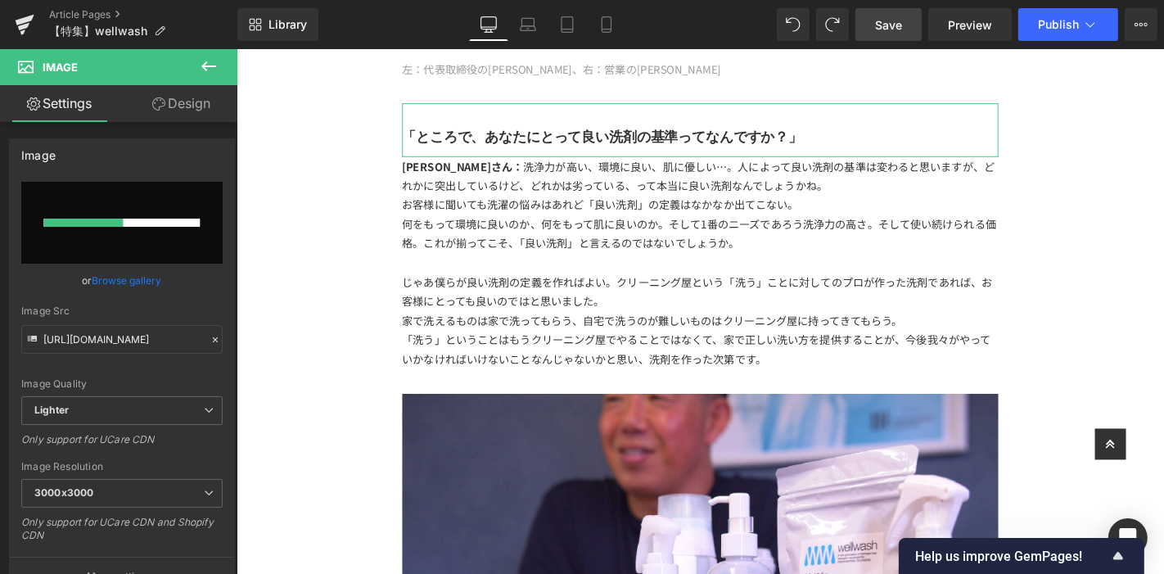
scroll to position [2547, 0]
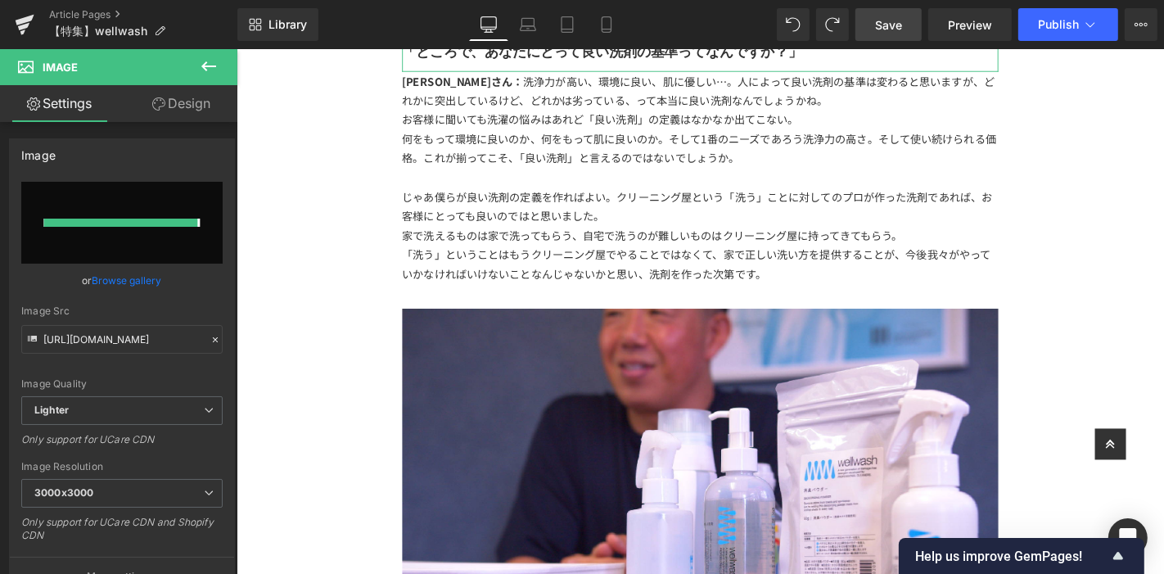
type input "[URL][DOMAIN_NAME]"
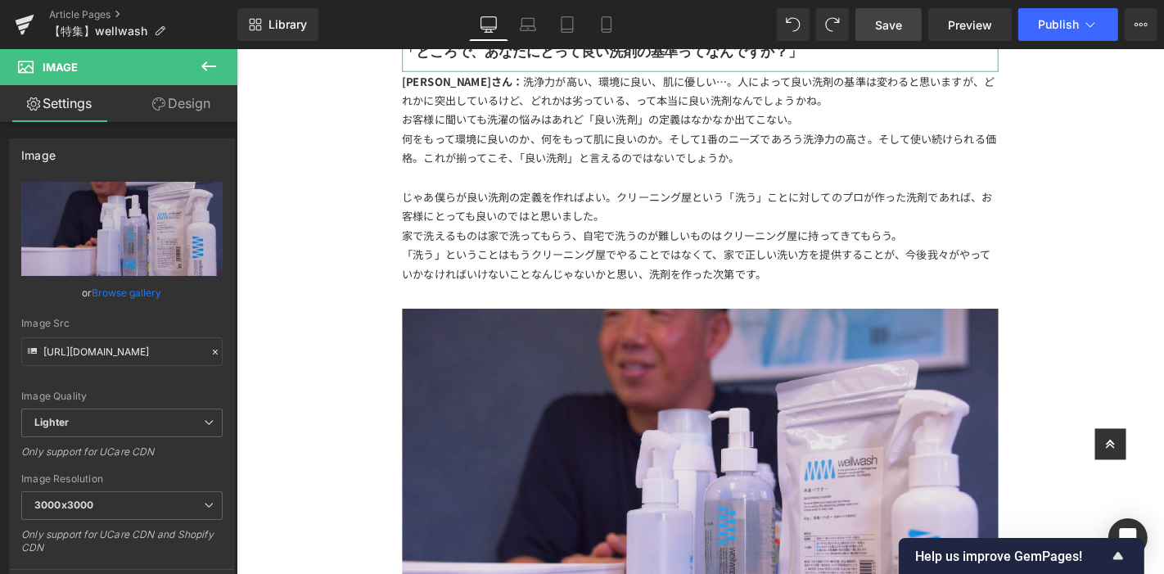
click at [979, 399] on img at bounding box center [731, 538] width 637 height 425
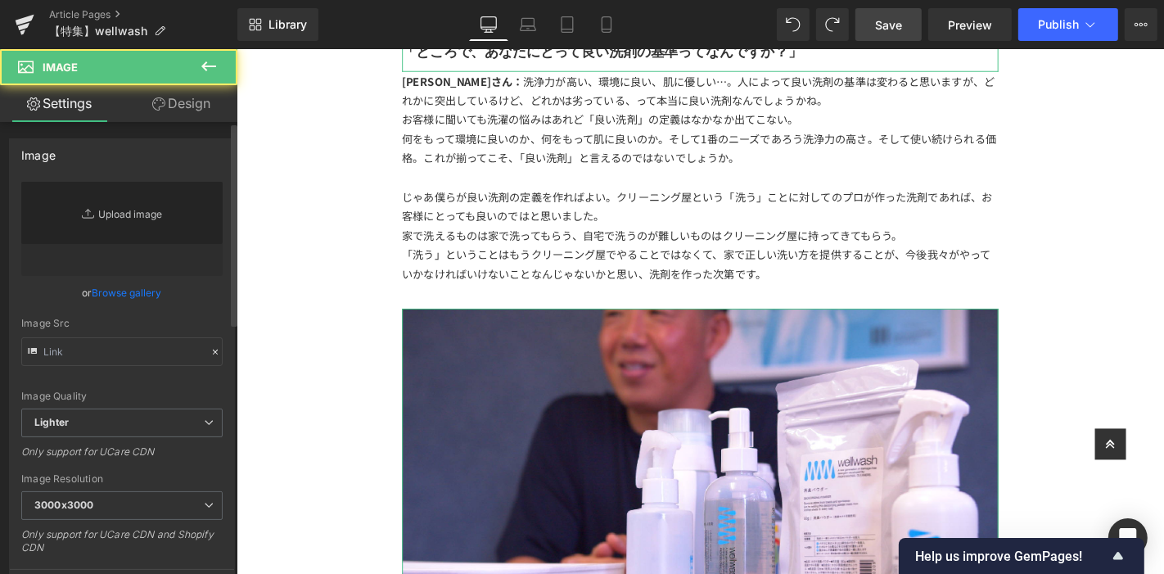
type input "[URL][DOMAIN_NAME]"
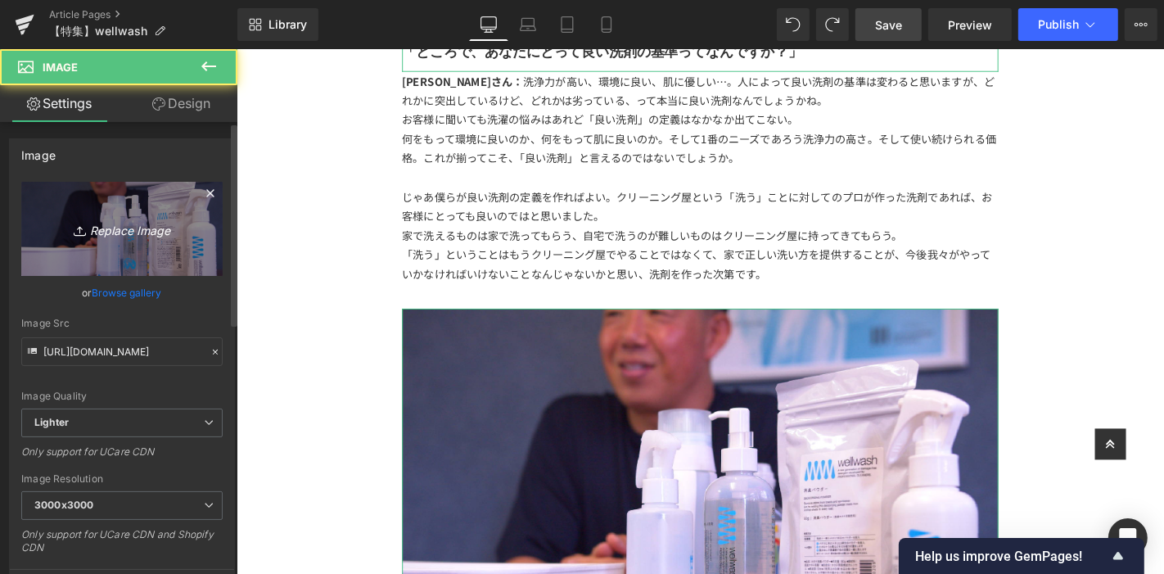
click at [147, 197] on link "Replace Image" at bounding box center [121, 229] width 201 height 94
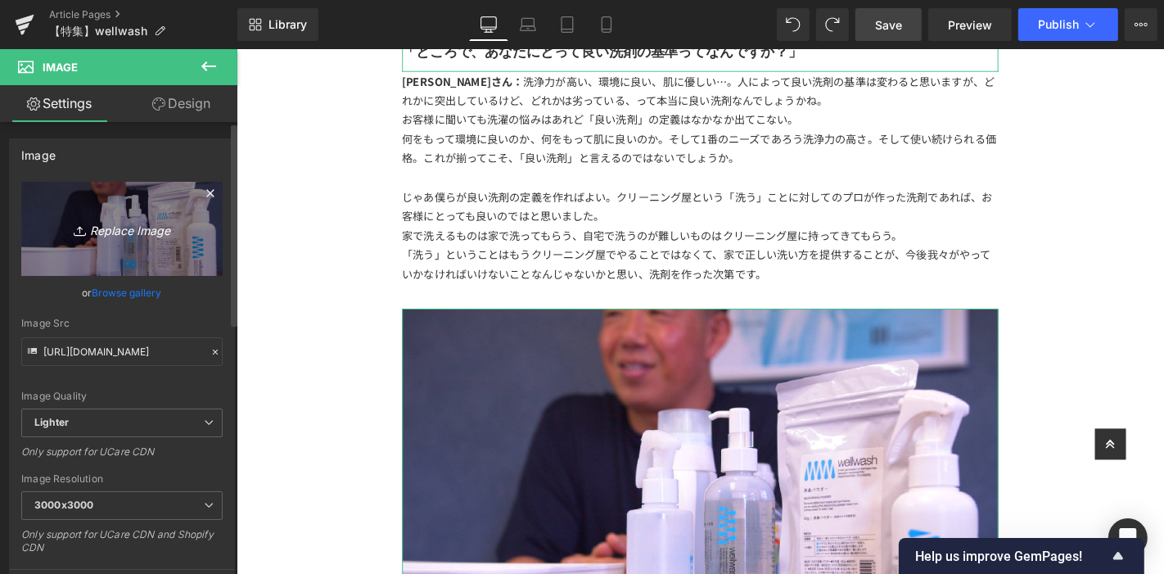
type input "C:\fakepath\アートボード 31洗剤.jpg"
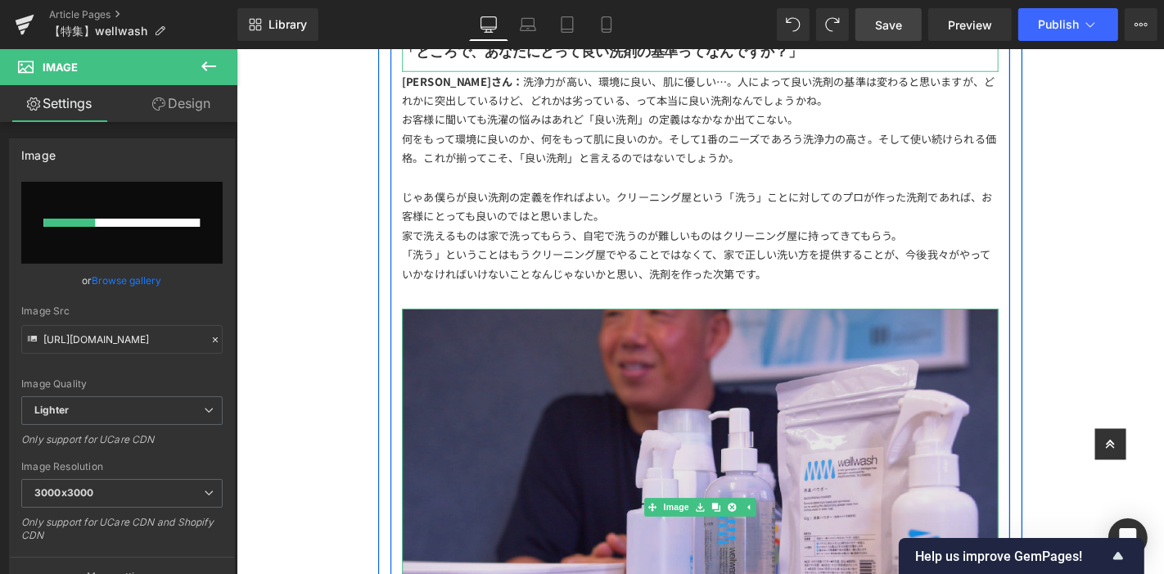
scroll to position [2273, 0]
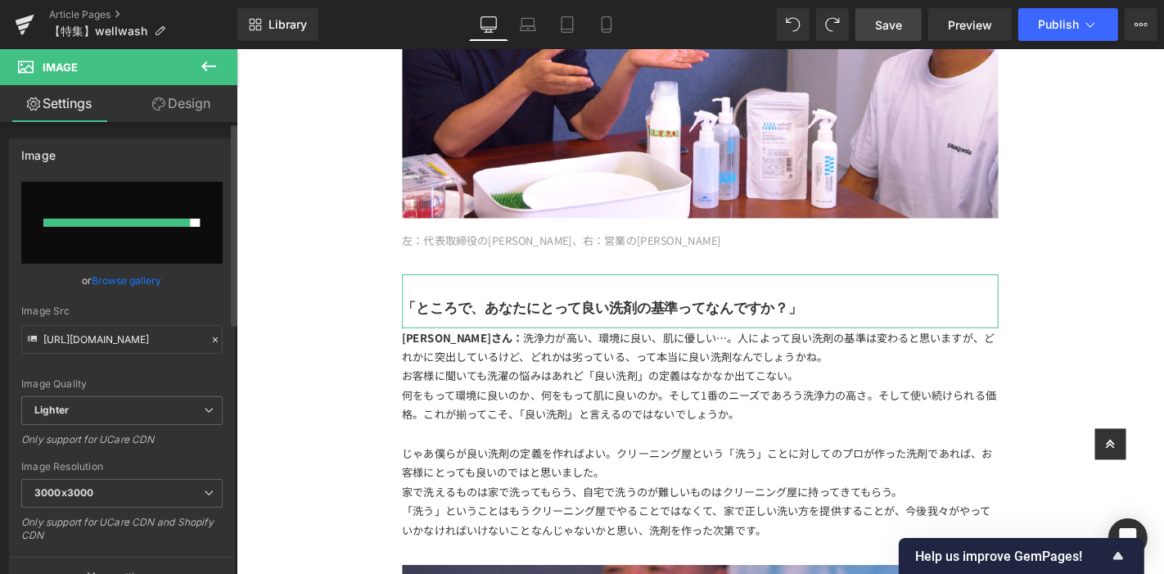
type input "[URL][DOMAIN_NAME]"
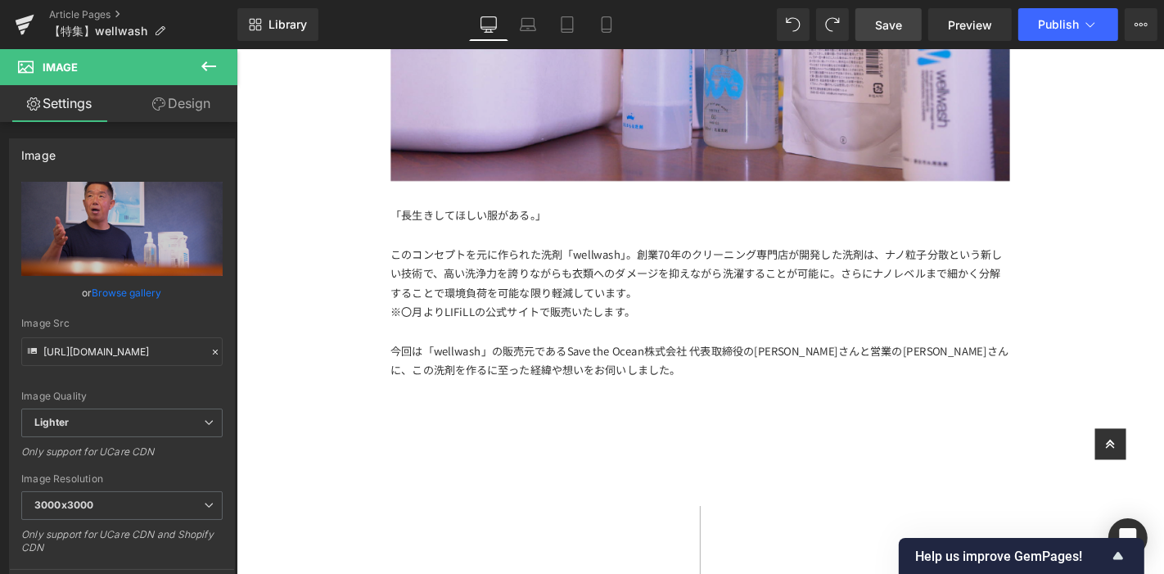
scroll to position [157, 0]
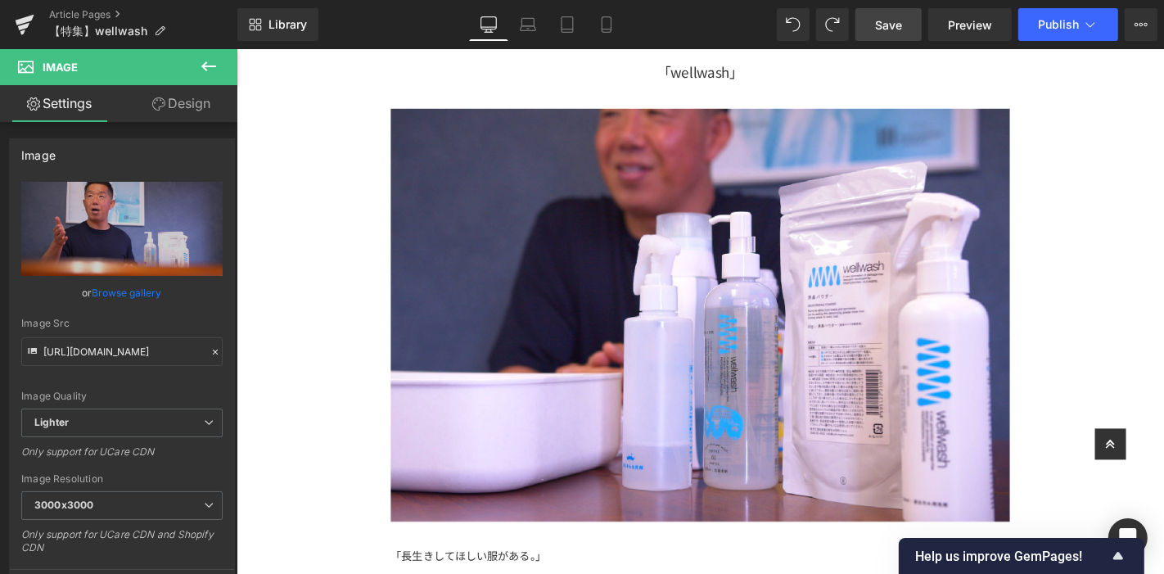
click at [879, 17] on span "Save" at bounding box center [888, 24] width 27 height 17
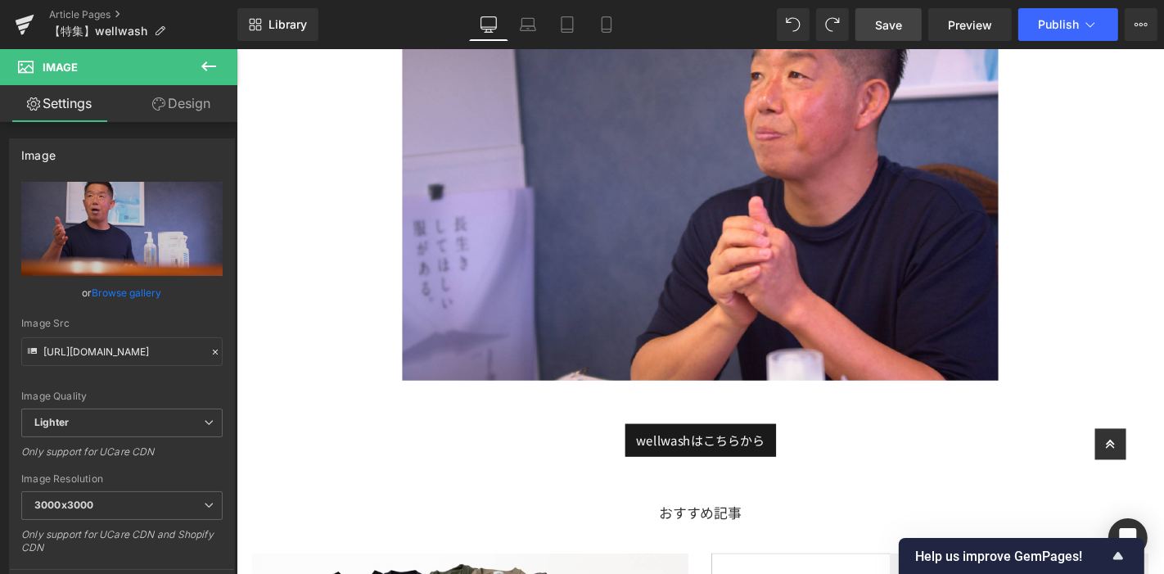
scroll to position [5951, 0]
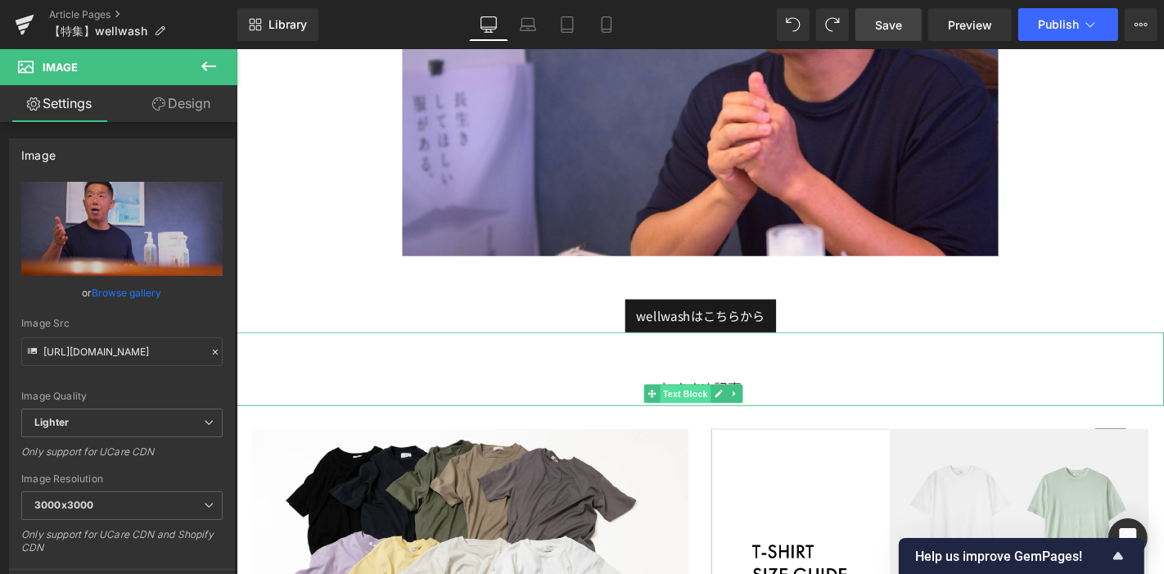
click at [710, 407] on span "Text Block" at bounding box center [715, 417] width 54 height 20
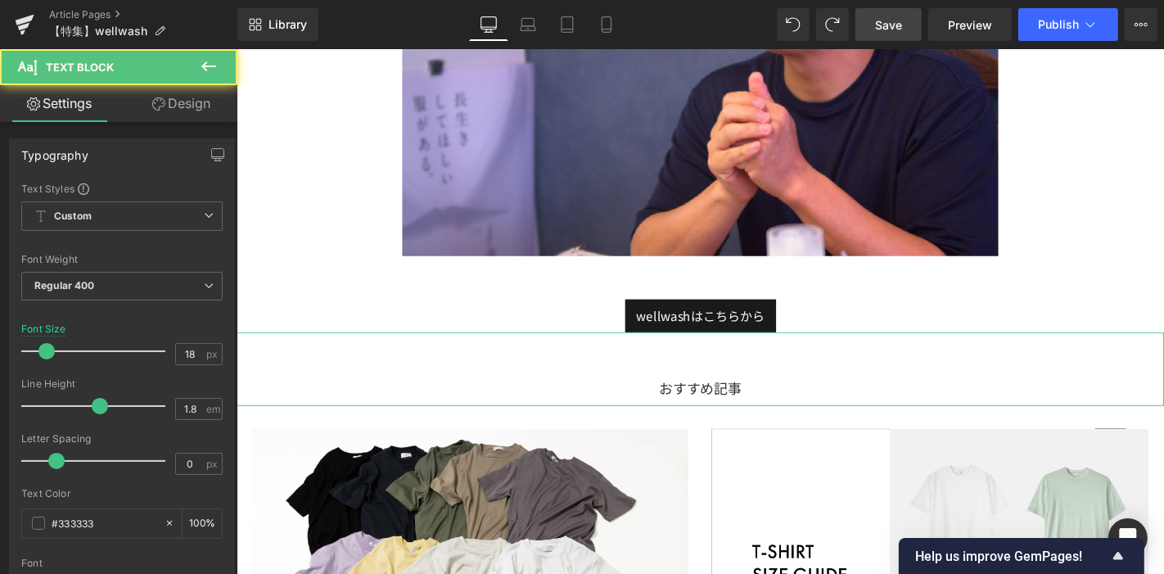
click at [174, 109] on link "Design" at bounding box center [181, 103] width 119 height 37
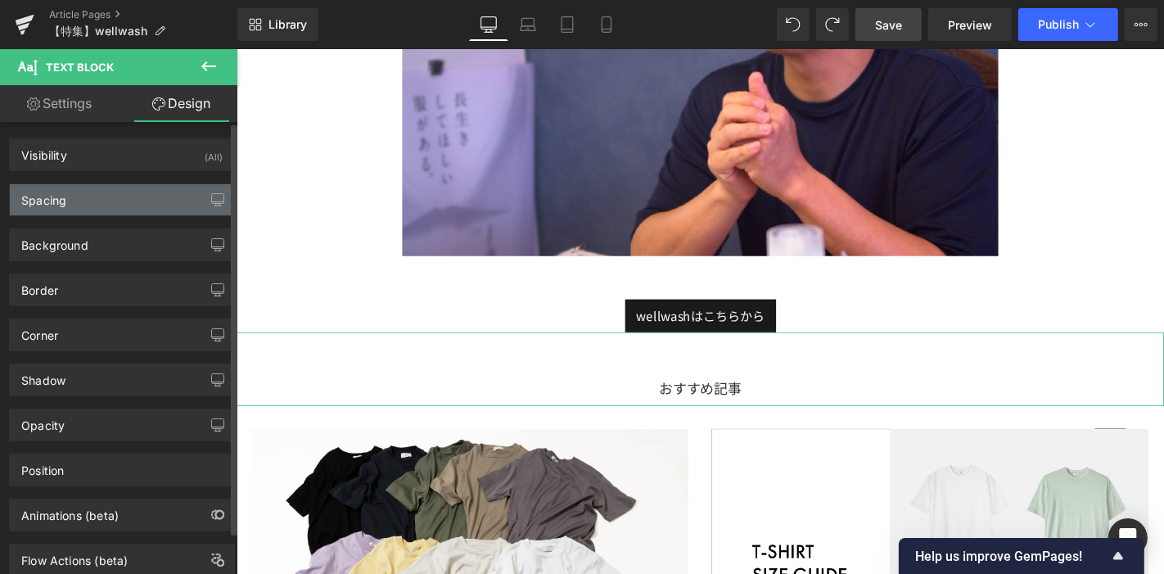
type input "0"
type input "L"
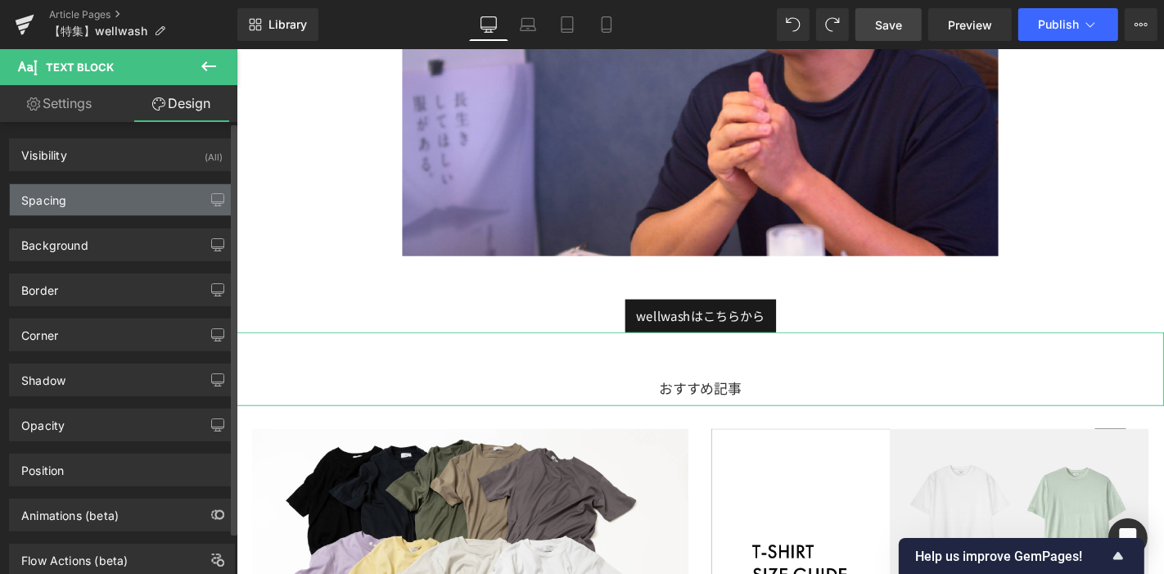
type input "0"
type input "XS"
type input "0"
click at [106, 184] on div "Spacing" at bounding box center [122, 199] width 224 height 31
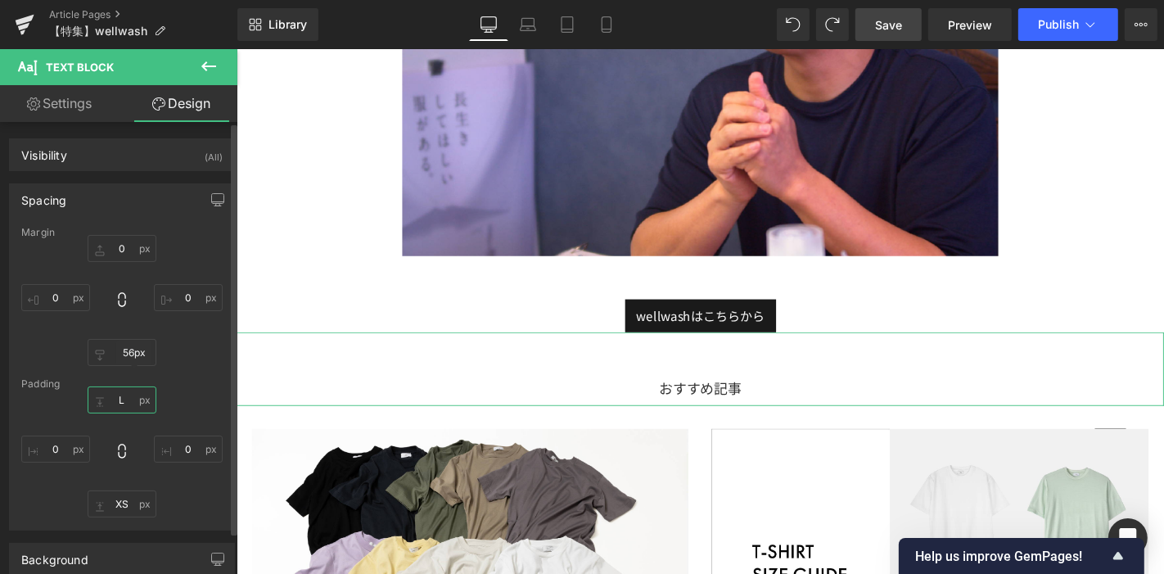
click at [124, 405] on input "L" at bounding box center [122, 399] width 69 height 27
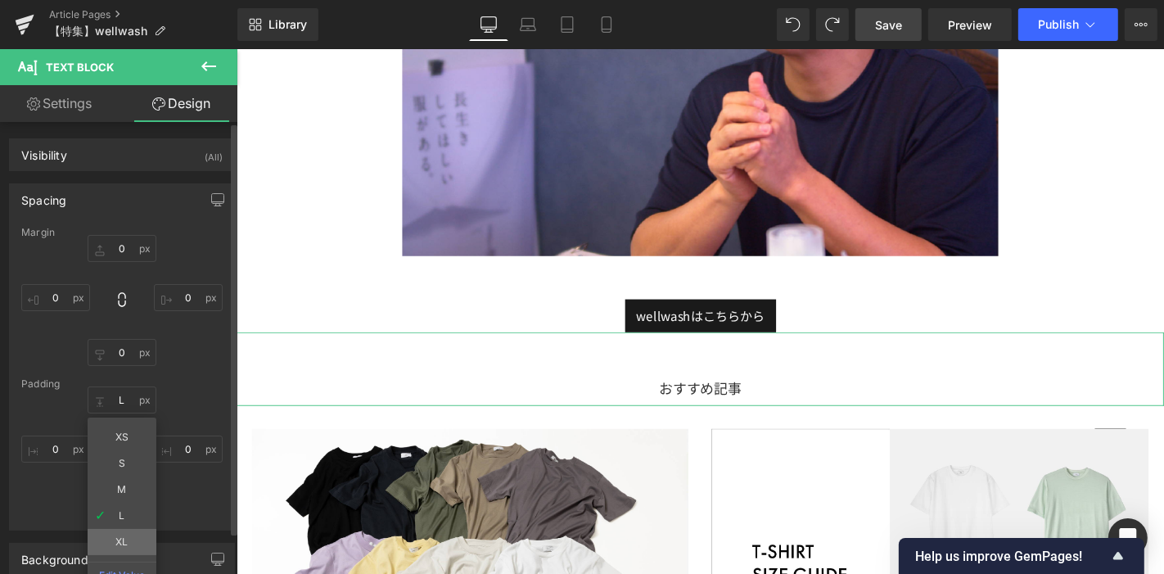
type input "XL"
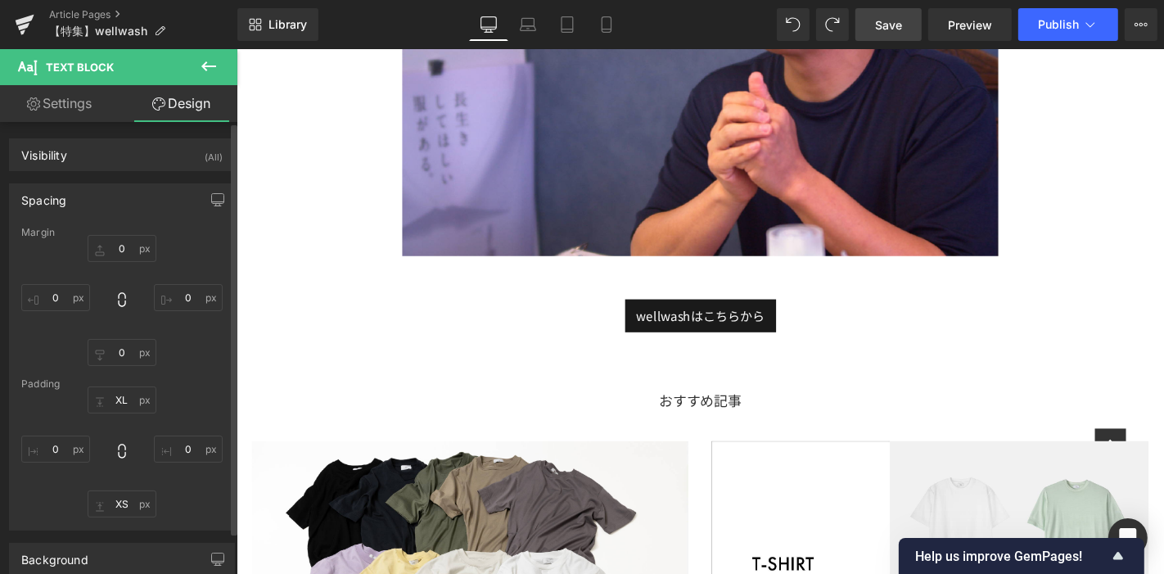
click at [902, 25] on span "Save" at bounding box center [888, 24] width 27 height 17
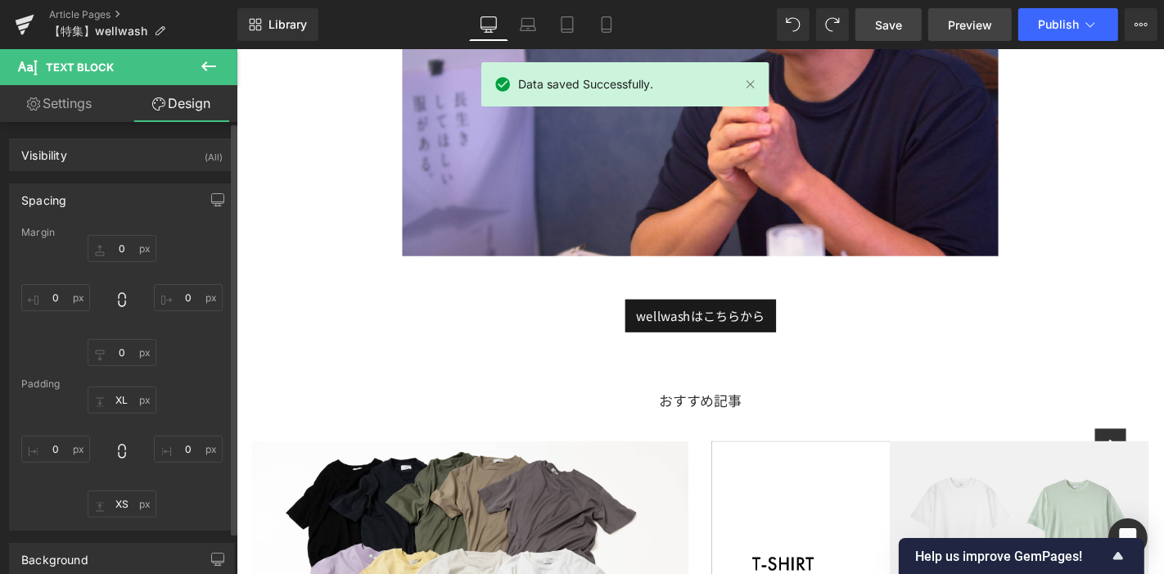
click at [963, 26] on span "Preview" at bounding box center [970, 24] width 44 height 17
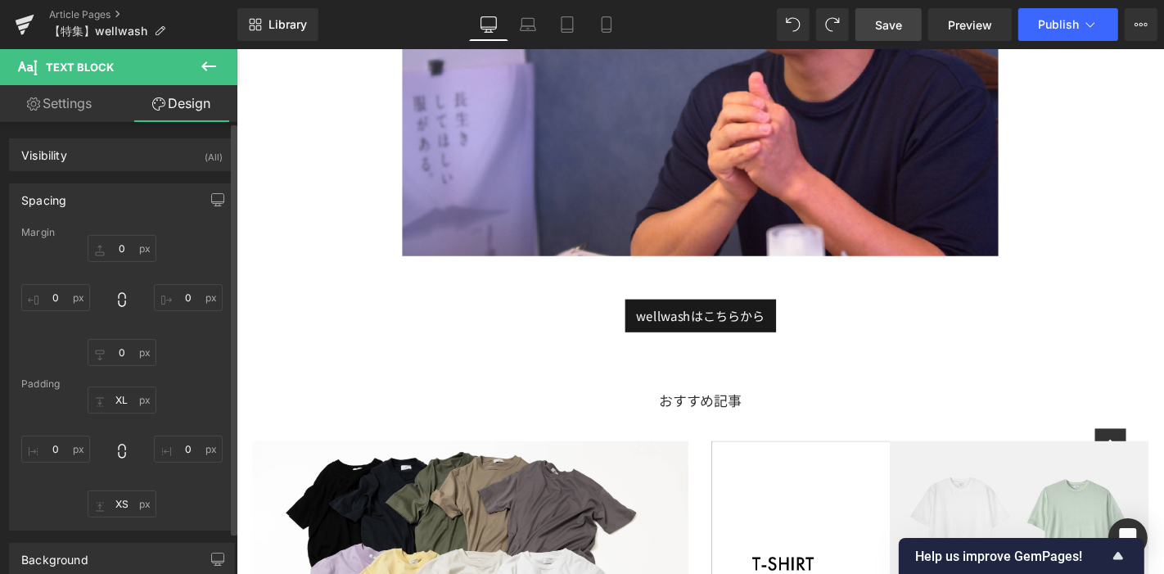
click at [887, 23] on span "Save" at bounding box center [888, 24] width 27 height 17
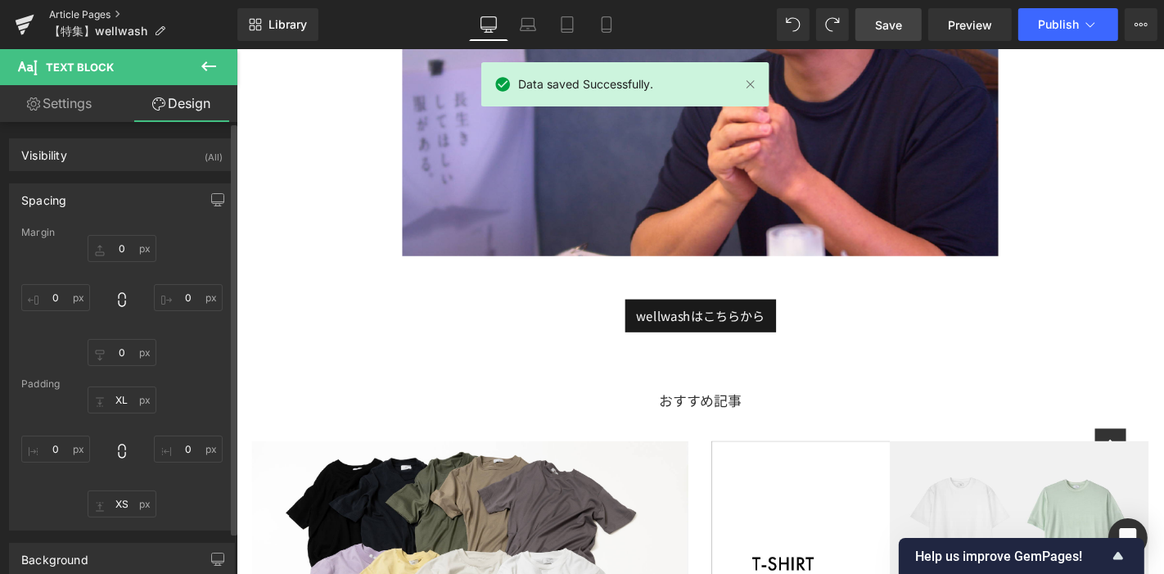
click at [84, 15] on link "Article Pages" at bounding box center [143, 14] width 188 height 13
